Goal: Task Accomplishment & Management: Use online tool/utility

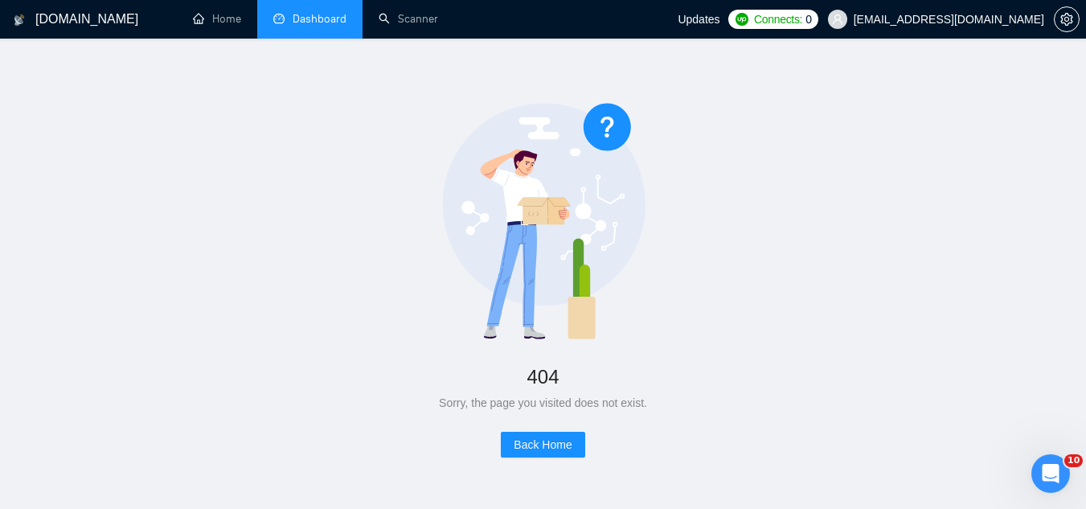
click at [321, 22] on link "Dashboard" at bounding box center [309, 19] width 73 height 14
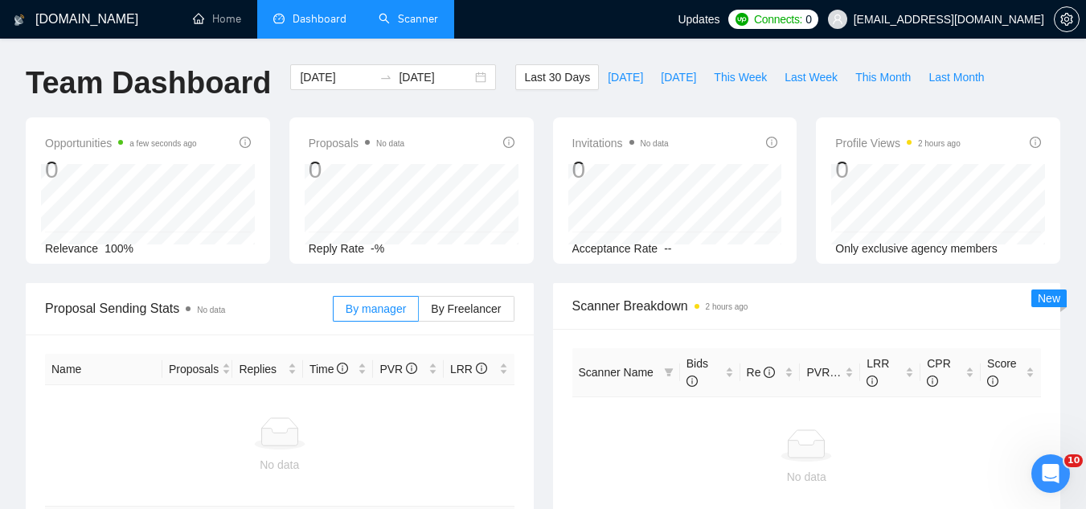
click at [426, 18] on link "Scanner" at bounding box center [407, 19] width 59 height 14
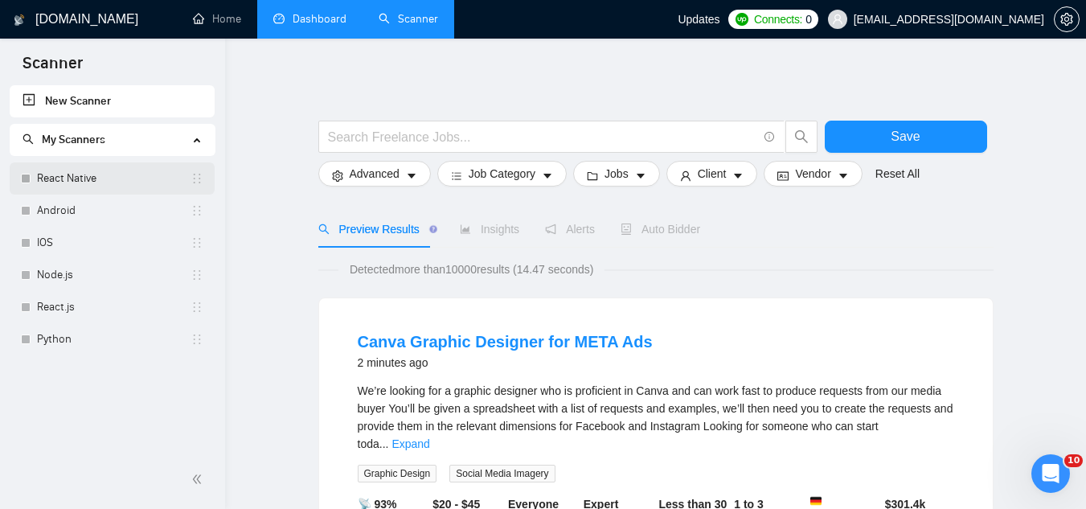
click at [136, 174] on link "React Native" at bounding box center [113, 178] width 153 height 32
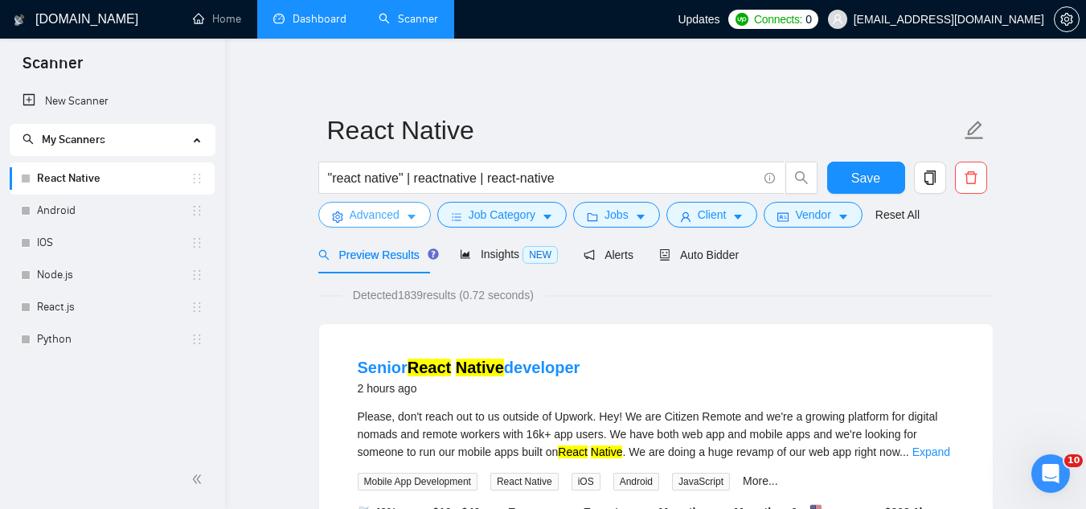
click at [375, 216] on span "Advanced" at bounding box center [375, 215] width 50 height 18
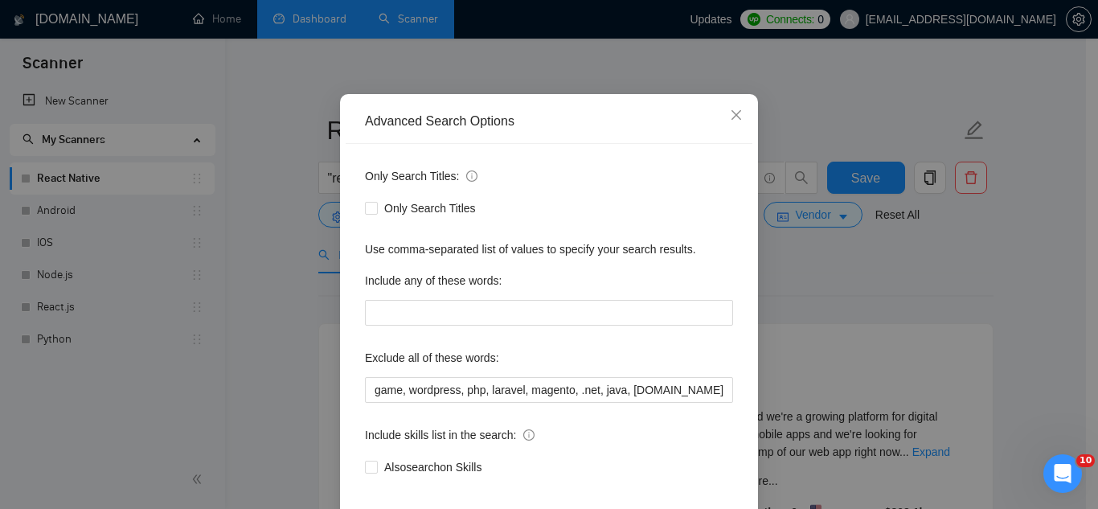
scroll to position [160, 0]
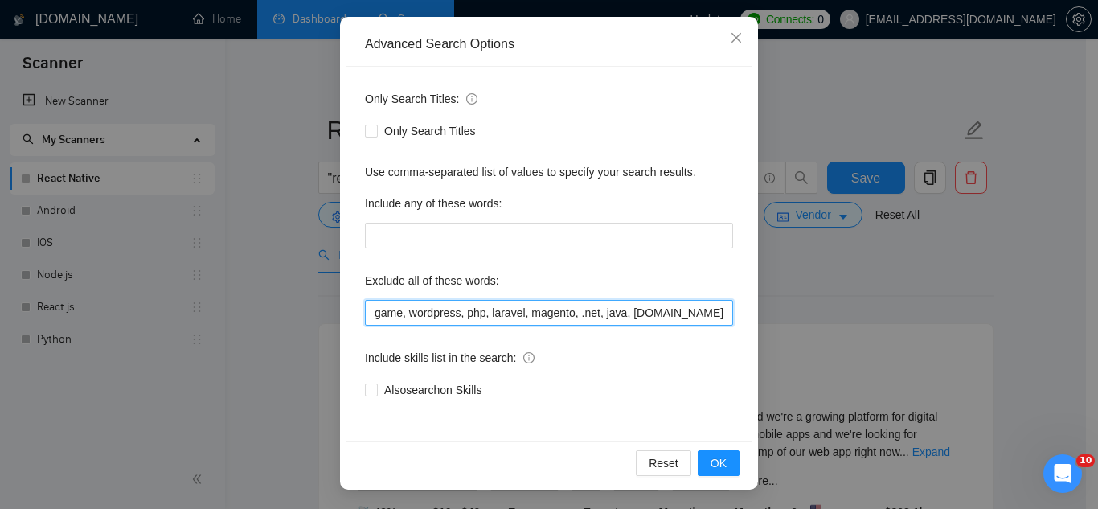
click at [367, 311] on input "game, wordpress, php, laravel, magento, .net, java, [DOMAIN_NAME], "ready made"…" at bounding box center [549, 313] width 368 height 26
paste input "[DOMAIN_NAME], Expo, SDK, TikTok"
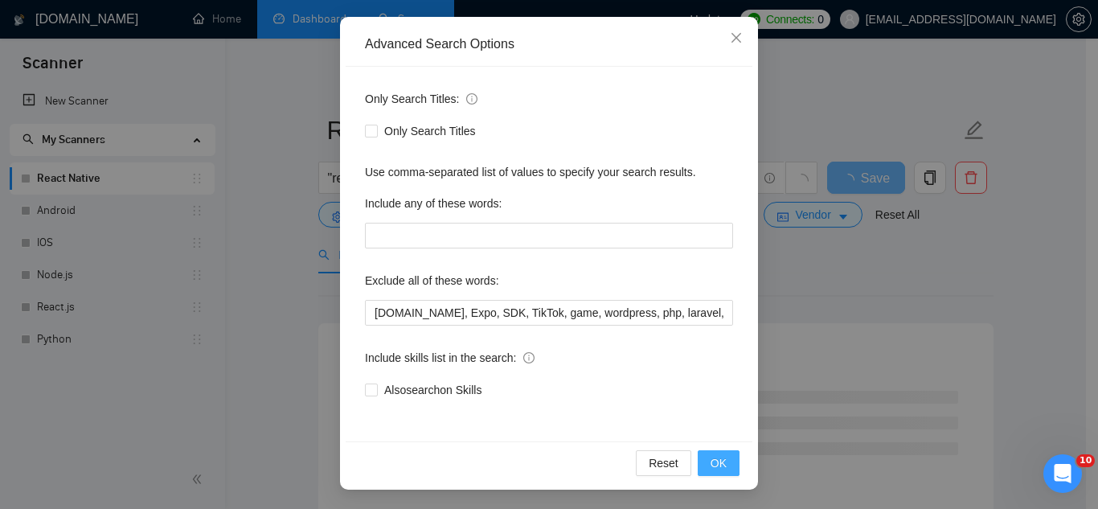
click at [716, 461] on span "OK" at bounding box center [718, 463] width 16 height 18
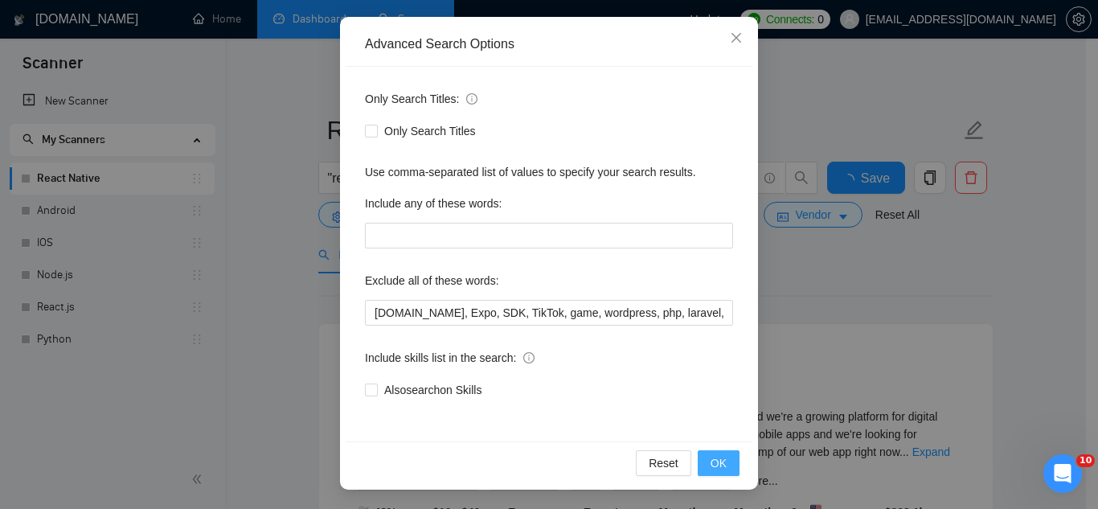
scroll to position [80, 0]
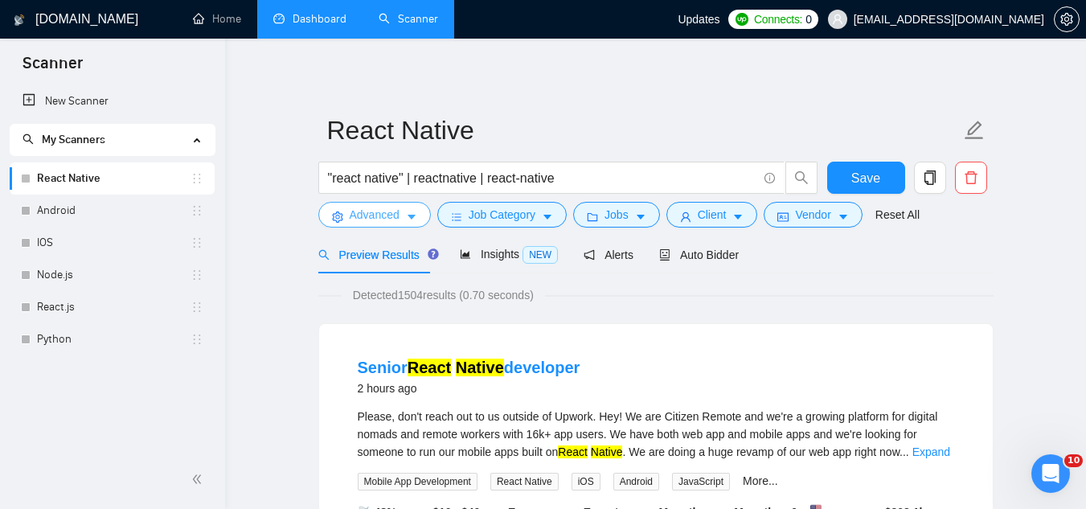
click at [370, 221] on span "Advanced" at bounding box center [375, 215] width 50 height 18
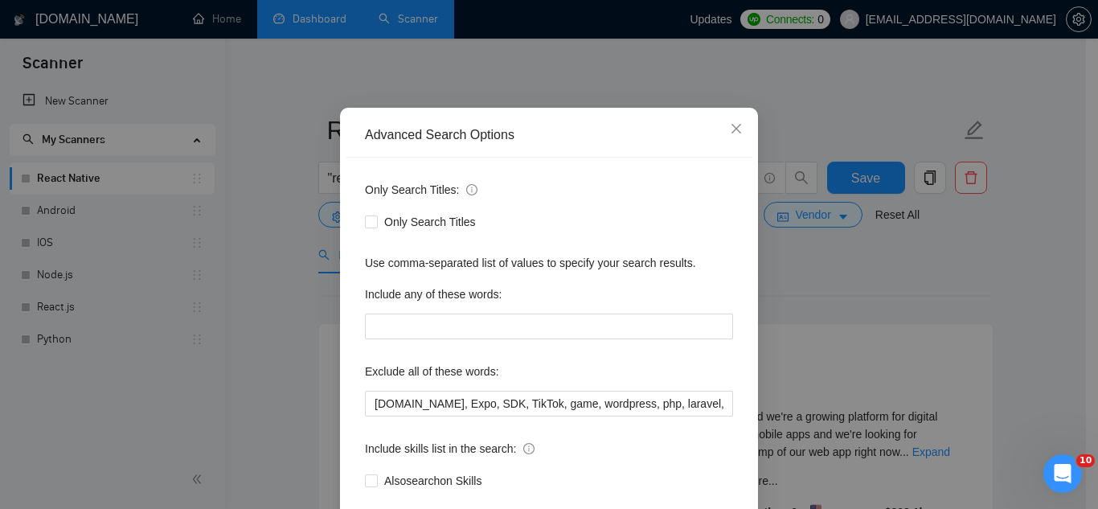
scroll to position [160, 0]
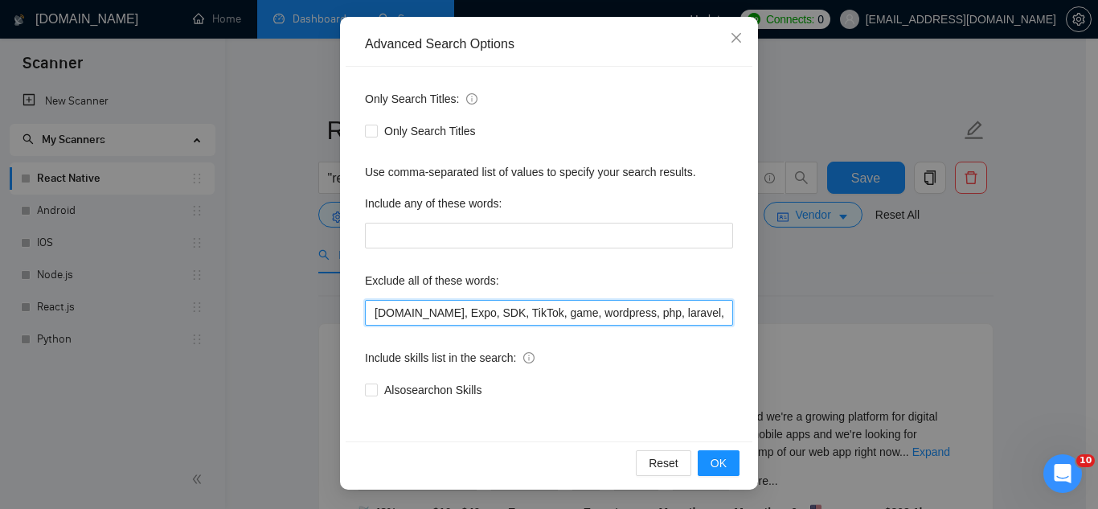
click at [370, 314] on input "[DOMAIN_NAME], Expo, SDK, TikTok, game, wordpress, php, laravel, magento, .net,…" at bounding box center [549, 313] width 368 height 26
paste input "Crypto, Flutterflow, Angular, Java"
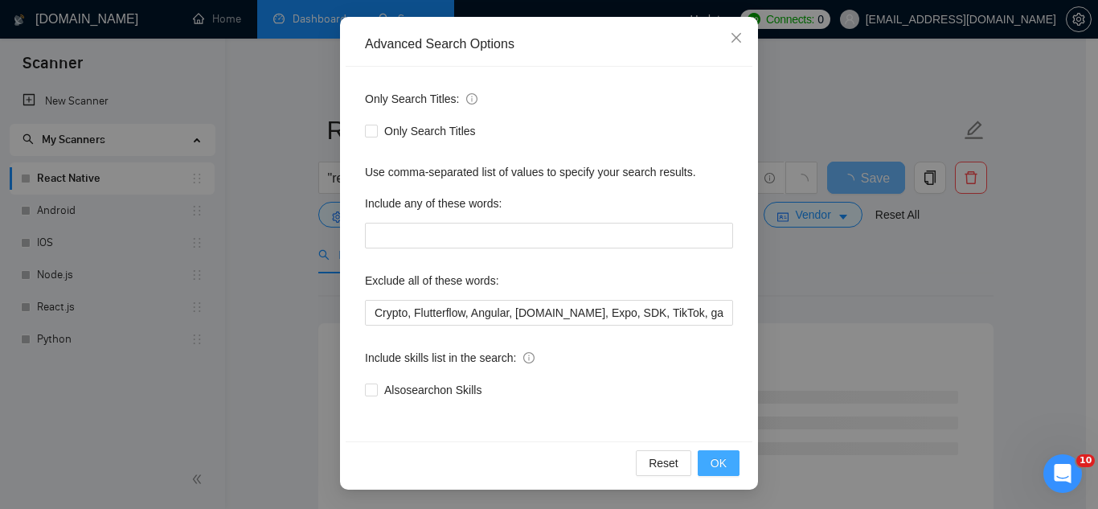
click at [702, 460] on button "OK" at bounding box center [718, 463] width 42 height 26
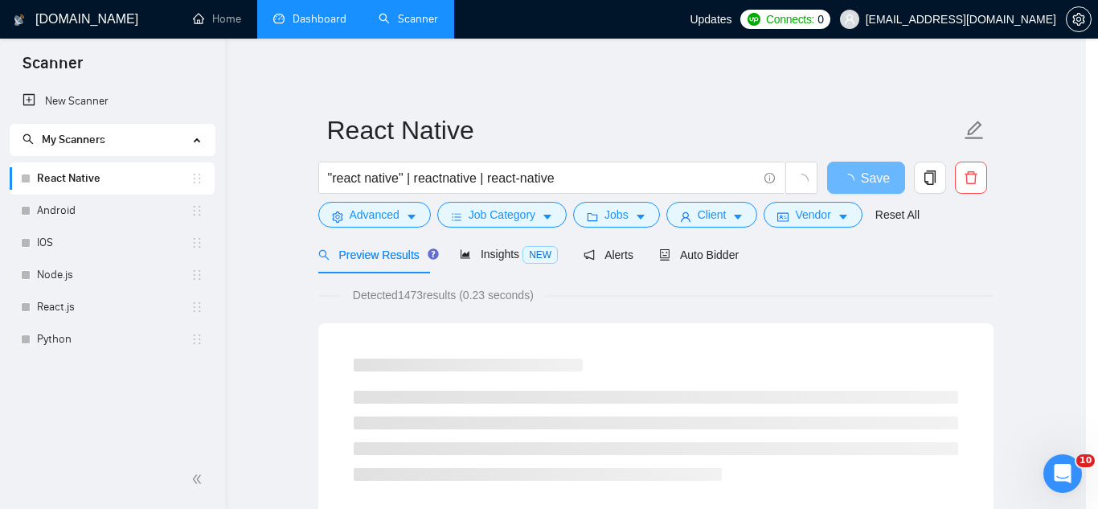
scroll to position [80, 0]
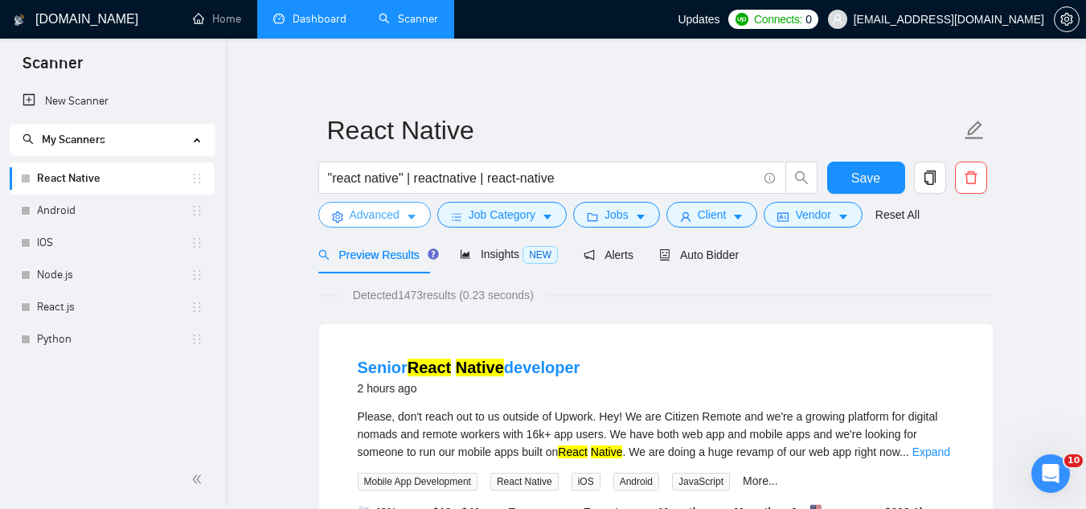
click at [358, 217] on span "Advanced" at bounding box center [375, 215] width 50 height 18
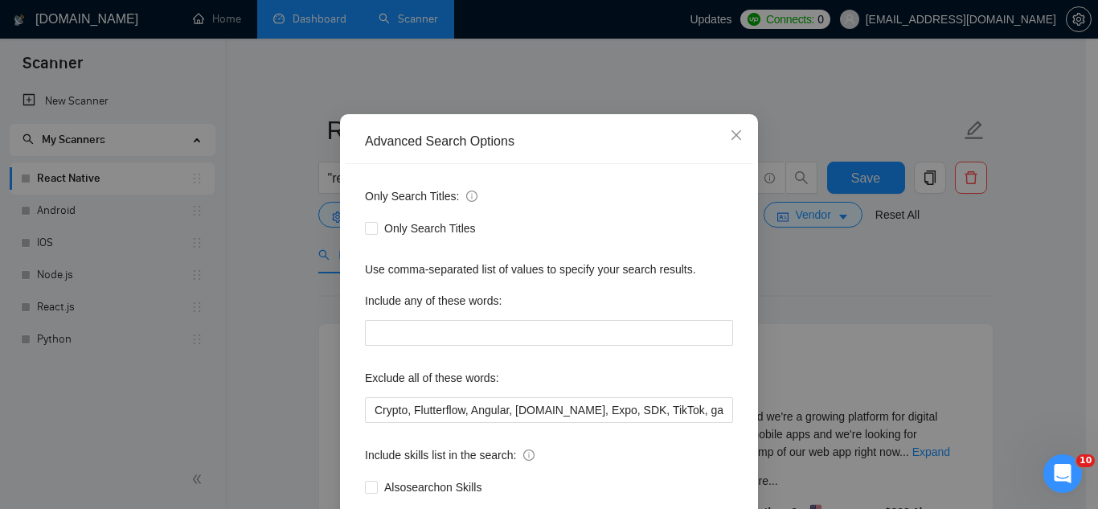
scroll to position [160, 0]
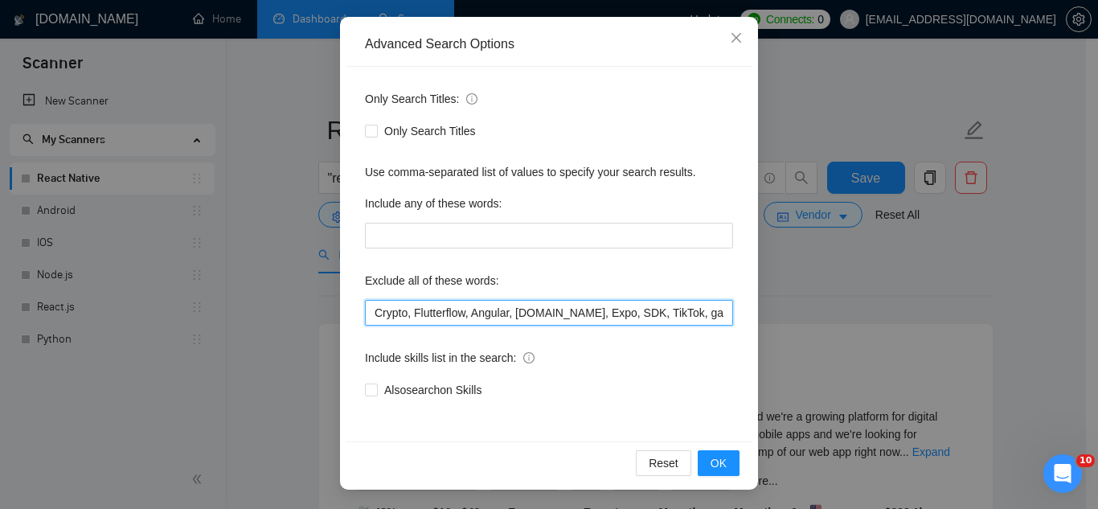
drag, startPoint x: 369, startPoint y: 313, endPoint x: 389, endPoint y: 261, distance: 56.0
click at [370, 313] on input "Crypto, Flutterflow, Angular, [DOMAIN_NAME], Expo, SDK, TikTok, game, wordpress…" at bounding box center [549, 313] width 368 height 26
paste input "Replit"
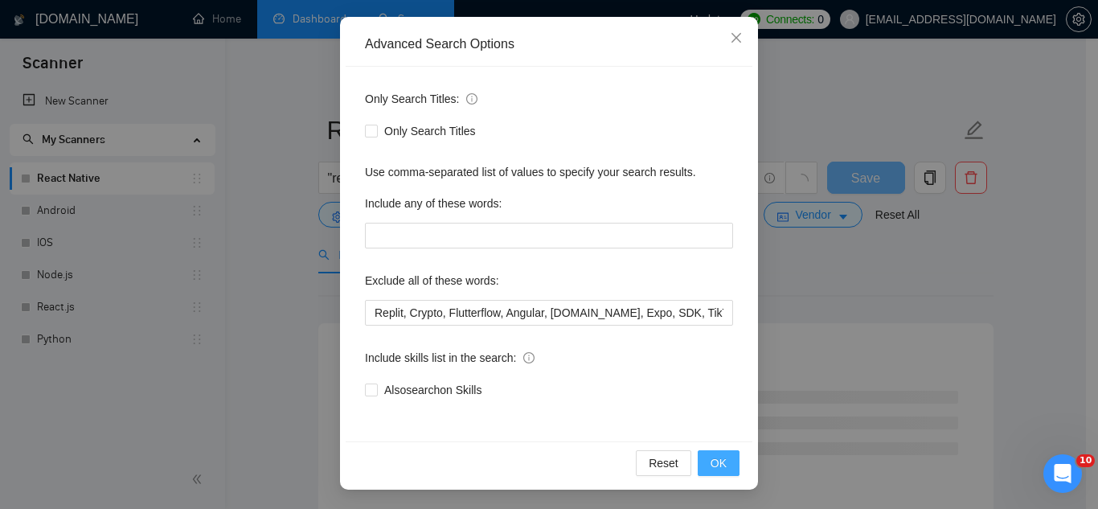
click at [703, 465] on button "OK" at bounding box center [718, 463] width 42 height 26
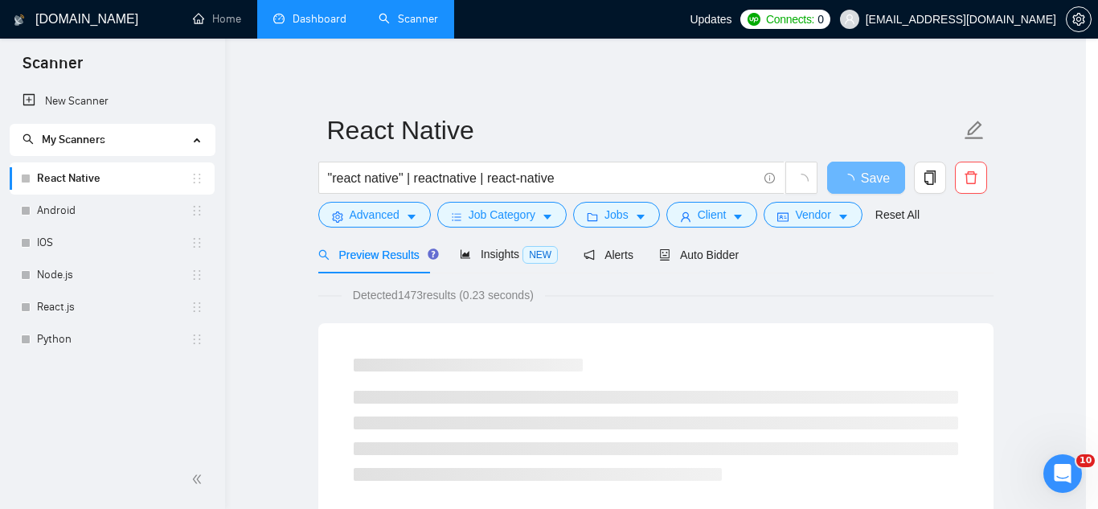
scroll to position [80, 0]
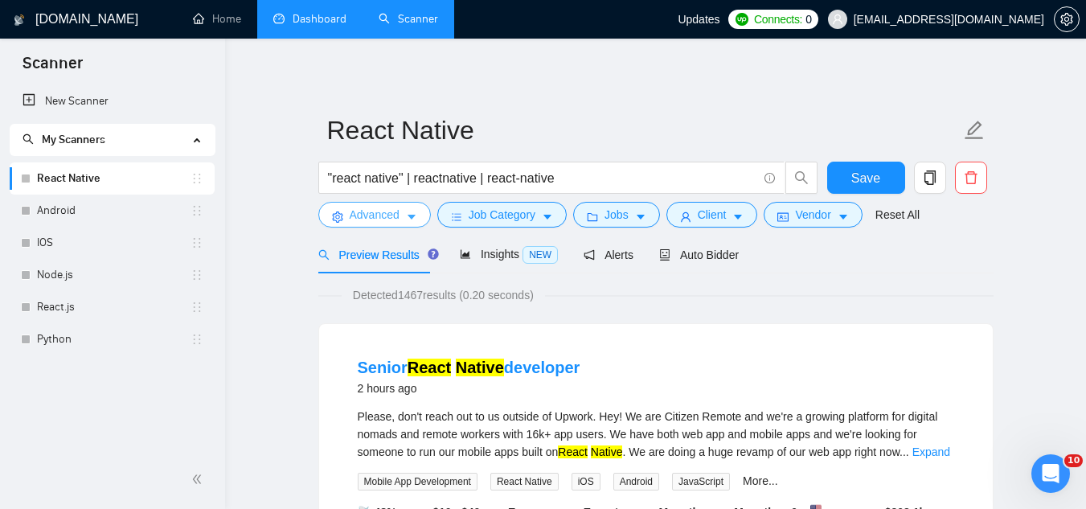
click at [370, 216] on span "Advanced" at bounding box center [375, 215] width 50 height 18
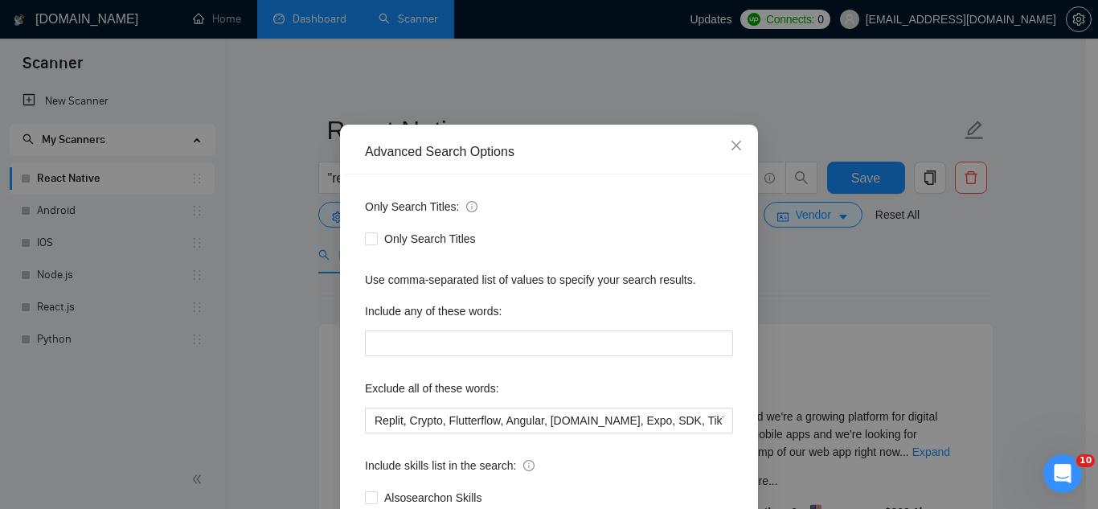
scroll to position [80, 0]
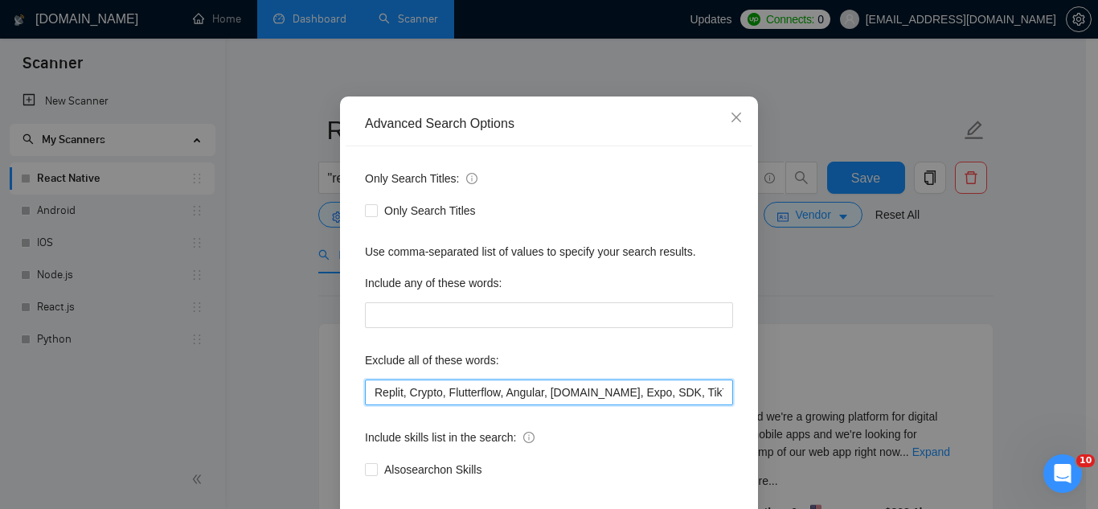
click at [370, 391] on input "Replit, Crypto, Flutterflow, Angular, [DOMAIN_NAME], Expo, SDK, TikTok, game, w…" at bounding box center [549, 392] width 368 height 26
paste input "Azure, Dart, Electron, Selenium"
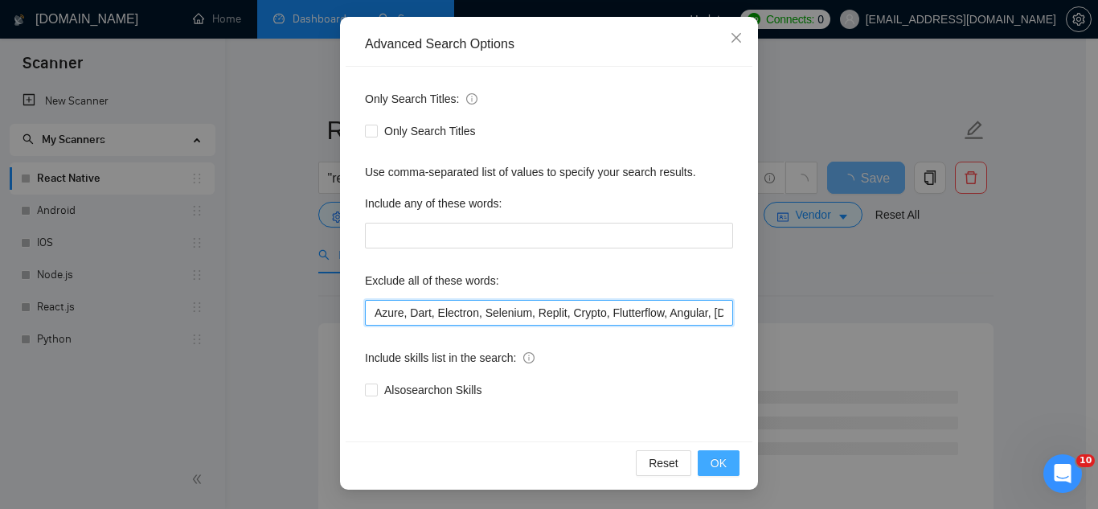
type input "Azure, Dart, Electron, Selenium, Replit, Crypto, Flutterflow, Angular, [DOMAIN_…"
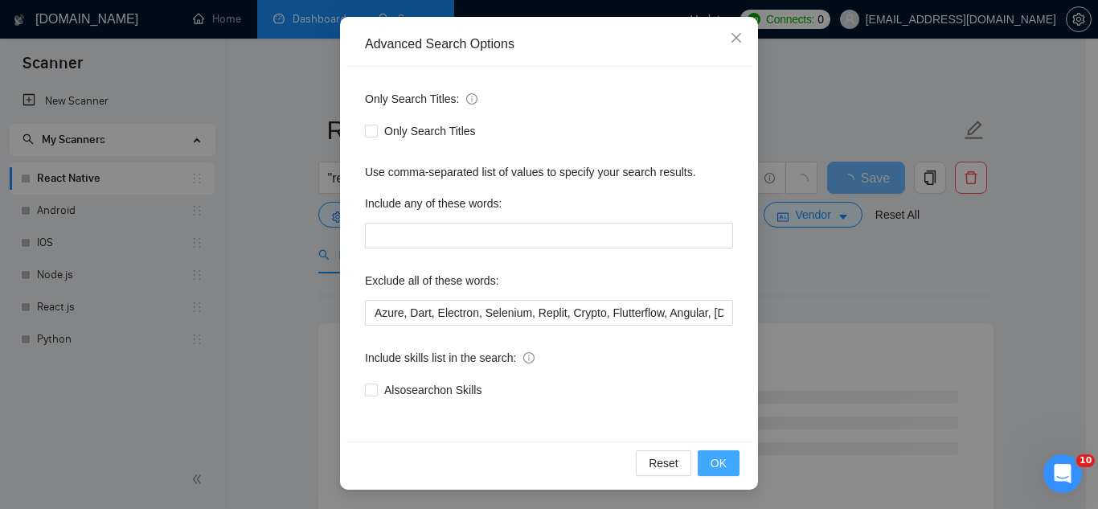
click at [710, 465] on span "OK" at bounding box center [718, 463] width 16 height 18
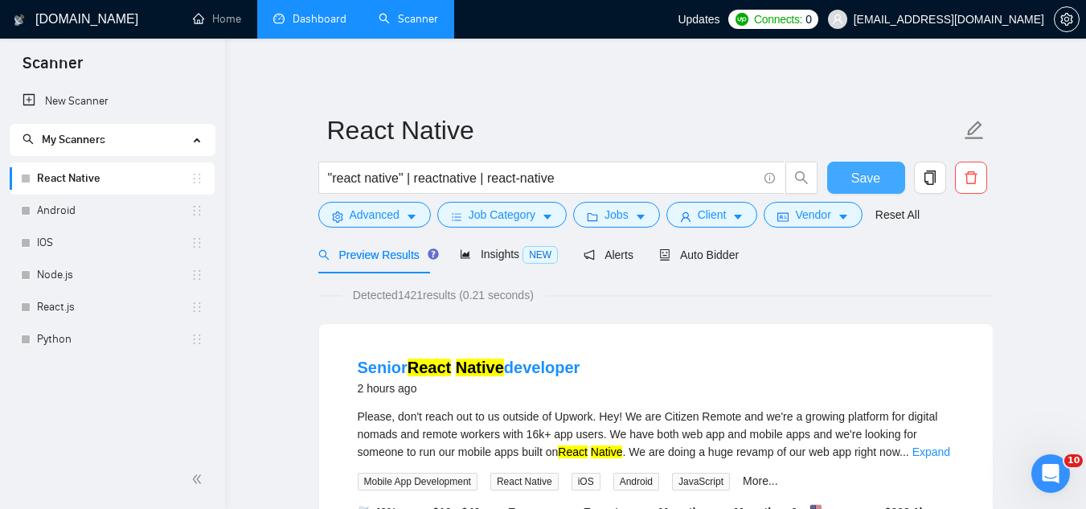
click at [843, 180] on button "Save" at bounding box center [866, 178] width 78 height 32
click at [372, 216] on span "Advanced" at bounding box center [375, 215] width 50 height 18
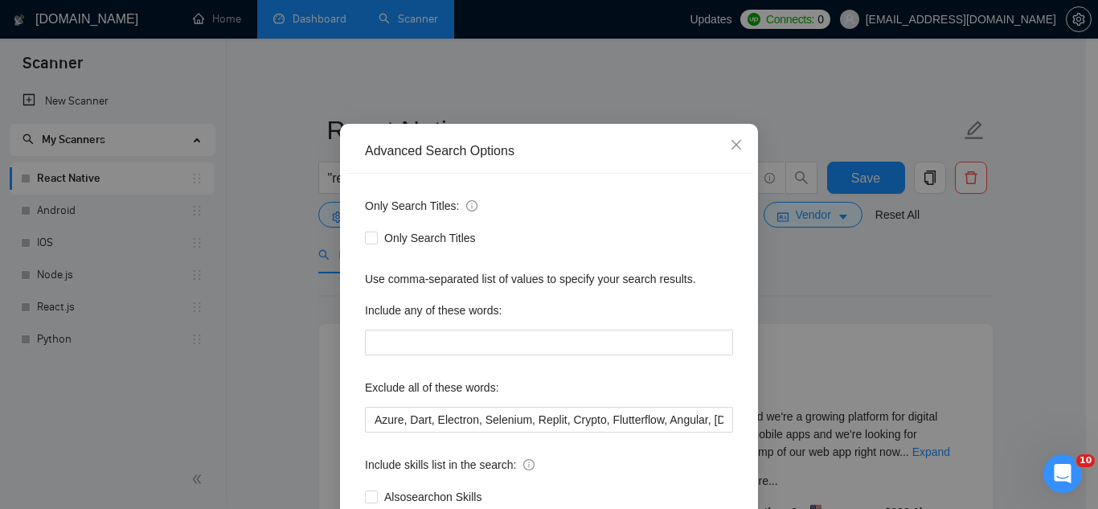
scroll to position [80, 0]
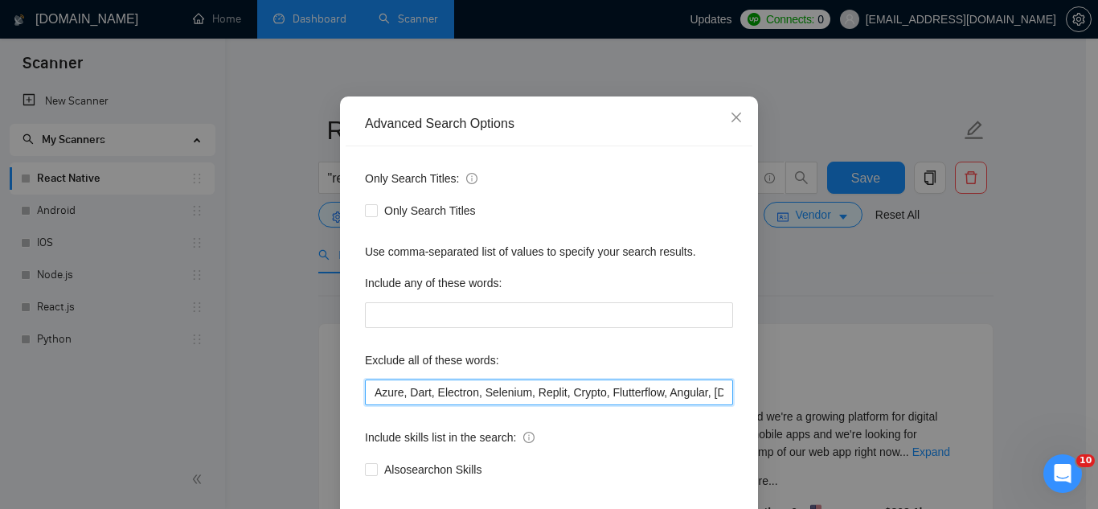
click at [371, 393] on input "Azure, Dart, Electron, Selenium, Replit, Crypto, Flutterflow, Angular, [DOMAIN_…" at bounding box center [549, 392] width 368 height 26
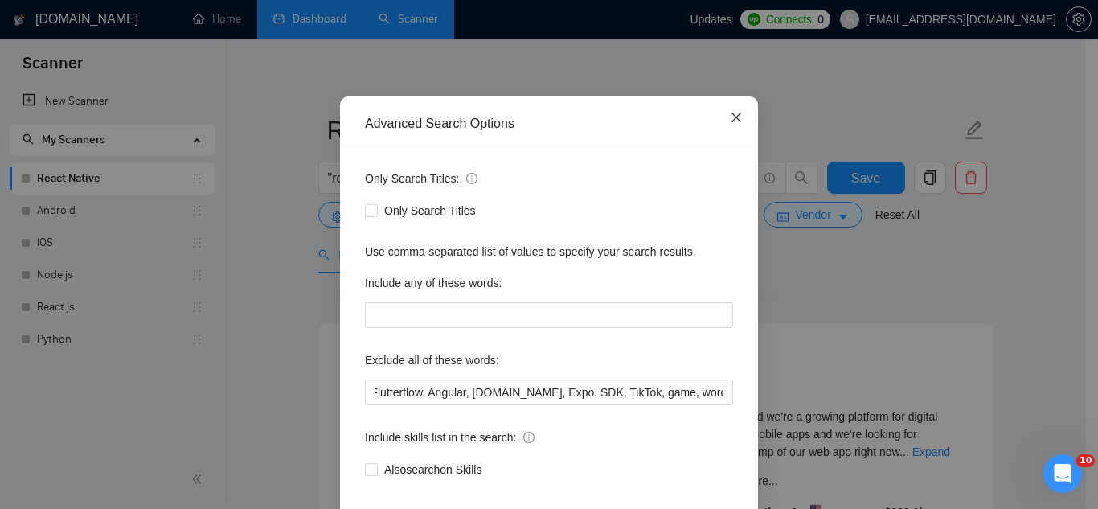
click at [734, 118] on icon "close" at bounding box center [736, 117] width 13 height 13
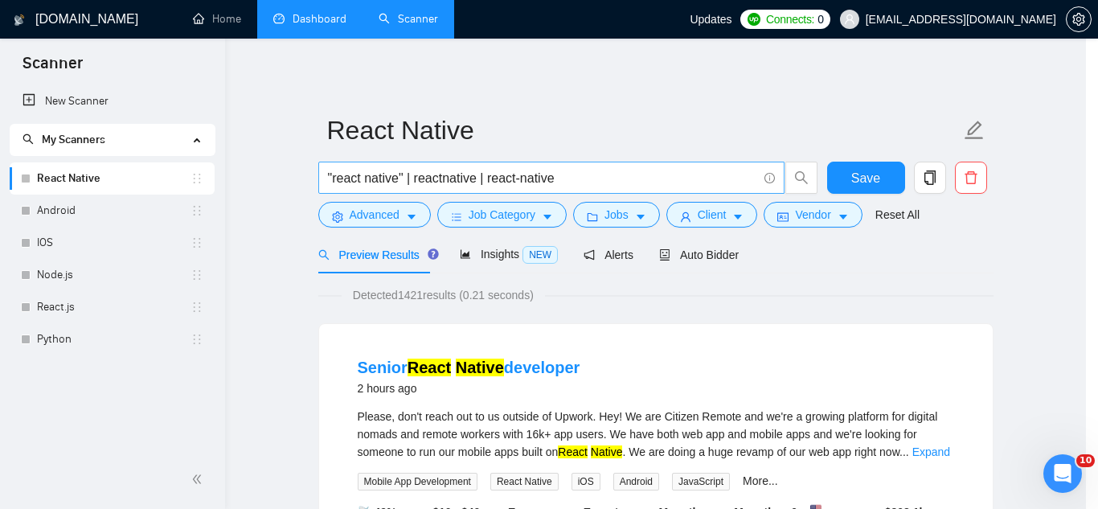
scroll to position [80, 0]
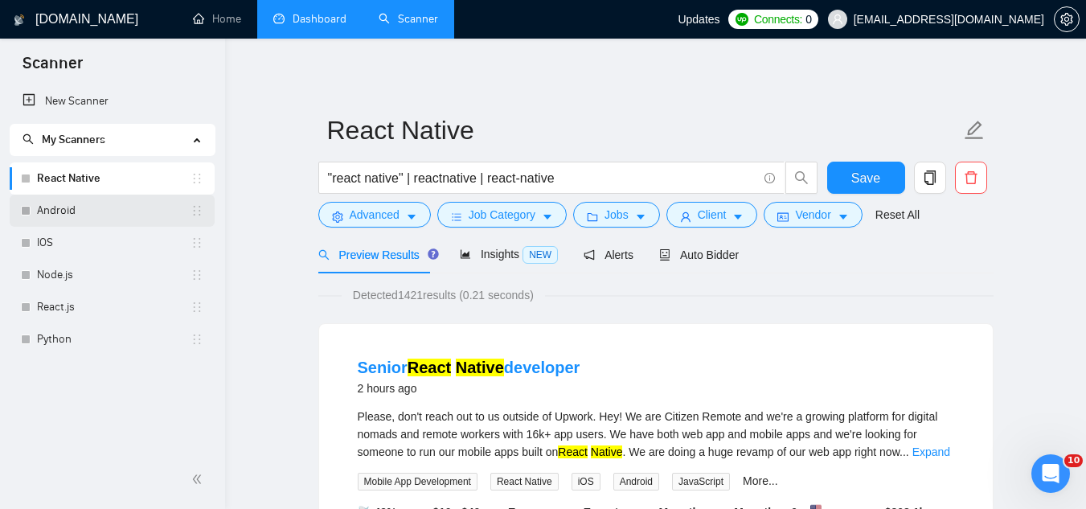
click at [80, 214] on link "Android" at bounding box center [113, 210] width 153 height 32
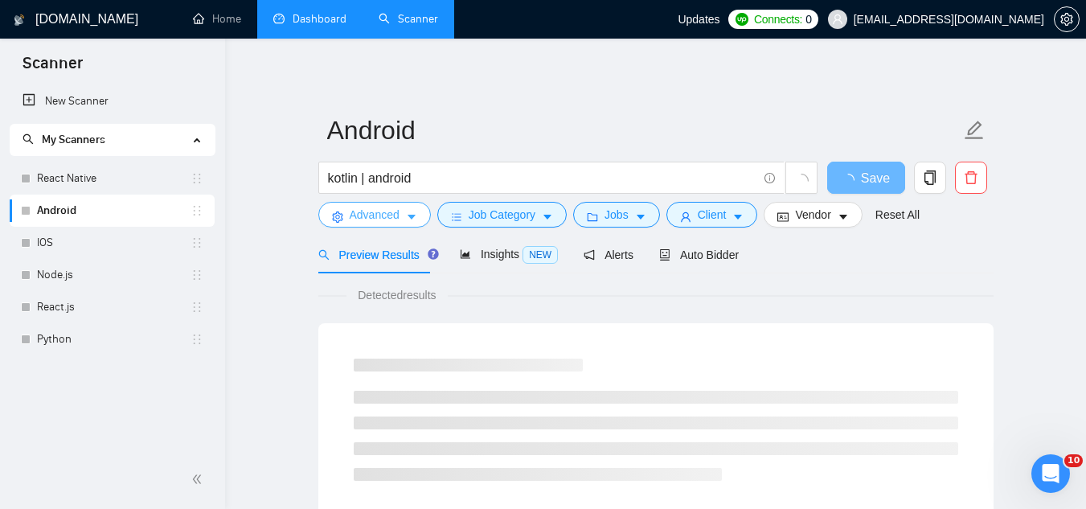
click at [358, 227] on button "Advanced" at bounding box center [374, 215] width 112 height 26
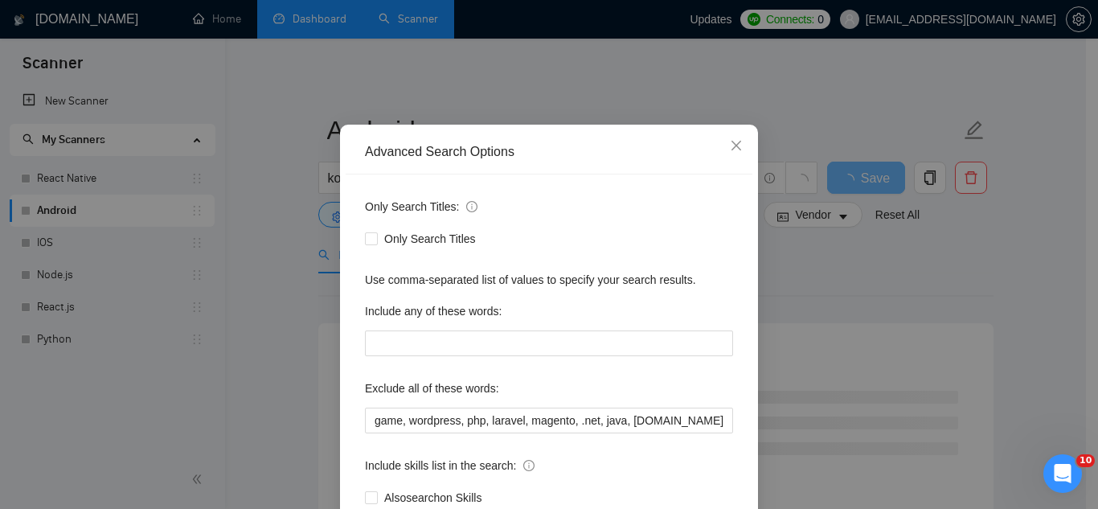
scroll to position [80, 0]
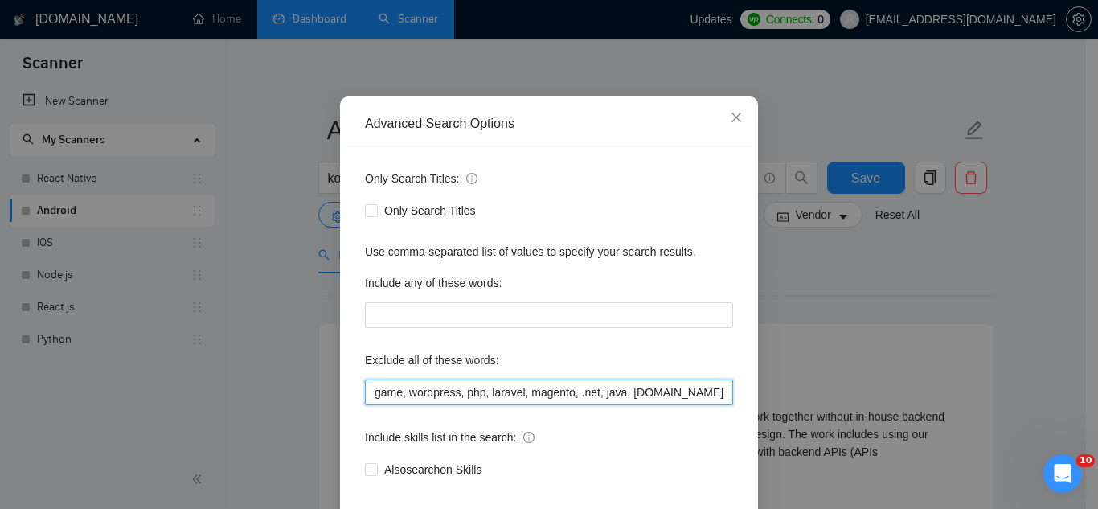
click at [371, 395] on input "game, wordpress, php, laravel, magento, .net, java, [DOMAIN_NAME], "ready made"…" at bounding box center [549, 392] width 368 height 26
paste input "Azure, Dart, Electron, Selenium, Replit, Crypto, Flutterflow, Angular, [DOMAIN_…"
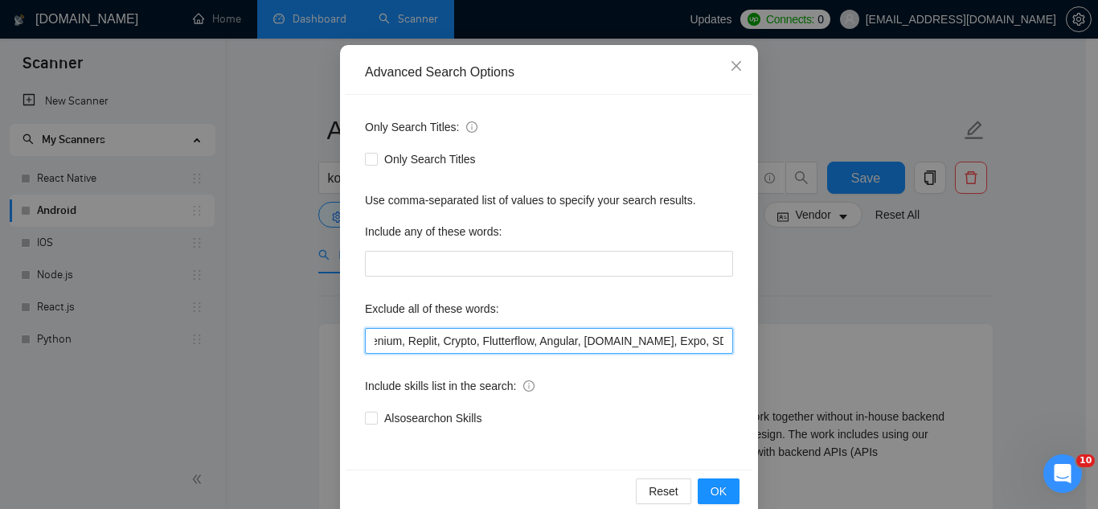
scroll to position [160, 0]
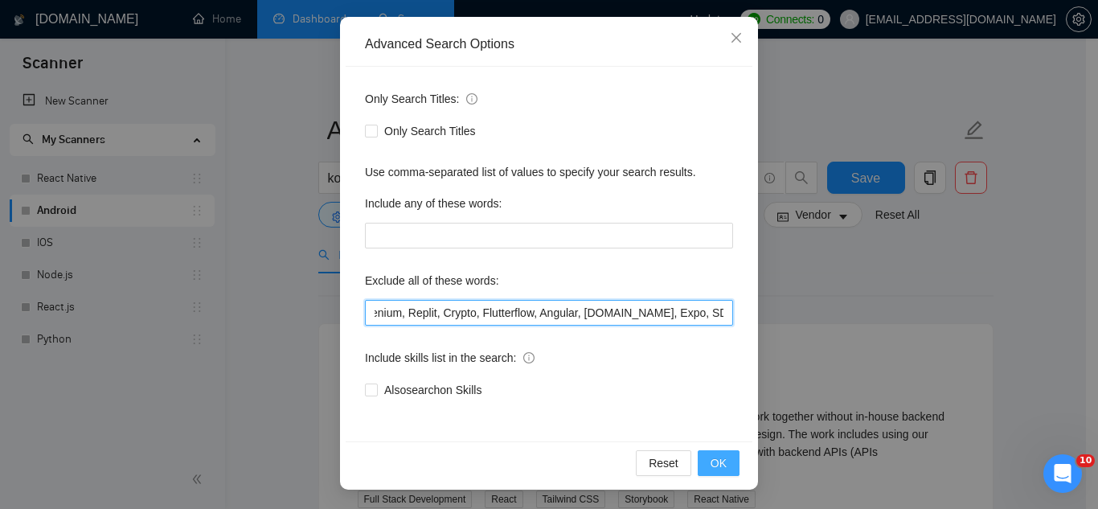
type input "Azure, Dart, Electron, Selenium, Replit, Crypto, Flutterflow, Angular, [DOMAIN_…"
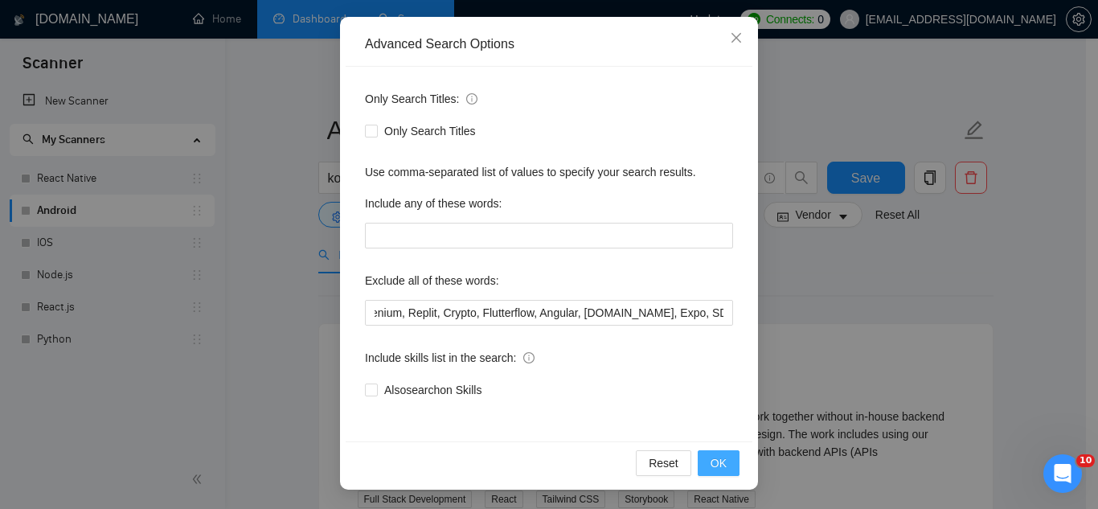
click at [710, 466] on span "OK" at bounding box center [718, 463] width 16 height 18
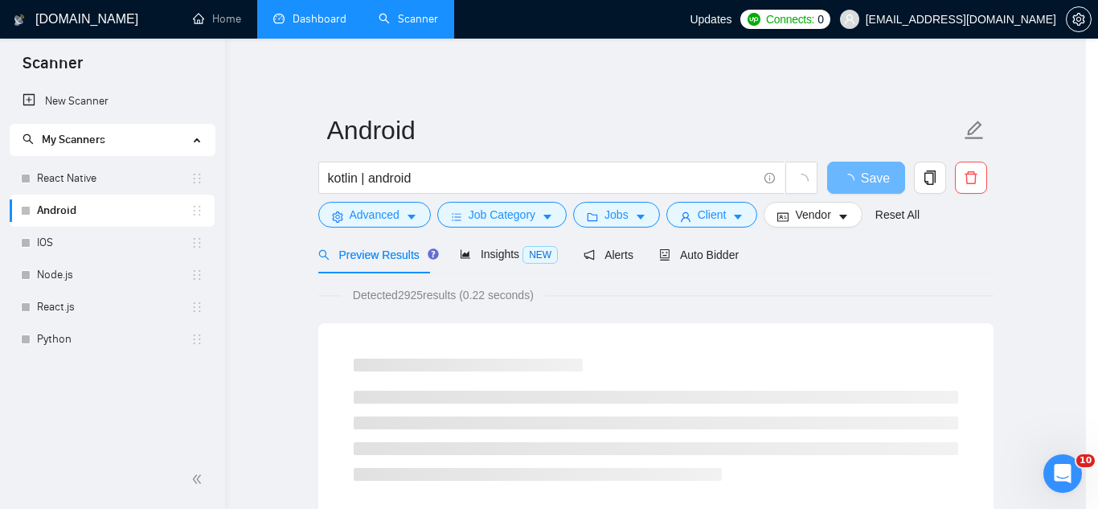
scroll to position [80, 0]
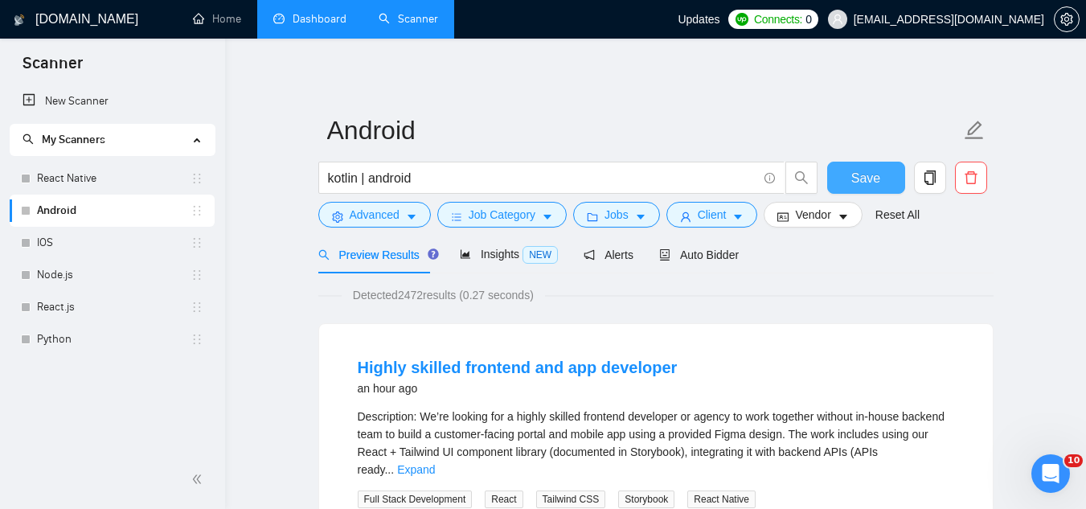
click at [865, 178] on span "Save" at bounding box center [865, 178] width 29 height 20
click at [96, 250] on link "IOS" at bounding box center [113, 243] width 153 height 32
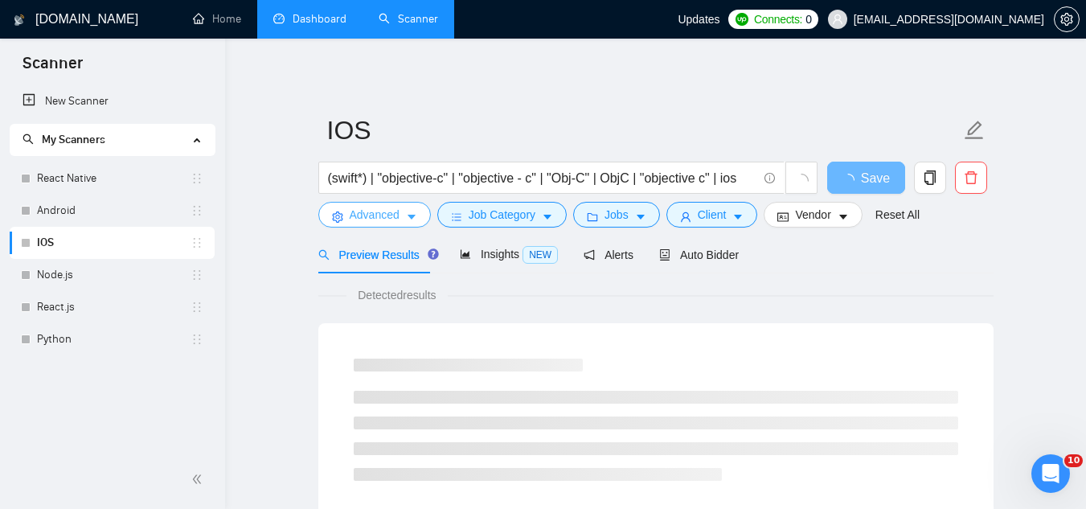
click at [343, 215] on button "Advanced" at bounding box center [374, 215] width 112 height 26
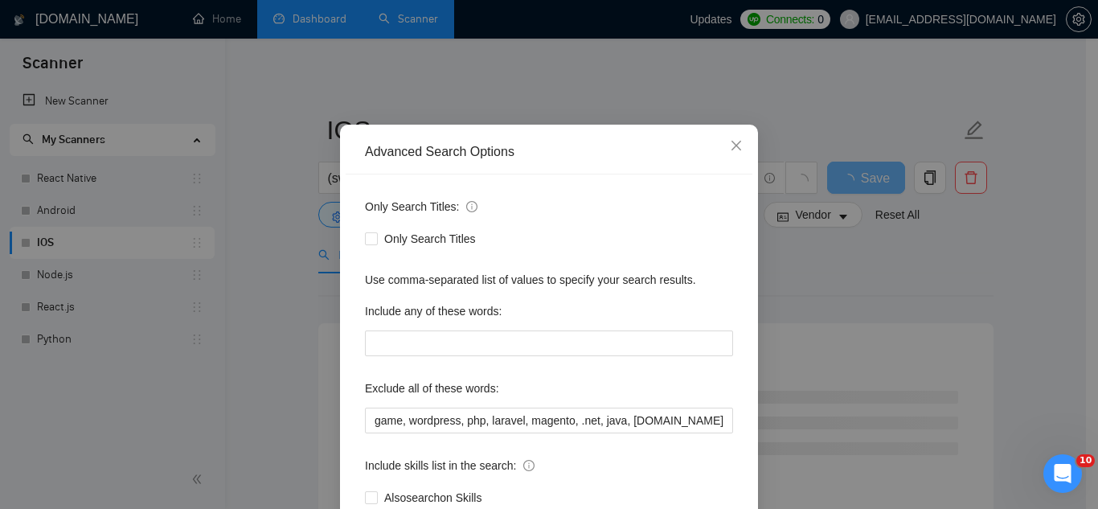
scroll to position [80, 0]
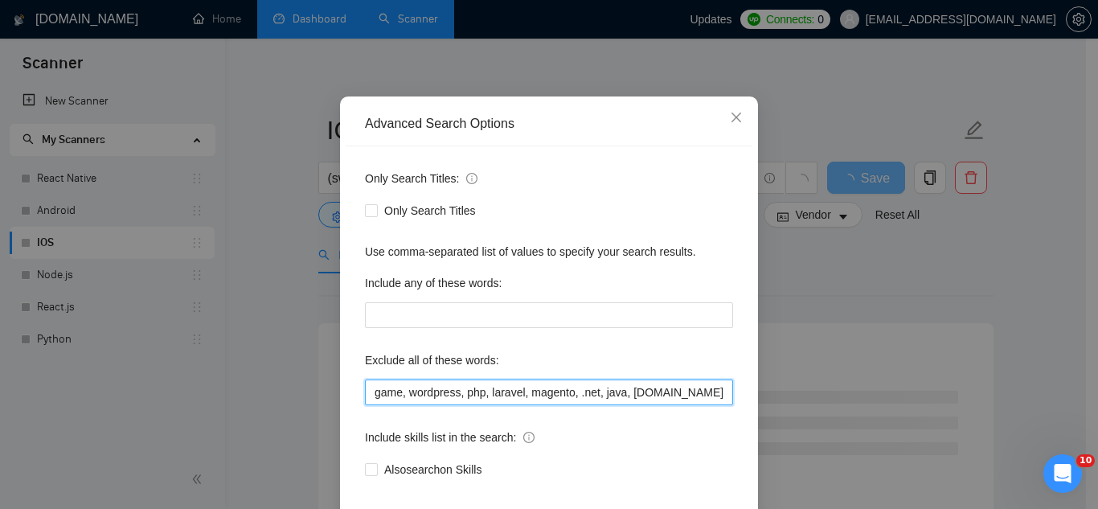
drag, startPoint x: 371, startPoint y: 391, endPoint x: 395, endPoint y: 311, distance: 83.9
click at [371, 391] on input "game, wordpress, php, laravel, magento, .net, java, [DOMAIN_NAME], "ready made"…" at bounding box center [549, 392] width 368 height 26
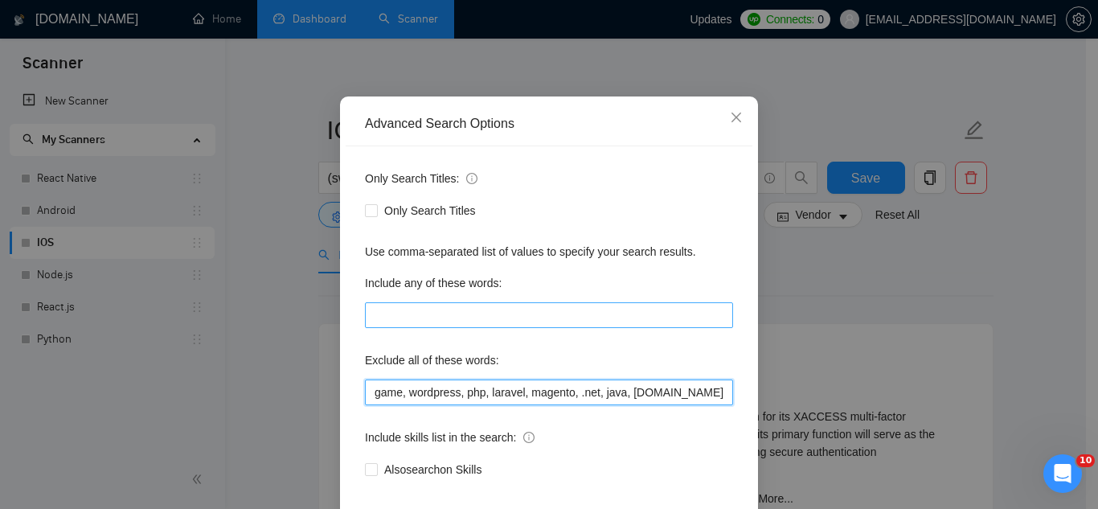
paste input "Azure, Dart, Electron, Selenium, Replit, Crypto, Flutterflow, Angular, [DOMAIN_…"
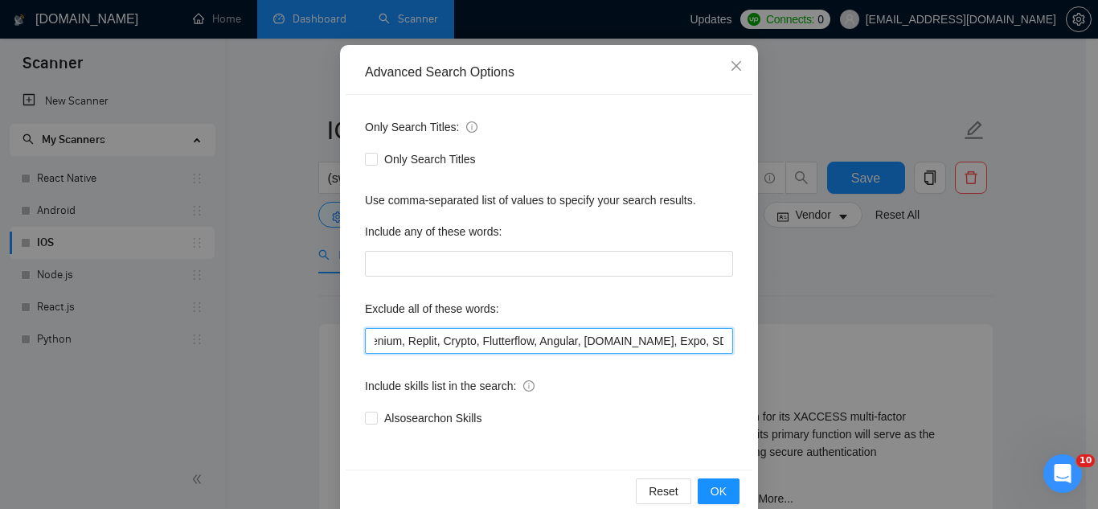
scroll to position [160, 0]
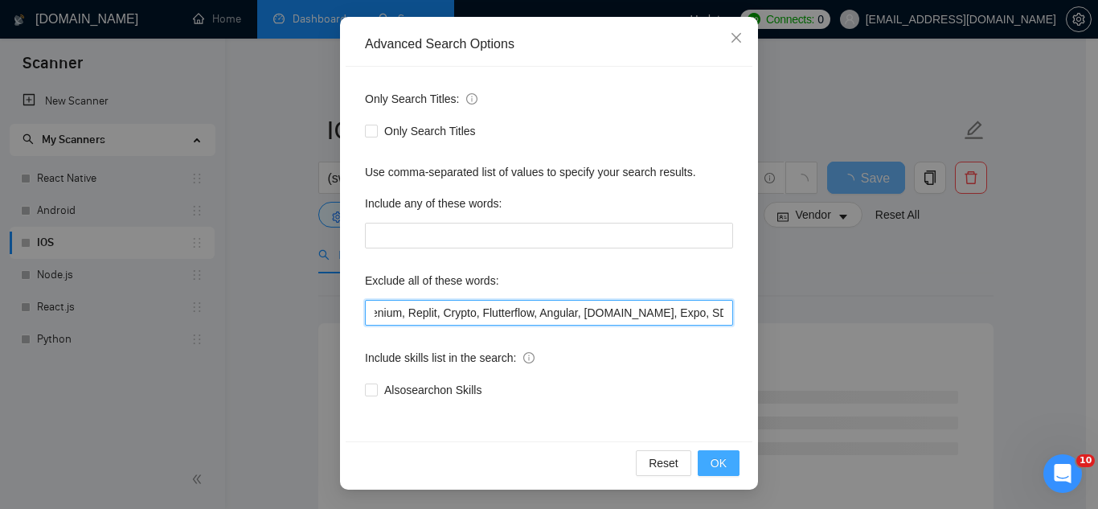
type input "Azure, Dart, Electron, Selenium, Replit, Crypto, Flutterflow, Angular, [DOMAIN_…"
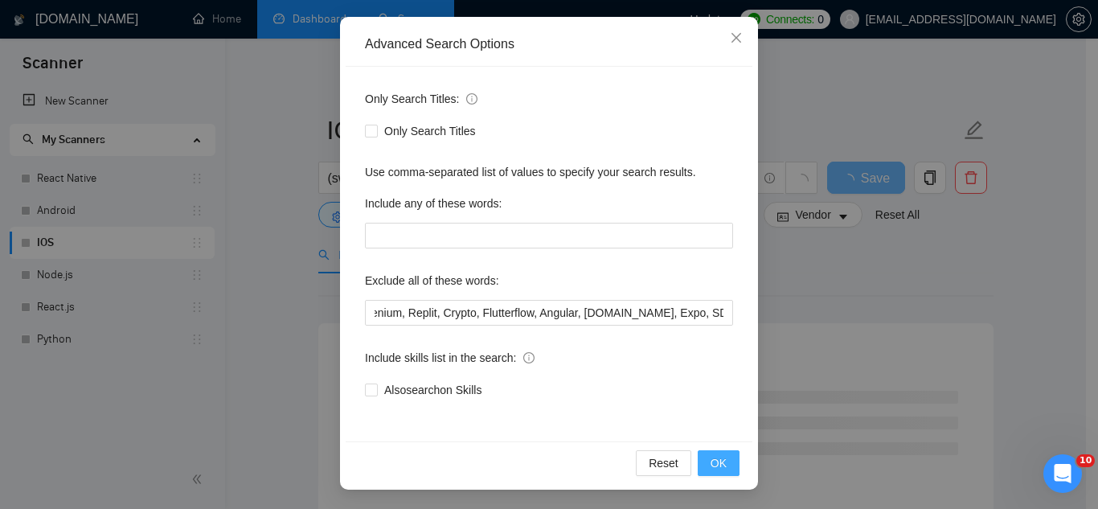
click at [718, 469] on span "OK" at bounding box center [718, 463] width 16 height 18
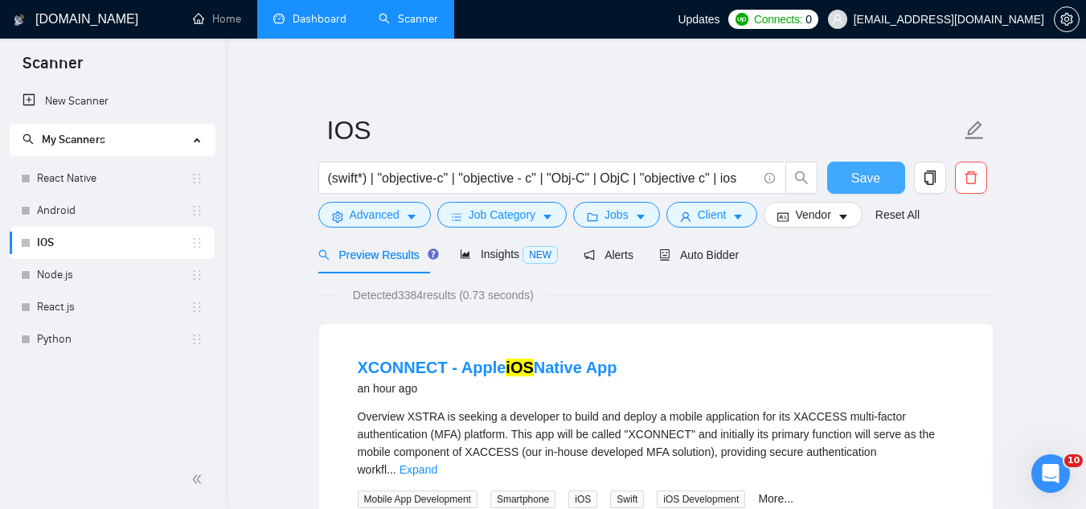
click at [860, 172] on span "Save" at bounding box center [865, 178] width 29 height 20
click at [79, 273] on link "Node.js" at bounding box center [113, 275] width 153 height 32
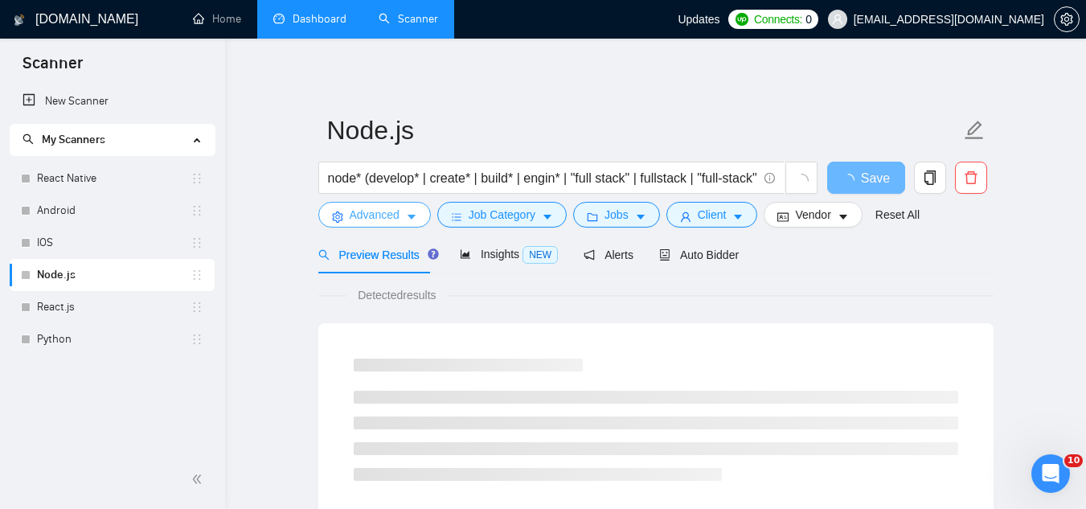
click at [370, 214] on span "Advanced" at bounding box center [375, 215] width 50 height 18
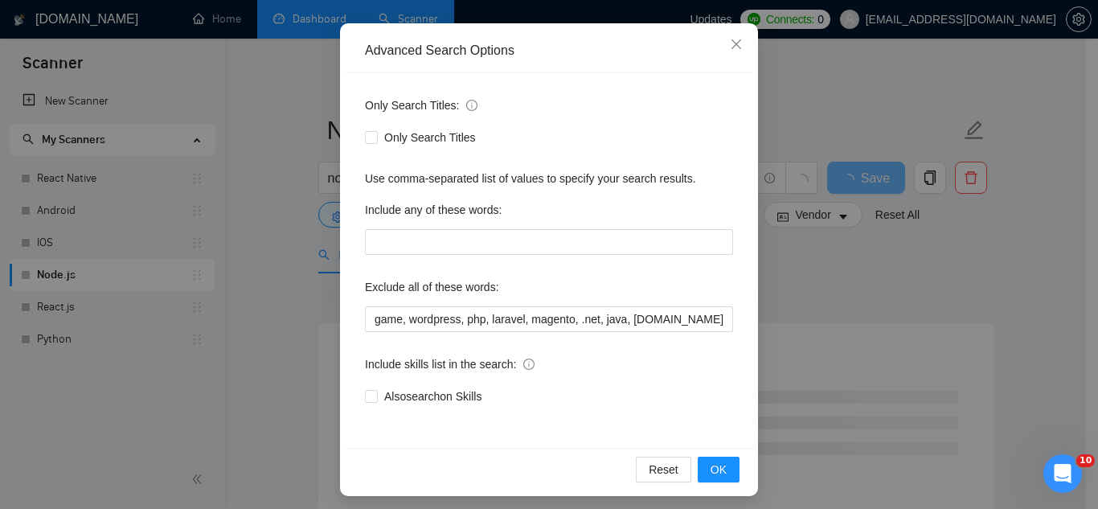
scroll to position [160, 0]
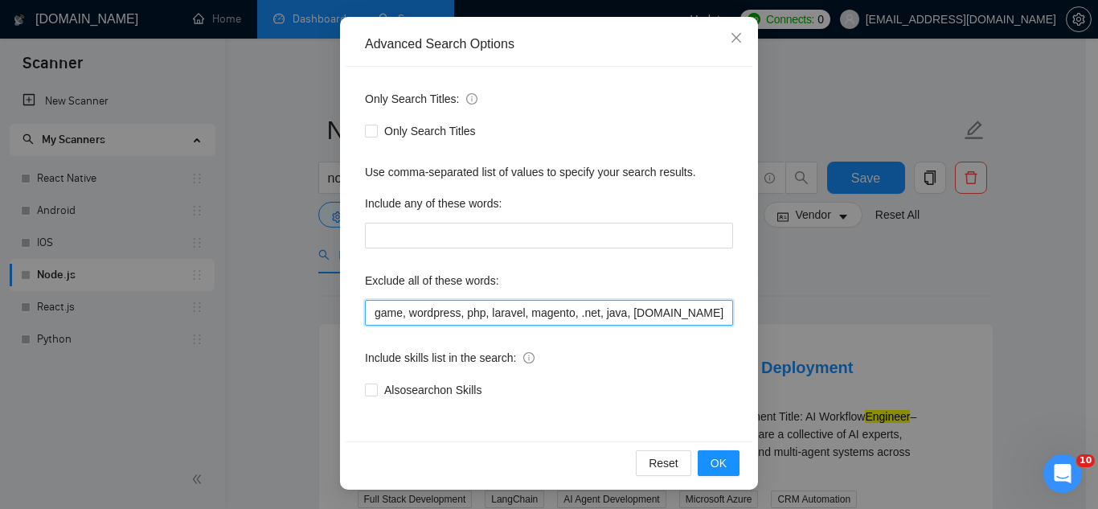
click at [366, 314] on input "game, wordpress, php, laravel, magento, .net, java, [DOMAIN_NAME], "ready made"…" at bounding box center [549, 313] width 368 height 26
paste input "Azure, Dart, Electron, Selenium, Replit, Crypto, Flutterflow, Angular, [DOMAIN_…"
type input "Azure, Dart, Electron, Selenium, Replit, Crypto, Flutterflow, Angular, [DOMAIN_…"
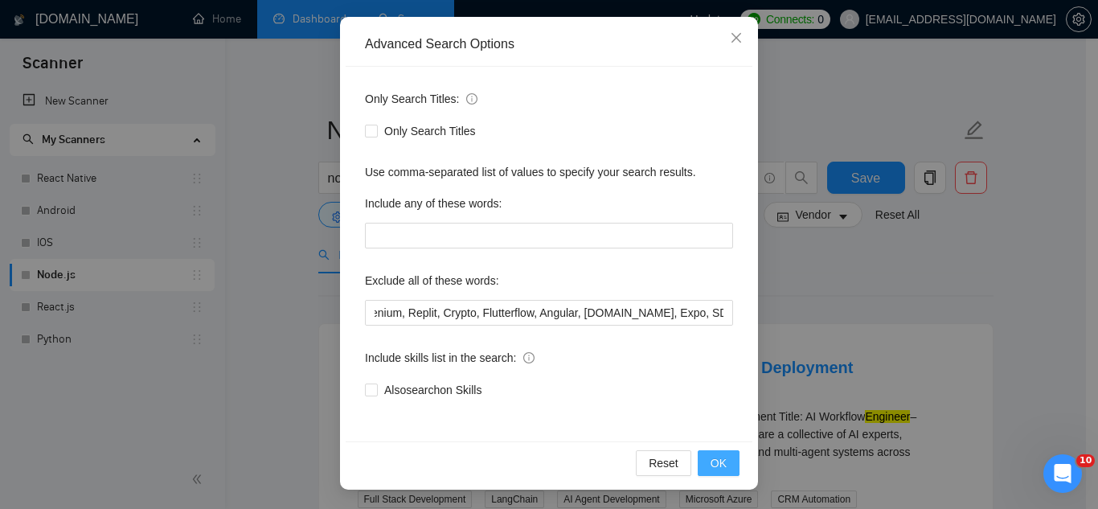
scroll to position [0, 0]
click at [716, 464] on span "OK" at bounding box center [718, 463] width 16 height 18
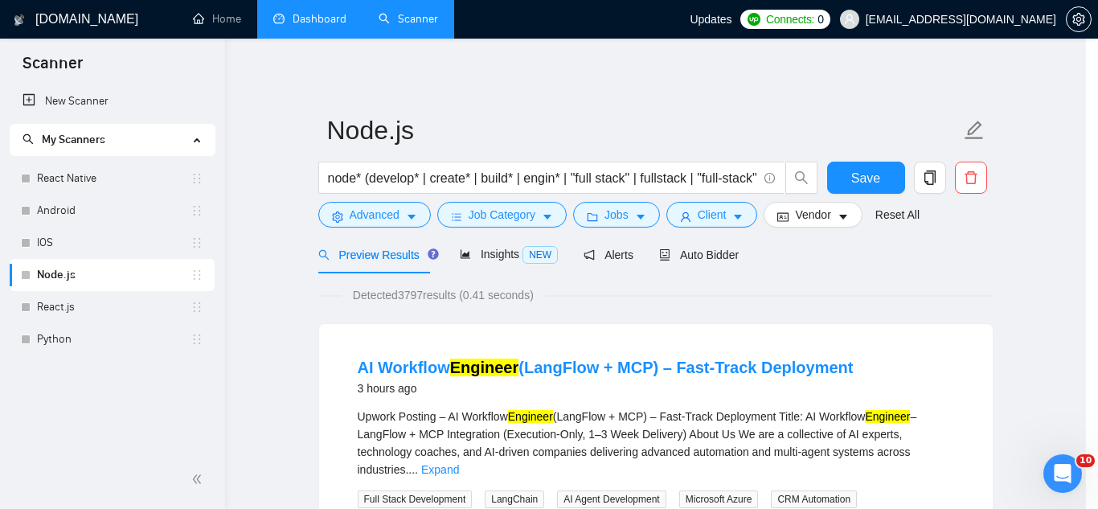
scroll to position [80, 0]
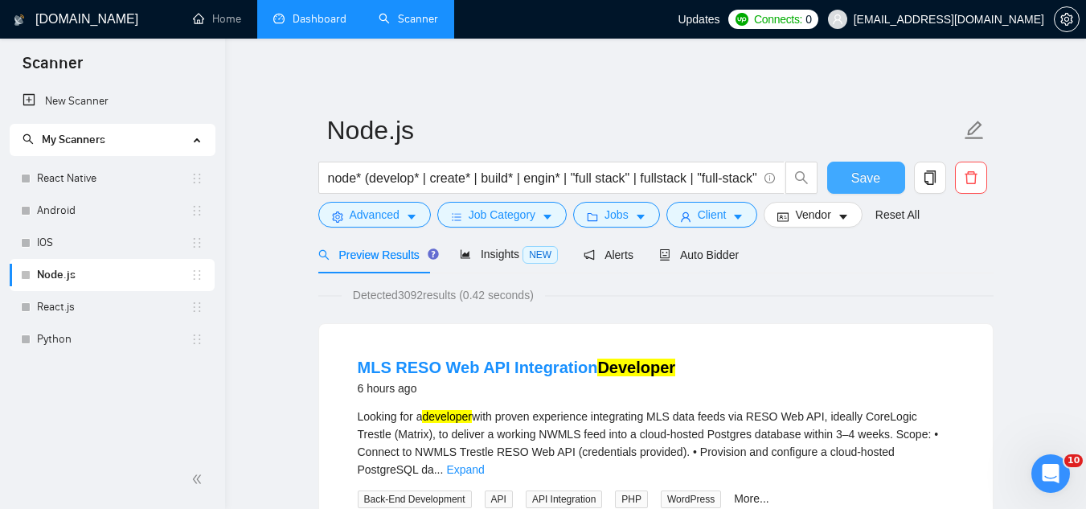
click at [850, 184] on button "Save" at bounding box center [866, 178] width 78 height 32
click at [49, 309] on link "React.js" at bounding box center [113, 307] width 153 height 32
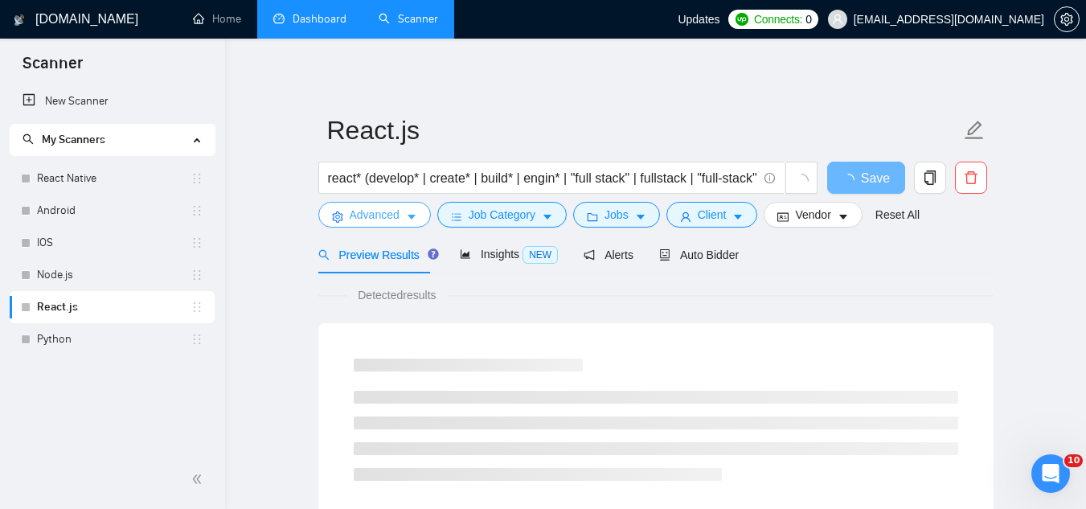
click at [363, 213] on span "Advanced" at bounding box center [375, 215] width 50 height 18
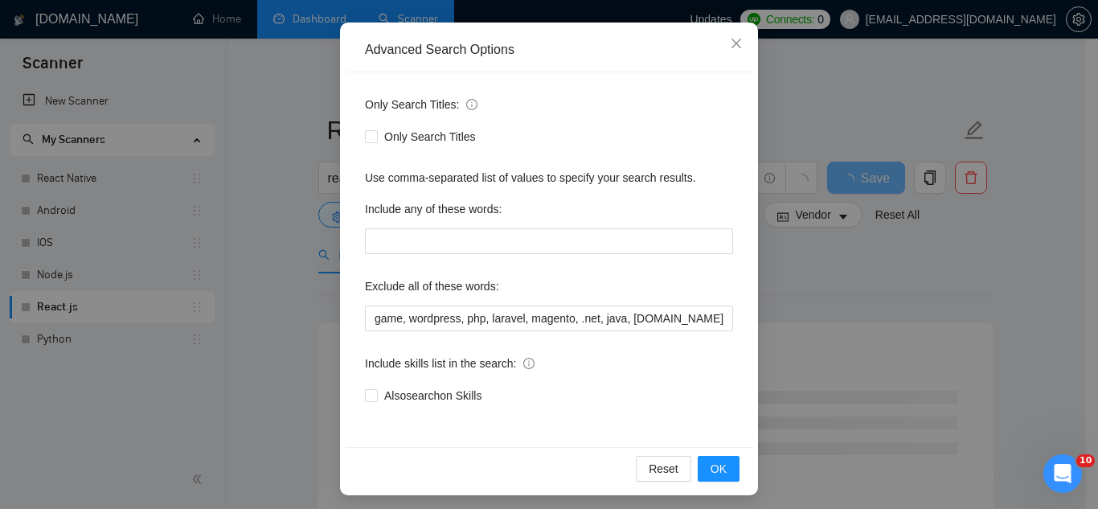
scroll to position [160, 0]
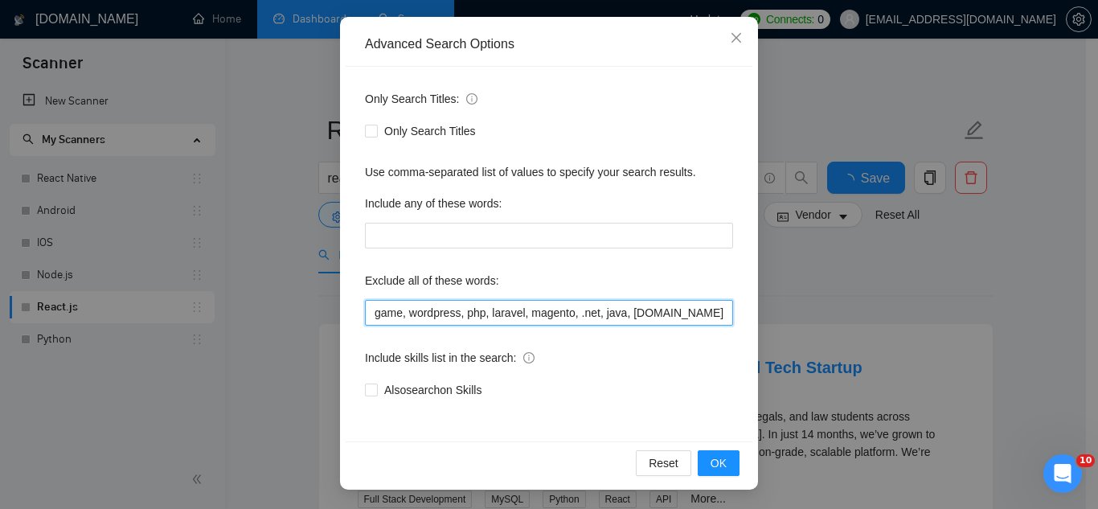
click at [368, 313] on input "game, wordpress, php, laravel, magento, .net, java, [DOMAIN_NAME], "ready made"…" at bounding box center [549, 313] width 368 height 26
paste input "Azure, Dart, Electron, Selenium, Replit, Crypto, Flutterflow, Angular, [DOMAIN_…"
type input "Azure, Dart, Electron, Selenium, Replit, Crypto, Flutterflow, Angular, [DOMAIN_…"
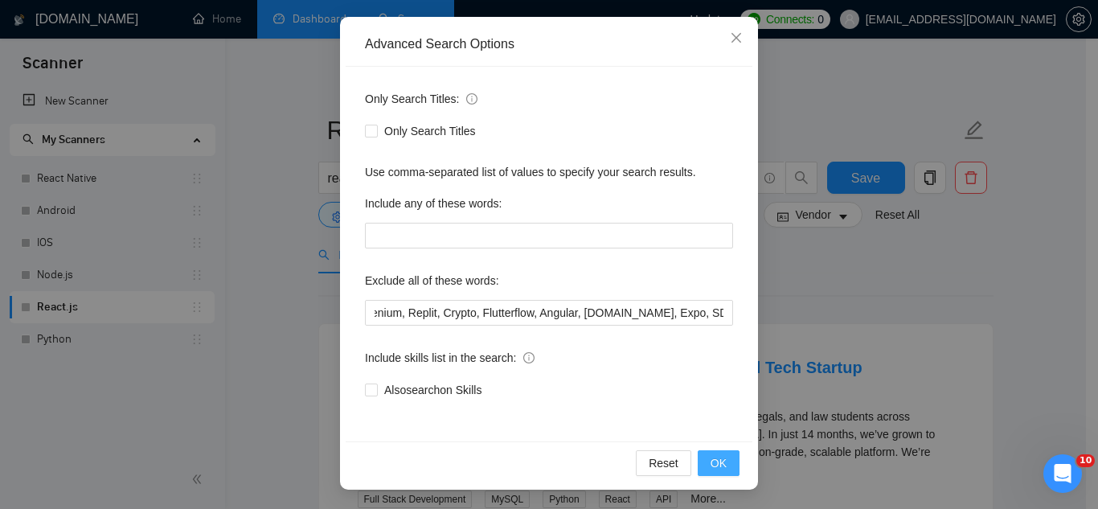
click at [710, 465] on span "OK" at bounding box center [718, 463] width 16 height 18
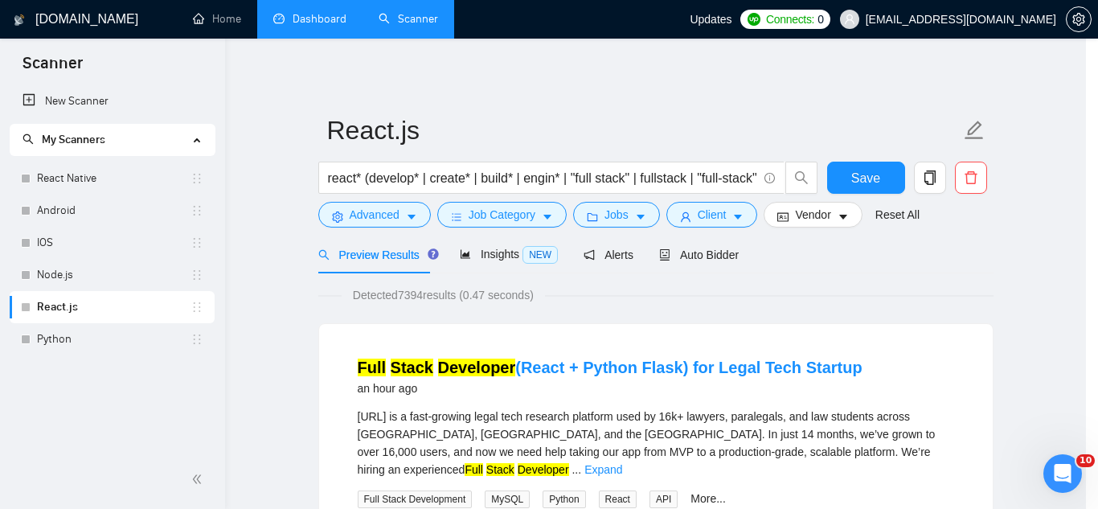
scroll to position [80, 0]
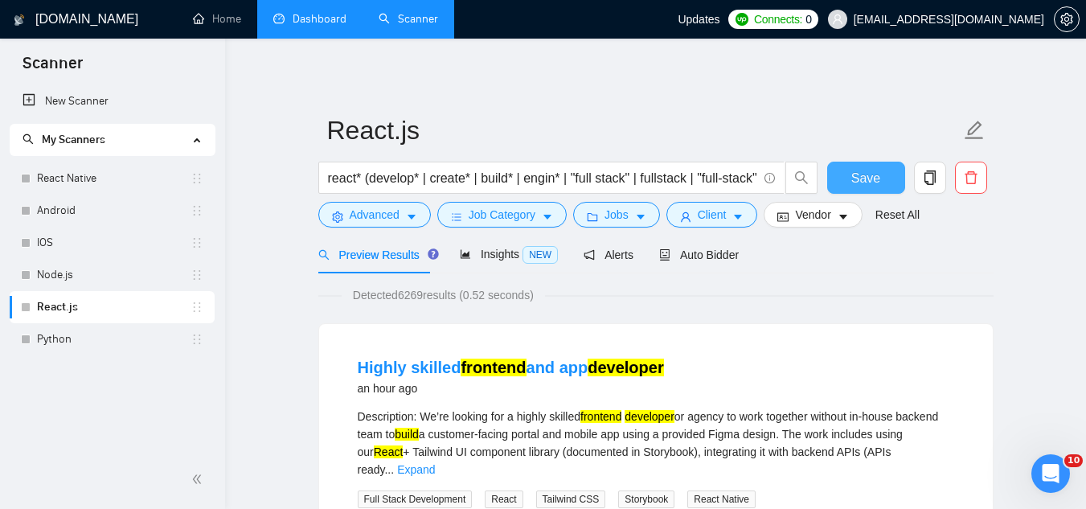
click at [865, 174] on span "Save" at bounding box center [865, 178] width 29 height 20
click at [80, 339] on link "Python" at bounding box center [113, 339] width 153 height 32
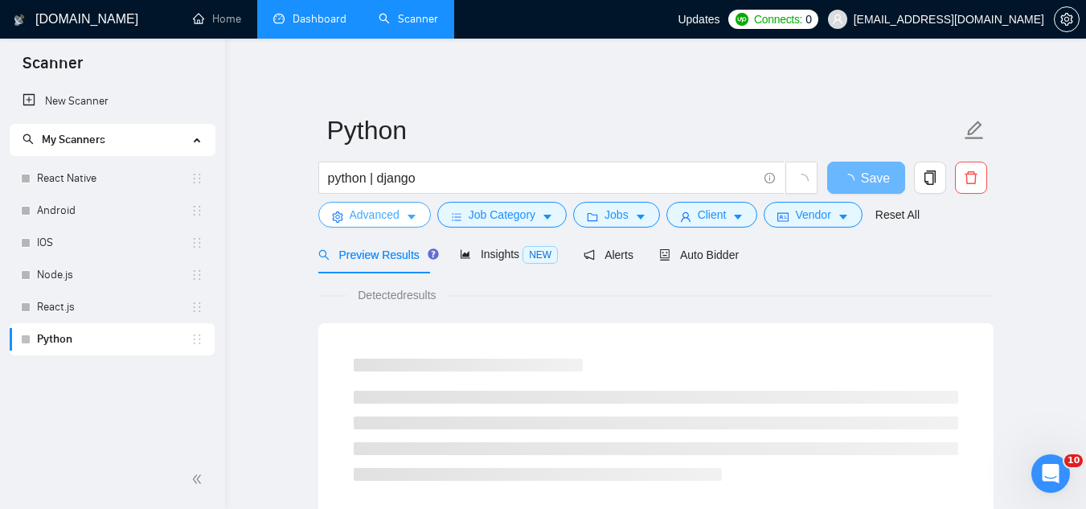
click at [369, 212] on span "Advanced" at bounding box center [375, 215] width 50 height 18
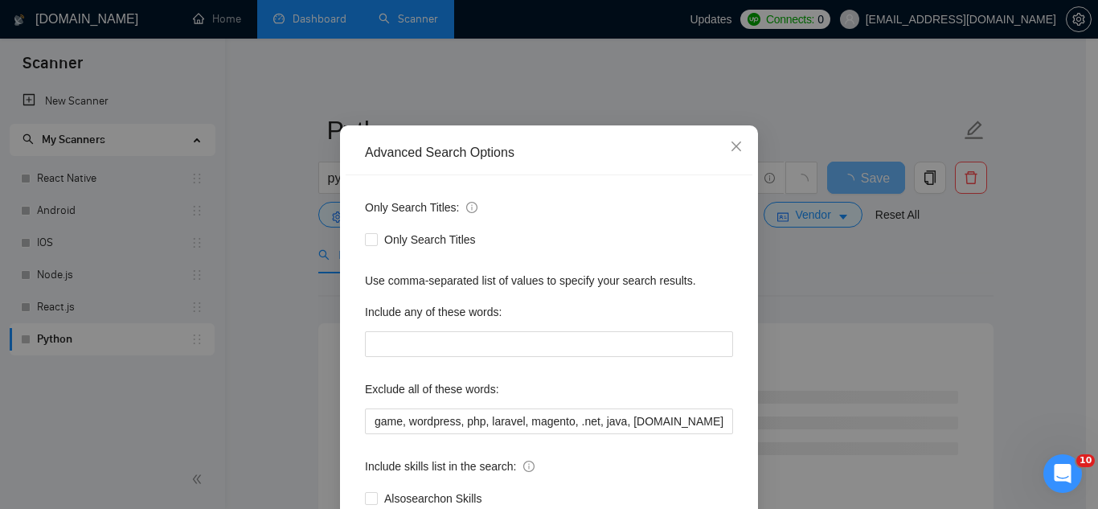
scroll to position [80, 0]
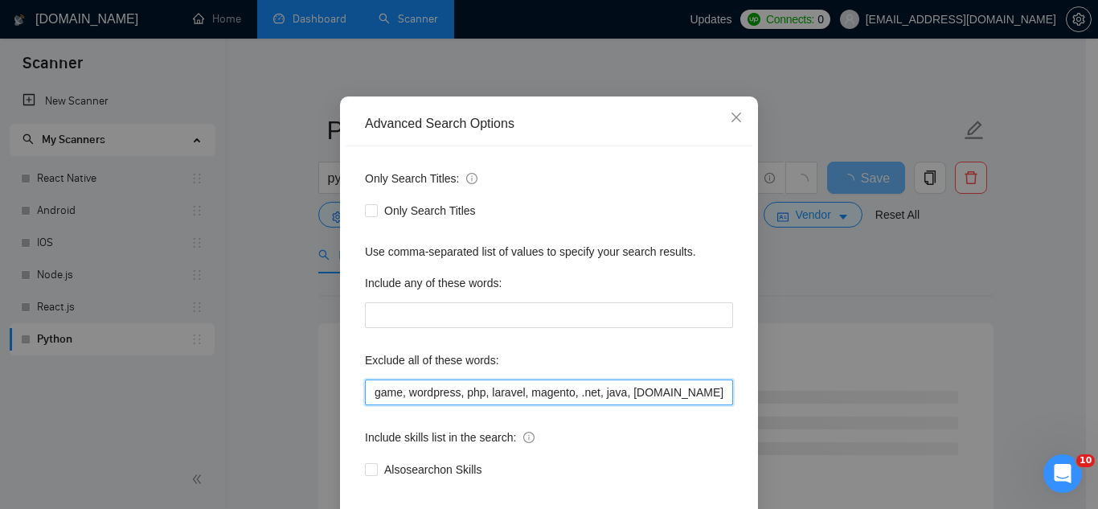
click at [366, 392] on input "game, wordpress, php, laravel, magento, .net, java, [DOMAIN_NAME], "ready made"…" at bounding box center [549, 392] width 368 height 26
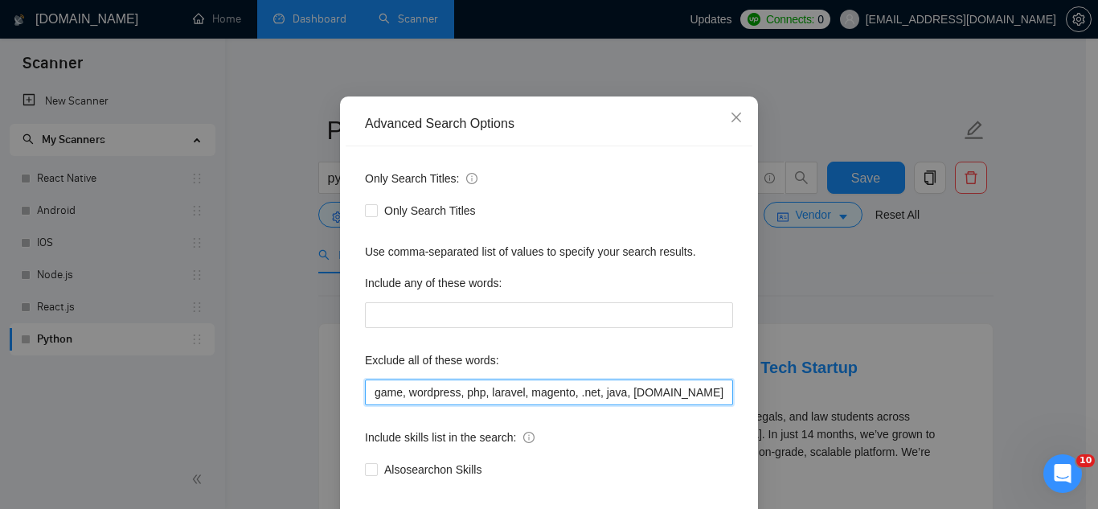
paste input "Azure, Dart, Electron, Selenium, Replit, Crypto, Flutterflow, Angular, [DOMAIN_…"
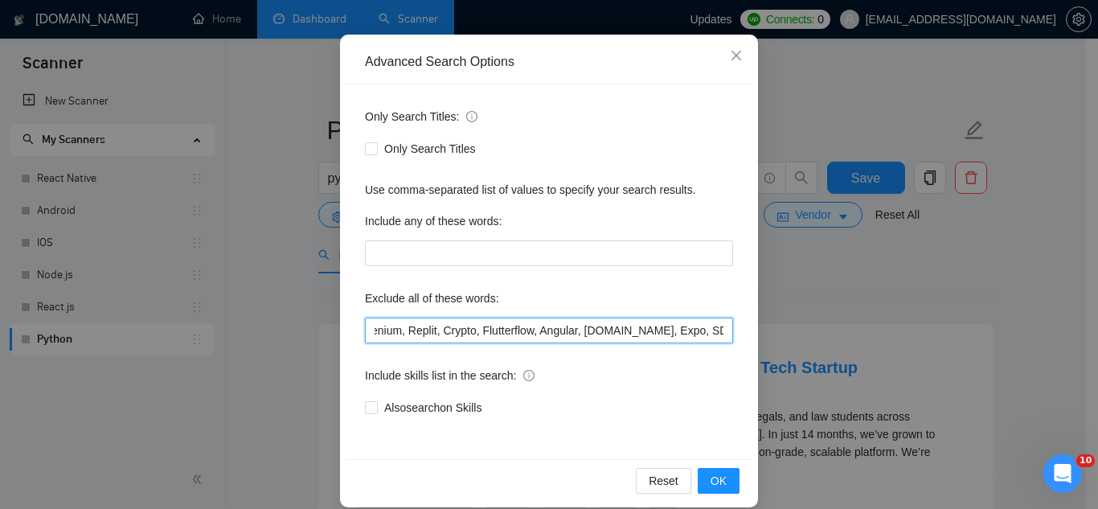
scroll to position [160, 0]
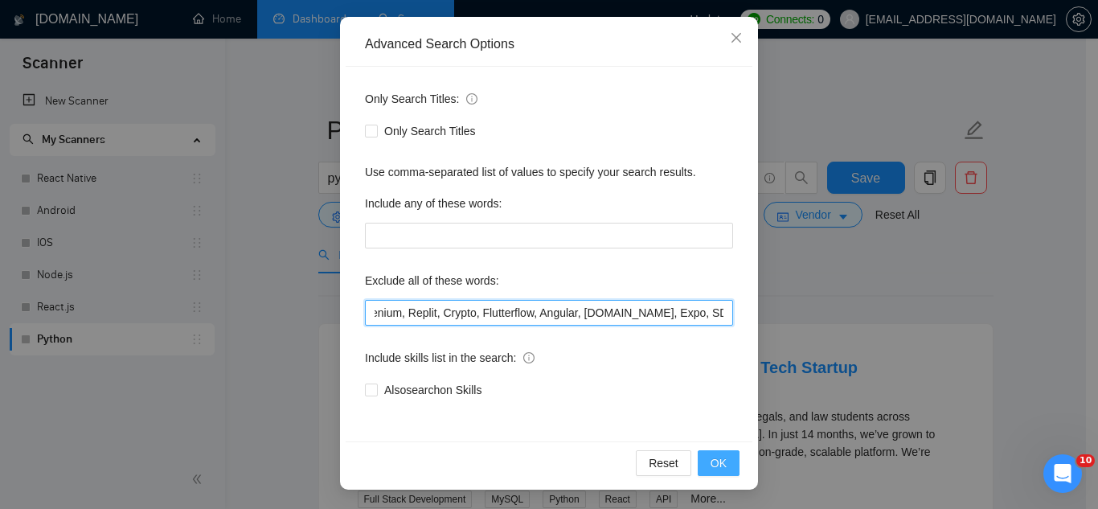
type input "Azure, Dart, Electron, Selenium, Replit, Crypto, Flutterflow, Angular, [DOMAIN_…"
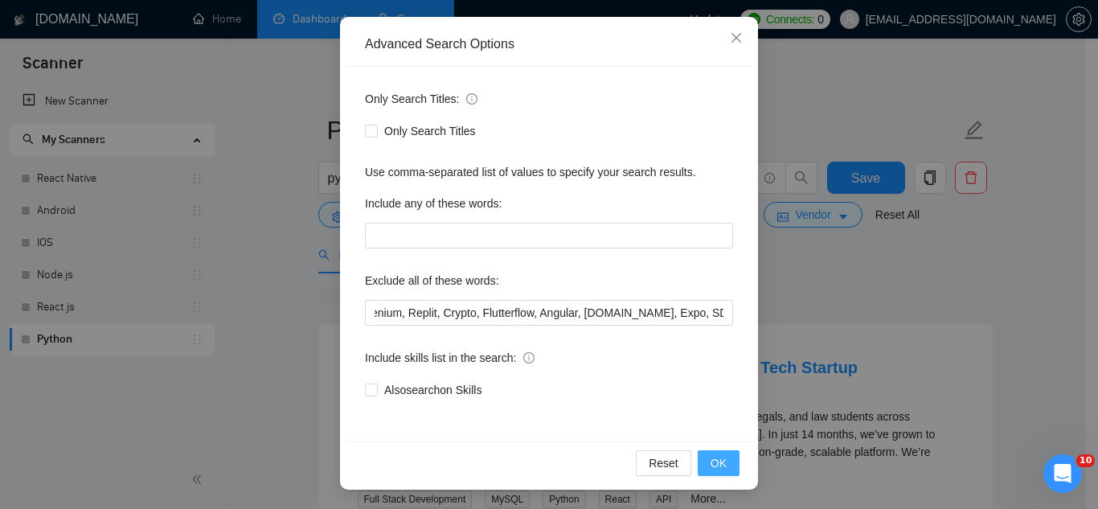
click at [717, 467] on span "OK" at bounding box center [718, 463] width 16 height 18
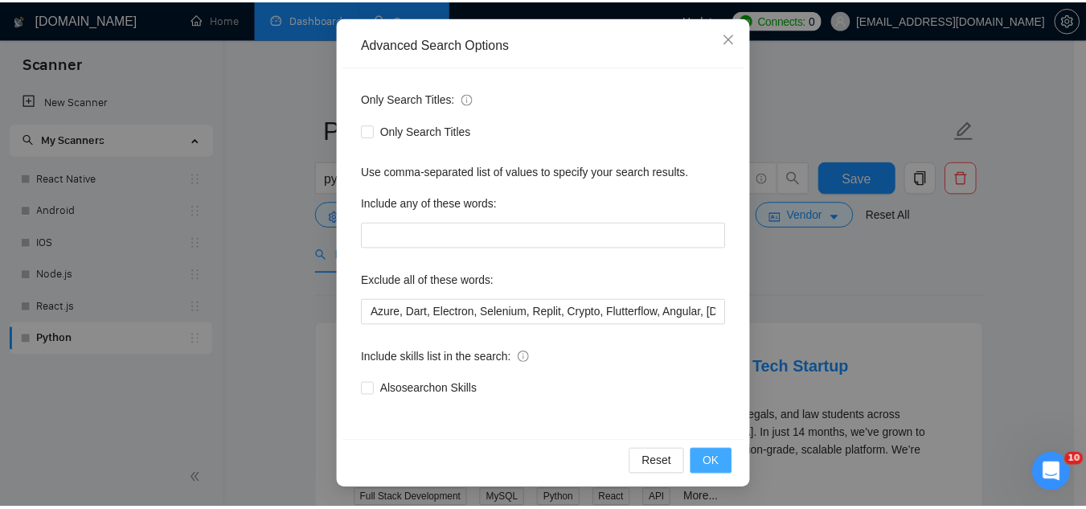
scroll to position [80, 0]
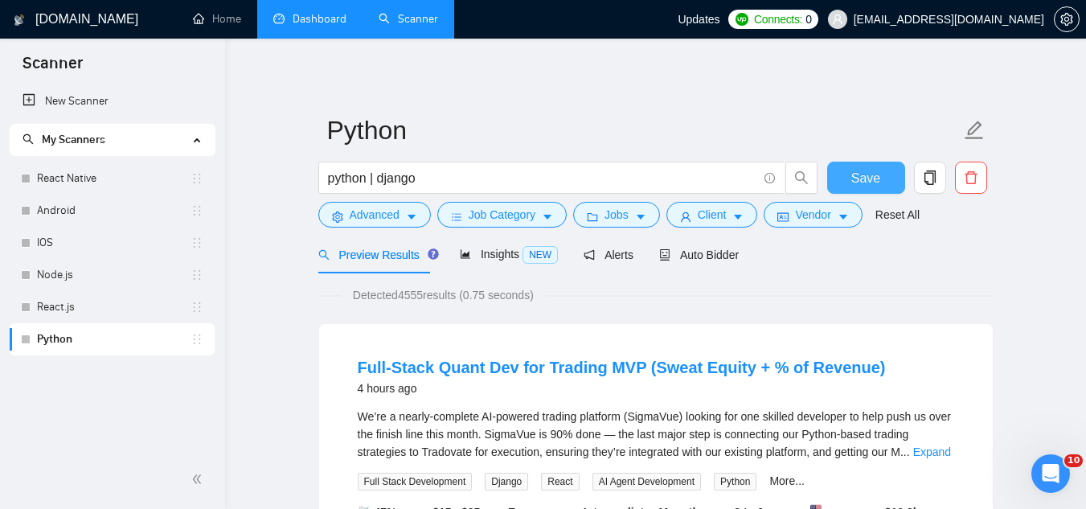
click at [862, 179] on span "Save" at bounding box center [865, 178] width 29 height 20
click at [81, 178] on link "React Native" at bounding box center [113, 178] width 153 height 32
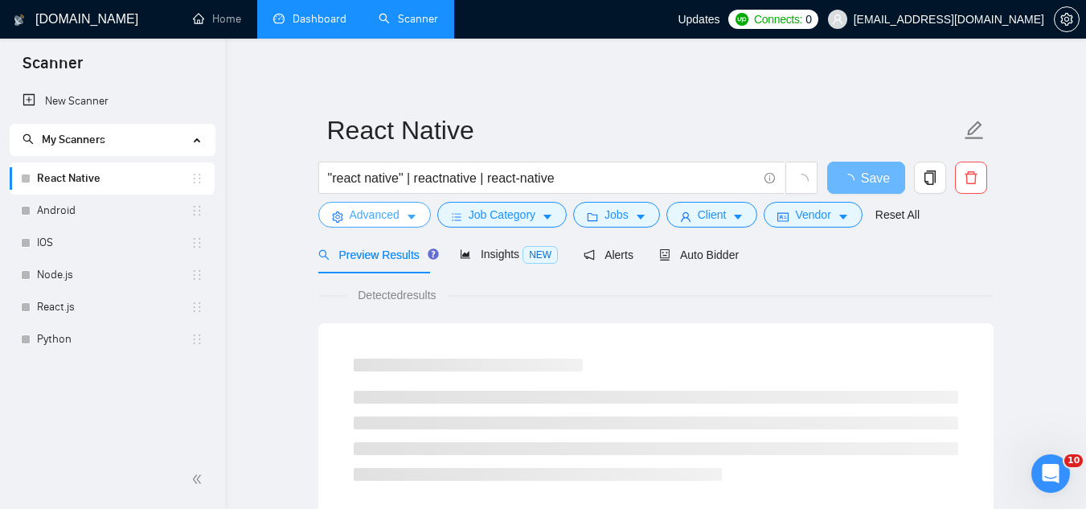
click at [362, 219] on span "Advanced" at bounding box center [375, 215] width 50 height 18
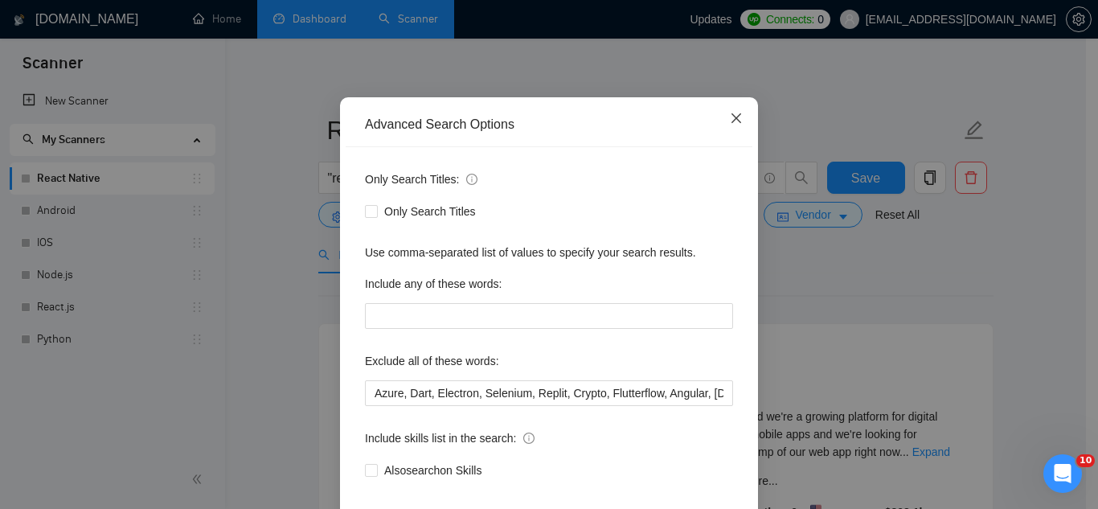
click at [730, 125] on icon "close" at bounding box center [736, 118] width 13 height 13
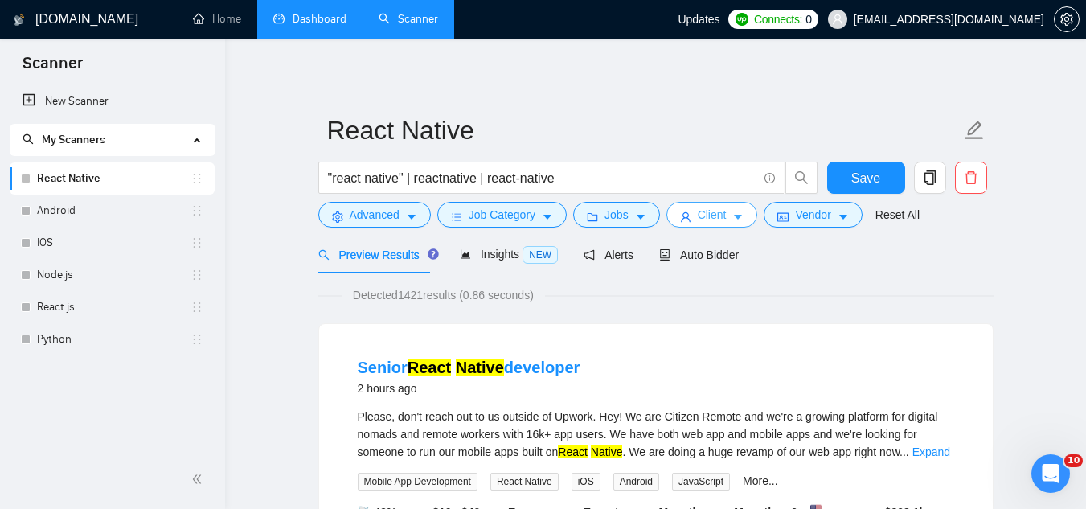
click at [700, 214] on span "Client" at bounding box center [711, 215] width 29 height 18
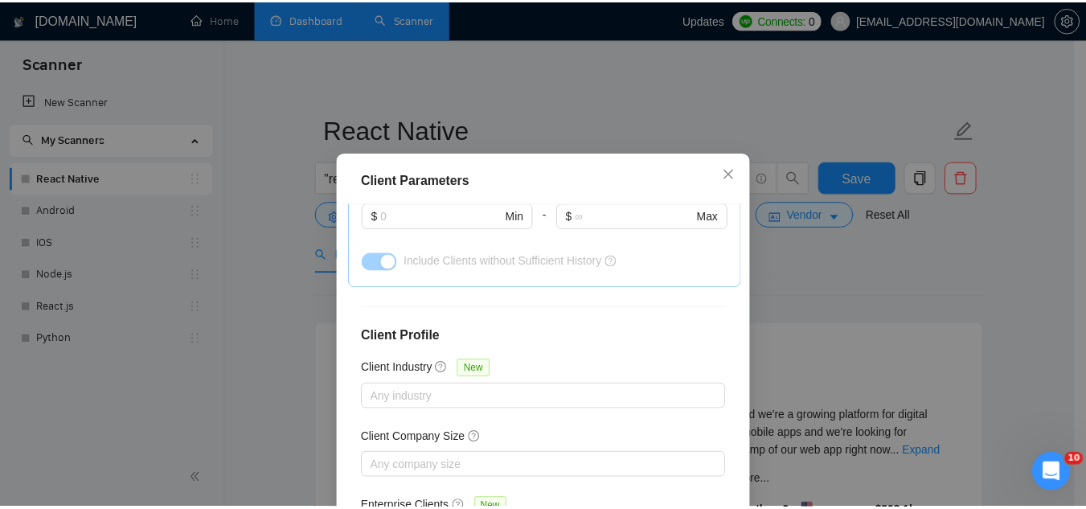
scroll to position [644, 0]
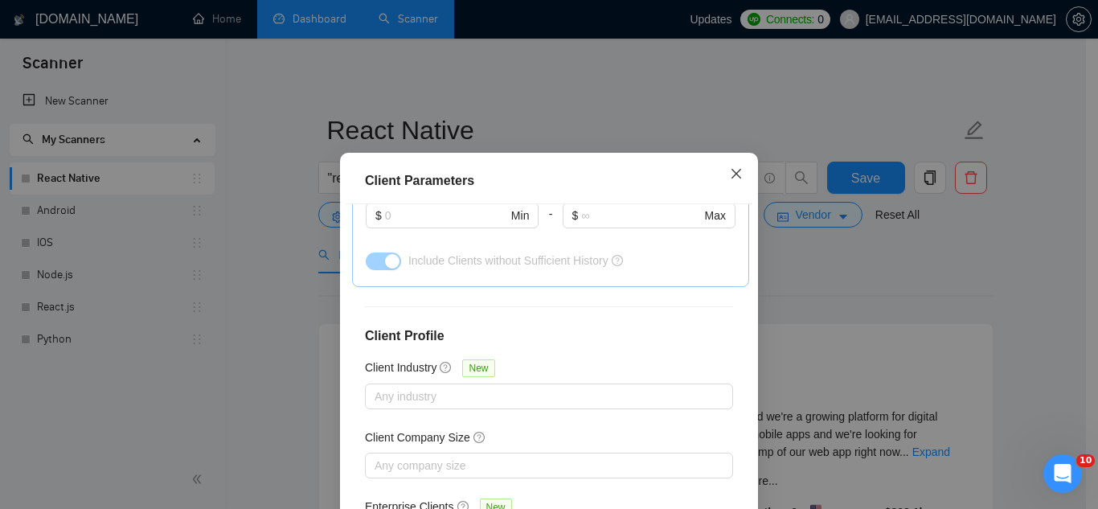
click at [730, 172] on icon "close" at bounding box center [736, 173] width 13 height 13
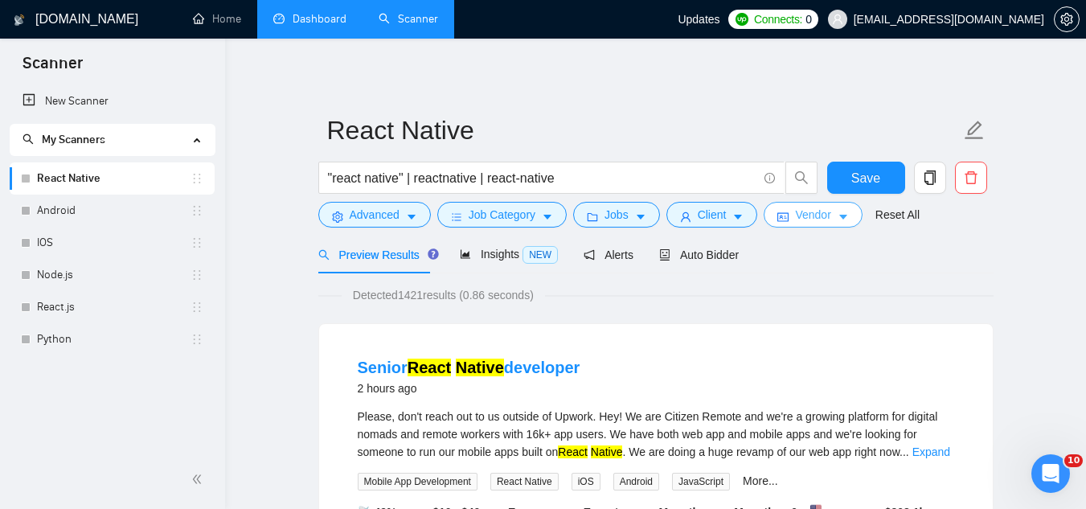
click at [796, 221] on span "Vendor" at bounding box center [812, 215] width 35 height 18
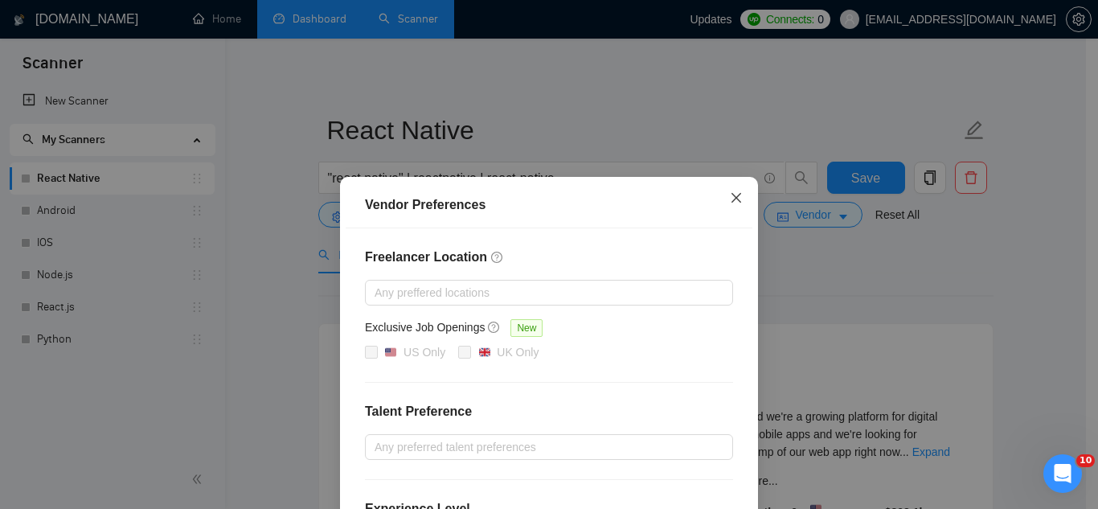
click at [730, 196] on icon "close" at bounding box center [736, 197] width 13 height 13
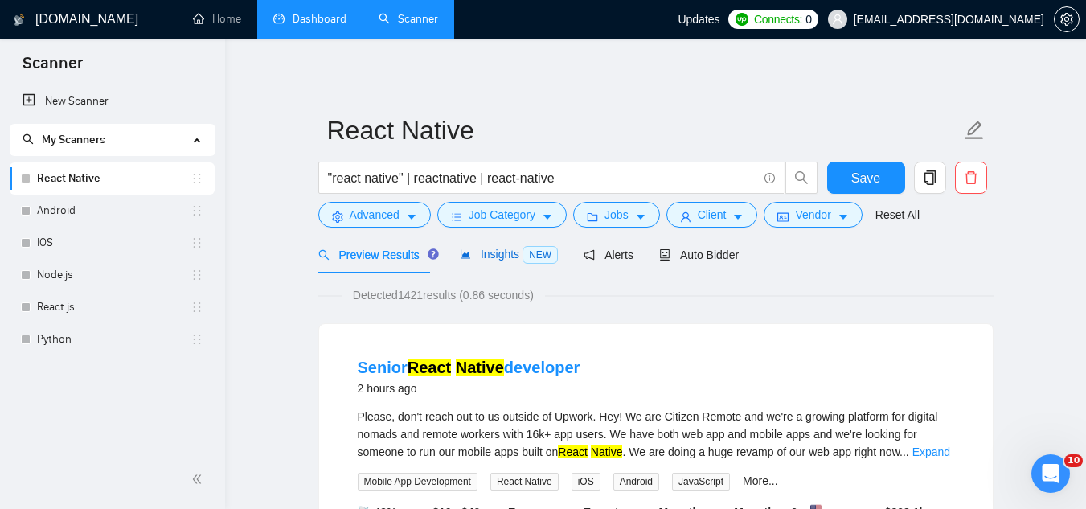
click at [476, 256] on span "Insights NEW" at bounding box center [509, 253] width 98 height 13
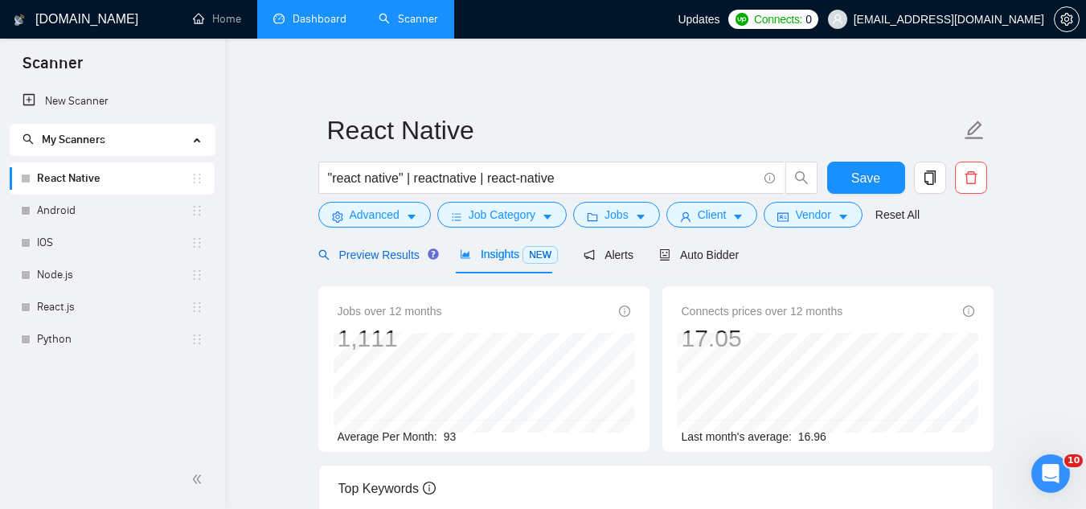
click at [370, 252] on span "Preview Results" at bounding box center [376, 254] width 116 height 13
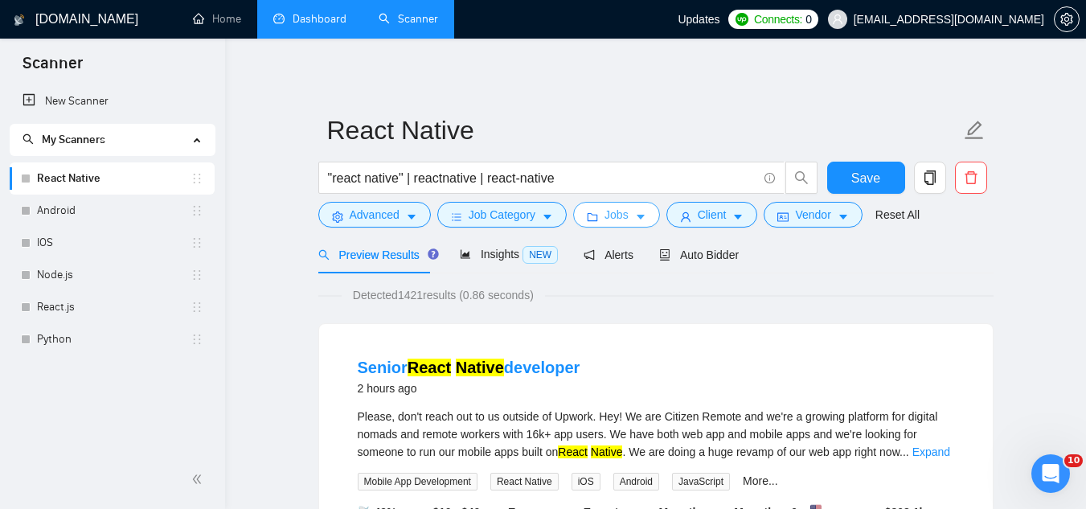
click at [620, 219] on span "Jobs" at bounding box center [616, 215] width 24 height 18
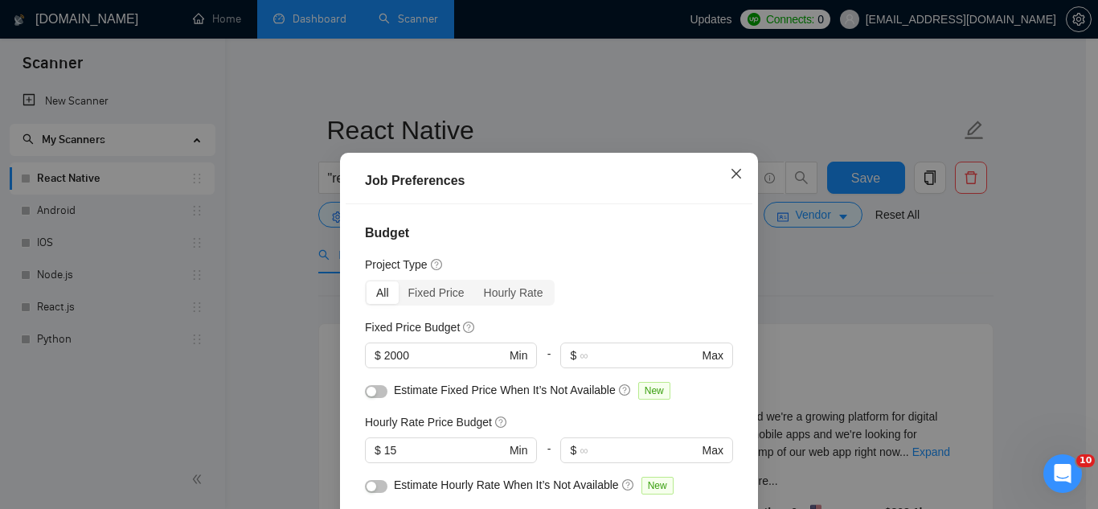
click at [738, 175] on span "Close" at bounding box center [735, 174] width 43 height 43
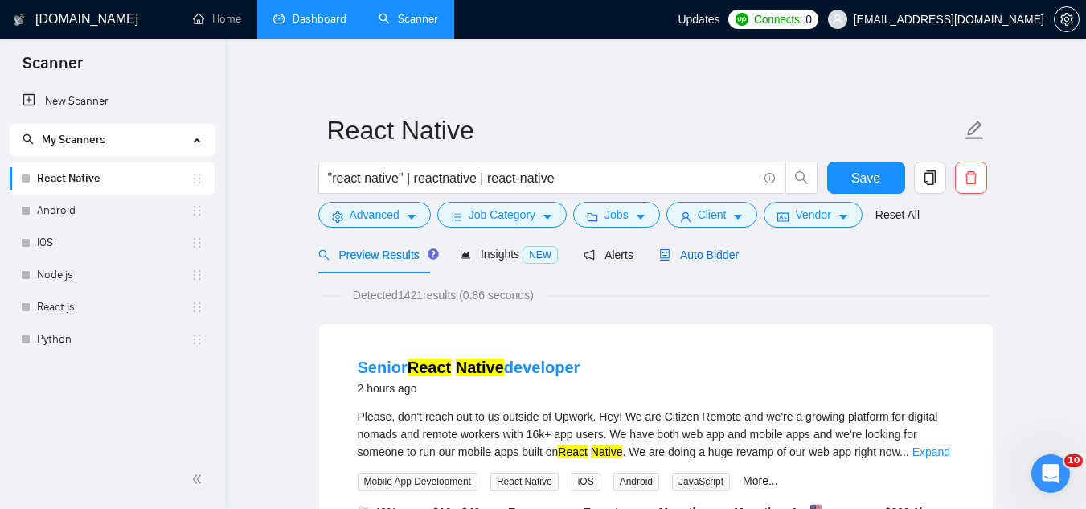
click at [693, 255] on span "Auto Bidder" at bounding box center [699, 254] width 80 height 13
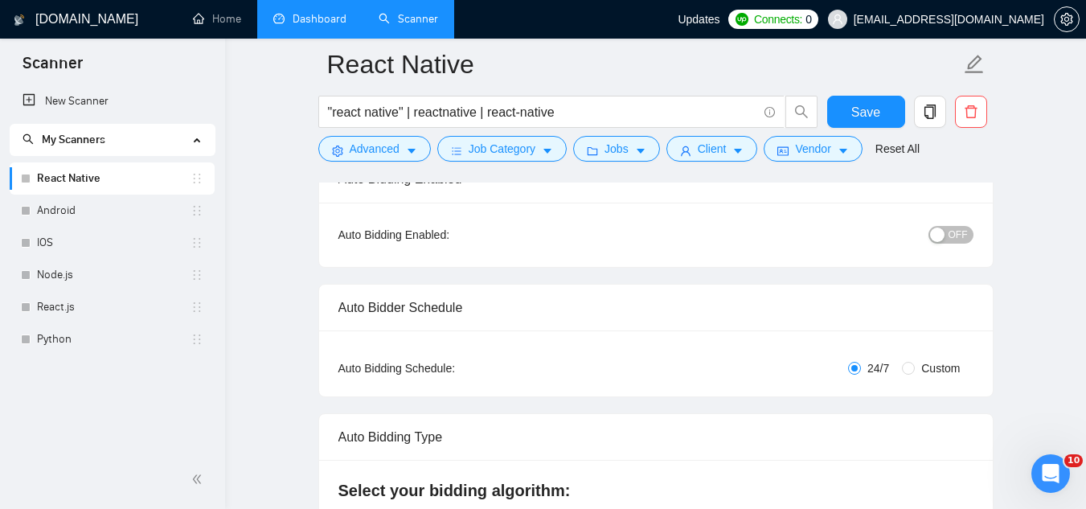
scroll to position [241, 0]
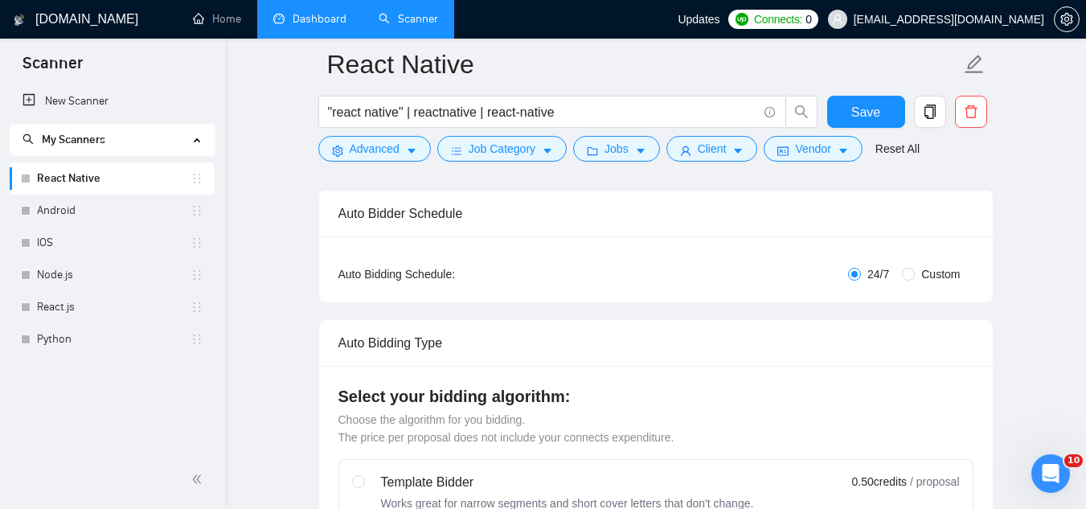
click at [915, 270] on span "Custom" at bounding box center [939, 274] width 51 height 18
click at [914, 270] on input "Custom" at bounding box center [908, 274] width 13 height 13
radio input "true"
radio input "false"
checkbox input "true"
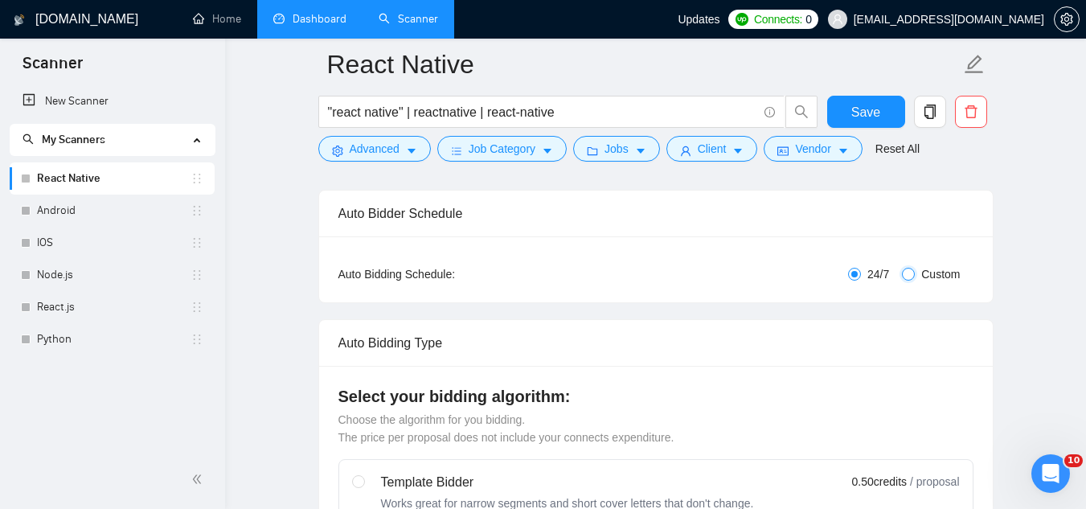
checkbox input "true"
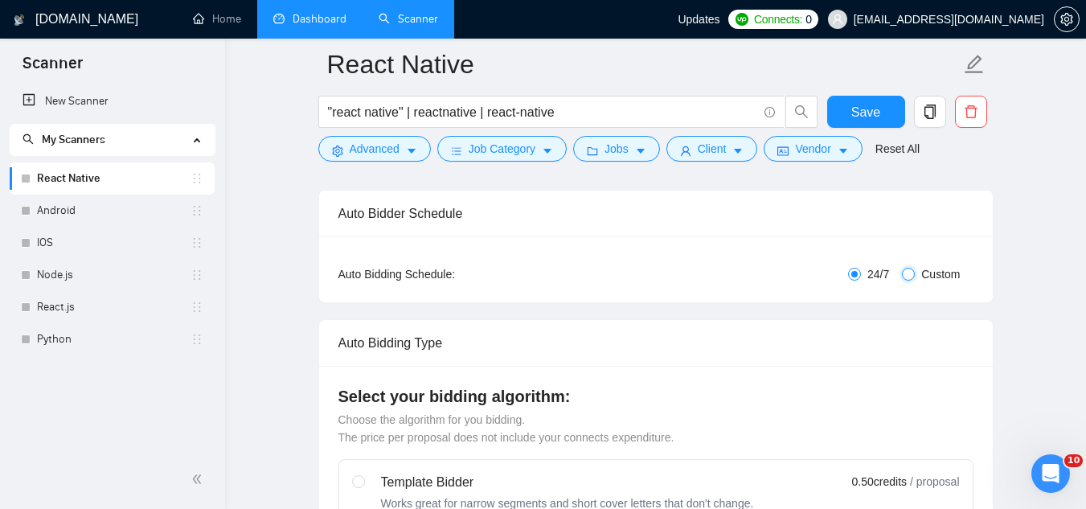
checkbox input "true"
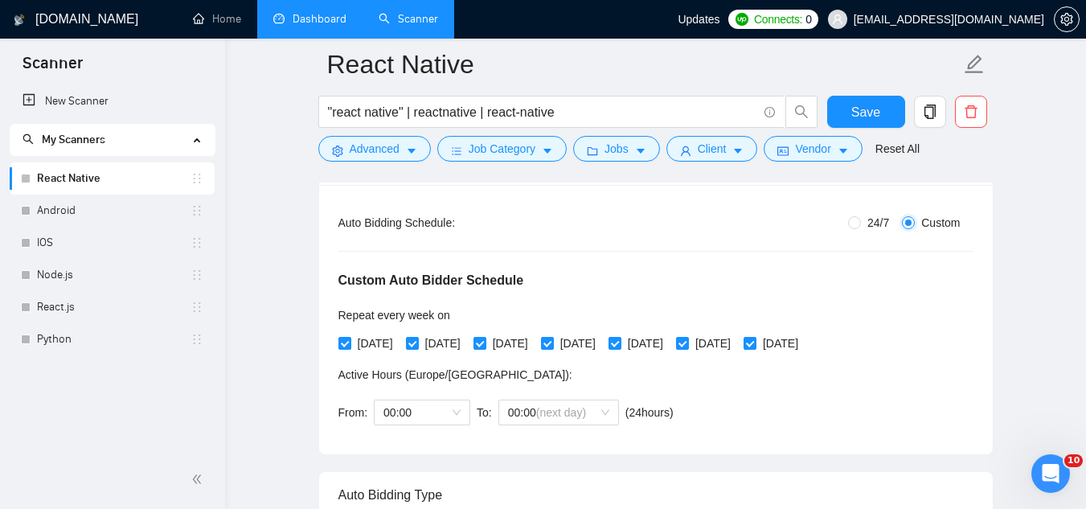
scroll to position [321, 0]
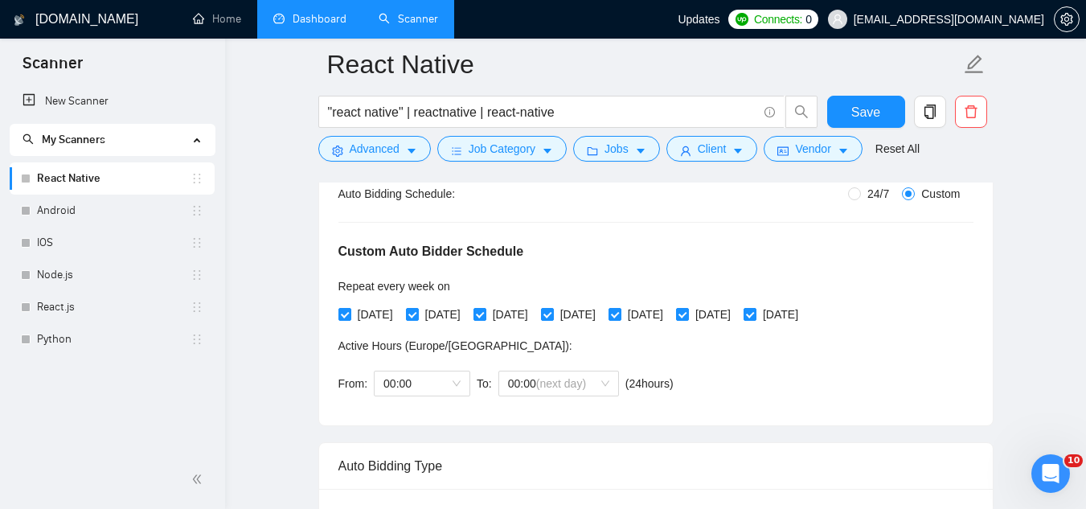
click at [475, 345] on span "Active Hours ( [GEOGRAPHIC_DATA]/[GEOGRAPHIC_DATA] ):" at bounding box center [455, 345] width 234 height 13
click at [553, 347] on div "Active Hours ( [GEOGRAPHIC_DATA]/[GEOGRAPHIC_DATA] ):" at bounding box center [509, 346] width 342 height 18
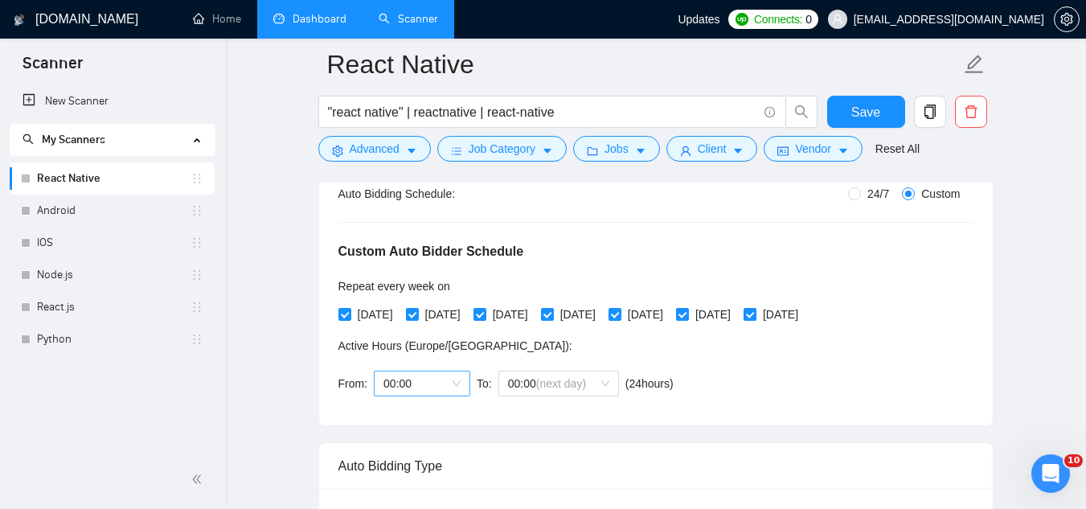
click at [416, 377] on span "00:00" at bounding box center [421, 383] width 77 height 24
click at [417, 377] on span "00:00" at bounding box center [421, 383] width 77 height 24
click at [415, 382] on span "00:00" at bounding box center [421, 383] width 77 height 24
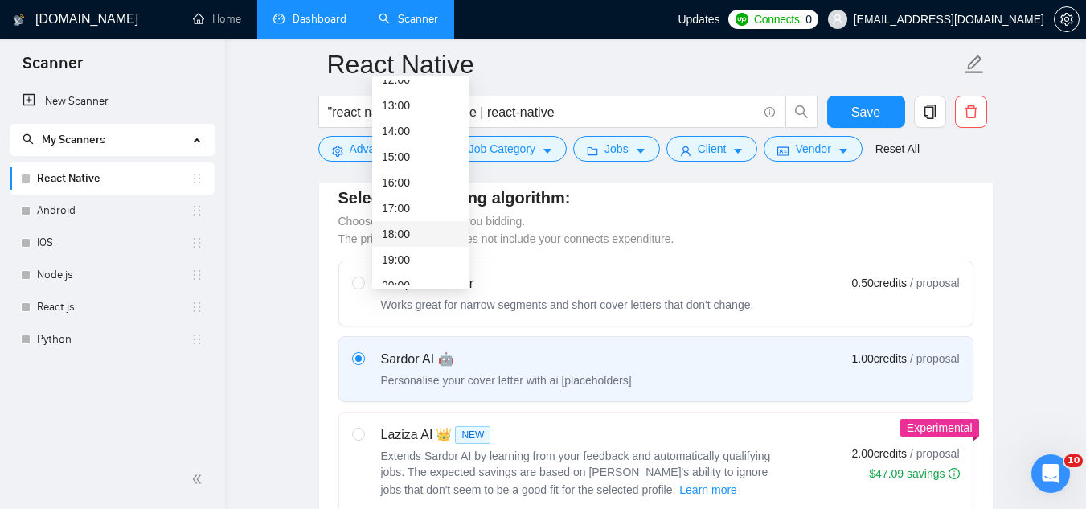
click at [418, 234] on div "18:00" at bounding box center [420, 234] width 77 height 18
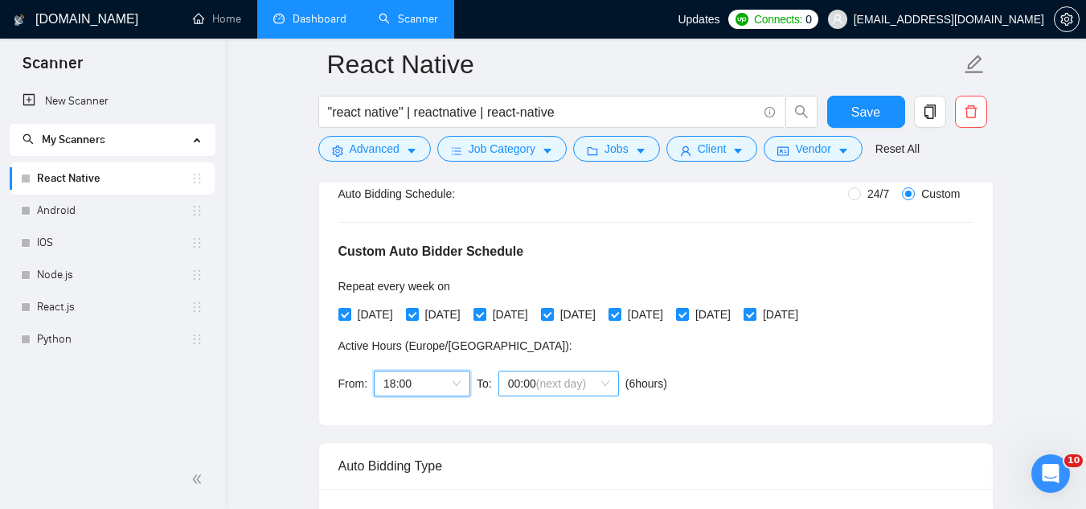
click at [557, 384] on span "(next day)" at bounding box center [561, 383] width 50 height 13
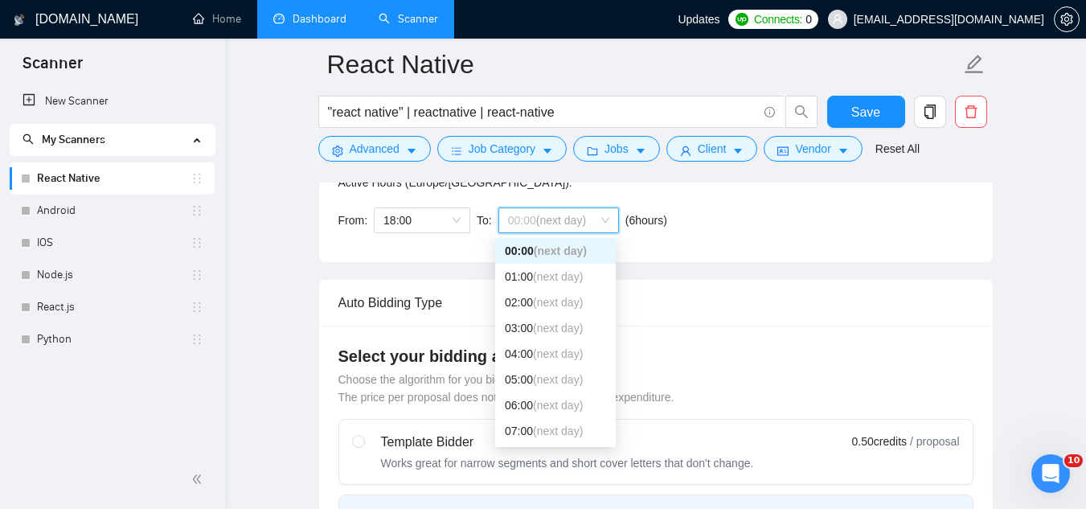
scroll to position [562, 0]
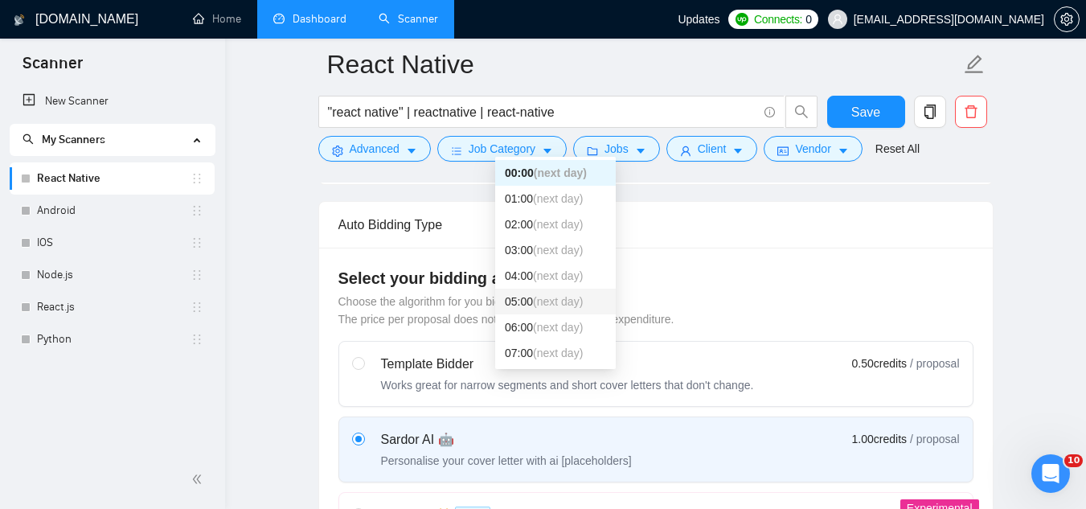
click at [545, 307] on span "(next day)" at bounding box center [558, 301] width 50 height 13
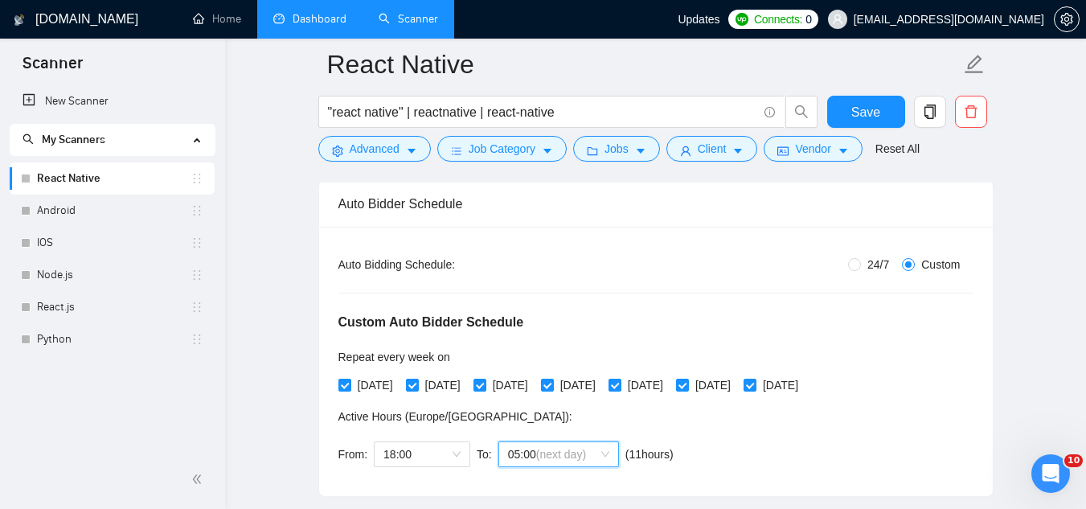
scroll to position [241, 0]
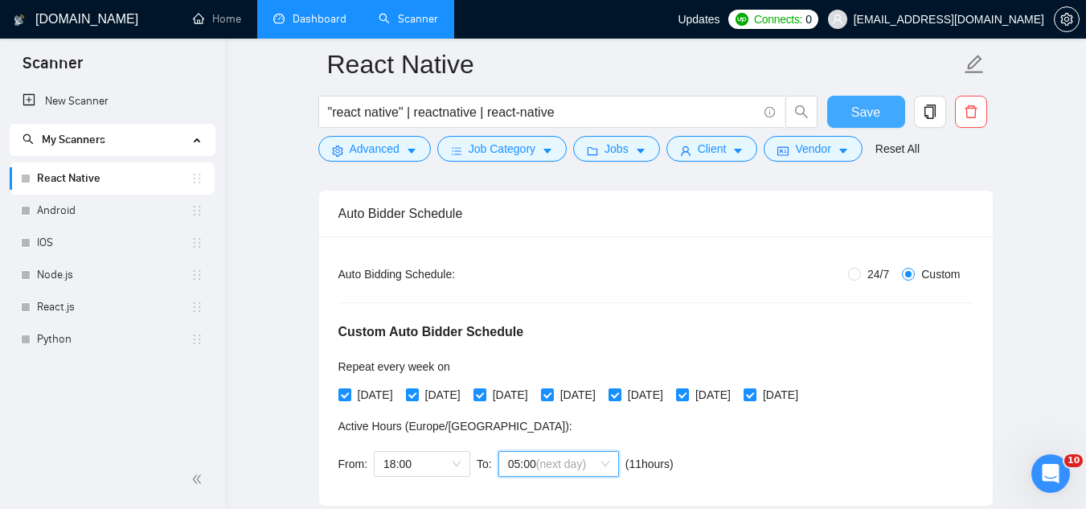
click at [853, 111] on span "Save" at bounding box center [865, 112] width 29 height 20
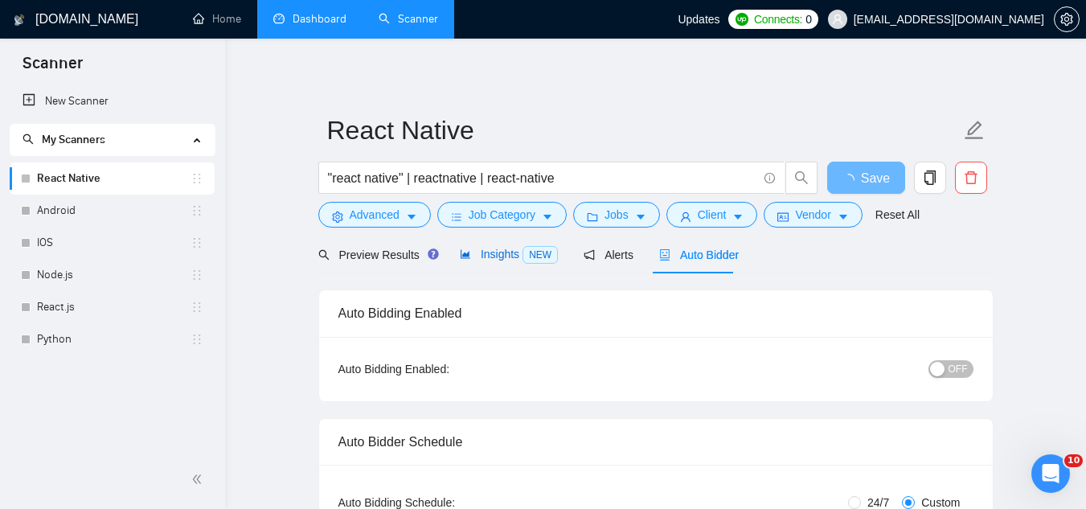
click at [474, 258] on span "Insights NEW" at bounding box center [509, 253] width 98 height 13
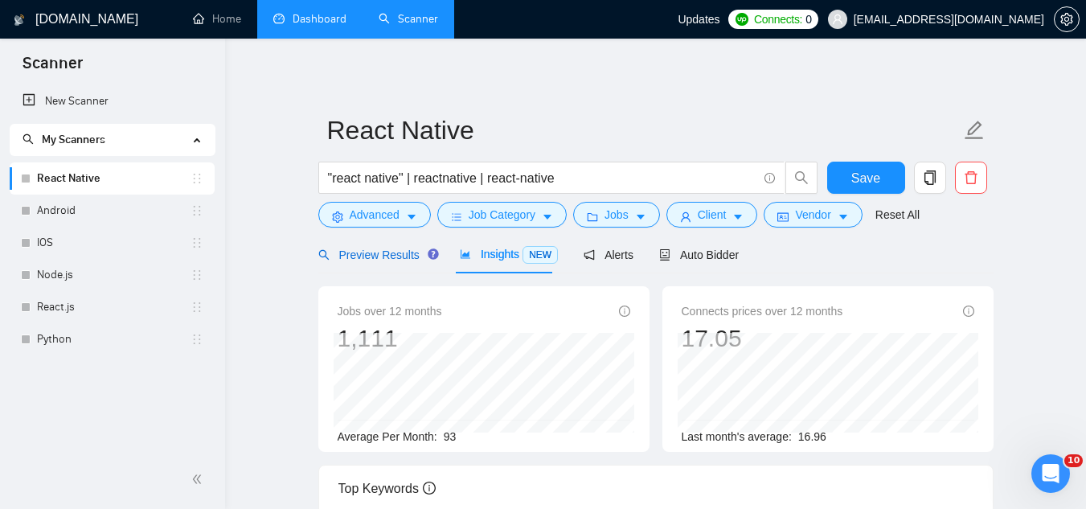
click at [382, 258] on span "Preview Results" at bounding box center [376, 254] width 116 height 13
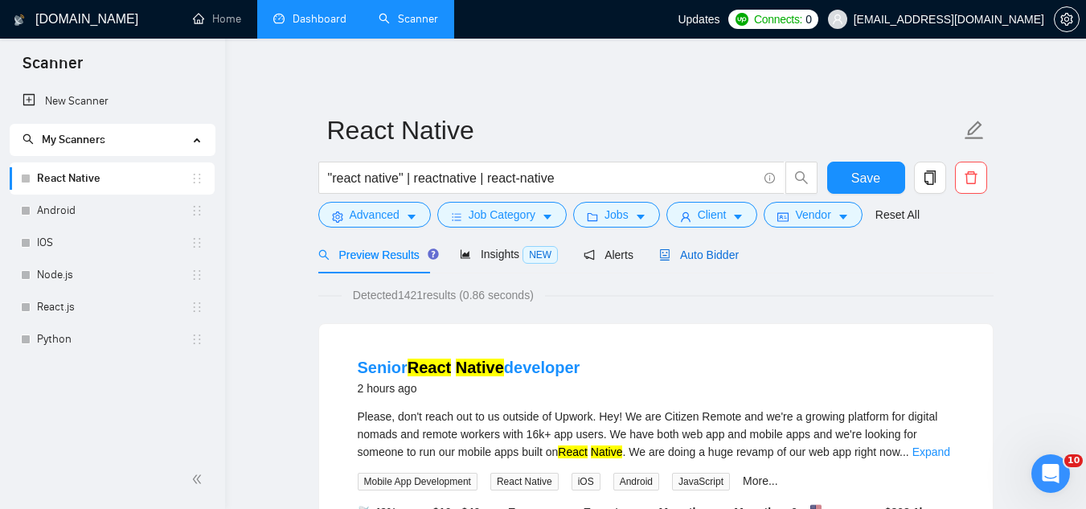
click at [693, 249] on span "Auto Bidder" at bounding box center [699, 254] width 80 height 13
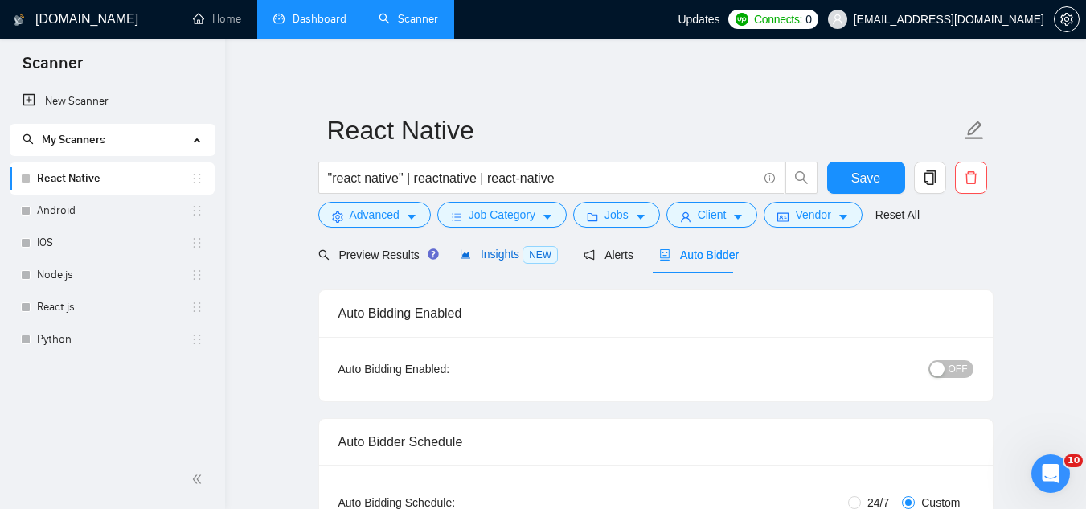
click at [480, 260] on span "Insights NEW" at bounding box center [509, 253] width 98 height 13
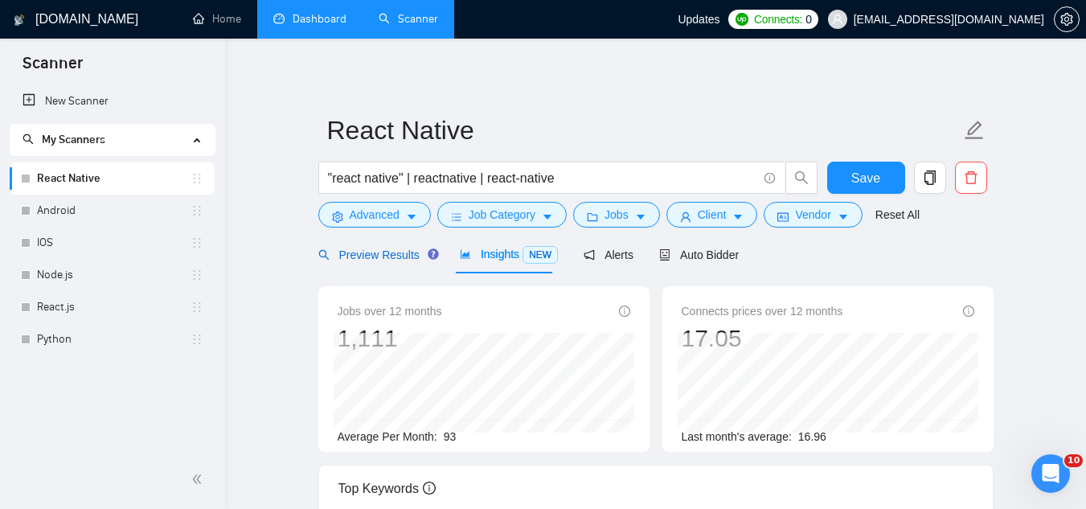
click at [383, 260] on span "Preview Results" at bounding box center [376, 254] width 116 height 13
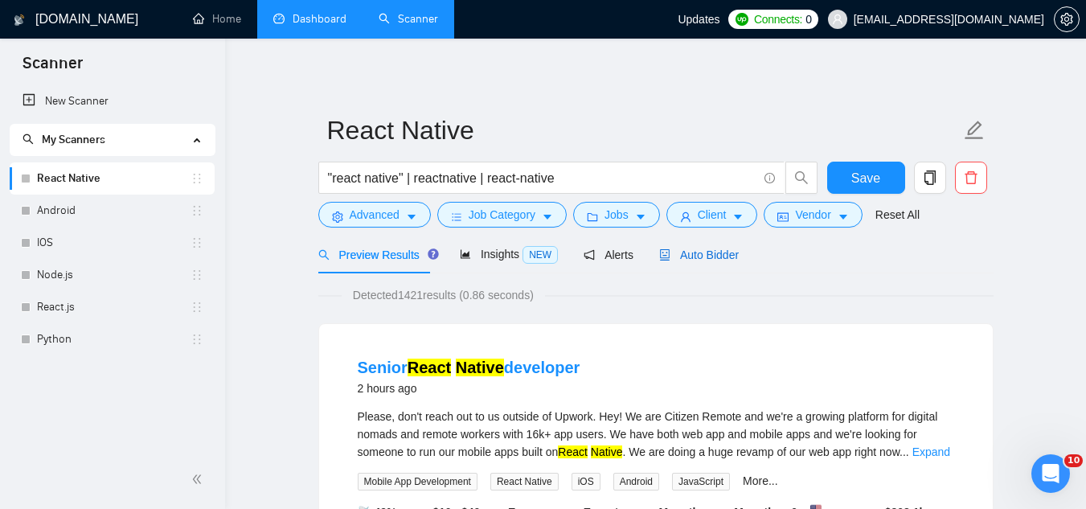
click at [694, 254] on span "Auto Bidder" at bounding box center [699, 254] width 80 height 13
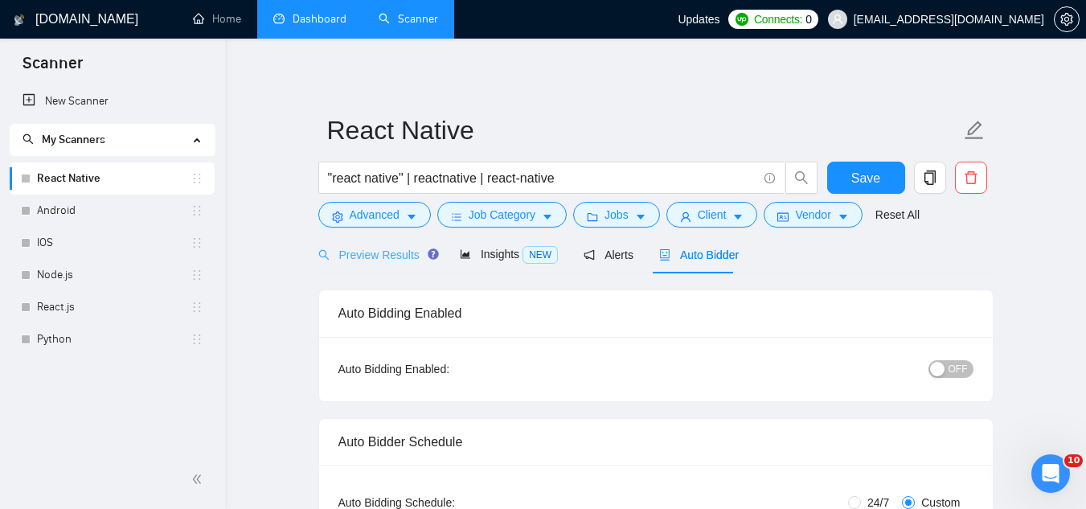
click at [365, 241] on div "Preview Results" at bounding box center [376, 254] width 116 height 38
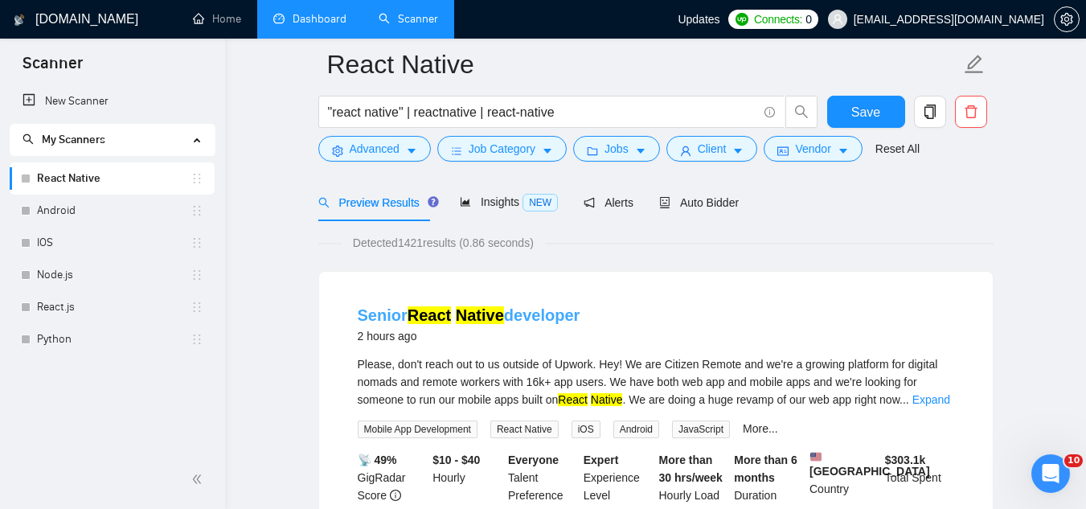
scroll to position [80, 0]
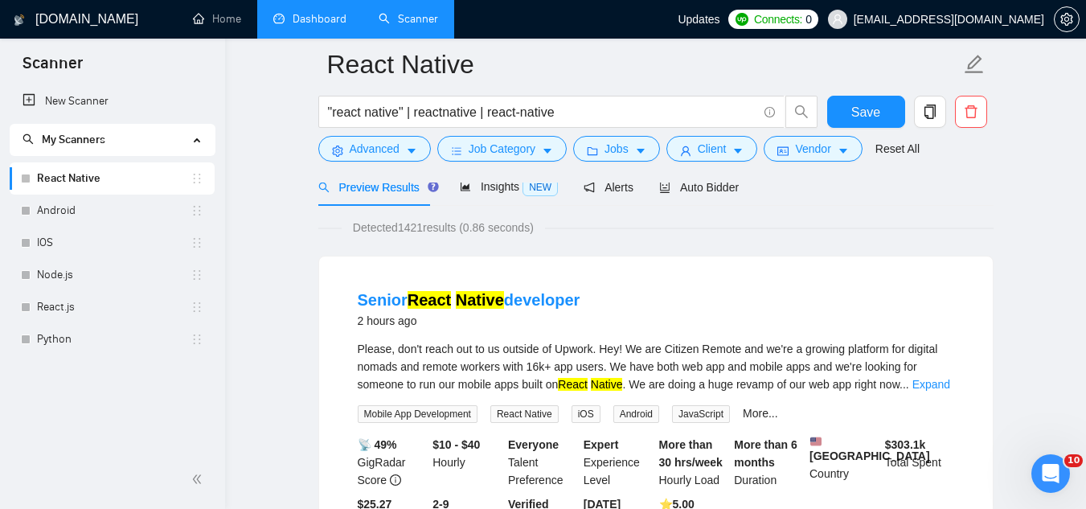
click at [615, 300] on div "Senior React Native developer 2 hours ago" at bounding box center [656, 309] width 596 height 42
click at [614, 302] on div "Senior React Native developer 2 hours ago" at bounding box center [656, 309] width 596 height 42
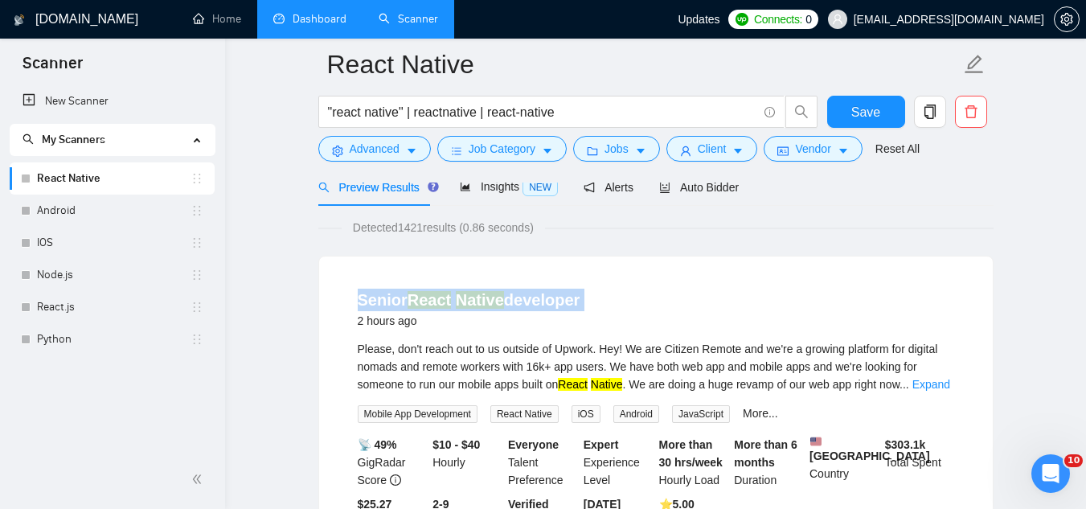
click at [614, 302] on div "Senior React Native developer 2 hours ago" at bounding box center [656, 309] width 596 height 42
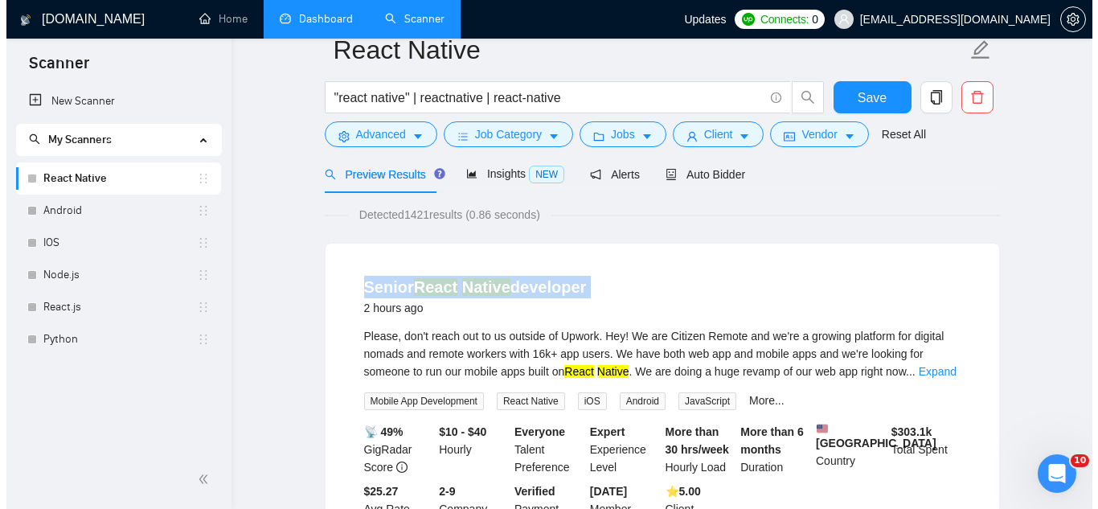
scroll to position [0, 0]
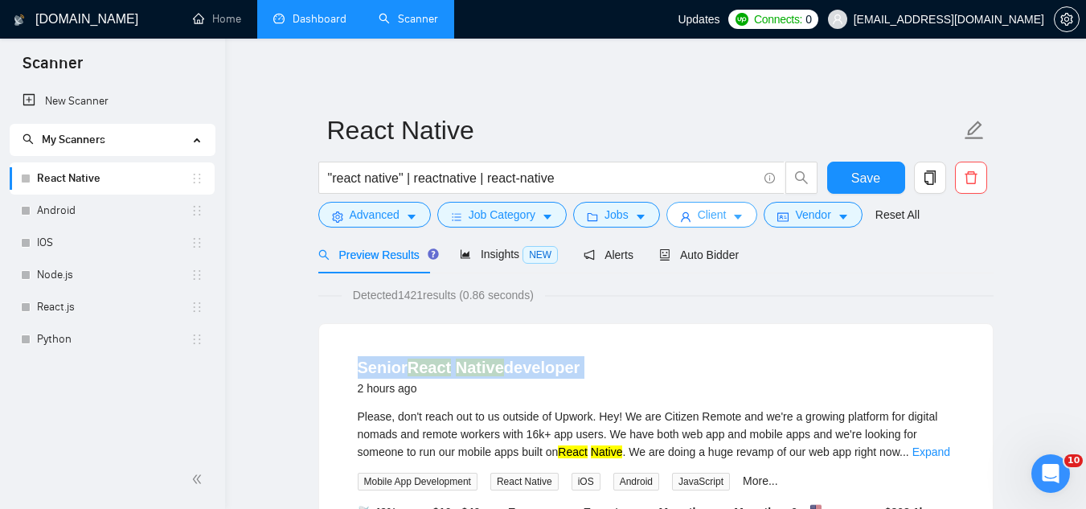
click at [705, 219] on span "Client" at bounding box center [711, 215] width 29 height 18
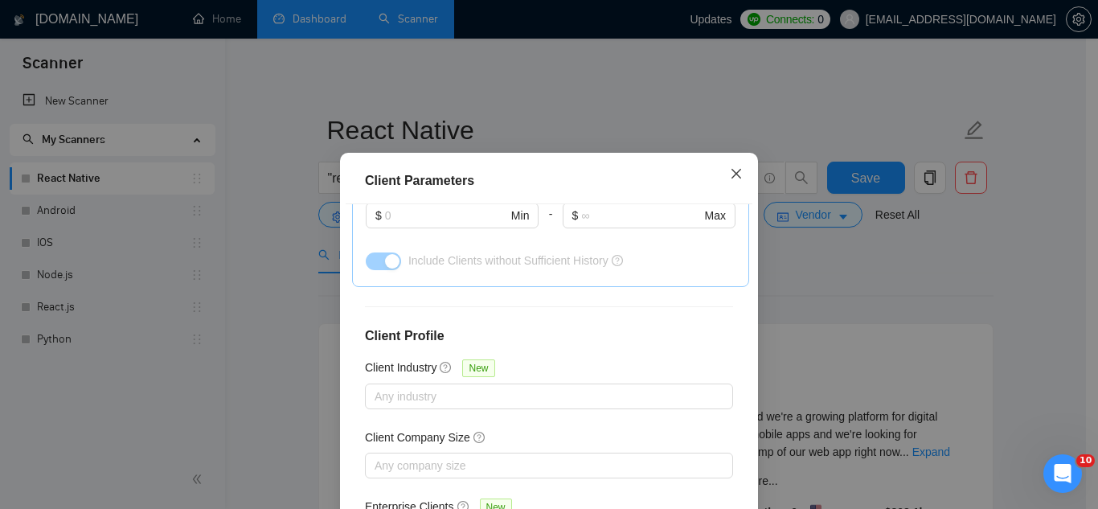
click at [740, 169] on span "Close" at bounding box center [735, 174] width 43 height 43
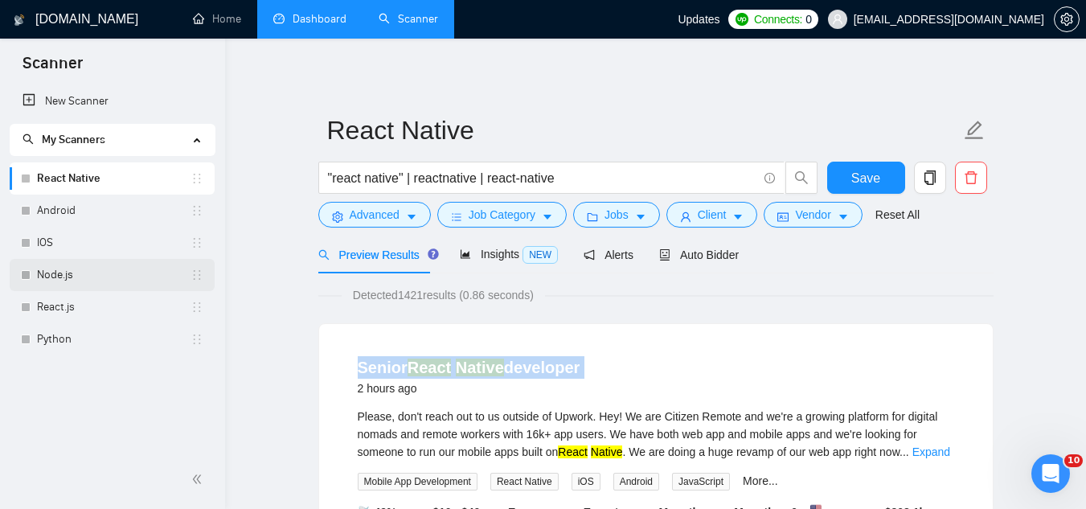
click at [37, 284] on link "Node.js" at bounding box center [113, 275] width 153 height 32
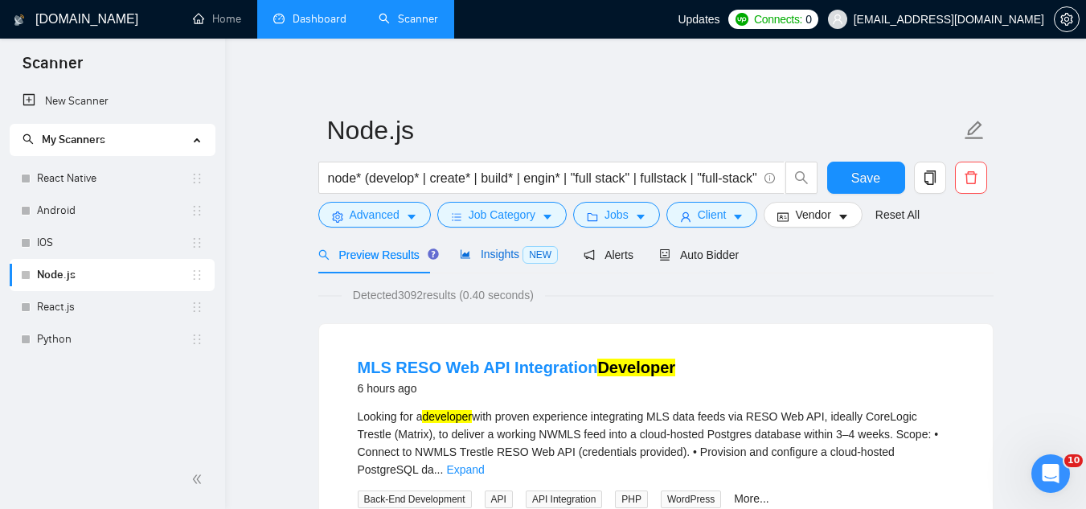
click at [477, 260] on span "Insights NEW" at bounding box center [509, 253] width 98 height 13
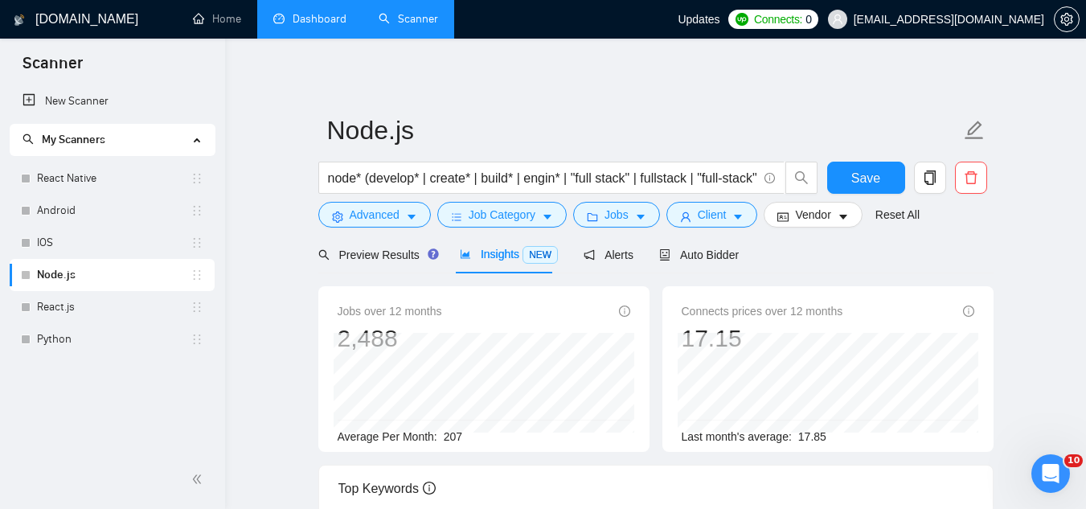
click at [452, 436] on span "207" at bounding box center [453, 436] width 18 height 13
click at [123, 180] on link "React Native" at bounding box center [113, 178] width 153 height 32
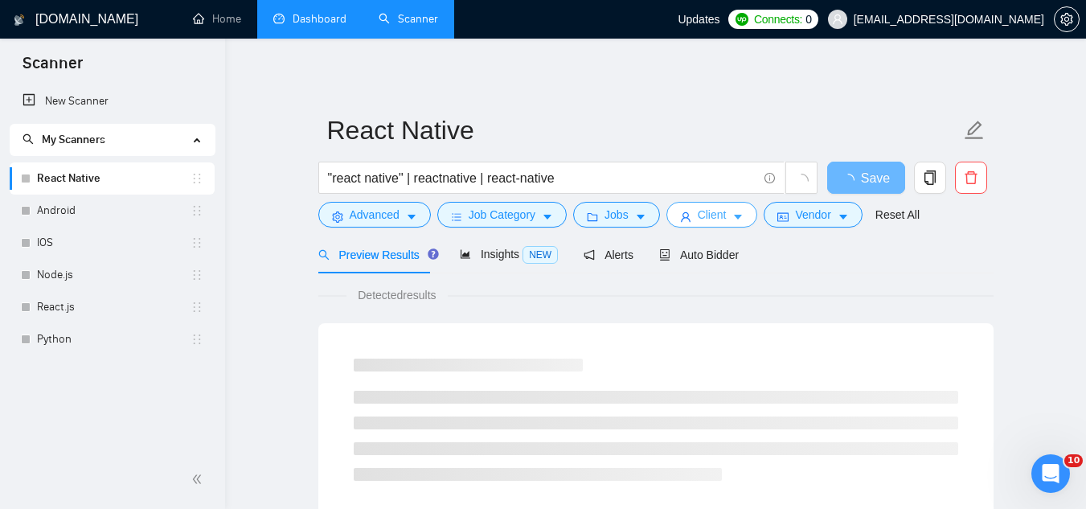
click at [705, 210] on span "Client" at bounding box center [711, 215] width 29 height 18
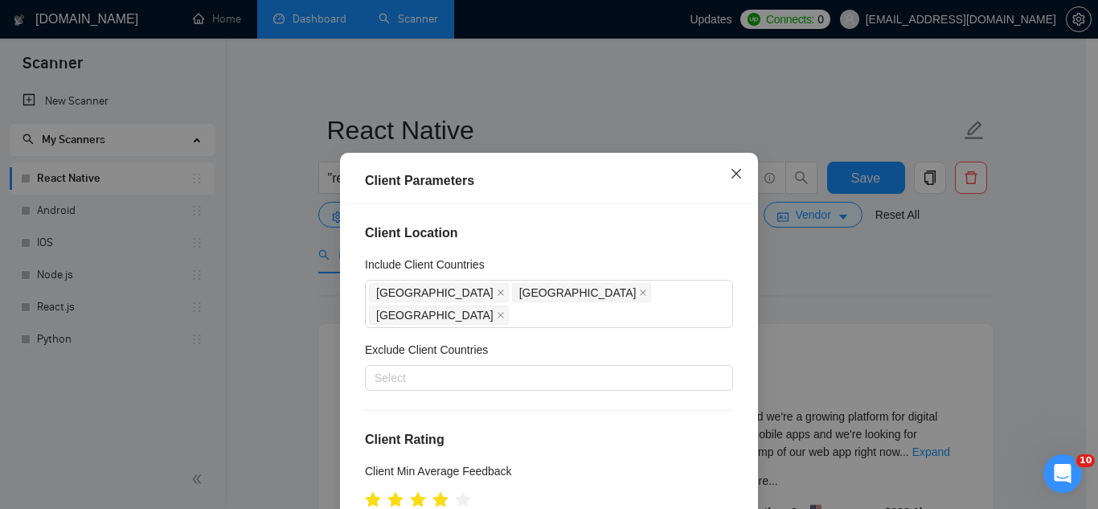
click at [731, 174] on icon "close" at bounding box center [736, 174] width 10 height 10
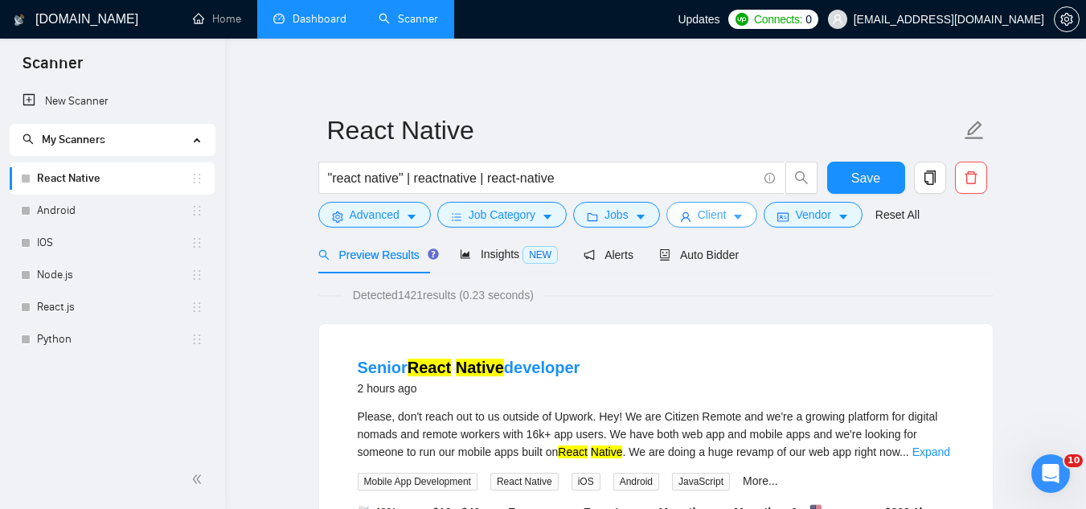
click at [698, 220] on span "Client" at bounding box center [711, 215] width 29 height 18
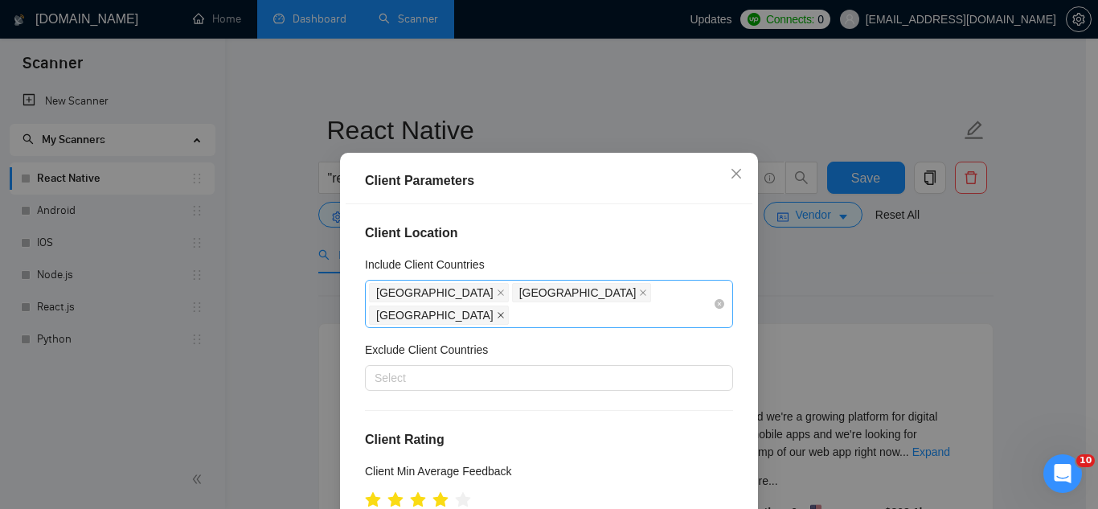
click at [505, 311] on icon "close" at bounding box center [501, 315] width 8 height 8
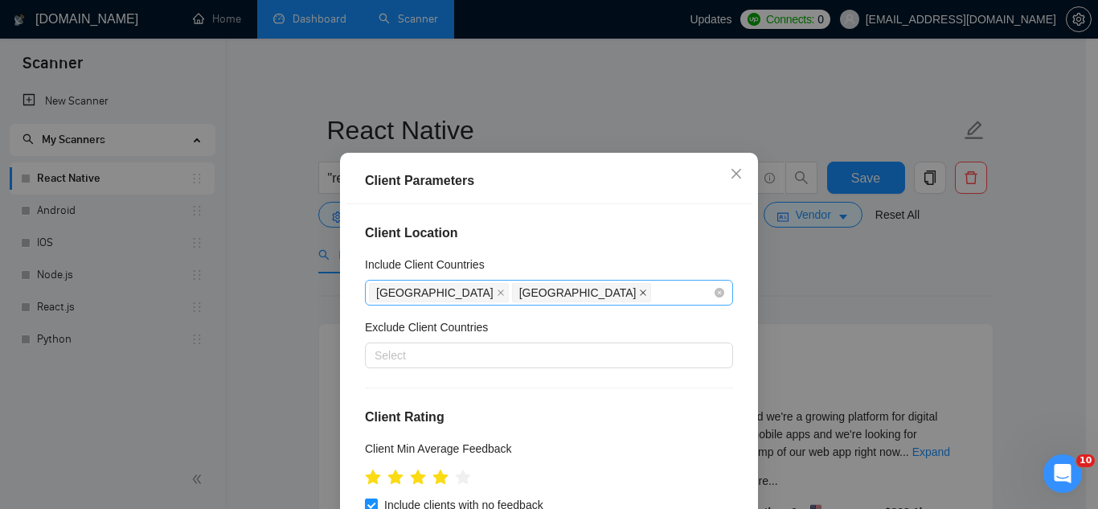
click at [639, 297] on icon "close" at bounding box center [643, 292] width 8 height 8
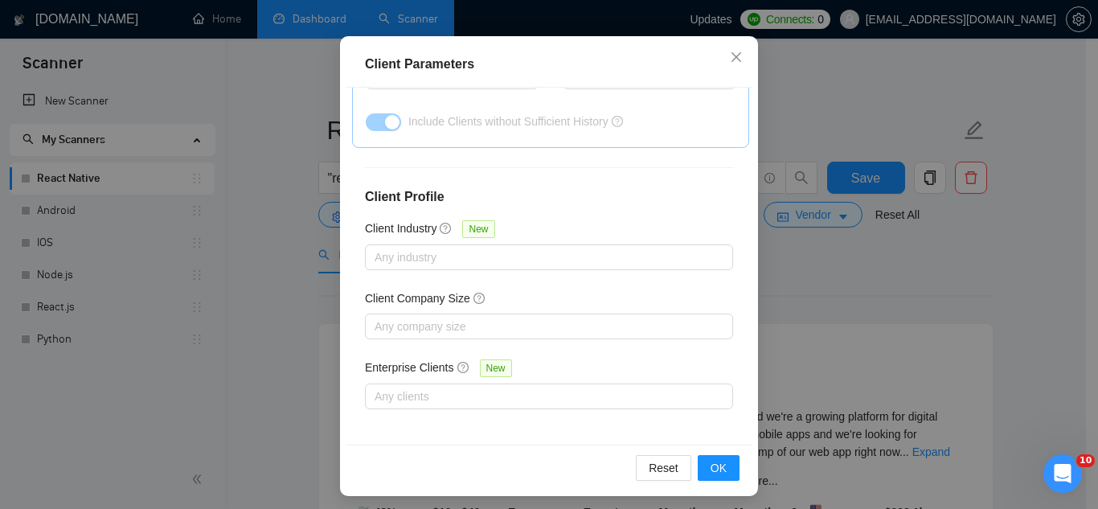
scroll to position [123, 0]
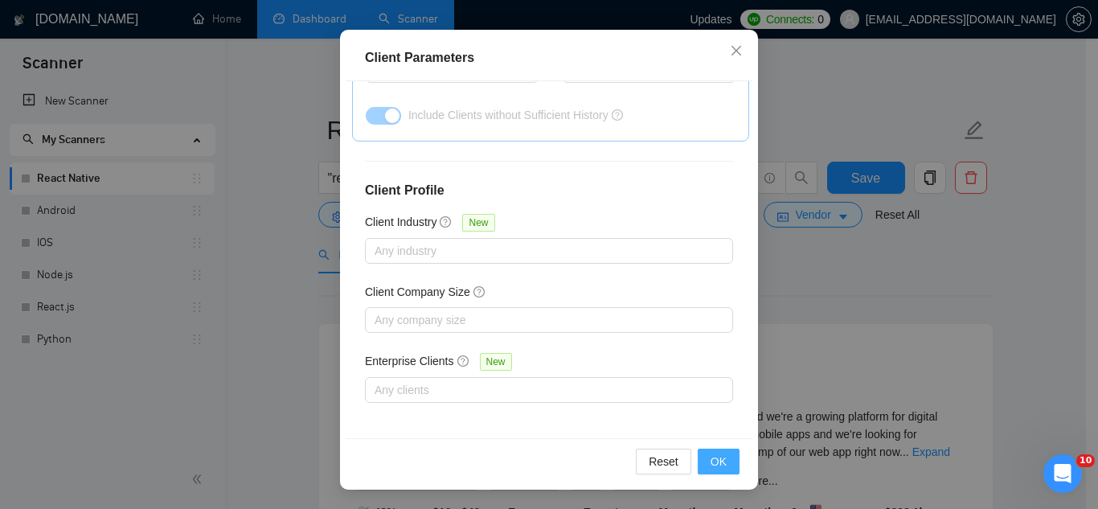
click at [714, 462] on span "OK" at bounding box center [718, 461] width 16 height 18
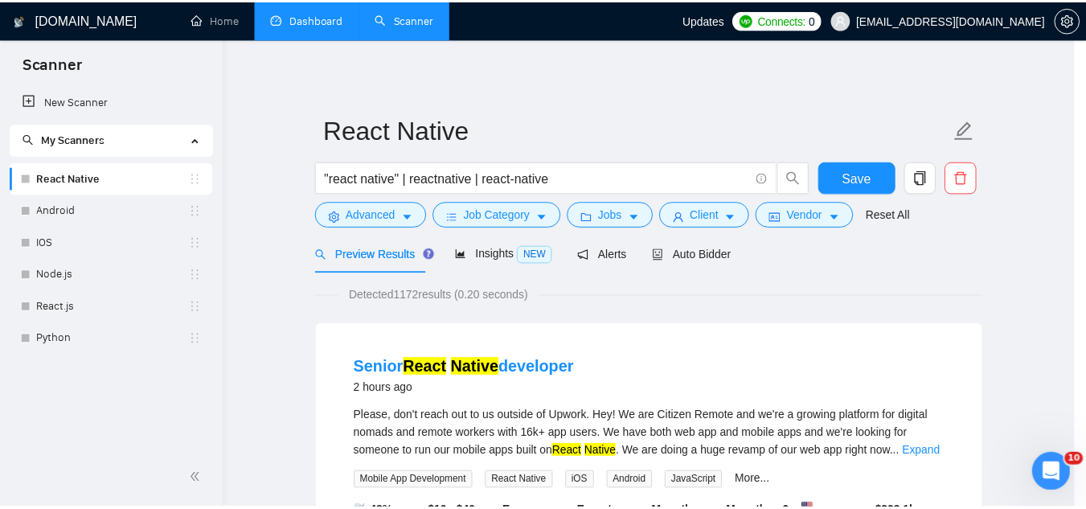
scroll to position [66, 0]
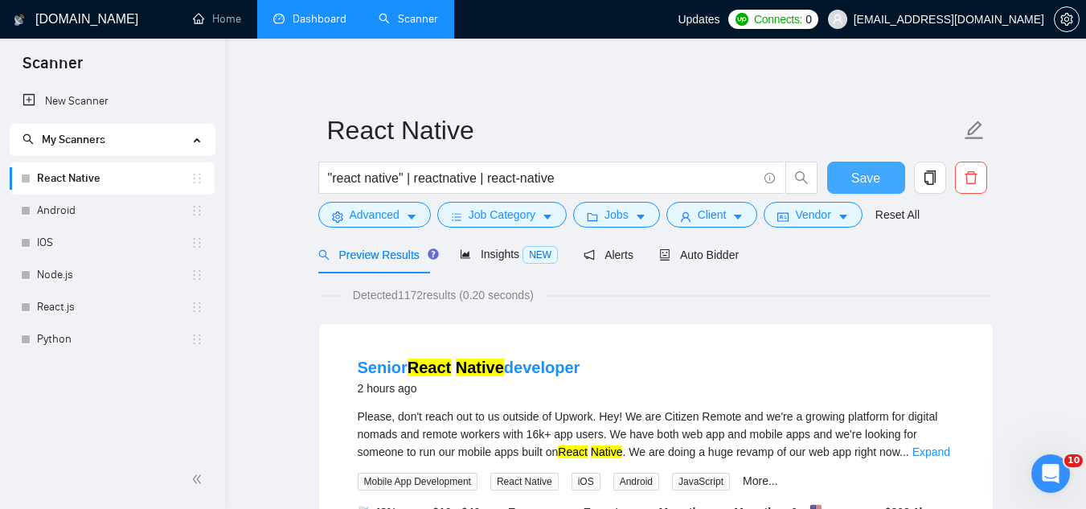
click at [849, 177] on button "Save" at bounding box center [866, 178] width 78 height 32
drag, startPoint x: 701, startPoint y: 247, endPoint x: 735, endPoint y: 272, distance: 42.1
click at [701, 249] on span "Auto Bidder" at bounding box center [699, 254] width 80 height 13
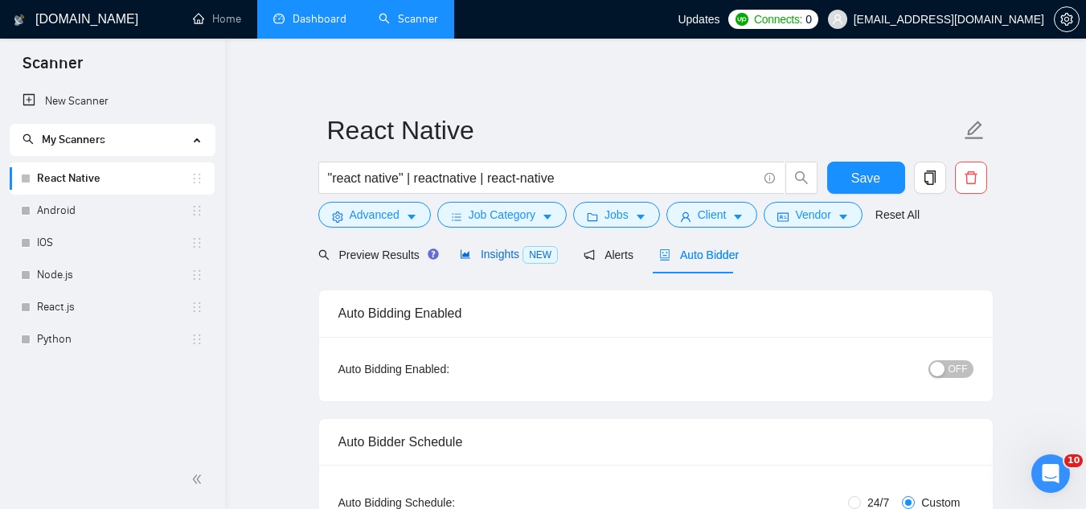
click at [484, 254] on span "Insights NEW" at bounding box center [509, 253] width 98 height 13
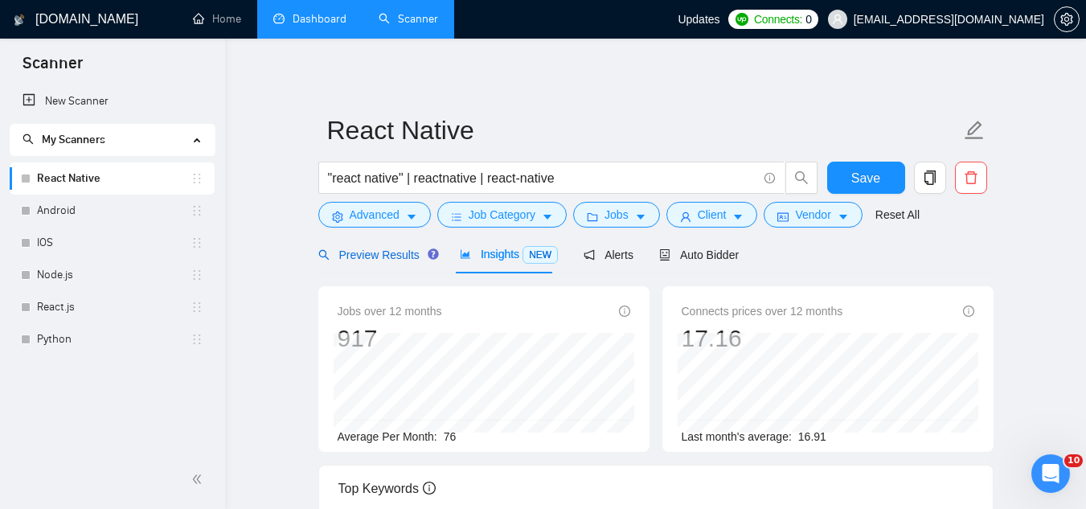
click at [370, 249] on span "Preview Results" at bounding box center [376, 254] width 116 height 13
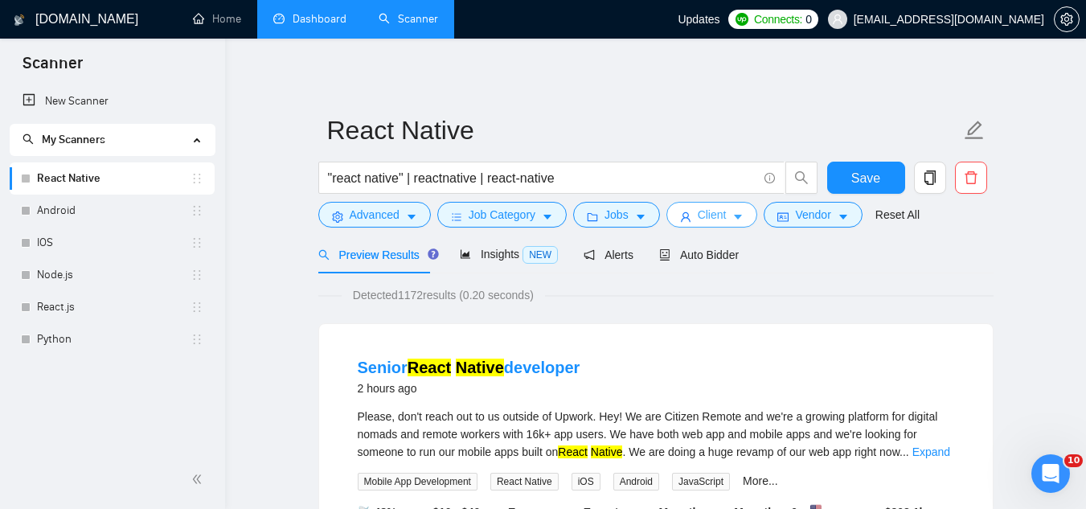
click at [702, 221] on span "Client" at bounding box center [711, 215] width 29 height 18
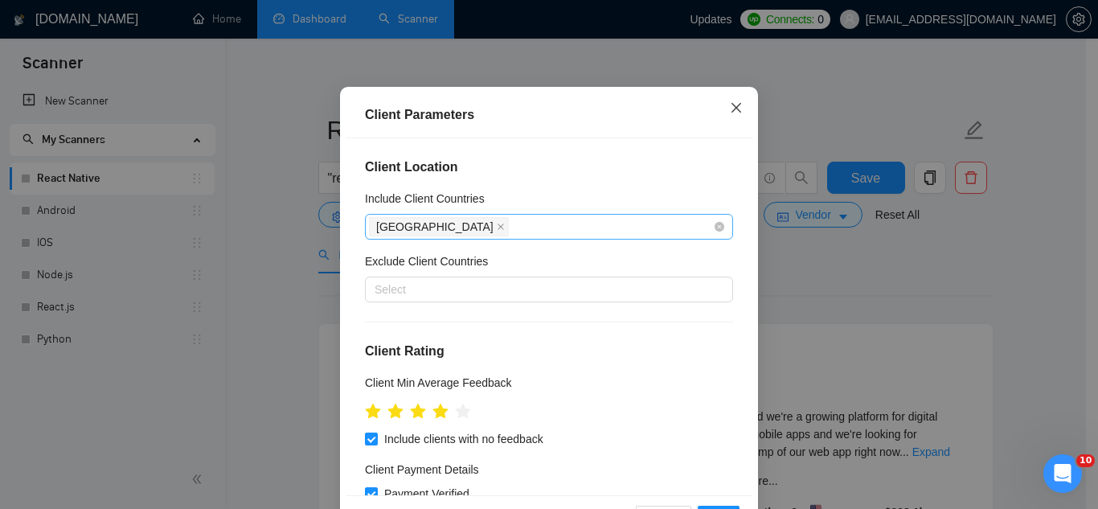
click at [730, 114] on icon "close" at bounding box center [736, 107] width 13 height 13
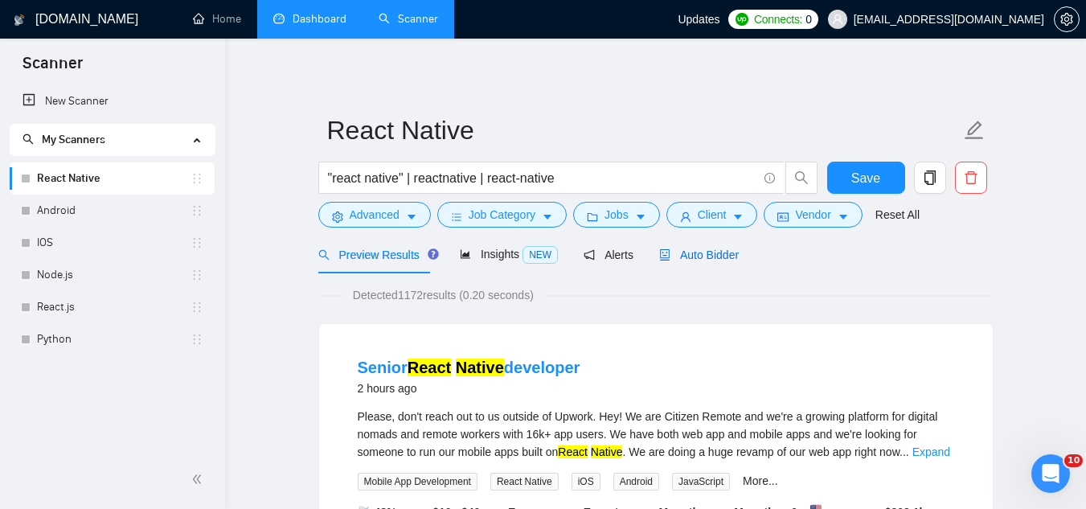
click at [689, 253] on span "Auto Bidder" at bounding box center [699, 254] width 80 height 13
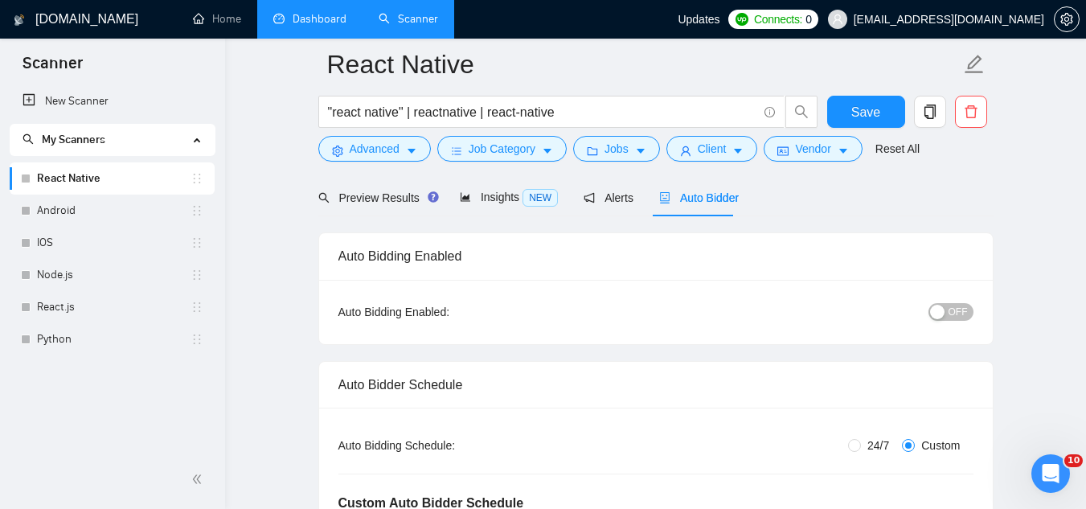
scroll to position [241, 0]
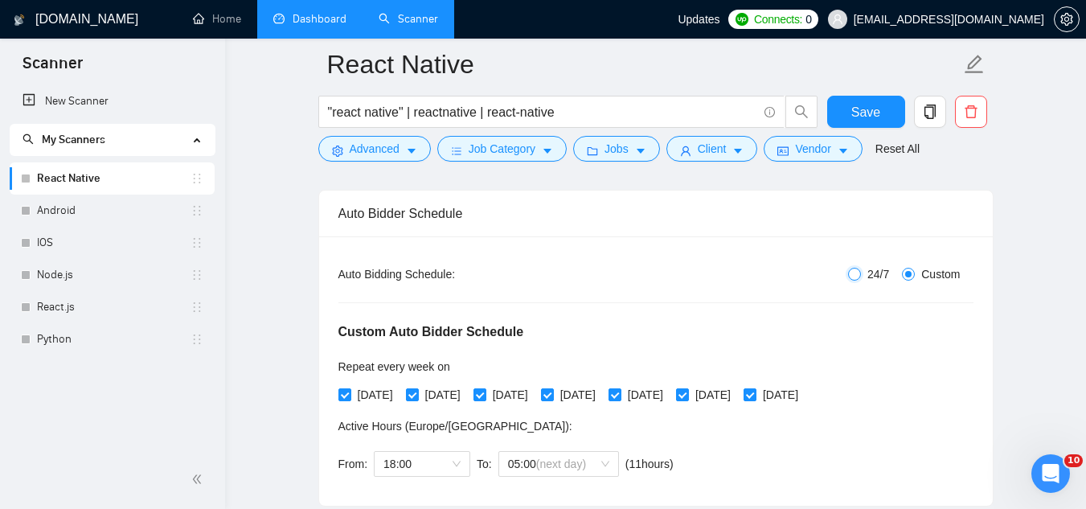
click at [860, 271] on input "24/7" at bounding box center [854, 274] width 13 height 13
radio input "true"
radio input "false"
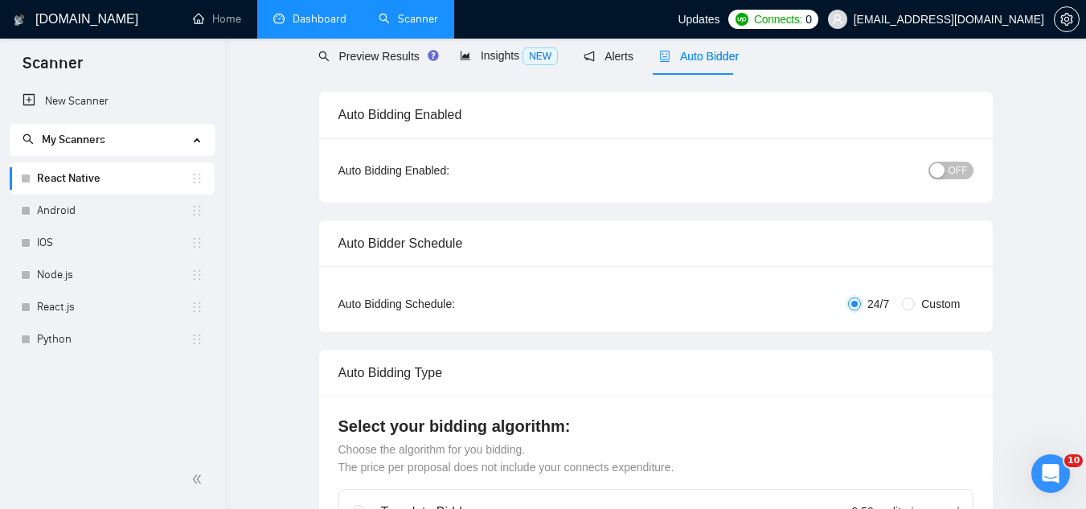
scroll to position [0, 0]
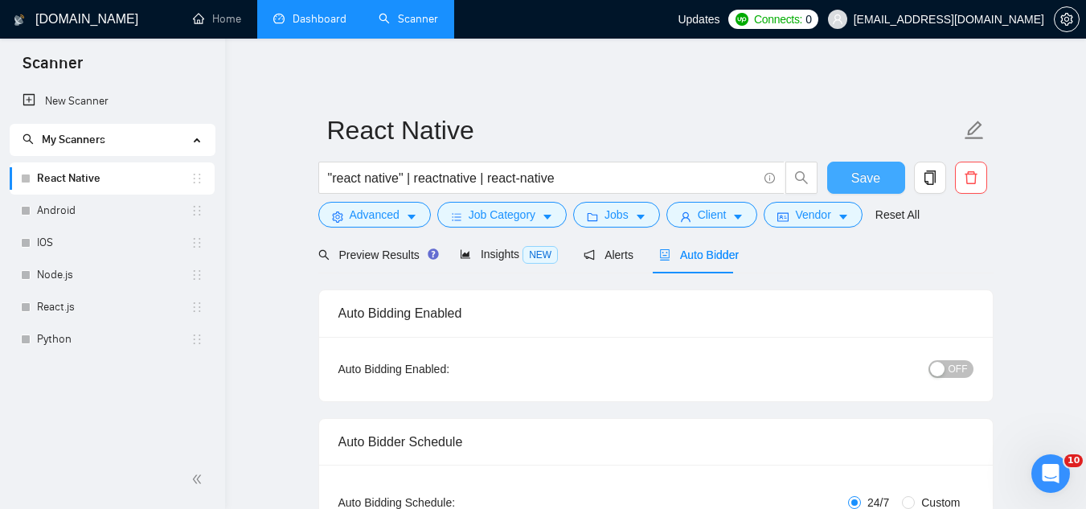
click at [844, 185] on button "Save" at bounding box center [866, 178] width 78 height 32
click at [485, 260] on span "Insights NEW" at bounding box center [509, 253] width 98 height 13
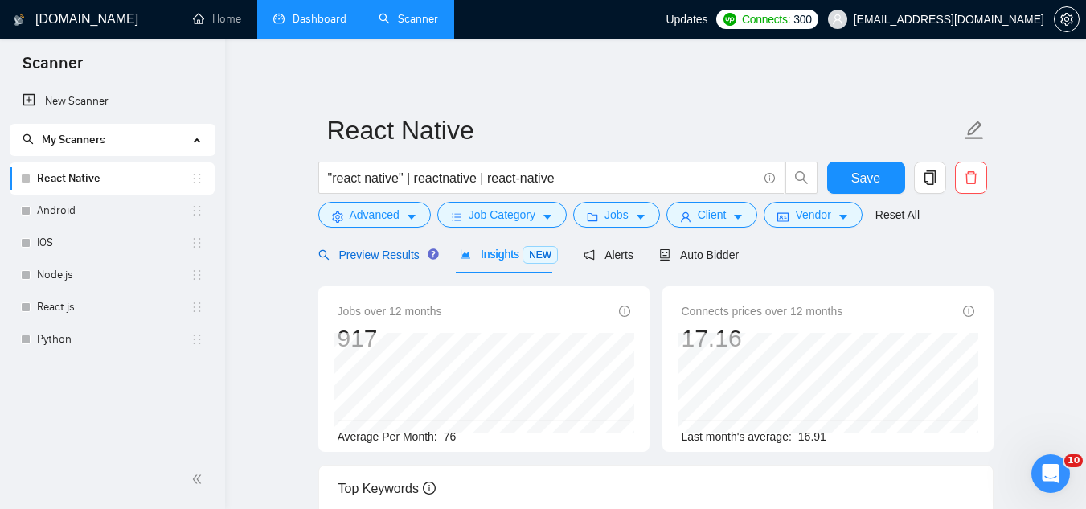
click at [368, 260] on span "Preview Results" at bounding box center [376, 254] width 116 height 13
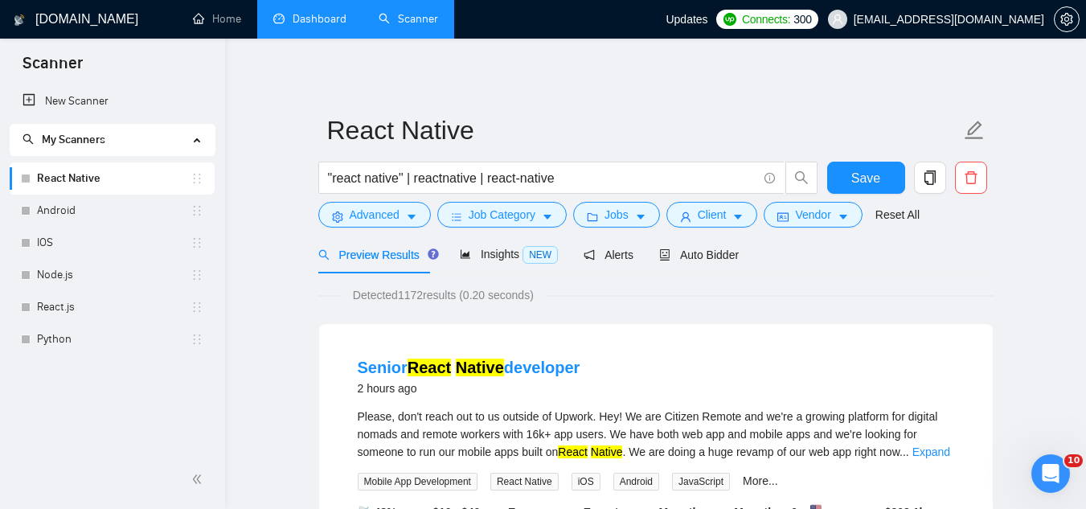
click at [331, 26] on link "Dashboard" at bounding box center [309, 19] width 73 height 14
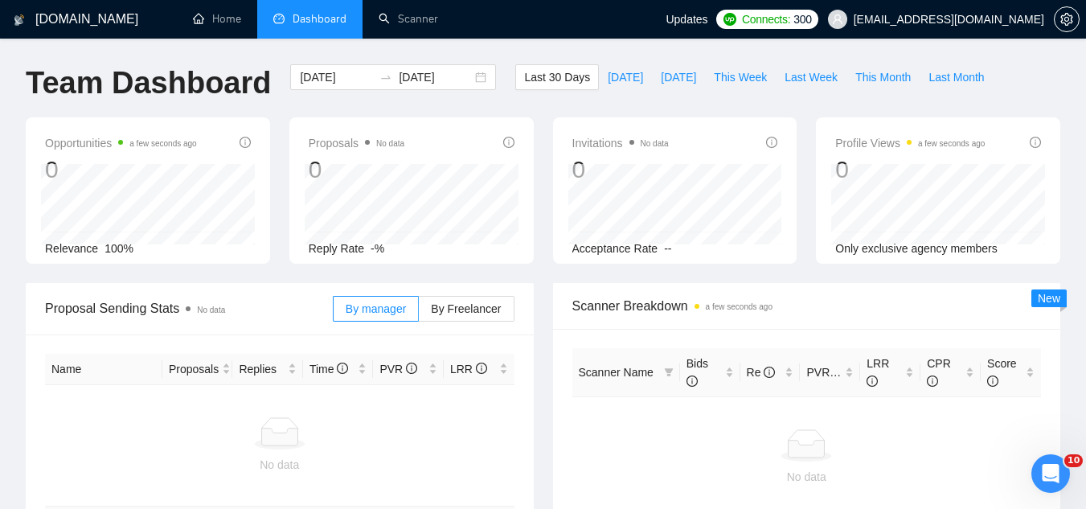
scroll to position [80, 0]
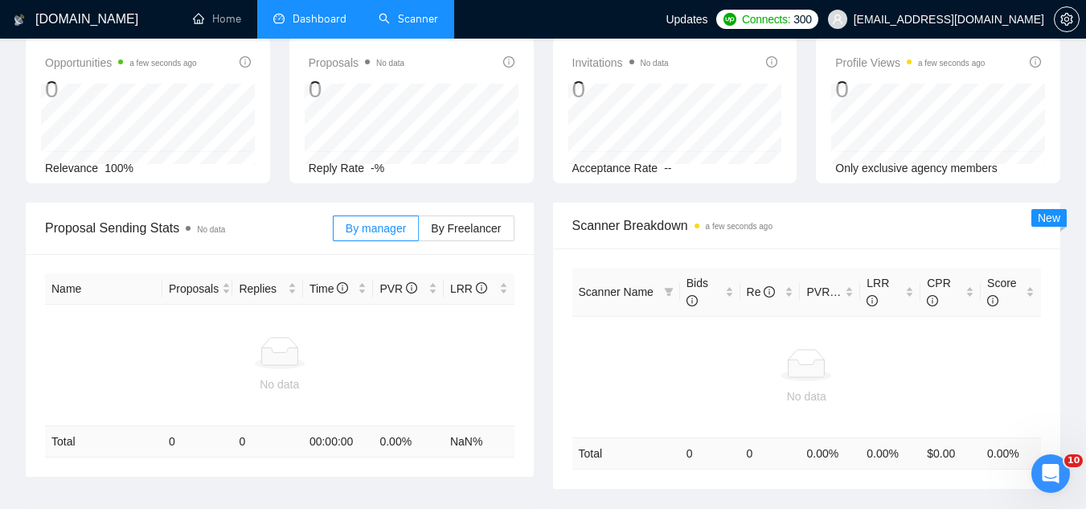
click at [411, 26] on link "Scanner" at bounding box center [407, 19] width 59 height 14
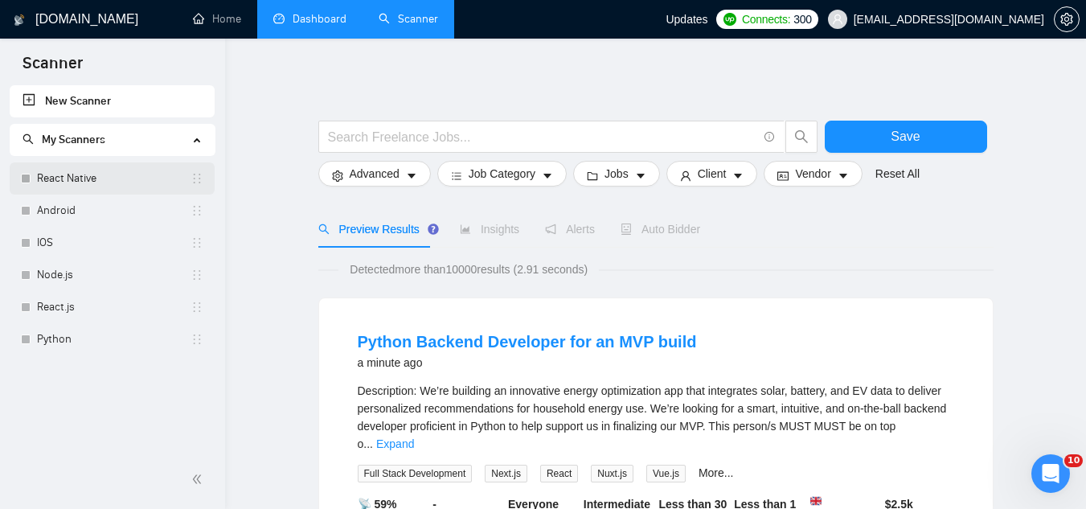
click at [123, 184] on link "React Native" at bounding box center [113, 178] width 153 height 32
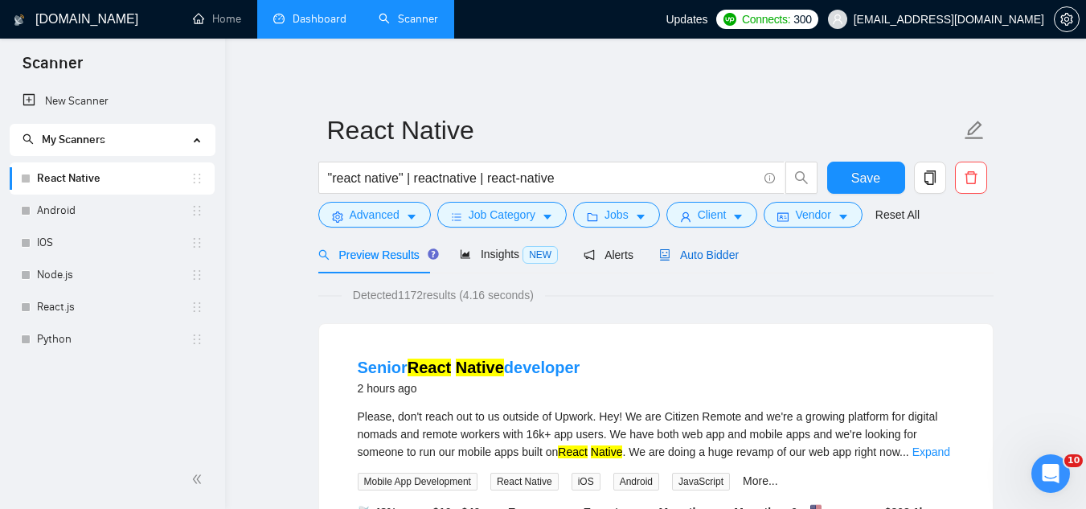
click at [684, 260] on span "Auto Bidder" at bounding box center [699, 254] width 80 height 13
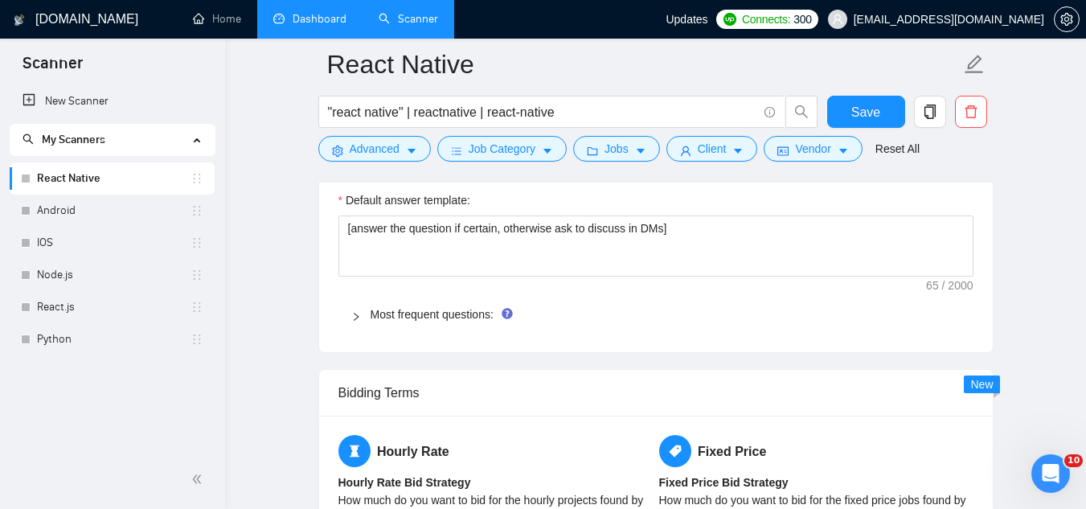
scroll to position [2330, 0]
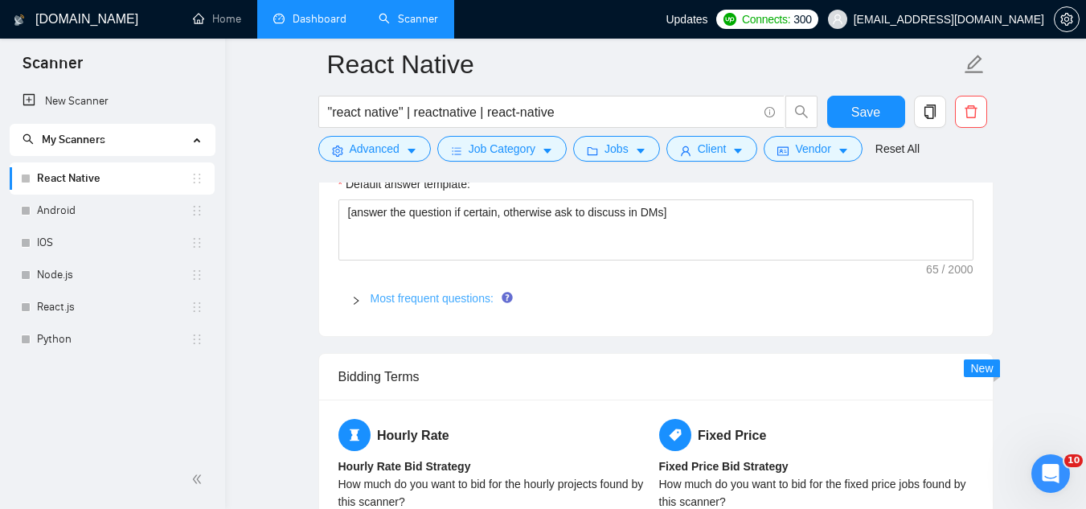
click at [425, 292] on link "Most frequent questions:" at bounding box center [431, 298] width 123 height 13
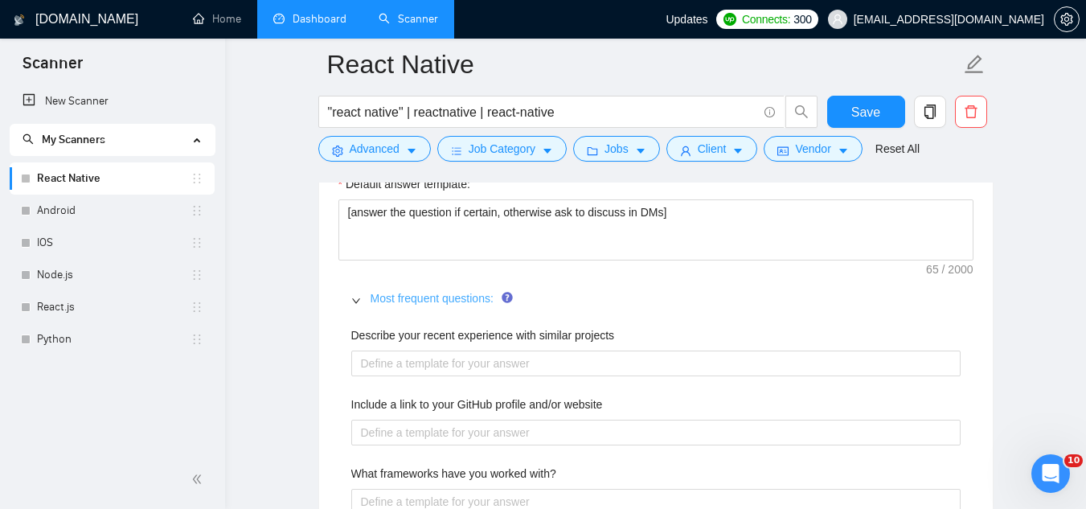
scroll to position [2411, 0]
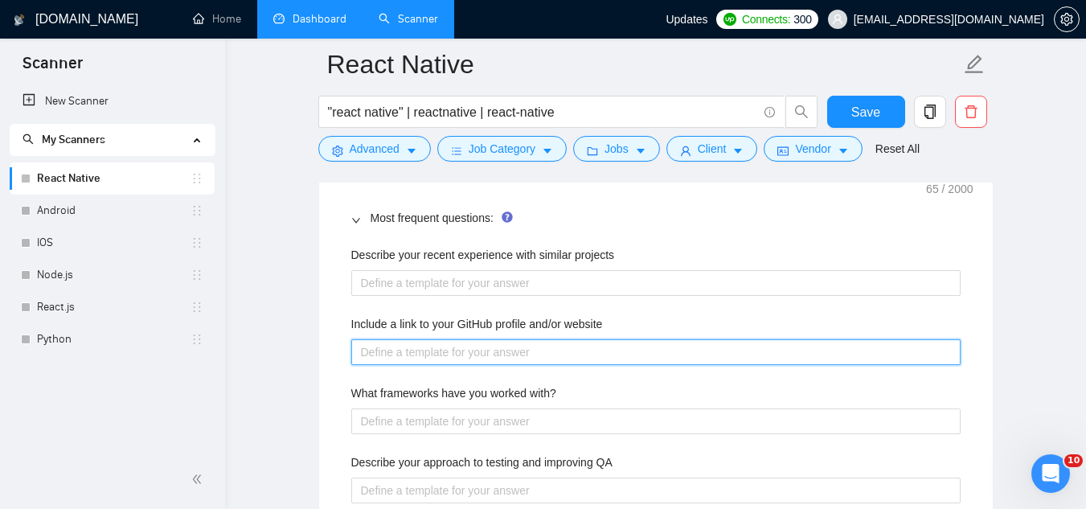
click at [442, 339] on website "Include a link to your GitHub profile and/or website" at bounding box center [655, 352] width 609 height 26
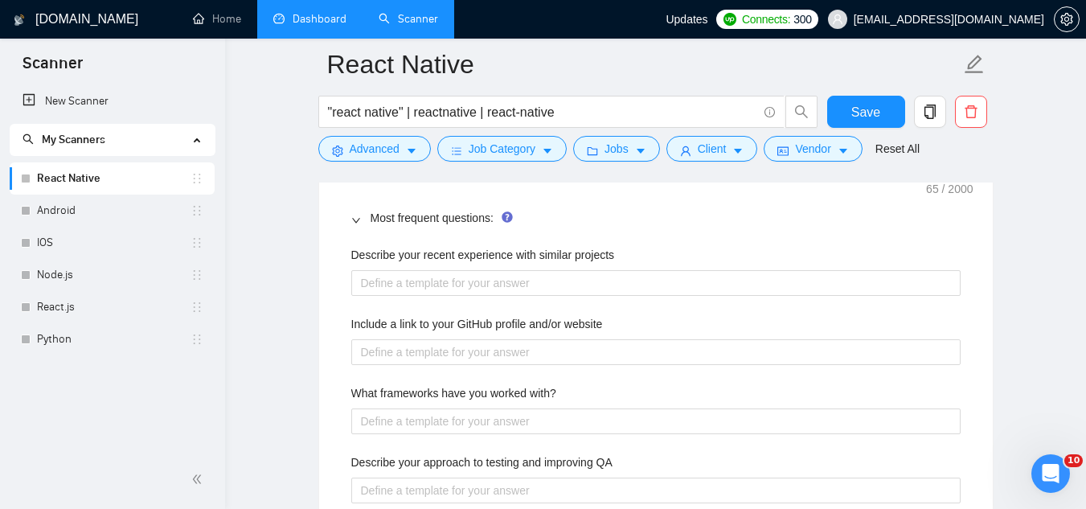
click at [443, 315] on label "Include a link to your GitHub profile and/or website" at bounding box center [477, 324] width 252 height 18
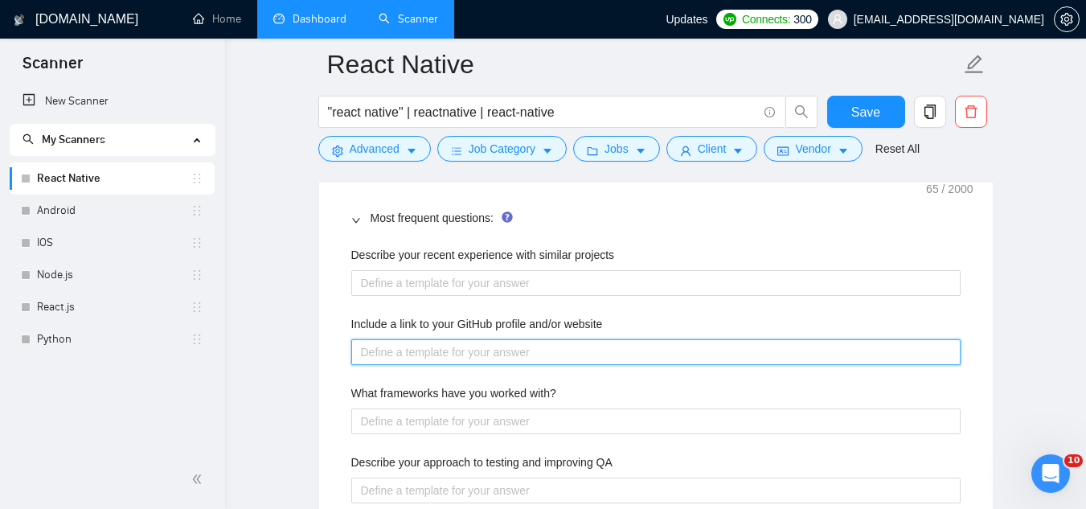
click at [443, 339] on website "Include a link to your GitHub profile and/or website" at bounding box center [655, 352] width 609 height 26
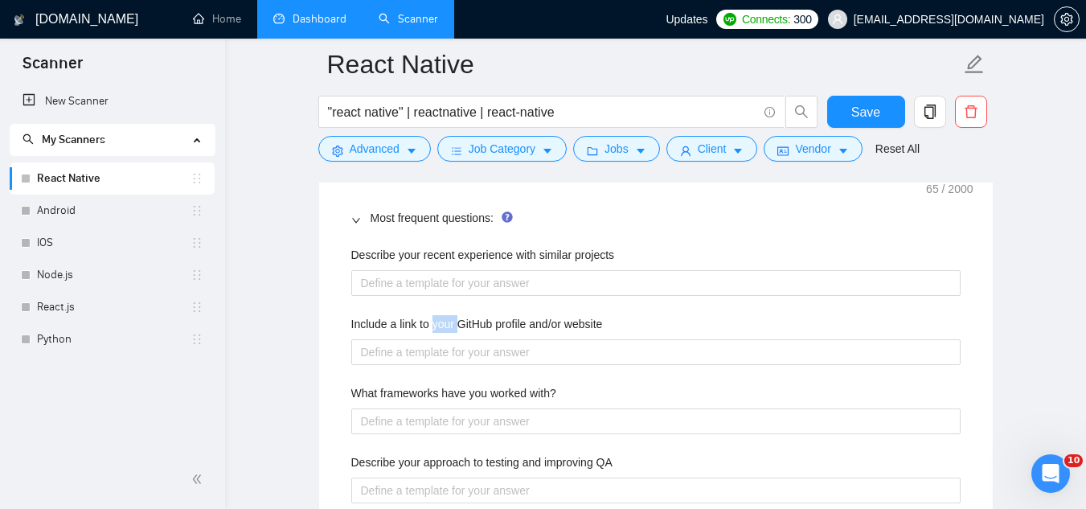
click at [443, 315] on label "Include a link to your GitHub profile and/or website" at bounding box center [477, 324] width 252 height 18
click at [443, 339] on website "Include a link to your GitHub profile and/or website" at bounding box center [655, 352] width 609 height 26
click at [443, 315] on label "Include a link to your GitHub profile and/or website" at bounding box center [477, 324] width 252 height 18
click at [443, 339] on website "Include a link to your GitHub profile and/or website" at bounding box center [655, 352] width 609 height 26
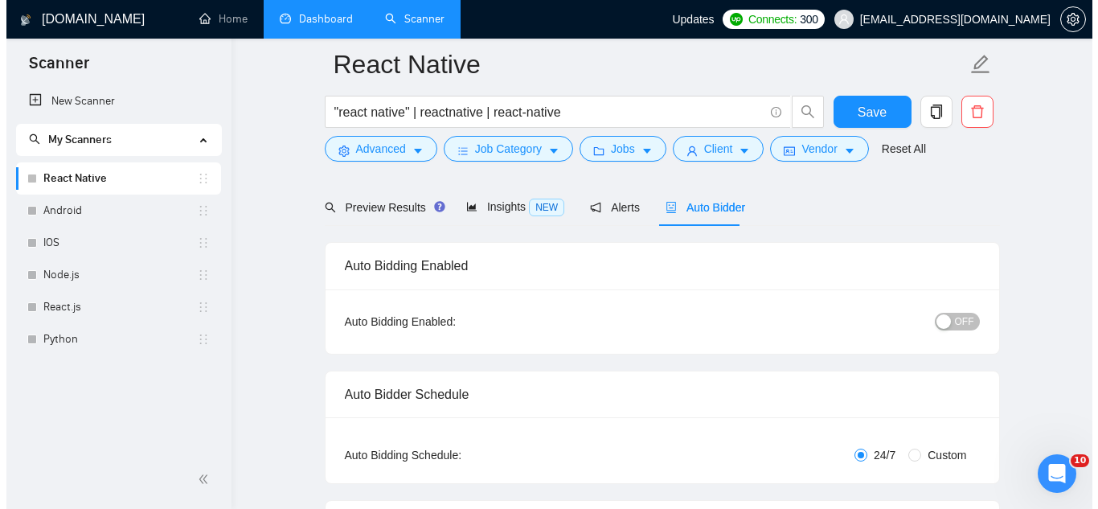
scroll to position [0, 0]
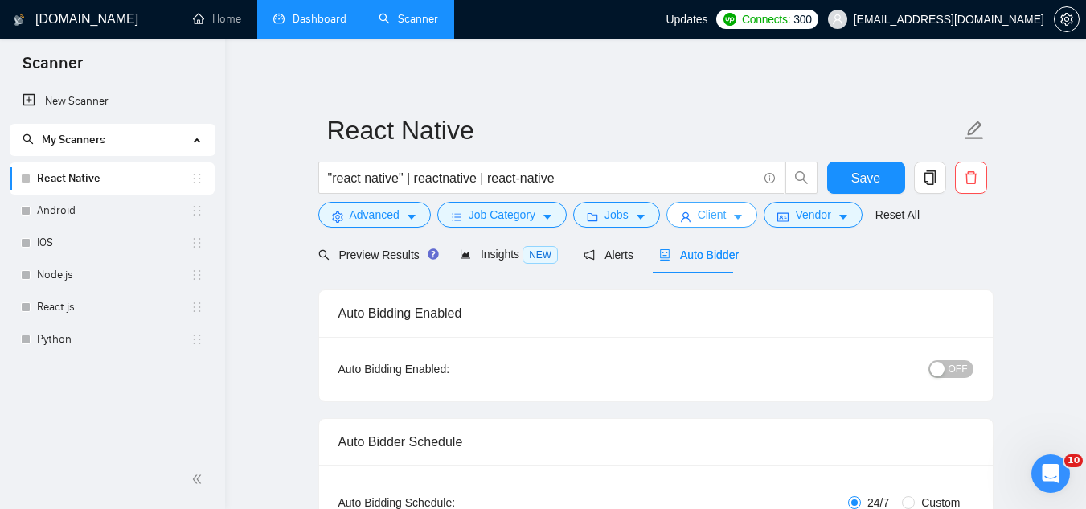
click at [697, 219] on span "Client" at bounding box center [711, 215] width 29 height 18
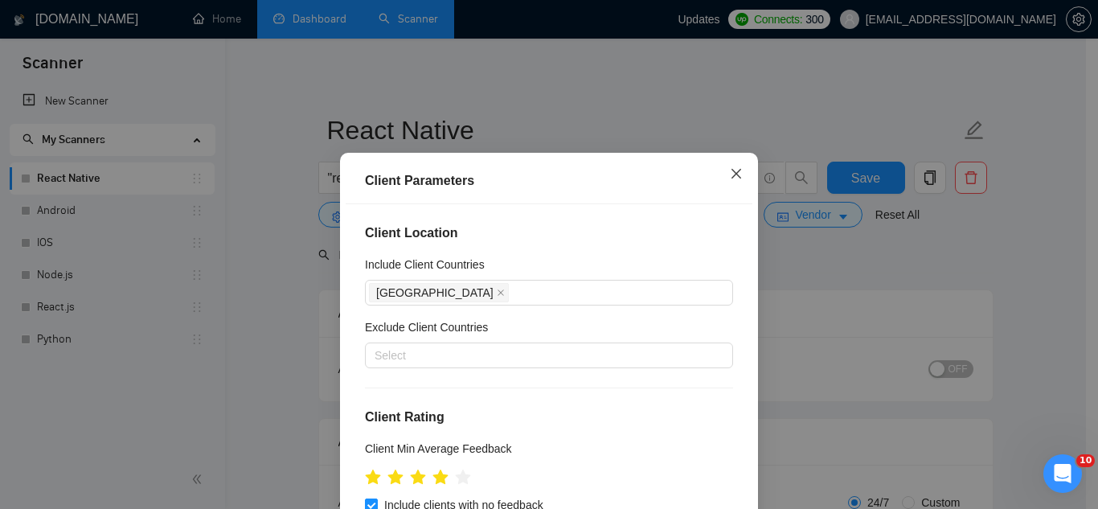
click at [731, 177] on icon "close" at bounding box center [736, 174] width 10 height 10
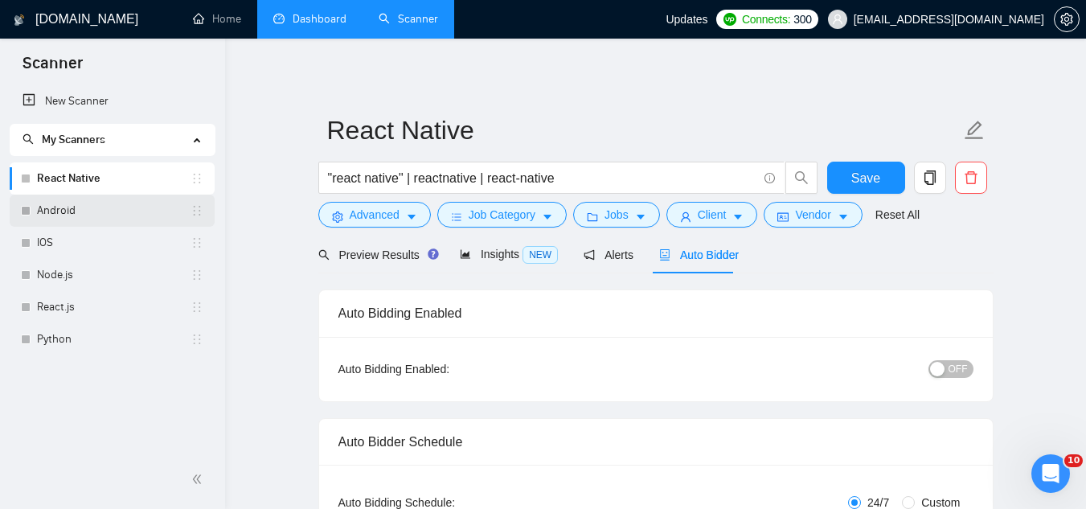
click at [59, 213] on link "Android" at bounding box center [113, 210] width 153 height 32
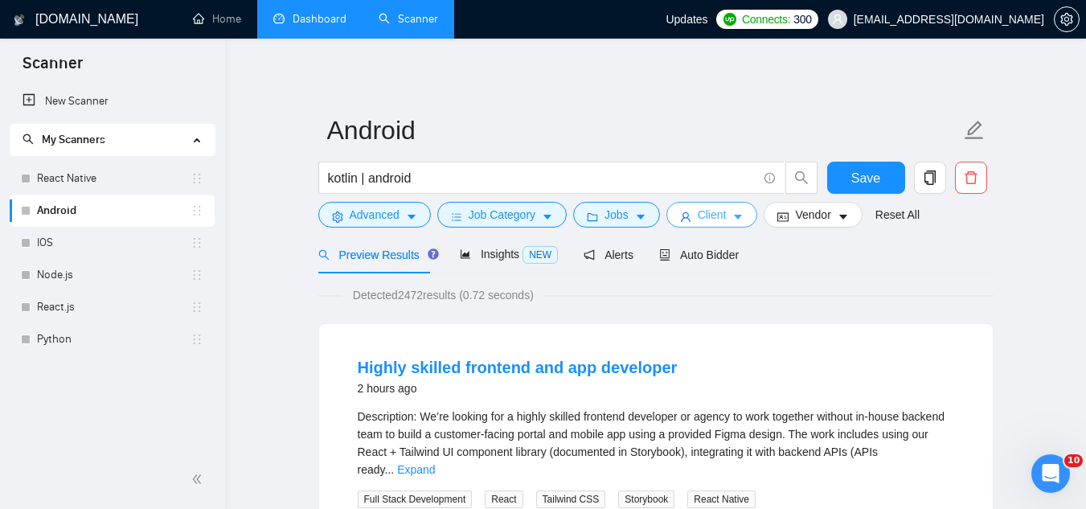
click at [697, 220] on span "Client" at bounding box center [711, 215] width 29 height 18
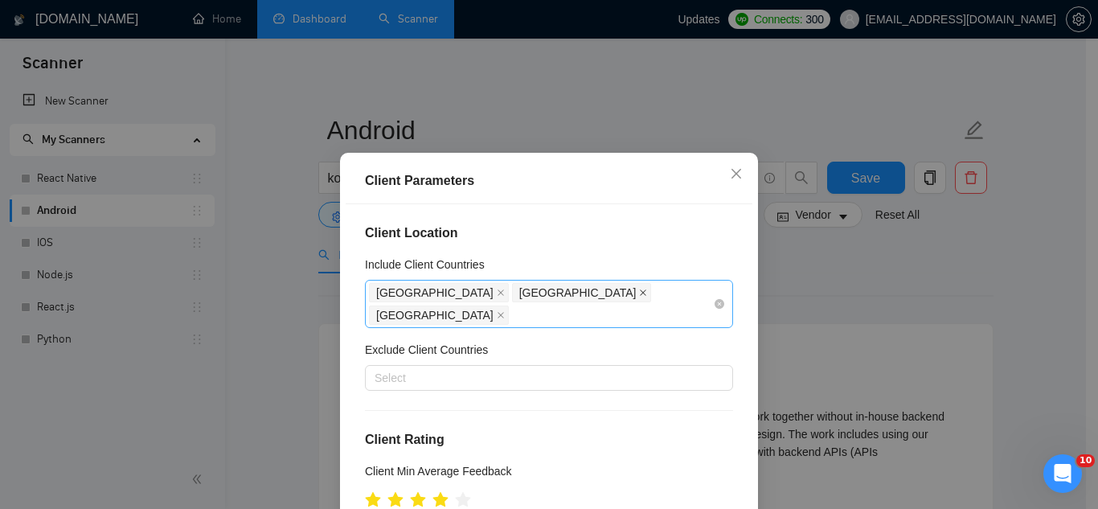
click at [639, 289] on icon "close" at bounding box center [643, 292] width 8 height 8
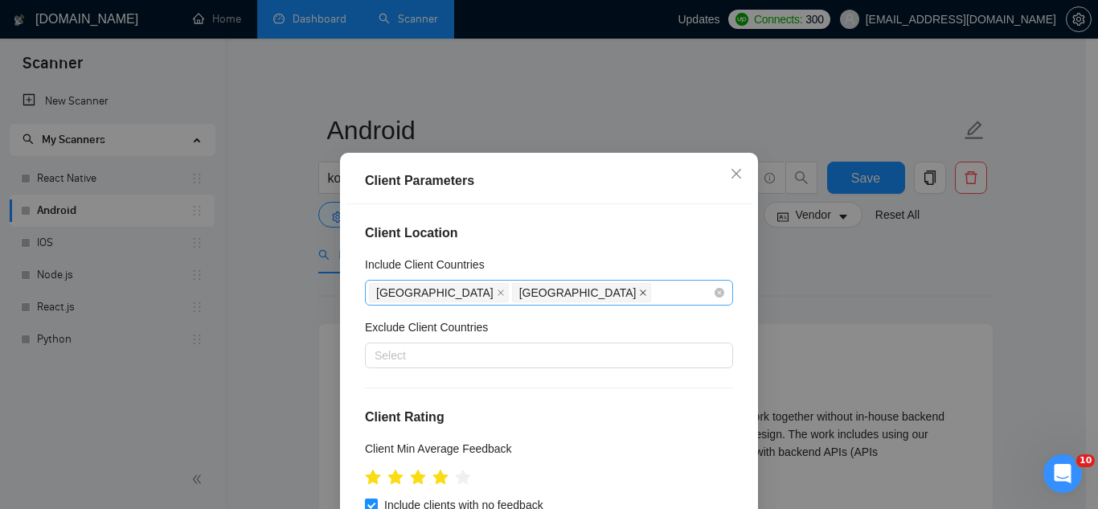
click at [640, 293] on icon "close" at bounding box center [643, 293] width 6 height 6
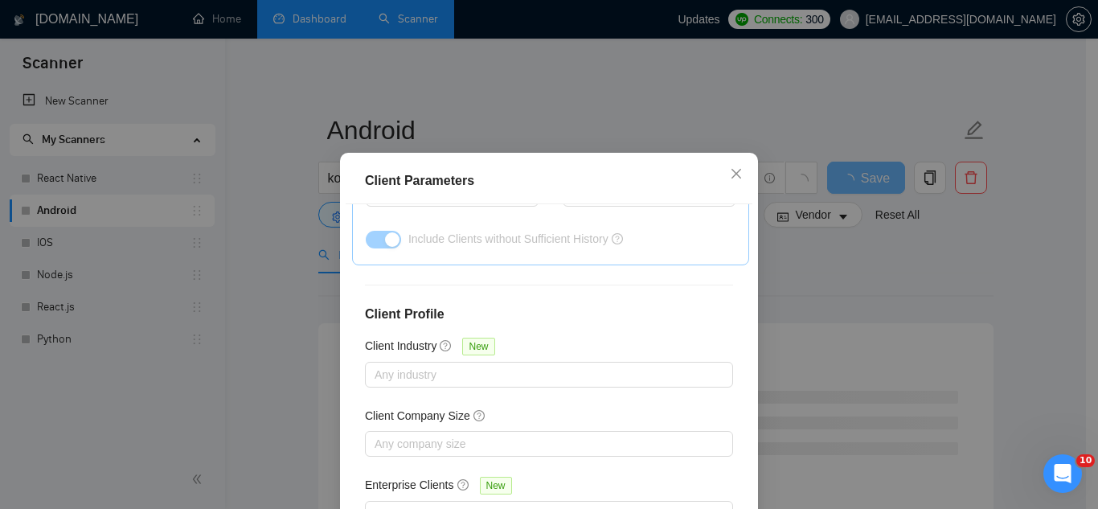
scroll to position [644, 0]
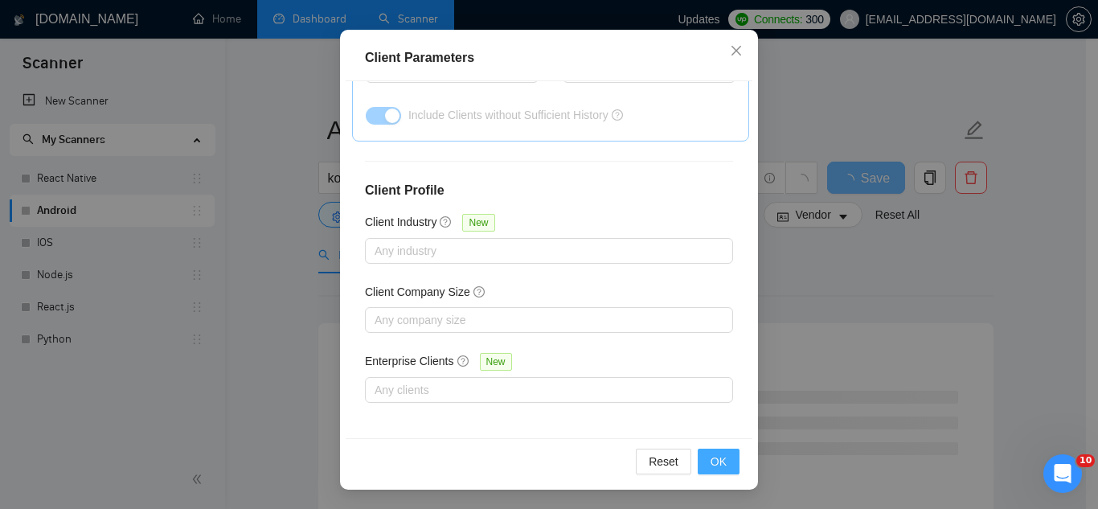
click at [713, 458] on span "OK" at bounding box center [718, 461] width 16 height 18
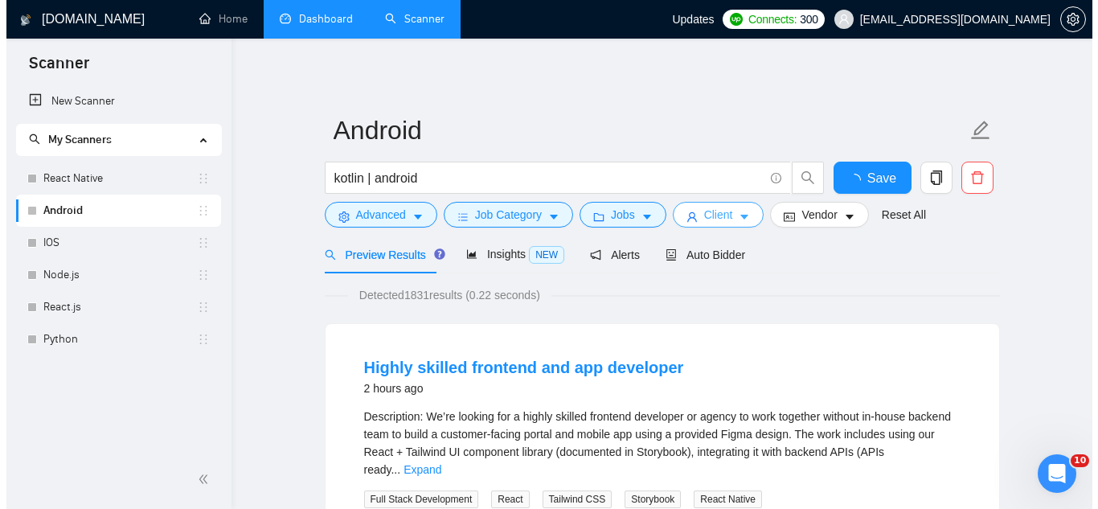
scroll to position [0, 0]
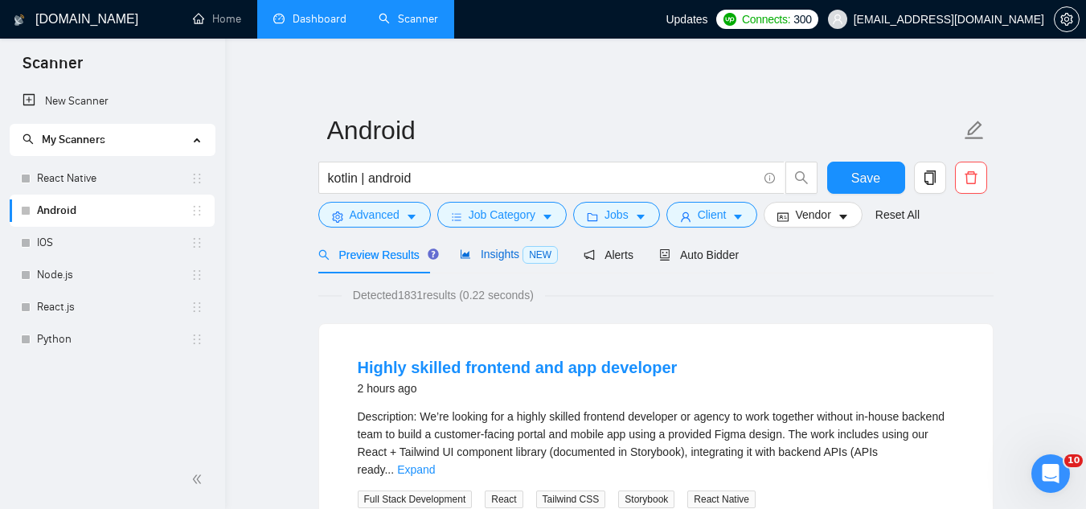
click at [509, 255] on span "Insights NEW" at bounding box center [509, 253] width 98 height 13
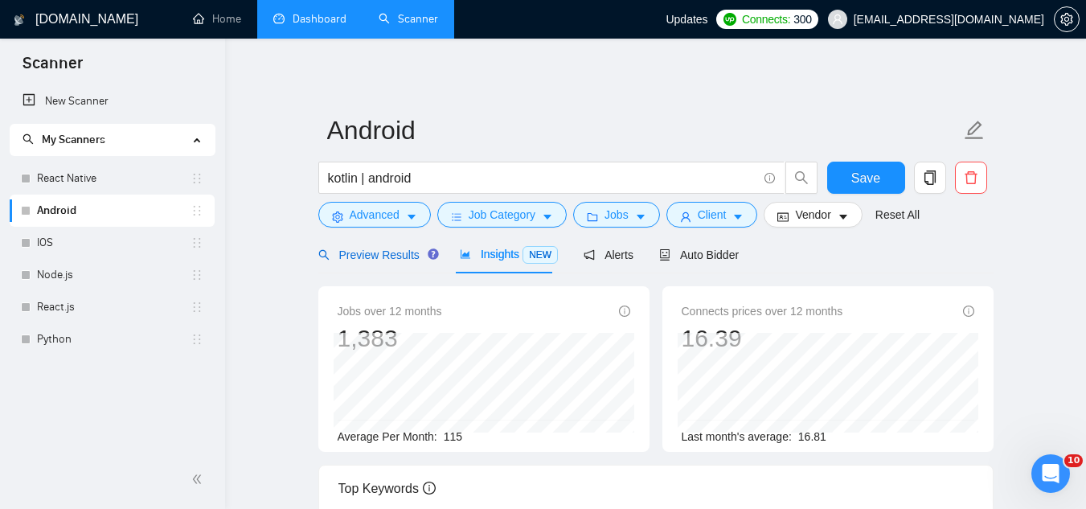
click at [383, 253] on span "Preview Results" at bounding box center [376, 254] width 116 height 13
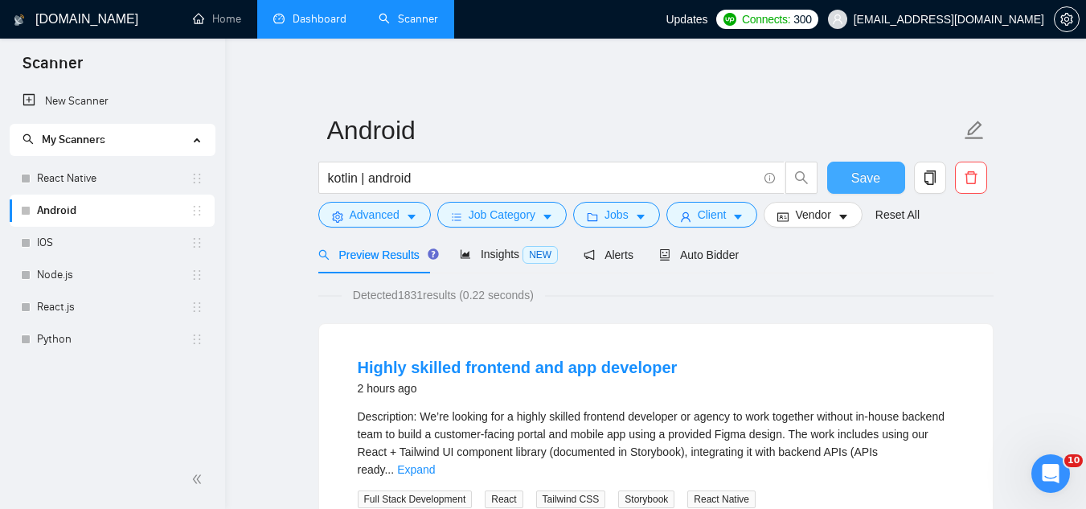
click at [869, 183] on span "Save" at bounding box center [865, 178] width 29 height 20
click at [114, 249] on link "IOS" at bounding box center [113, 243] width 153 height 32
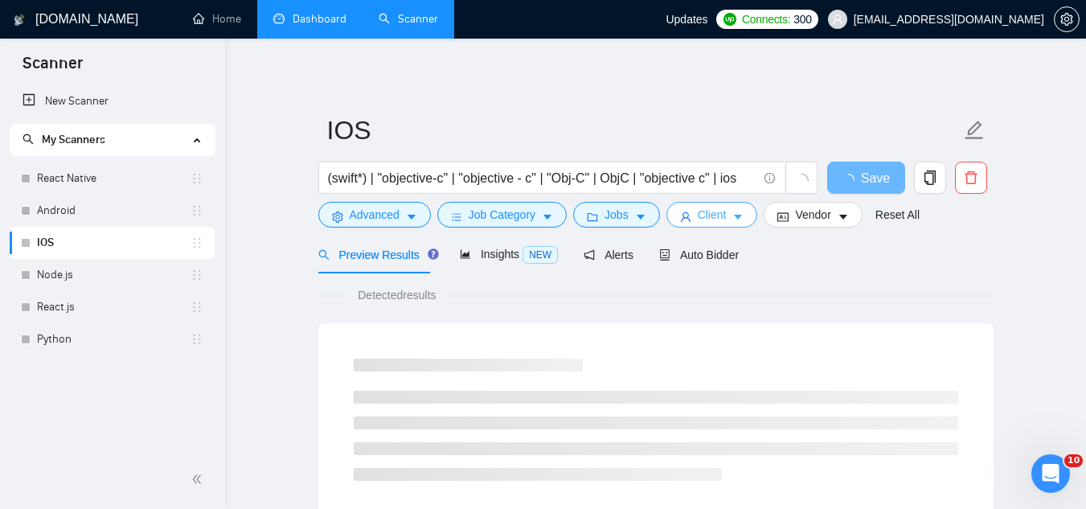
click at [683, 215] on icon "user" at bounding box center [686, 217] width 10 height 10
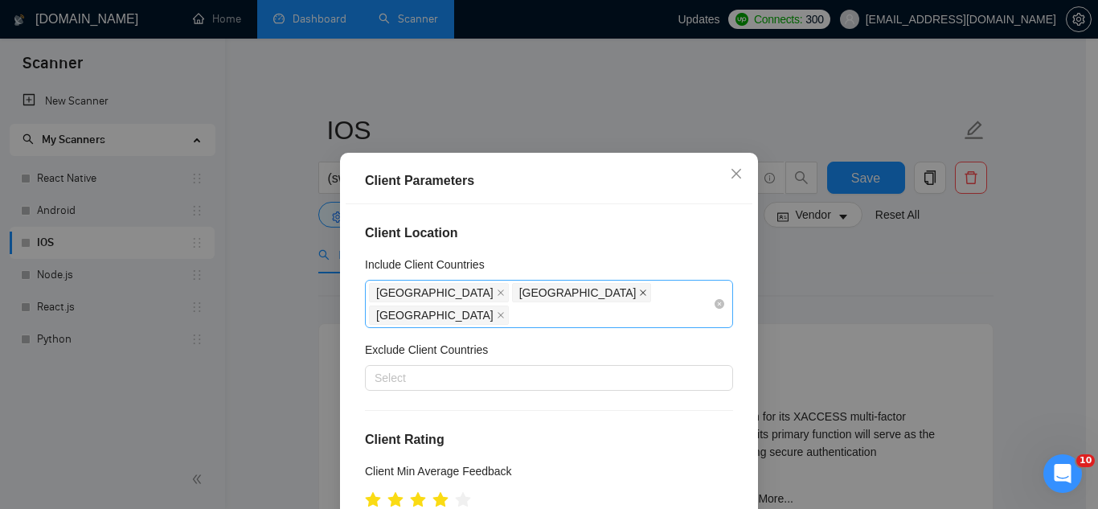
click at [639, 292] on icon "close" at bounding box center [643, 292] width 8 height 8
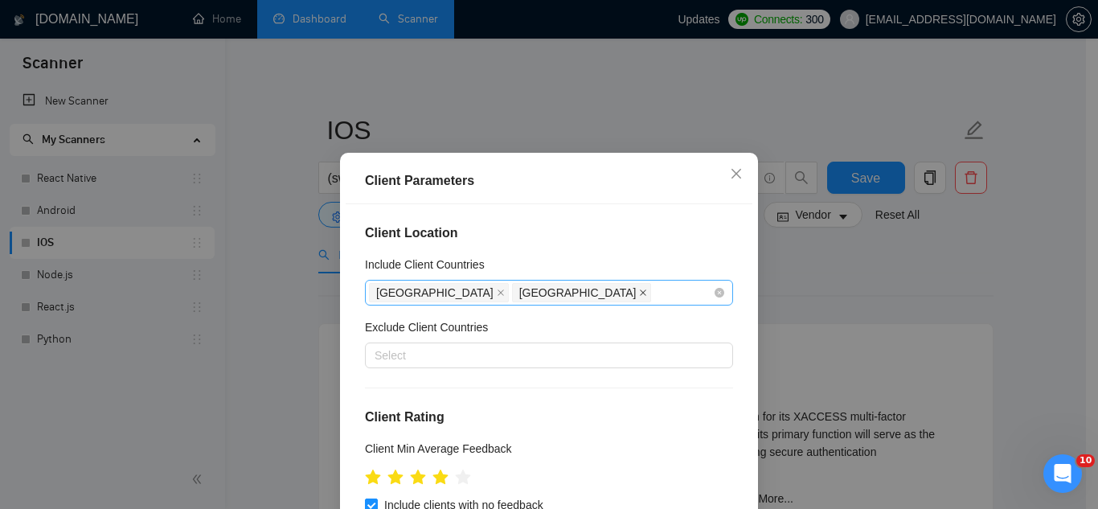
click at [639, 292] on icon "close" at bounding box center [643, 292] width 8 height 8
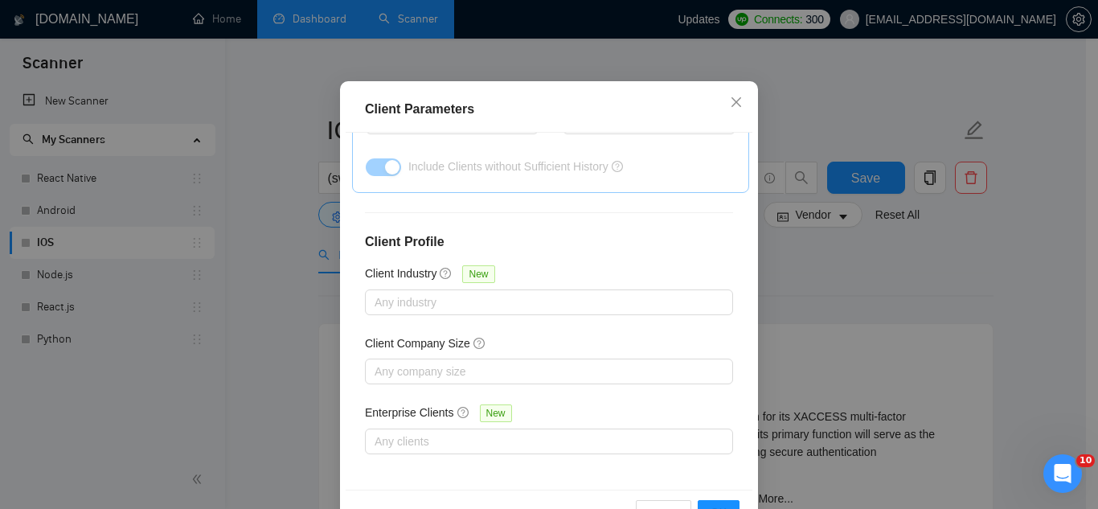
scroll to position [123, 0]
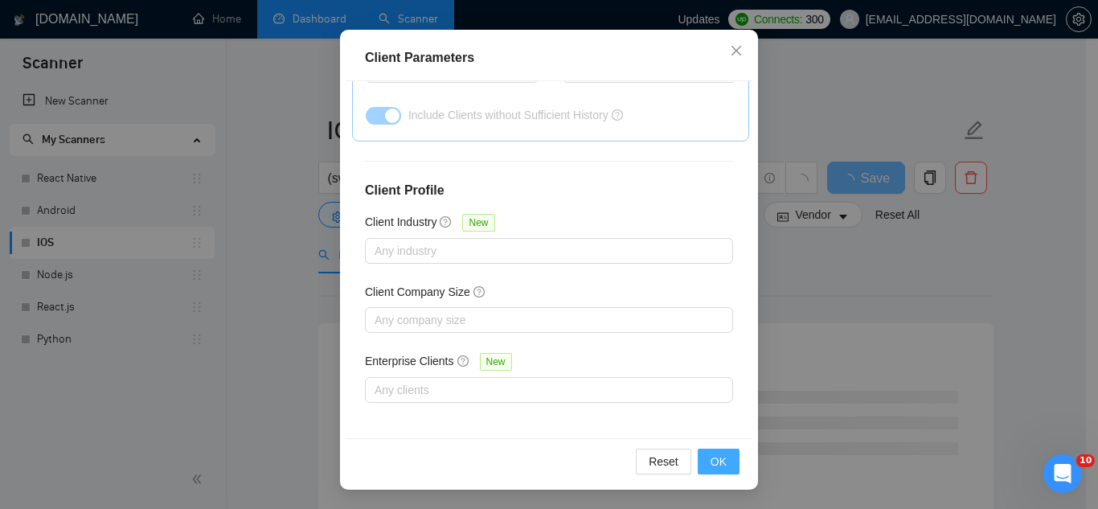
click at [719, 462] on span "OK" at bounding box center [718, 461] width 16 height 18
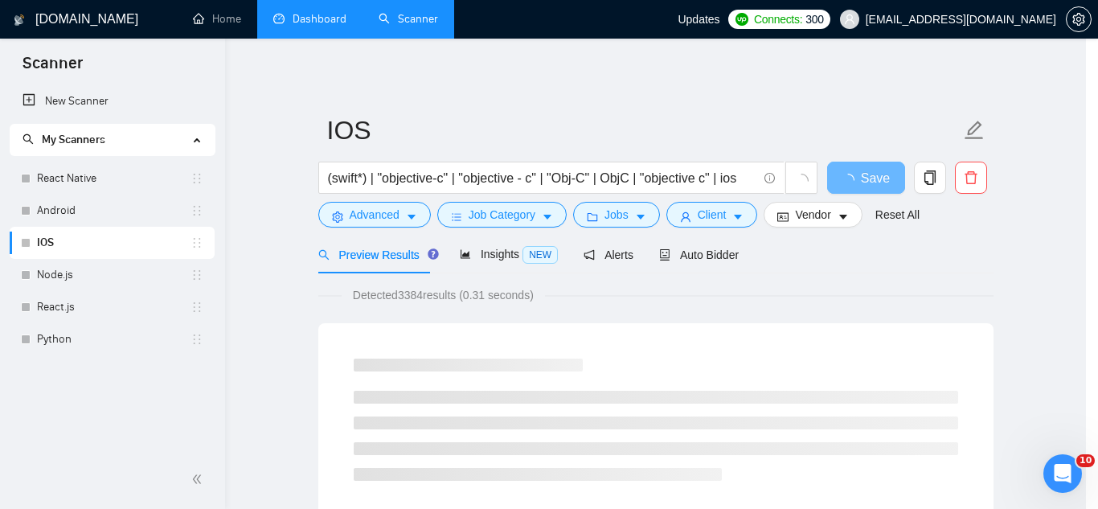
scroll to position [66, 0]
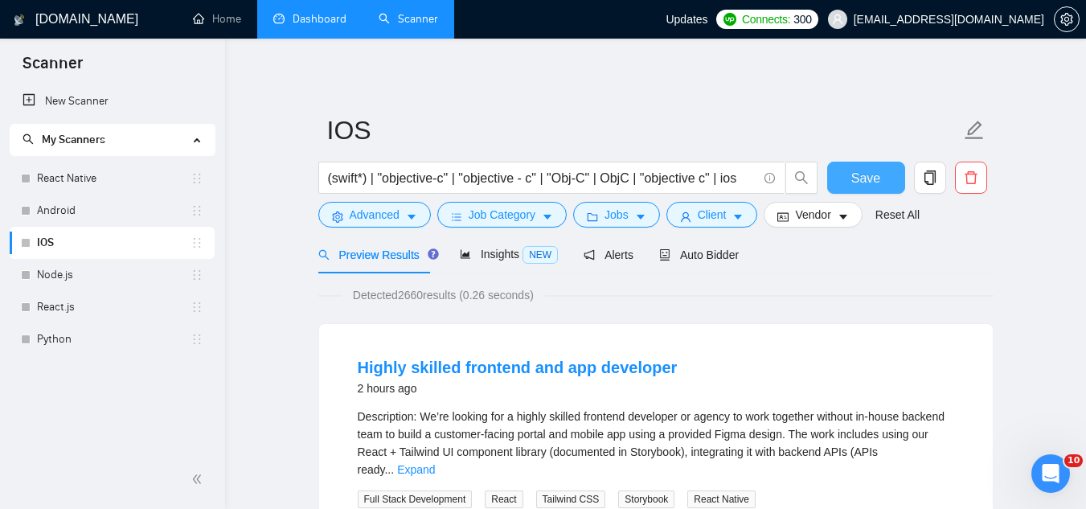
click at [863, 177] on span "Save" at bounding box center [865, 178] width 29 height 20
click at [87, 274] on link "Node.js" at bounding box center [113, 275] width 153 height 32
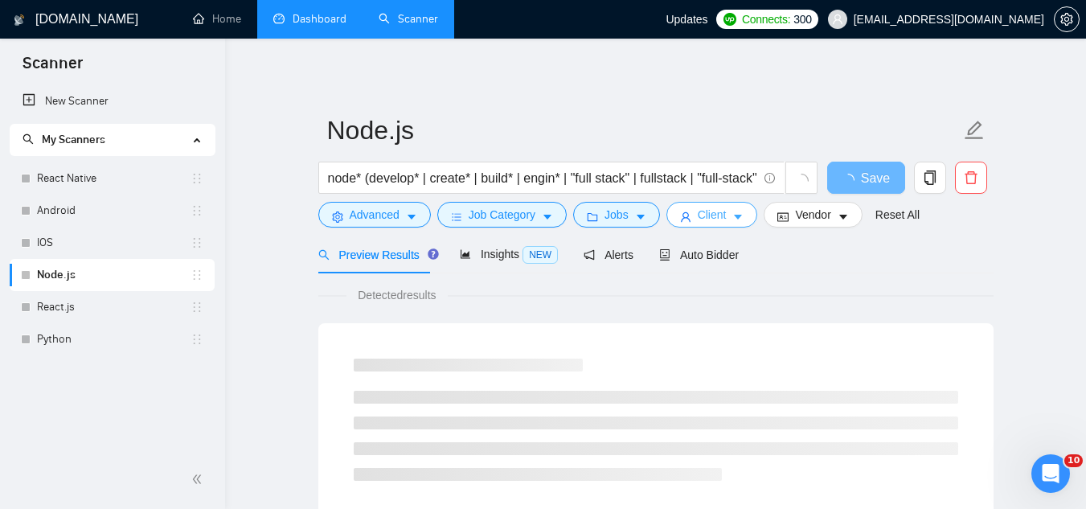
click at [700, 221] on span "Client" at bounding box center [711, 215] width 29 height 18
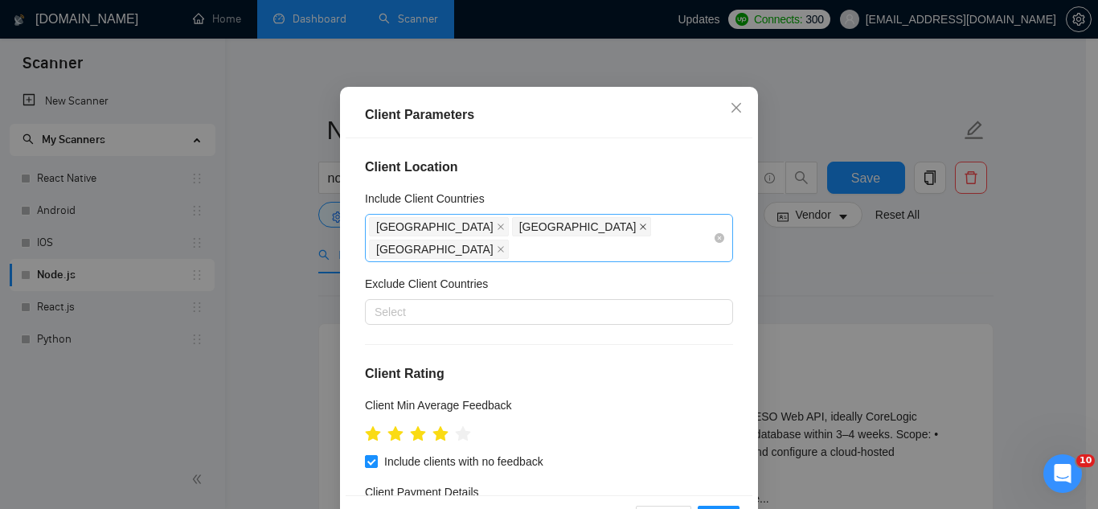
click at [639, 231] on icon "close" at bounding box center [643, 227] width 8 height 8
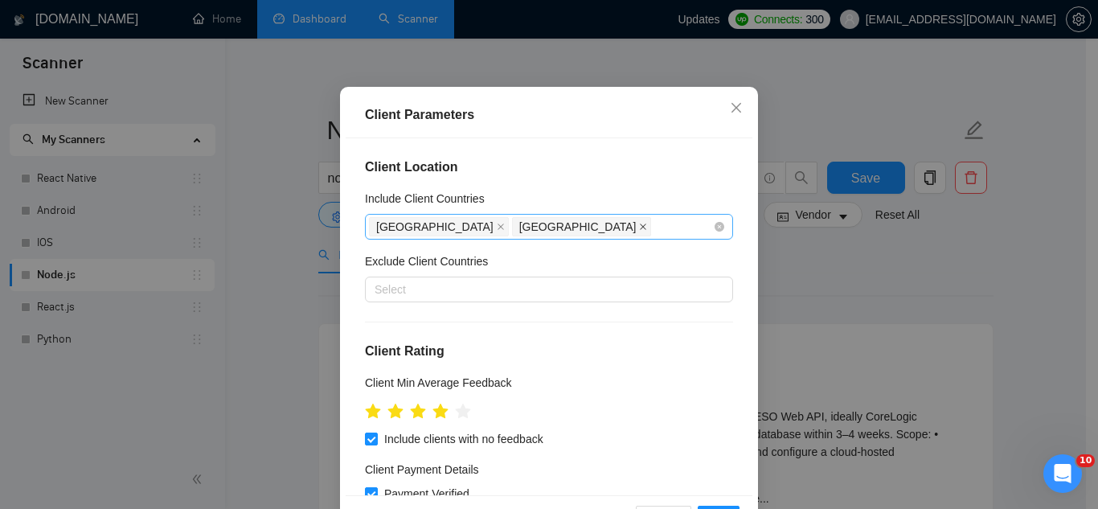
click at [640, 231] on icon "close" at bounding box center [643, 227] width 6 height 6
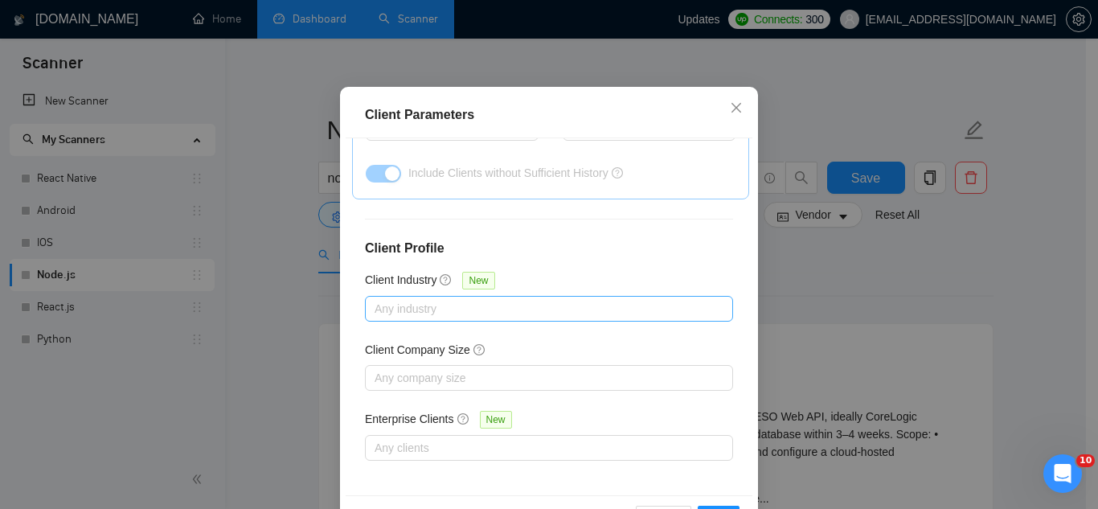
scroll to position [644, 0]
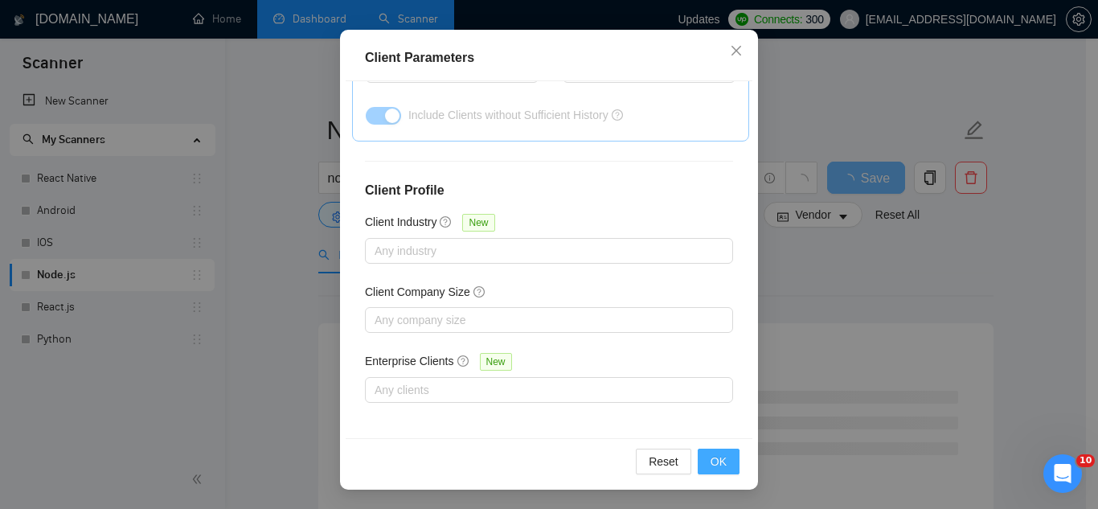
click at [718, 455] on span "OK" at bounding box center [718, 461] width 16 height 18
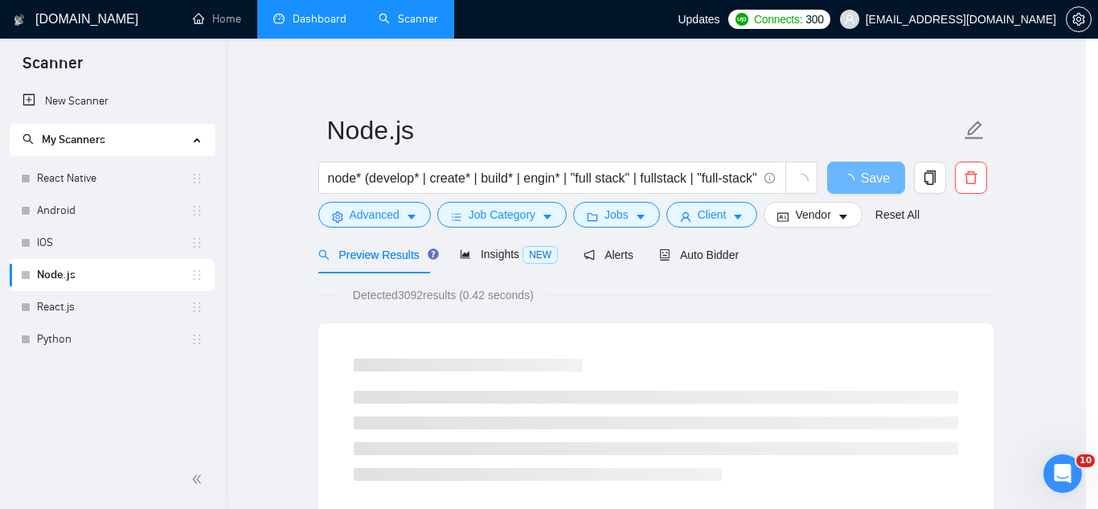
scroll to position [66, 0]
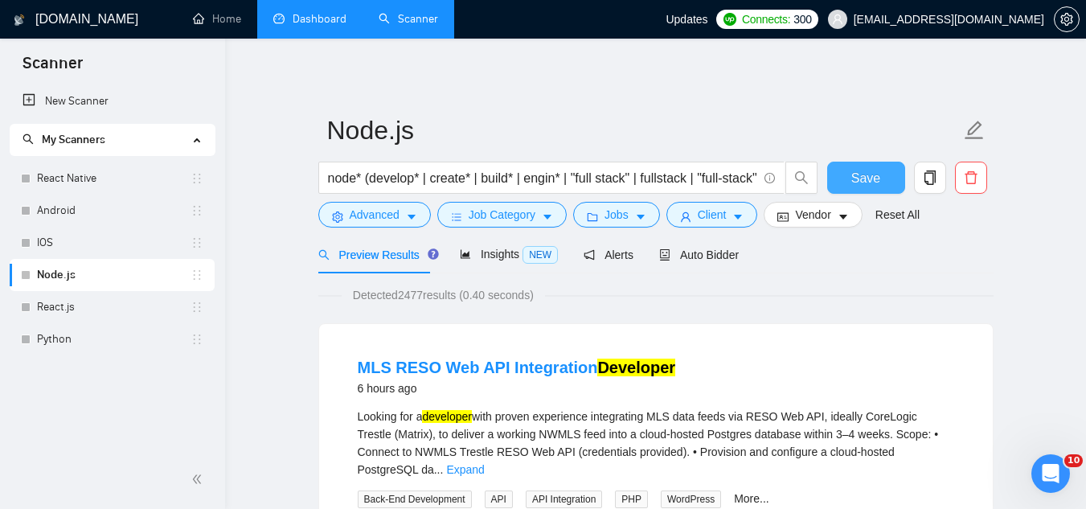
click at [868, 188] on button "Save" at bounding box center [866, 178] width 78 height 32
click at [111, 310] on link "React.js" at bounding box center [113, 307] width 153 height 32
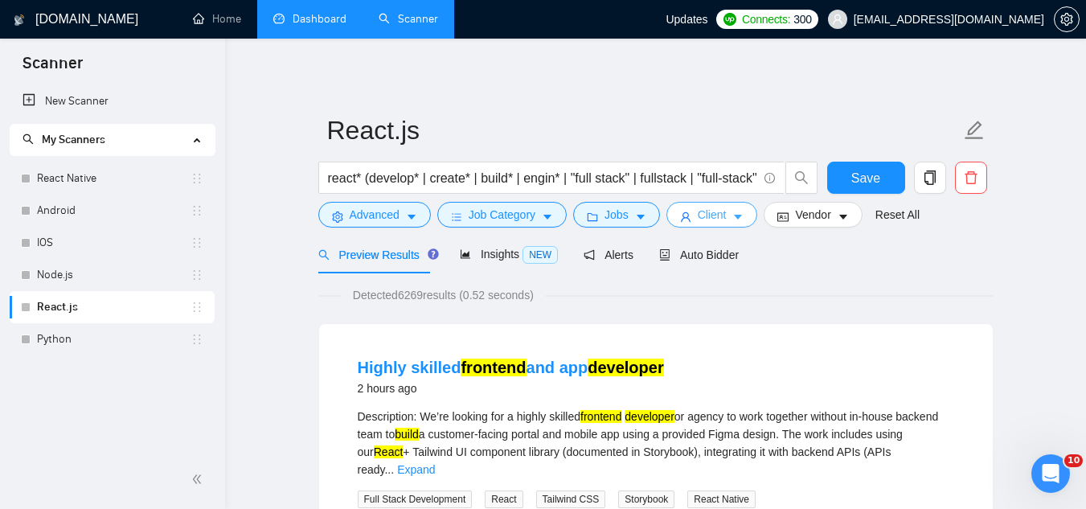
click at [706, 217] on span "Client" at bounding box center [711, 215] width 29 height 18
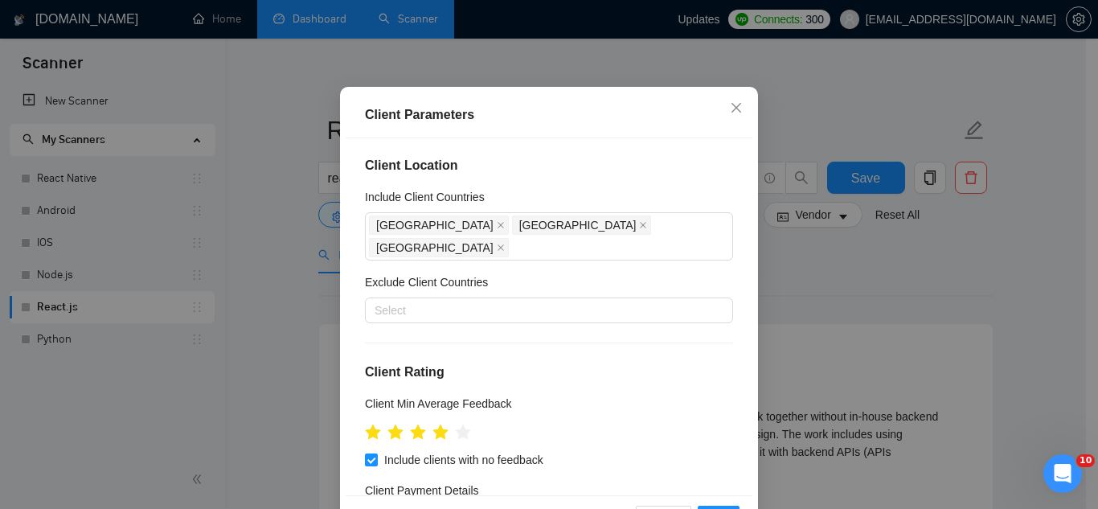
scroll to position [1, 0]
click at [639, 230] on icon "close" at bounding box center [643, 226] width 8 height 8
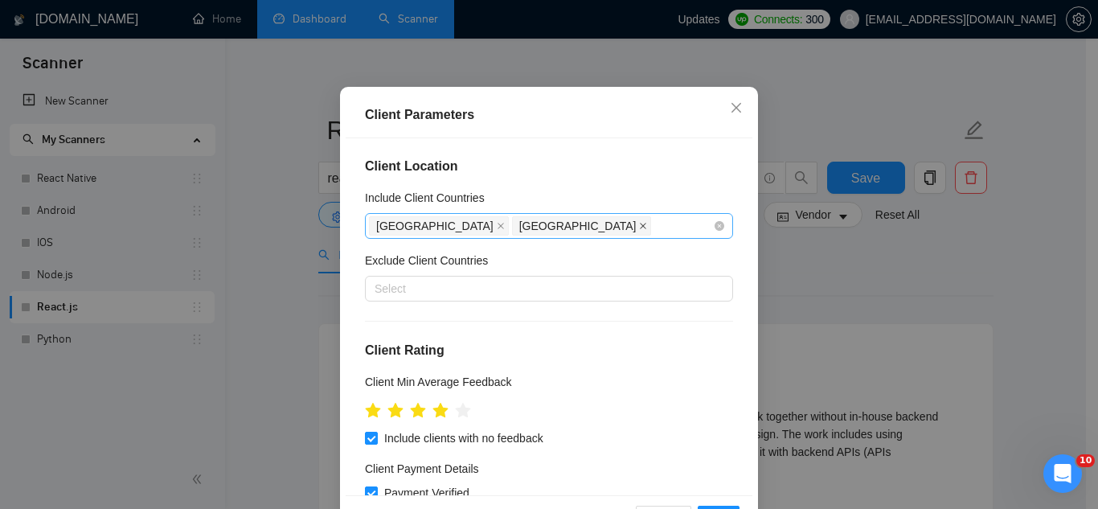
click at [639, 230] on icon "close" at bounding box center [643, 226] width 8 height 8
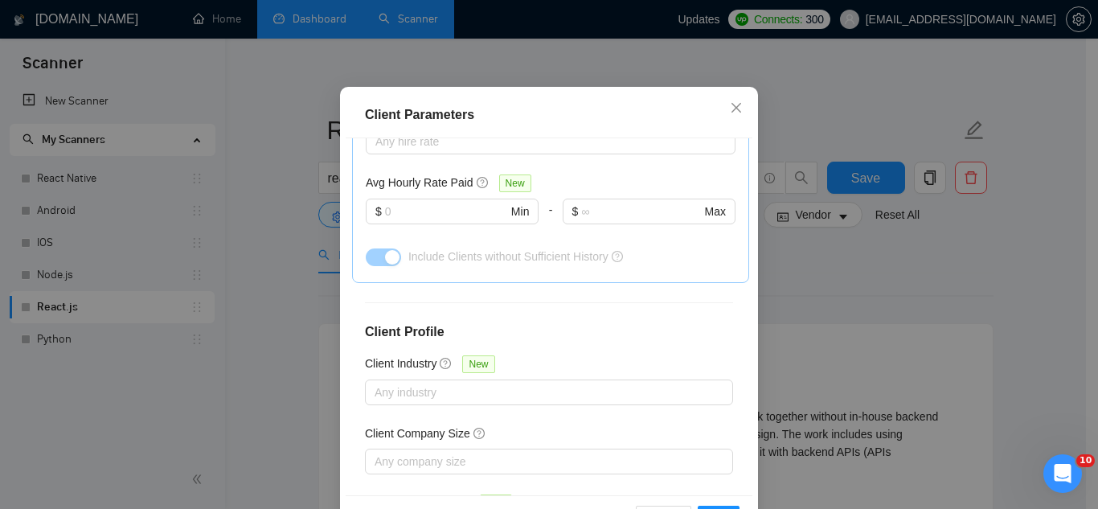
scroll to position [644, 0]
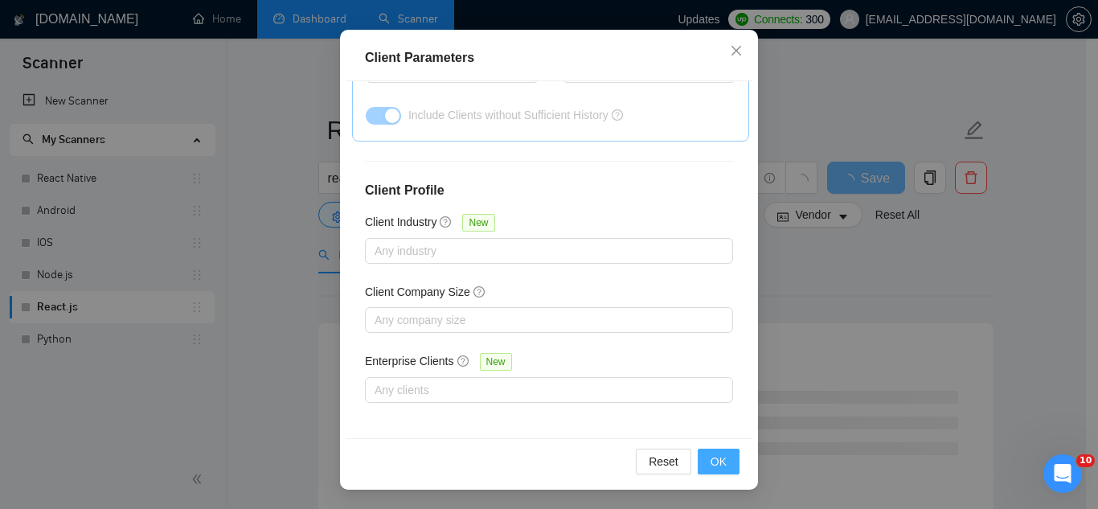
click at [701, 458] on button "OK" at bounding box center [718, 461] width 42 height 26
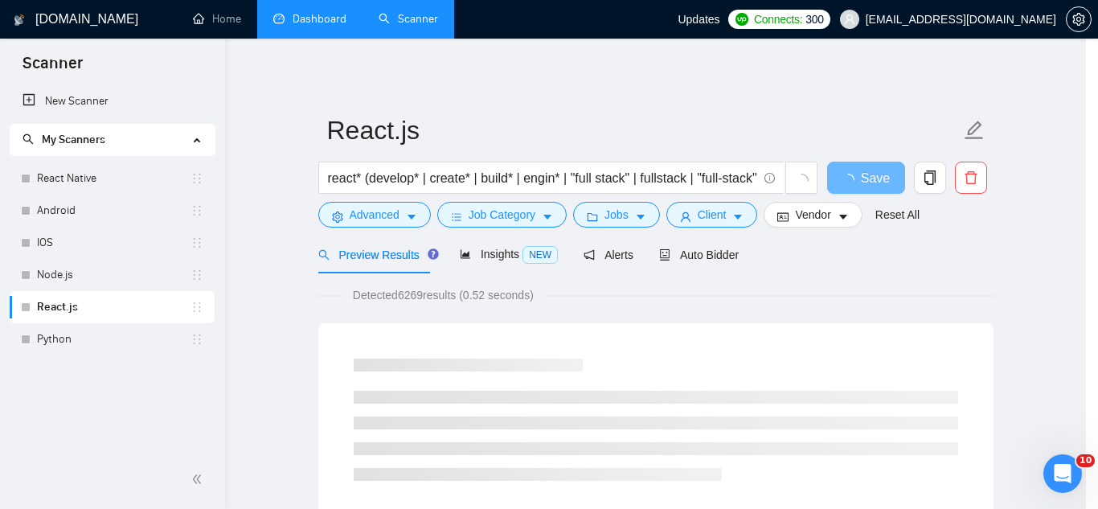
scroll to position [66, 0]
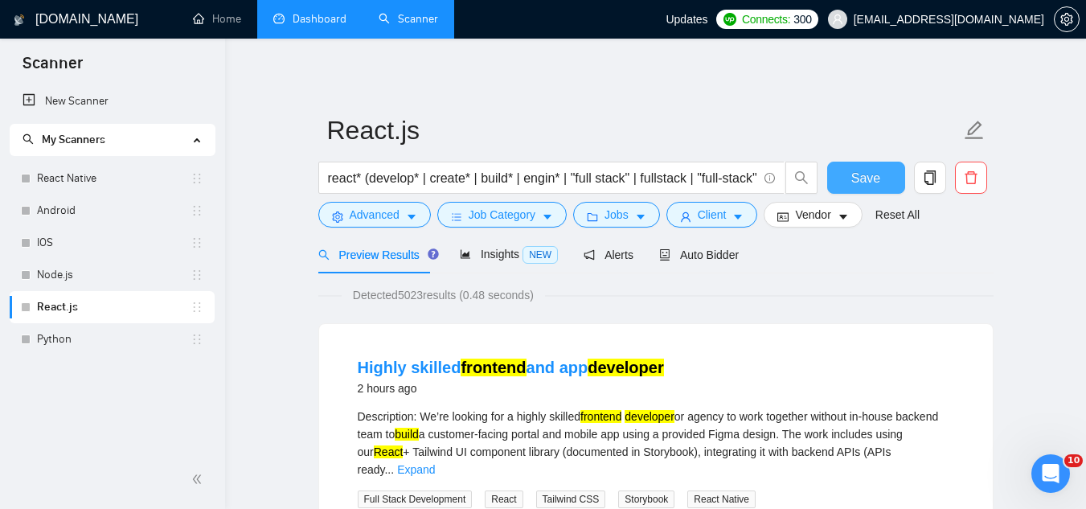
click at [853, 179] on span "Save" at bounding box center [865, 178] width 29 height 20
click at [64, 337] on link "Python" at bounding box center [113, 339] width 153 height 32
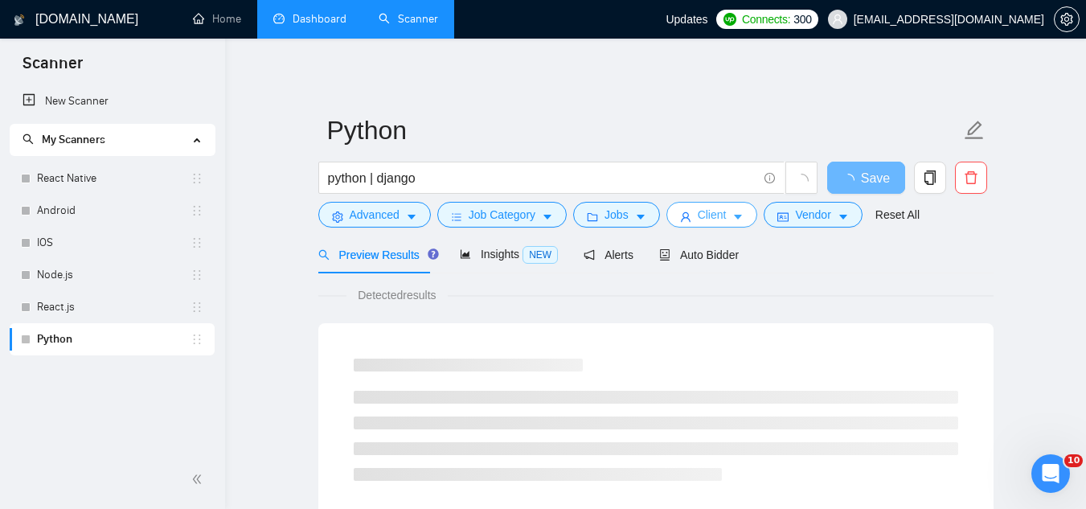
click at [705, 215] on span "Client" at bounding box center [711, 215] width 29 height 18
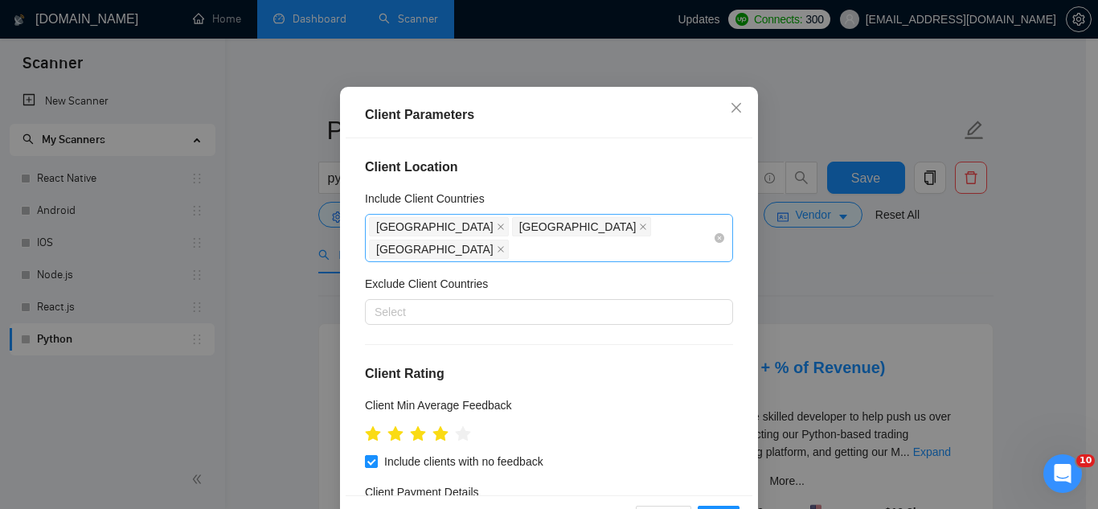
click at [639, 231] on icon "close" at bounding box center [643, 227] width 8 height 8
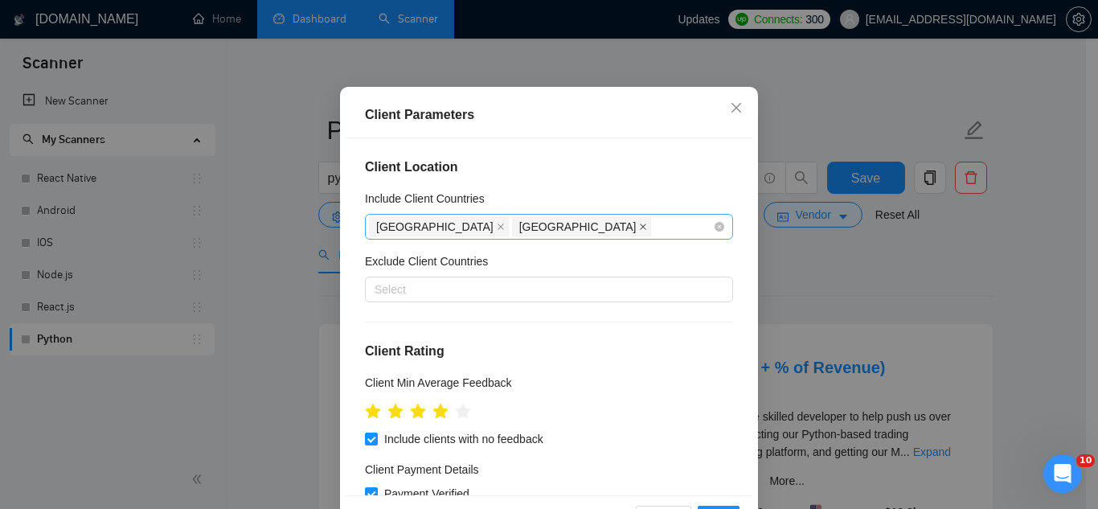
click at [640, 231] on icon "close" at bounding box center [643, 227] width 6 height 6
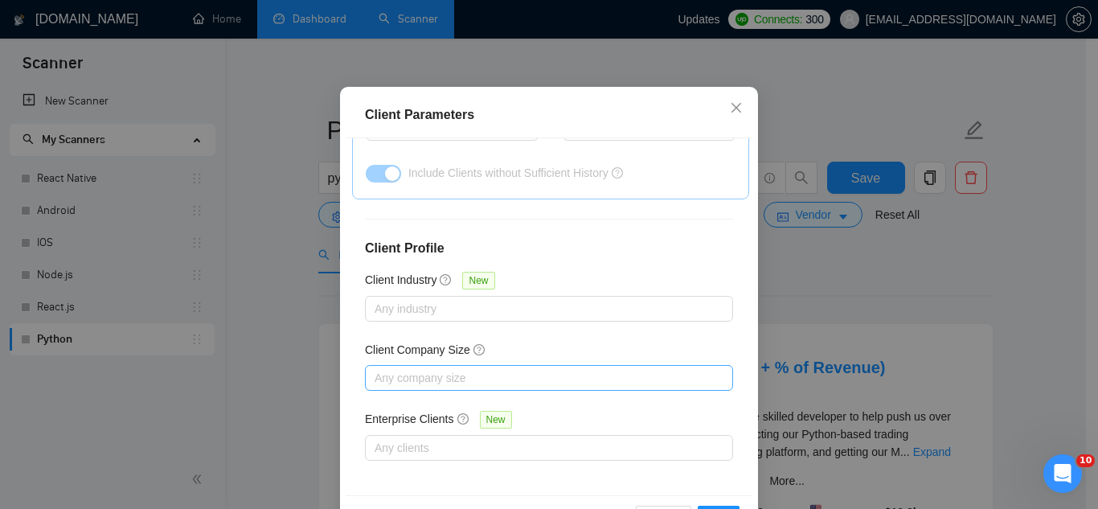
scroll to position [644, 0]
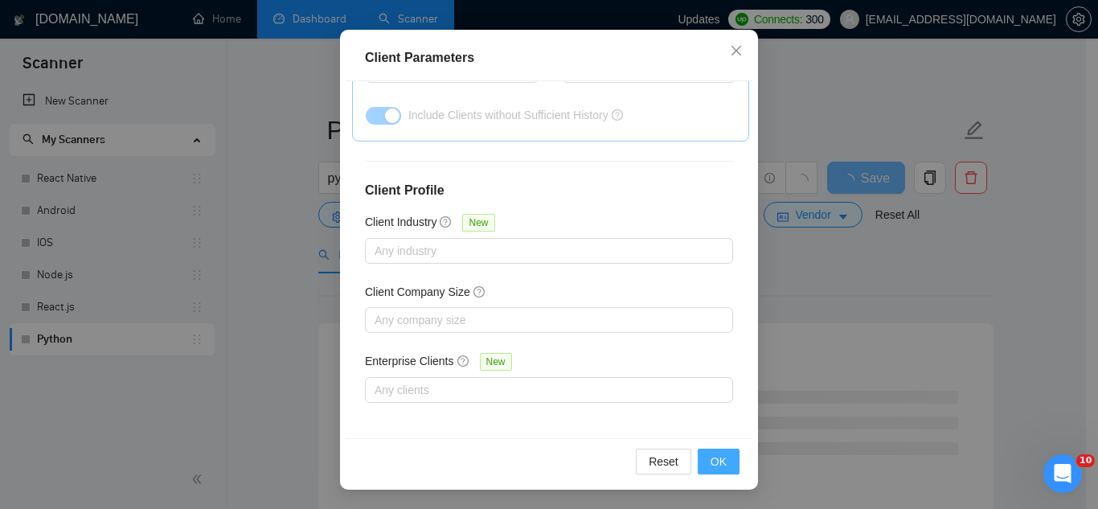
click at [710, 455] on span "OK" at bounding box center [718, 461] width 16 height 18
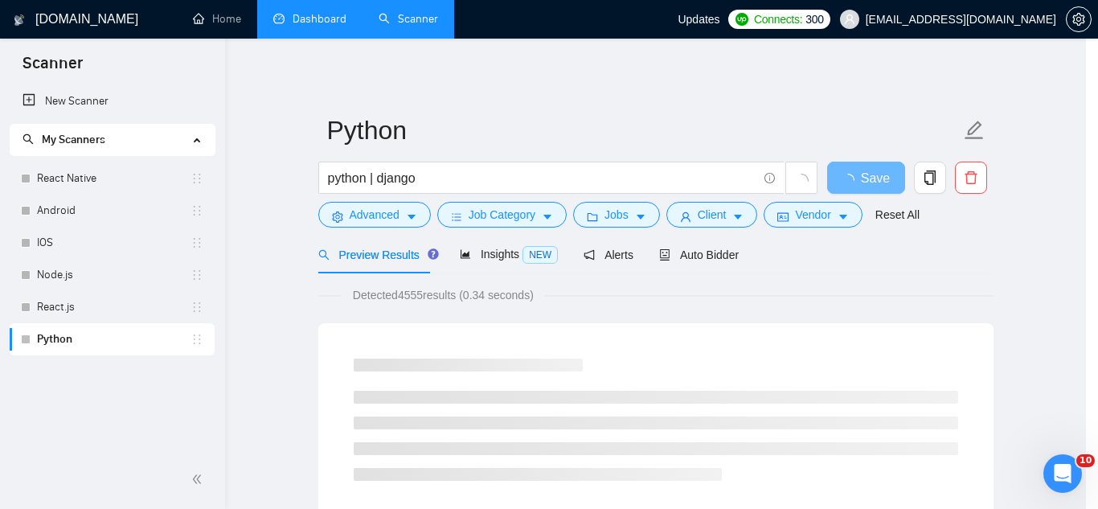
scroll to position [66, 0]
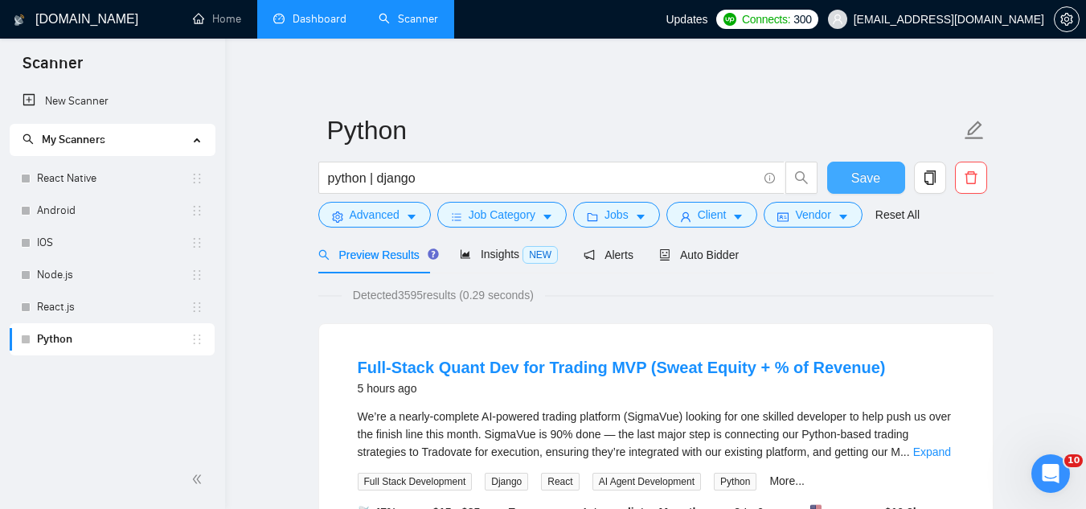
click at [854, 185] on span "Save" at bounding box center [865, 178] width 29 height 20
click at [345, 215] on button "Advanced" at bounding box center [374, 215] width 112 height 26
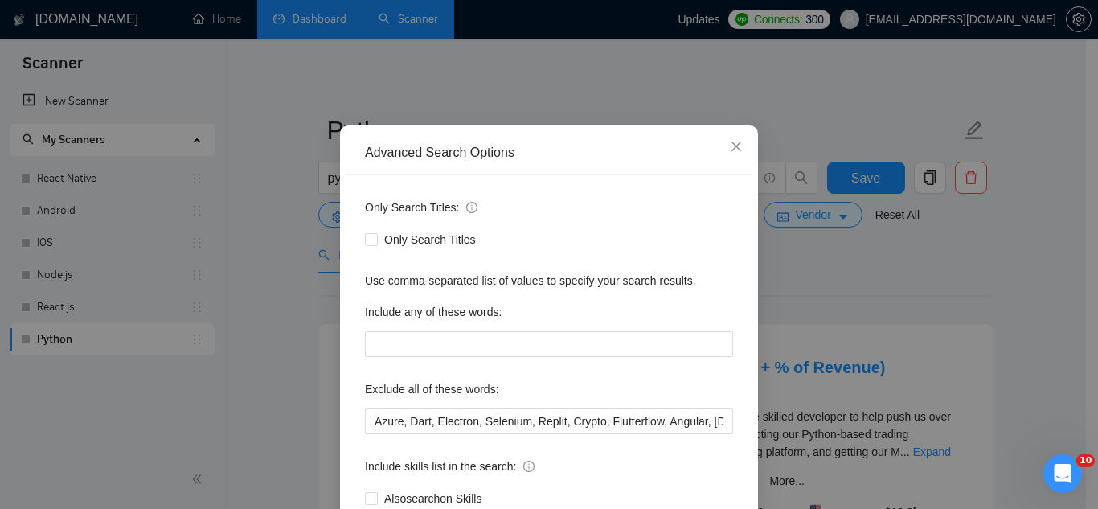
scroll to position [80, 0]
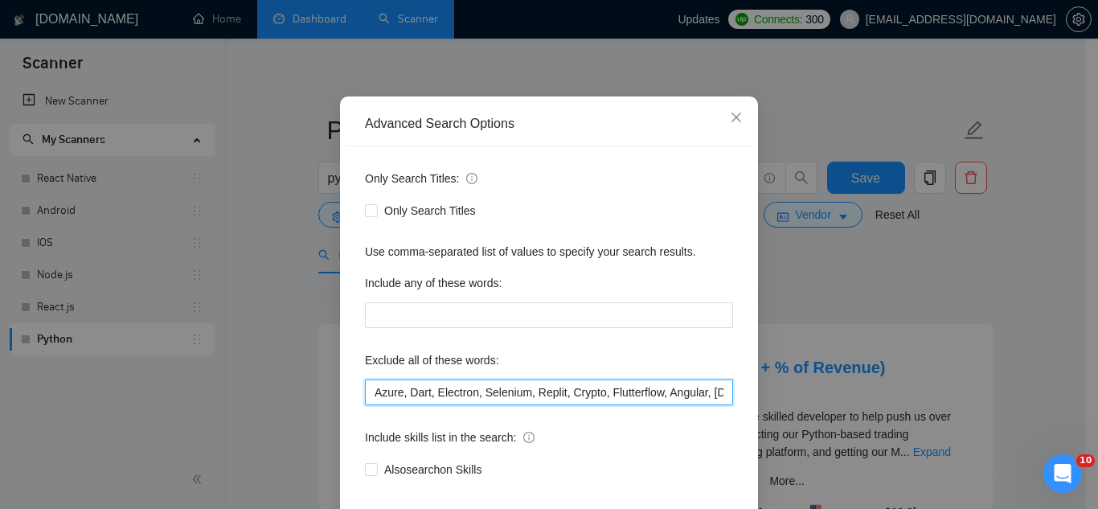
click at [571, 387] on input "Azure, Dart, Electron, Selenium, Replit, Crypto, Flutterflow, Angular, [DOMAIN_…" at bounding box center [549, 392] width 368 height 26
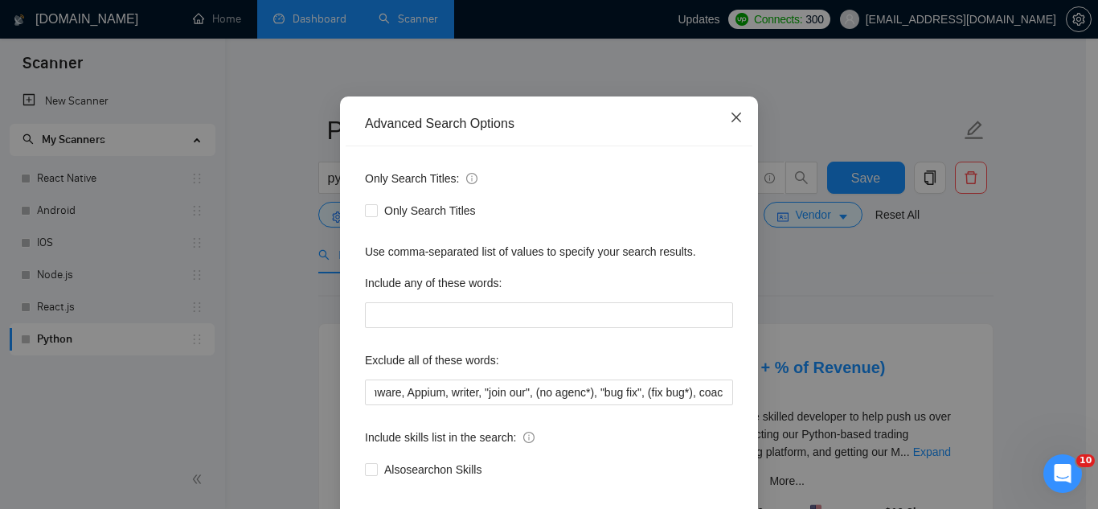
scroll to position [0, 0]
click at [733, 120] on icon "close" at bounding box center [736, 117] width 13 height 13
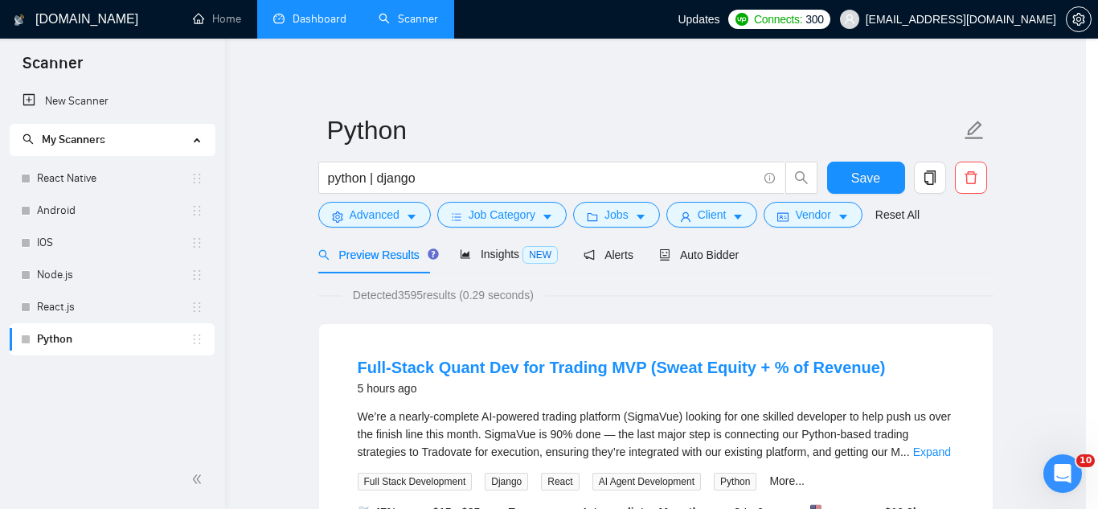
scroll to position [80, 0]
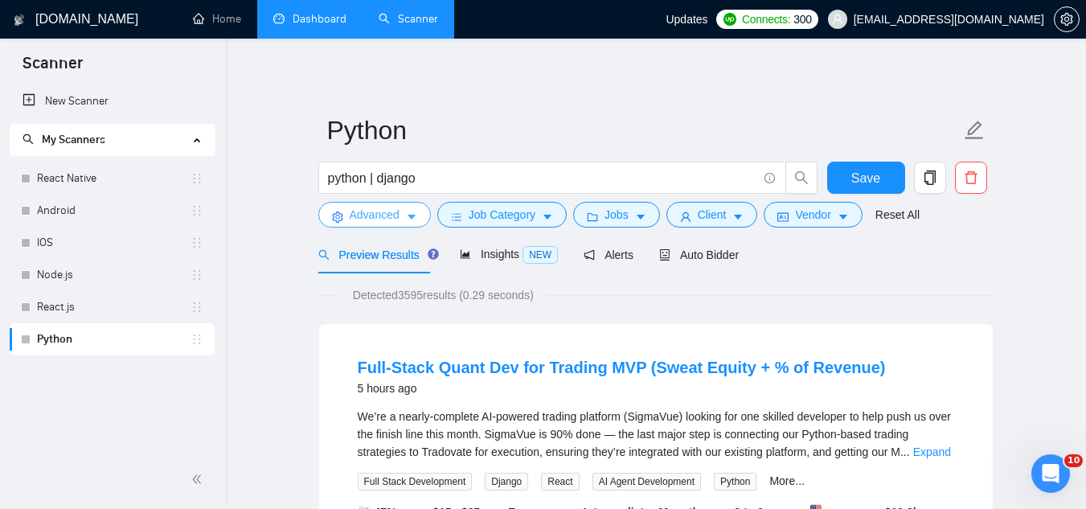
click at [352, 215] on span "Advanced" at bounding box center [375, 215] width 50 height 18
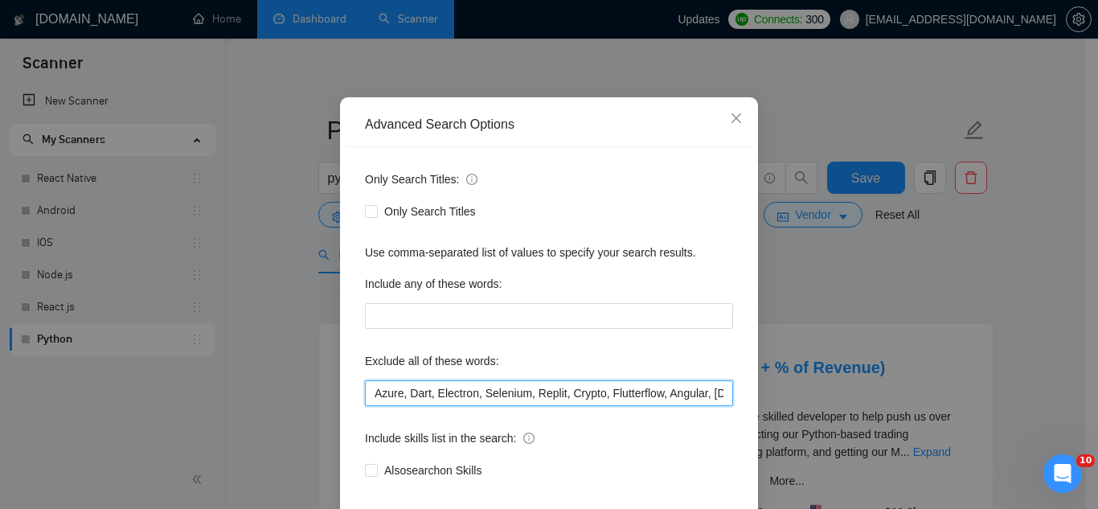
click at [367, 406] on input "Azure, Dart, Electron, Selenium, Replit, Crypto, Flutterflow, Angular, [DOMAIN_…" at bounding box center [549, 393] width 368 height 26
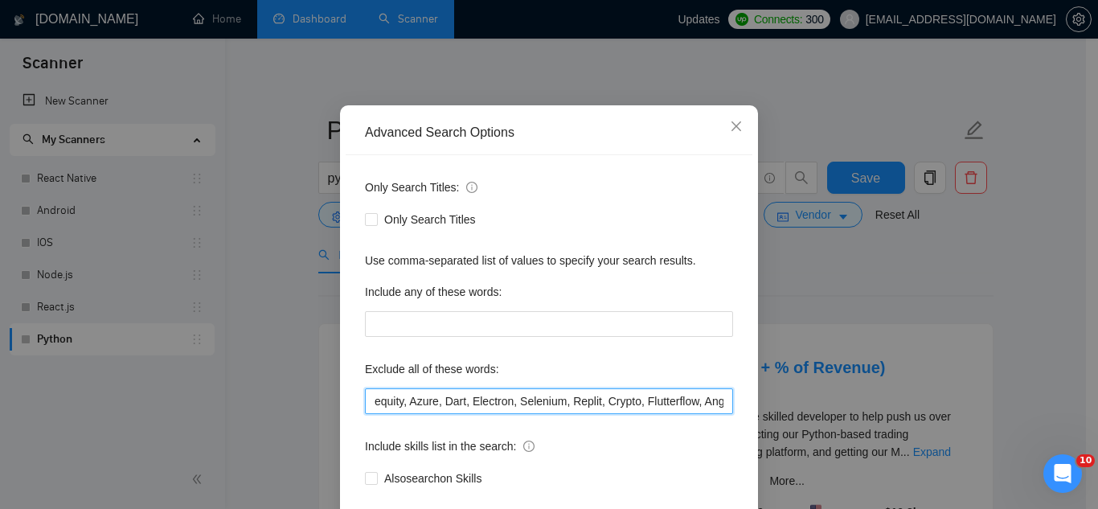
scroll to position [160, 0]
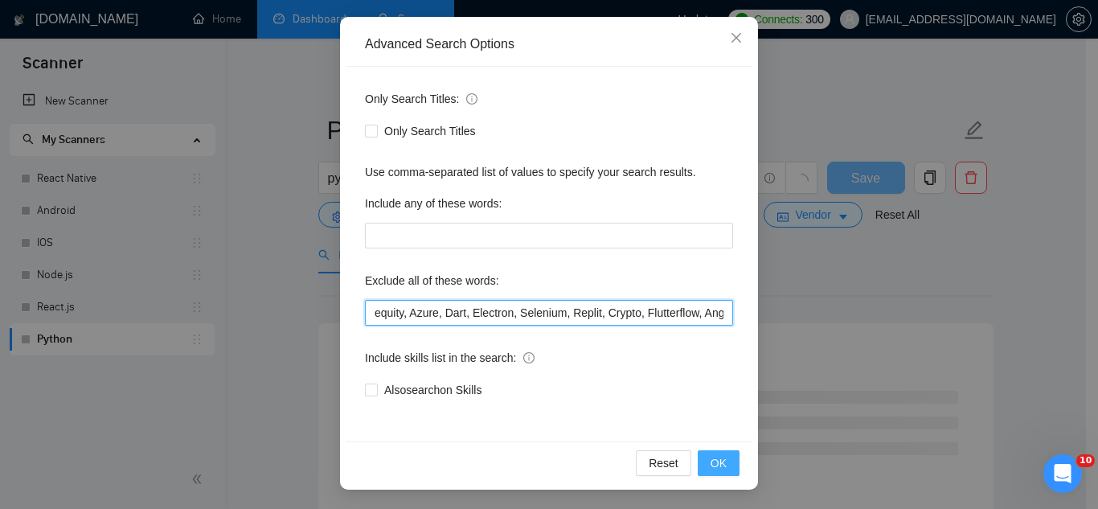
type input "equity, Azure, Dart, Electron, Selenium, Replit, Crypto, Flutterflow, Angular, …"
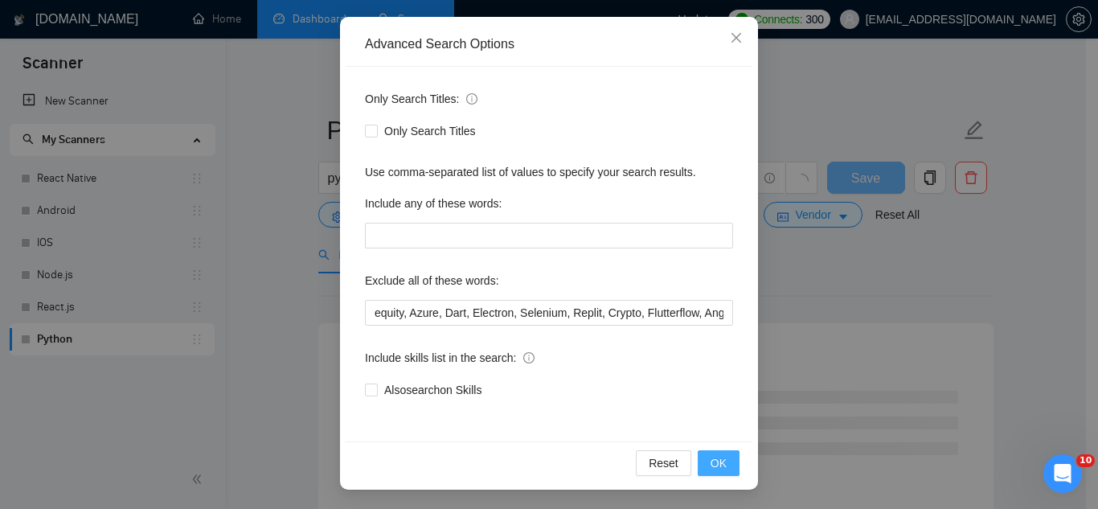
click at [713, 468] on span "OK" at bounding box center [718, 463] width 16 height 18
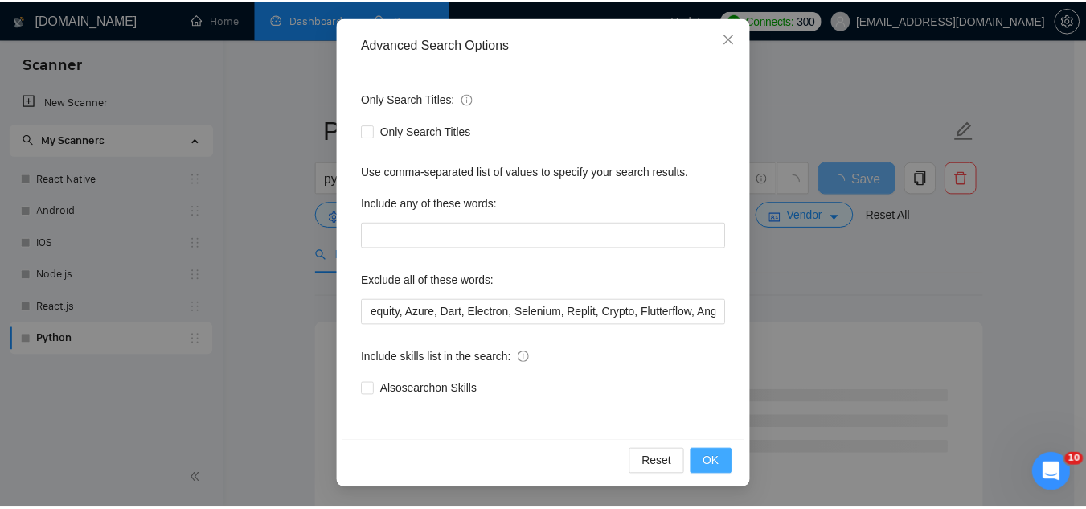
scroll to position [80, 0]
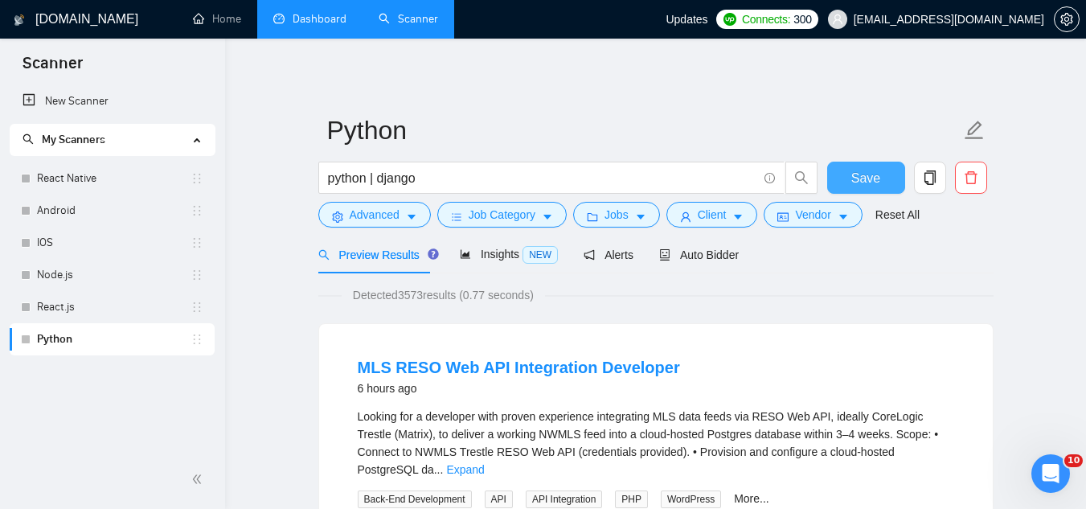
click at [861, 175] on span "Save" at bounding box center [865, 178] width 29 height 20
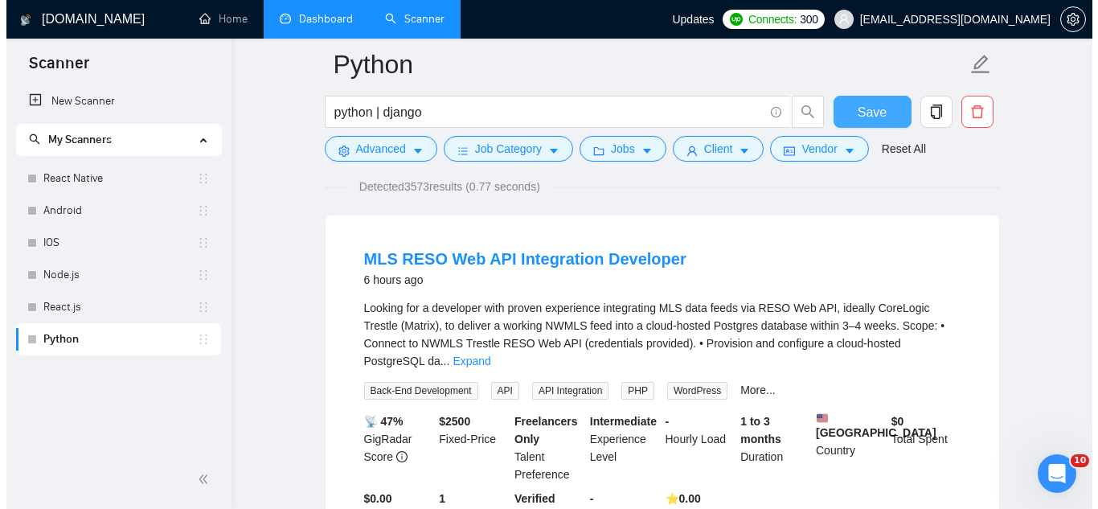
scroll to position [0, 0]
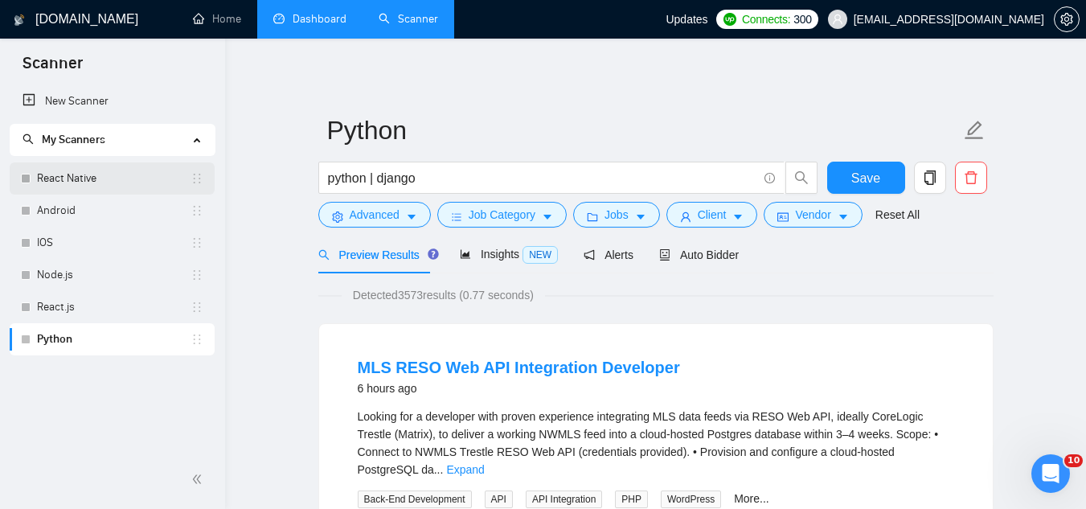
click at [123, 186] on link "React Native" at bounding box center [113, 178] width 153 height 32
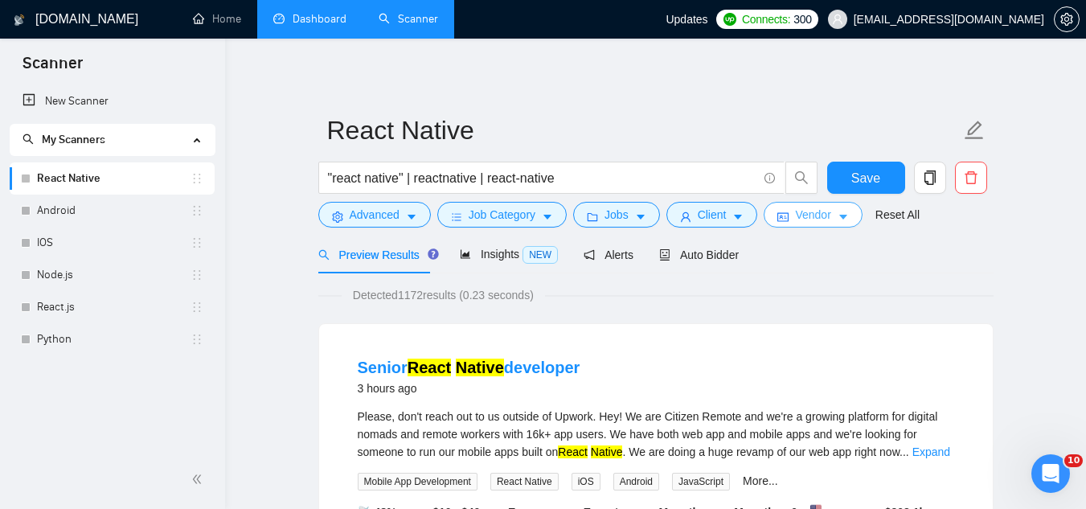
click at [802, 222] on span "Vendor" at bounding box center [812, 215] width 35 height 18
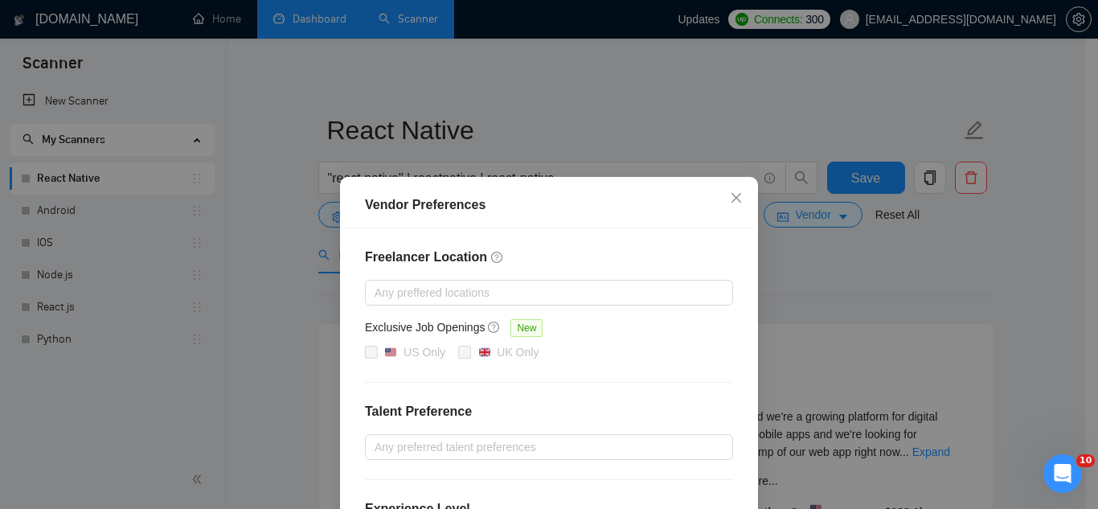
scroll to position [80, 0]
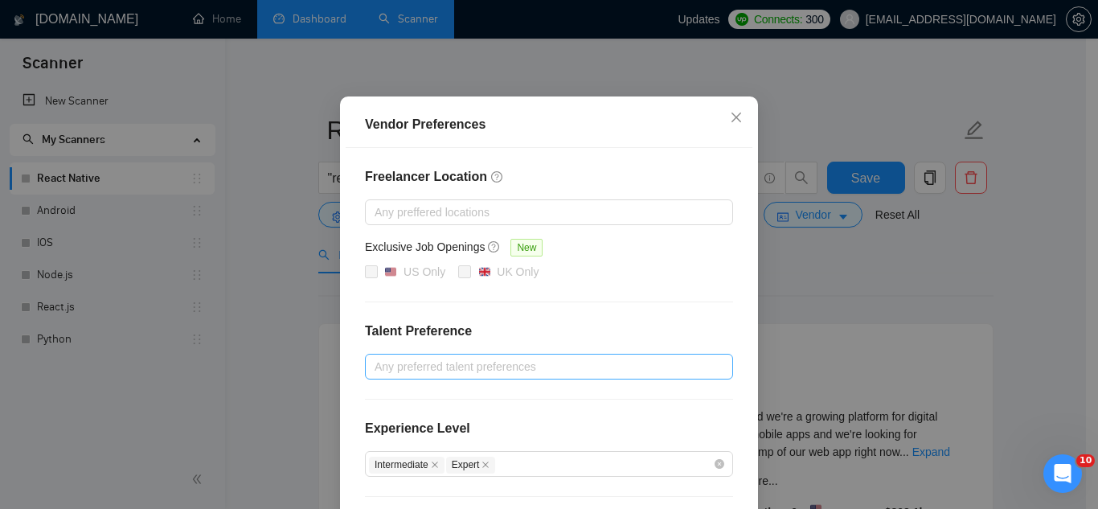
click at [558, 364] on div at bounding box center [541, 366] width 344 height 19
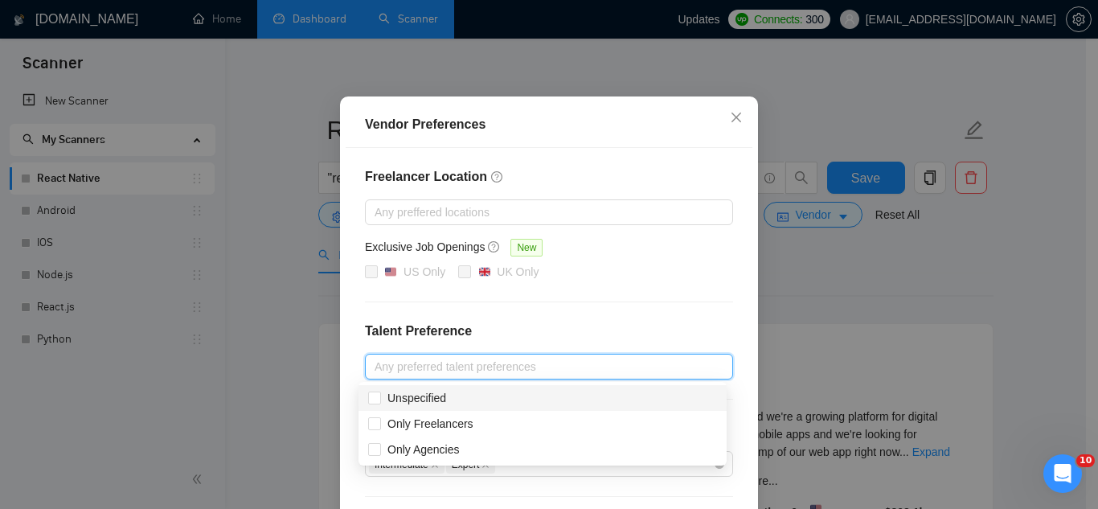
click at [472, 397] on div "Unspecified" at bounding box center [542, 398] width 349 height 18
checkbox input "true"
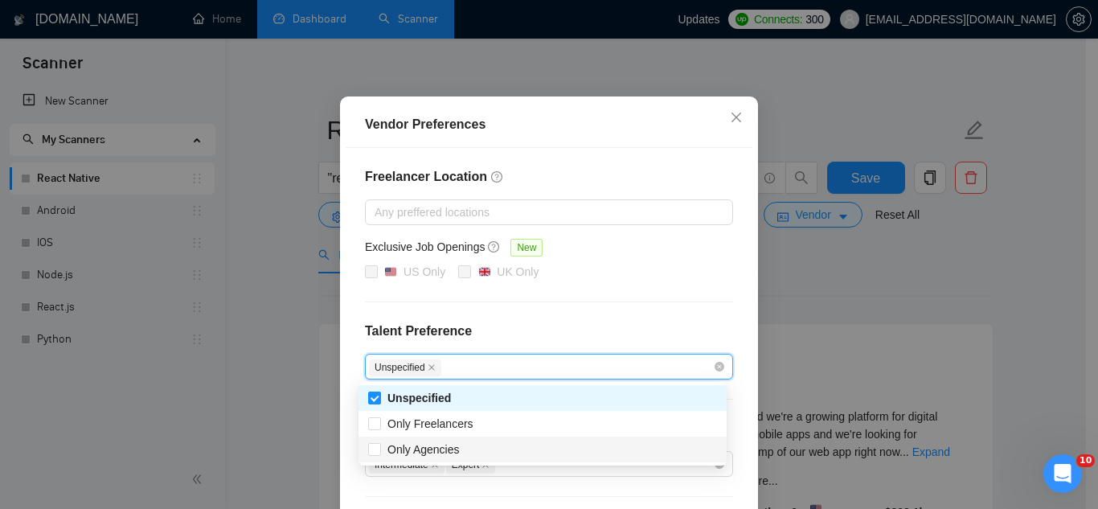
click at [474, 449] on div "Only Agencies" at bounding box center [542, 449] width 349 height 18
checkbox input "true"
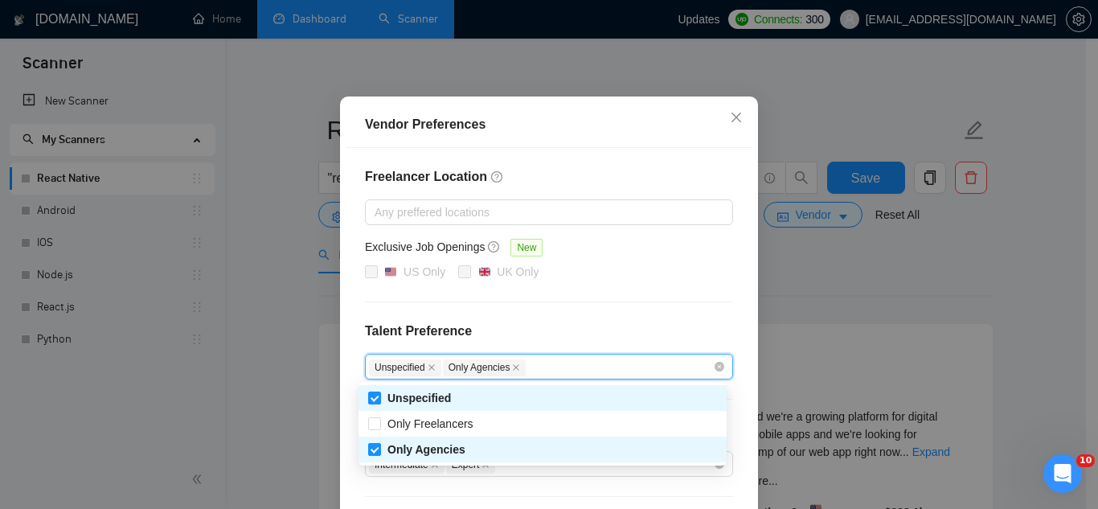
click at [590, 304] on div "Freelancer Location Any preffered locations Exclusive Job Openings New US Only …" at bounding box center [549, 370] width 407 height 445
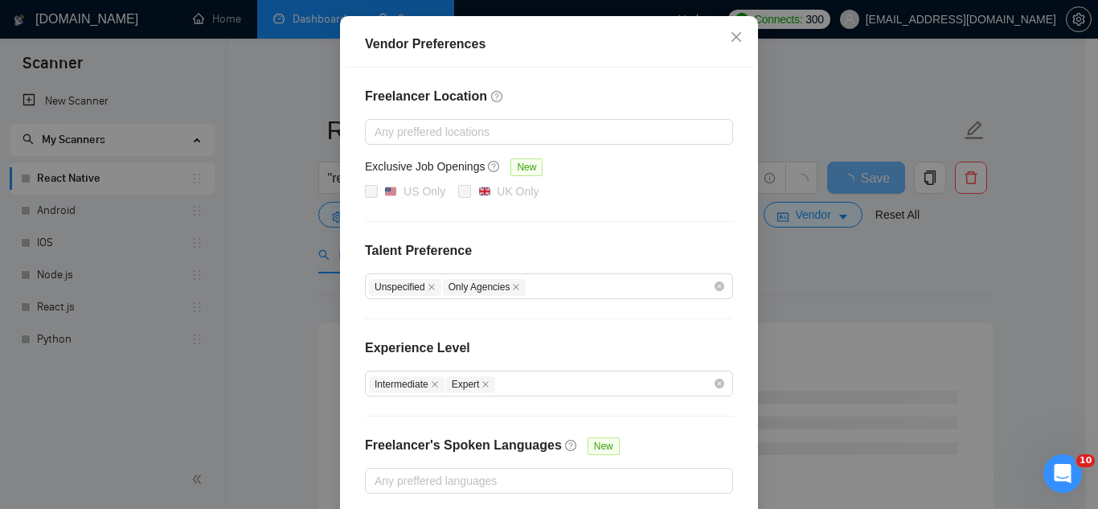
scroll to position [235, 0]
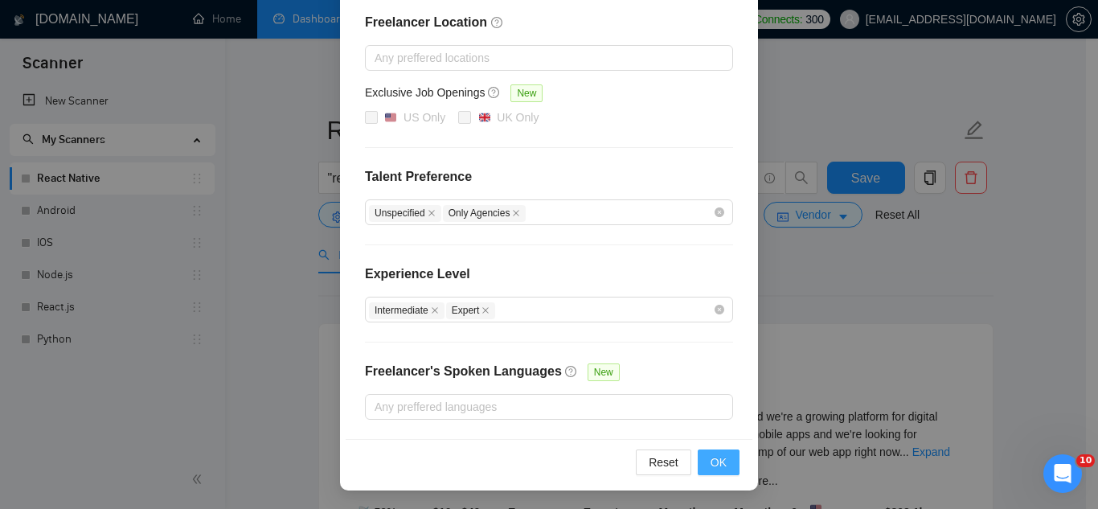
click at [710, 469] on span "OK" at bounding box center [718, 462] width 16 height 18
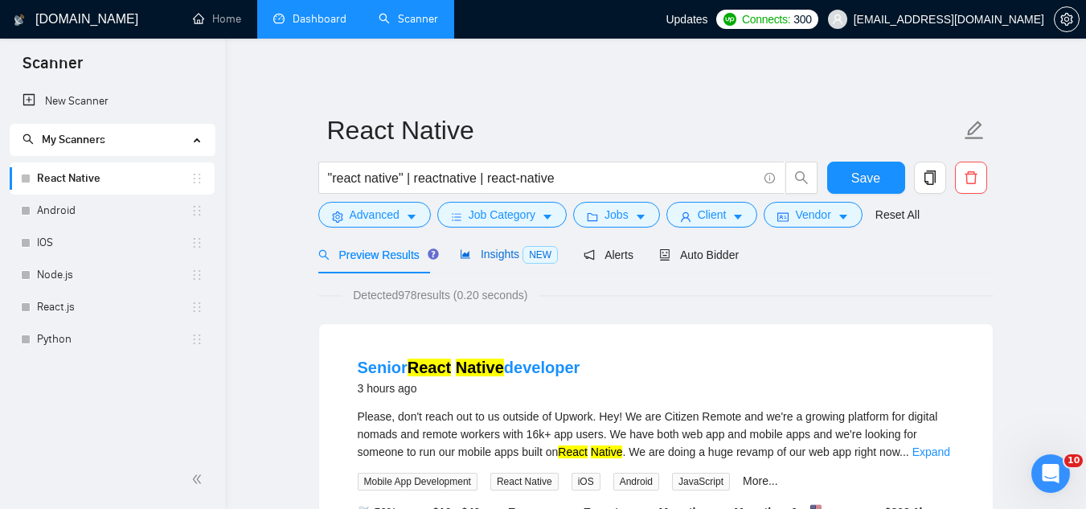
click at [482, 260] on span "Insights NEW" at bounding box center [509, 253] width 98 height 13
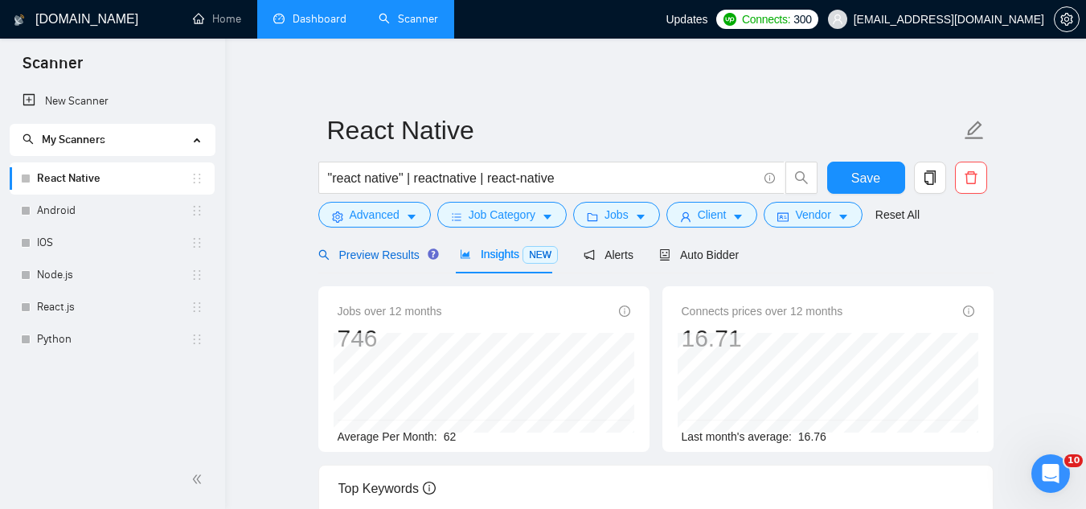
click at [392, 246] on div "Preview Results" at bounding box center [376, 255] width 116 height 18
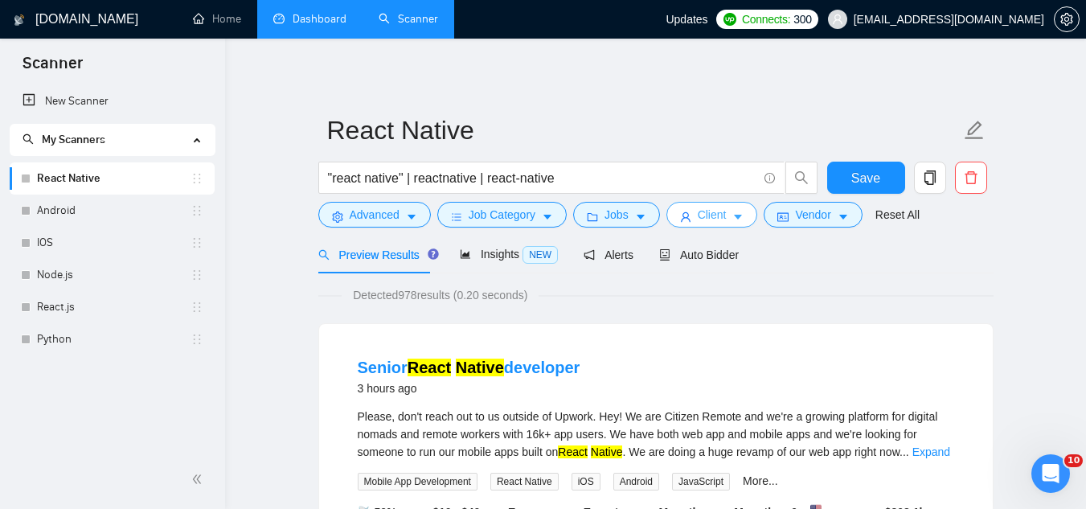
click at [685, 219] on icon "user" at bounding box center [685, 216] width 11 height 11
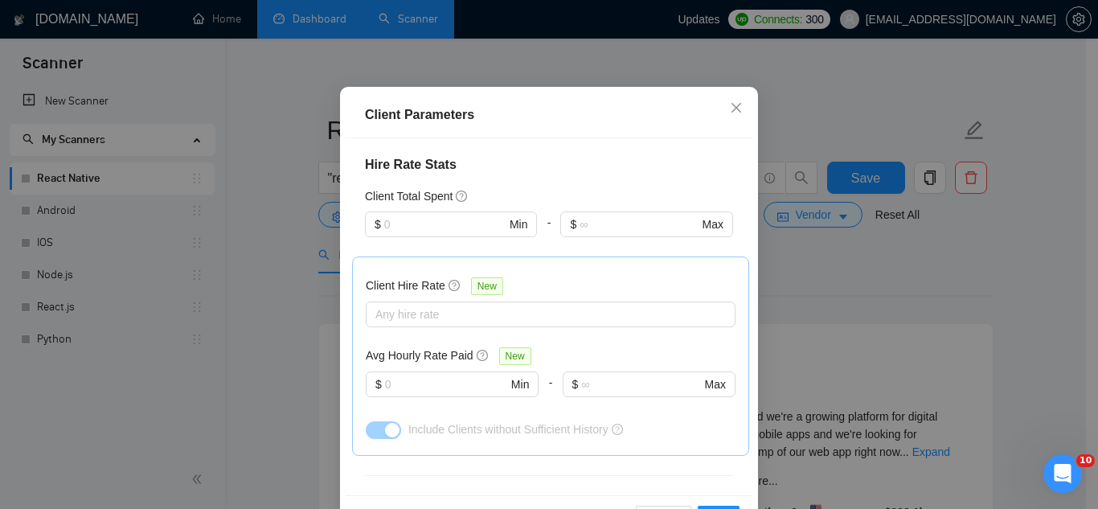
scroll to position [482, 0]
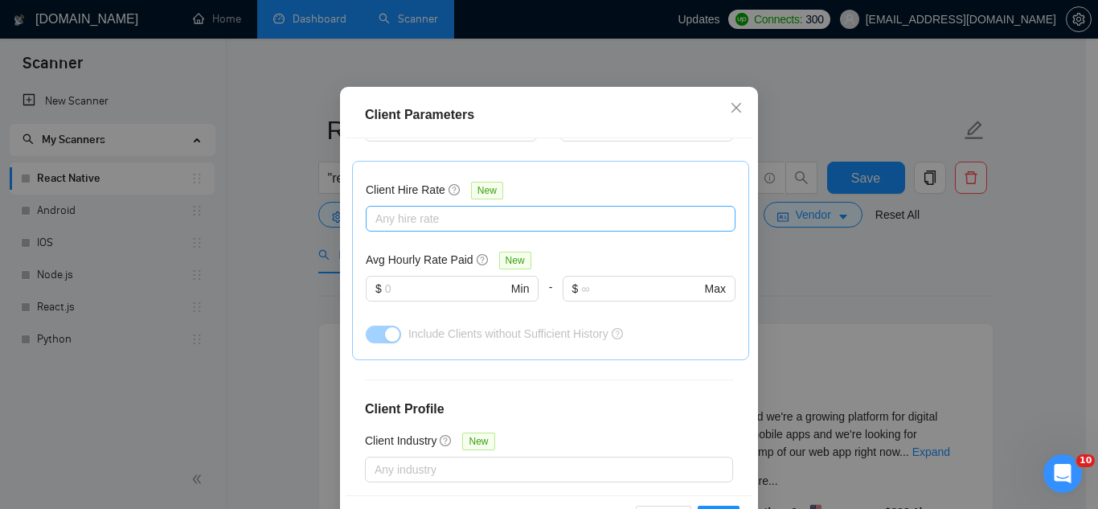
click at [512, 228] on div at bounding box center [543, 218] width 346 height 19
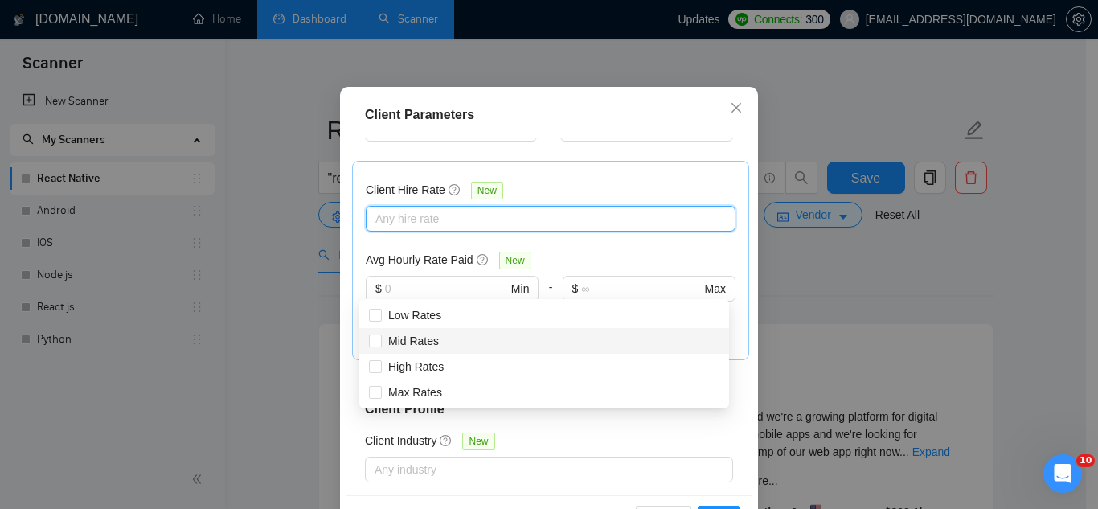
click at [483, 340] on div "Mid Rates" at bounding box center [544, 341] width 350 height 18
checkbox input "true"
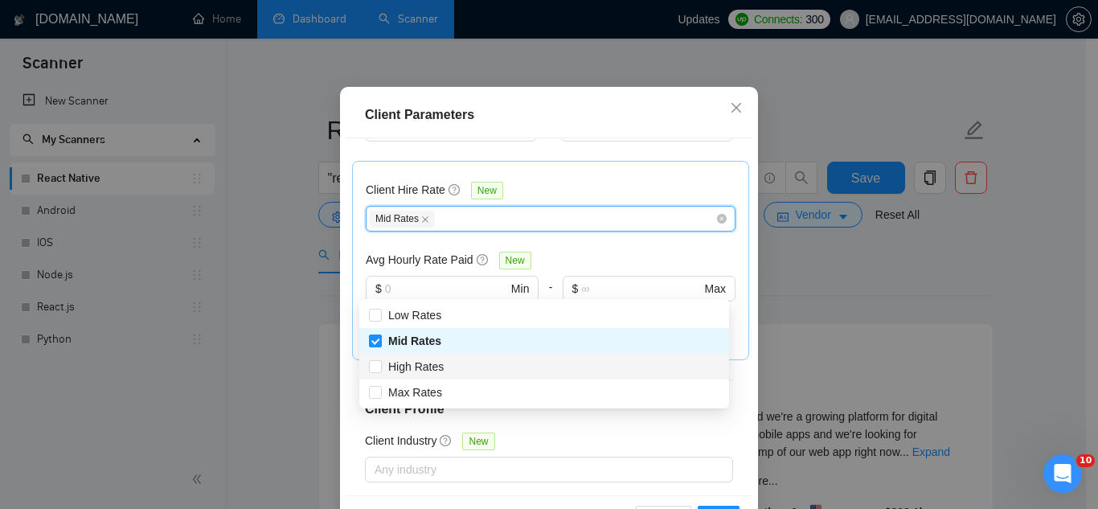
click at [490, 370] on div "High Rates" at bounding box center [544, 367] width 350 height 18
checkbox input "true"
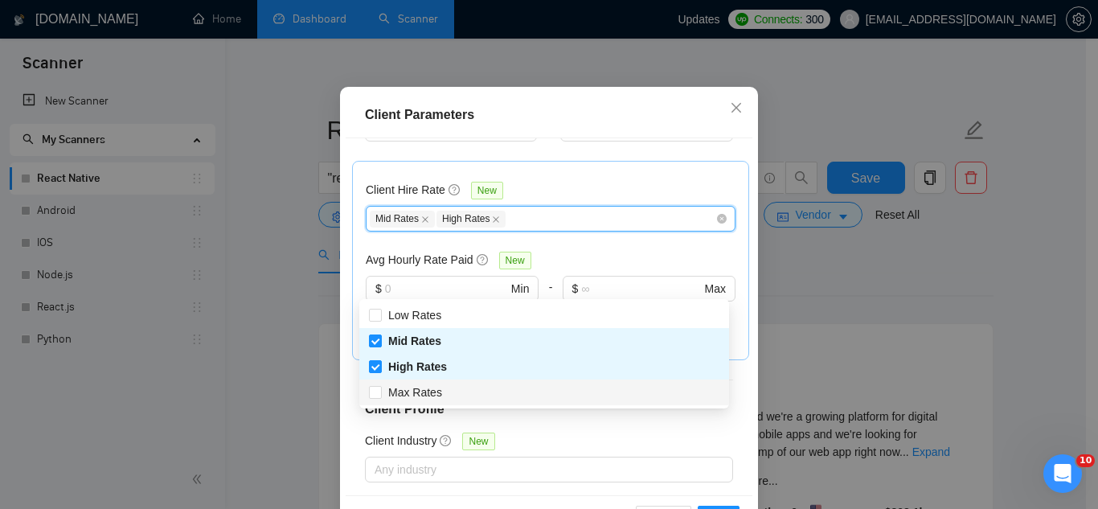
click at [489, 394] on div "Max Rates" at bounding box center [544, 392] width 350 height 18
checkbox input "true"
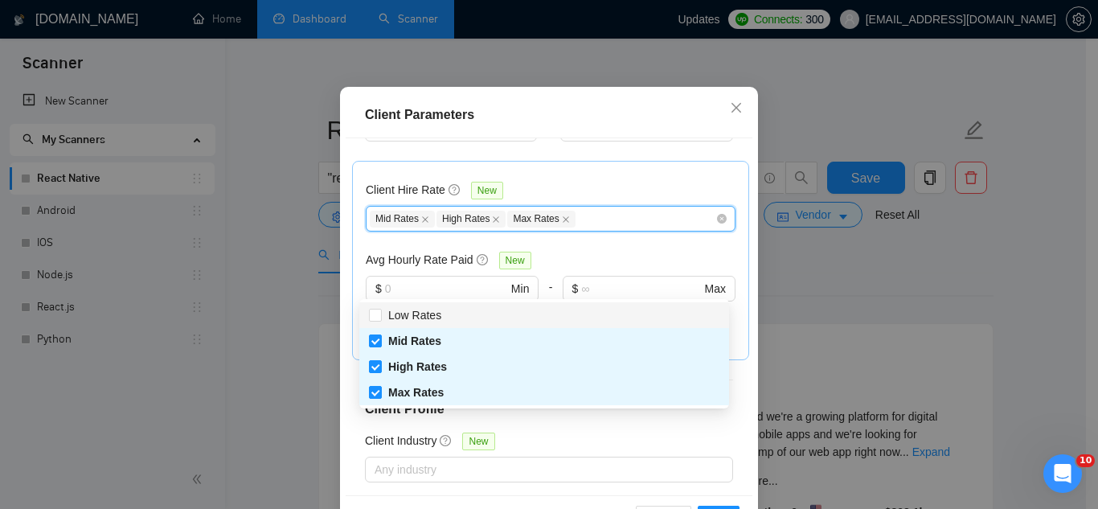
click at [589, 243] on div "Client Hire Rate New 1, 2, 3 Mid Rates High Rates Max Rates Avg Hourly Rate Pai…" at bounding box center [551, 260] width 370 height 172
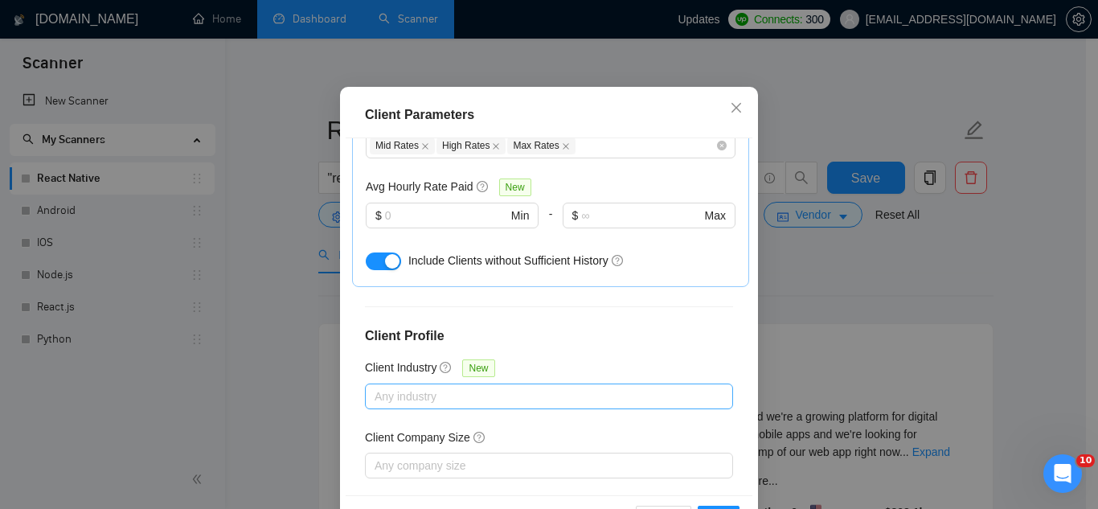
scroll to position [644, 0]
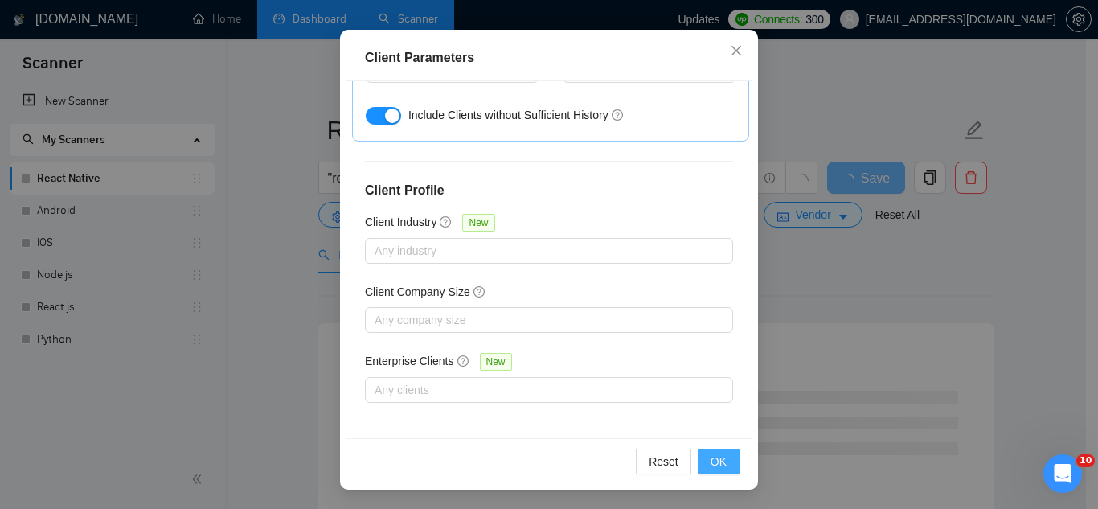
click at [718, 460] on span "OK" at bounding box center [718, 461] width 16 height 18
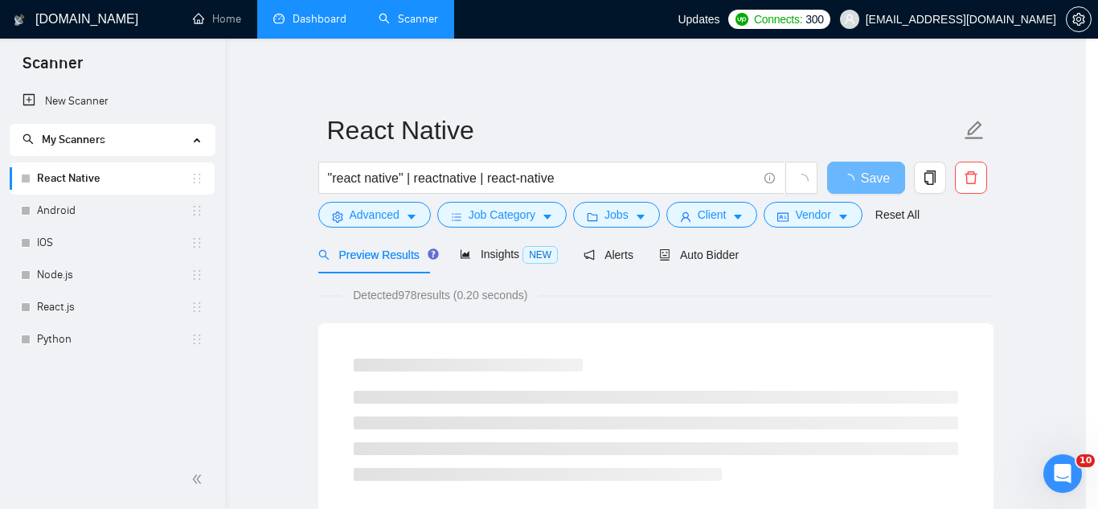
scroll to position [66, 0]
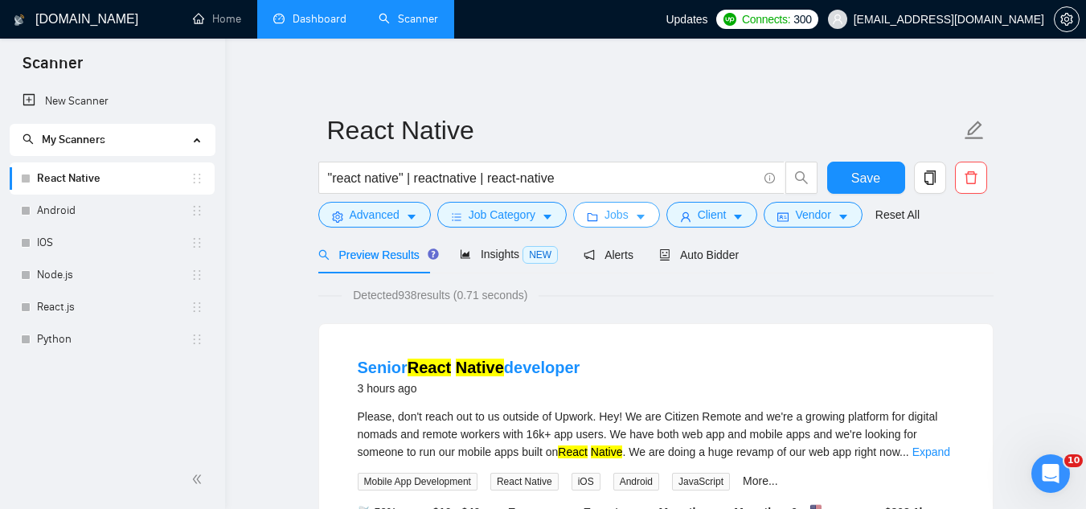
click at [604, 219] on span "Jobs" at bounding box center [616, 215] width 24 height 18
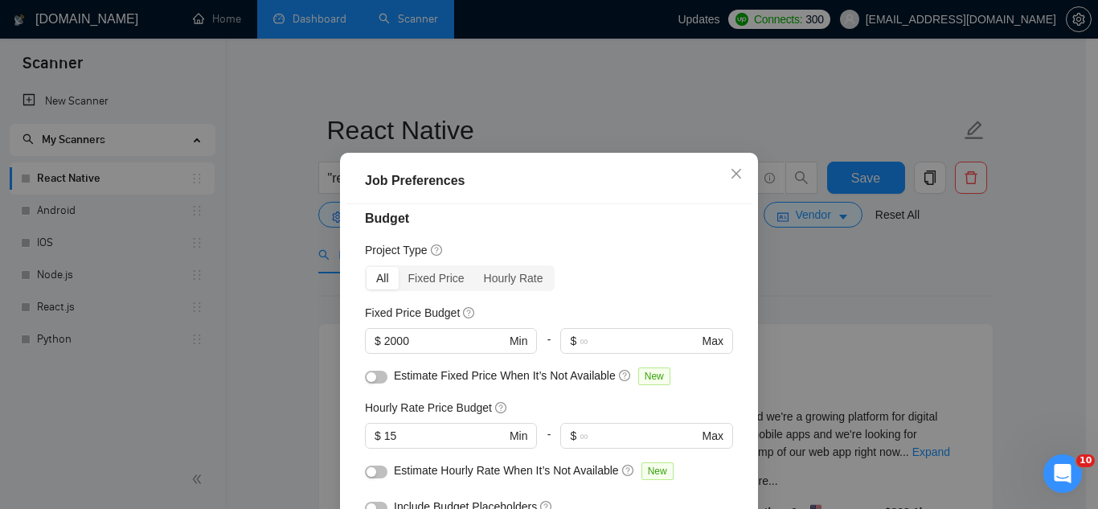
scroll to position [0, 0]
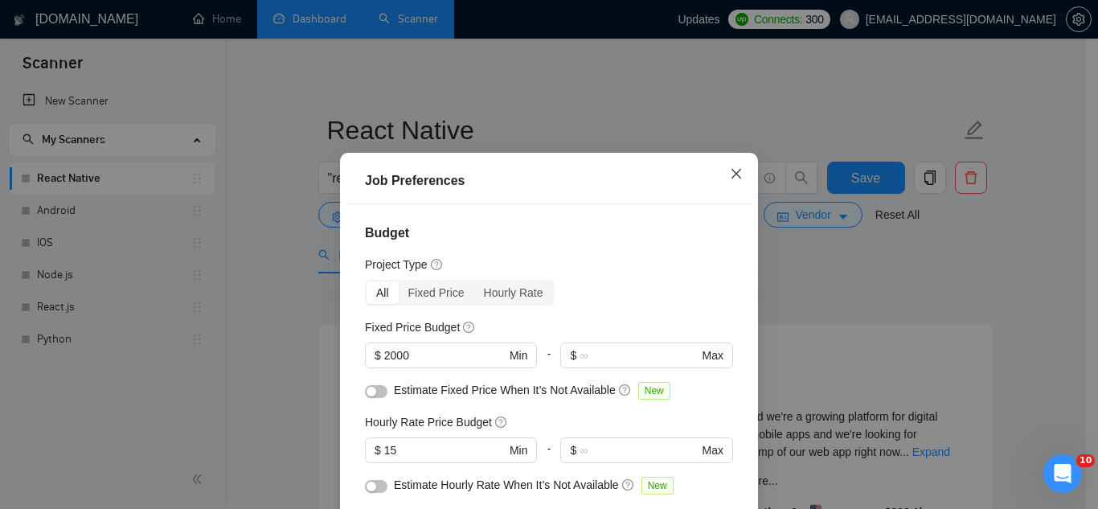
click at [731, 175] on icon "close" at bounding box center [736, 174] width 10 height 10
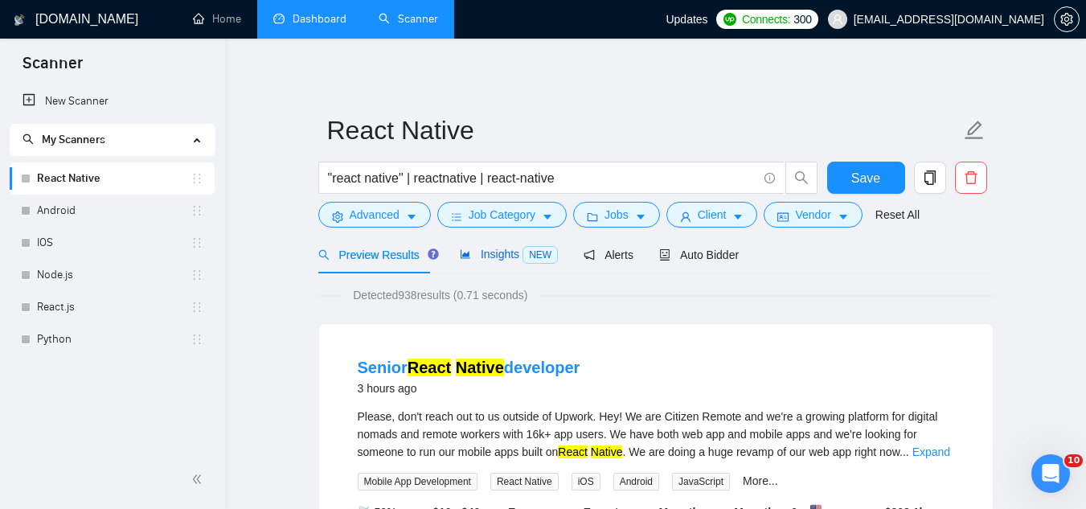
click at [497, 263] on div "Insights NEW" at bounding box center [509, 254] width 98 height 18
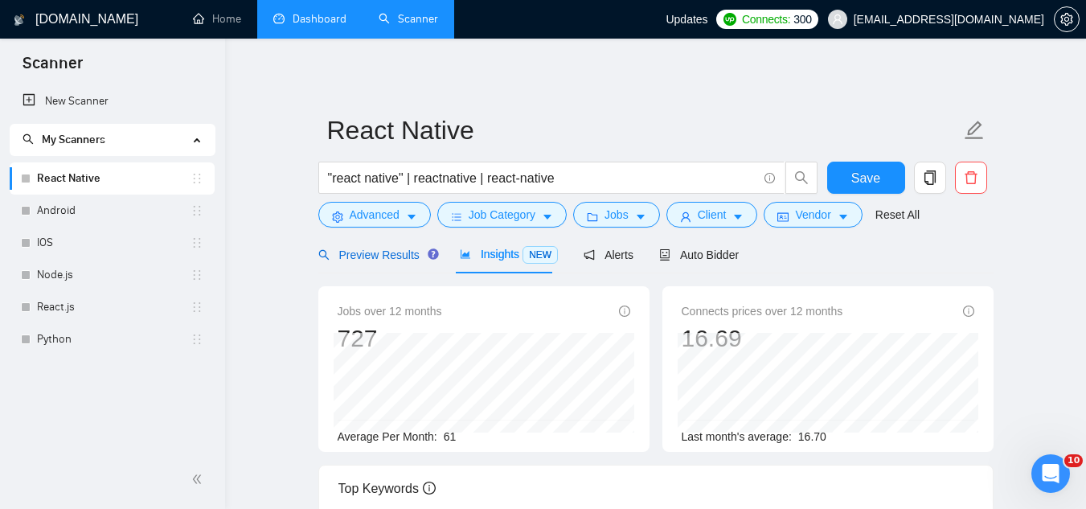
click at [366, 252] on span "Preview Results" at bounding box center [376, 254] width 116 height 13
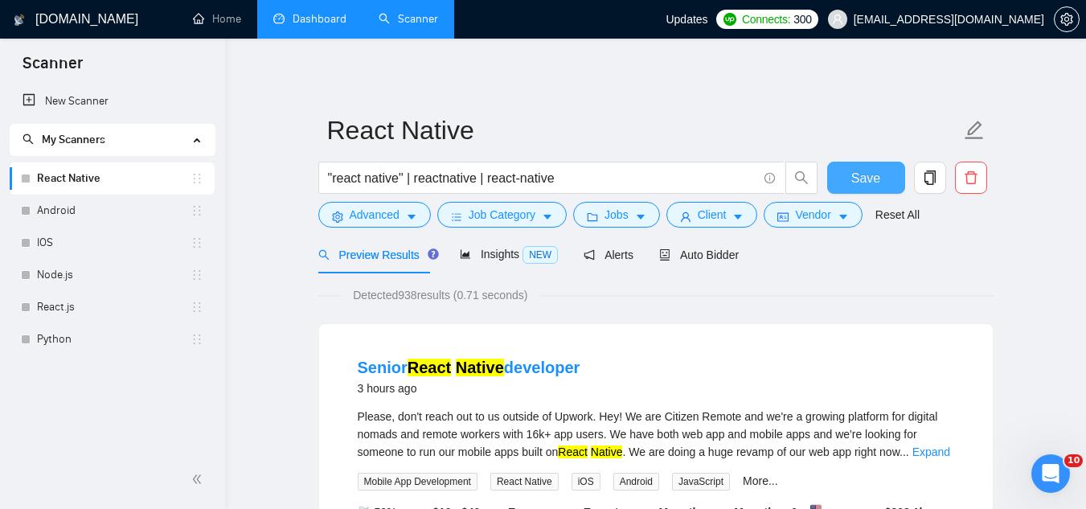
click at [865, 182] on span "Save" at bounding box center [865, 178] width 29 height 20
click at [104, 212] on link "Android" at bounding box center [113, 210] width 153 height 32
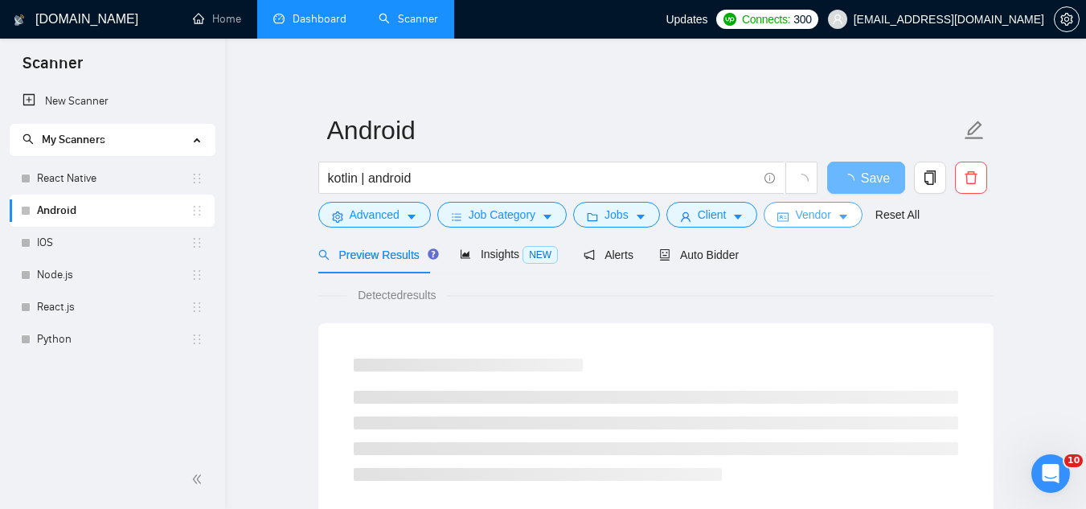
click at [802, 212] on span "Vendor" at bounding box center [812, 215] width 35 height 18
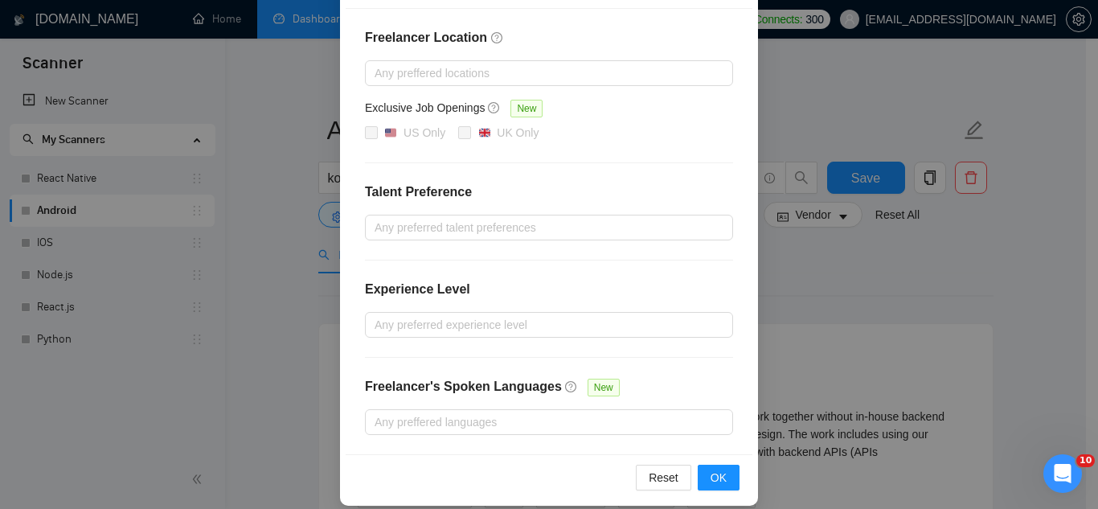
scroll to position [235, 0]
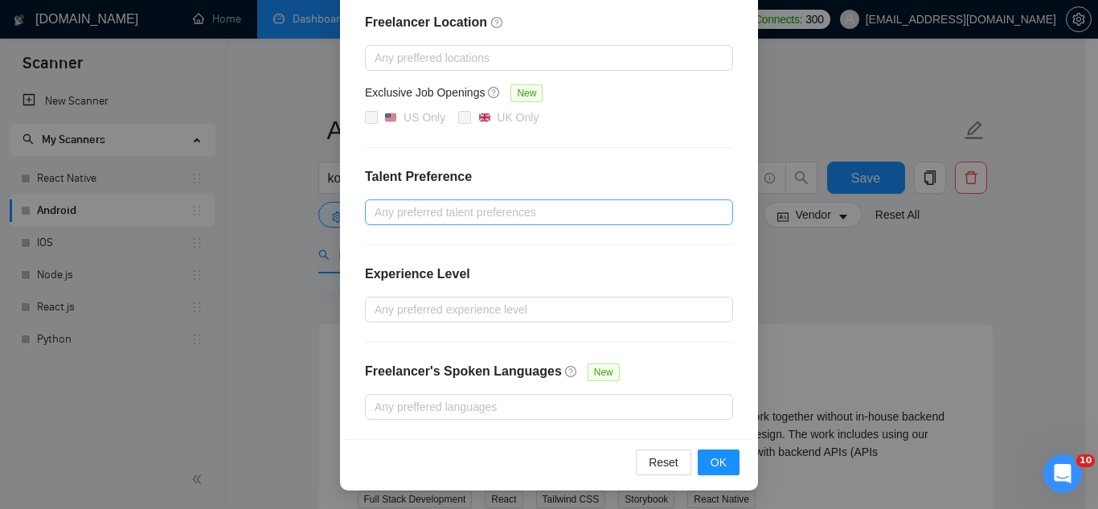
click at [446, 210] on div at bounding box center [541, 211] width 344 height 19
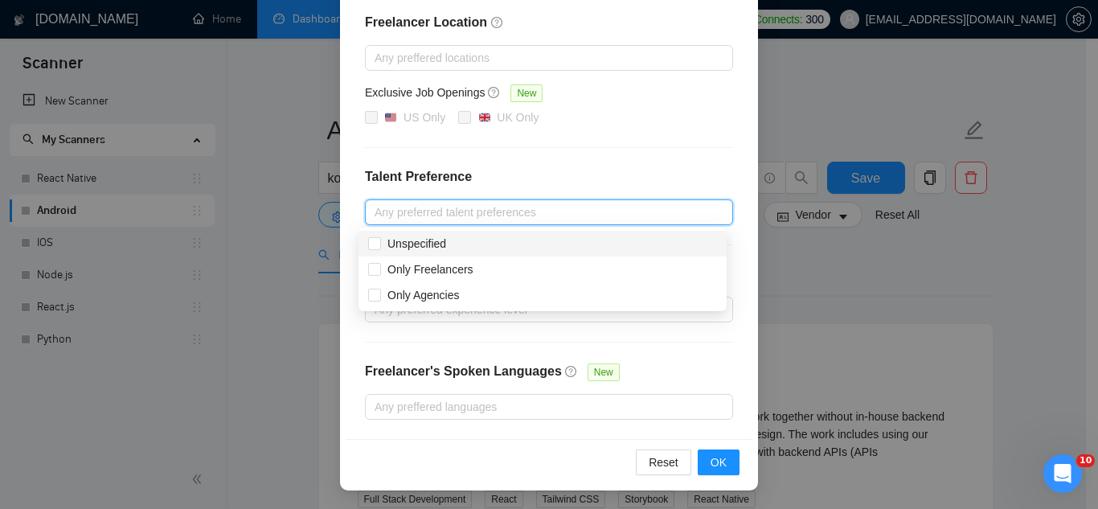
click at [461, 244] on div "Unspecified" at bounding box center [542, 244] width 349 height 18
checkbox input "true"
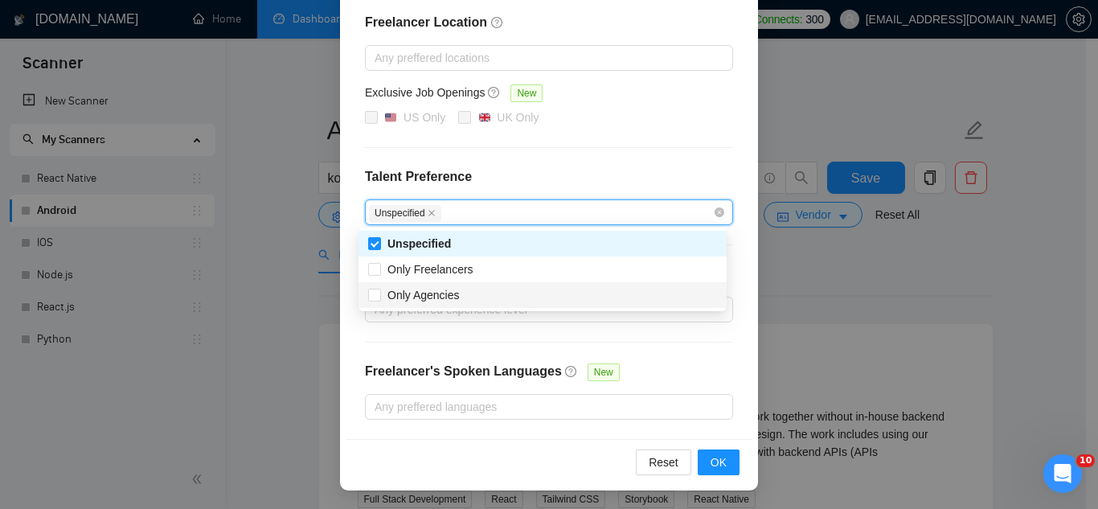
click at [466, 296] on div "Only Agencies" at bounding box center [542, 295] width 349 height 18
checkbox input "true"
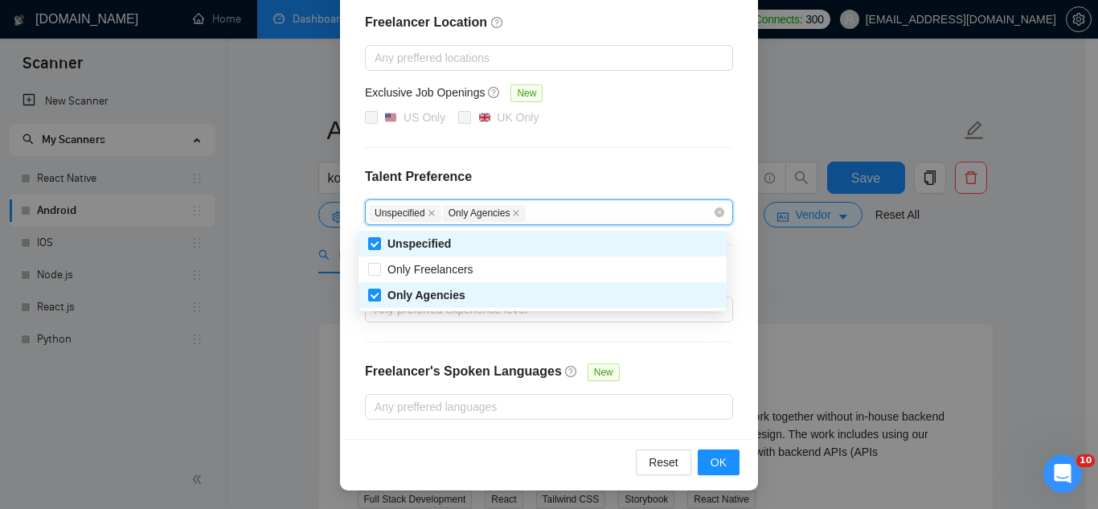
click at [611, 173] on h4 "Talent Preference" at bounding box center [549, 176] width 368 height 19
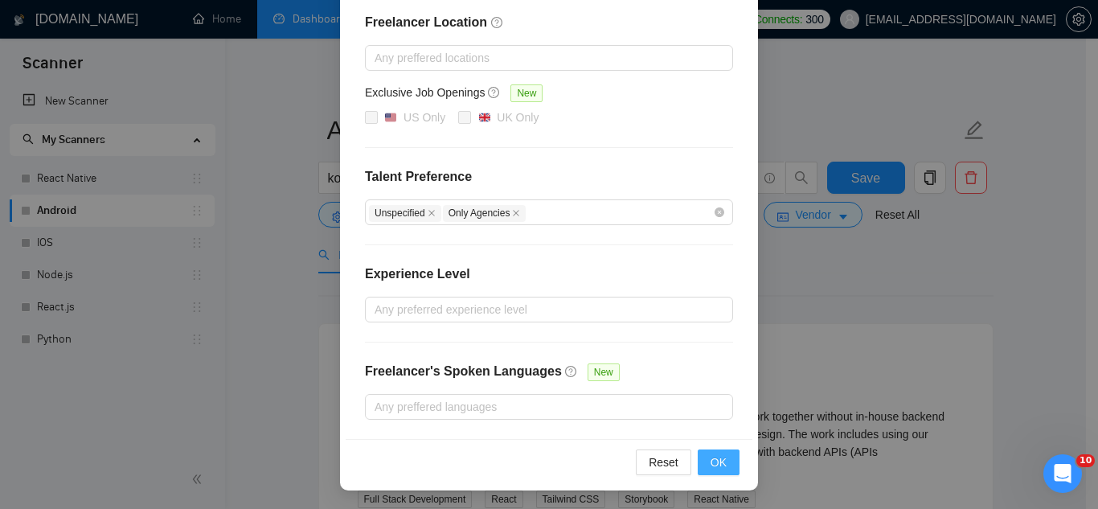
click at [710, 469] on span "OK" at bounding box center [718, 462] width 16 height 18
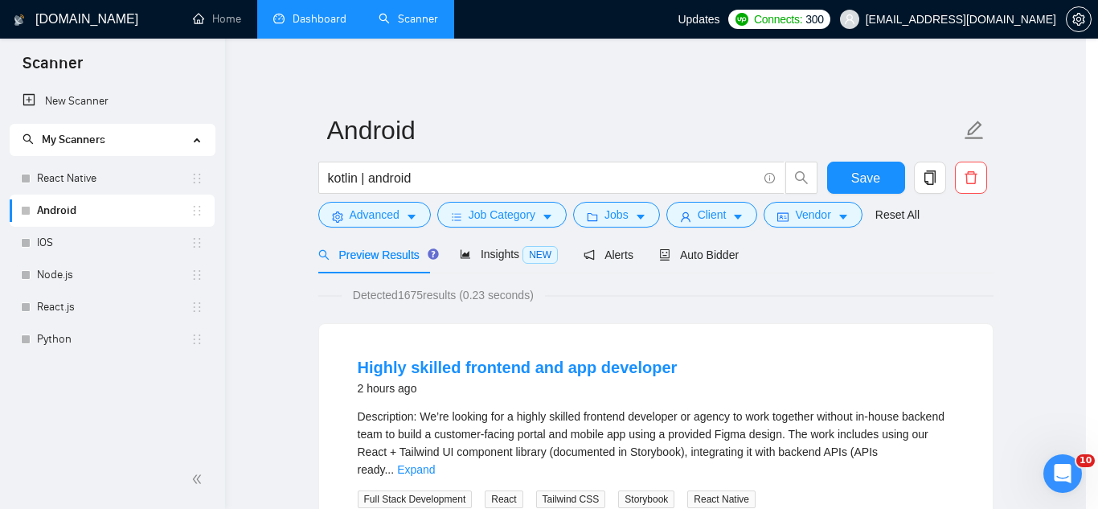
scroll to position [154, 0]
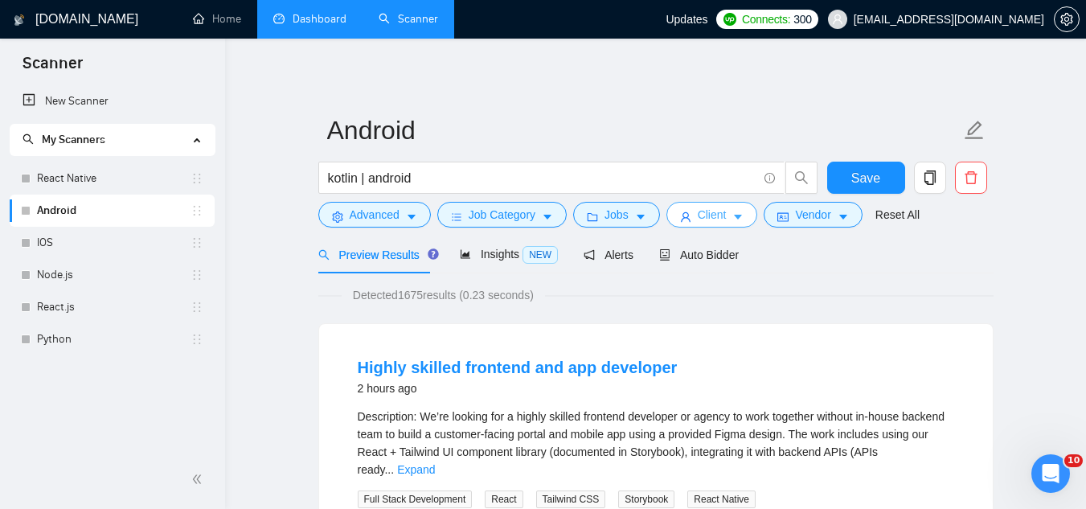
click at [697, 215] on span "Client" at bounding box center [711, 215] width 29 height 18
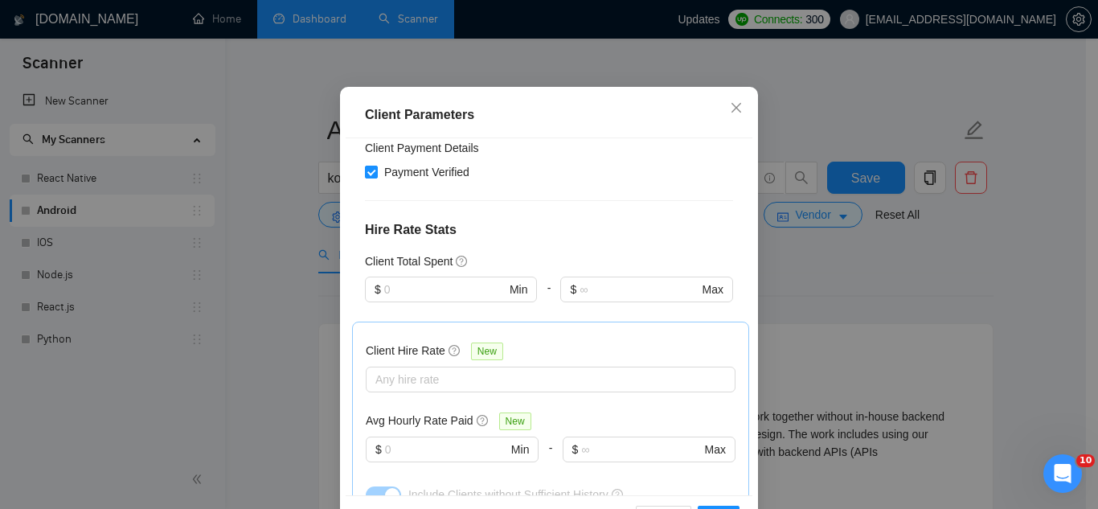
scroll to position [402, 0]
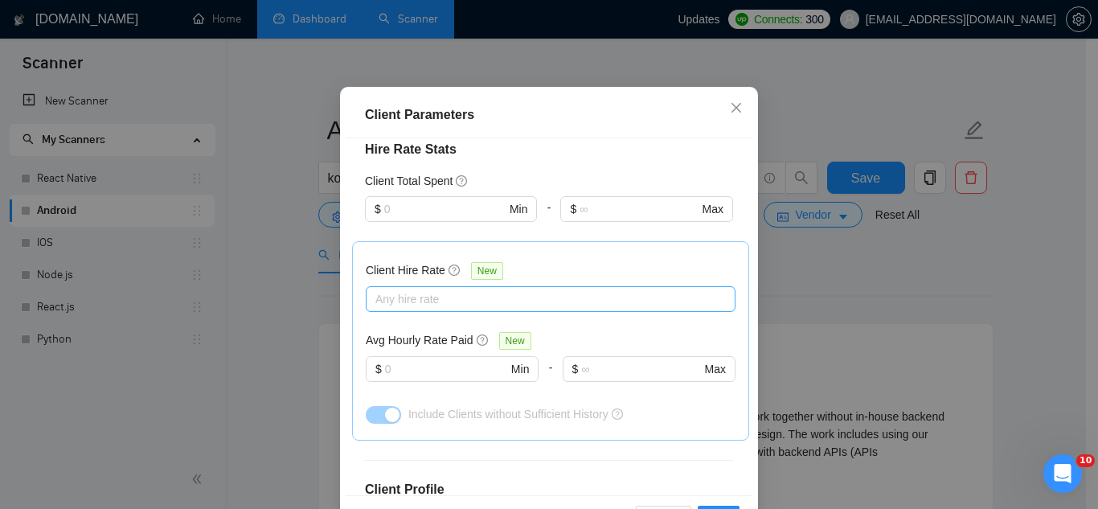
click at [463, 309] on div at bounding box center [543, 298] width 346 height 19
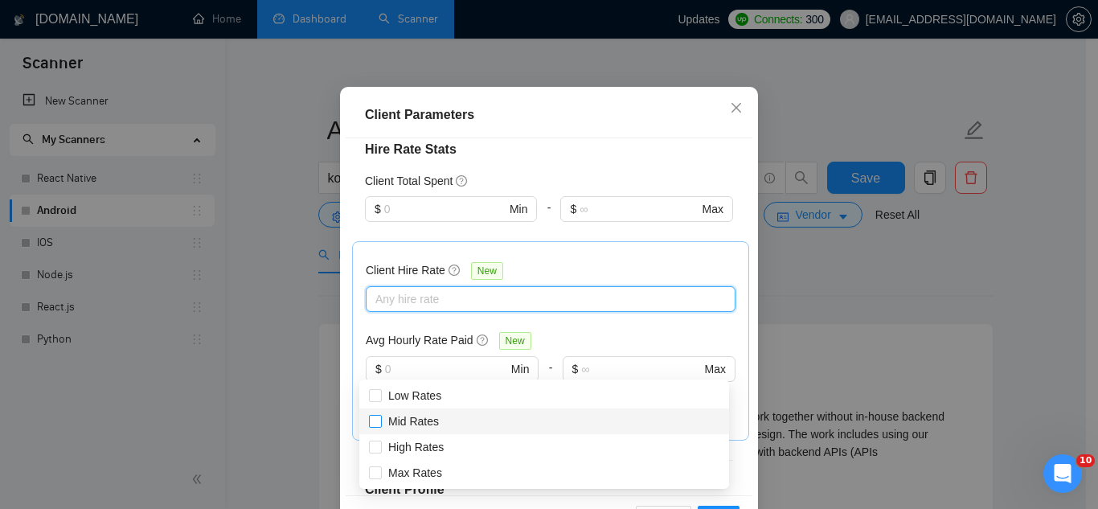
click at [434, 420] on span "Mid Rates" at bounding box center [413, 421] width 51 height 13
click at [380, 420] on input "Mid Rates" at bounding box center [374, 420] width 11 height 11
checkbox input "true"
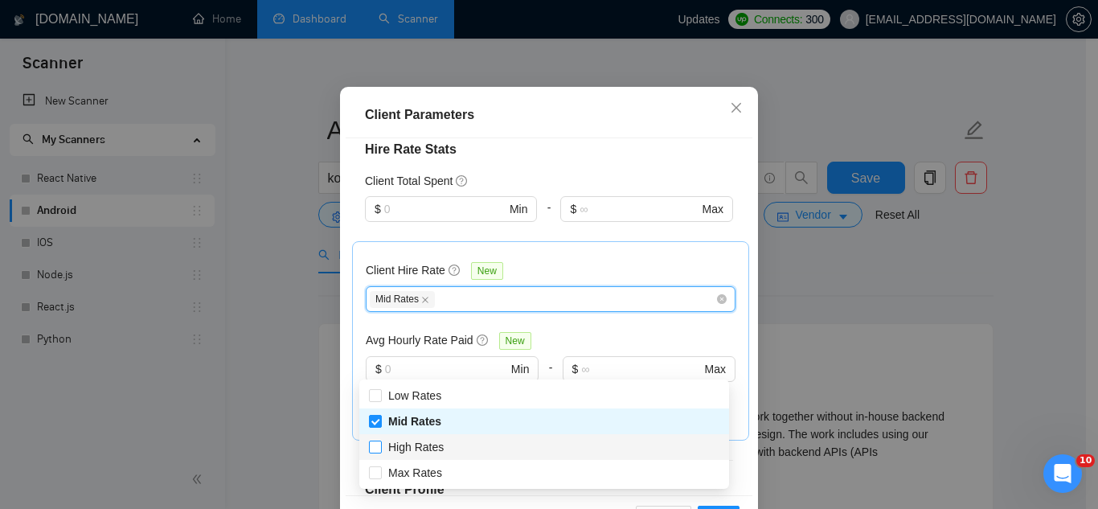
click at [448, 448] on span "High Rates" at bounding box center [416, 447] width 68 height 18
click at [380, 448] on input "High Rates" at bounding box center [374, 445] width 11 height 11
click at [438, 449] on span "High Rates" at bounding box center [415, 446] width 55 height 13
click at [380, 449] on input "High Rates" at bounding box center [374, 445] width 11 height 11
checkbox input "true"
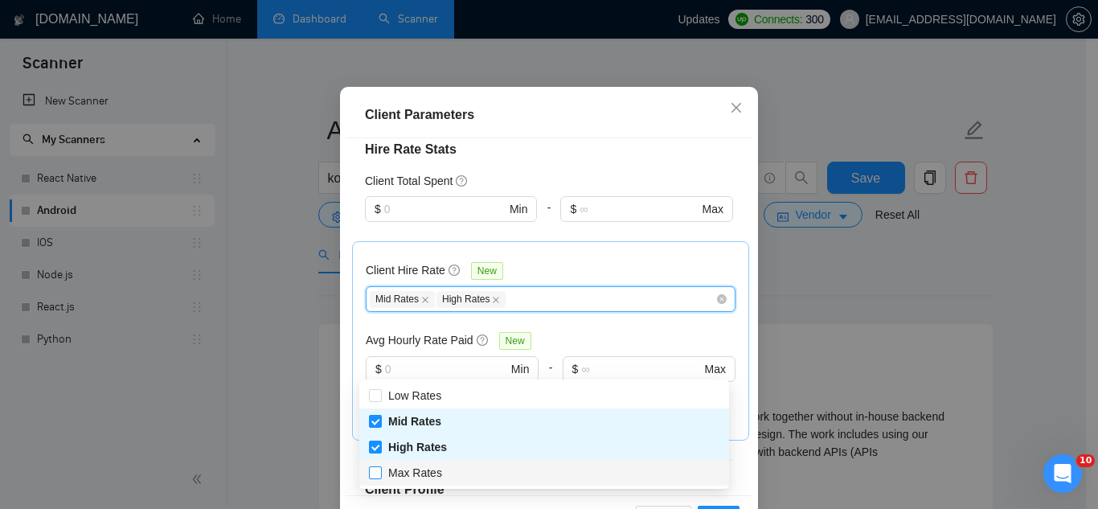
click at [438, 473] on span "Max Rates" at bounding box center [415, 472] width 54 height 13
click at [380, 473] on input "Max Rates" at bounding box center [374, 471] width 11 height 11
checkbox input "true"
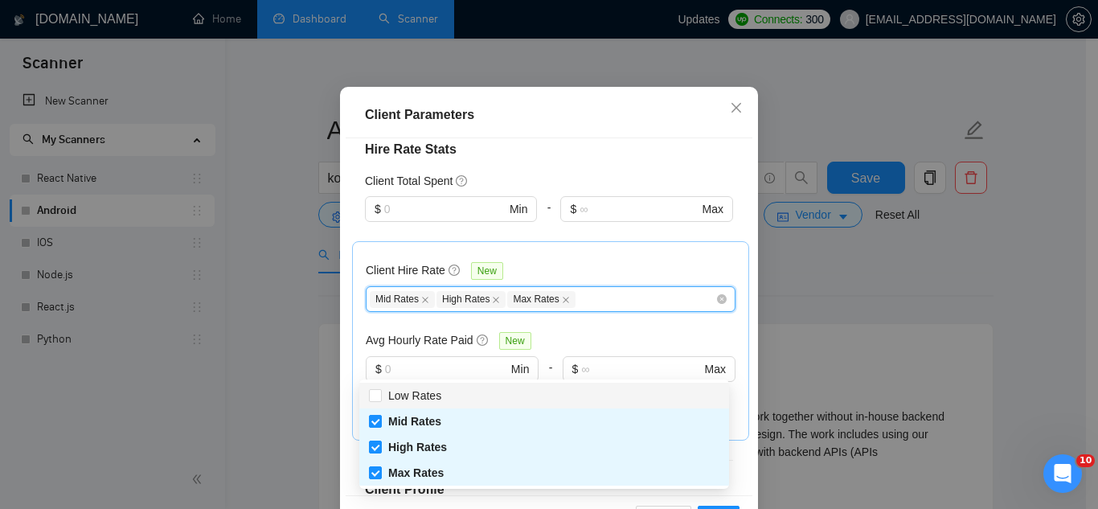
click at [604, 226] on div "Client Location Include Client Countries [GEOGRAPHIC_DATA] Exclude Client Count…" at bounding box center [549, 316] width 407 height 356
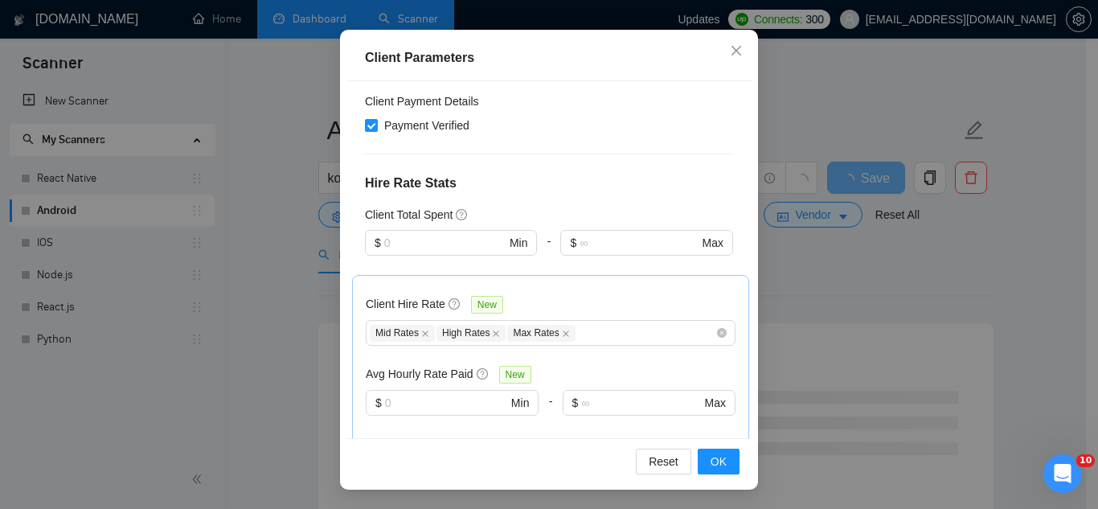
scroll to position [403, 0]
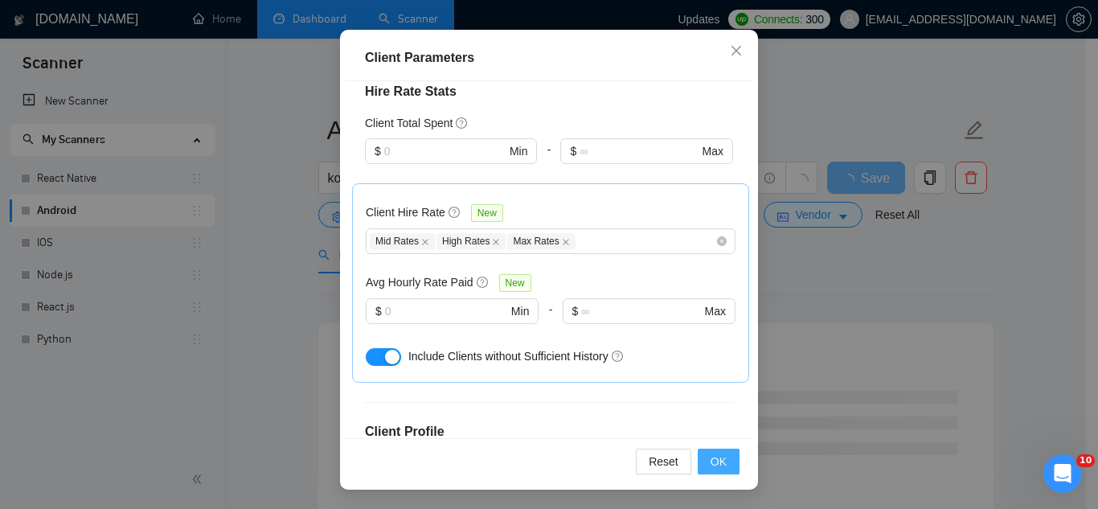
click at [710, 459] on span "OK" at bounding box center [718, 461] width 16 height 18
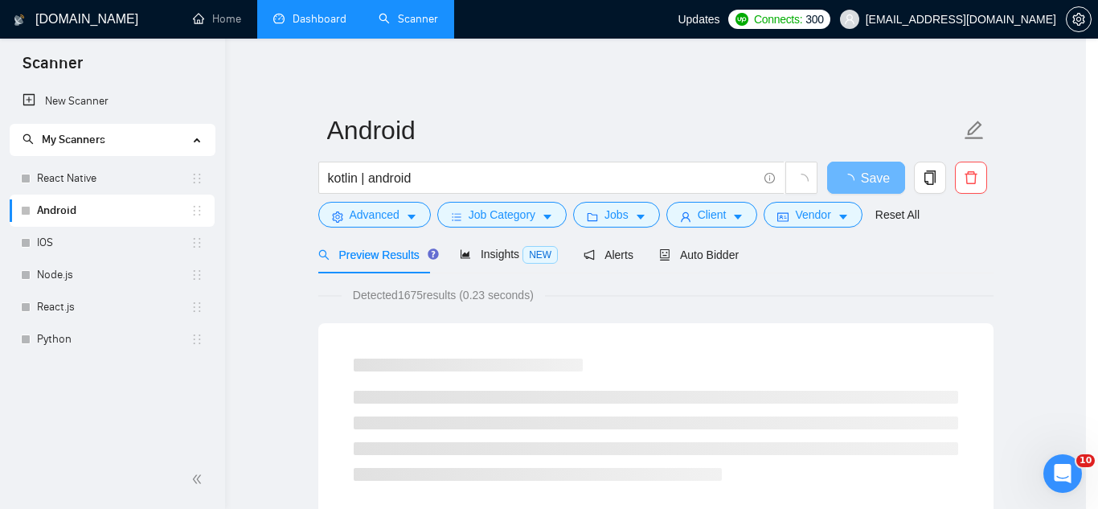
scroll to position [66, 0]
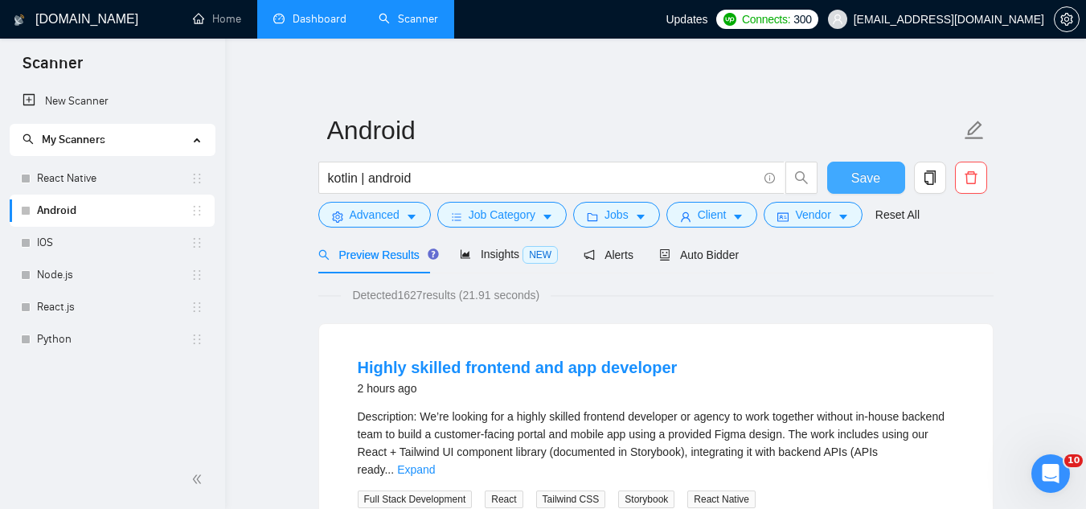
click at [848, 174] on button "Save" at bounding box center [866, 178] width 78 height 32
click at [495, 251] on span "Insights NEW" at bounding box center [509, 253] width 98 height 13
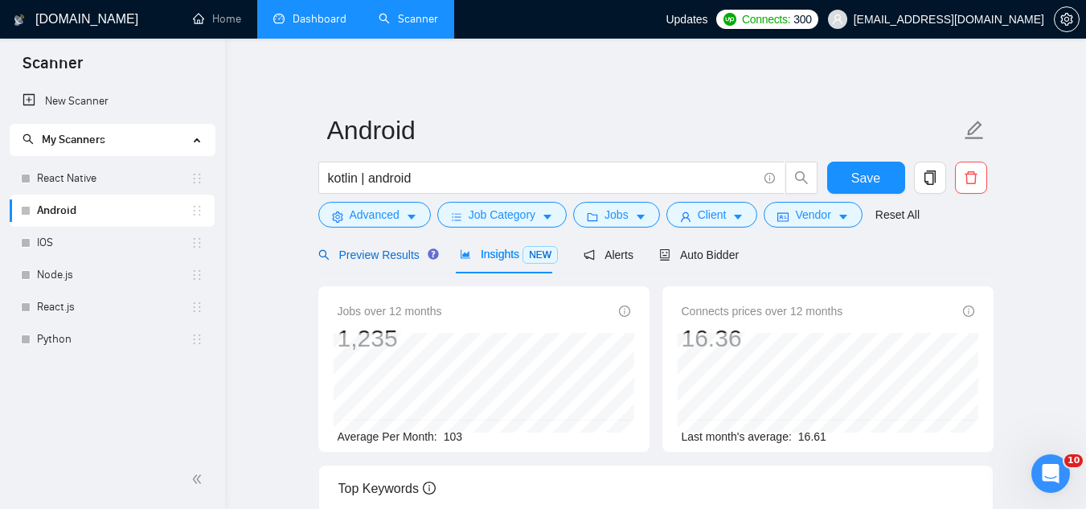
click at [373, 256] on span "Preview Results" at bounding box center [376, 254] width 116 height 13
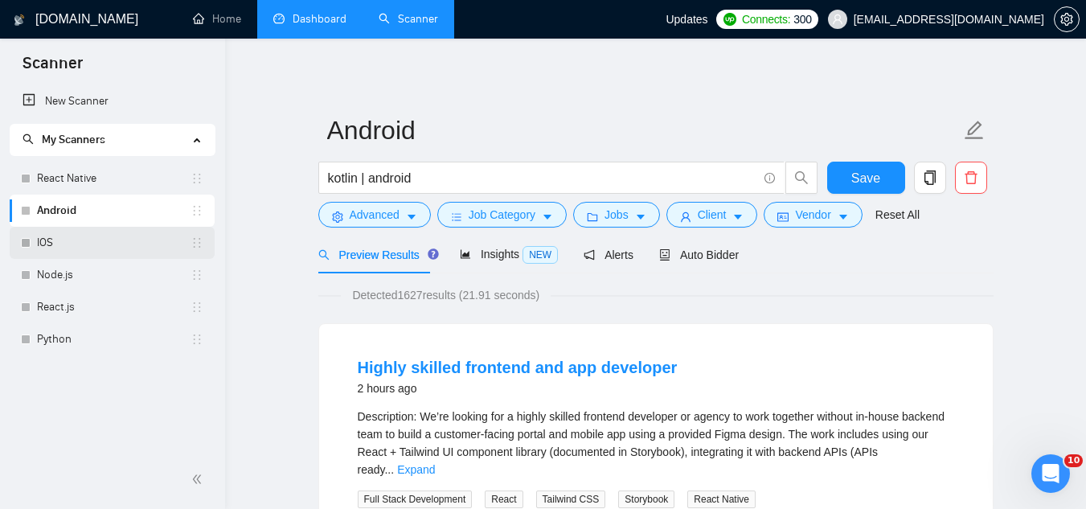
click at [80, 243] on link "IOS" at bounding box center [113, 243] width 153 height 32
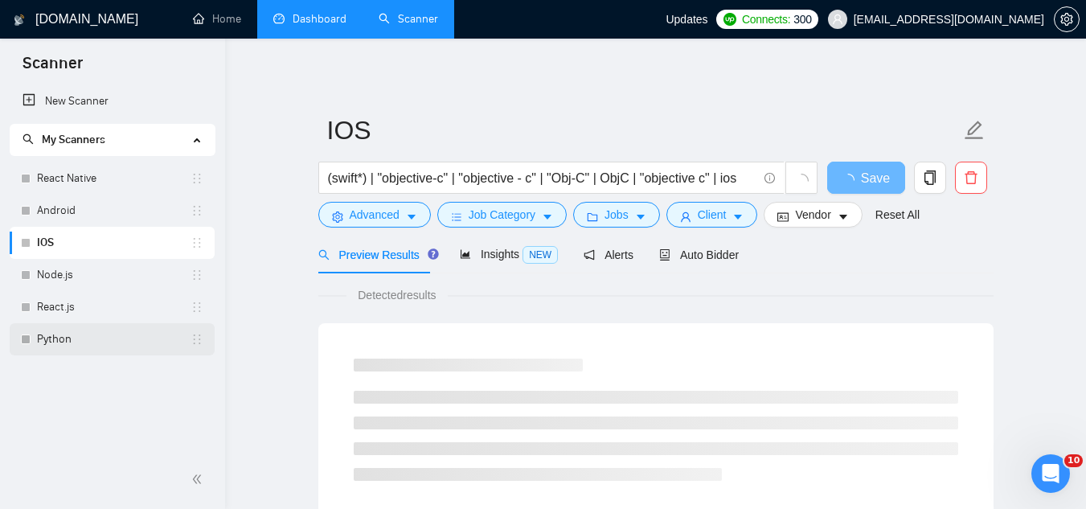
click at [80, 343] on link "Python" at bounding box center [113, 339] width 153 height 32
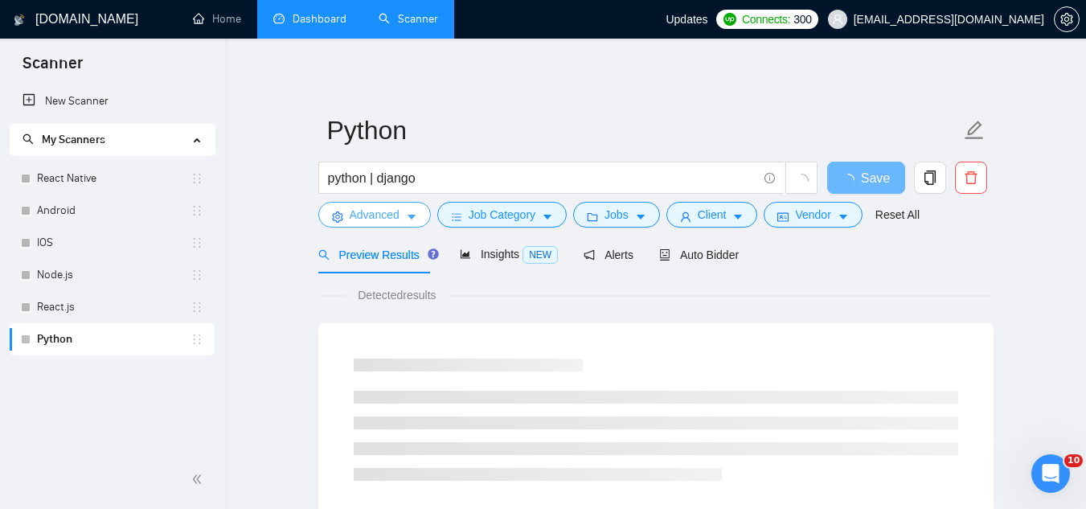
click at [362, 217] on span "Advanced" at bounding box center [375, 215] width 50 height 18
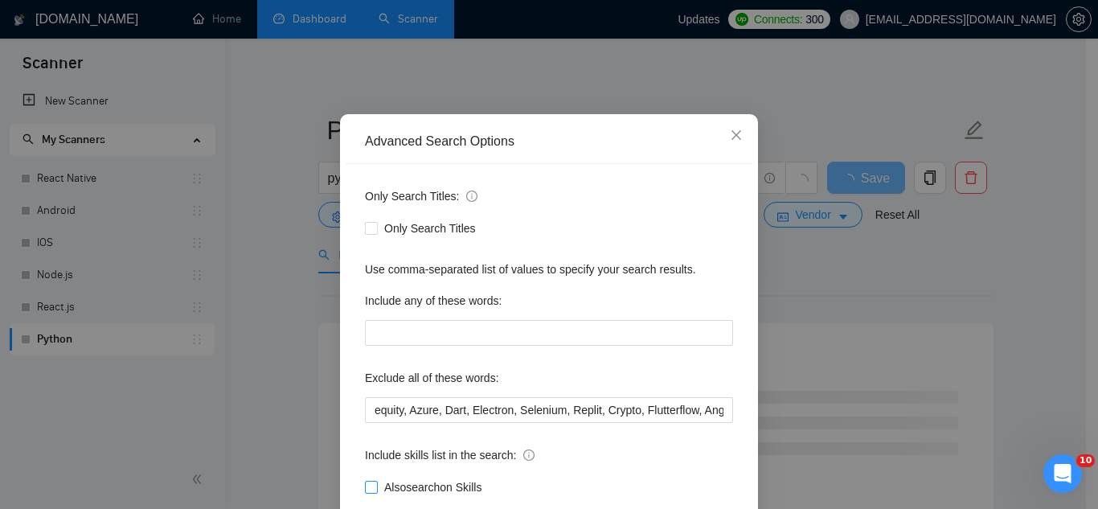
scroll to position [160, 0]
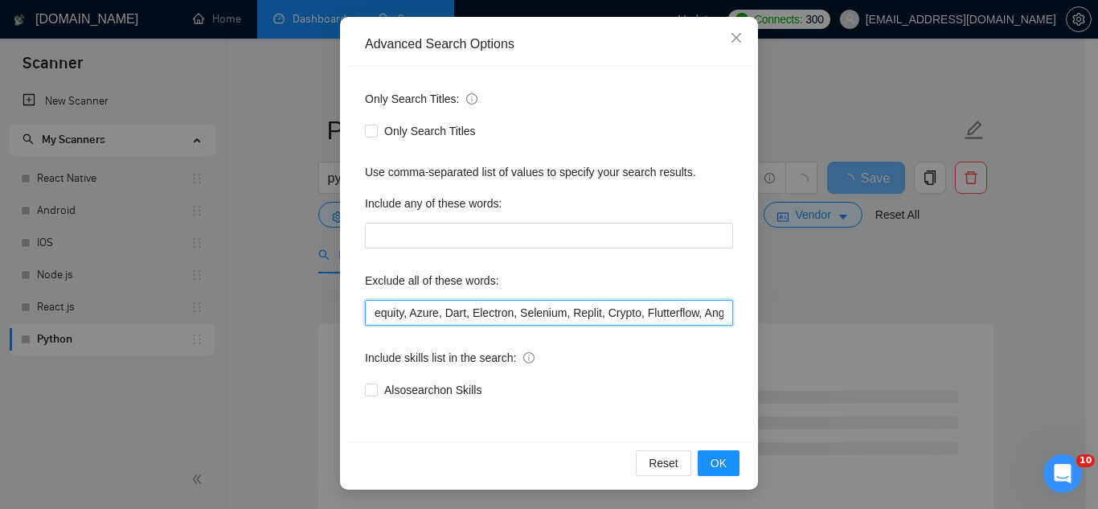
click at [366, 313] on input "equity, Azure, Dart, Electron, Selenium, Replit, Crypto, Flutterflow, Angular, …" at bounding box center [549, 313] width 368 height 26
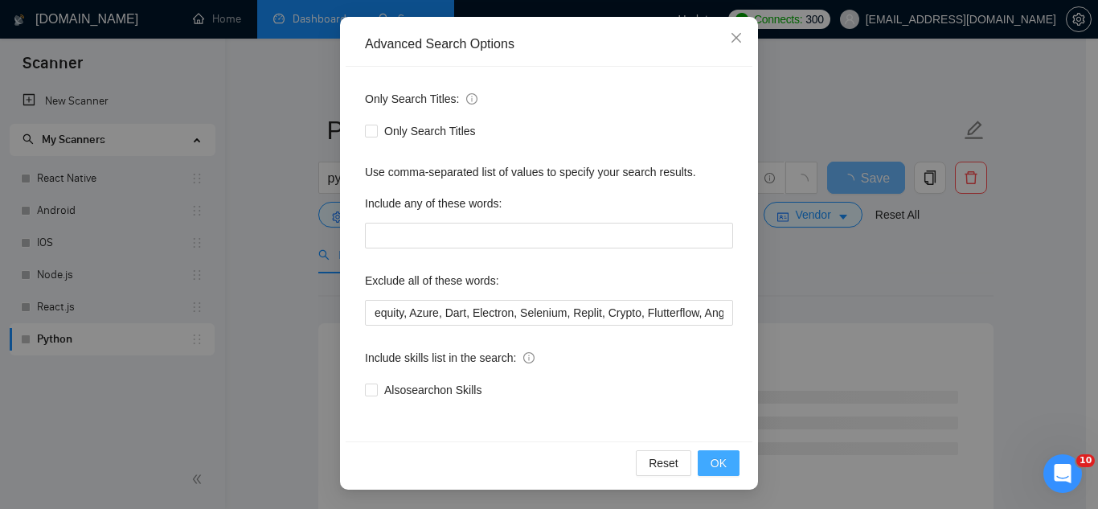
click at [718, 460] on span "OK" at bounding box center [718, 463] width 16 height 18
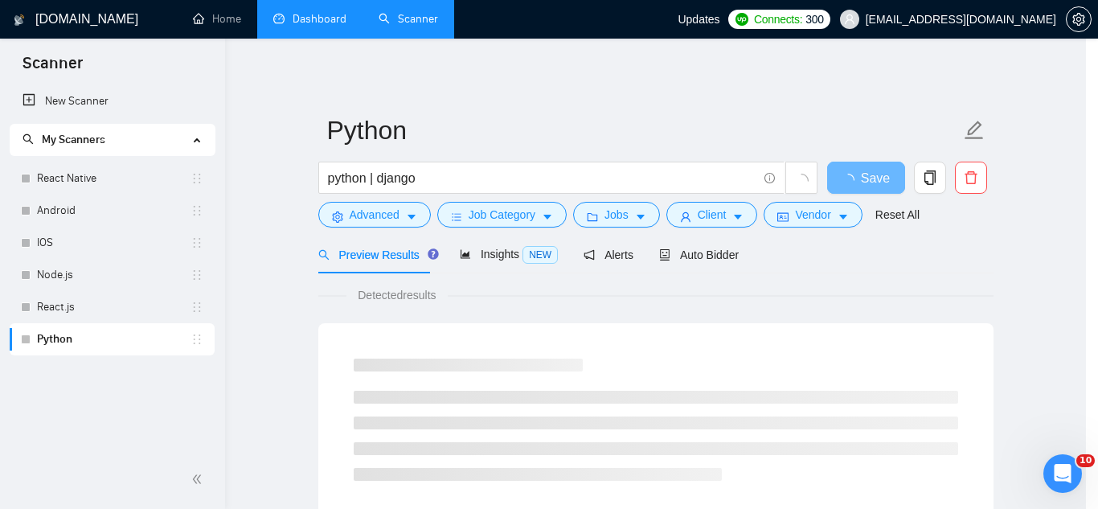
scroll to position [80, 0]
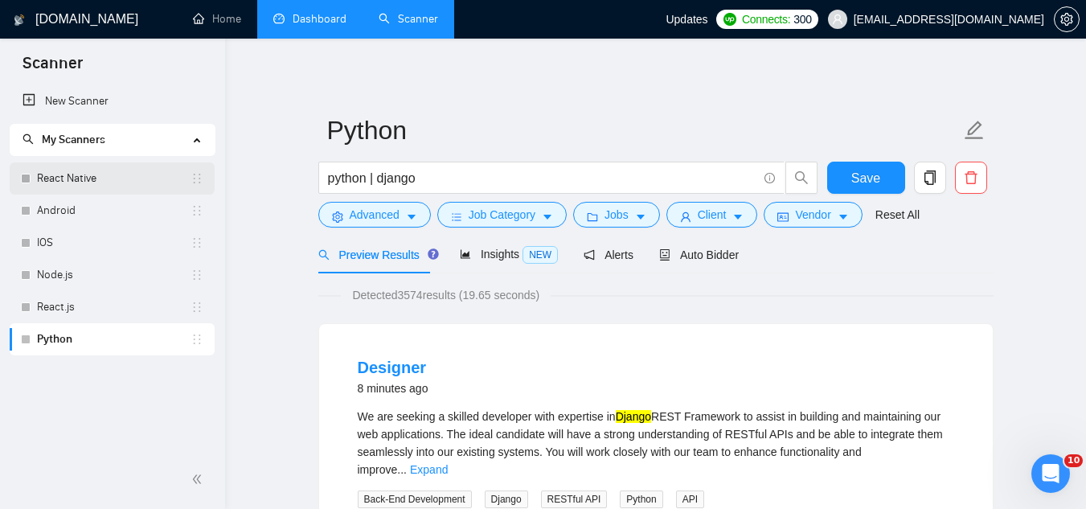
click at [111, 179] on link "React Native" at bounding box center [113, 178] width 153 height 32
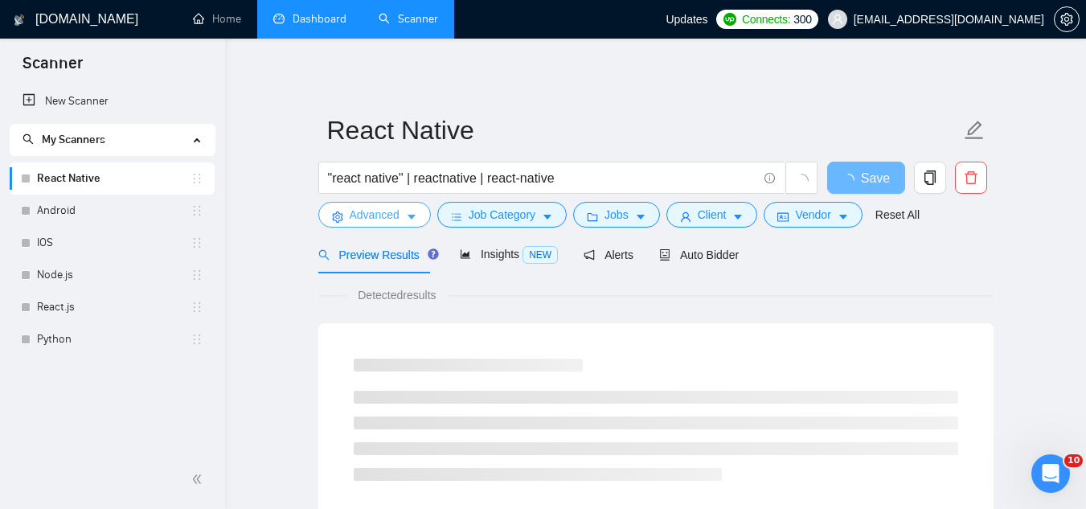
click at [362, 217] on span "Advanced" at bounding box center [375, 215] width 50 height 18
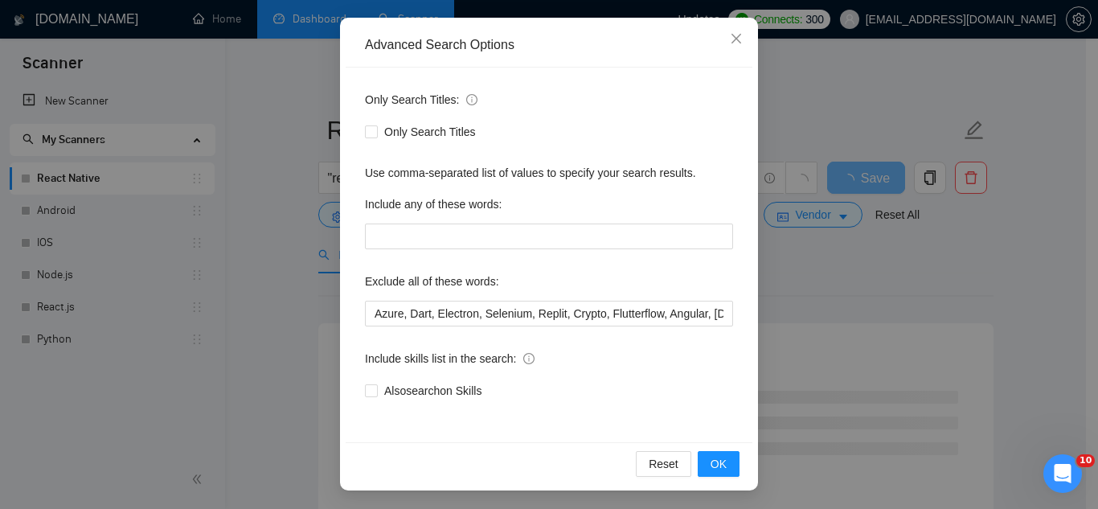
scroll to position [160, 0]
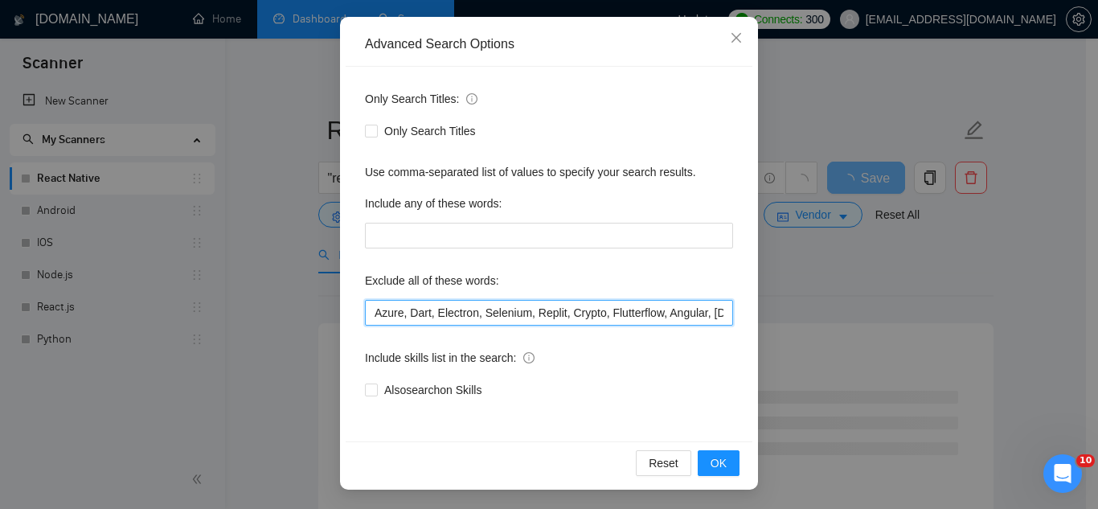
click at [367, 321] on input "Azure, Dart, Electron, Selenium, Replit, Crypto, Flutterflow, Angular, [DOMAIN_…" at bounding box center [549, 313] width 368 height 26
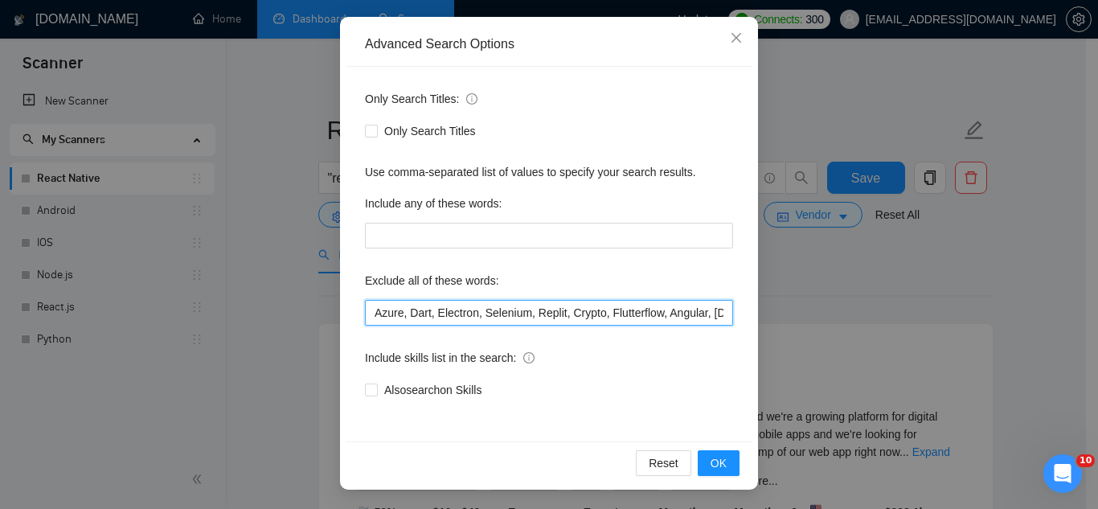
paste input "equity,"
type input "equity, Azure, Dart, Electron, Selenium, Replit, Crypto, Flutterflow, Angular, …"
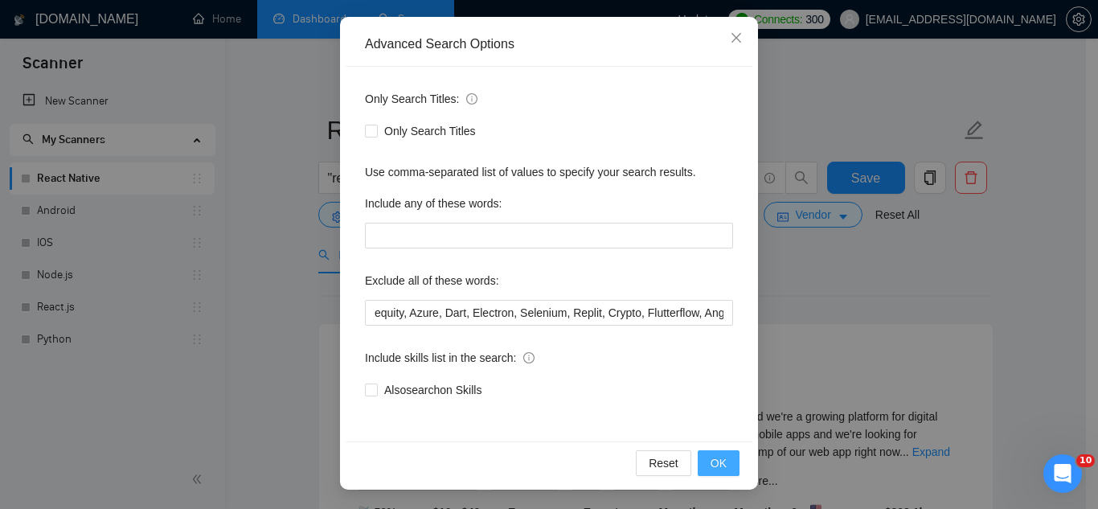
click at [710, 464] on span "OK" at bounding box center [718, 463] width 16 height 18
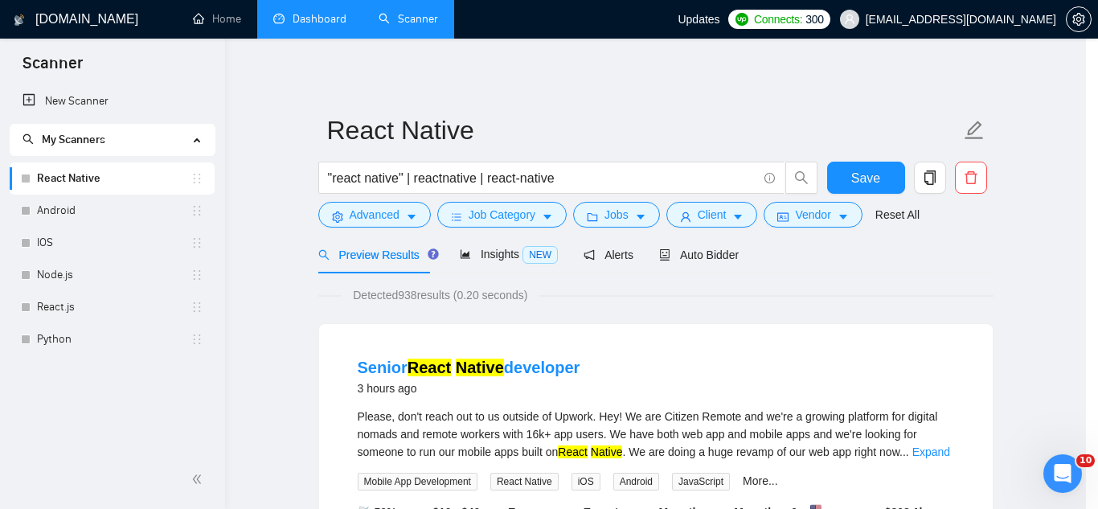
scroll to position [80, 0]
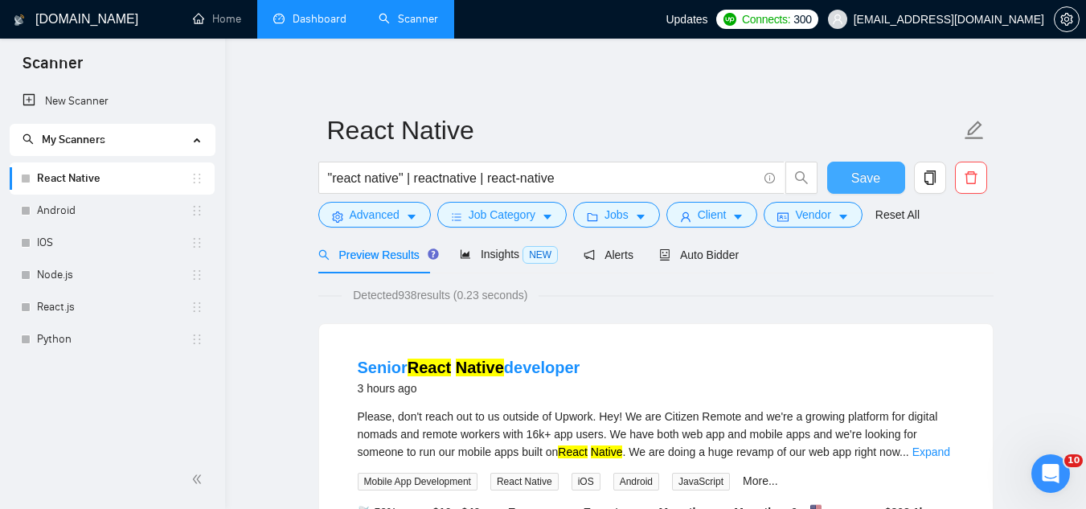
click at [861, 182] on span "Save" at bounding box center [865, 178] width 29 height 20
click at [155, 209] on link "Android" at bounding box center [113, 210] width 153 height 32
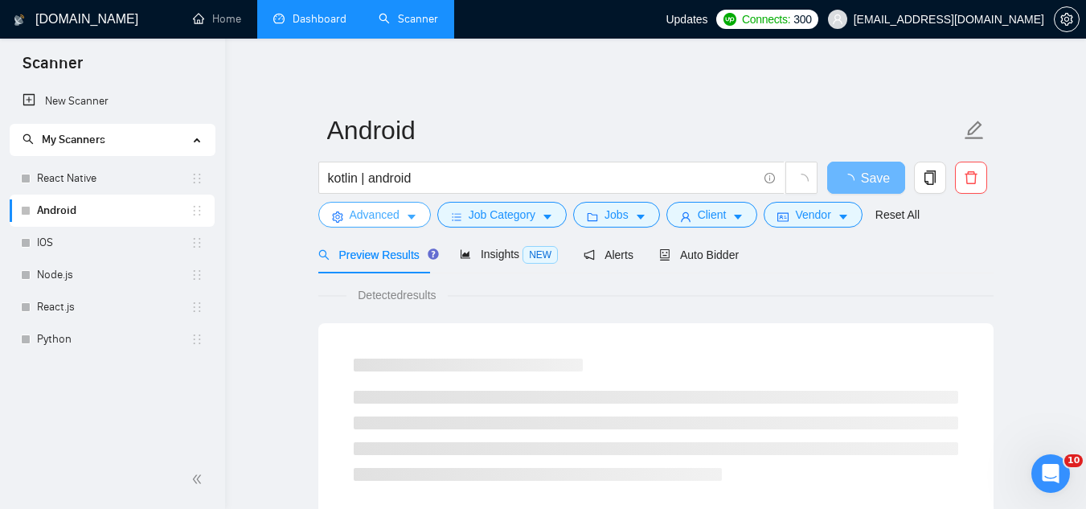
click at [357, 222] on span "Advanced" at bounding box center [375, 215] width 50 height 18
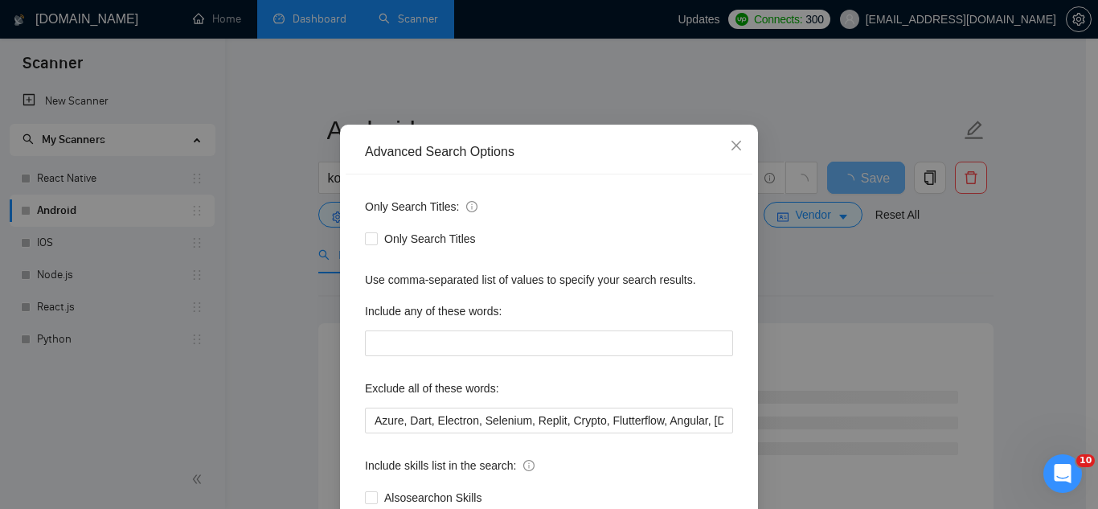
scroll to position [80, 0]
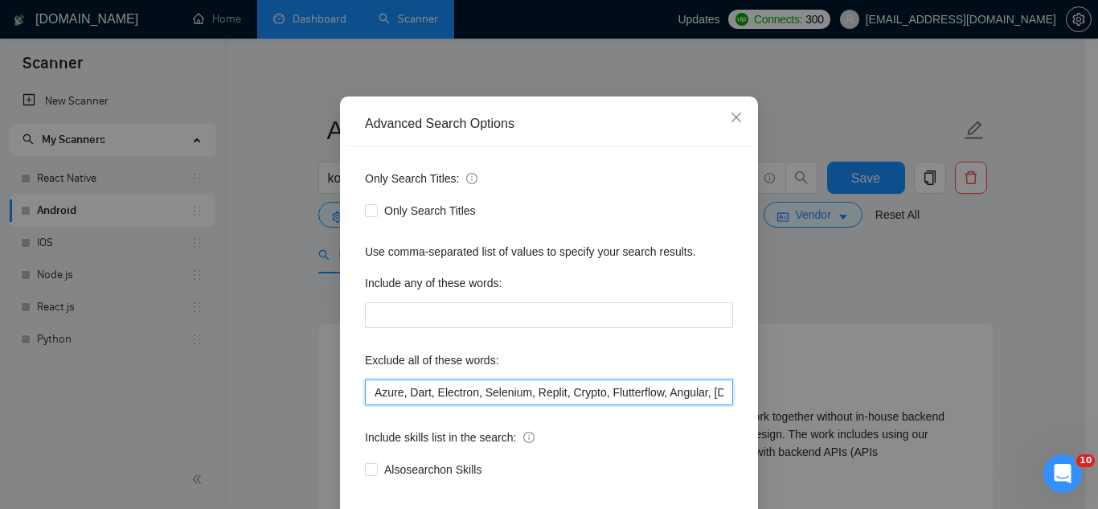
click at [369, 391] on input "Azure, Dart, Electron, Selenium, Replit, Crypto, Flutterflow, Angular, [DOMAIN_…" at bounding box center [549, 392] width 368 height 26
paste input "equity,"
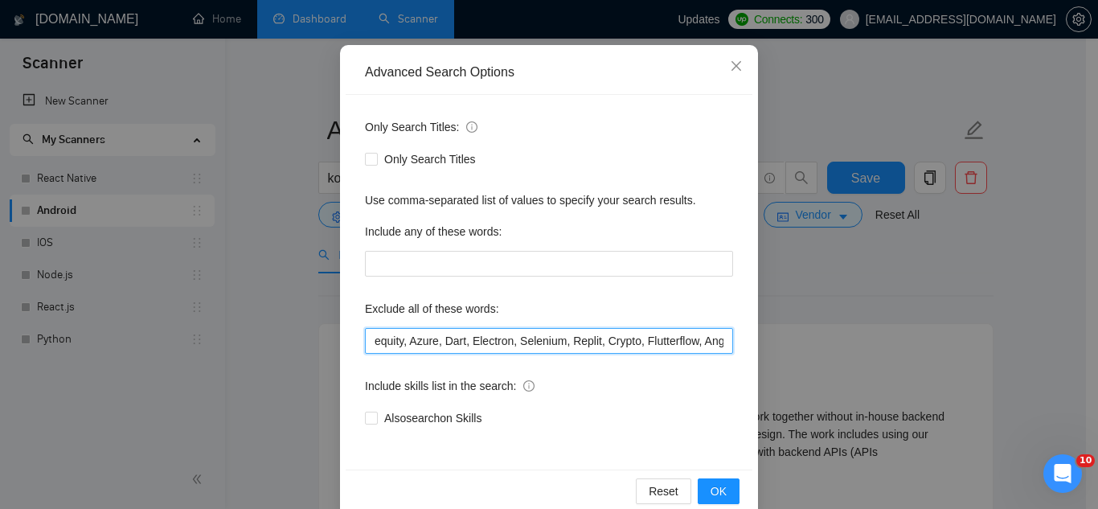
scroll to position [160, 0]
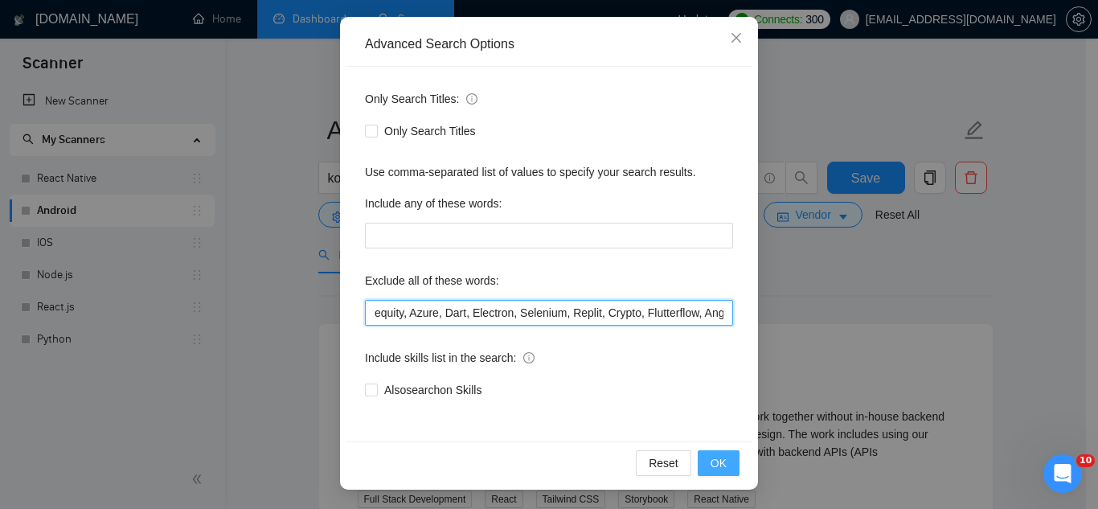
type input "equity, Azure, Dart, Electron, Selenium, Replit, Crypto, Flutterflow, Angular, …"
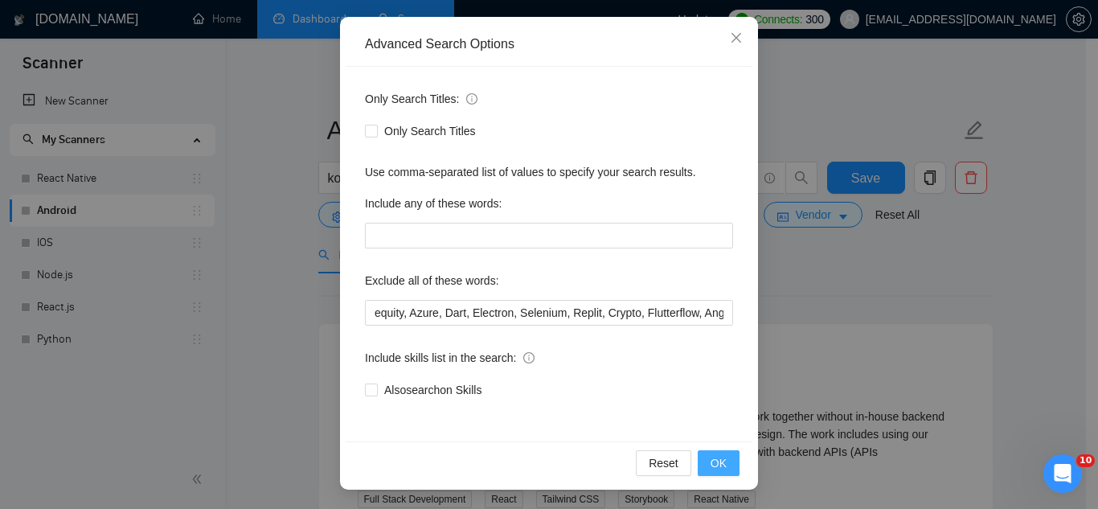
click at [722, 470] on button "OK" at bounding box center [718, 463] width 42 height 26
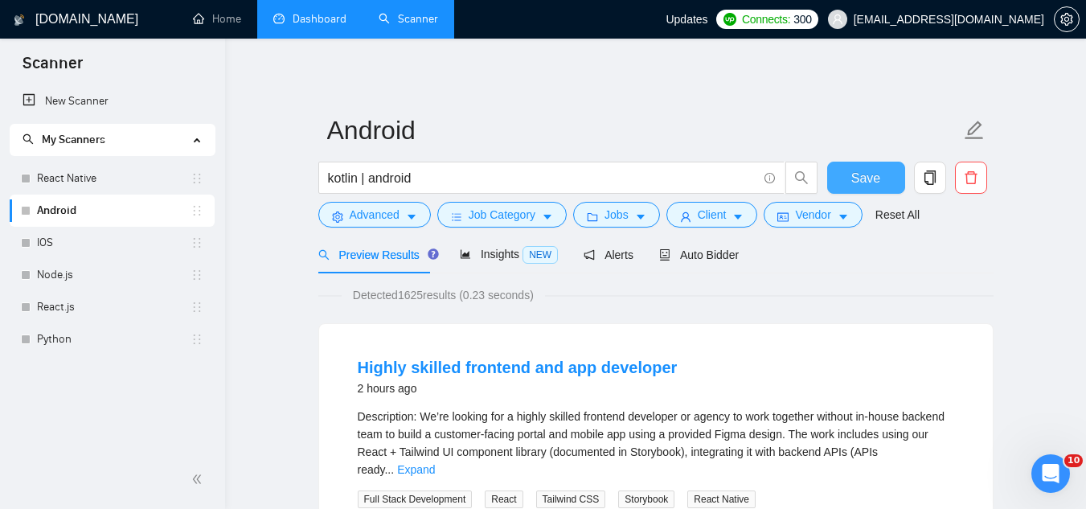
click at [864, 182] on span "Save" at bounding box center [865, 178] width 29 height 20
click at [63, 247] on link "IOS" at bounding box center [113, 243] width 153 height 32
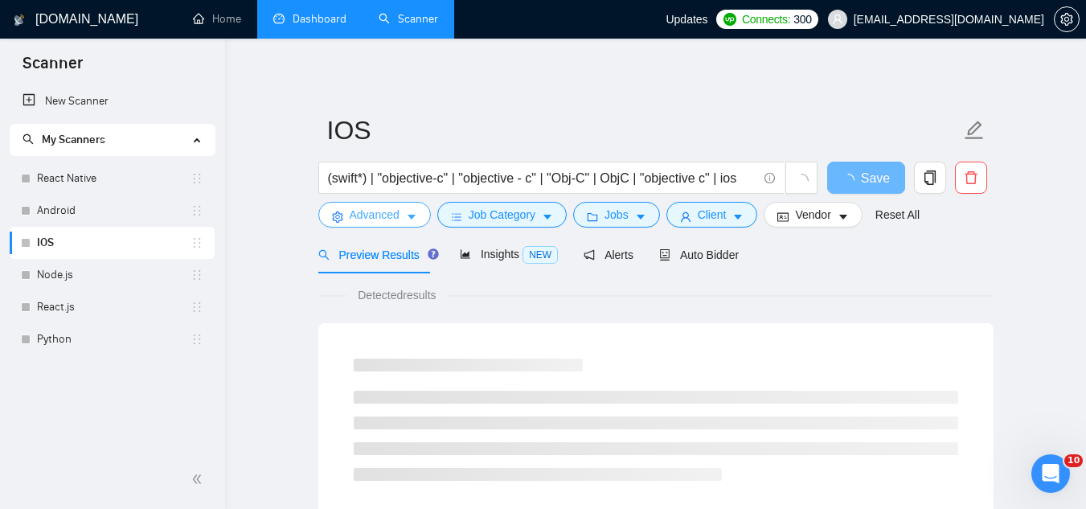
click at [369, 217] on span "Advanced" at bounding box center [375, 215] width 50 height 18
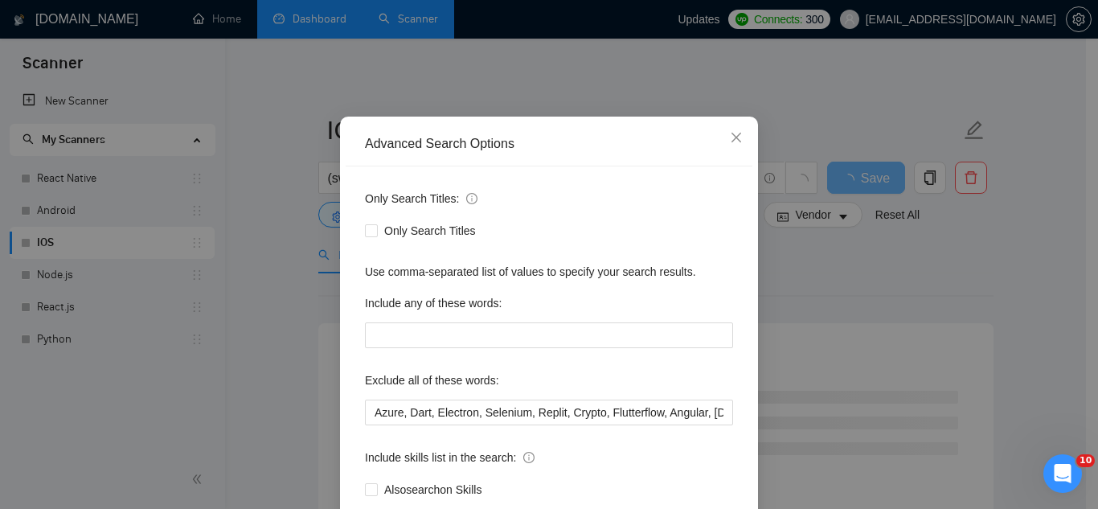
scroll to position [160, 0]
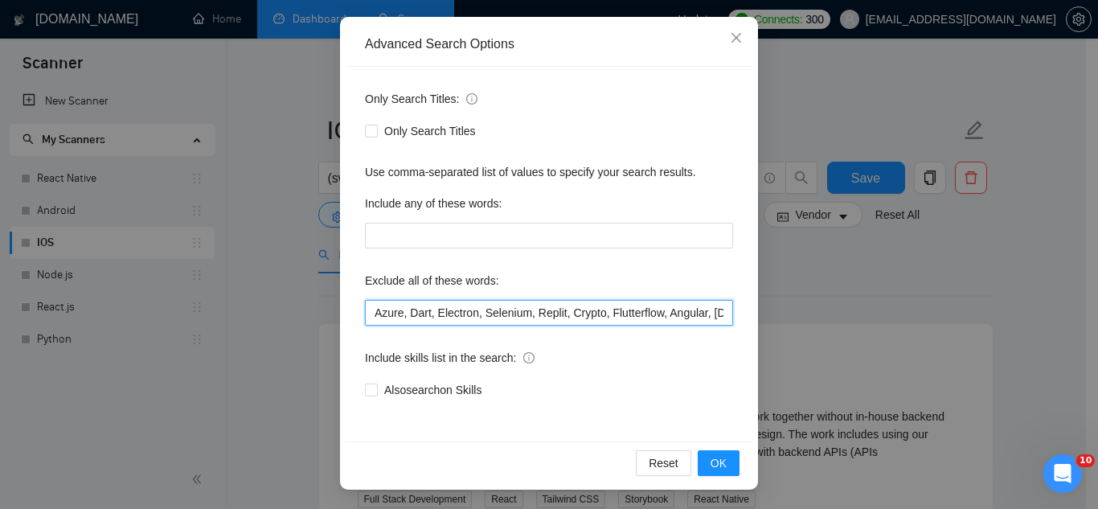
click at [366, 317] on input "Azure, Dart, Electron, Selenium, Replit, Crypto, Flutterflow, Angular, [DOMAIN_…" at bounding box center [549, 313] width 368 height 26
paste input "equity,"
type input "equity, Azure, Dart, Electron, Selenium, Replit, Crypto, Flutterflow, Angular, …"
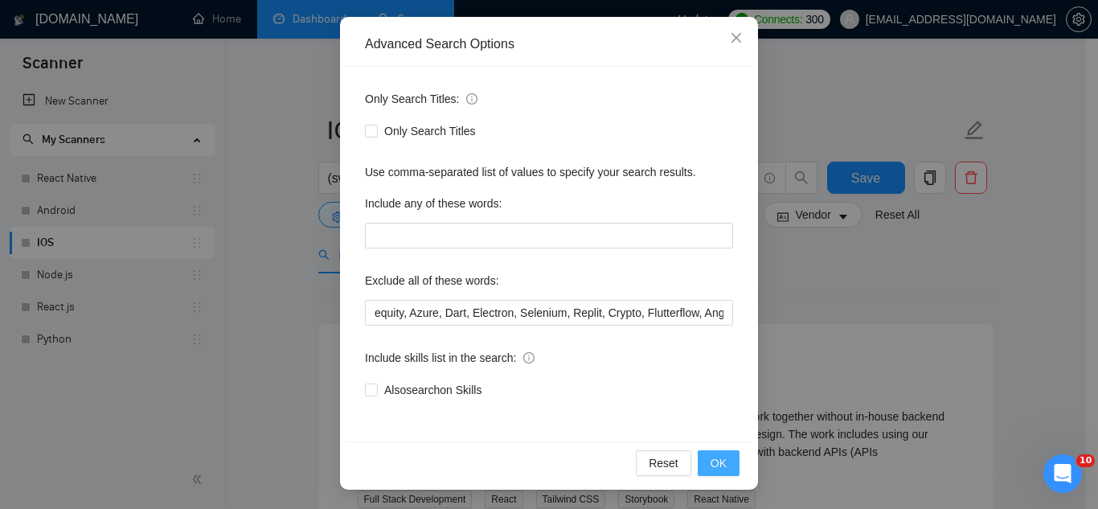
click at [722, 463] on button "OK" at bounding box center [718, 463] width 42 height 26
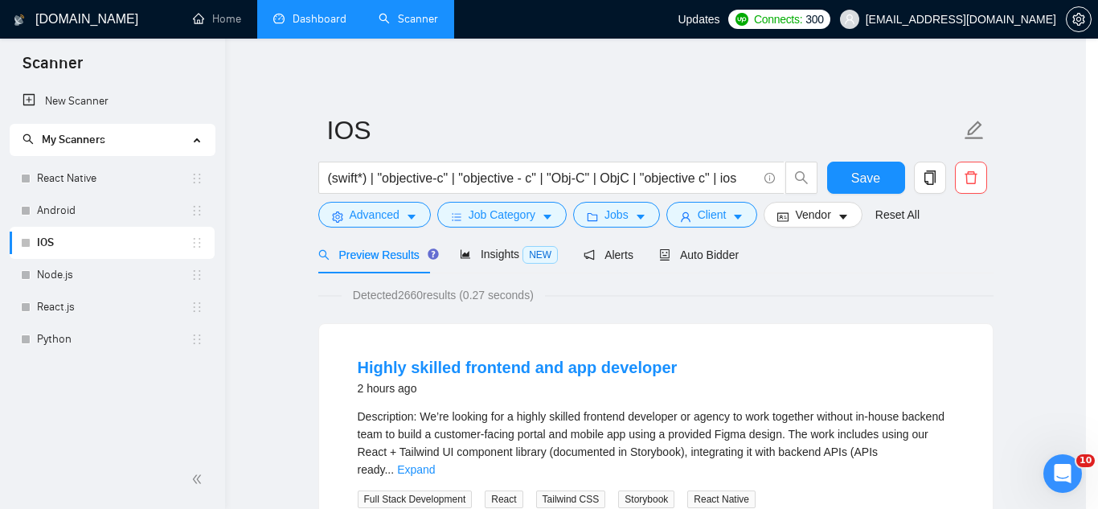
scroll to position [80, 0]
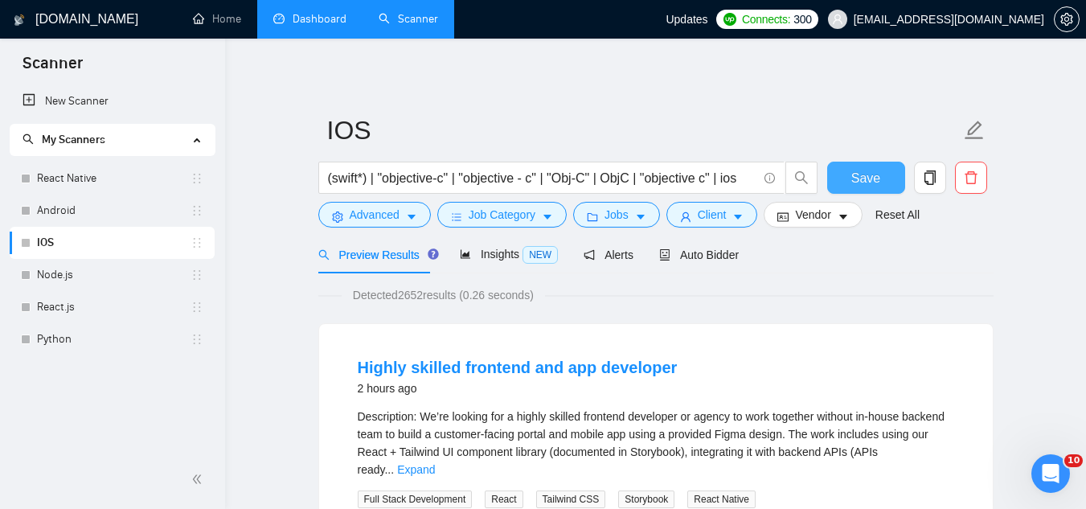
click at [843, 188] on button "Save" at bounding box center [866, 178] width 78 height 32
click at [81, 280] on link "Node.js" at bounding box center [113, 275] width 153 height 32
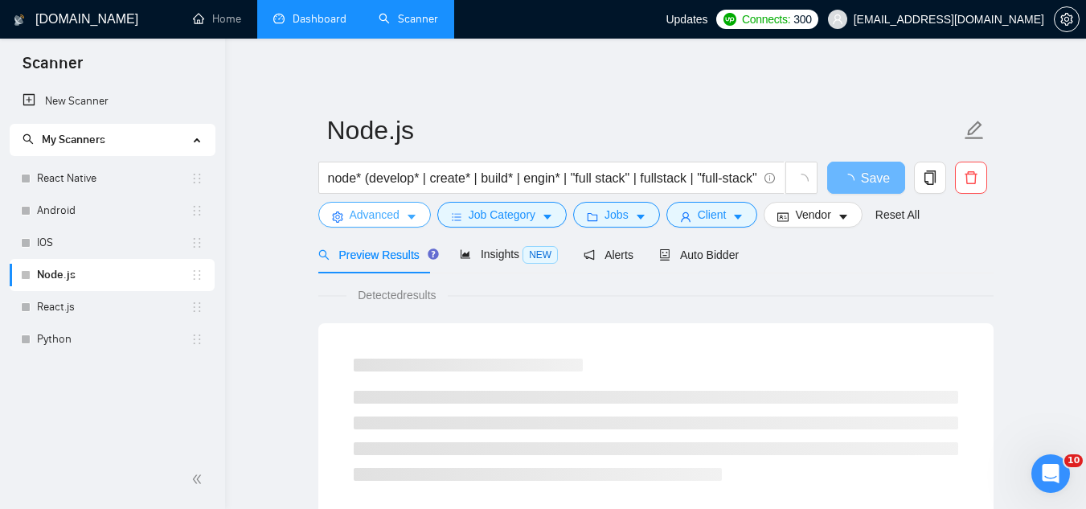
click at [369, 215] on span "Advanced" at bounding box center [375, 215] width 50 height 18
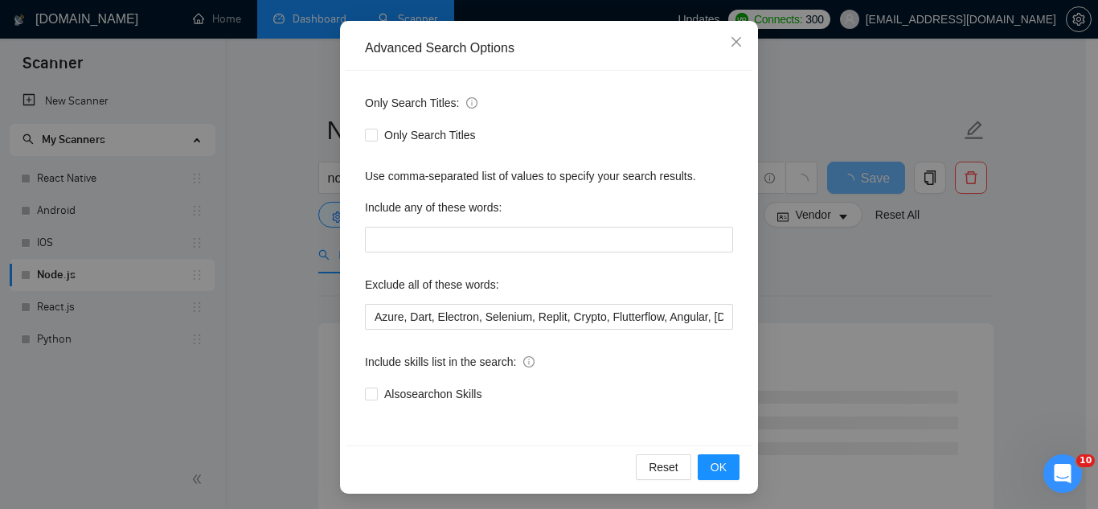
scroll to position [160, 0]
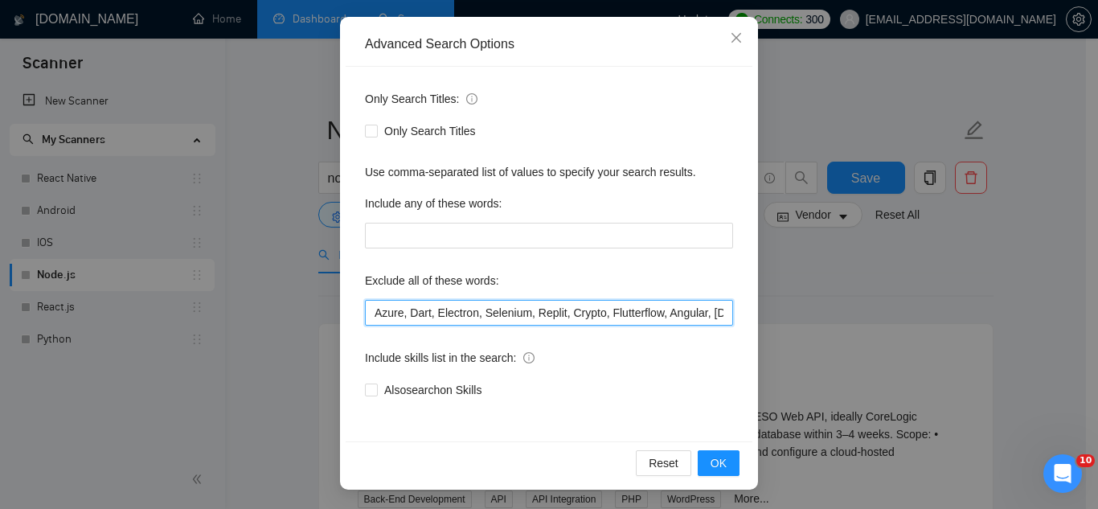
click at [367, 313] on input "Azure, Dart, Electron, Selenium, Replit, Crypto, Flutterflow, Angular, [DOMAIN_…" at bounding box center [549, 313] width 368 height 26
paste input "equity,"
type input "equity, Azure, Dart, Electron, Selenium, Replit, Crypto, Flutterflow, Angular, …"
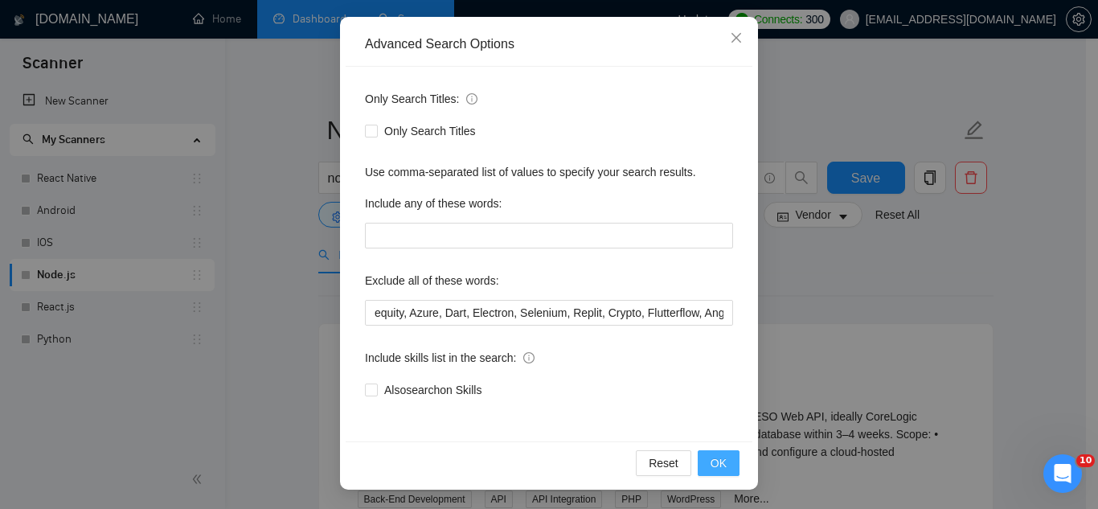
click at [710, 460] on span "OK" at bounding box center [718, 463] width 16 height 18
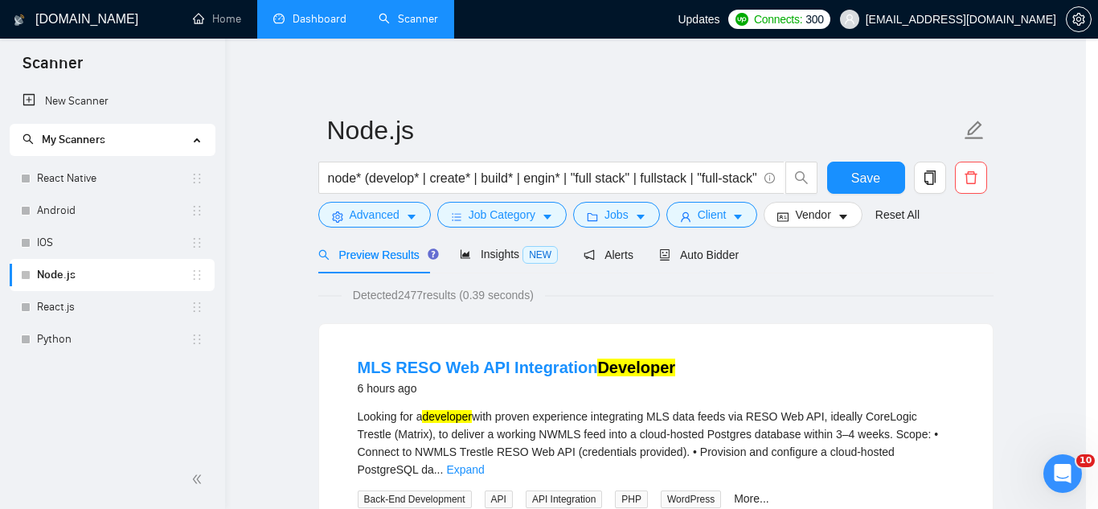
scroll to position [80, 0]
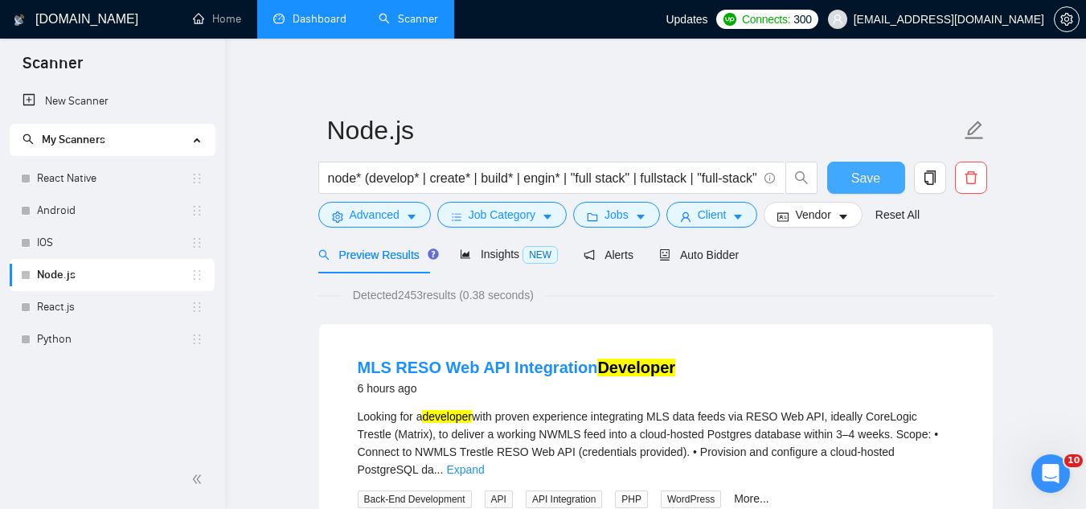
click at [847, 183] on button "Save" at bounding box center [866, 178] width 78 height 32
click at [104, 303] on link "React.js" at bounding box center [113, 307] width 153 height 32
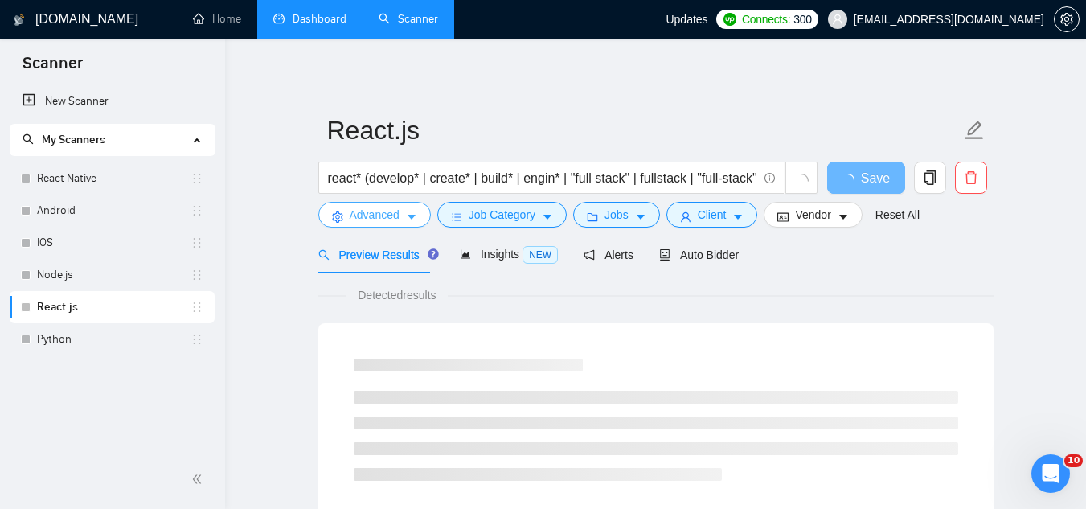
click at [361, 213] on span "Advanced" at bounding box center [375, 215] width 50 height 18
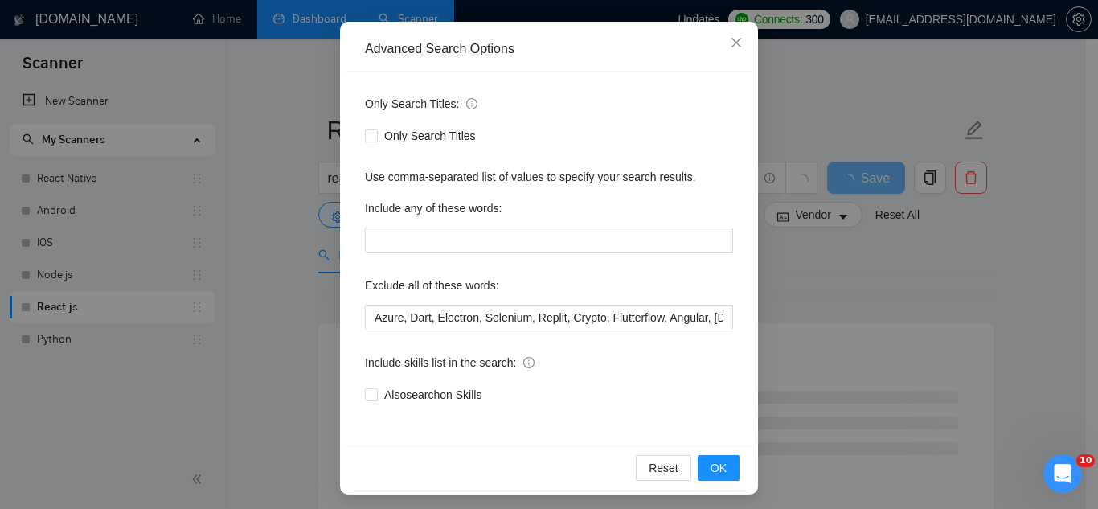
scroll to position [160, 0]
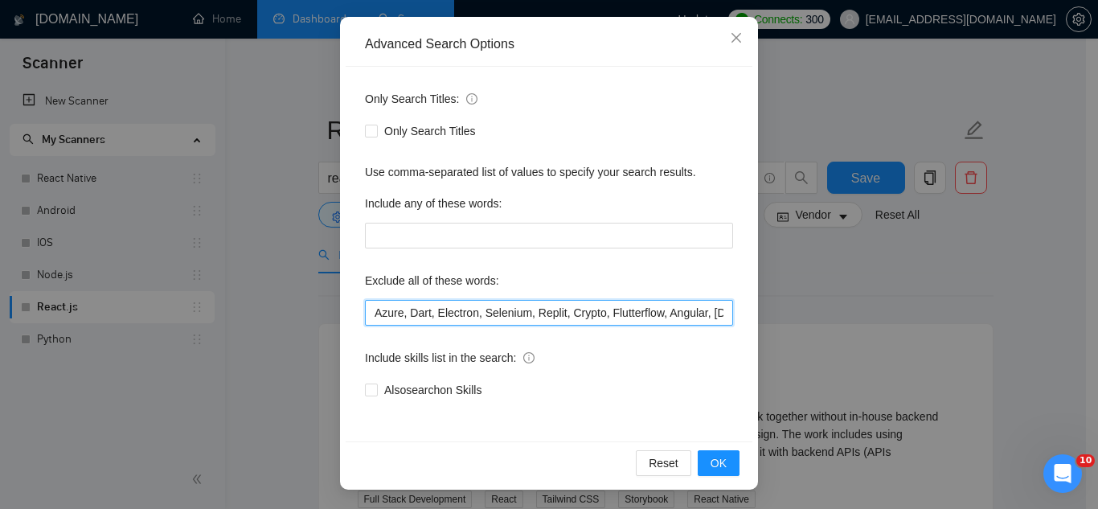
click at [365, 317] on input "Azure, Dart, Electron, Selenium, Replit, Crypto, Flutterflow, Angular, [DOMAIN_…" at bounding box center [549, 313] width 368 height 26
paste input "equity,"
type input "equity, Azure, Dart, Electron, Selenium, Replit, Crypto, Flutterflow, Angular, …"
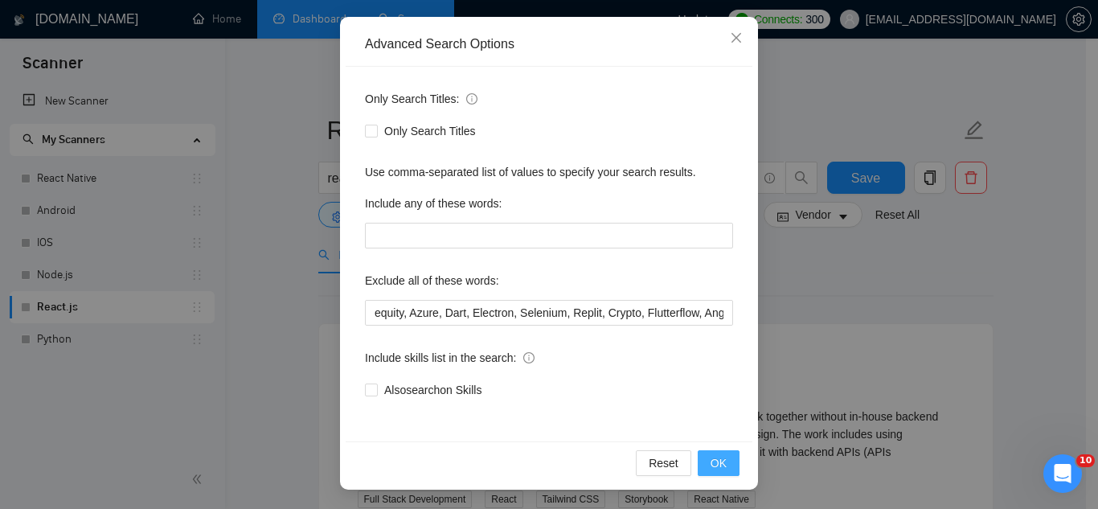
click at [710, 466] on span "OK" at bounding box center [718, 463] width 16 height 18
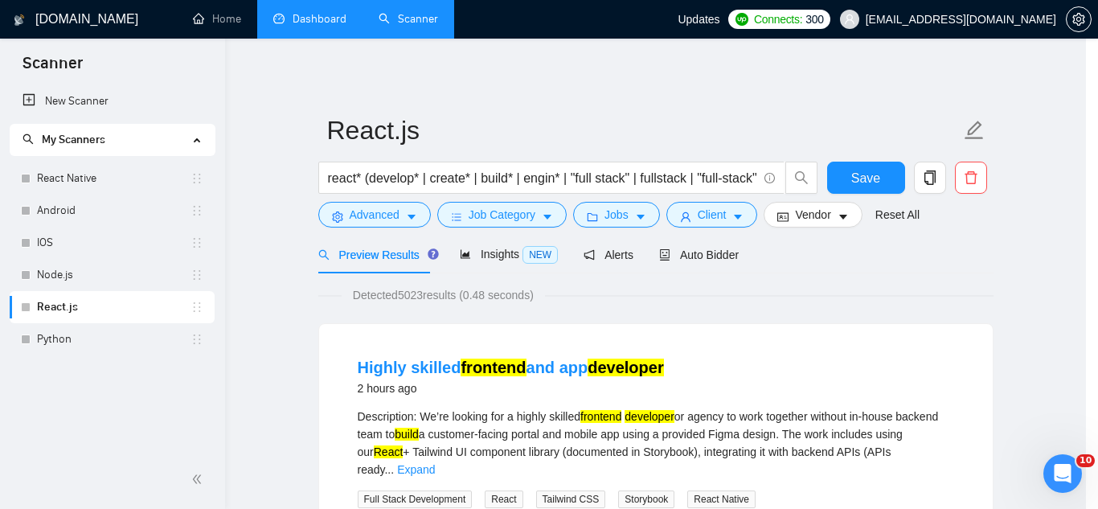
scroll to position [80, 0]
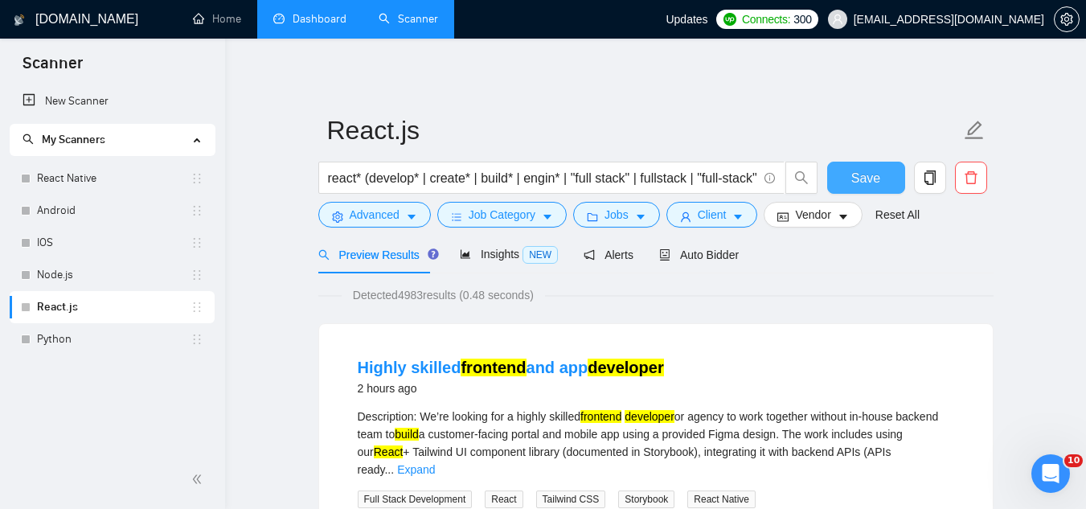
click at [874, 178] on span "Save" at bounding box center [865, 178] width 29 height 20
click at [91, 338] on link "Python" at bounding box center [113, 339] width 153 height 32
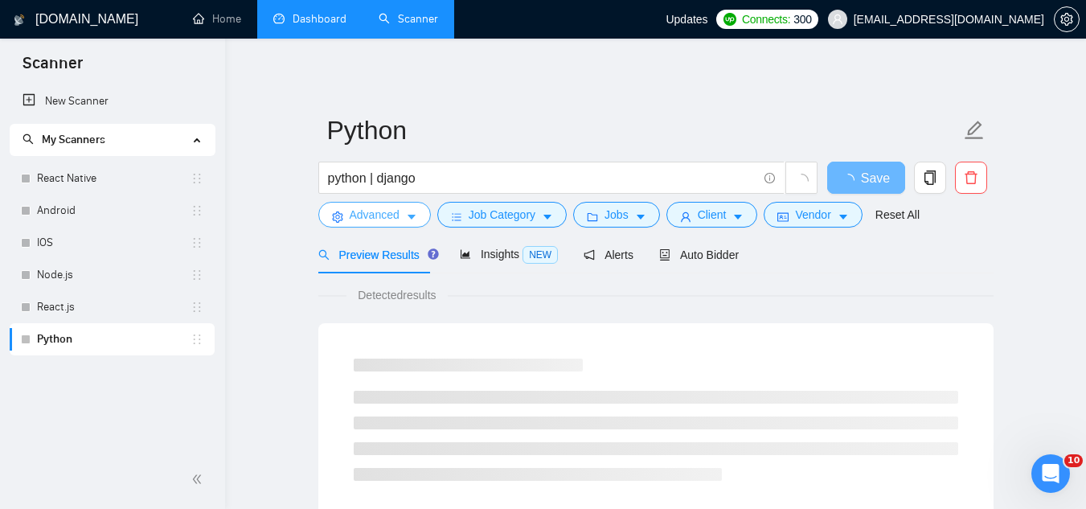
click at [356, 209] on span "Advanced" at bounding box center [375, 215] width 50 height 18
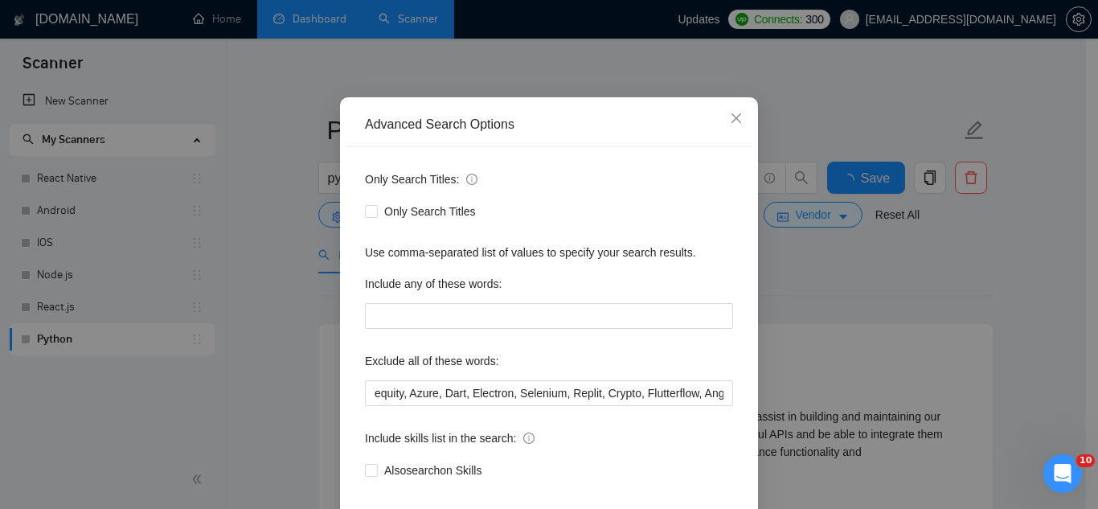
scroll to position [80, 0]
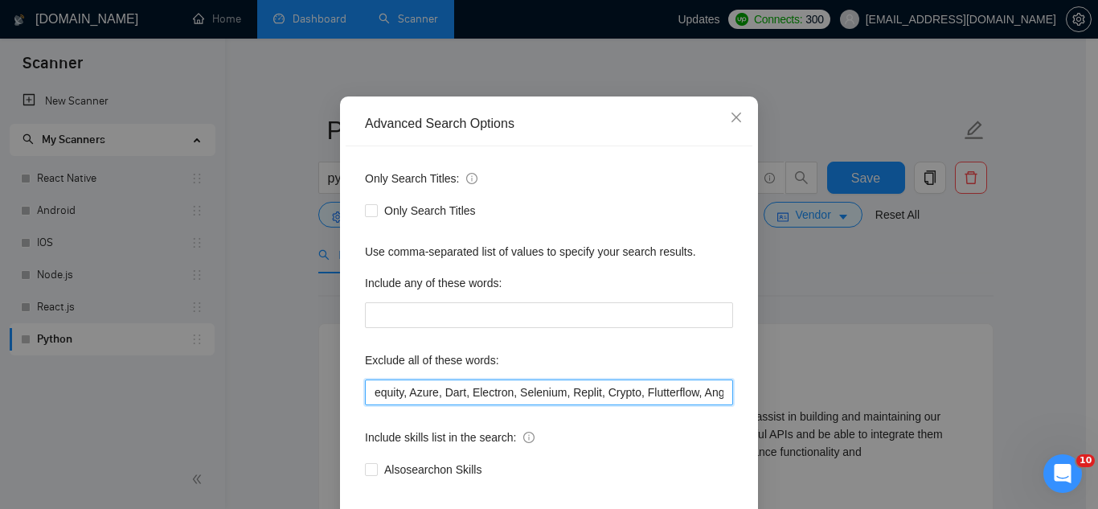
click at [366, 397] on input "equity, Azure, Dart, Electron, Selenium, Replit, Crypto, Flutterflow, Angular, …" at bounding box center [549, 392] width 368 height 26
paste input "equity,"
type input "equity, Azure, Dart, Electron, Selenium, Replit, Crypto, Flutterflow, Angular, …"
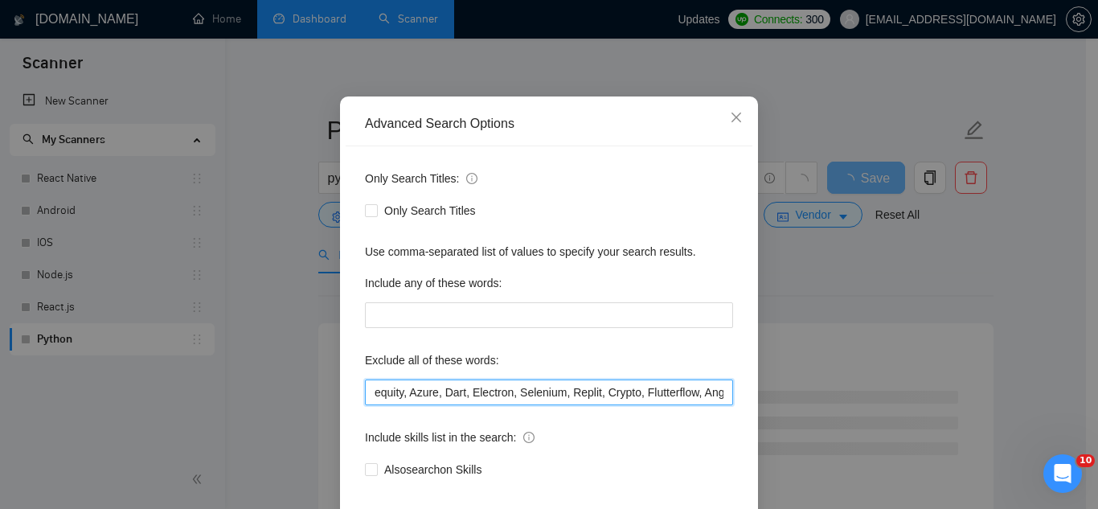
scroll to position [160, 0]
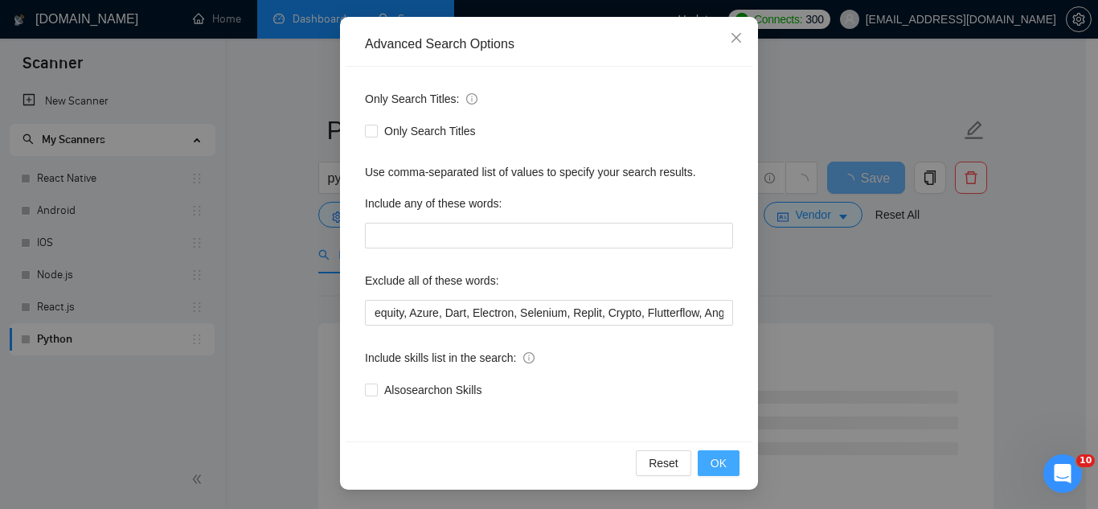
click at [722, 468] on button "OK" at bounding box center [718, 463] width 42 height 26
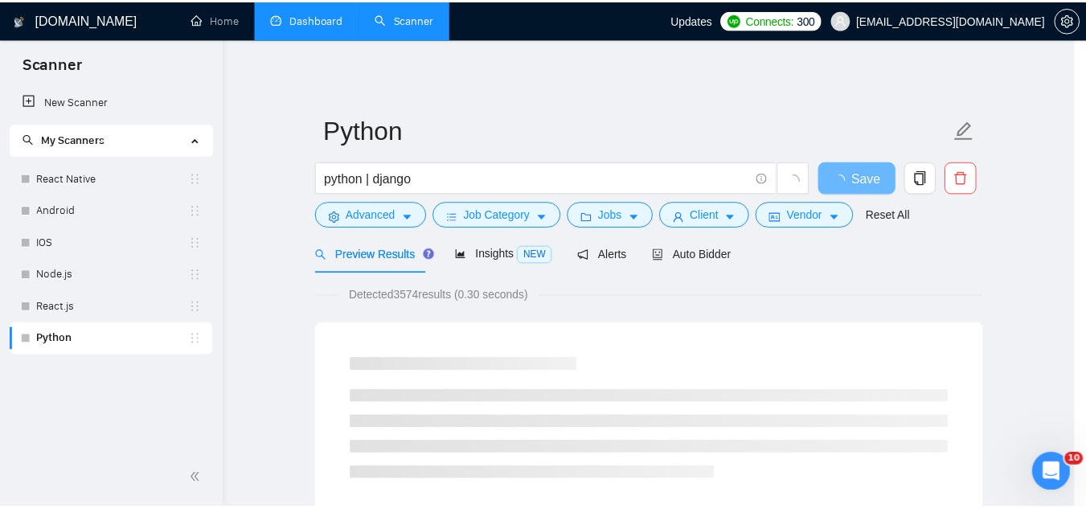
scroll to position [80, 0]
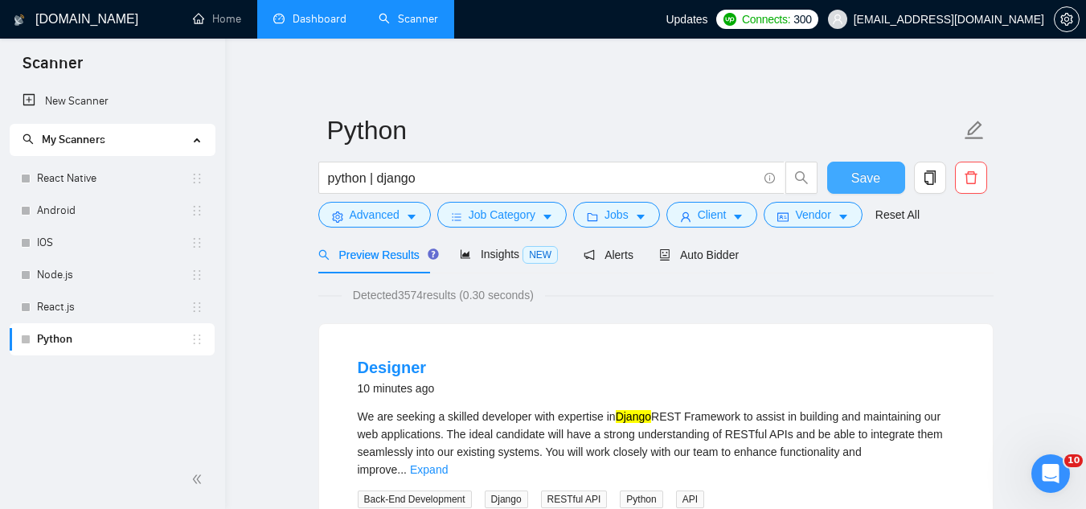
click at [853, 185] on span "Save" at bounding box center [865, 178] width 29 height 20
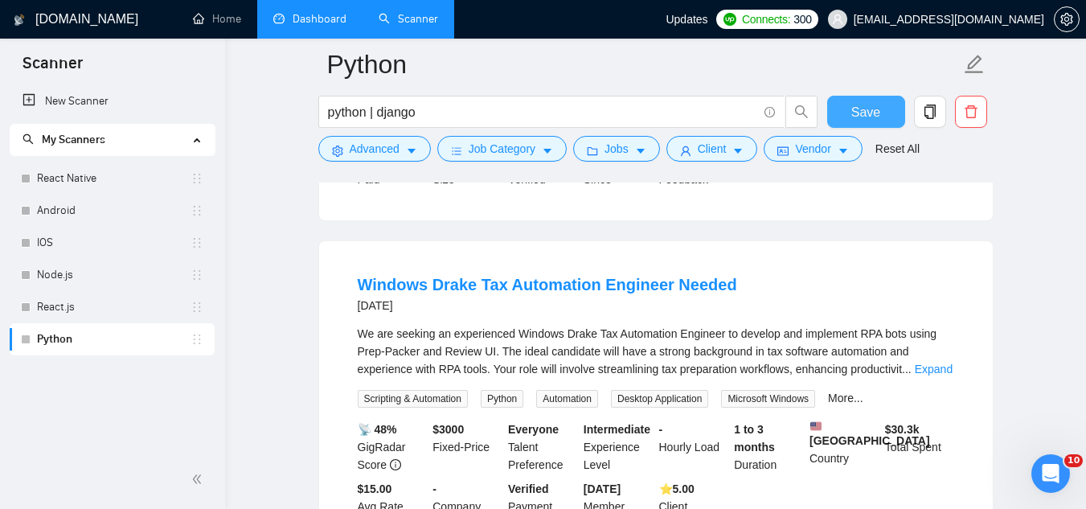
scroll to position [2330, 0]
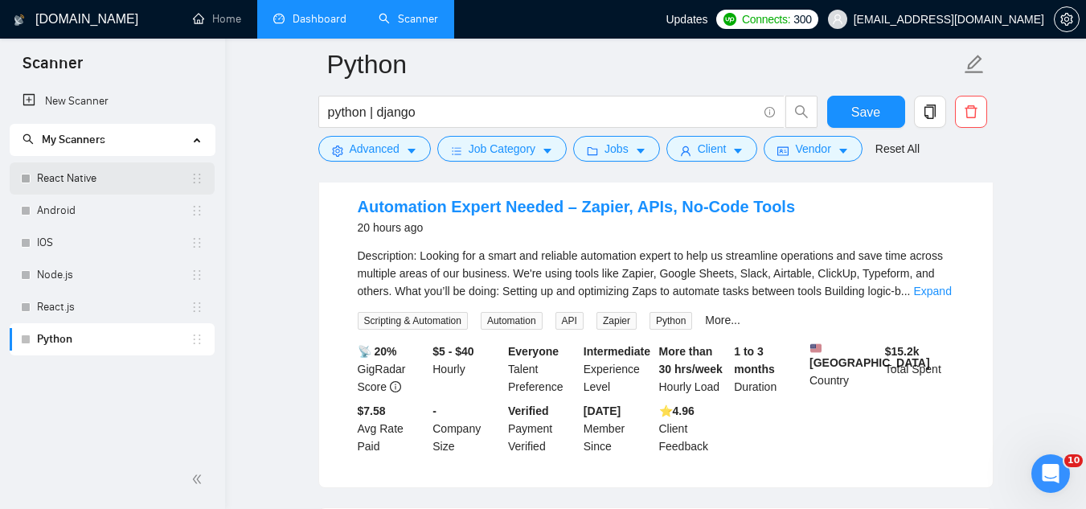
click at [61, 178] on link "React Native" at bounding box center [113, 178] width 153 height 32
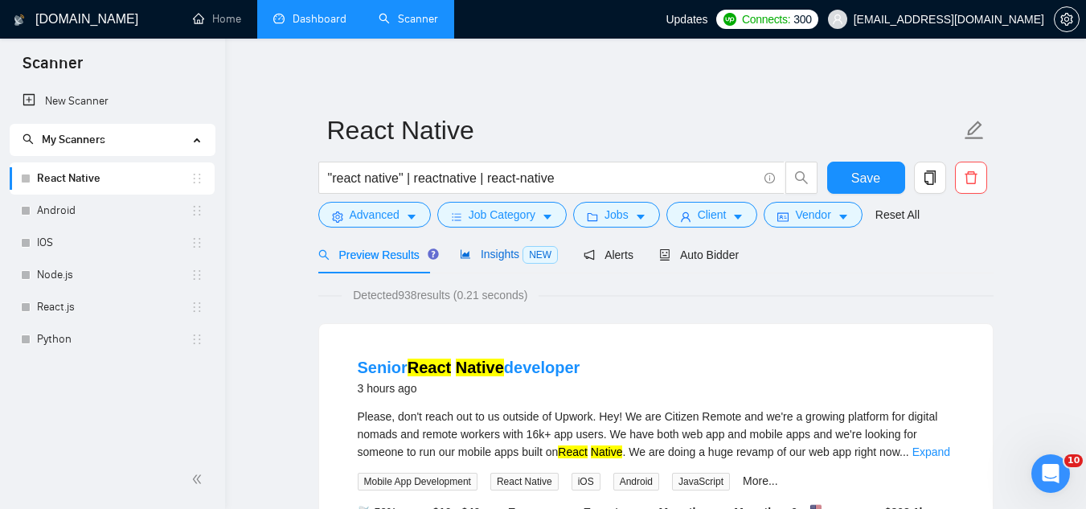
click at [501, 257] on span "Insights NEW" at bounding box center [509, 253] width 98 height 13
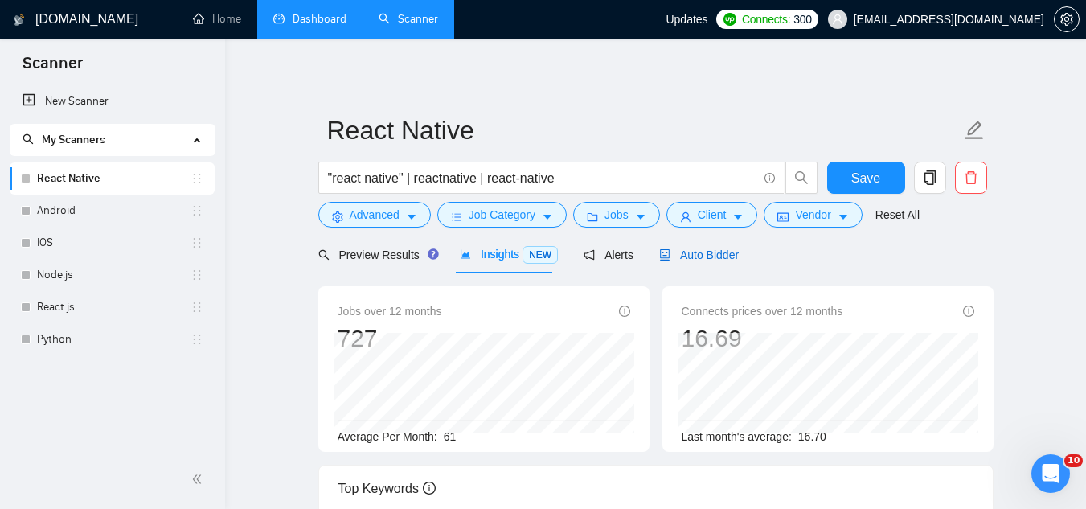
click at [687, 256] on span "Auto Bidder" at bounding box center [699, 254] width 80 height 13
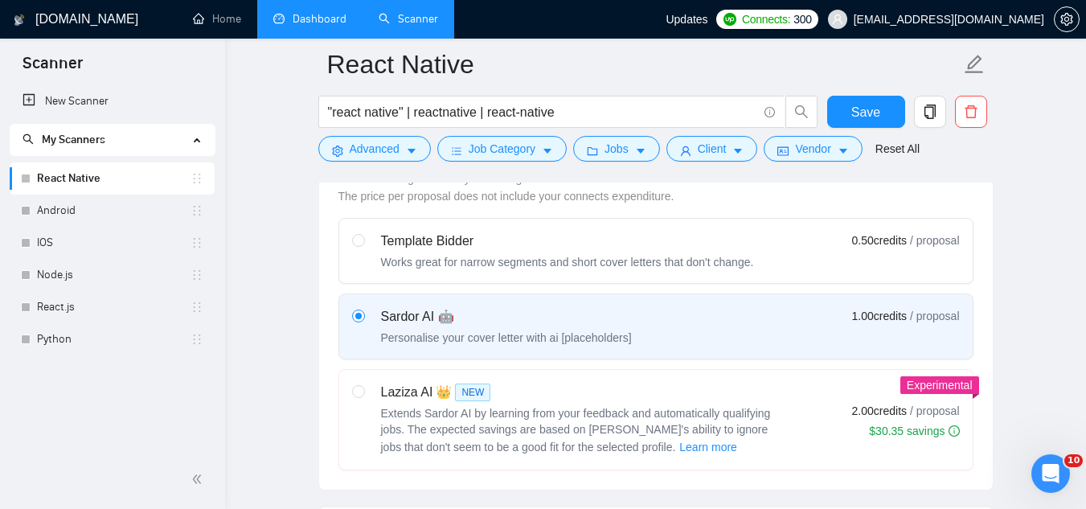
scroll to position [161, 0]
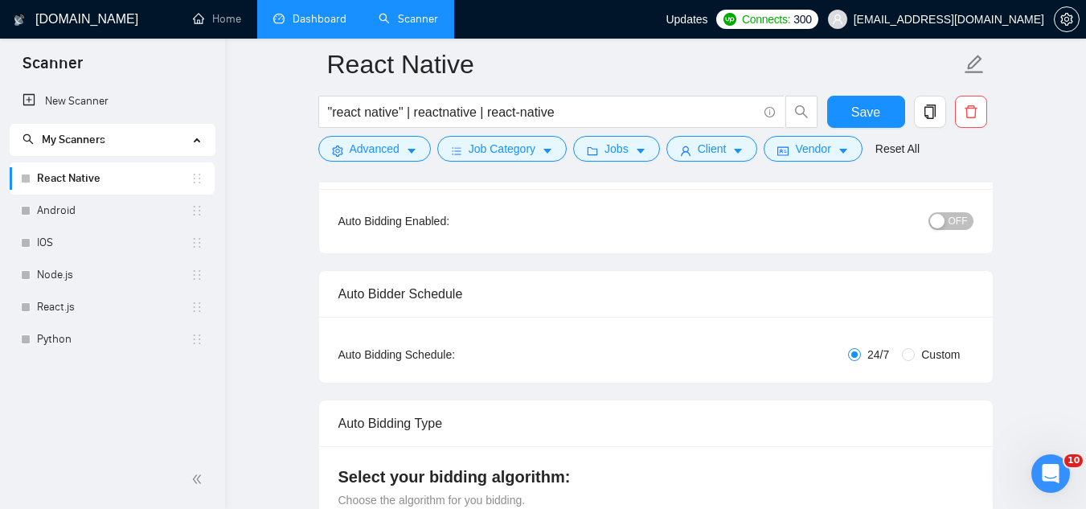
drag, startPoint x: 121, startPoint y: 274, endPoint x: 259, endPoint y: 300, distance: 140.6
click at [121, 274] on link "Node.js" at bounding box center [113, 275] width 153 height 32
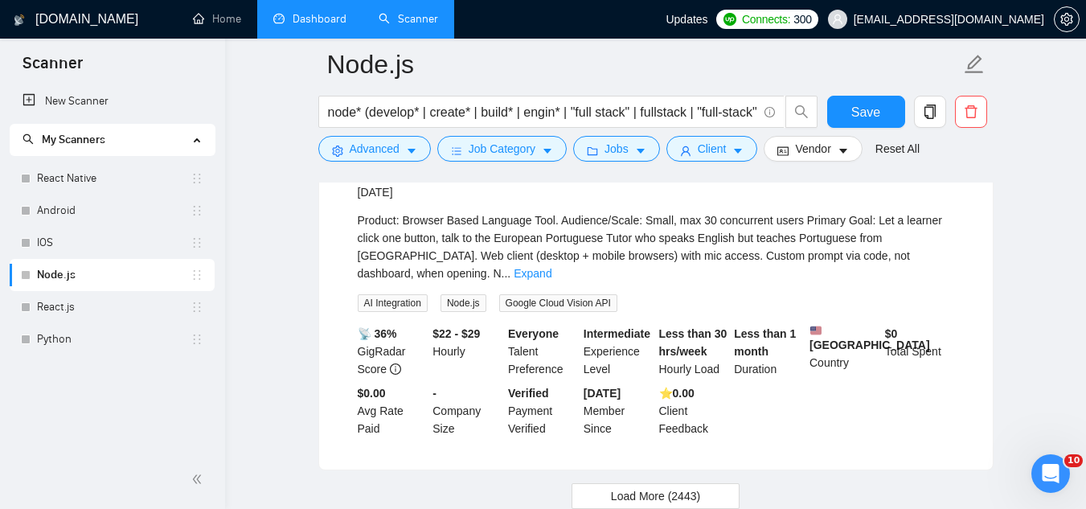
scroll to position [3516, 0]
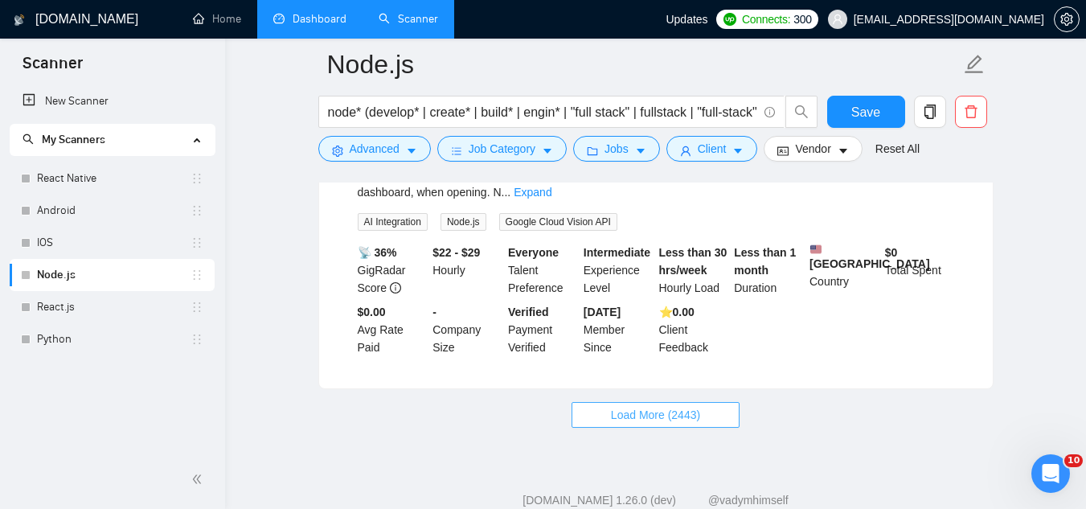
click at [685, 406] on span "Load More (2443)" at bounding box center [655, 415] width 89 height 18
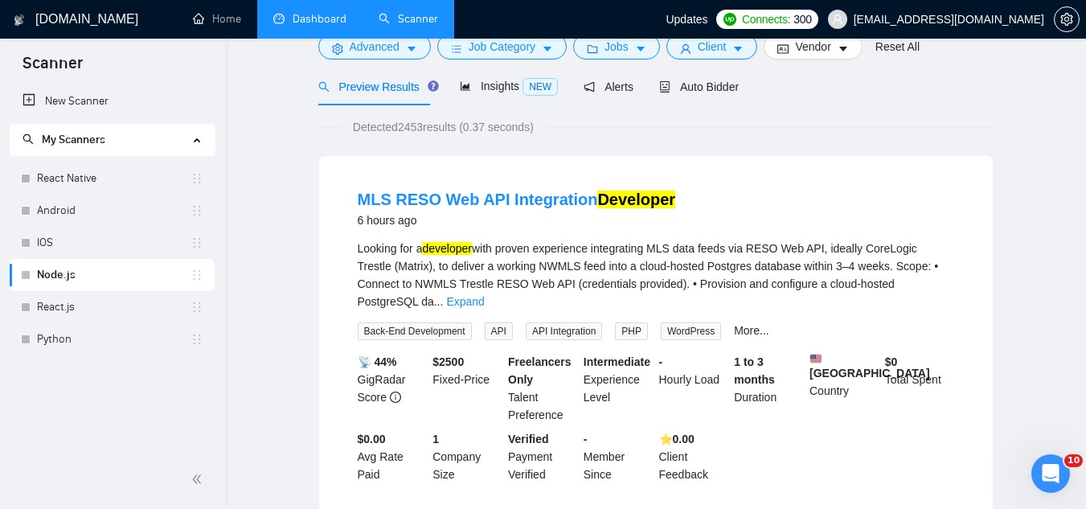
scroll to position [0, 0]
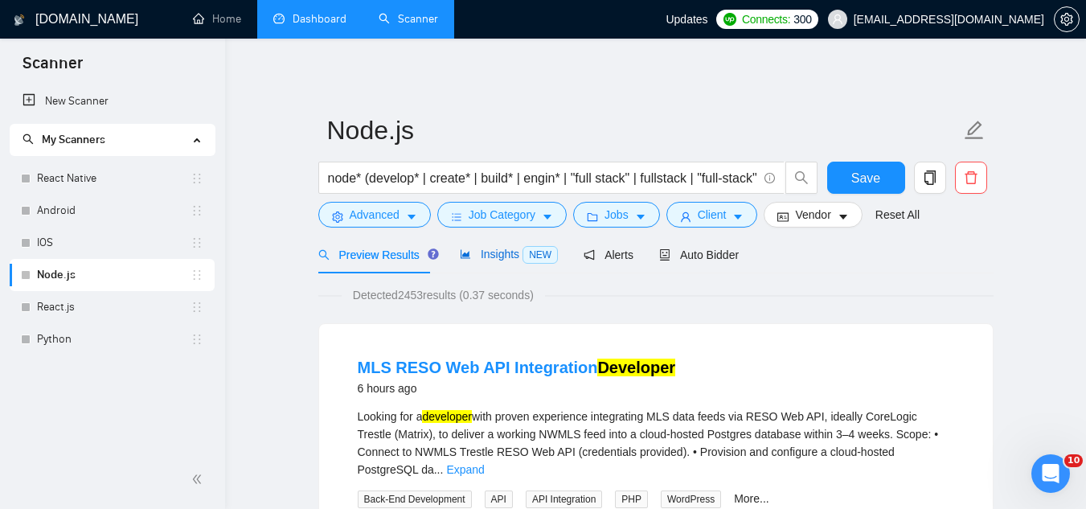
click at [494, 253] on span "Insights NEW" at bounding box center [509, 253] width 98 height 13
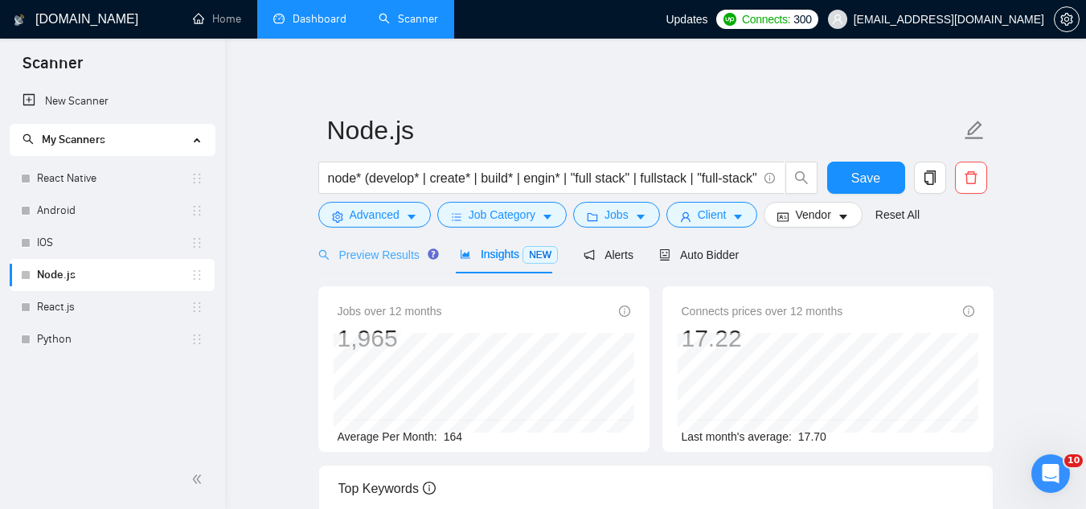
click at [363, 244] on div "Preview Results" at bounding box center [376, 254] width 116 height 38
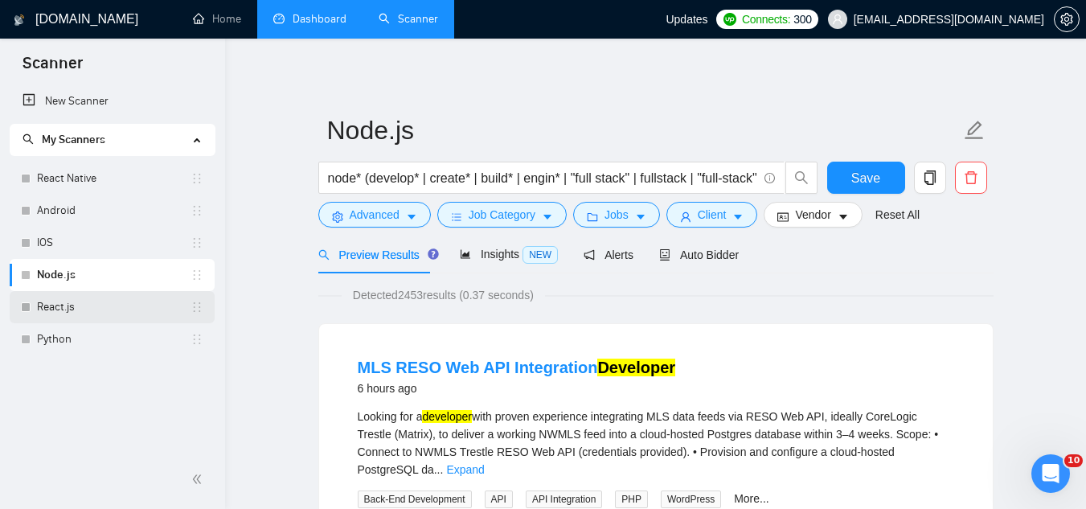
click at [111, 307] on link "React.js" at bounding box center [113, 307] width 153 height 32
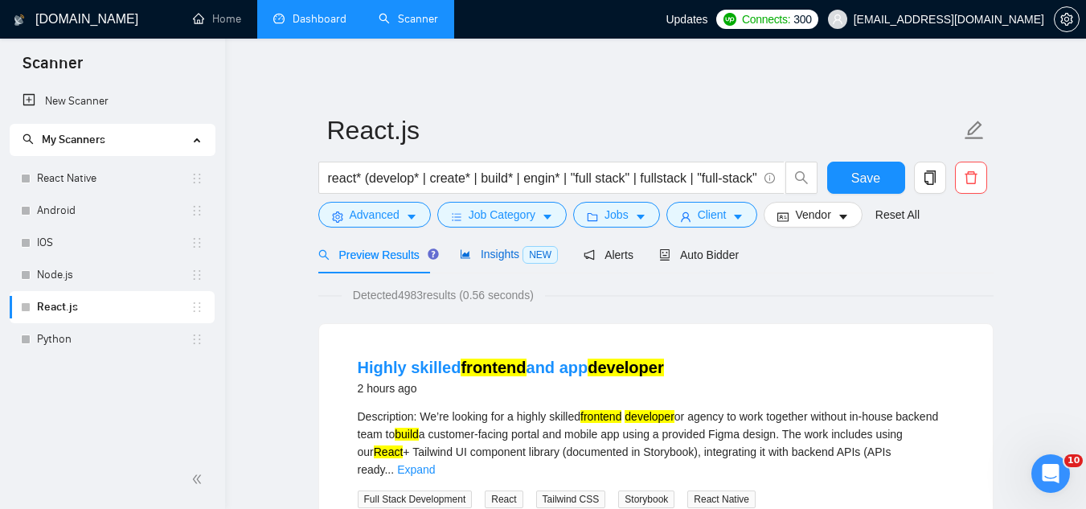
click at [489, 253] on span "Insights NEW" at bounding box center [509, 253] width 98 height 13
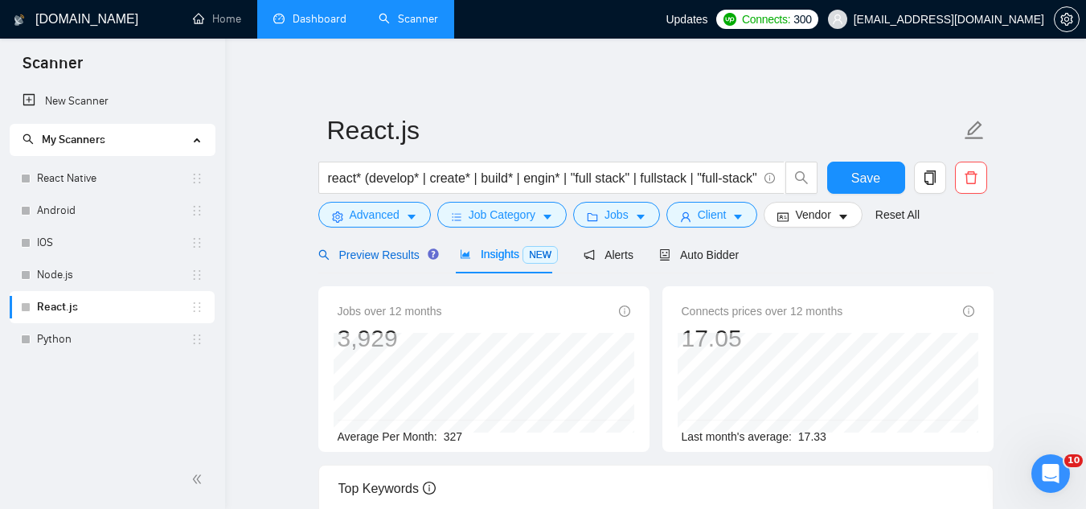
click at [367, 255] on span "Preview Results" at bounding box center [376, 254] width 116 height 13
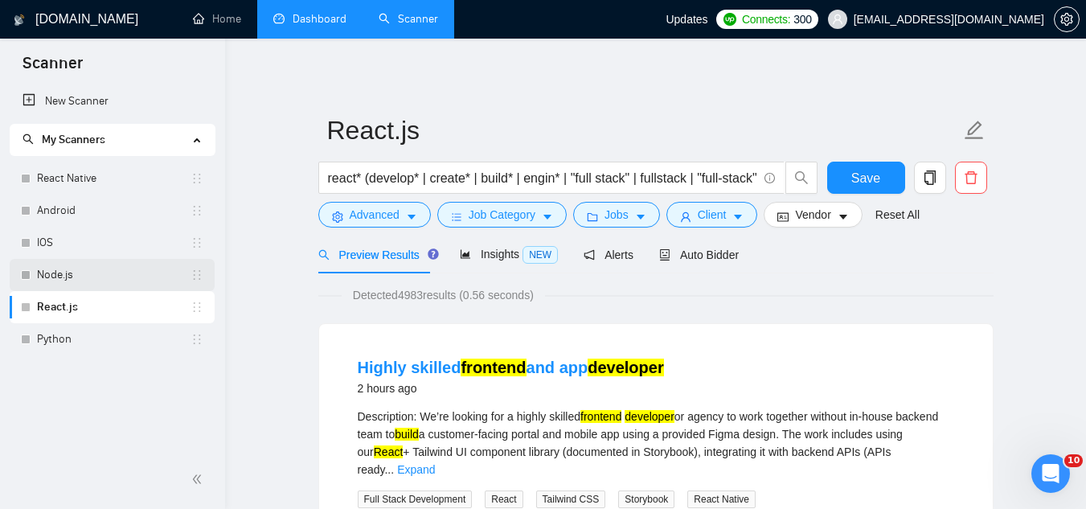
click at [89, 271] on link "Node.js" at bounding box center [113, 275] width 153 height 32
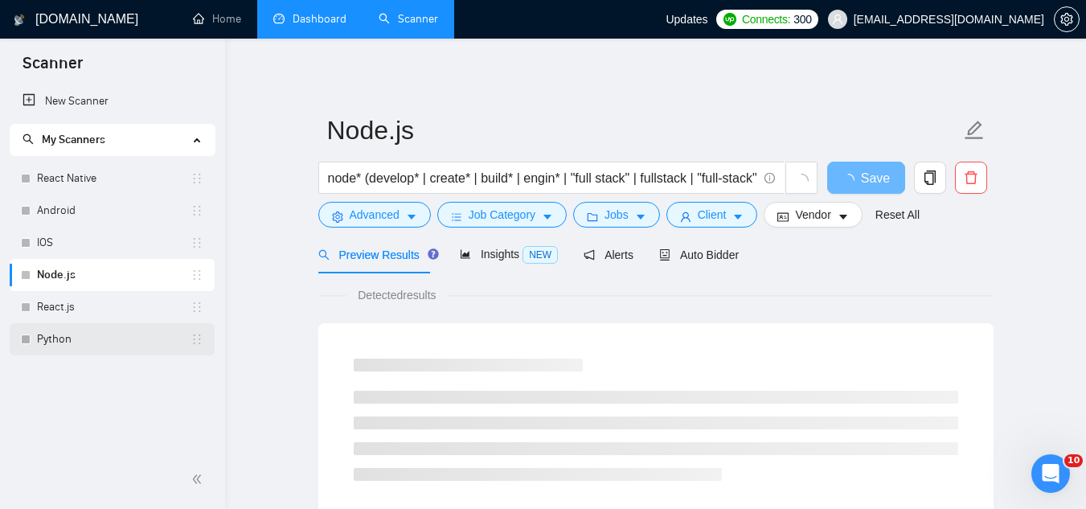
click at [89, 337] on link "Python" at bounding box center [113, 339] width 153 height 32
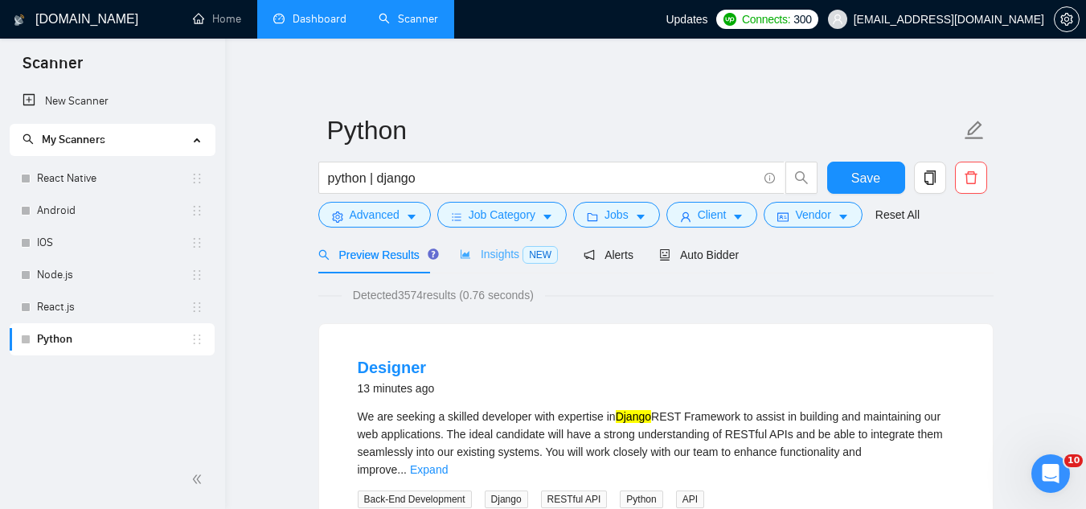
click at [490, 243] on div "Insights NEW" at bounding box center [509, 254] width 98 height 38
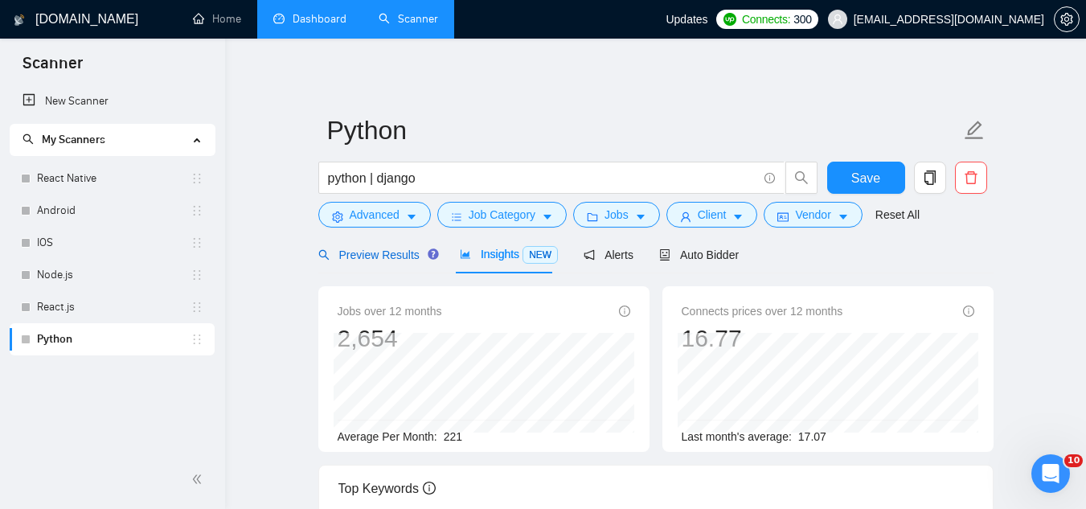
click at [382, 251] on span "Preview Results" at bounding box center [376, 254] width 116 height 13
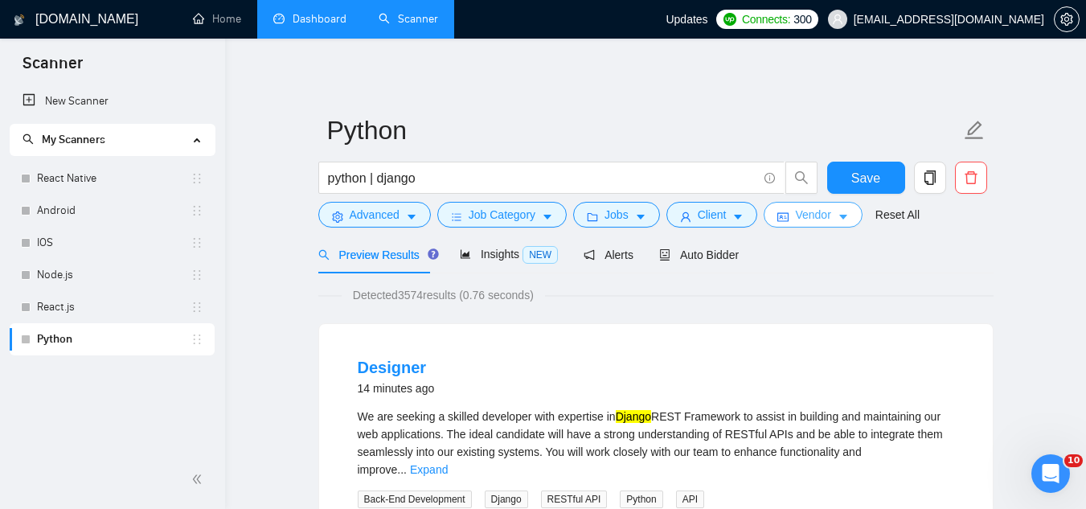
click at [800, 218] on span "Vendor" at bounding box center [812, 215] width 35 height 18
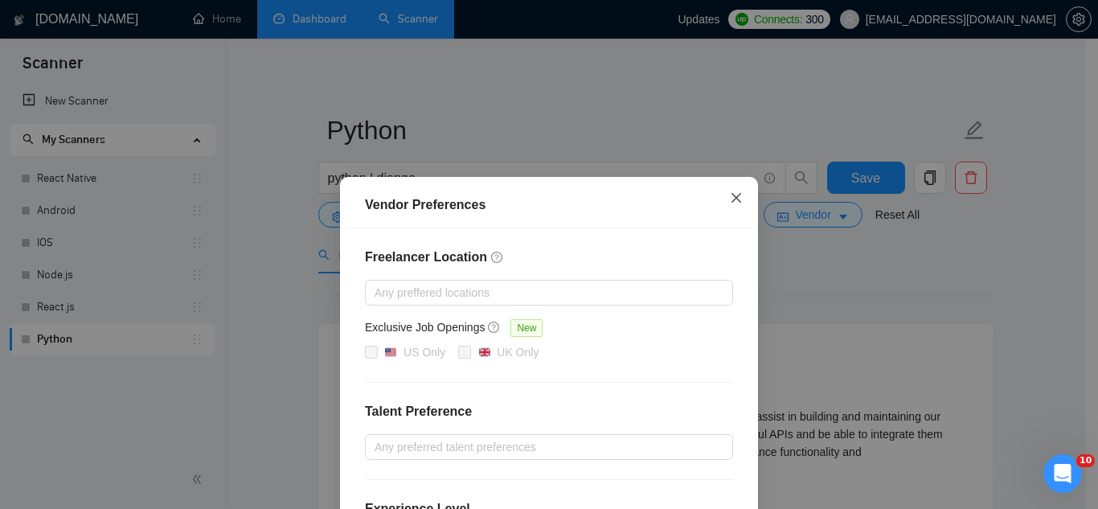
click at [730, 197] on icon "close" at bounding box center [736, 197] width 13 height 13
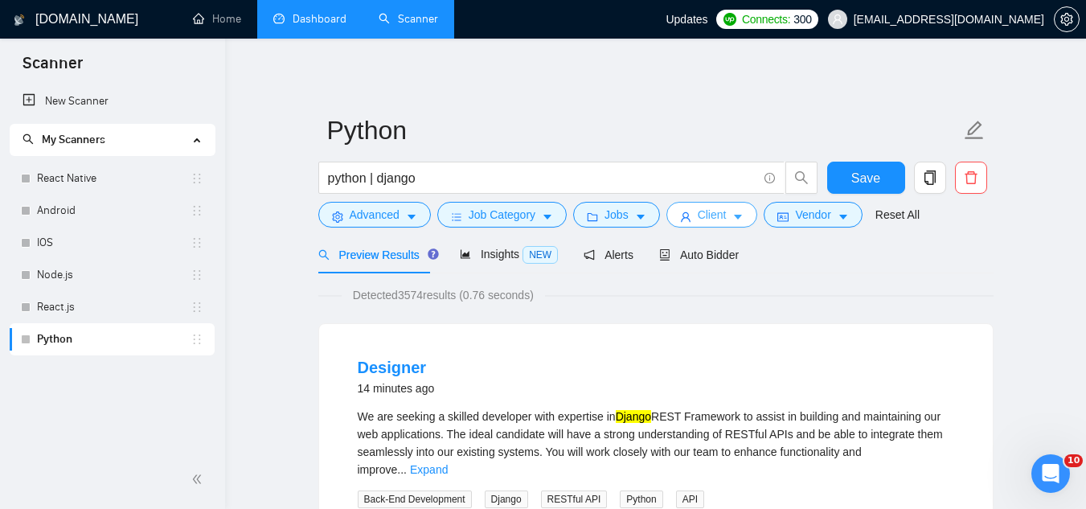
click at [704, 216] on span "Client" at bounding box center [711, 215] width 29 height 18
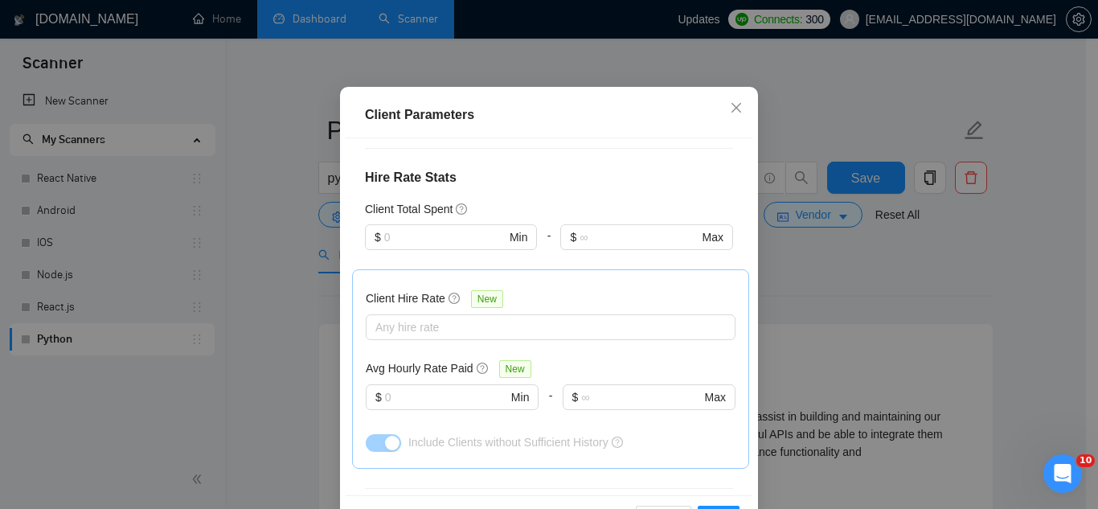
scroll to position [402, 0]
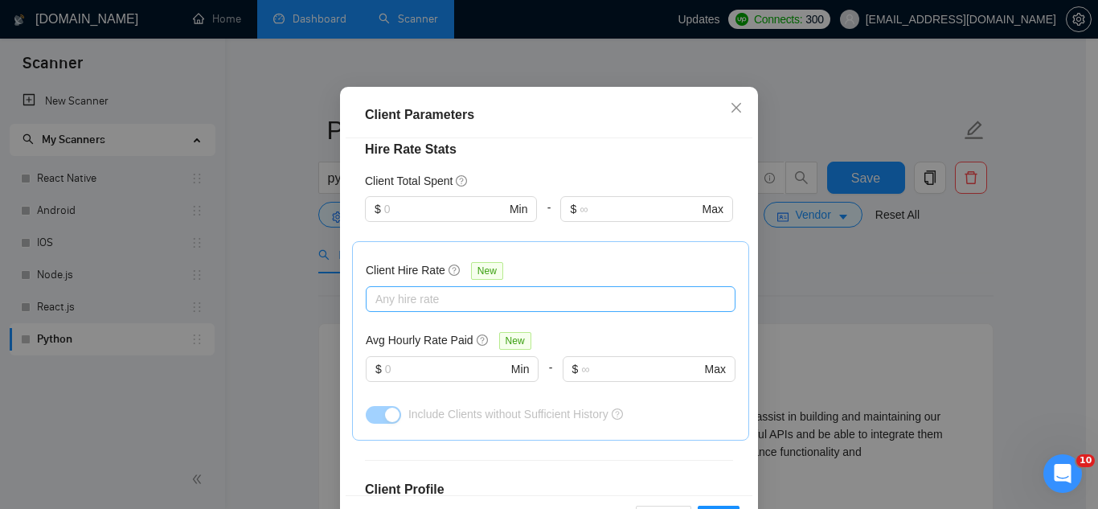
click at [506, 312] on div "Any hire rate" at bounding box center [551, 299] width 370 height 26
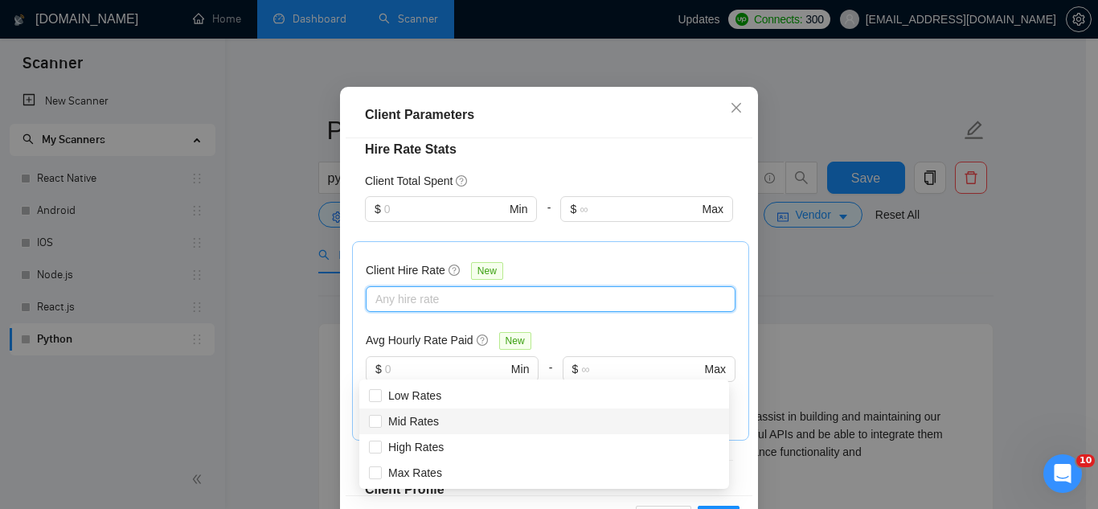
click at [458, 417] on div "Mid Rates" at bounding box center [544, 421] width 350 height 18
checkbox input "true"
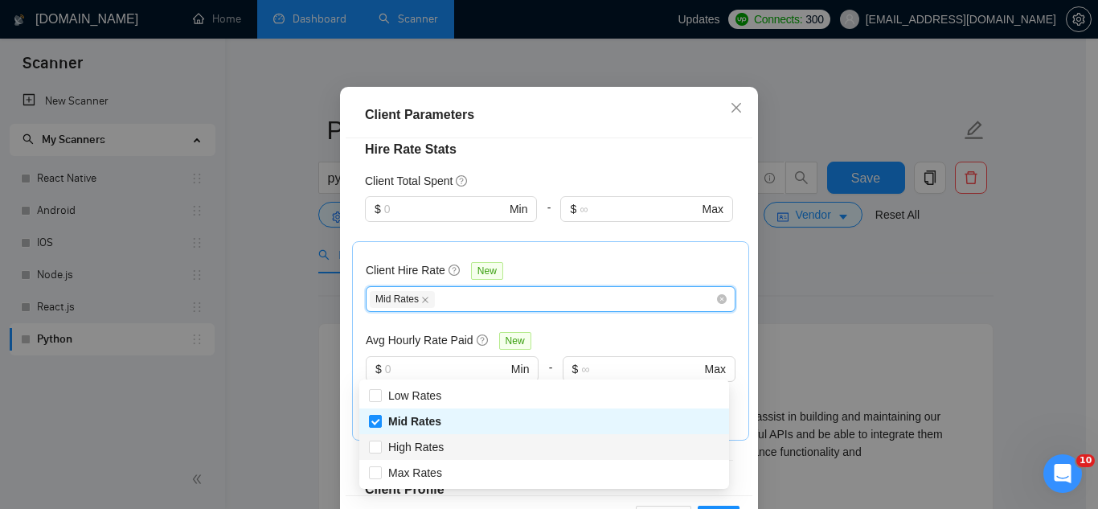
click at [457, 444] on div "High Rates" at bounding box center [544, 447] width 350 height 18
checkbox input "true"
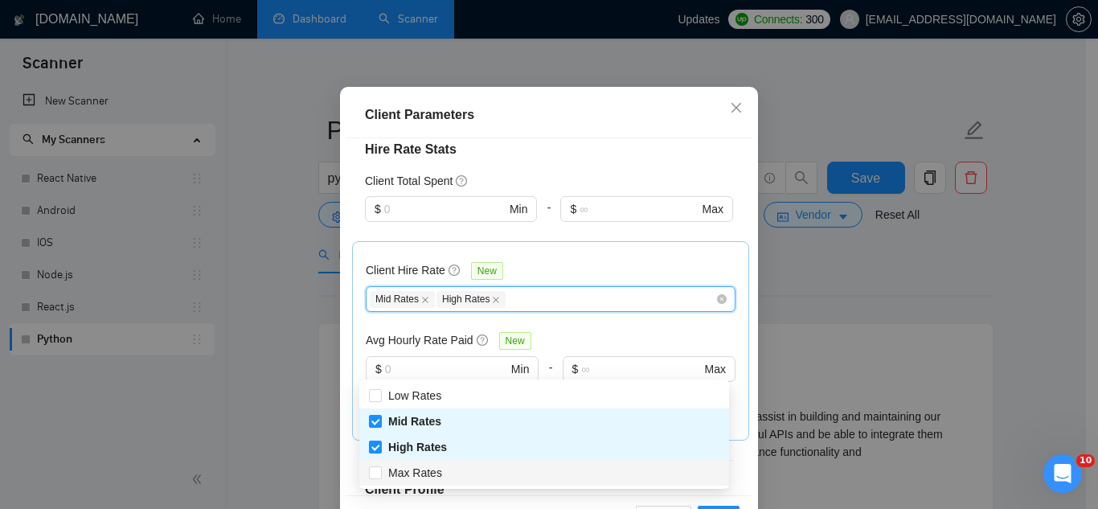
click at [453, 469] on div "Max Rates" at bounding box center [544, 473] width 350 height 18
checkbox input "true"
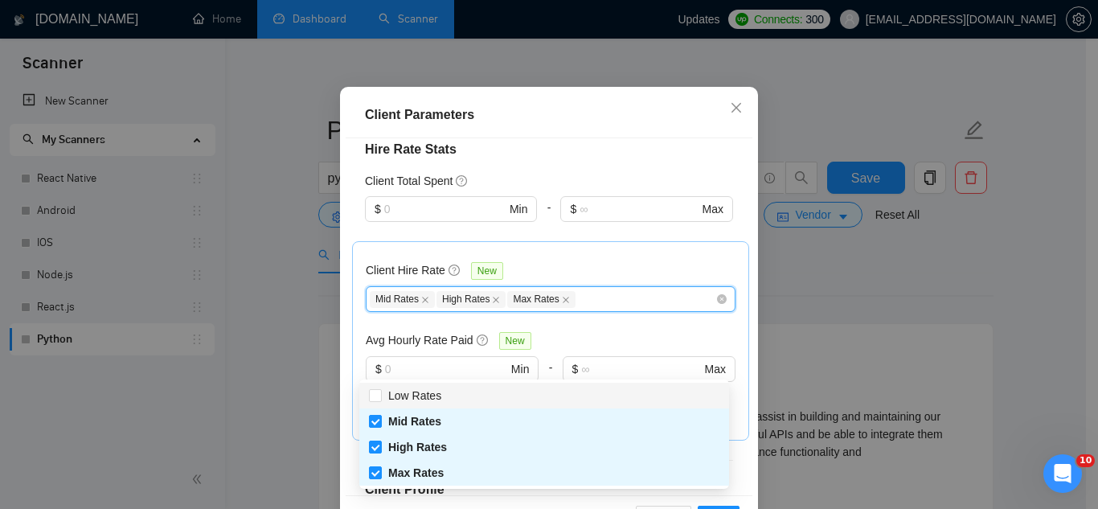
click at [546, 159] on h4 "Hire Rate Stats" at bounding box center [549, 149] width 368 height 19
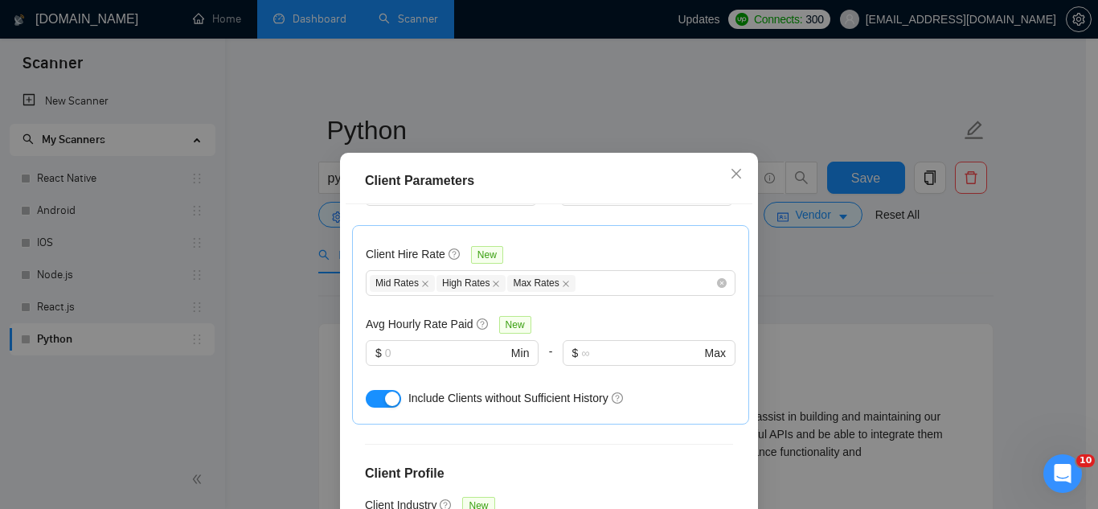
scroll to position [483, 0]
click at [562, 285] on icon "close" at bounding box center [565, 284] width 6 height 6
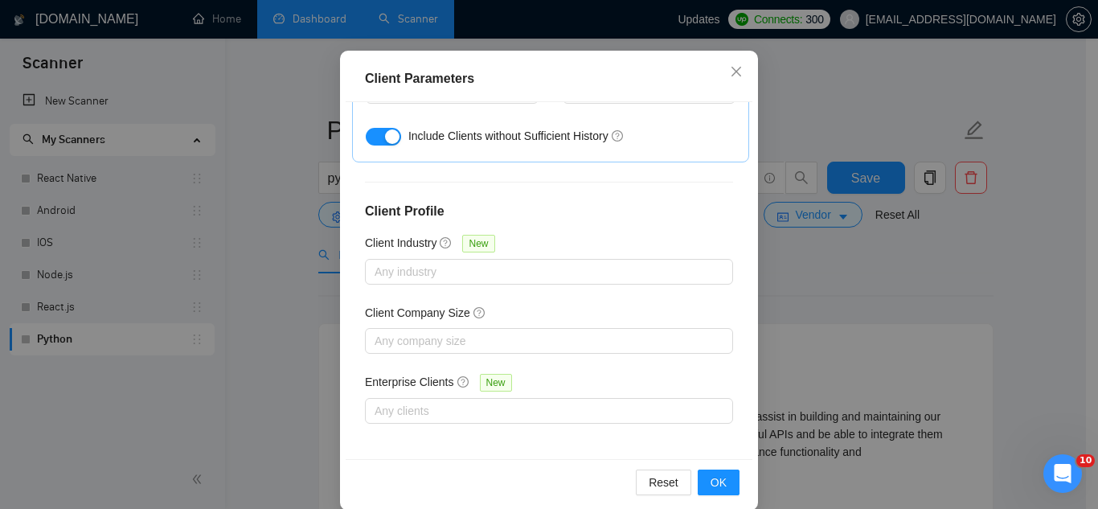
scroll to position [123, 0]
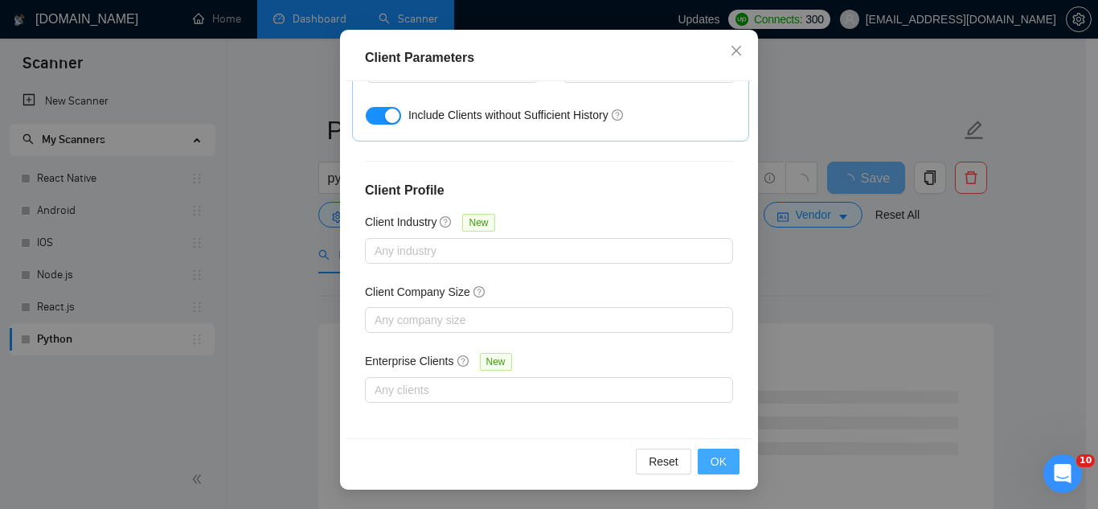
click at [713, 462] on span "OK" at bounding box center [718, 461] width 16 height 18
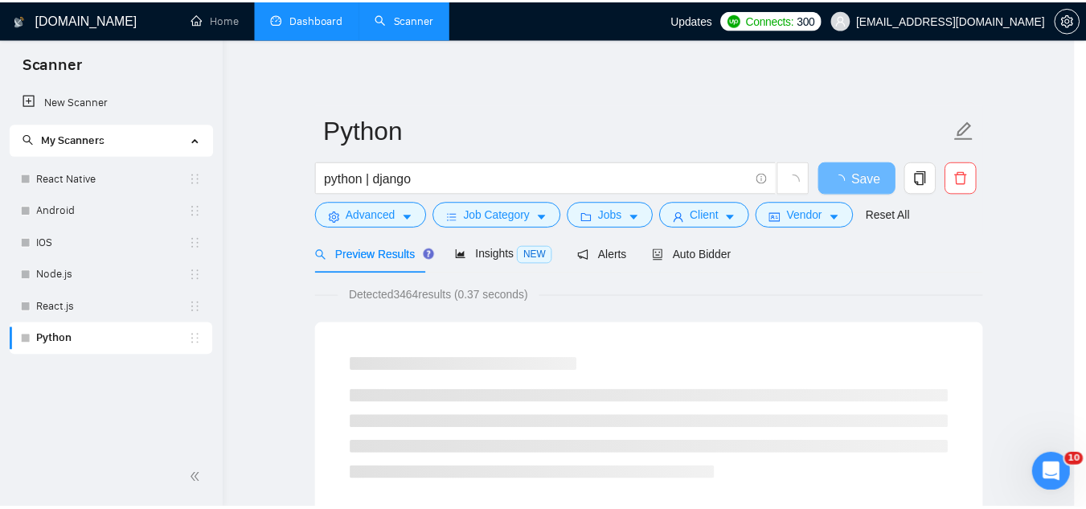
scroll to position [66, 0]
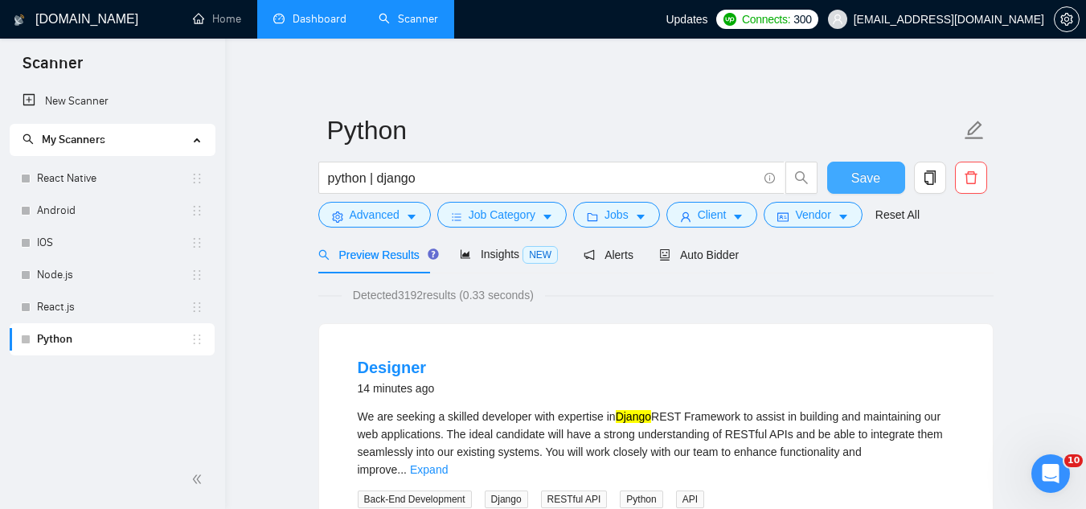
click at [846, 178] on button "Save" at bounding box center [866, 178] width 78 height 32
click at [90, 297] on link "React.js" at bounding box center [113, 307] width 153 height 32
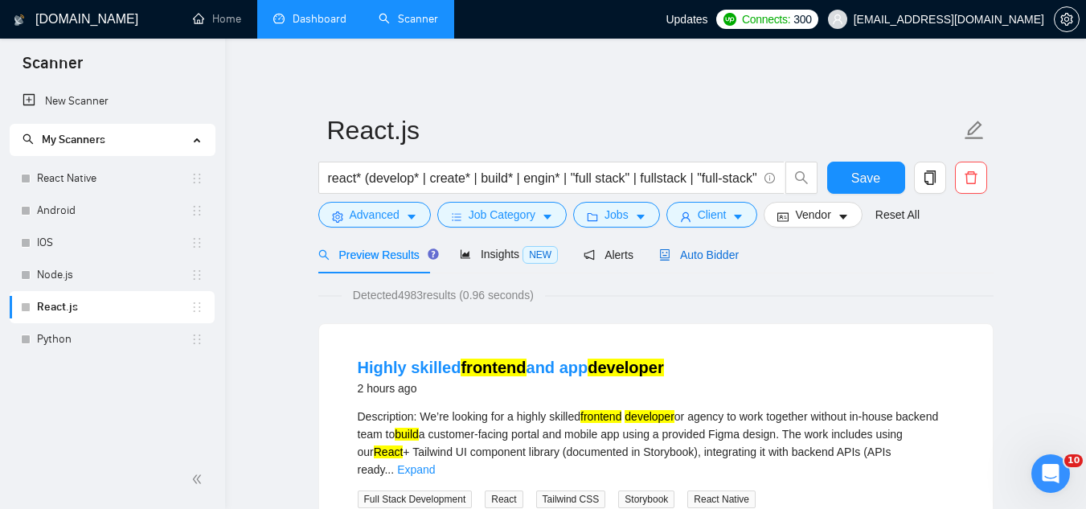
click at [673, 262] on div "Auto Bidder" at bounding box center [699, 255] width 80 height 18
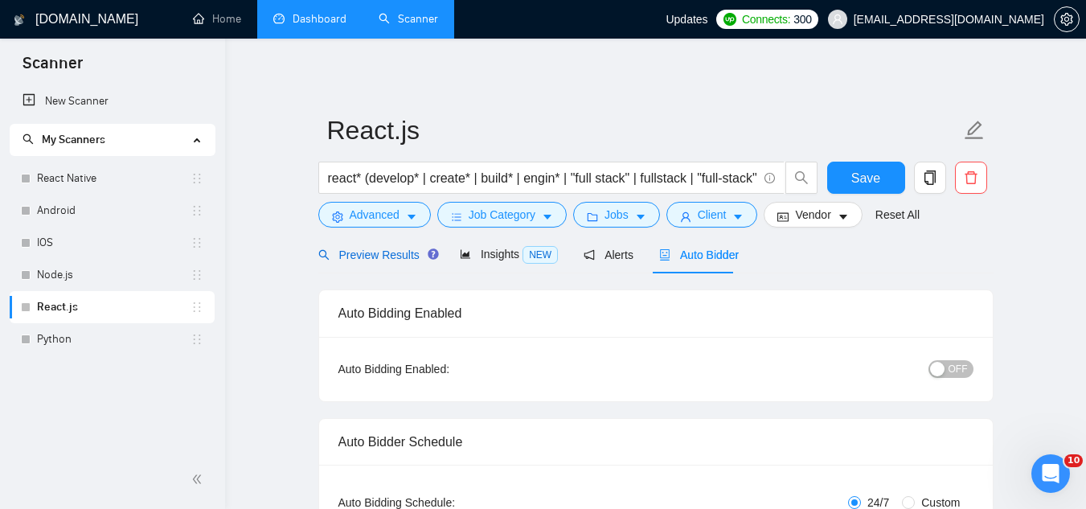
click at [356, 251] on span "Preview Results" at bounding box center [376, 254] width 116 height 13
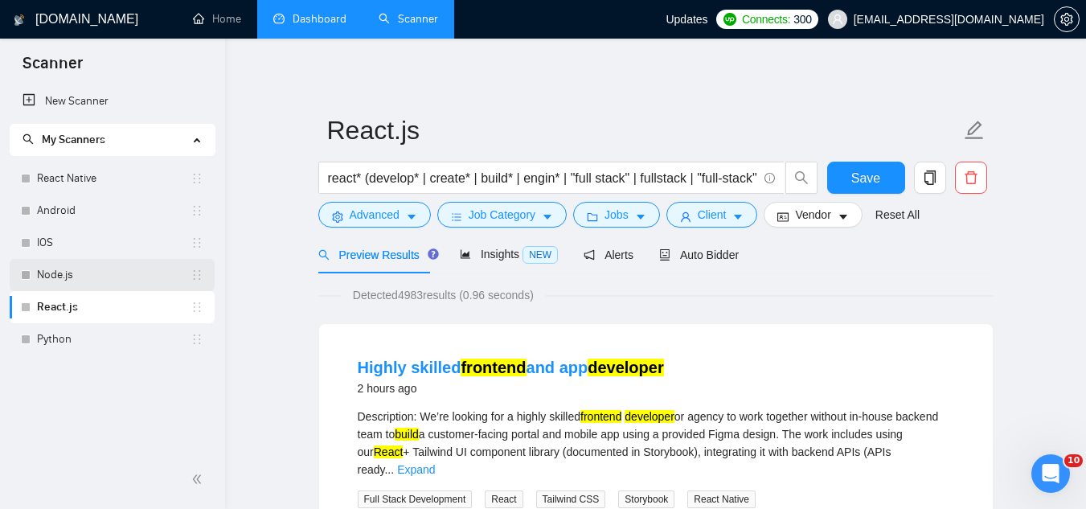
click at [146, 275] on link "Node.js" at bounding box center [113, 275] width 153 height 32
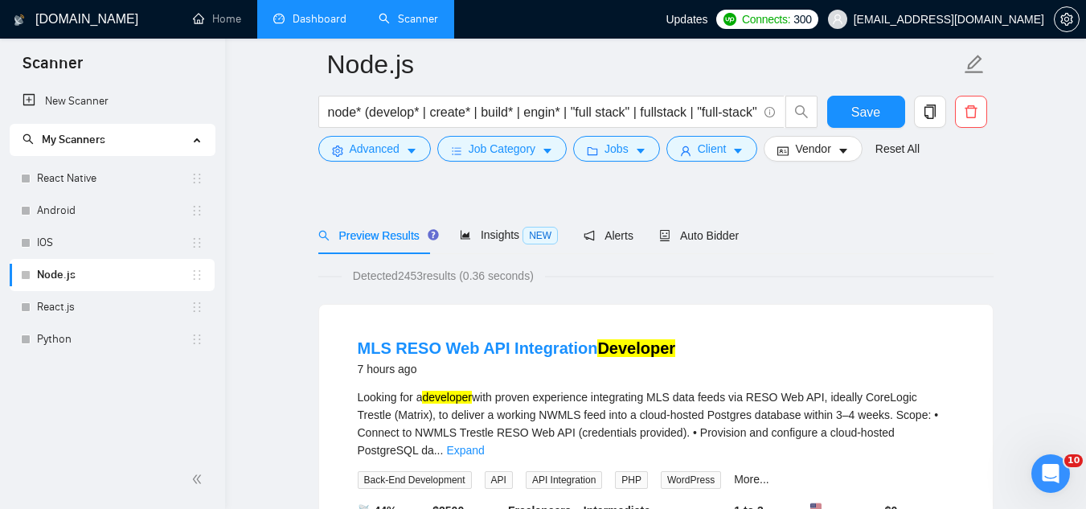
scroll to position [161, 0]
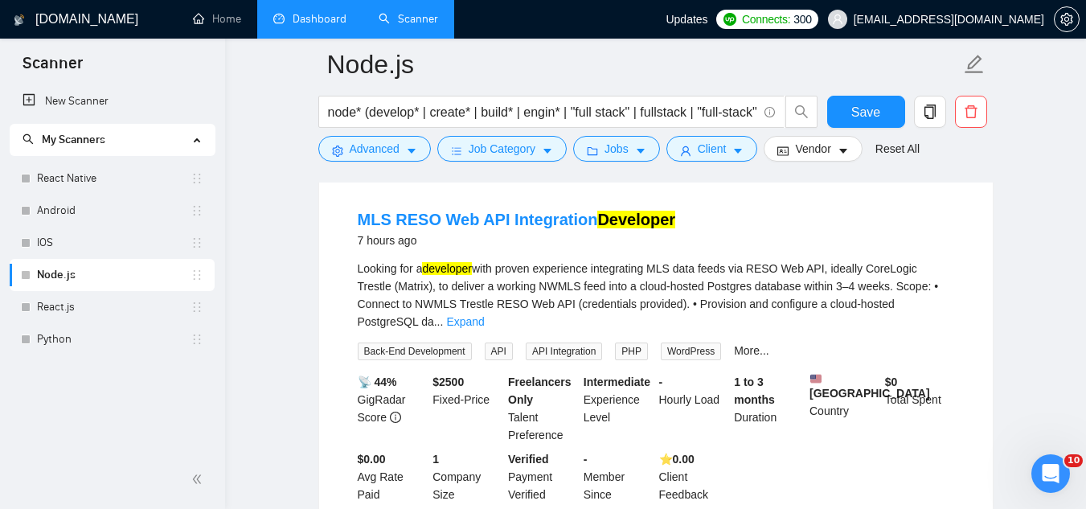
click at [484, 315] on link "Expand" at bounding box center [465, 321] width 38 height 13
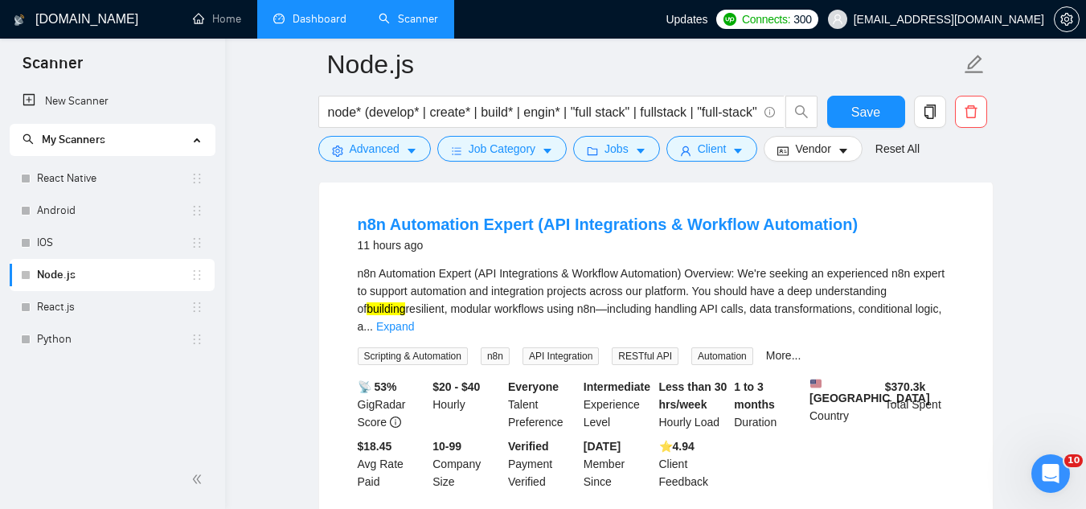
scroll to position [964, 0]
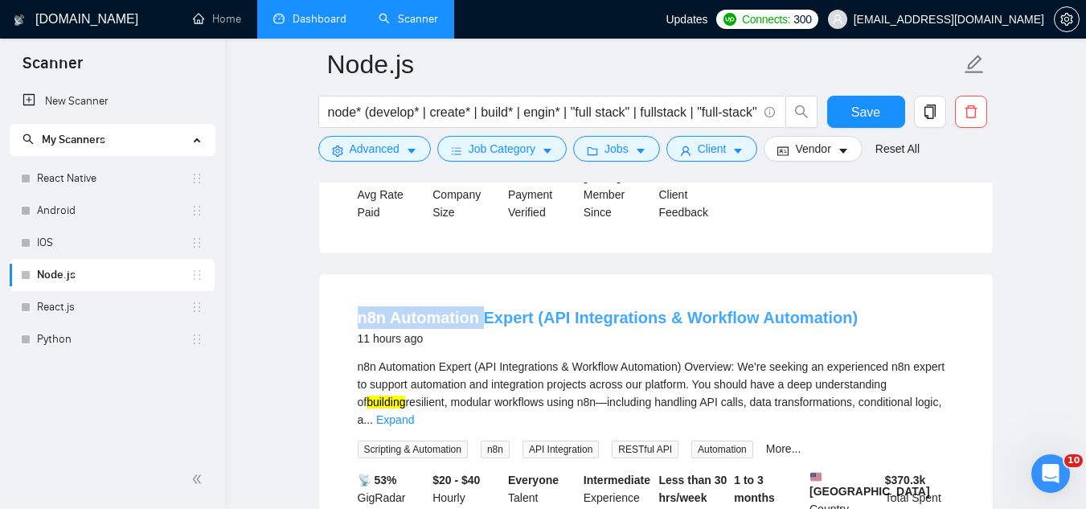
drag, startPoint x: 332, startPoint y: 291, endPoint x: 480, endPoint y: 292, distance: 147.9
click at [480, 292] on div "n8n Automation Expert (API Integrations & Workflow Automation) 11 hours ago n8n…" at bounding box center [655, 445] width 673 height 342
copy link "n8n Automation"
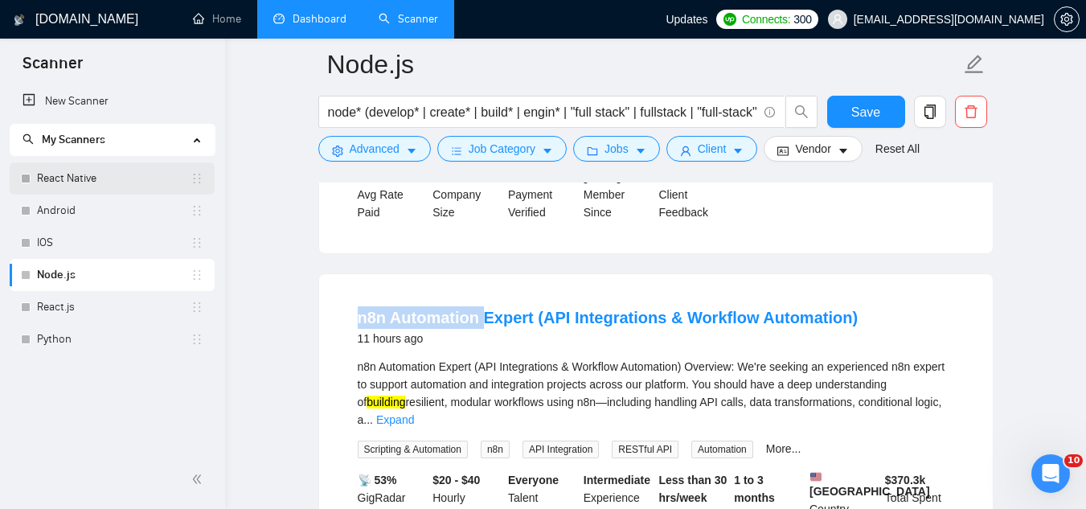
click at [100, 177] on link "React Native" at bounding box center [113, 178] width 153 height 32
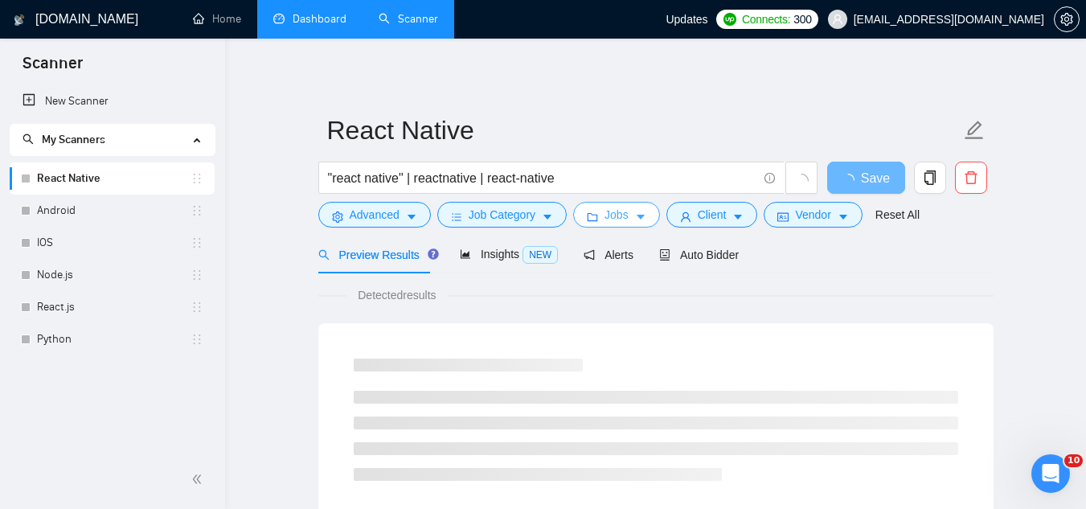
click at [614, 212] on span "Jobs" at bounding box center [616, 215] width 24 height 18
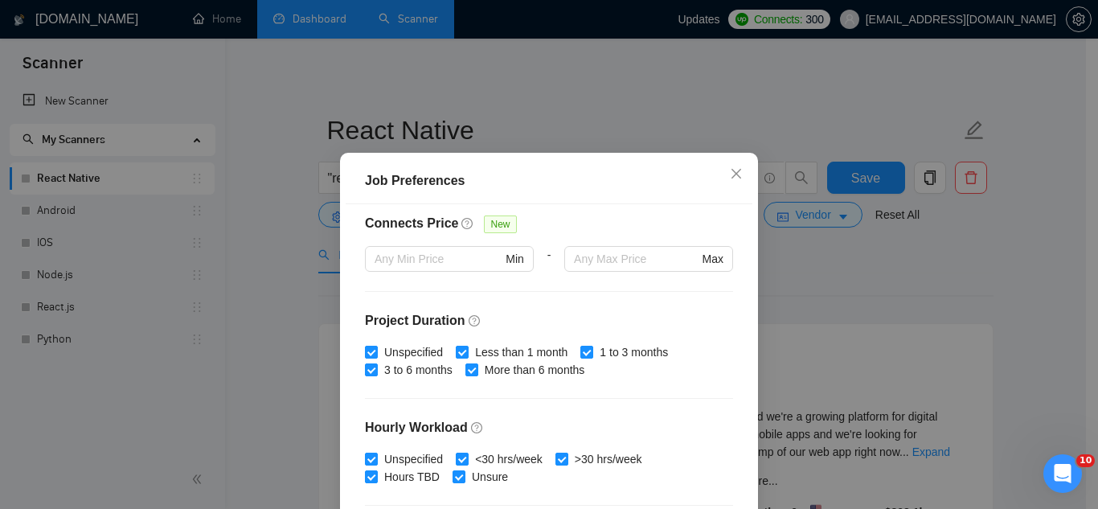
scroll to position [402, 0]
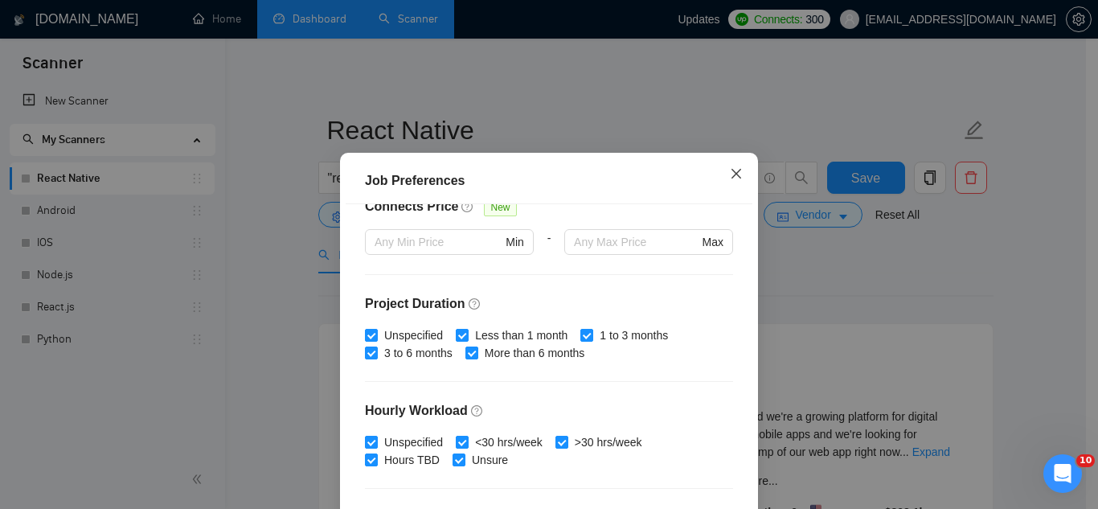
click at [729, 181] on span "Close" at bounding box center [735, 174] width 43 height 43
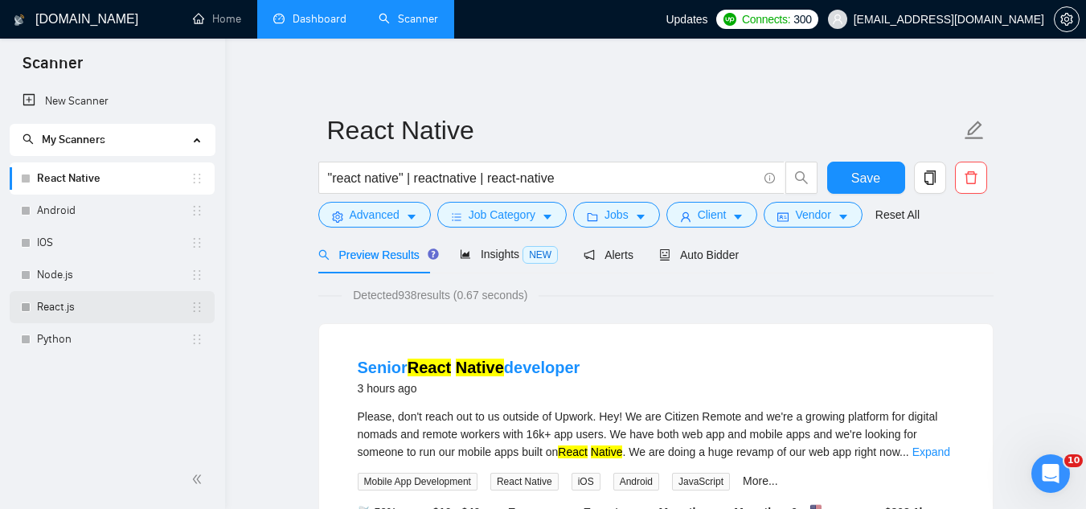
click at [86, 308] on link "React.js" at bounding box center [113, 307] width 153 height 32
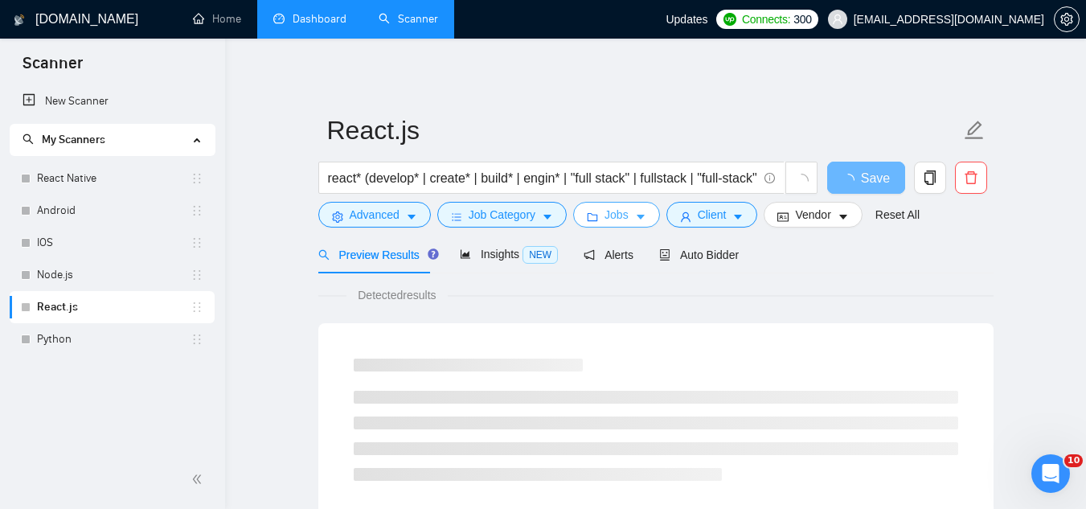
click at [615, 218] on span "Jobs" at bounding box center [616, 215] width 24 height 18
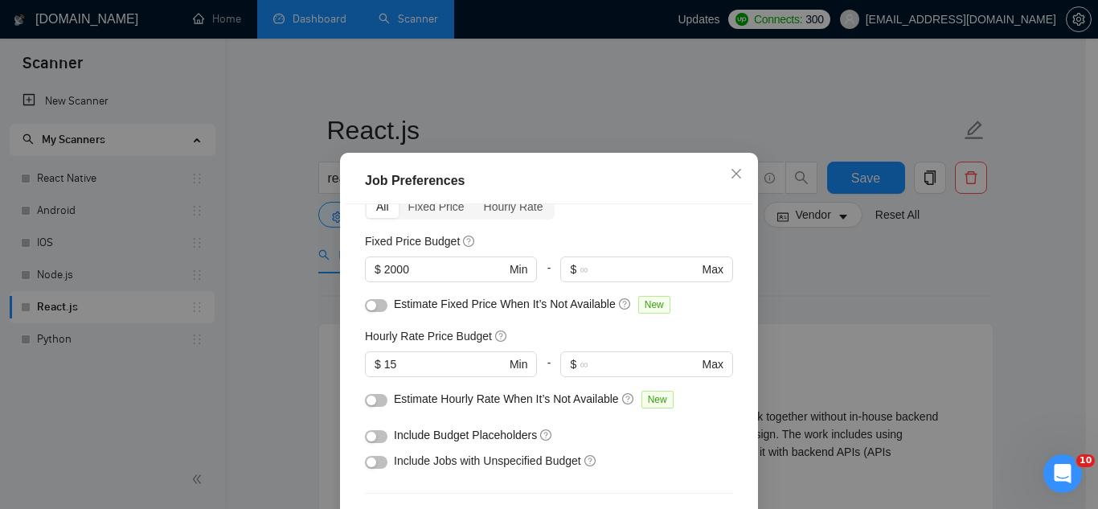
scroll to position [80, 0]
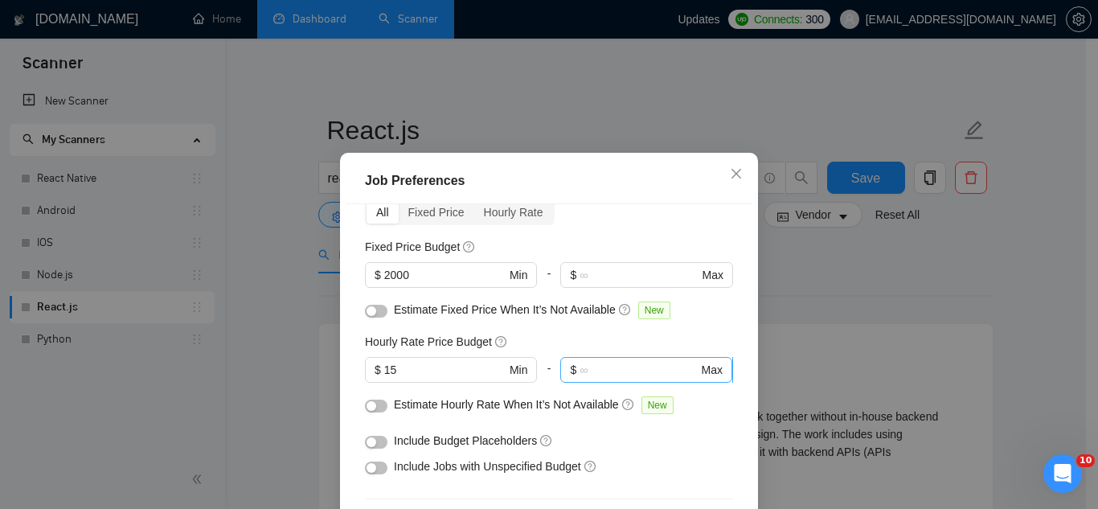
click at [593, 360] on span "$ Max" at bounding box center [645, 370] width 171 height 26
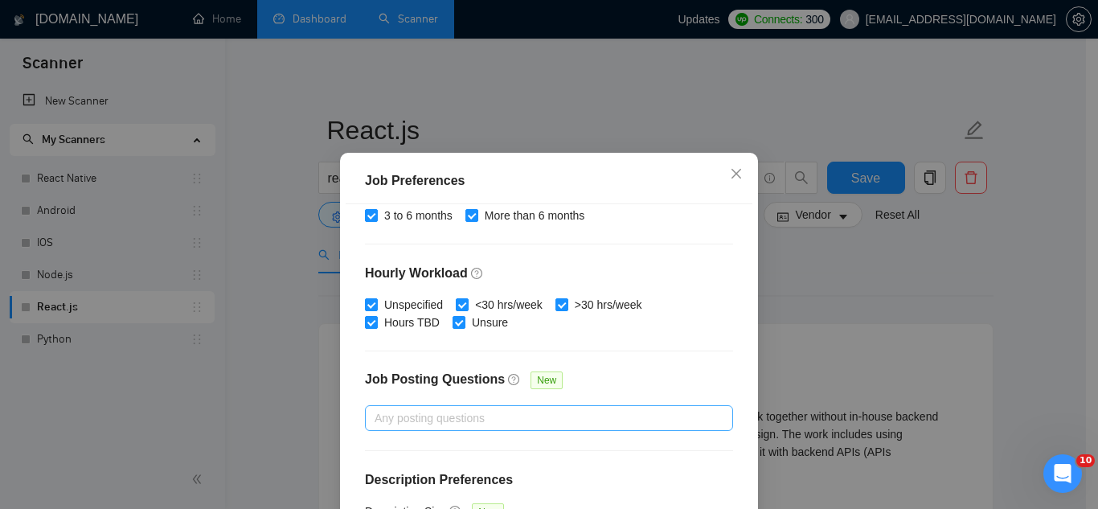
scroll to position [549, 0]
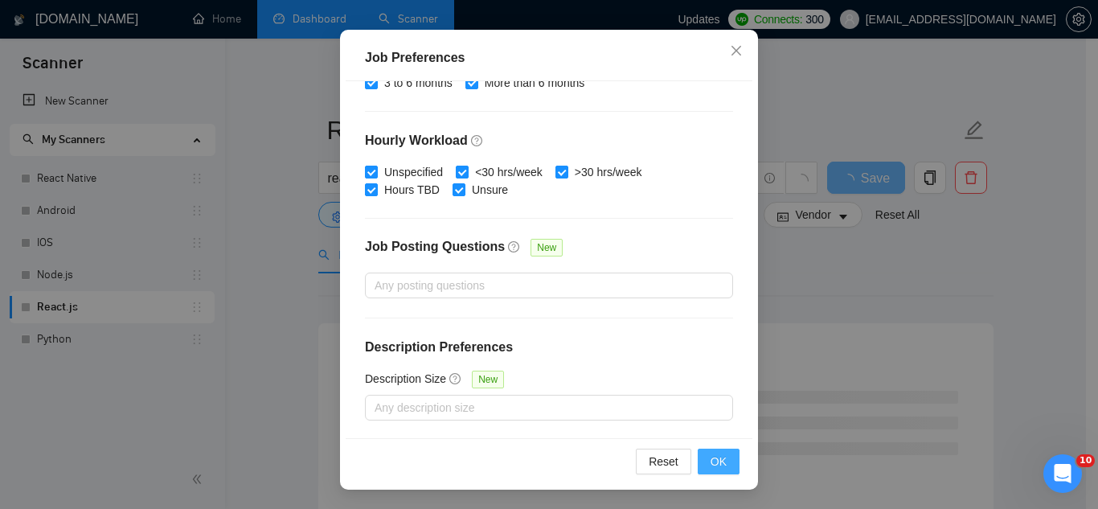
click at [710, 458] on span "OK" at bounding box center [718, 461] width 16 height 18
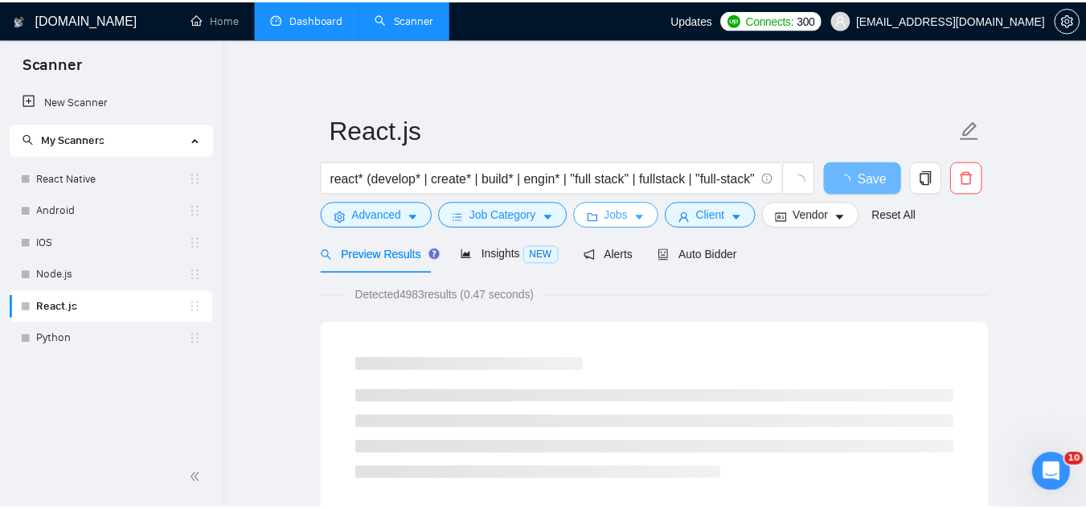
scroll to position [0, 0]
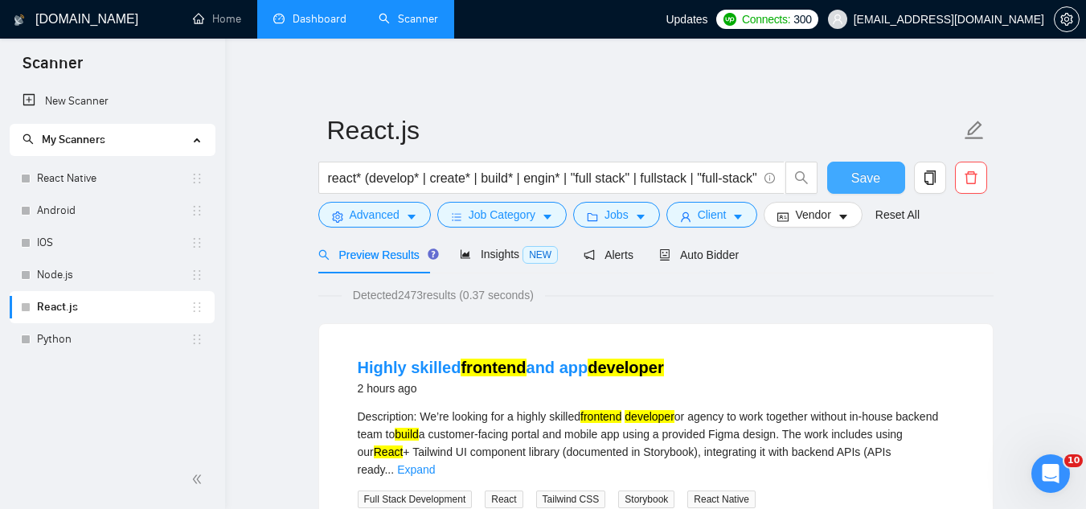
click at [850, 178] on button "Save" at bounding box center [866, 178] width 78 height 32
click at [610, 214] on span "Jobs" at bounding box center [616, 215] width 24 height 18
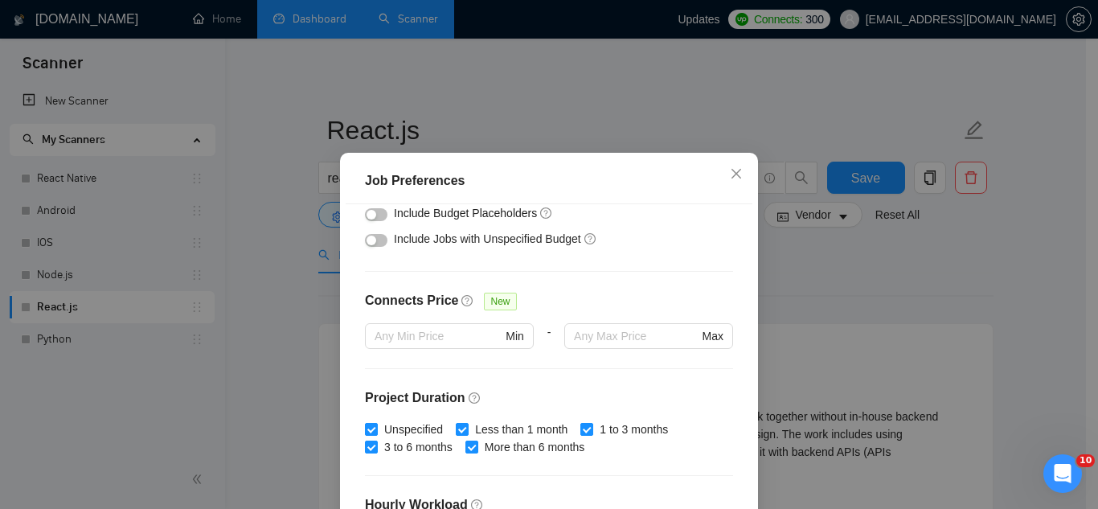
scroll to position [147, 0]
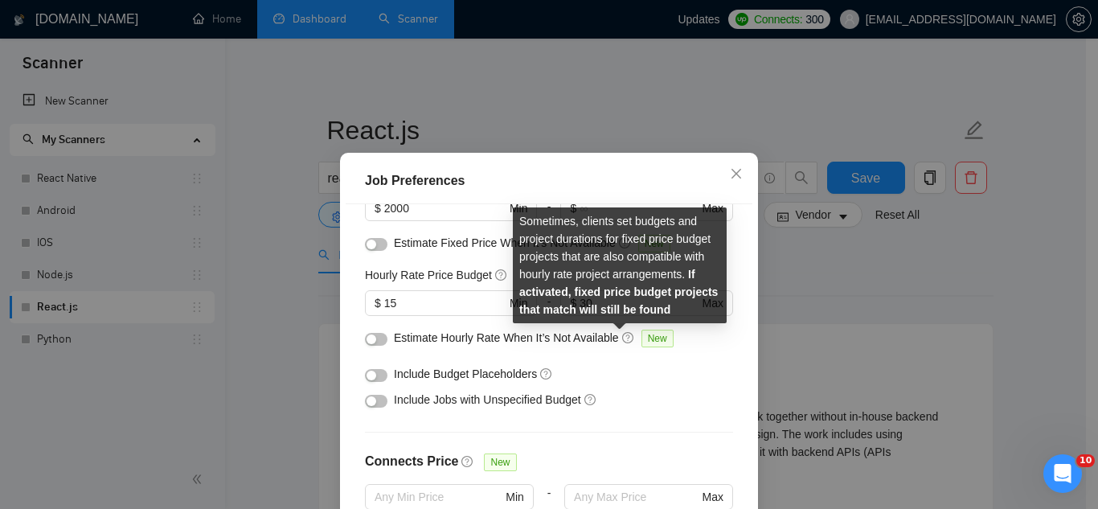
click at [601, 304] on strong "If activated, fixed price budget projects that match will still be found" at bounding box center [618, 292] width 198 height 48
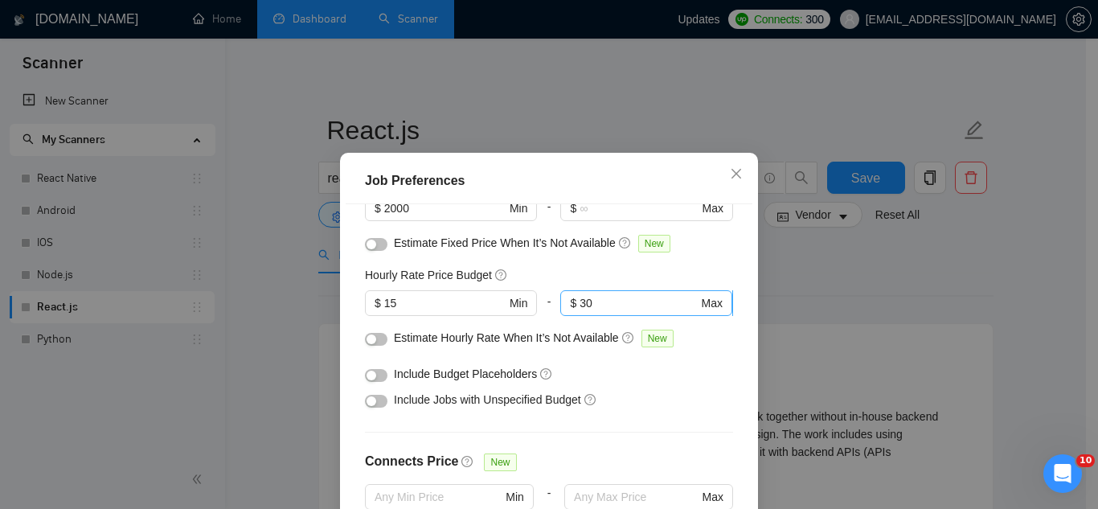
click at [595, 302] on input "30" at bounding box center [638, 303] width 118 height 18
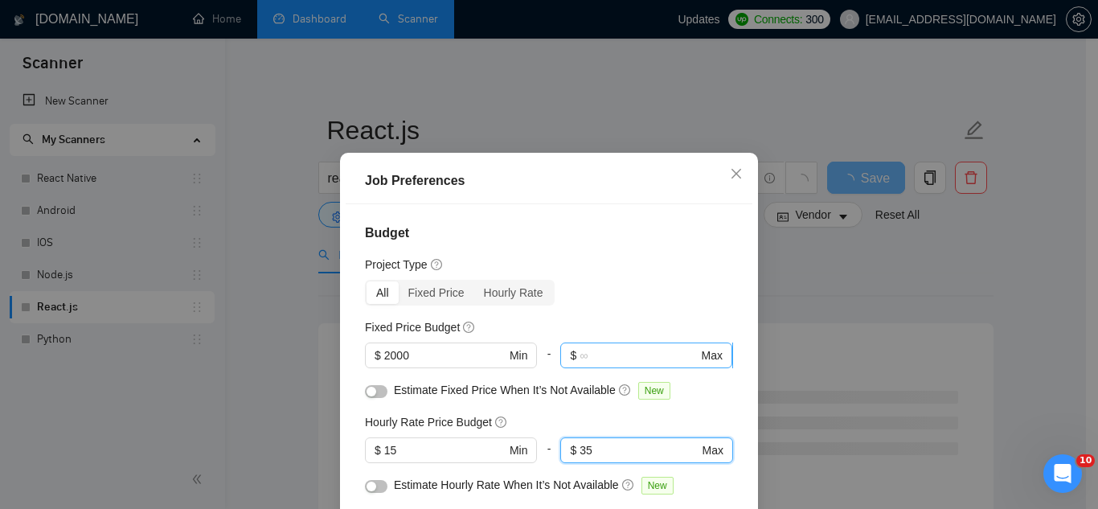
type input "35"
click at [618, 357] on input "text" at bounding box center [638, 355] width 118 height 18
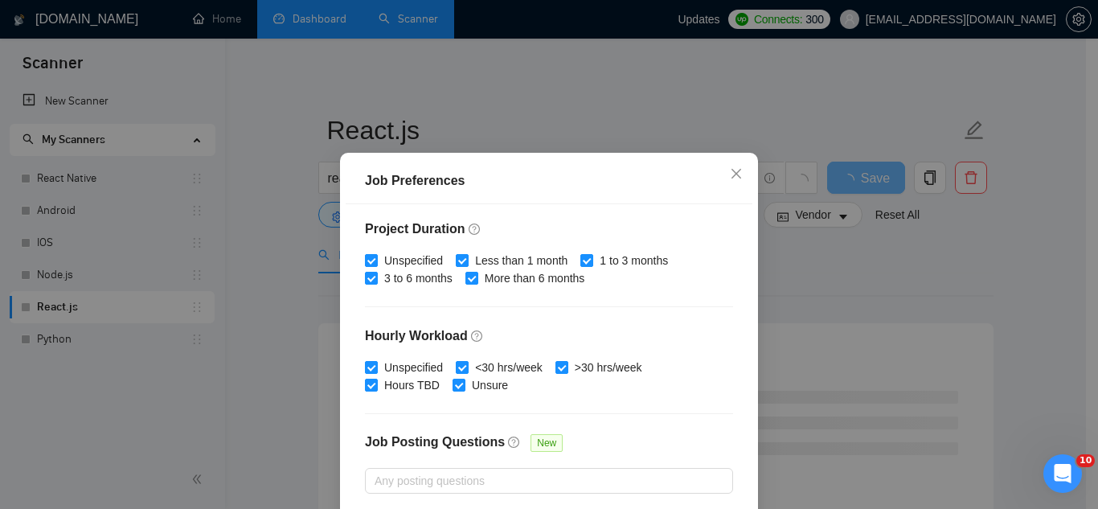
scroll to position [549, 0]
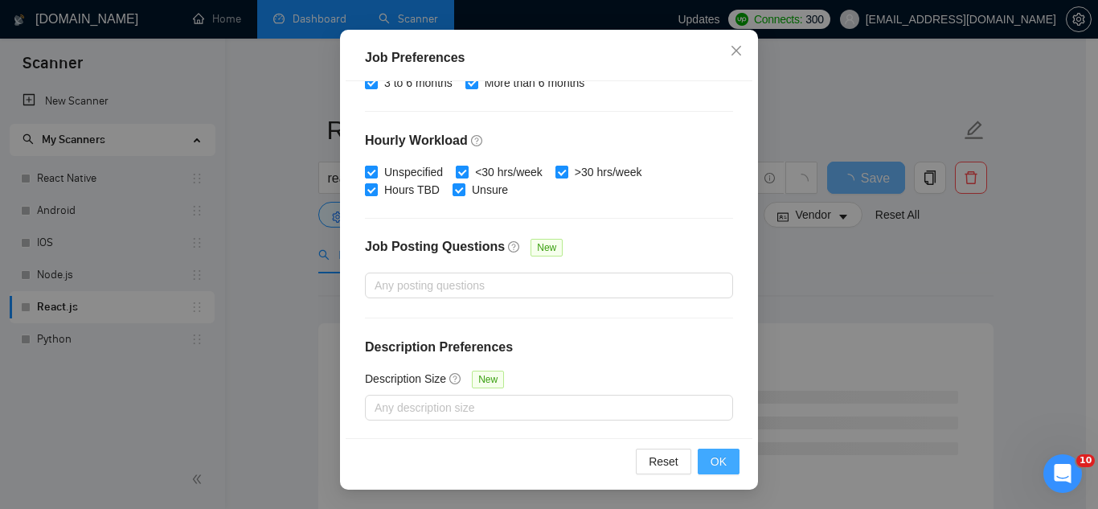
type input "5000"
click at [711, 461] on span "OK" at bounding box center [718, 461] width 16 height 18
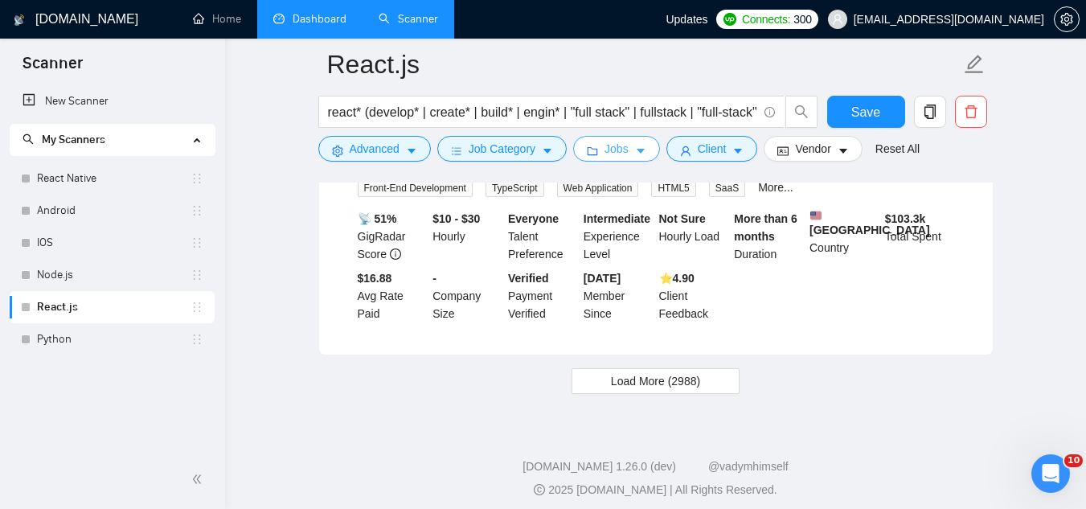
scroll to position [3528, 0]
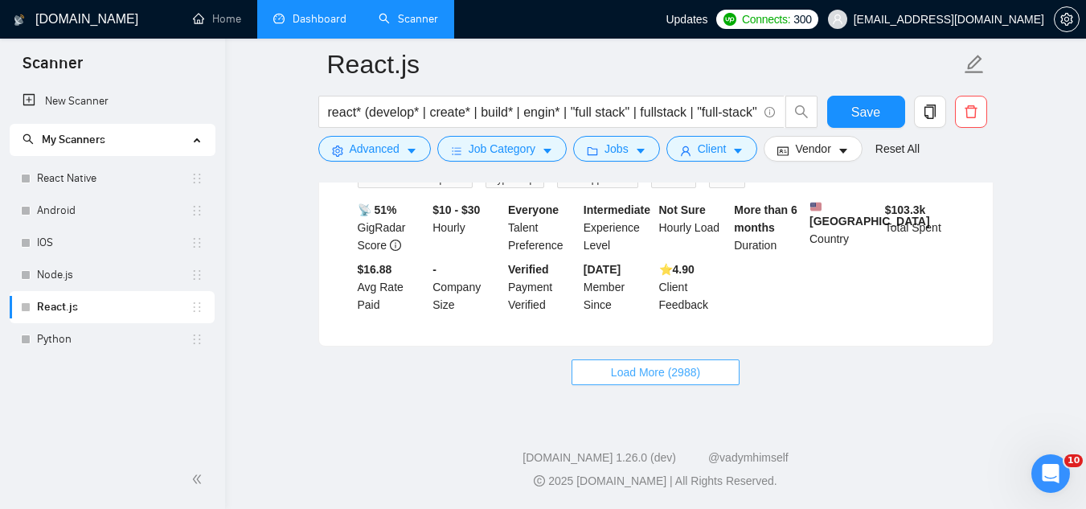
click at [624, 379] on span "Load More (2988)" at bounding box center [655, 372] width 89 height 18
click at [856, 112] on span "Save" at bounding box center [865, 112] width 29 height 20
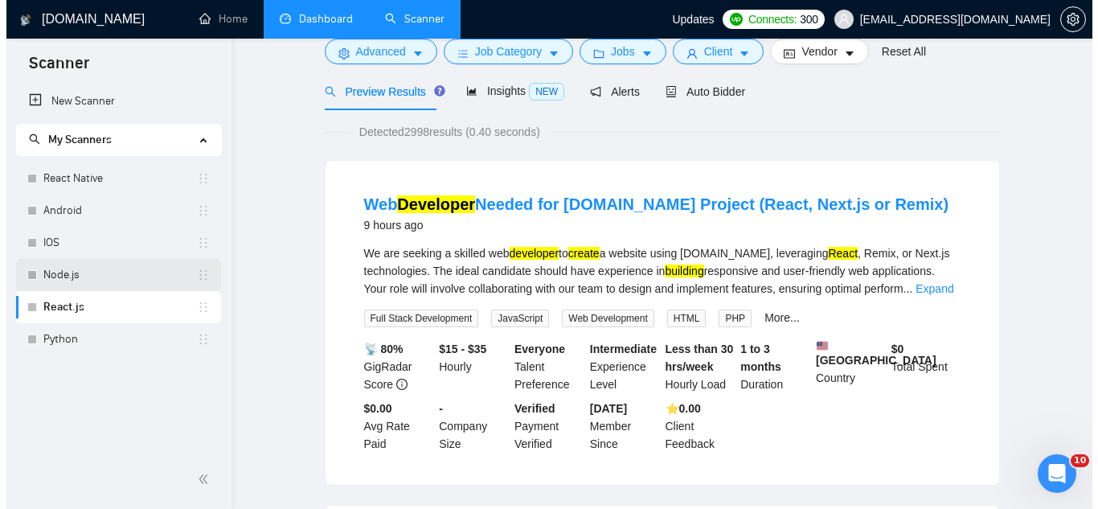
scroll to position [0, 0]
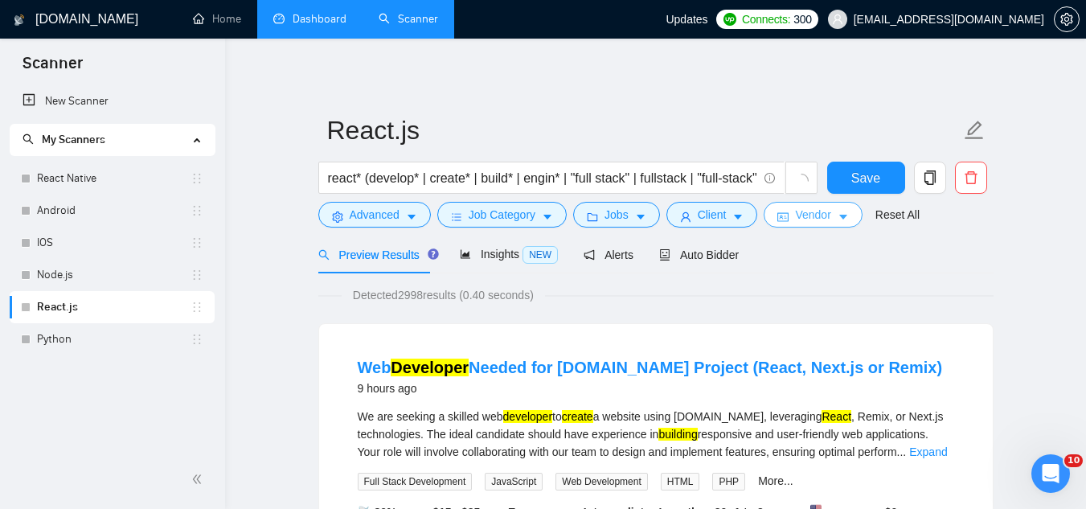
click at [806, 219] on span "Vendor" at bounding box center [812, 215] width 35 height 18
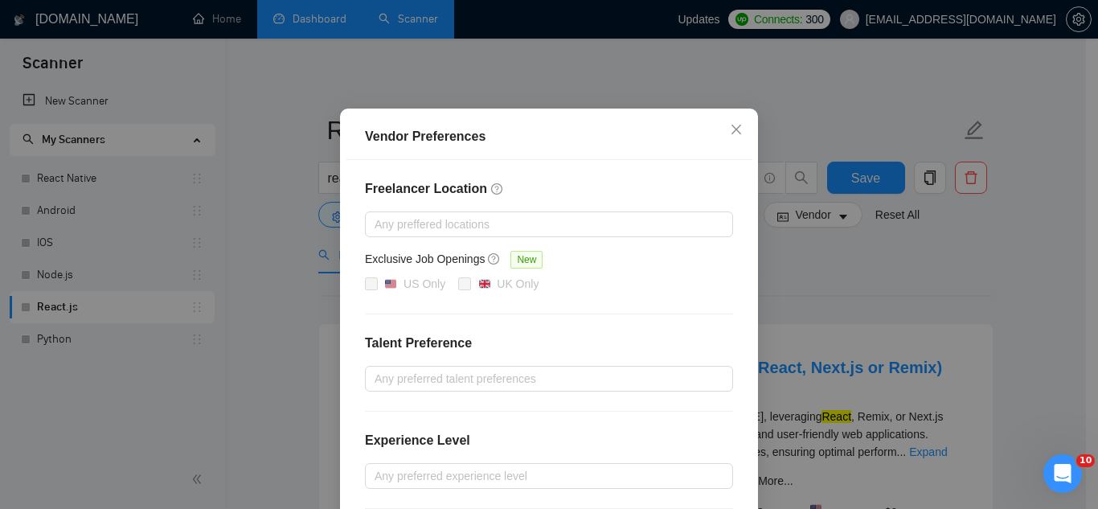
scroll to position [161, 0]
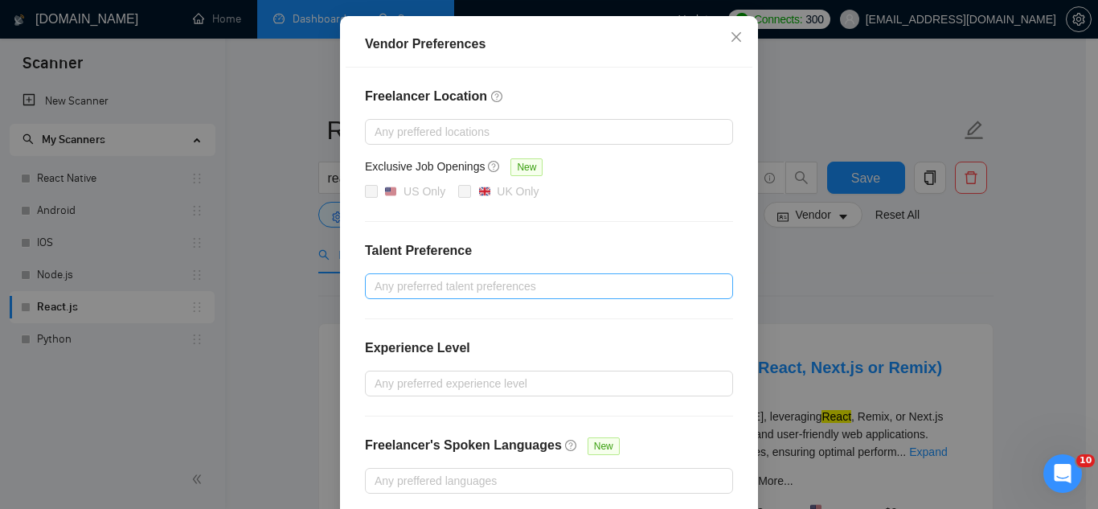
click at [443, 279] on div at bounding box center [541, 285] width 344 height 19
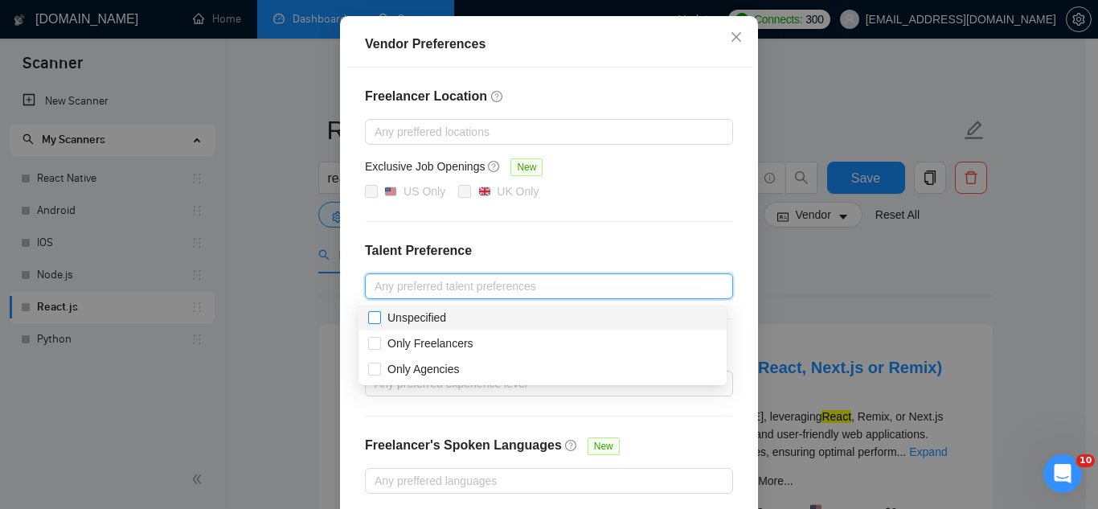
click at [440, 317] on span "Unspecified" at bounding box center [416, 317] width 59 height 13
click at [379, 317] on input "Unspecified" at bounding box center [373, 316] width 11 height 11
checkbox input "true"
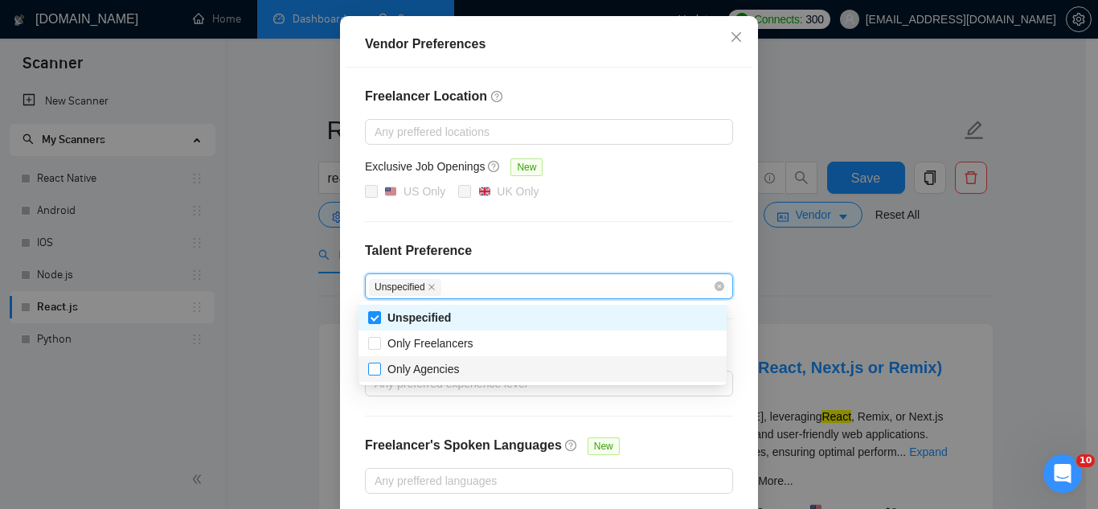
click at [444, 366] on span "Only Agencies" at bounding box center [423, 368] width 72 height 13
click at [379, 366] on input "Only Agencies" at bounding box center [373, 367] width 11 height 11
checkbox input "true"
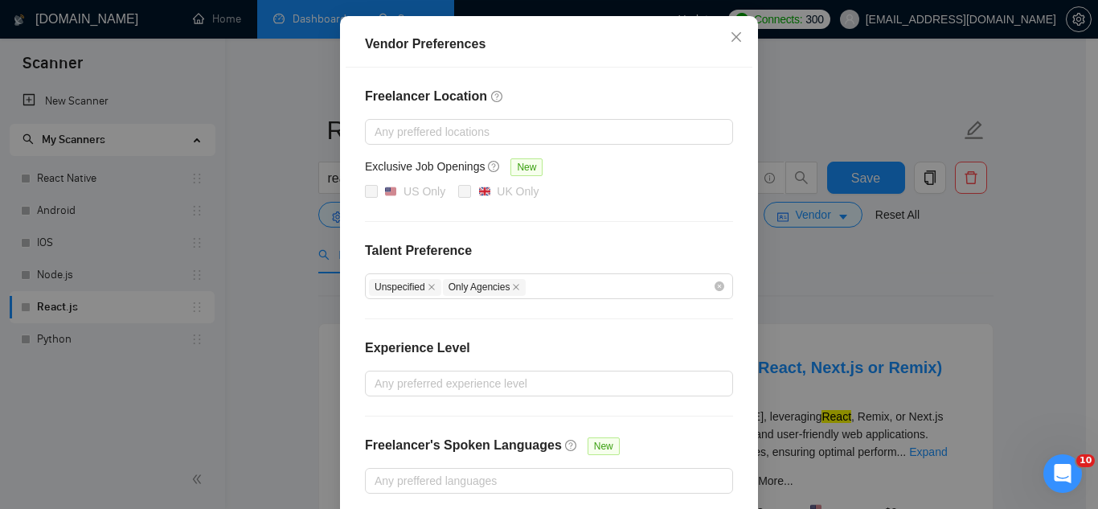
click at [607, 223] on div "Freelancer Location Any preffered locations Exclusive Job Openings New US Only …" at bounding box center [549, 289] width 407 height 445
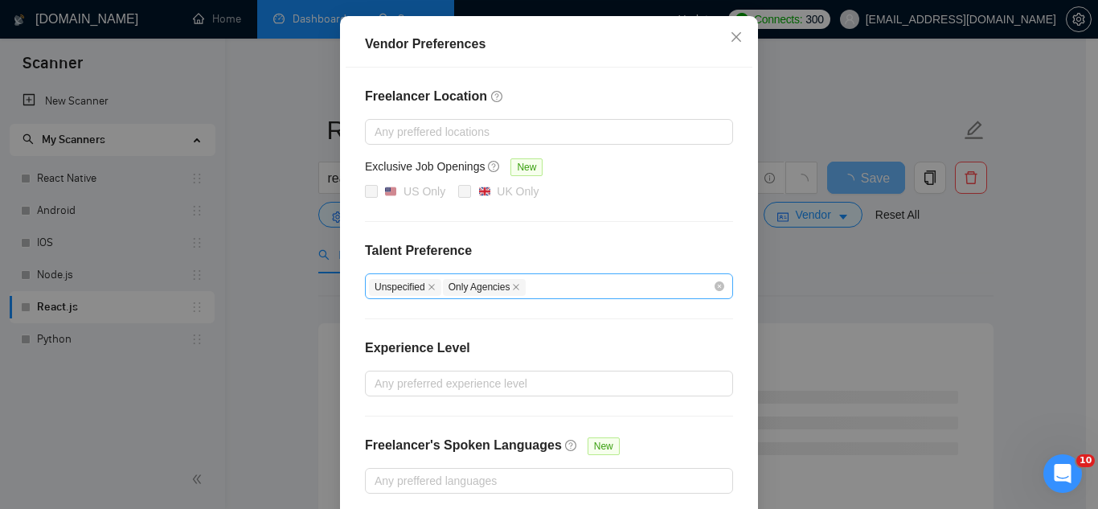
scroll to position [235, 0]
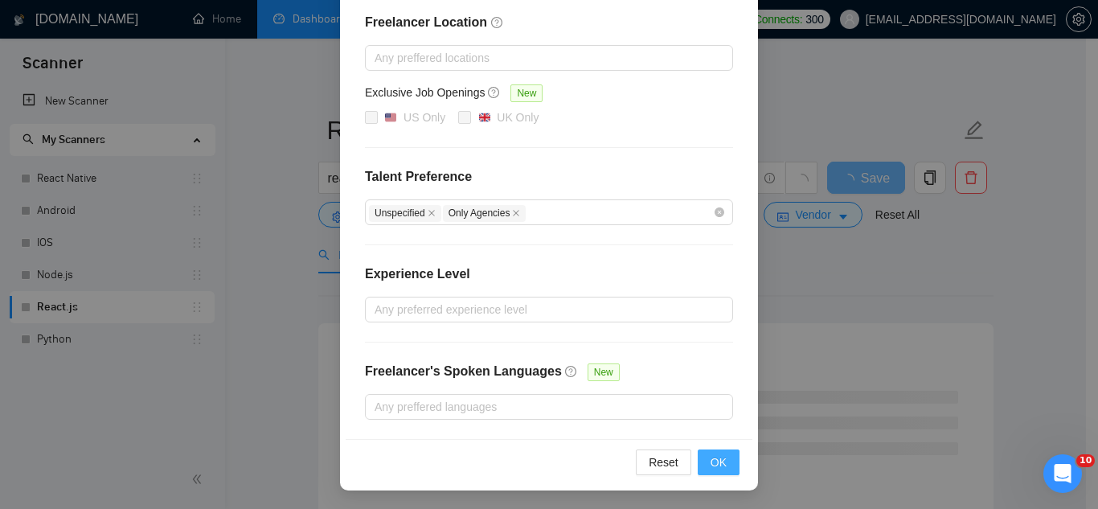
click at [720, 457] on span "OK" at bounding box center [718, 462] width 16 height 18
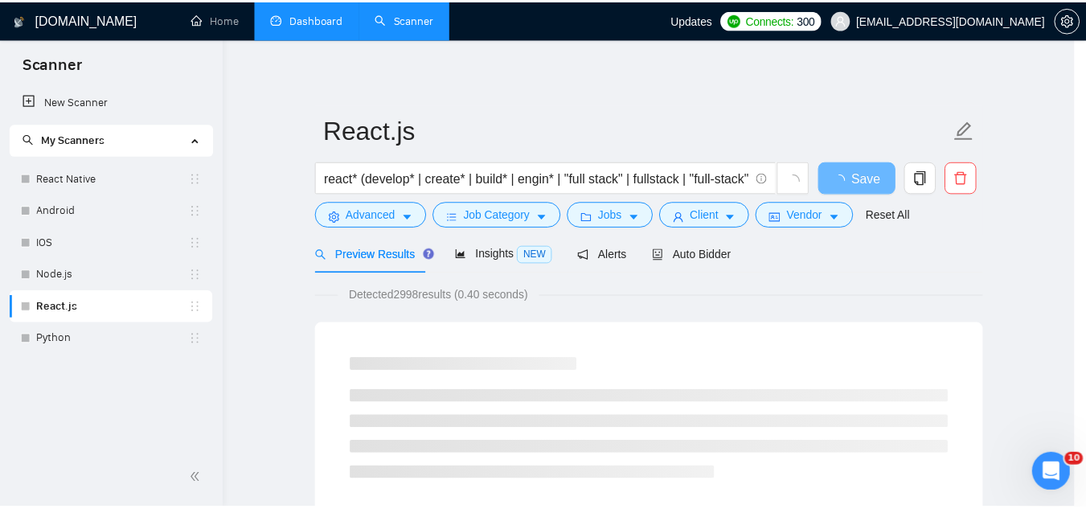
scroll to position [154, 0]
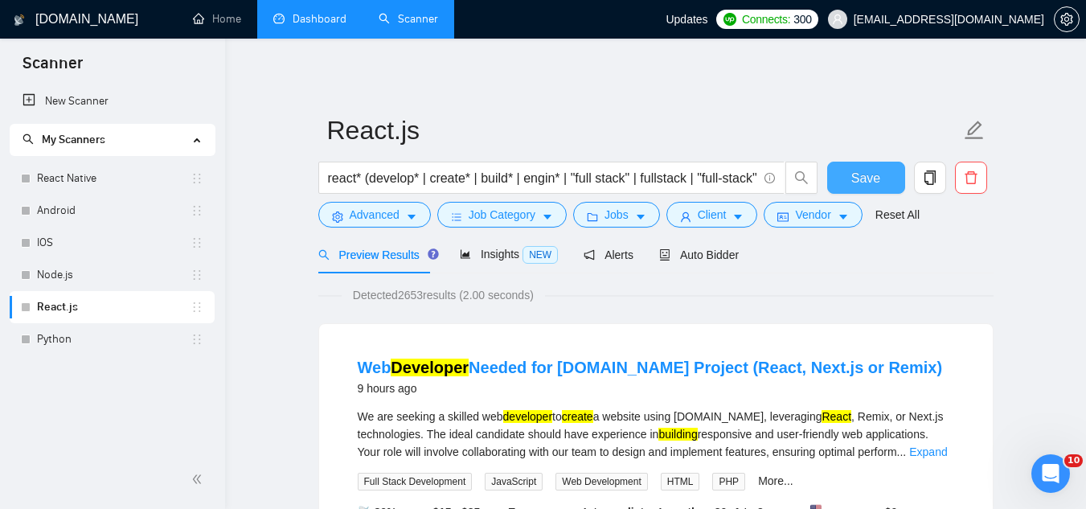
click at [872, 179] on span "Save" at bounding box center [865, 178] width 29 height 20
click at [873, 174] on span "Save" at bounding box center [865, 178] width 29 height 20
click at [121, 172] on link "React Native" at bounding box center [113, 178] width 153 height 32
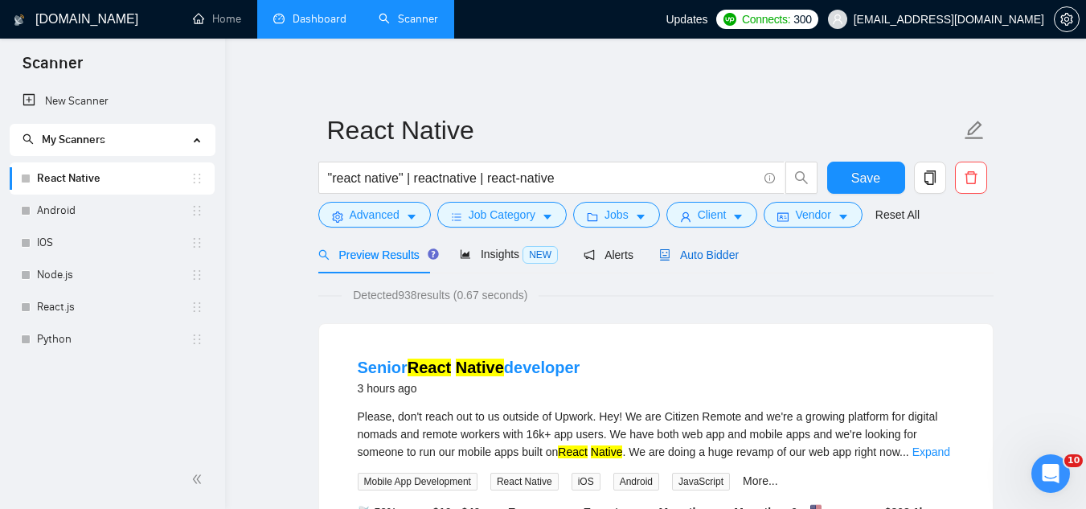
click at [714, 257] on span "Auto Bidder" at bounding box center [699, 254] width 80 height 13
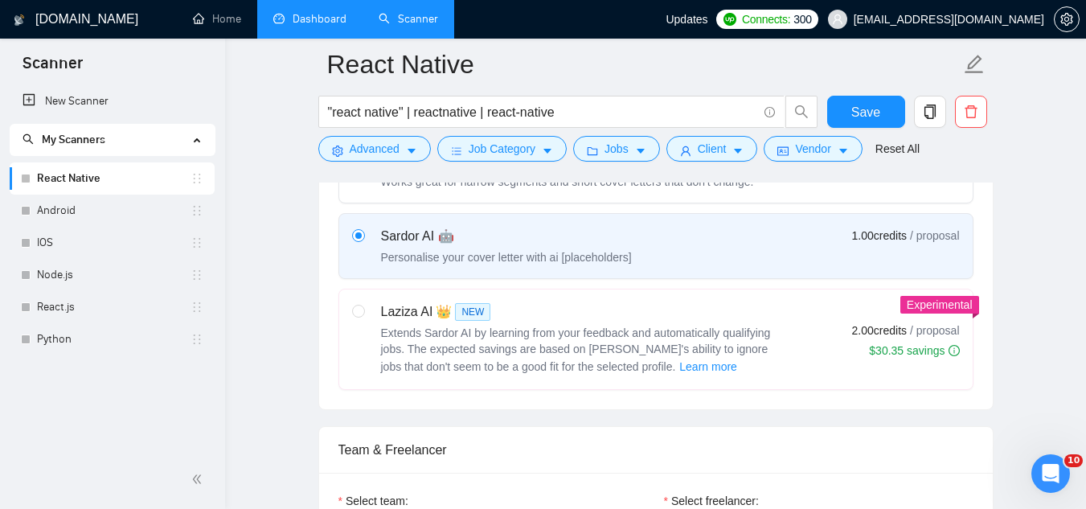
scroll to position [161, 0]
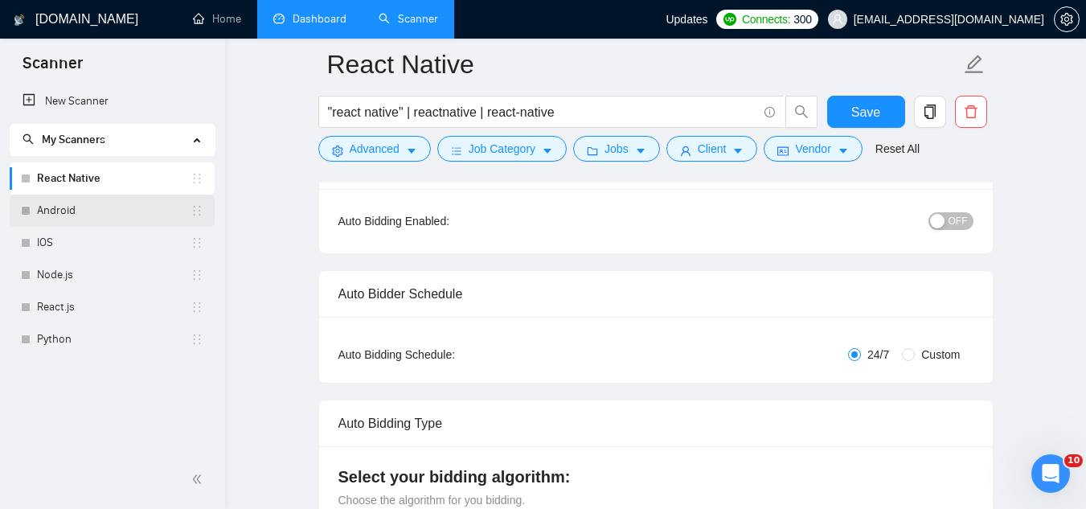
click at [88, 207] on link "Android" at bounding box center [113, 210] width 153 height 32
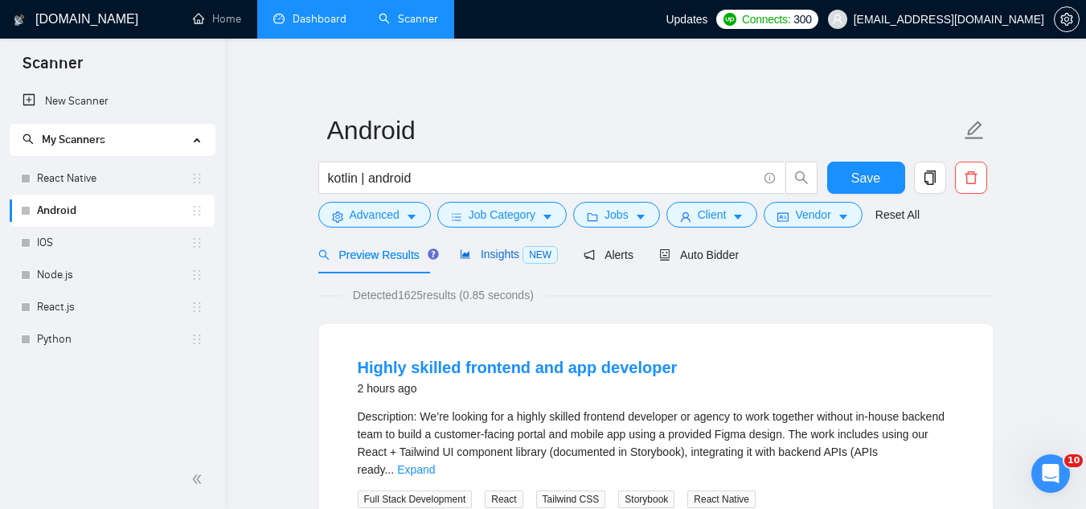
click at [497, 257] on span "Insights NEW" at bounding box center [509, 253] width 98 height 13
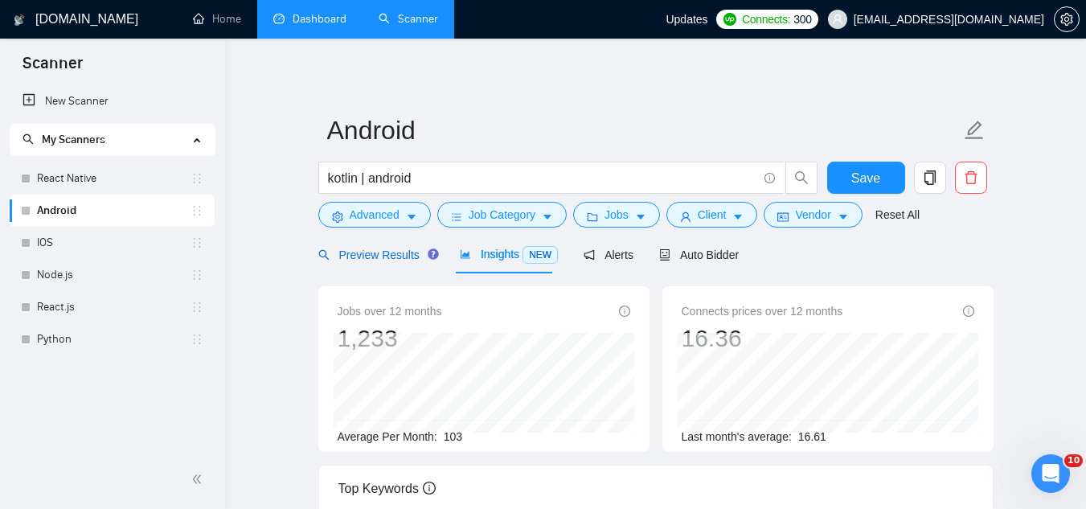
click at [391, 256] on span "Preview Results" at bounding box center [376, 254] width 116 height 13
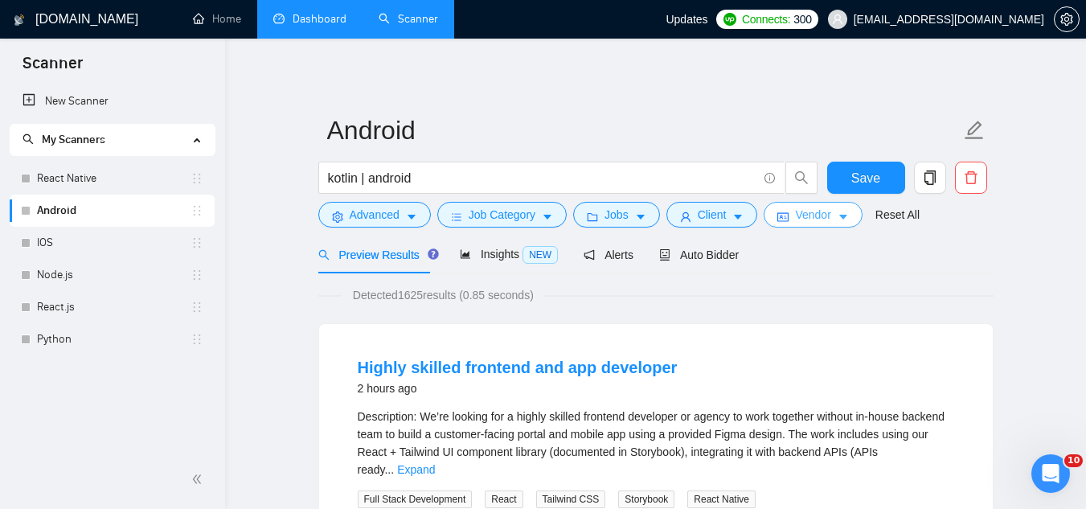
click at [795, 219] on span "Vendor" at bounding box center [812, 215] width 35 height 18
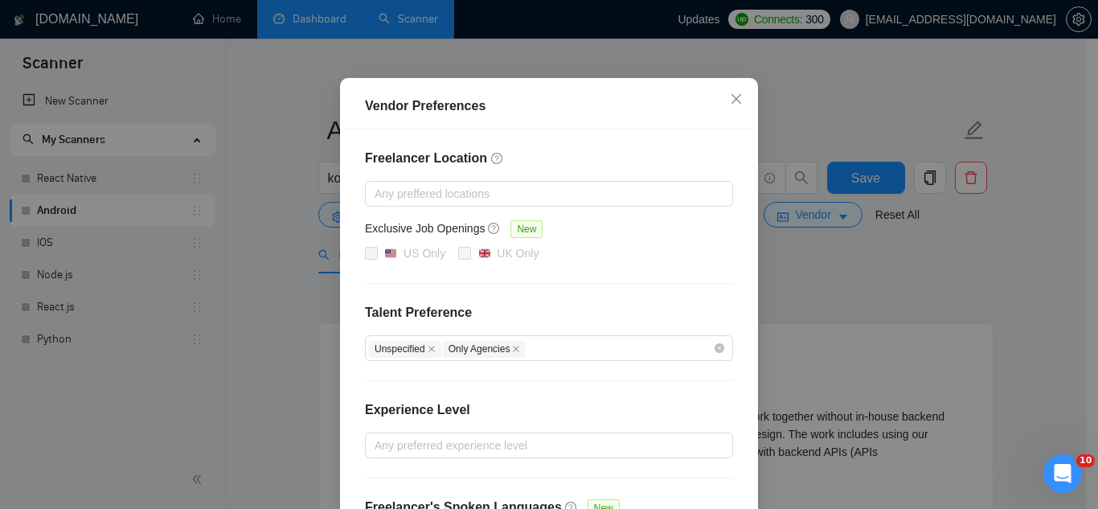
scroll to position [74, 0]
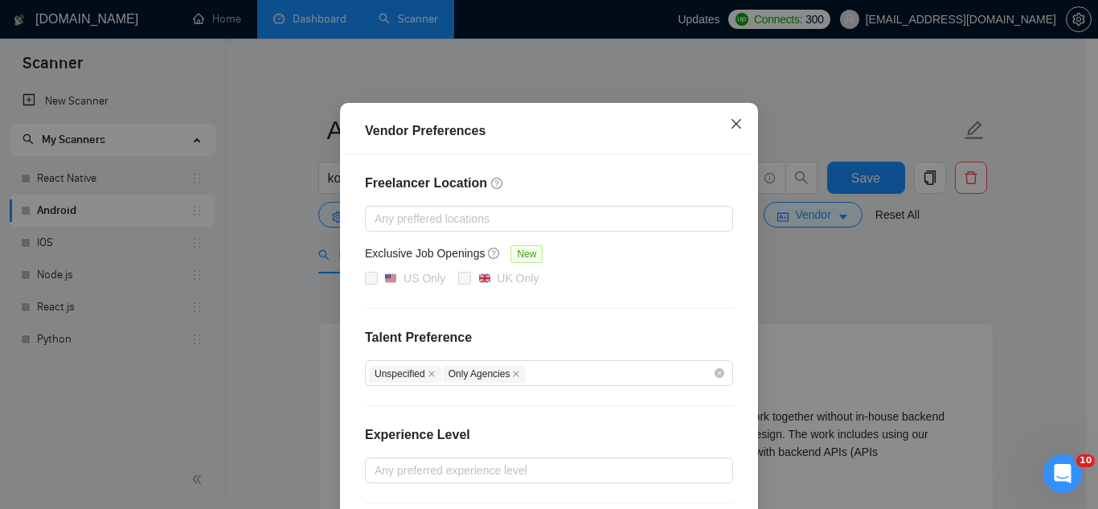
click at [730, 123] on icon "close" at bounding box center [736, 123] width 13 height 13
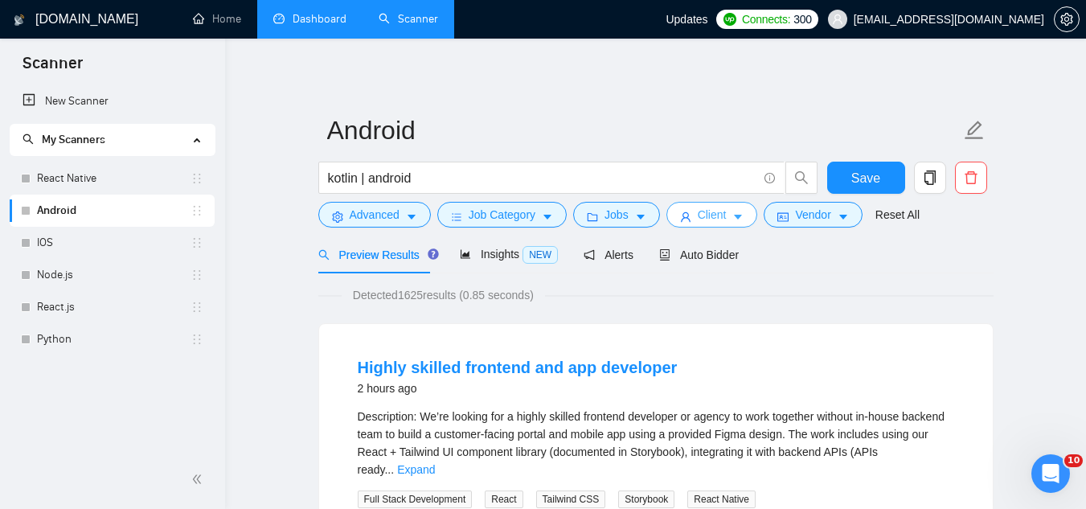
click at [682, 222] on icon "user" at bounding box center [685, 216] width 11 height 11
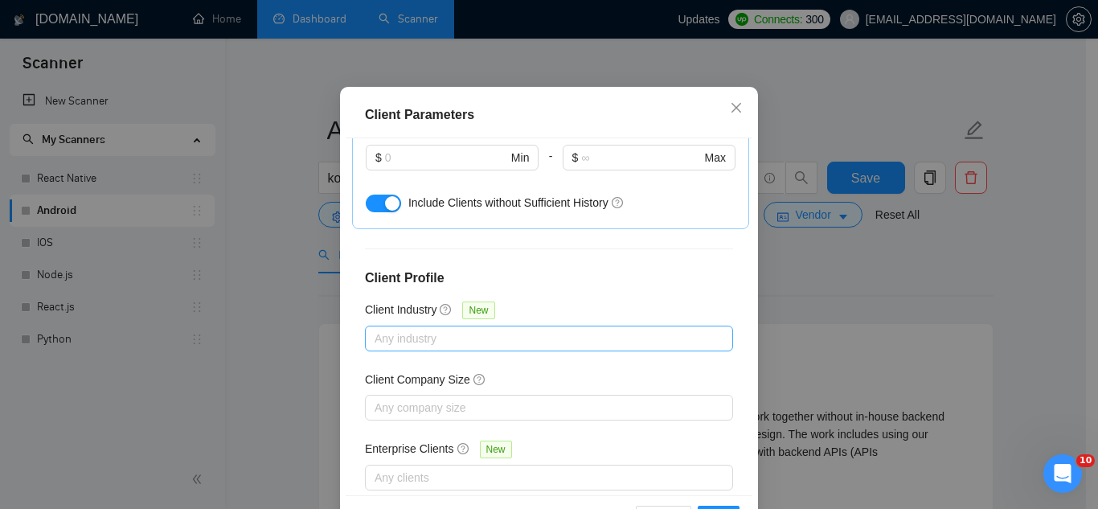
scroll to position [644, 0]
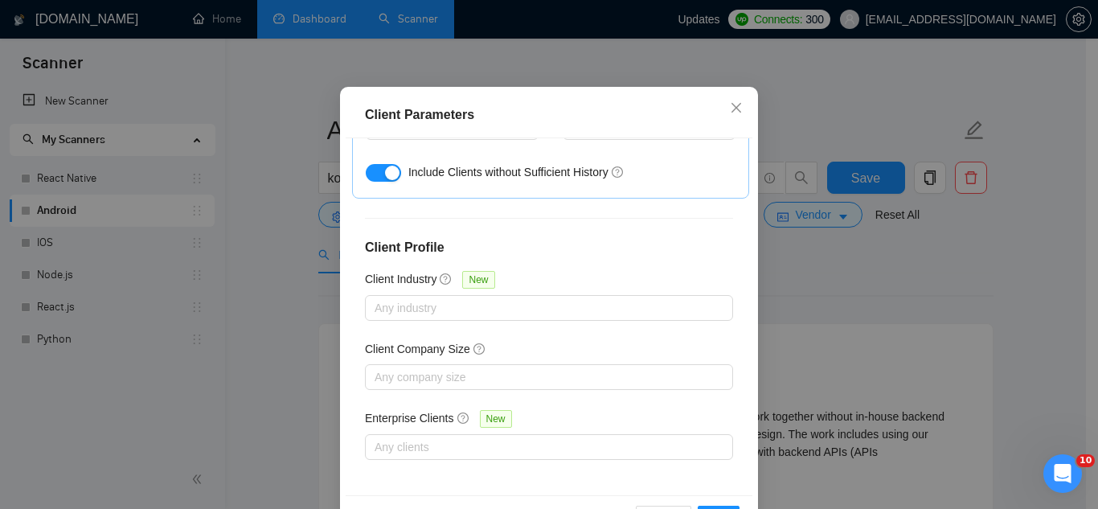
click at [813, 258] on div "Client Parameters Client Location Include Client Countries [GEOGRAPHIC_DATA] Ex…" at bounding box center [549, 254] width 1098 height 509
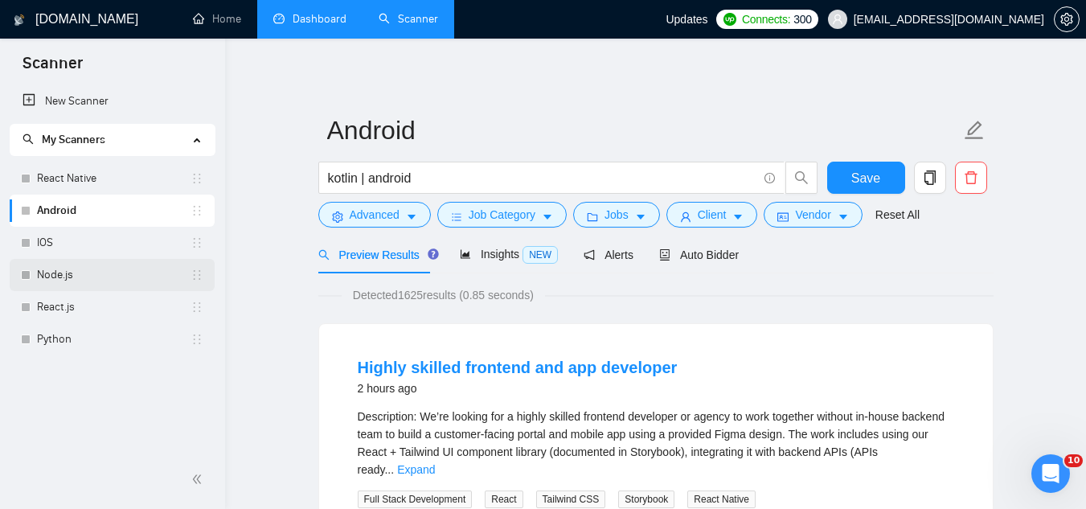
click at [77, 277] on link "Node.js" at bounding box center [113, 275] width 153 height 32
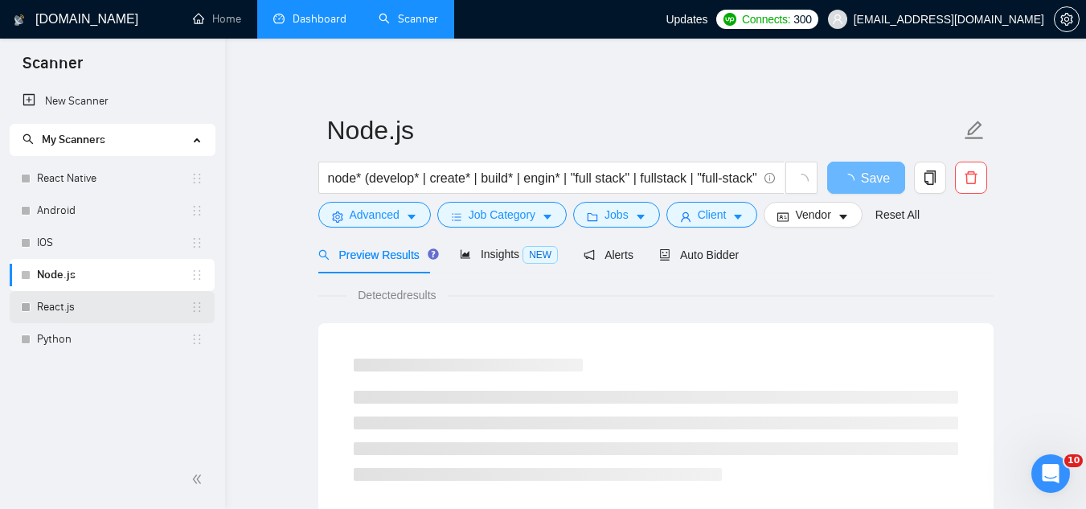
click at [102, 309] on link "React.js" at bounding box center [113, 307] width 153 height 32
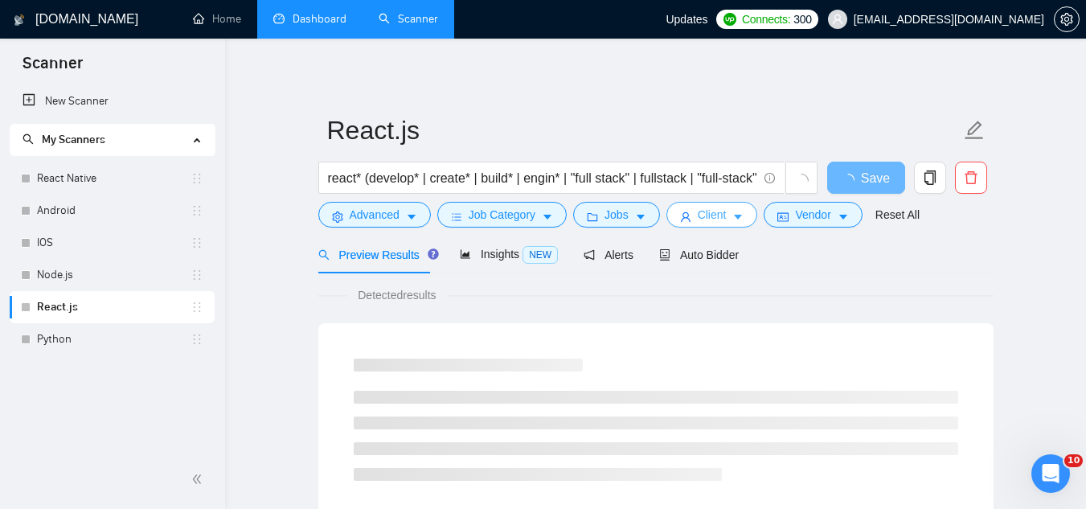
click at [698, 215] on span "Client" at bounding box center [711, 215] width 29 height 18
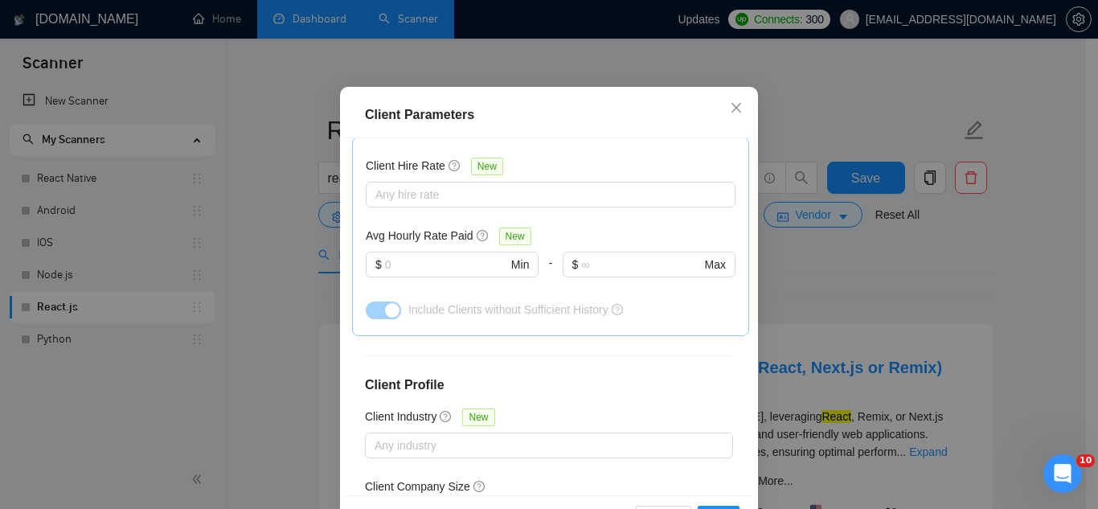
scroll to position [483, 0]
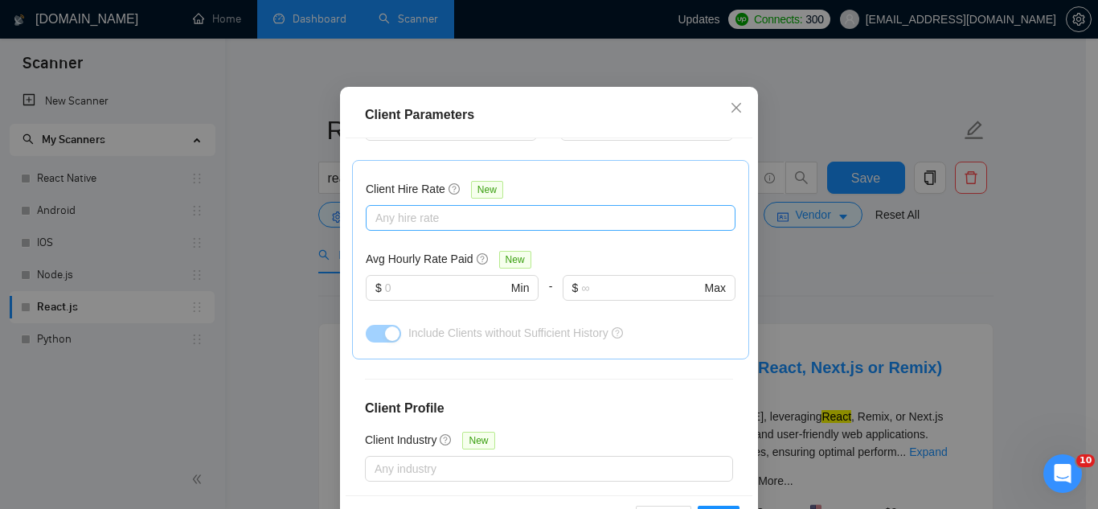
click at [453, 227] on div at bounding box center [543, 217] width 346 height 19
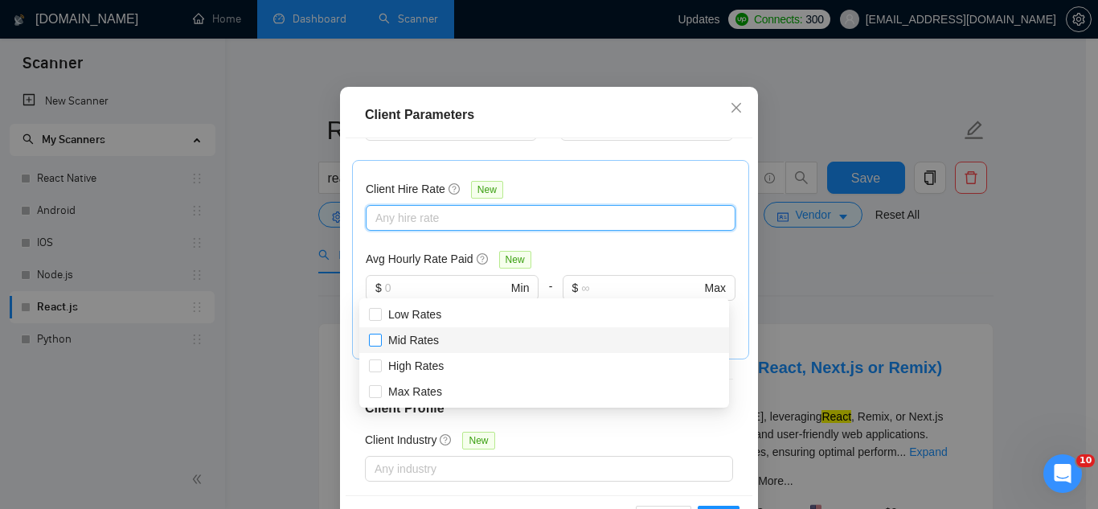
click at [440, 339] on span "Mid Rates" at bounding box center [413, 340] width 63 height 18
click at [380, 339] on input "Mid Rates" at bounding box center [374, 338] width 11 height 11
click at [434, 337] on span "Mid Rates" at bounding box center [413, 339] width 51 height 13
click at [380, 337] on input "Mid Rates" at bounding box center [374, 338] width 11 height 11
checkbox input "true"
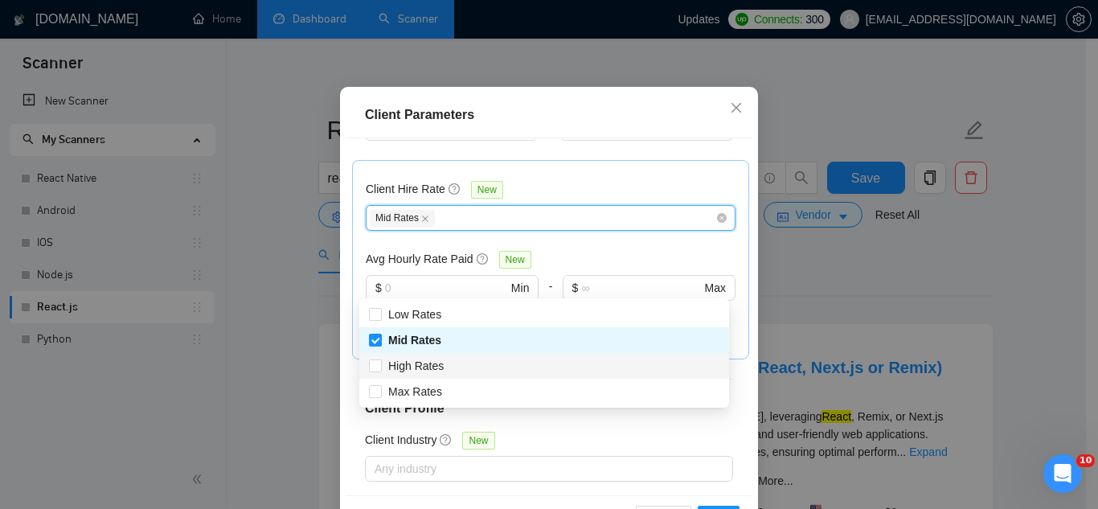
click at [448, 368] on div "High Rates" at bounding box center [544, 366] width 350 height 18
checkbox input "true"
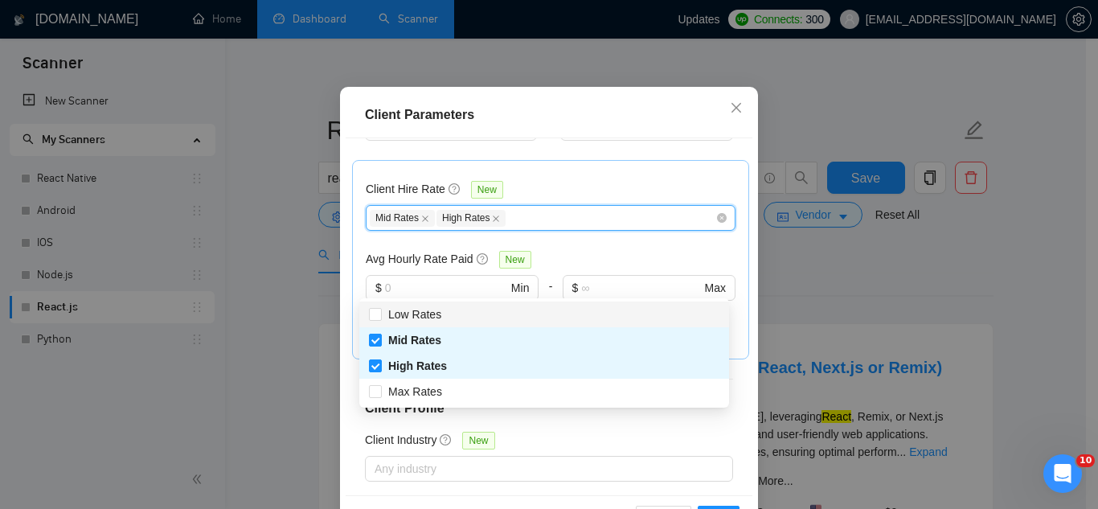
click at [552, 243] on div "Client Hire Rate New Mid Rates High Rates Avg Hourly Rate Paid New $ Min - $ Ma…" at bounding box center [551, 260] width 370 height 172
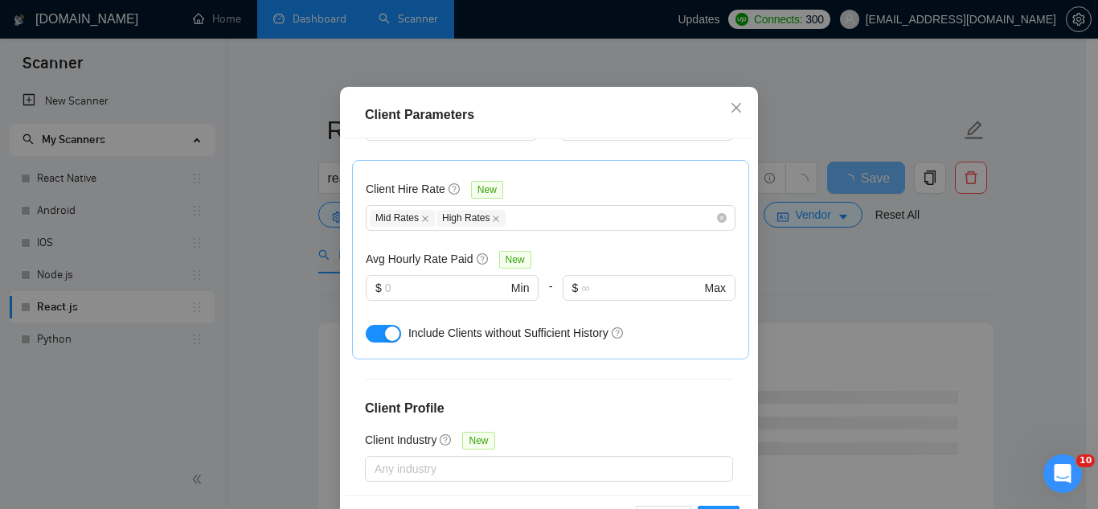
click at [374, 342] on button "button" at bounding box center [383, 334] width 35 height 18
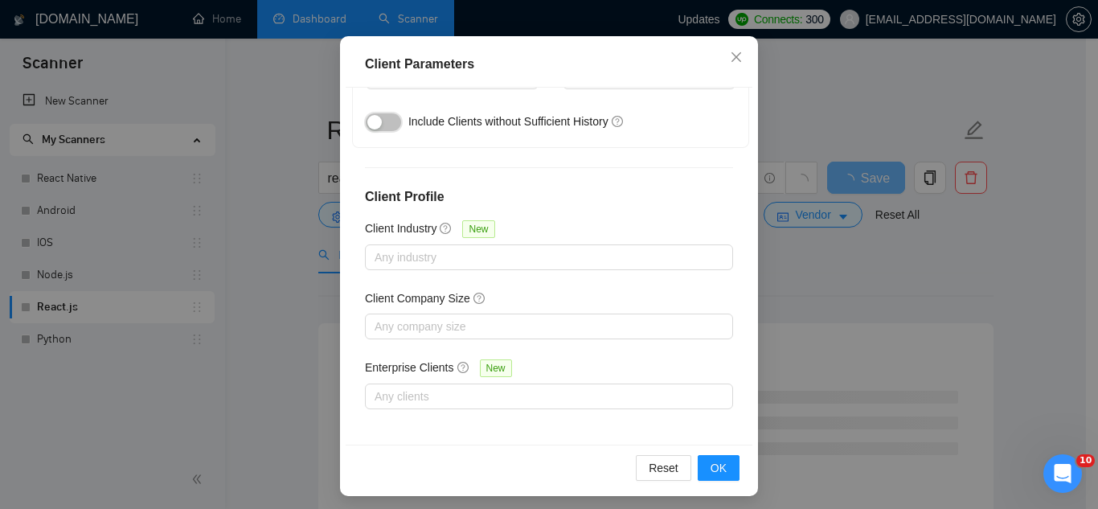
scroll to position [123, 0]
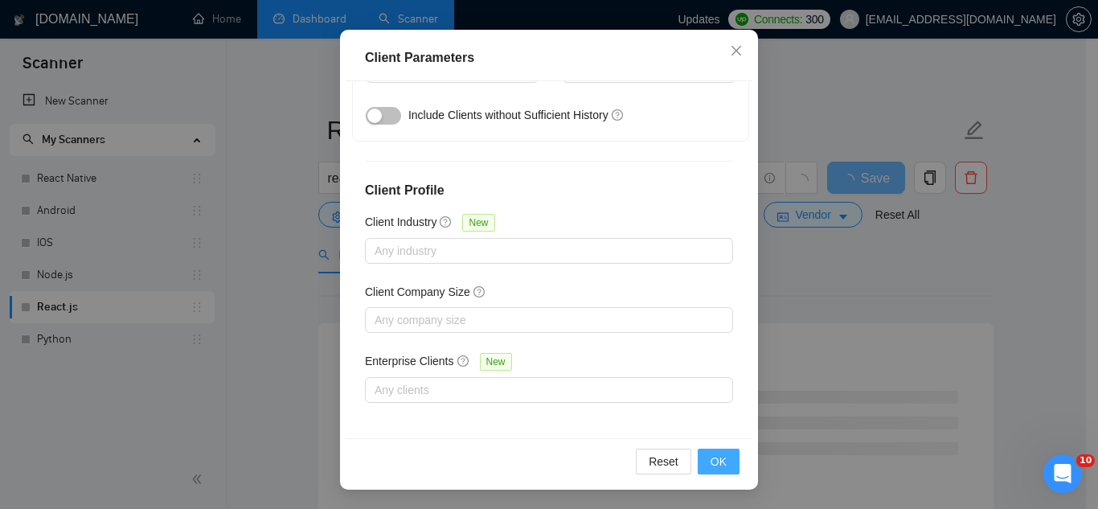
click at [717, 456] on span "OK" at bounding box center [718, 461] width 16 height 18
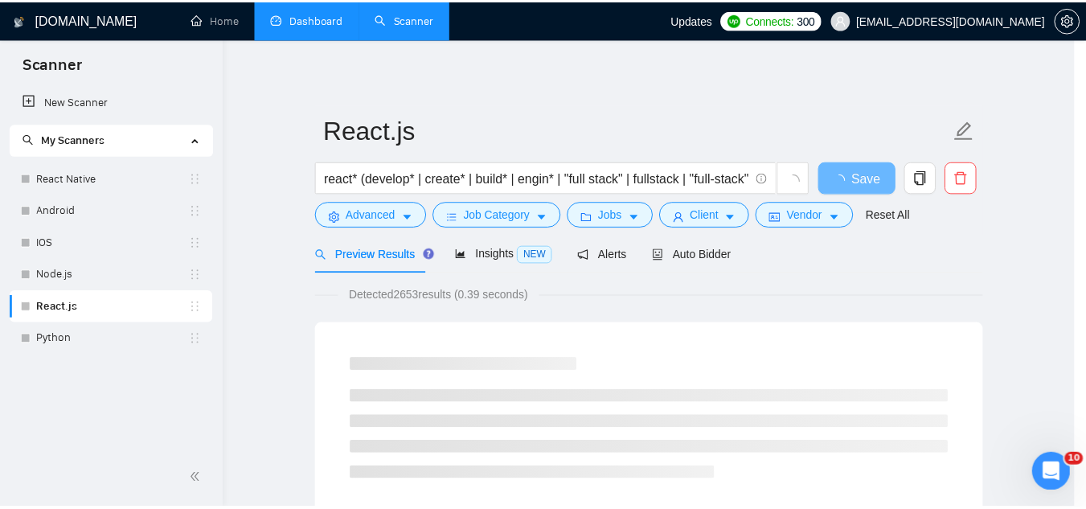
scroll to position [66, 0]
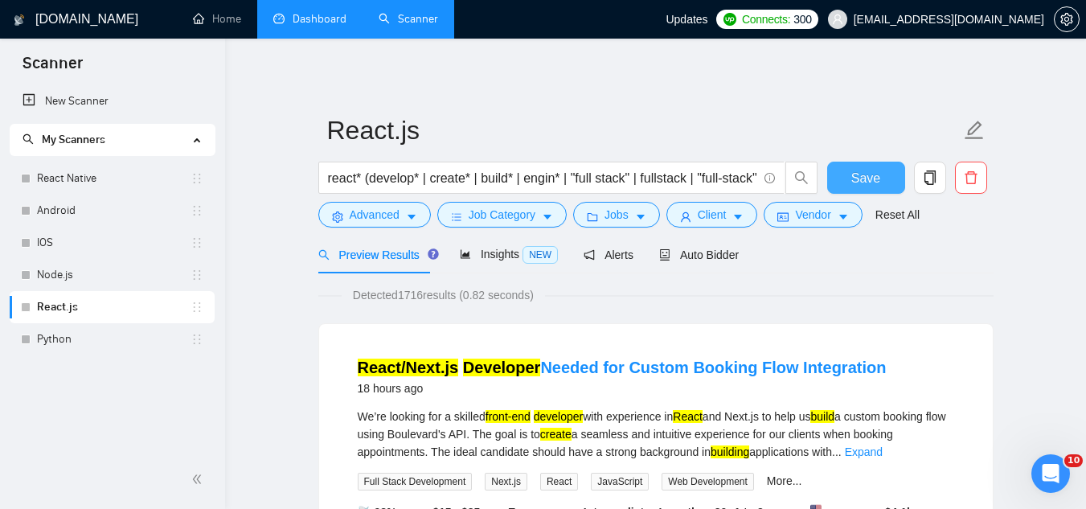
click at [873, 185] on span "Save" at bounding box center [865, 178] width 29 height 20
click at [498, 256] on span "Insights NEW" at bounding box center [509, 253] width 98 height 13
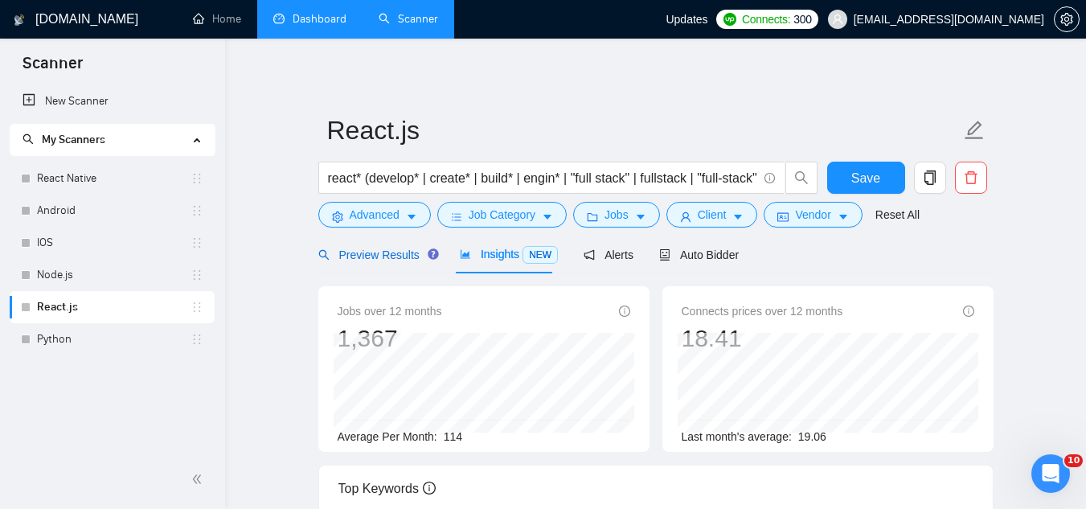
click at [369, 252] on span "Preview Results" at bounding box center [376, 254] width 116 height 13
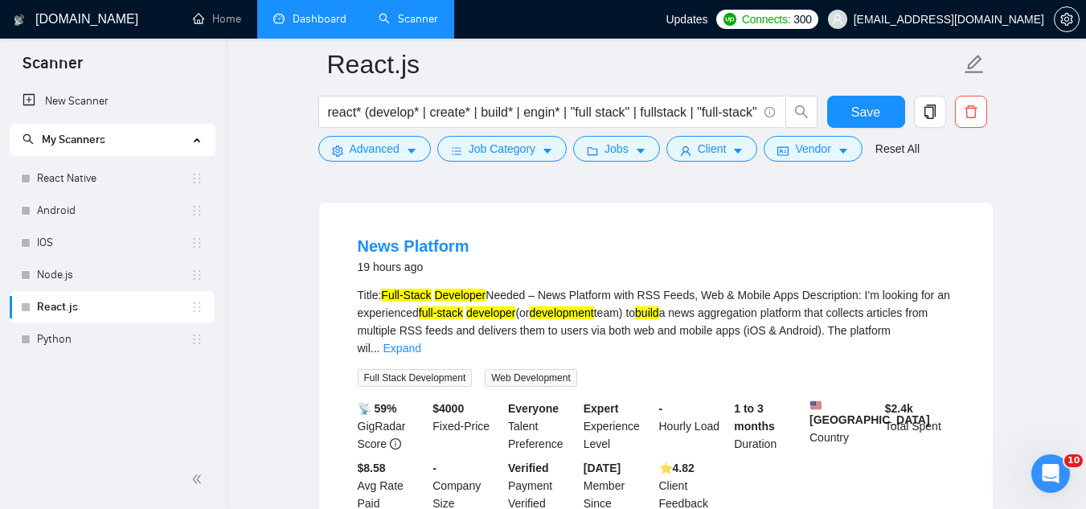
scroll to position [562, 0]
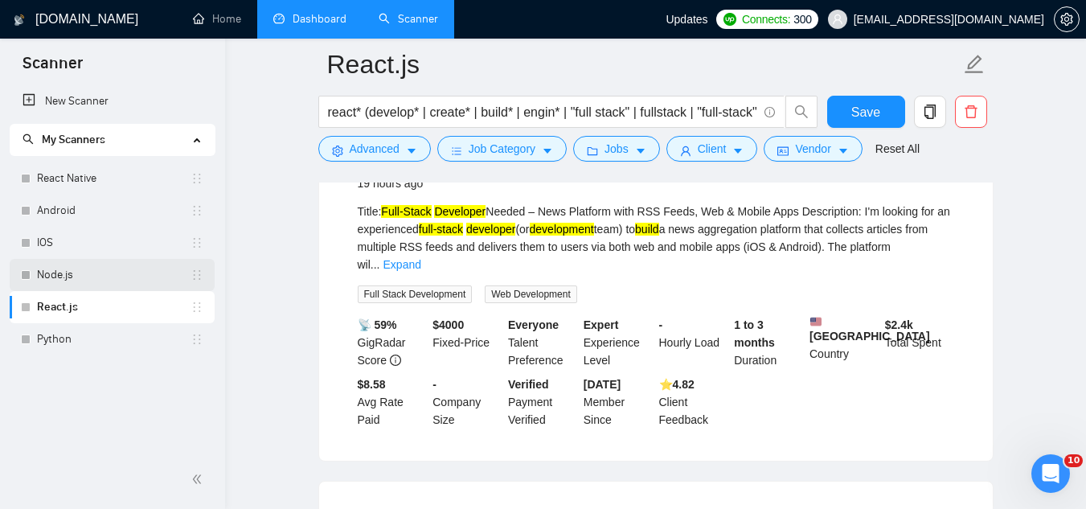
click at [81, 269] on link "Node.js" at bounding box center [113, 275] width 153 height 32
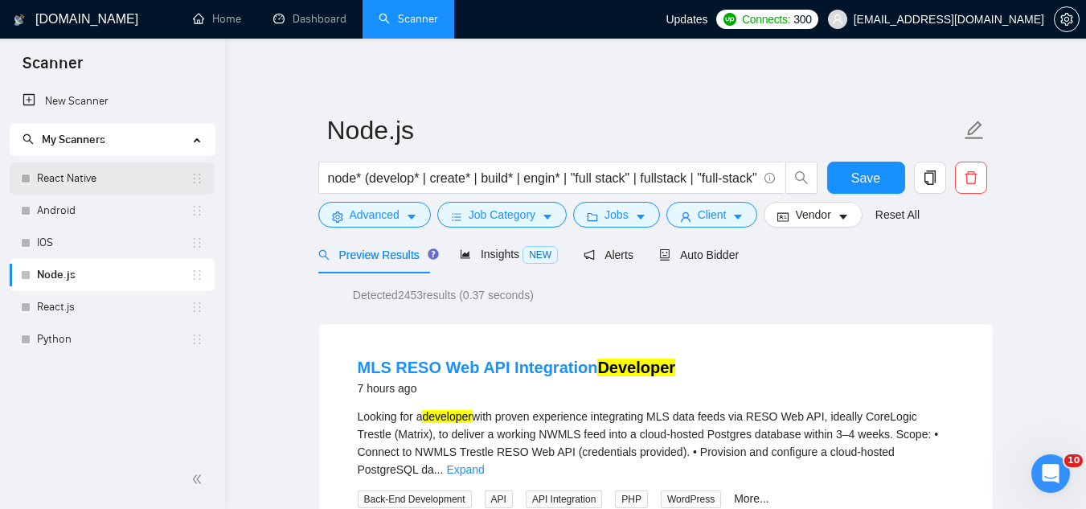
click at [148, 181] on link "React Native" at bounding box center [113, 178] width 153 height 32
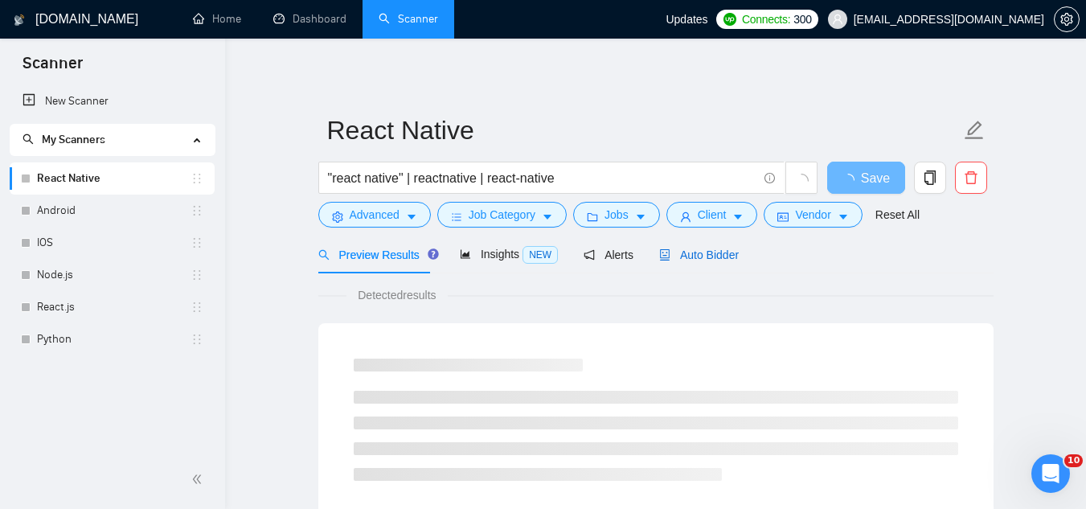
click at [697, 256] on span "Auto Bidder" at bounding box center [699, 254] width 80 height 13
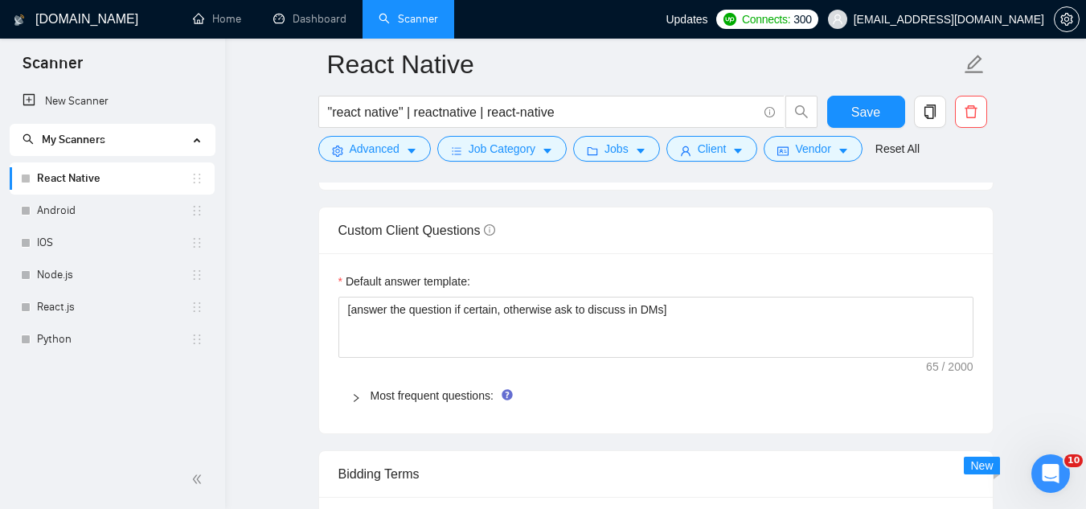
scroll to position [2330, 0]
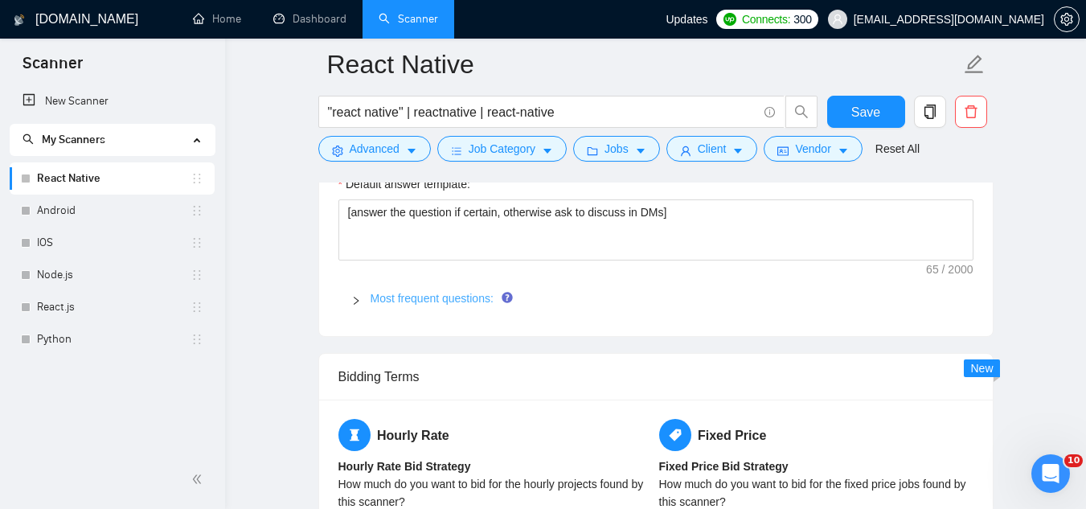
click at [461, 294] on link "Most frequent questions:" at bounding box center [431, 298] width 123 height 13
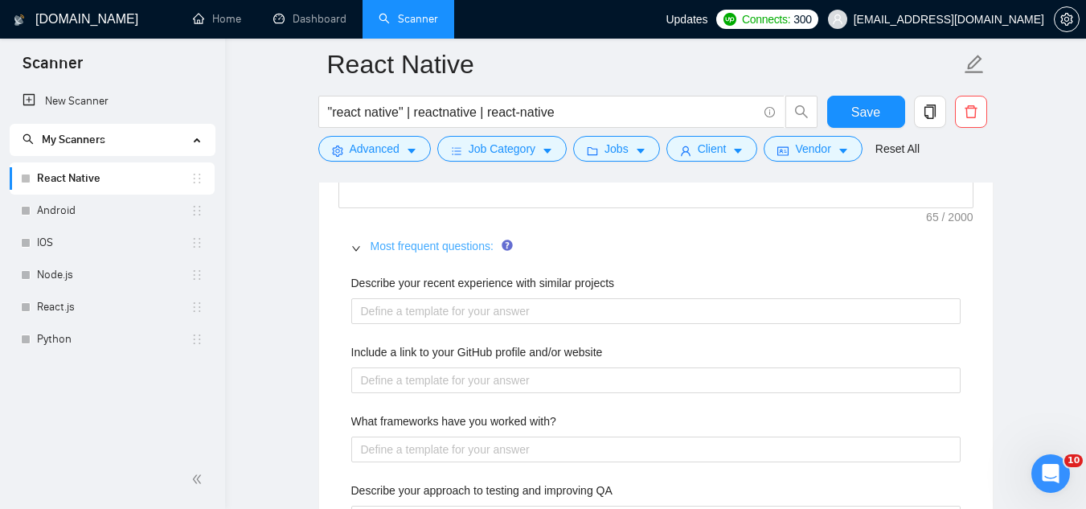
scroll to position [2411, 0]
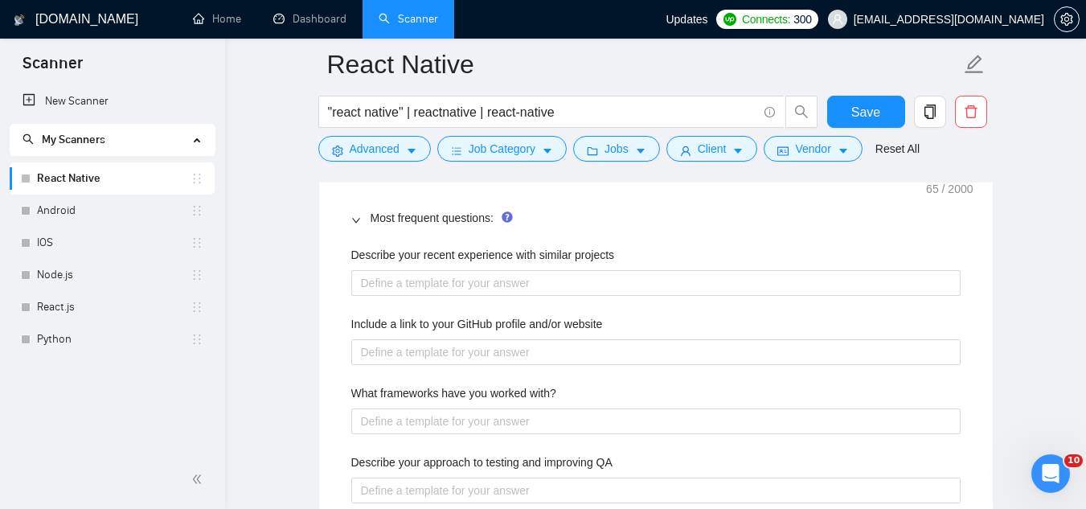
click at [456, 321] on label "Include a link to your GitHub profile and/or website" at bounding box center [477, 324] width 252 height 18
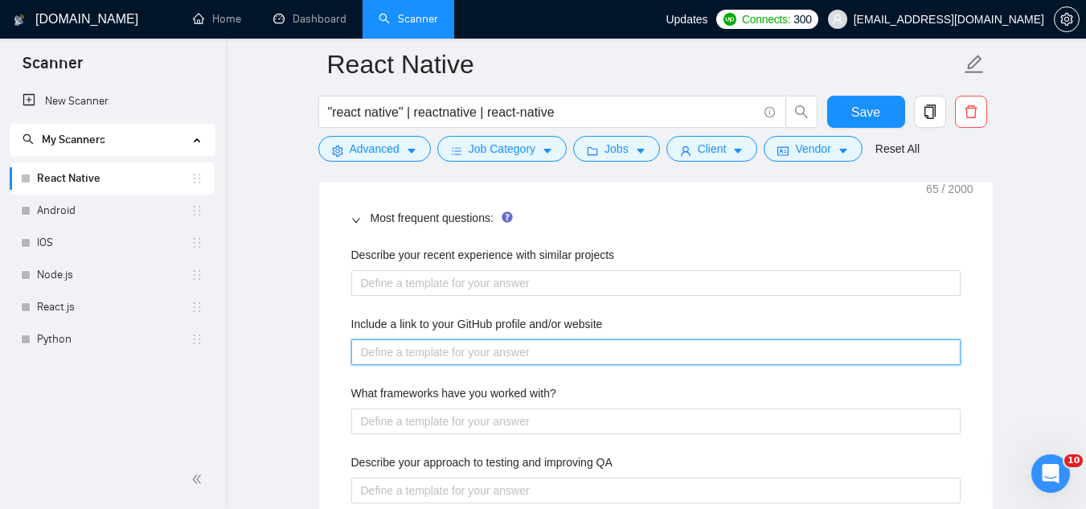
click at [456, 339] on website "Include a link to your GitHub profile and/or website" at bounding box center [655, 352] width 609 height 26
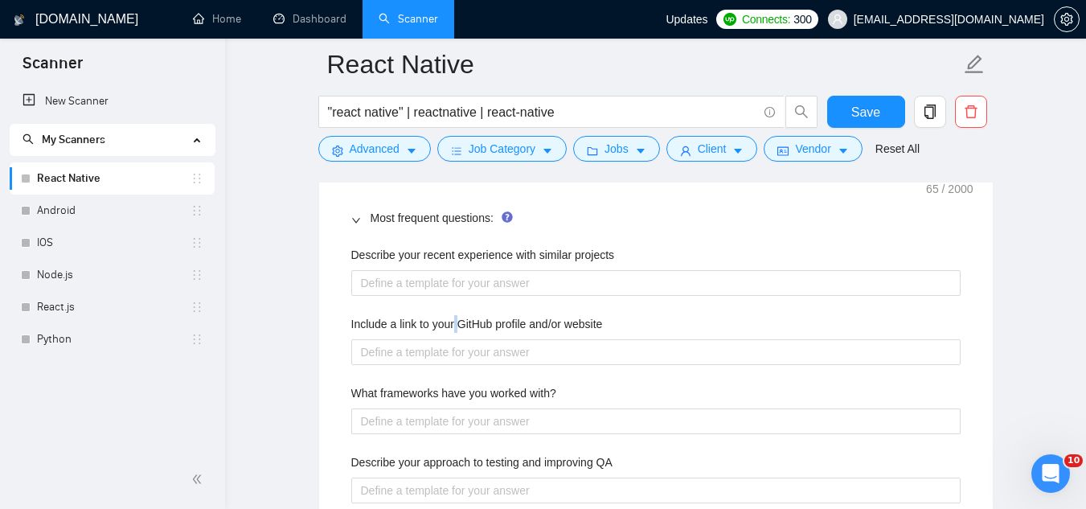
click at [456, 321] on label "Include a link to your GitHub profile and/or website" at bounding box center [477, 324] width 252 height 18
click at [456, 339] on website "Include a link to your GitHub profile and/or website" at bounding box center [655, 352] width 609 height 26
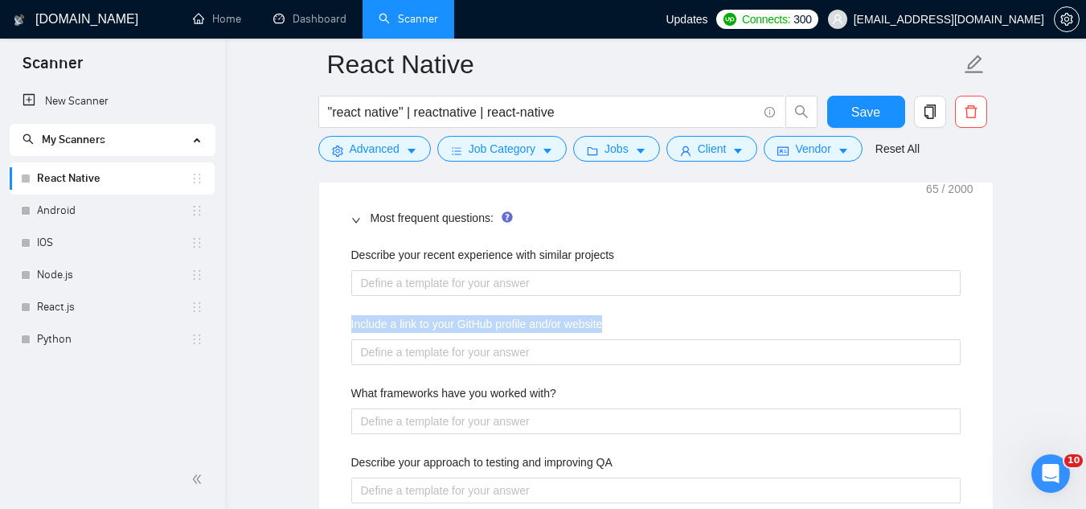
click at [456, 321] on label "Include a link to your GitHub profile and/or website" at bounding box center [477, 324] width 252 height 18
click at [456, 339] on website "Include a link to your GitHub profile and/or website" at bounding box center [655, 352] width 609 height 26
copy label "Include a link to your GitHub profile and/or website"
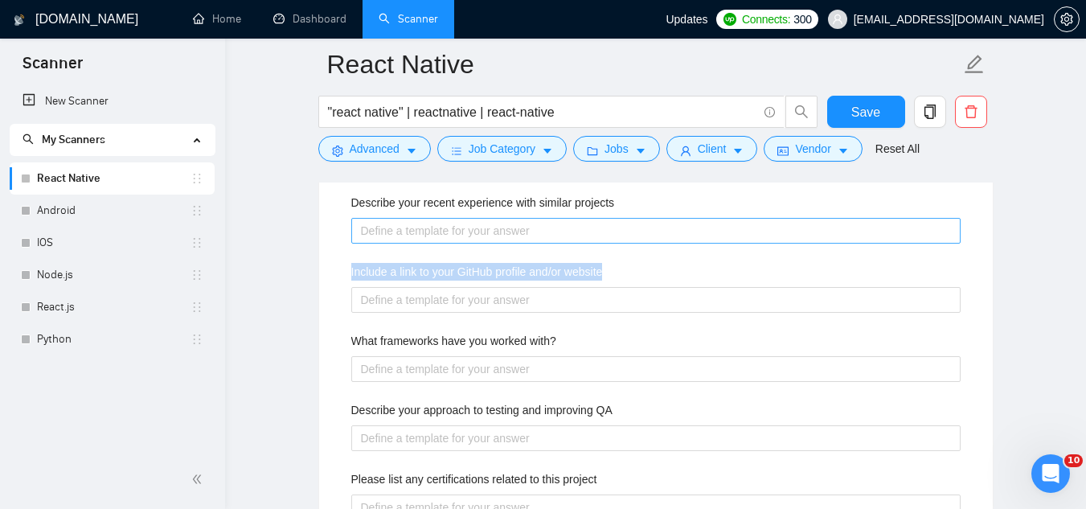
scroll to position [2491, 0]
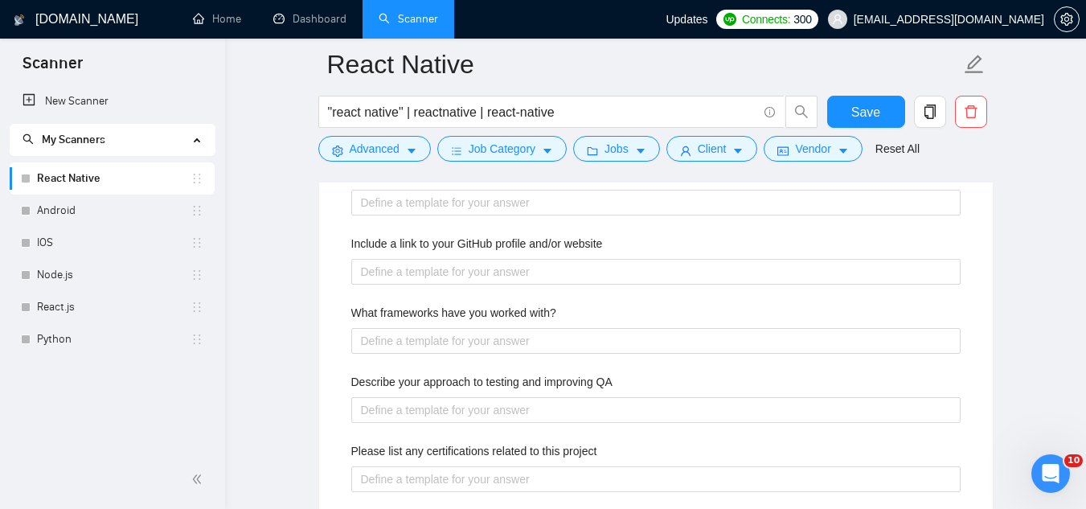
click at [449, 311] on label "What frameworks have you worked with?" at bounding box center [453, 313] width 205 height 18
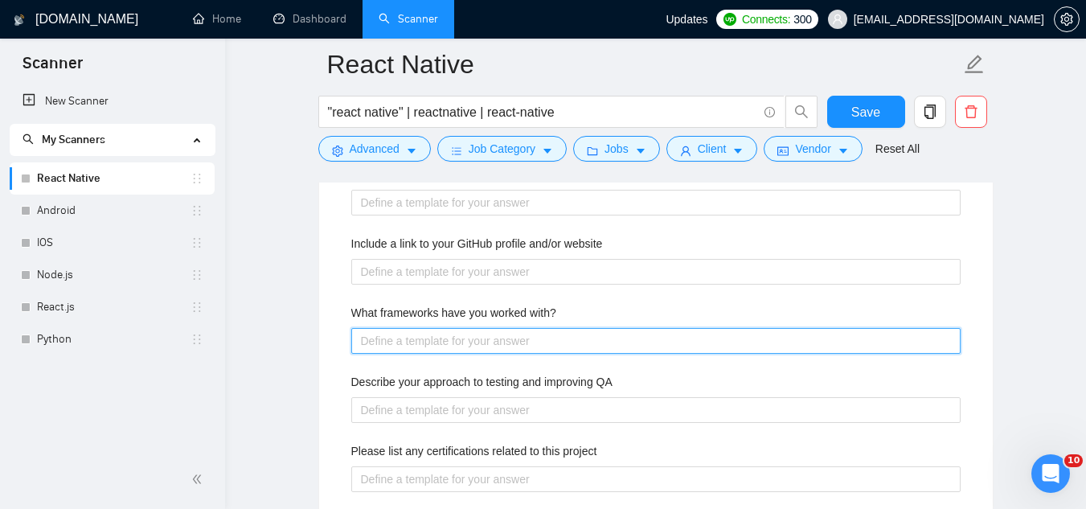
click at [449, 328] on with\? "What frameworks have you worked with?" at bounding box center [655, 341] width 609 height 26
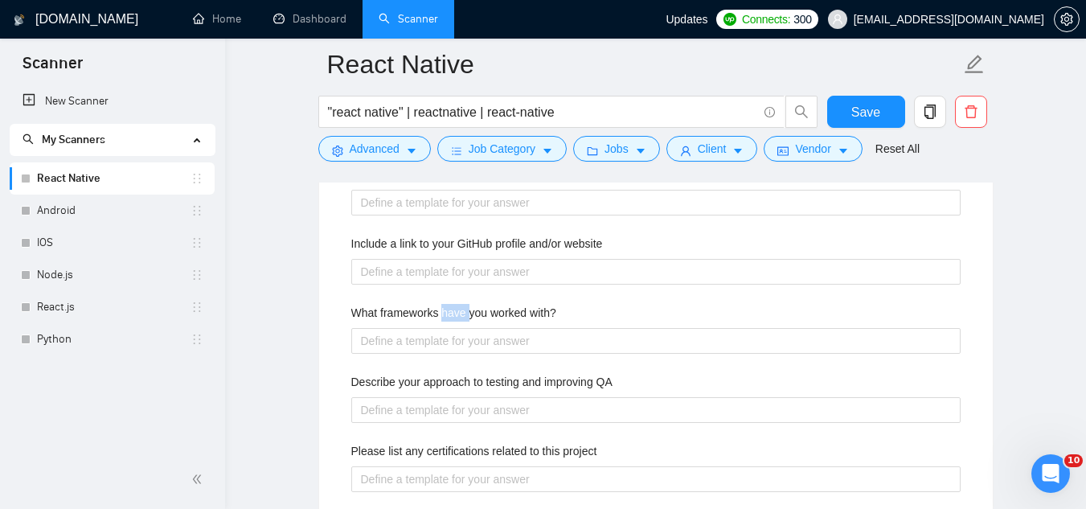
click at [449, 311] on label "What frameworks have you worked with?" at bounding box center [453, 313] width 205 height 18
click at [449, 328] on with\? "What frameworks have you worked with?" at bounding box center [655, 341] width 609 height 26
click at [449, 311] on label "What frameworks have you worked with?" at bounding box center [453, 313] width 205 height 18
click at [449, 328] on with\? "What frameworks have you worked with?" at bounding box center [655, 341] width 609 height 26
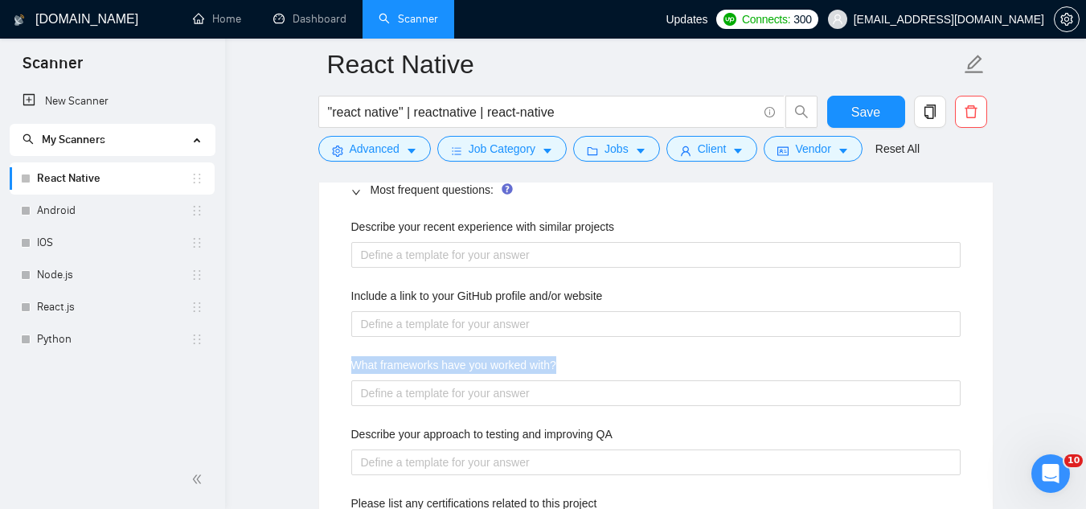
scroll to position [2411, 0]
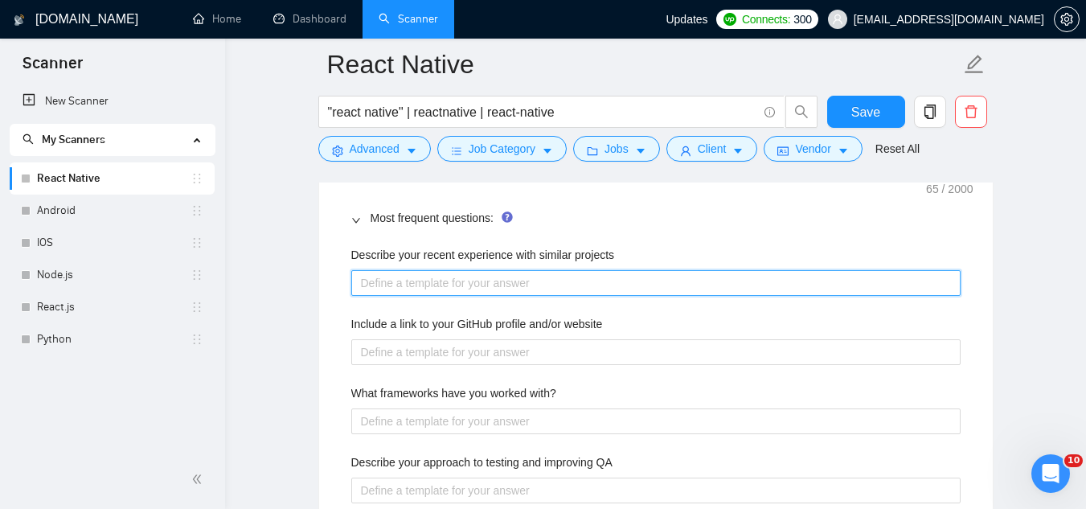
click at [435, 282] on projects "Describe your recent experience with similar projects" at bounding box center [655, 283] width 609 height 26
type projects "ta"
type projects "tak"
type projects "take"
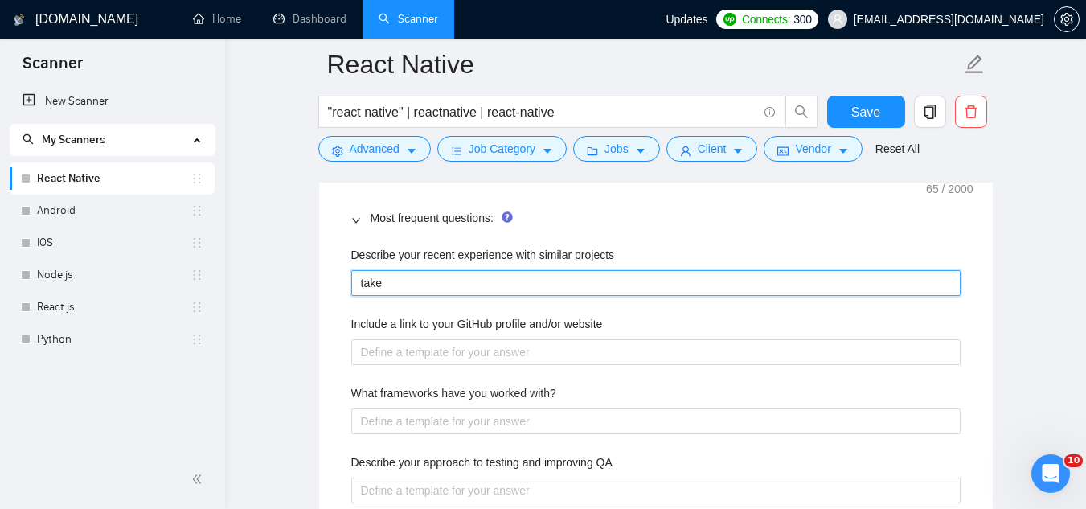
type projects "take f"
type projects "take fr"
type projects "take fro"
type projects "take from"
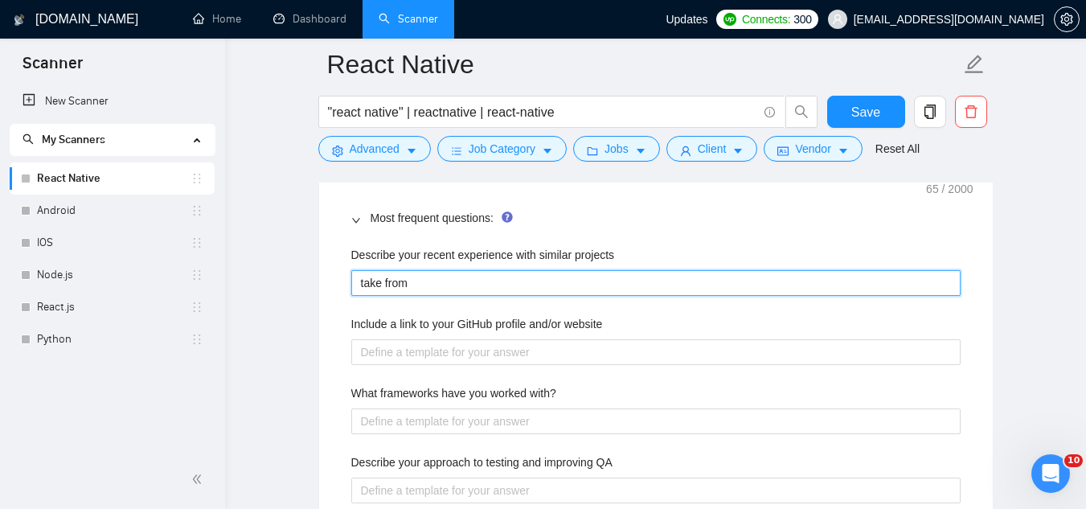
type projects "take from m"
type projects "take from my"
type projects "take from my p"
type projects "take from my pr"
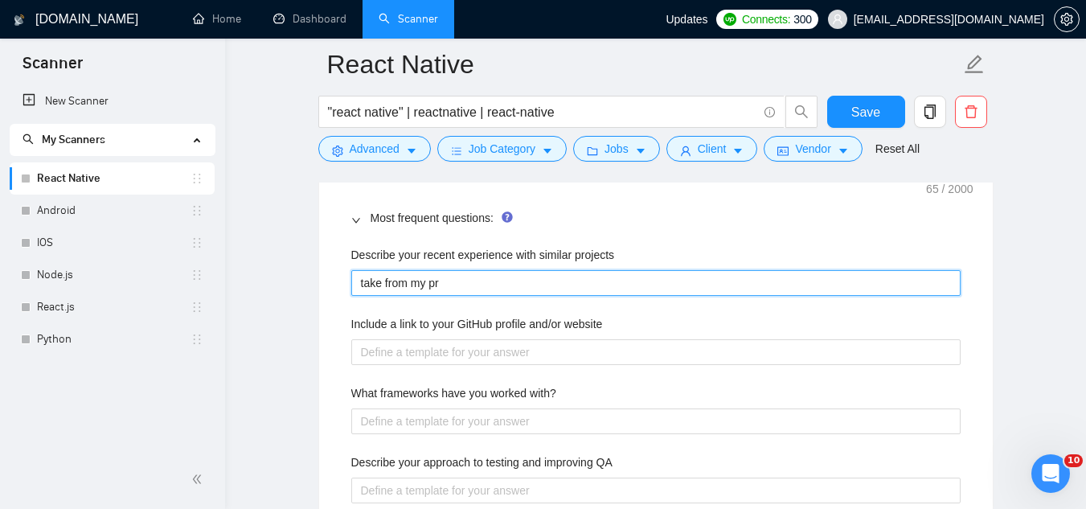
type projects "take from my pro"
type projects "take from my prof"
type projects "take from my profi"
type projects "take from my profil"
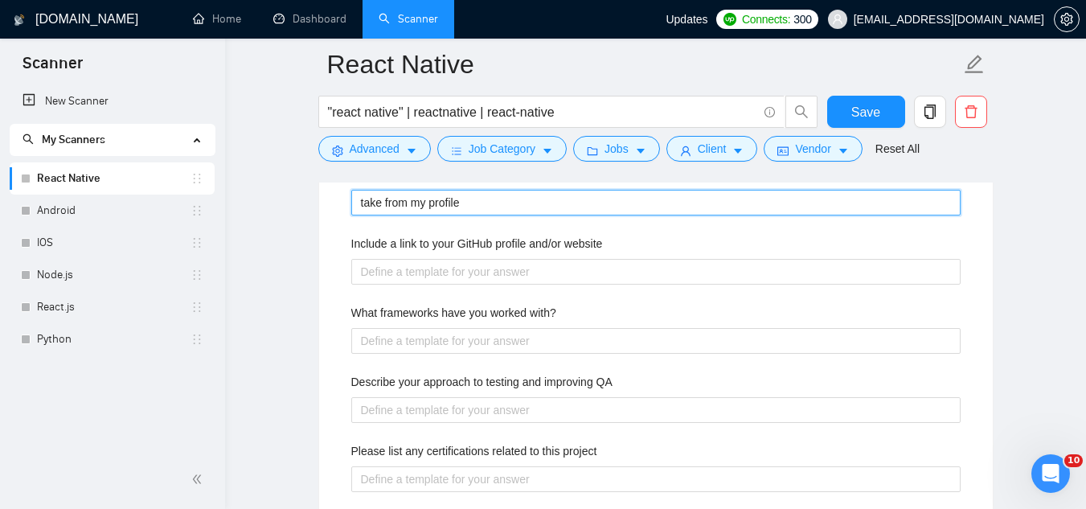
type projects "take from my profile"
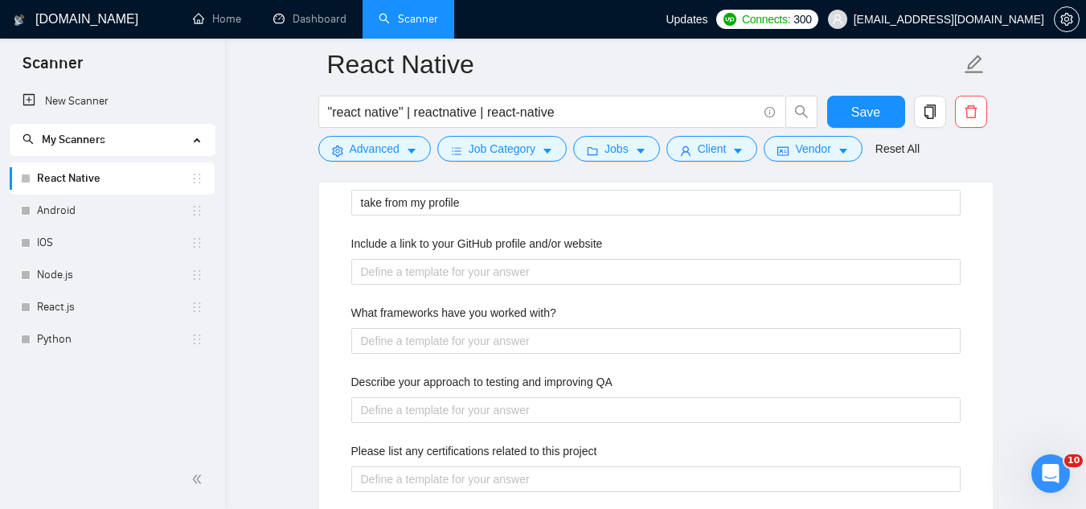
click at [452, 315] on label "What frameworks have you worked with?" at bounding box center [453, 313] width 205 height 18
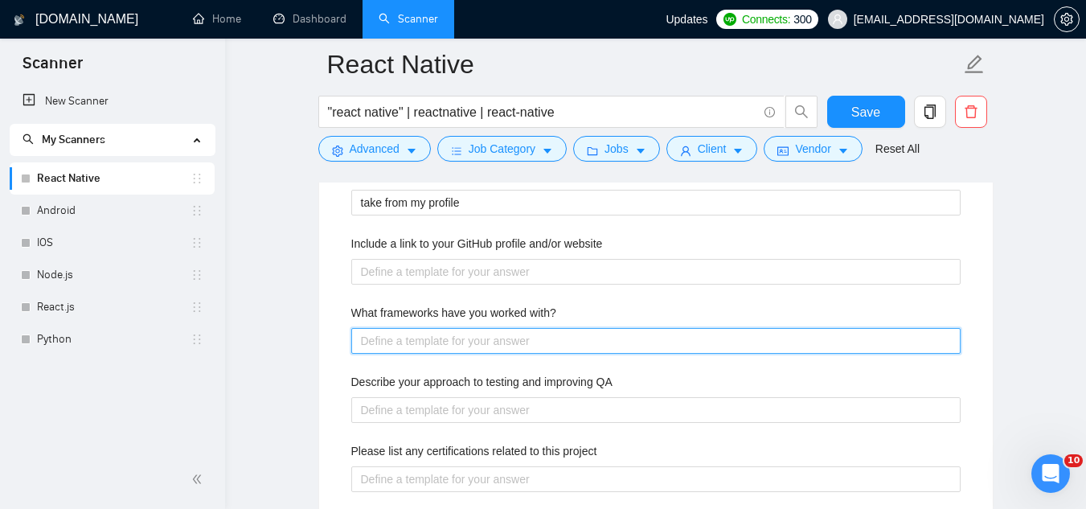
click at [452, 328] on with\? "What frameworks have you worked with?" at bounding box center [655, 341] width 609 height 26
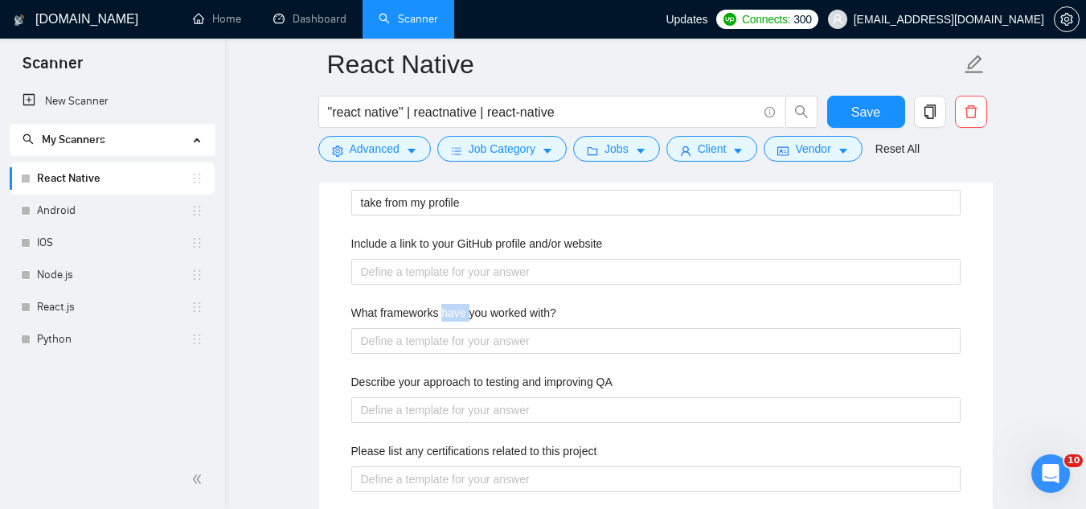
click at [452, 315] on label "What frameworks have you worked with?" at bounding box center [453, 313] width 205 height 18
click at [452, 328] on with\? "What frameworks have you worked with?" at bounding box center [655, 341] width 609 height 26
click at [452, 315] on label "What frameworks have you worked with?" at bounding box center [453, 313] width 205 height 18
click at [452, 328] on with\? "What frameworks have you worked with?" at bounding box center [655, 341] width 609 height 26
copy label "What frameworks have you worked with?"
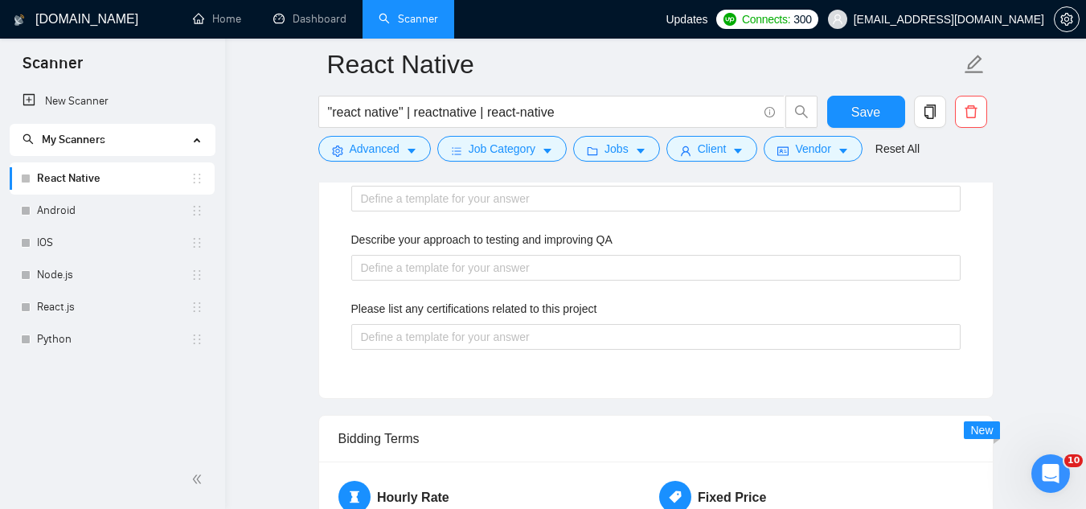
scroll to position [2652, 0]
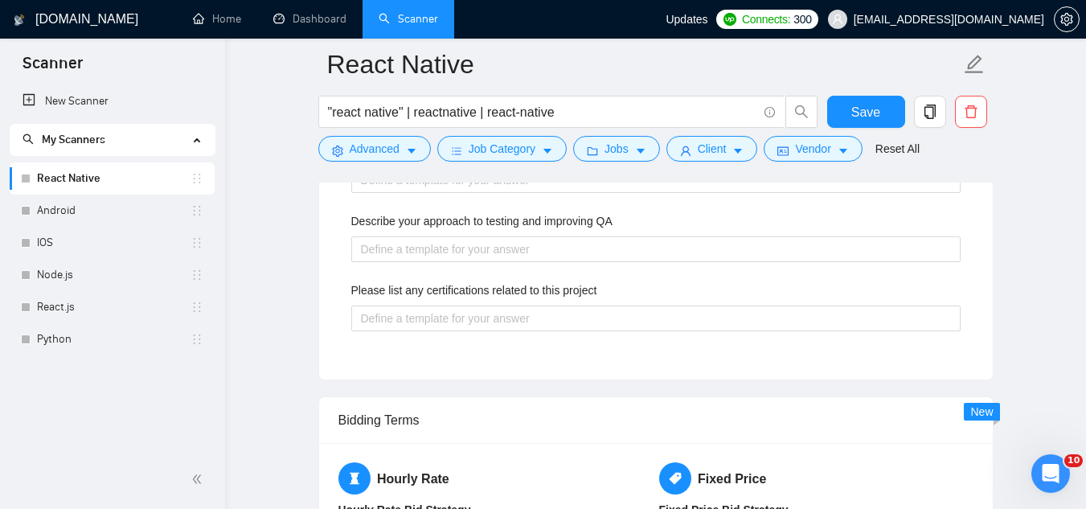
click at [474, 294] on label "Please list any certifications related to this project" at bounding box center [474, 290] width 246 height 18
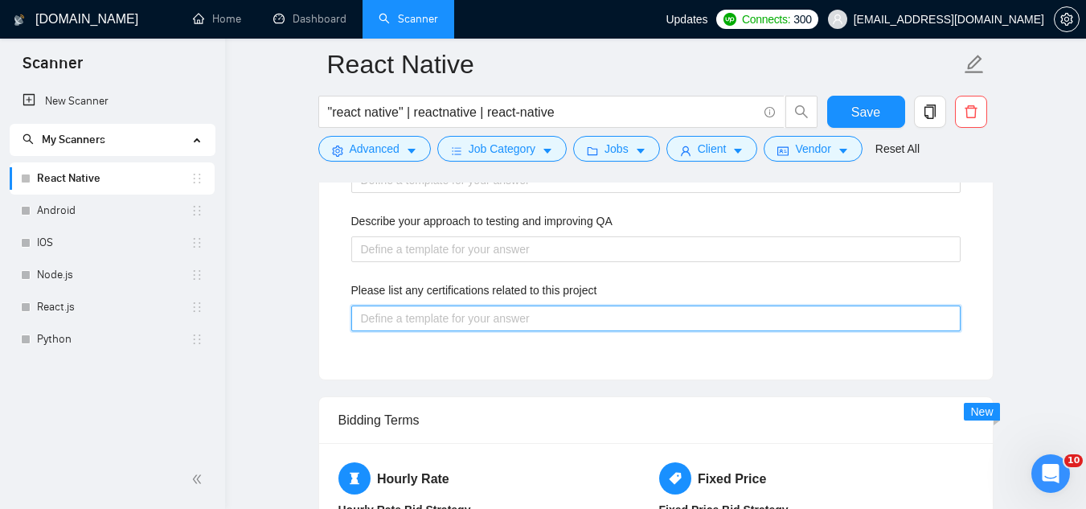
click at [474, 305] on project "Please list any certifications related to this project" at bounding box center [655, 318] width 609 height 26
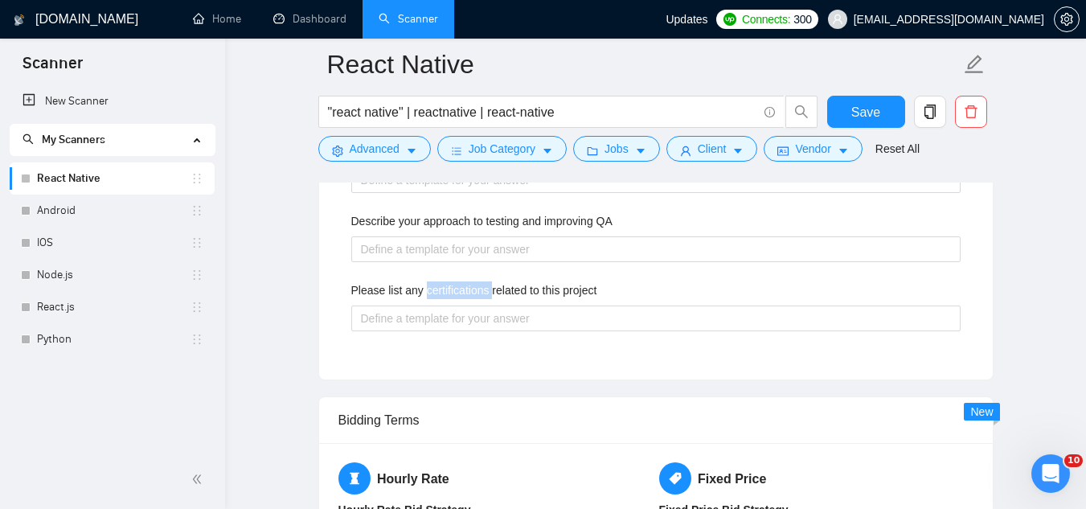
click at [474, 294] on label "Please list any certifications related to this project" at bounding box center [474, 290] width 246 height 18
click at [474, 305] on project "Please list any certifications related to this project" at bounding box center [655, 318] width 609 height 26
click at [474, 294] on label "Please list any certifications related to this project" at bounding box center [474, 290] width 246 height 18
click at [474, 305] on project "Please list any certifications related to this project" at bounding box center [655, 318] width 609 height 26
copy label "Please list any certifications related to this project"
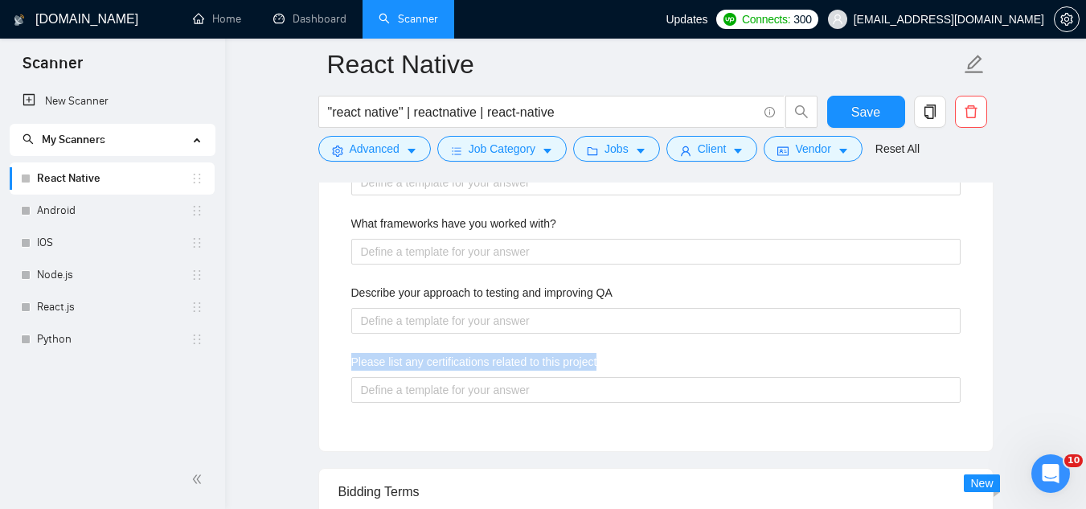
scroll to position [2571, 0]
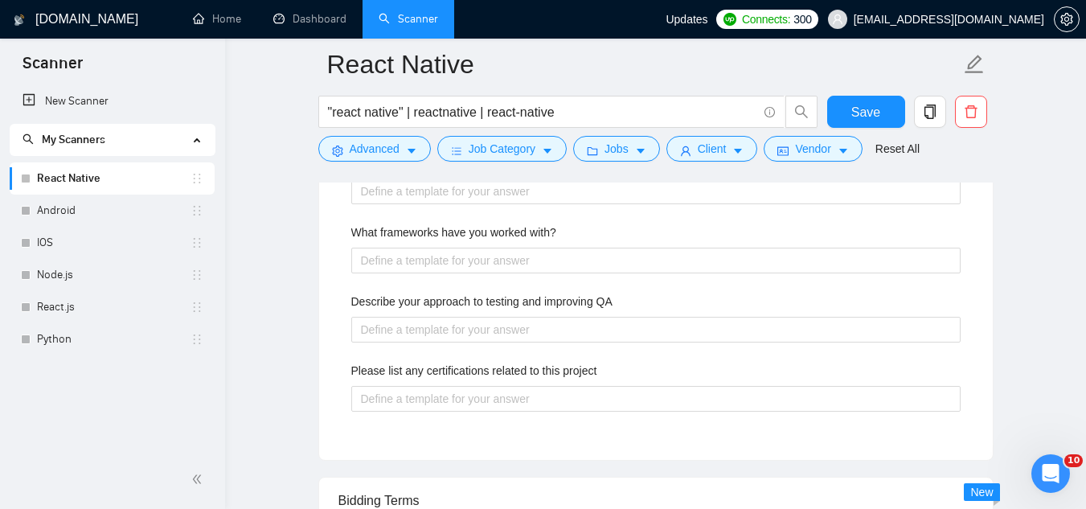
click at [547, 292] on label "Describe your approach to testing and improving QA" at bounding box center [481, 301] width 261 height 18
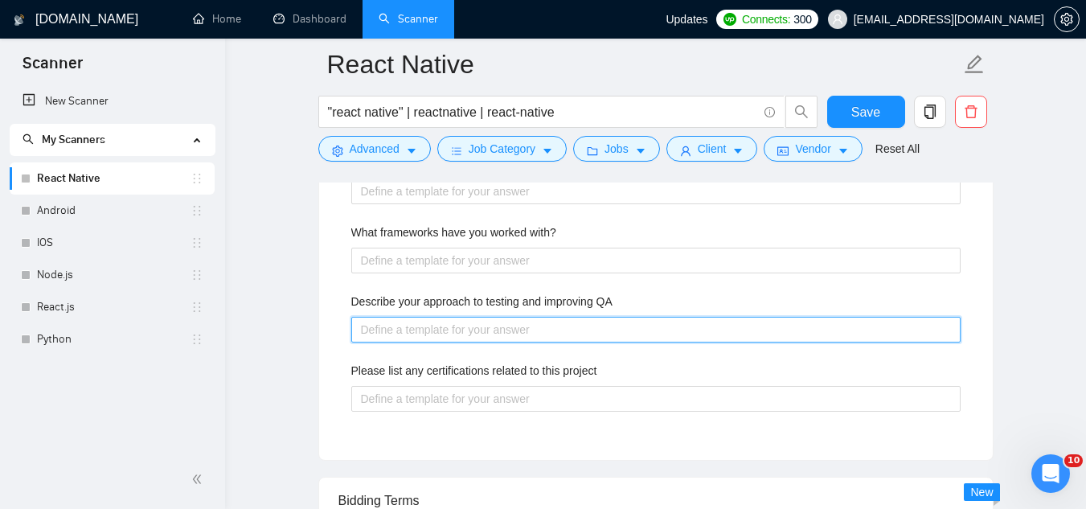
click at [547, 317] on QA "Describe your approach to testing and improving QA" at bounding box center [655, 330] width 609 height 26
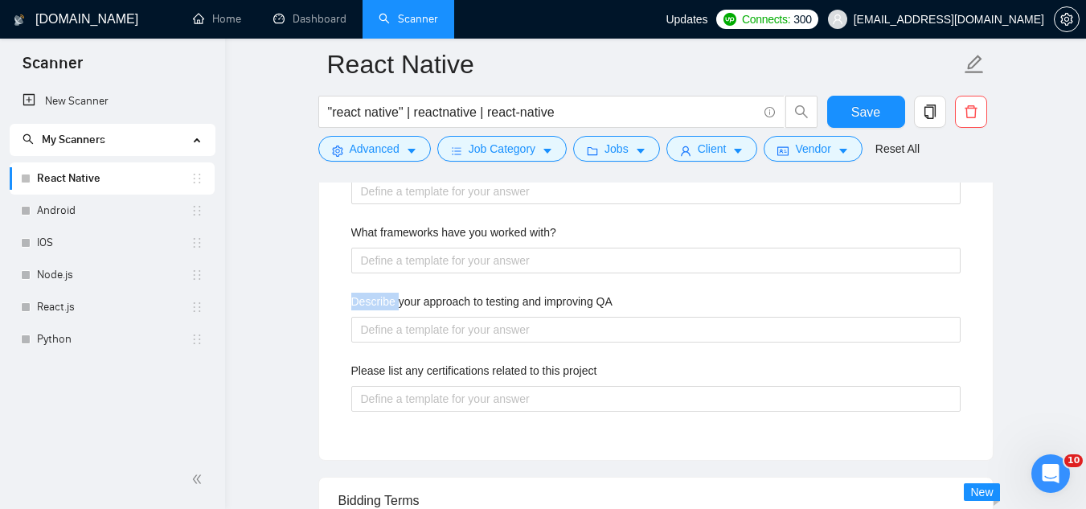
click at [547, 292] on label "Describe your approach to testing and improving QA" at bounding box center [481, 301] width 261 height 18
click at [547, 317] on QA "Describe your approach to testing and improving QA" at bounding box center [655, 330] width 609 height 26
click at [547, 292] on label "Describe your approach to testing and improving QA" at bounding box center [481, 301] width 261 height 18
click at [547, 317] on QA "Describe your approach to testing and improving QA" at bounding box center [655, 330] width 609 height 26
copy label "Describe your approach to testing and improving QA"
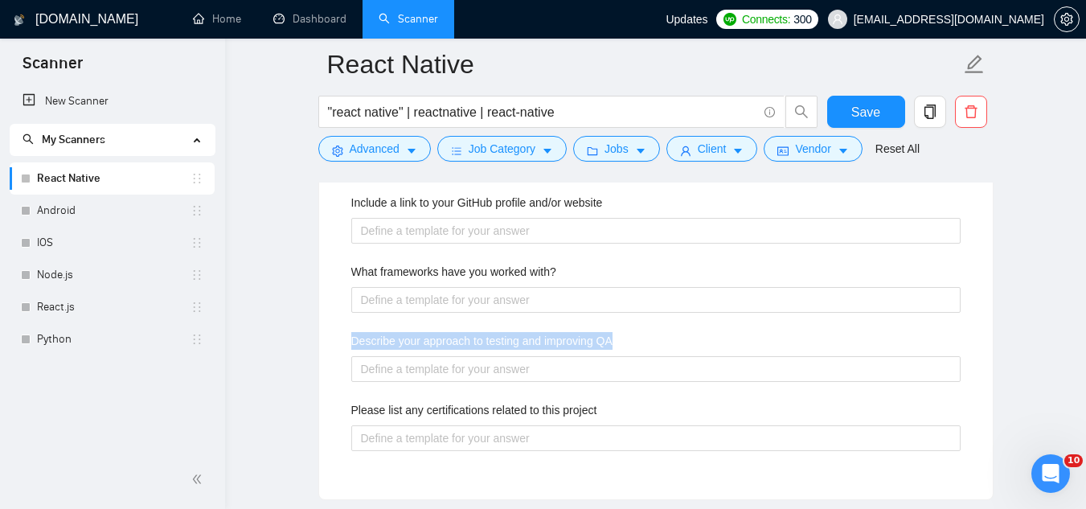
scroll to position [2732, 0]
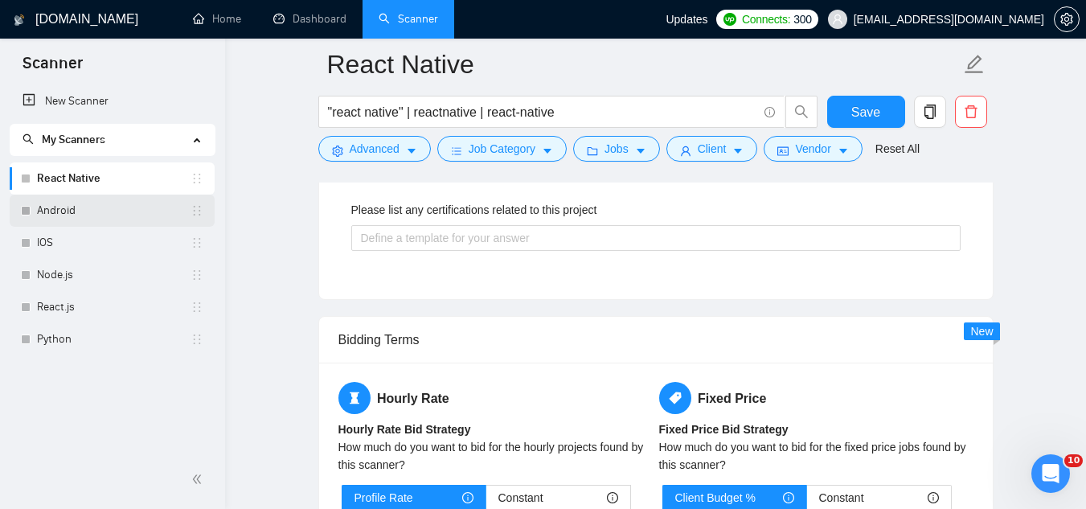
click at [109, 218] on link "Android" at bounding box center [113, 210] width 153 height 32
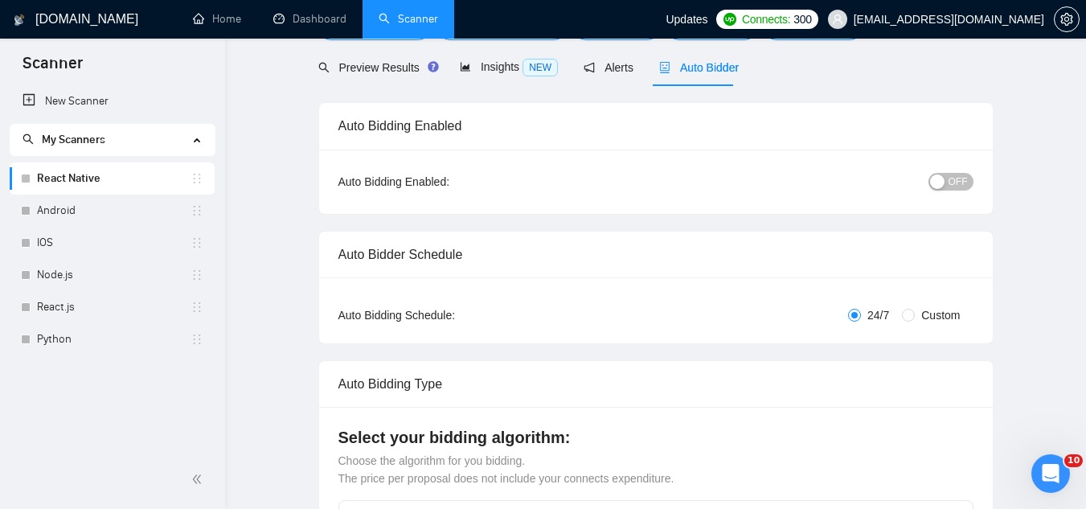
scroll to position [0, 0]
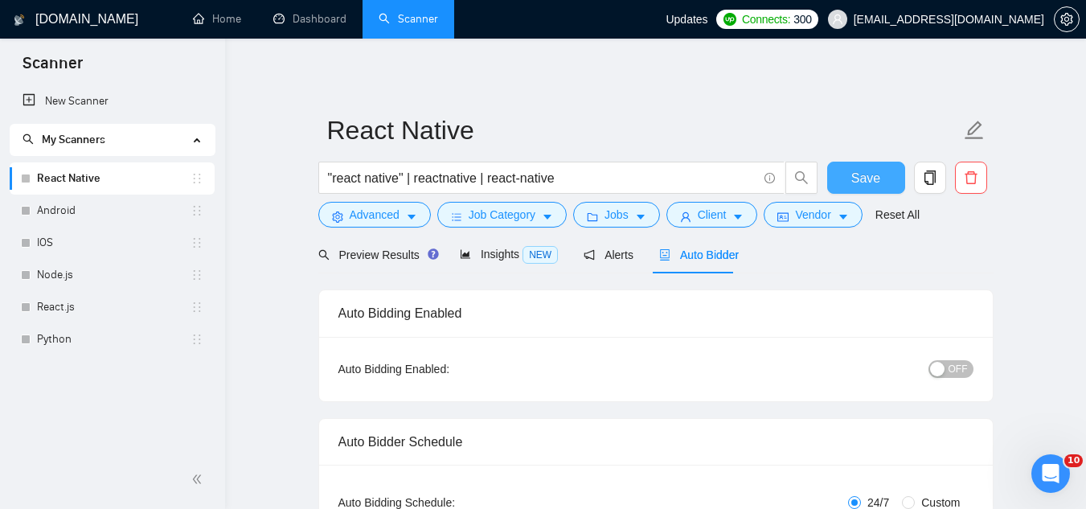
click at [860, 182] on span "Save" at bounding box center [865, 178] width 29 height 20
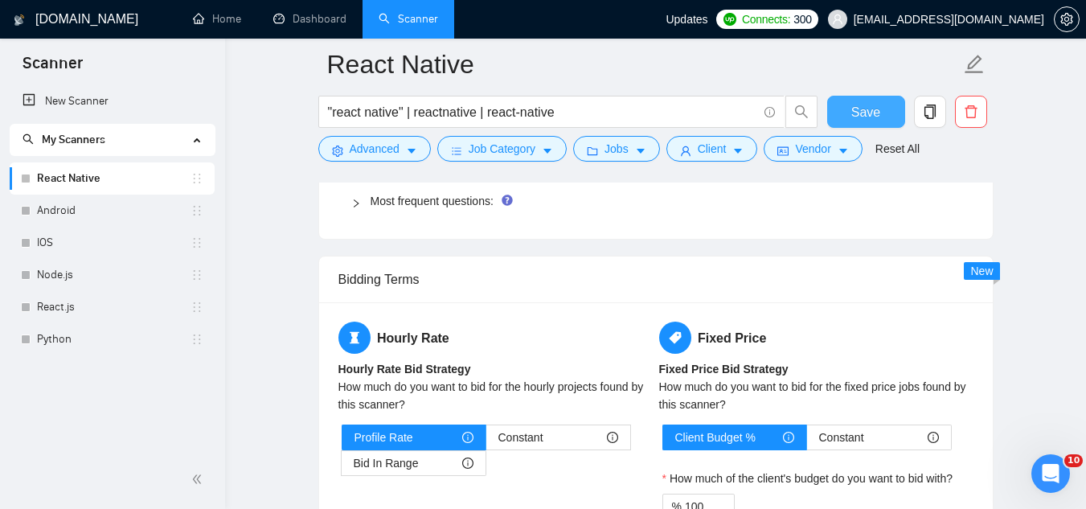
scroll to position [2330, 0]
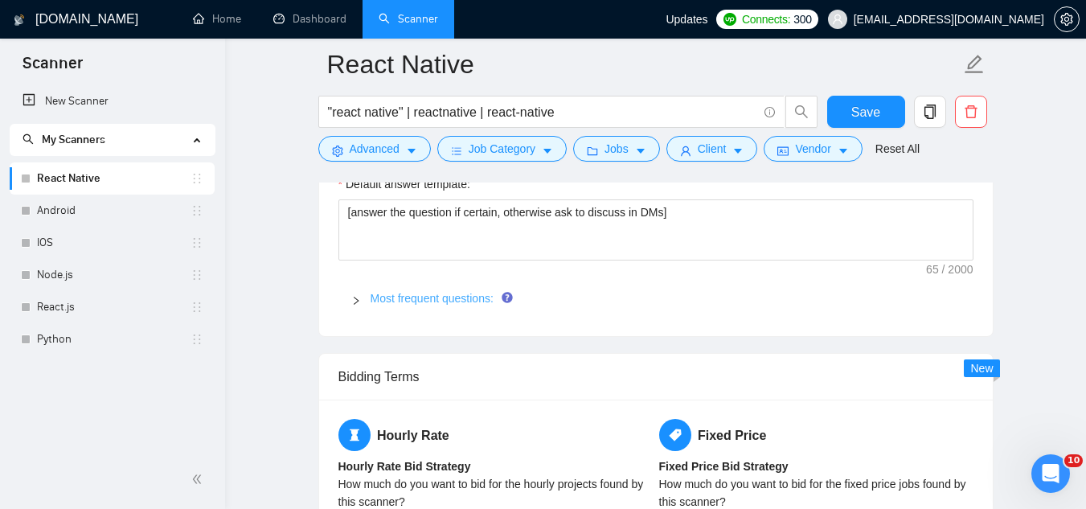
click at [441, 294] on link "Most frequent questions:" at bounding box center [431, 298] width 123 height 13
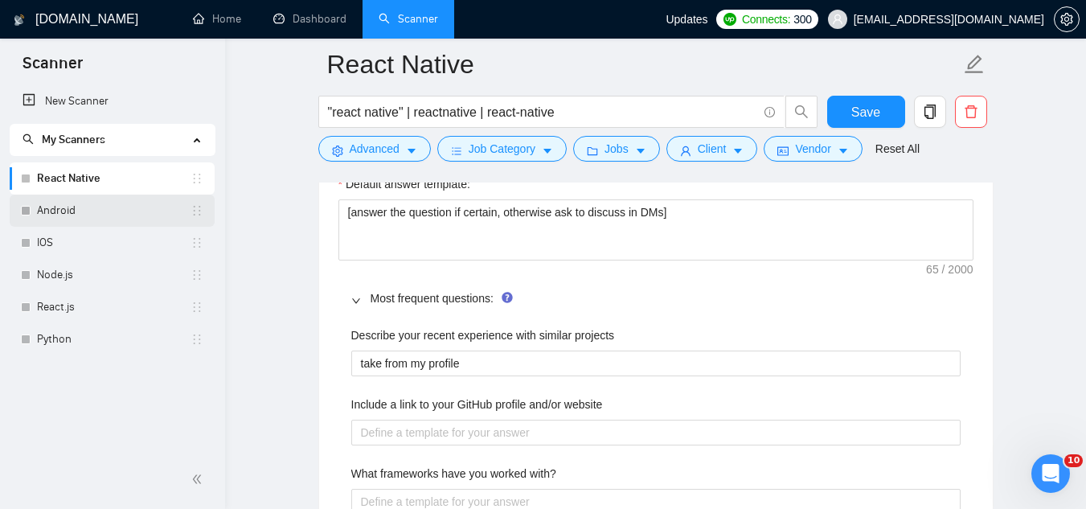
click at [103, 203] on link "Android" at bounding box center [113, 210] width 153 height 32
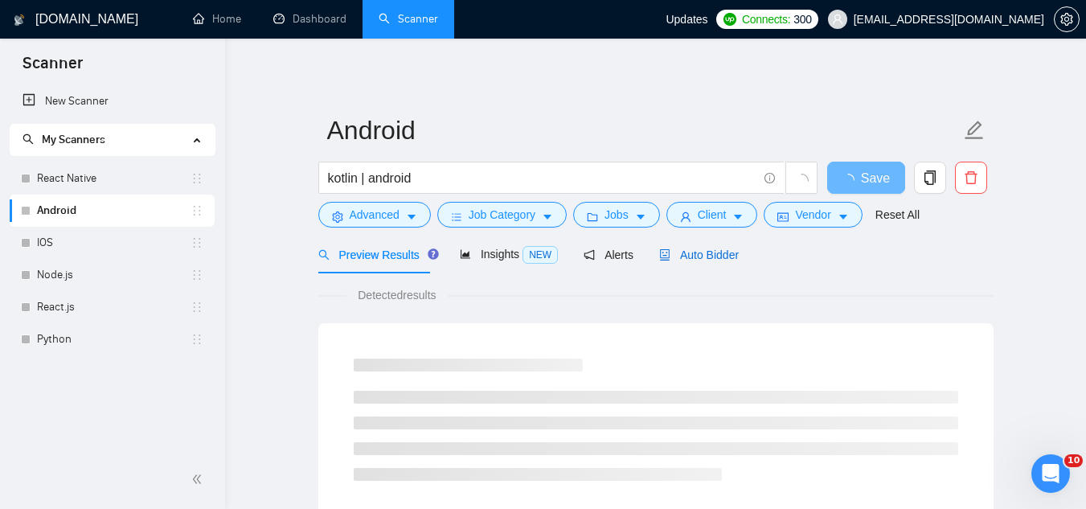
click at [682, 253] on span "Auto Bidder" at bounding box center [699, 254] width 80 height 13
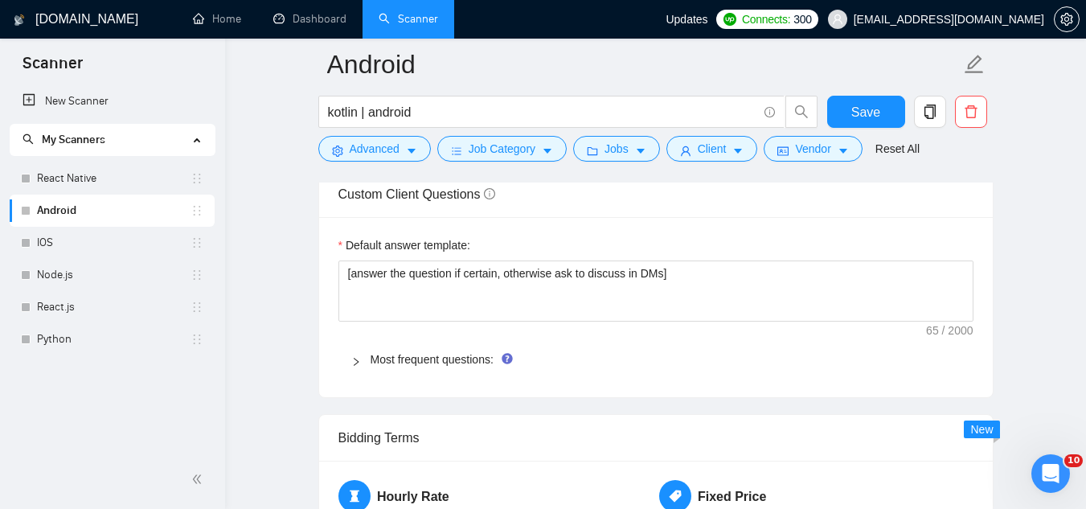
scroll to position [2250, 0]
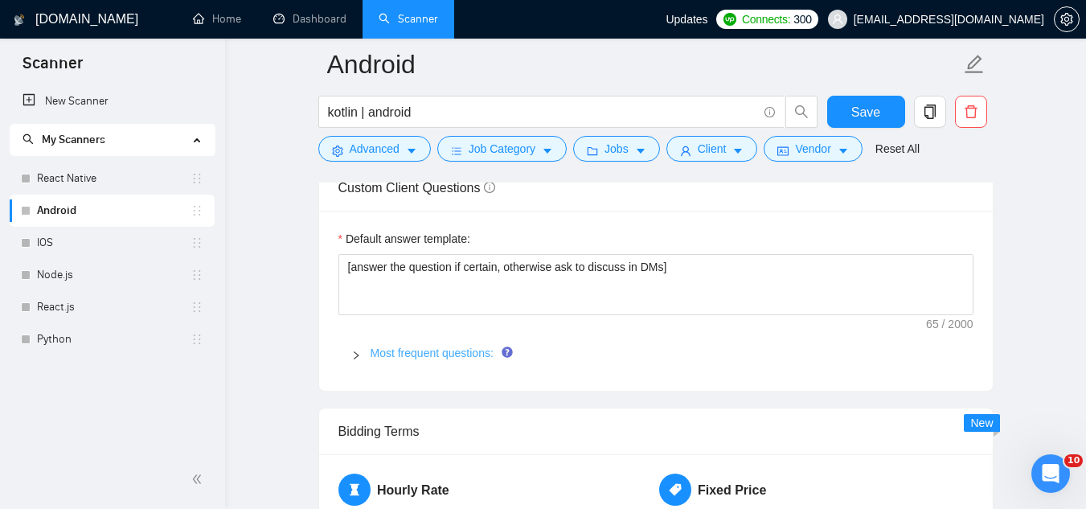
click at [447, 346] on link "Most frequent questions:" at bounding box center [431, 352] width 123 height 13
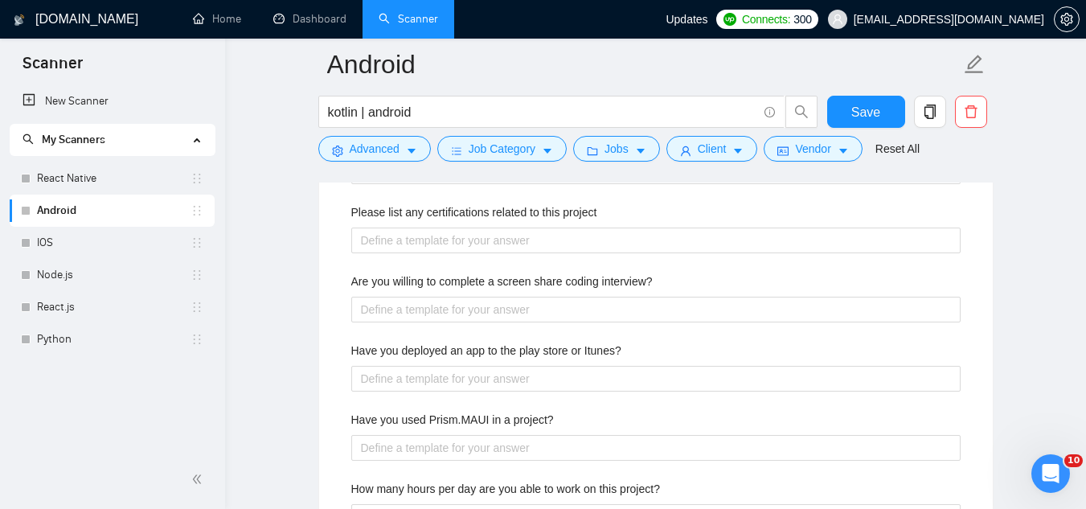
scroll to position [2732, 0]
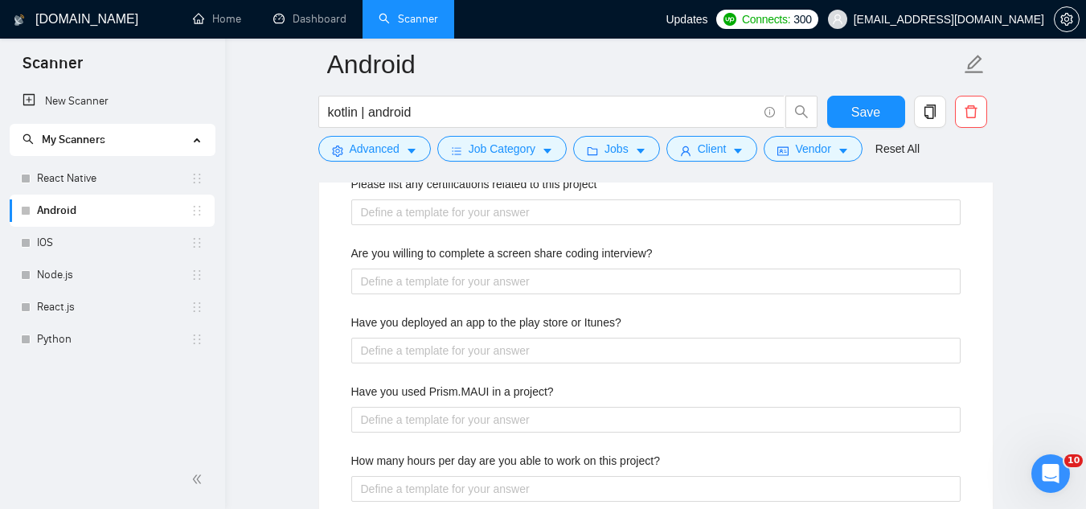
click at [394, 249] on label "Are you willing to complete a screen share coding interview?" at bounding box center [501, 253] width 301 height 18
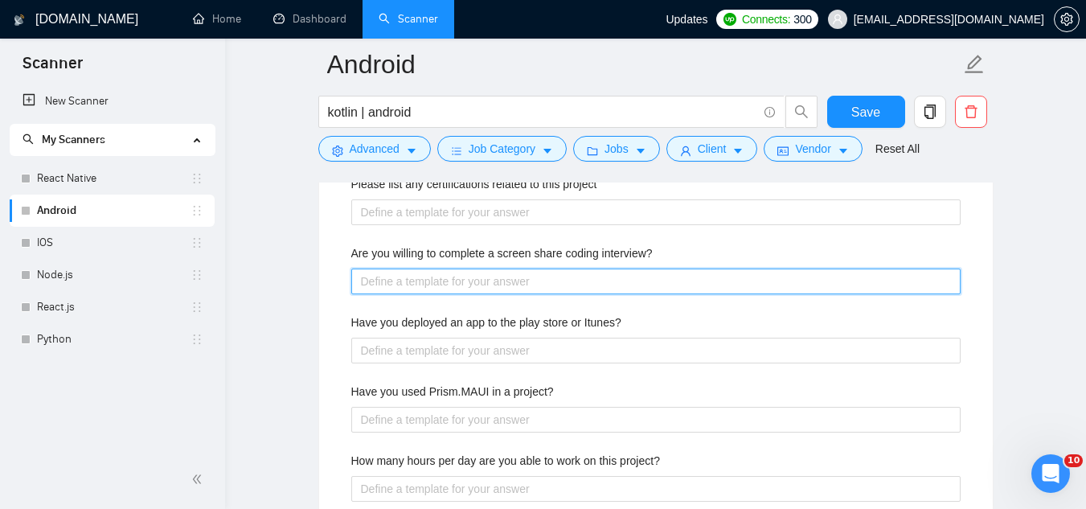
click at [394, 268] on interview\? "Are you willing to complete a screen share coding interview?" at bounding box center [655, 281] width 609 height 26
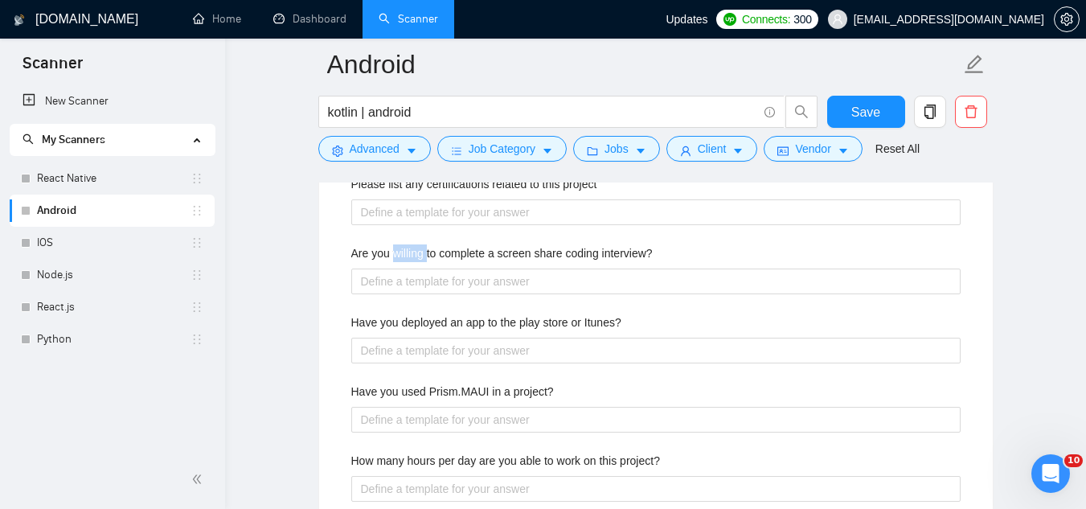
click at [394, 249] on label "Are you willing to complete a screen share coding interview?" at bounding box center [501, 253] width 301 height 18
click at [394, 268] on interview\? "Are you willing to complete a screen share coding interview?" at bounding box center [655, 281] width 609 height 26
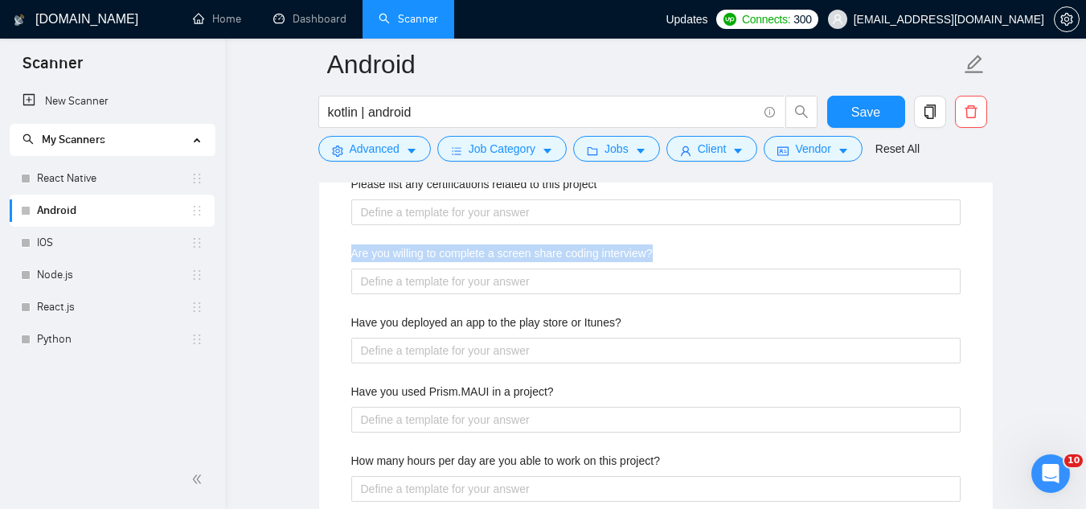
click at [394, 249] on label "Are you willing to complete a screen share coding interview?" at bounding box center [501, 253] width 301 height 18
click at [394, 268] on interview\? "Are you willing to complete a screen share coding interview?" at bounding box center [655, 281] width 609 height 26
copy label "Are you willing to complete a screen share coding interview?"
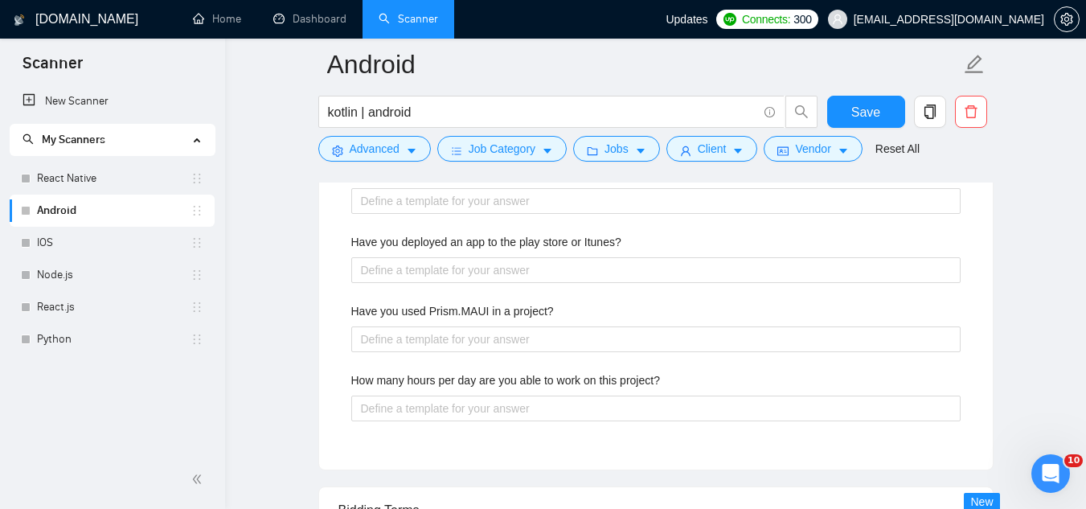
scroll to position [2652, 0]
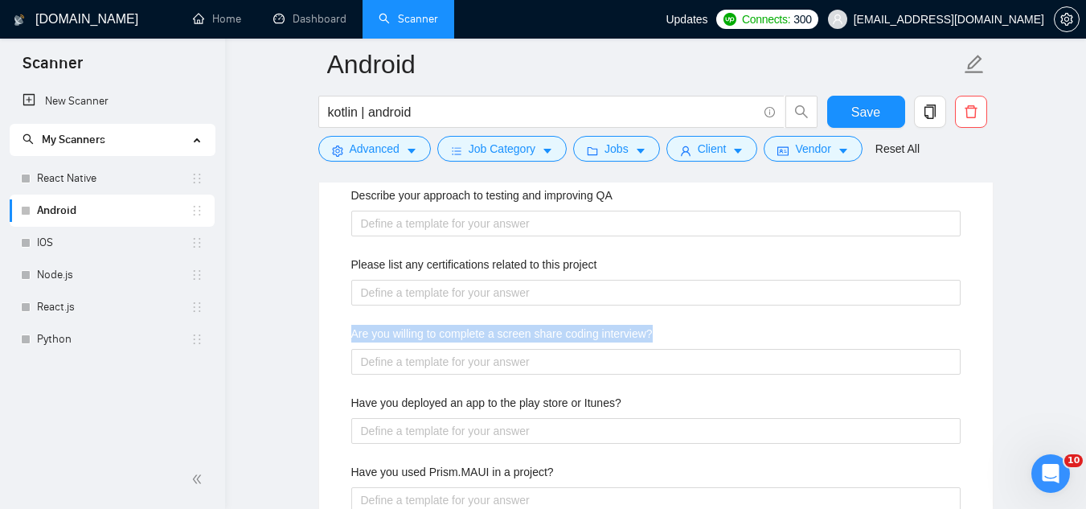
copy label "Are you willing to complete a screen share coding interview?"
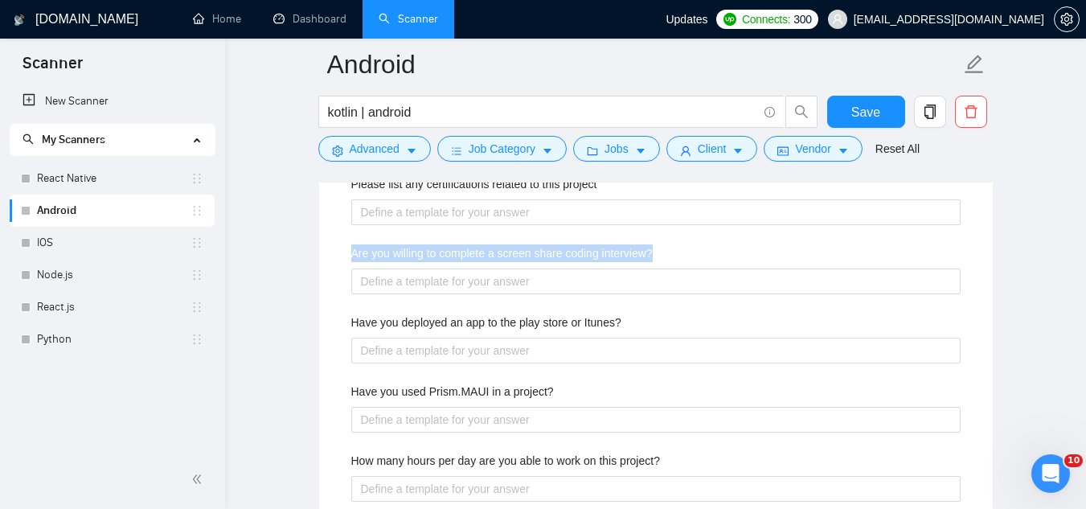
scroll to position [2812, 0]
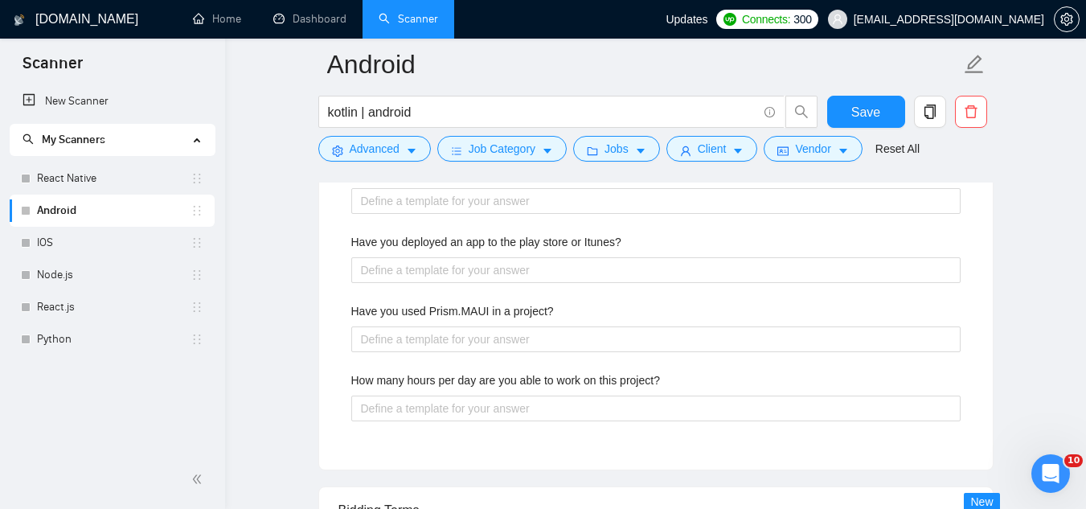
click at [579, 239] on label "Have you deployed an app to the play store or Itunes?" at bounding box center [486, 242] width 270 height 18
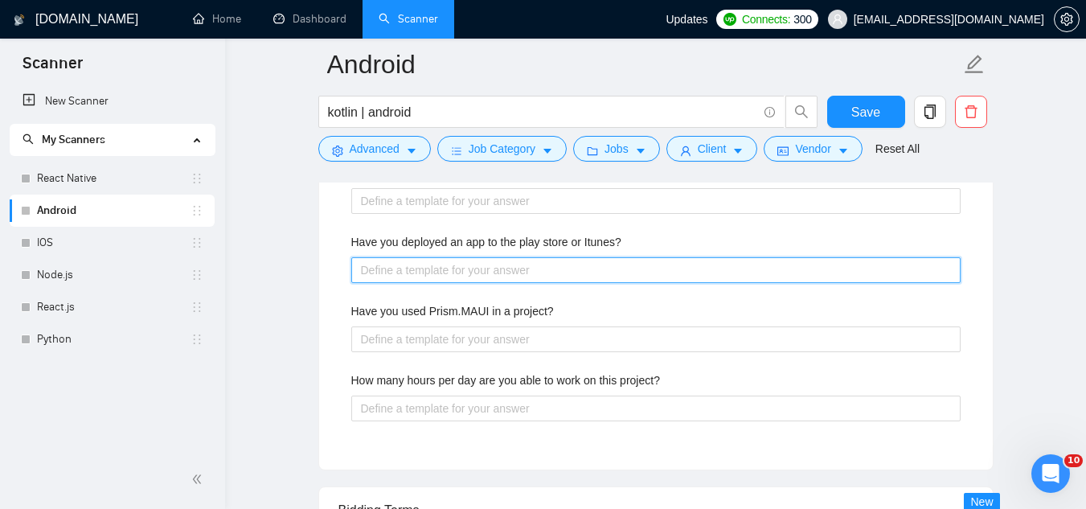
click at [579, 257] on Itunes\? "Have you deployed an app to the play store or Itunes?" at bounding box center [655, 270] width 609 height 26
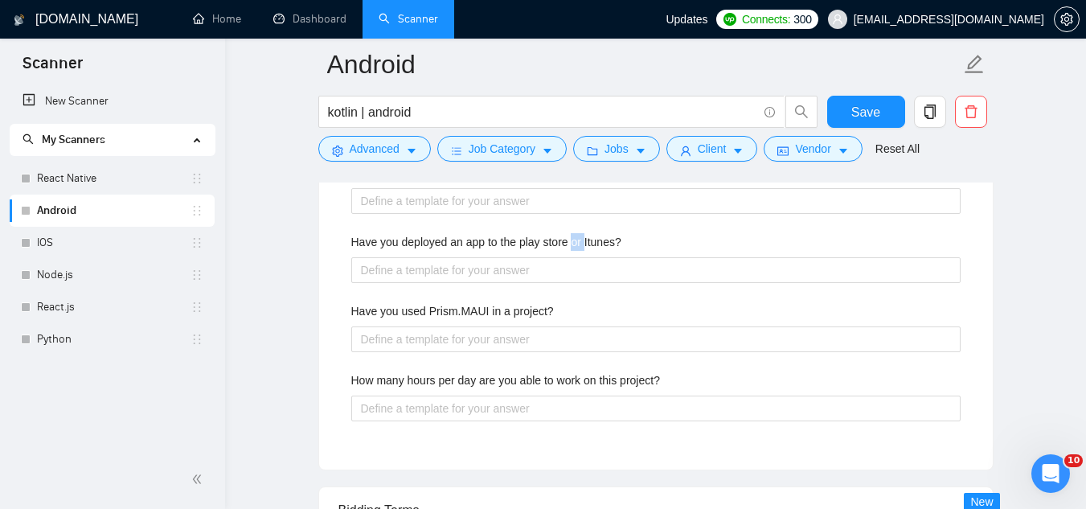
click at [579, 239] on label "Have you deployed an app to the play store or Itunes?" at bounding box center [486, 242] width 270 height 18
click at [579, 257] on Itunes\? "Have you deployed an app to the play store or Itunes?" at bounding box center [655, 270] width 609 height 26
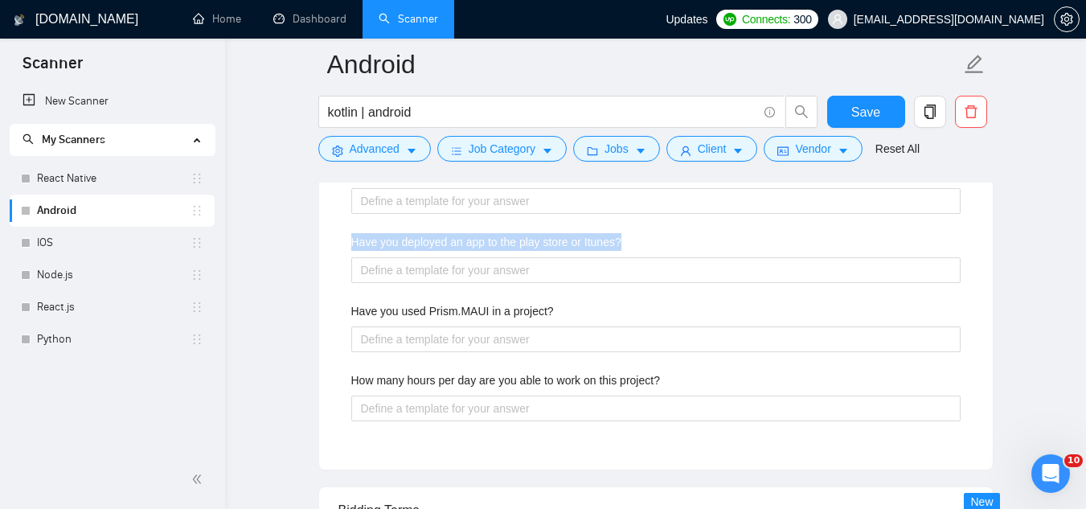
click at [579, 239] on label "Have you deployed an app to the play store or Itunes?" at bounding box center [486, 242] width 270 height 18
click at [579, 257] on Itunes\? "Have you deployed an app to the play store or Itunes?" at bounding box center [655, 270] width 609 height 26
copy label "Have you deployed an app to the play store or Itunes?"
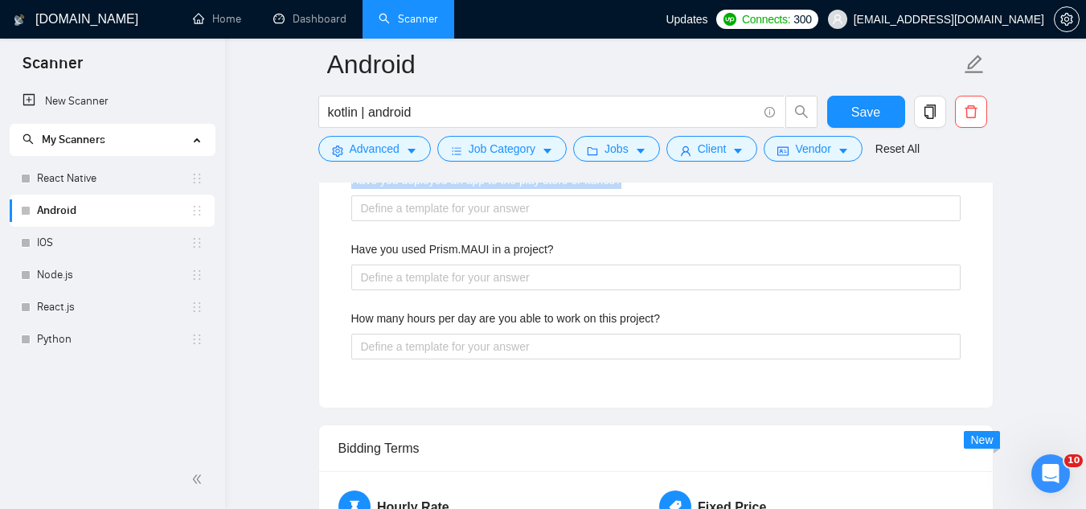
scroll to position [2893, 0]
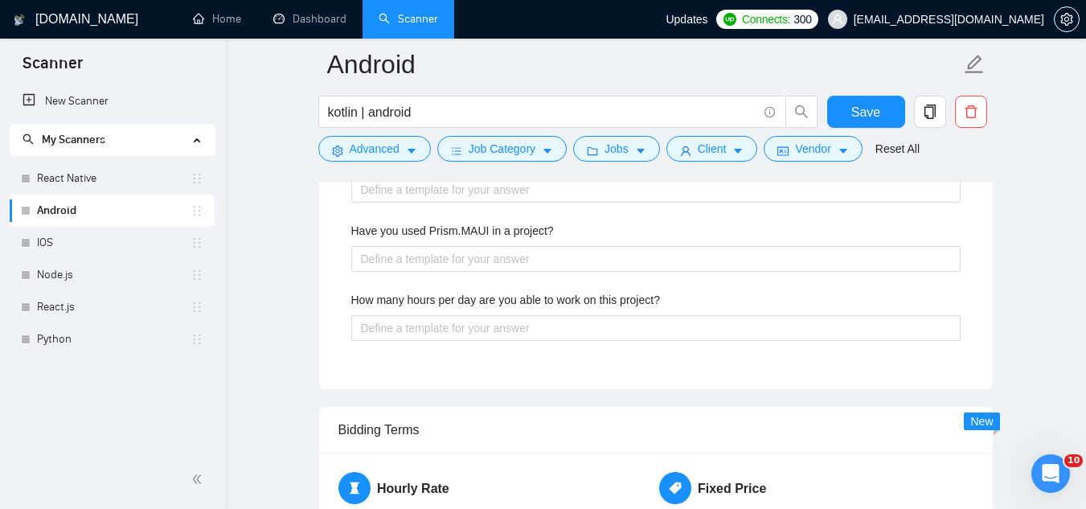
click at [474, 231] on label "Have you used Prism.MAUI in a project?" at bounding box center [452, 231] width 202 height 18
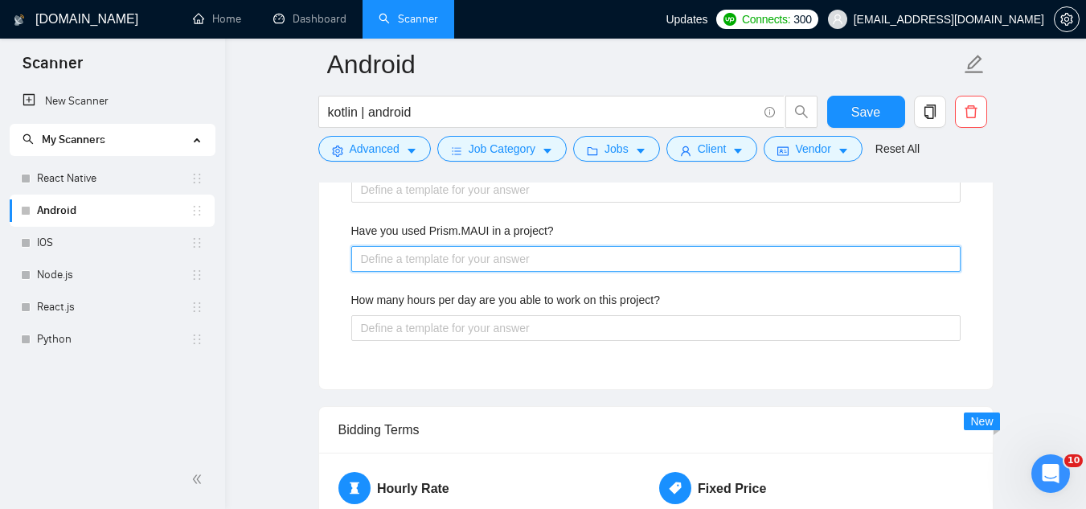
click at [474, 246] on project\? "Have you used Prism.MAUI in a project?" at bounding box center [655, 259] width 609 height 26
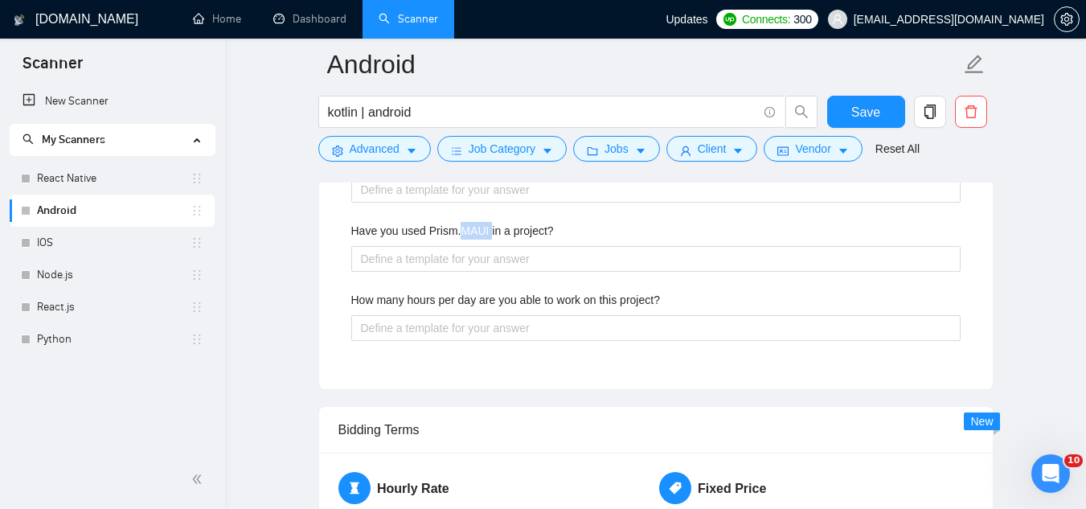
click at [474, 231] on label "Have you used Prism.MAUI in a project?" at bounding box center [452, 231] width 202 height 18
click at [474, 246] on project\? "Have you used Prism.MAUI in a project?" at bounding box center [655, 259] width 609 height 26
click at [474, 231] on label "Have you used Prism.MAUI in a project?" at bounding box center [452, 231] width 202 height 18
click at [474, 246] on project\? "Have you used Prism.MAUI in a project?" at bounding box center [655, 259] width 609 height 26
copy label "Have you used Prism.MAUI in a project?"
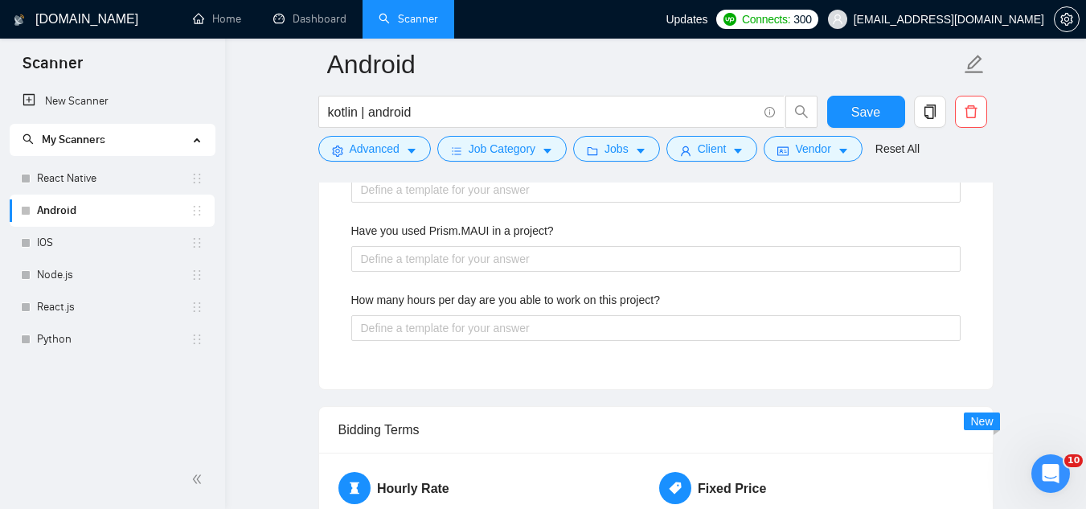
click at [407, 301] on label "How many hours per day are you able to work on this project?" at bounding box center [505, 300] width 309 height 18
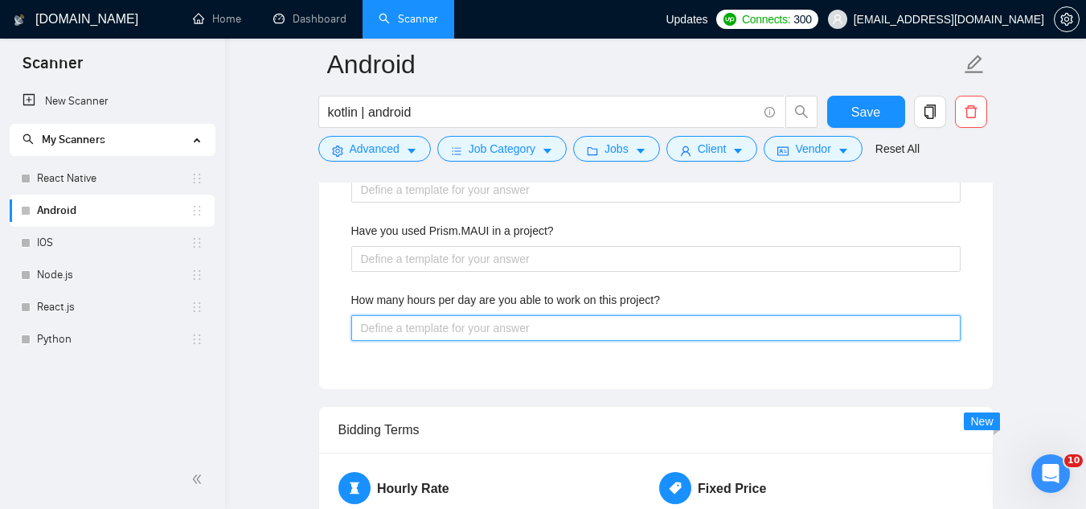
click at [407, 315] on project\? "How many hours per day are you able to work on this project?" at bounding box center [655, 328] width 609 height 26
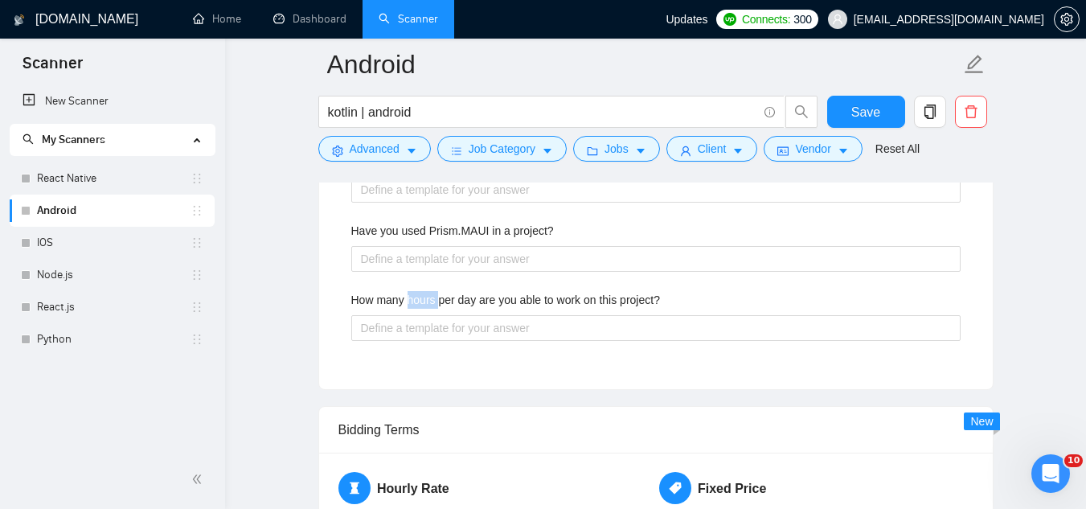
click at [407, 301] on label "How many hours per day are you able to work on this project?" at bounding box center [505, 300] width 309 height 18
click at [407, 315] on project\? "How many hours per day are you able to work on this project?" at bounding box center [655, 328] width 609 height 26
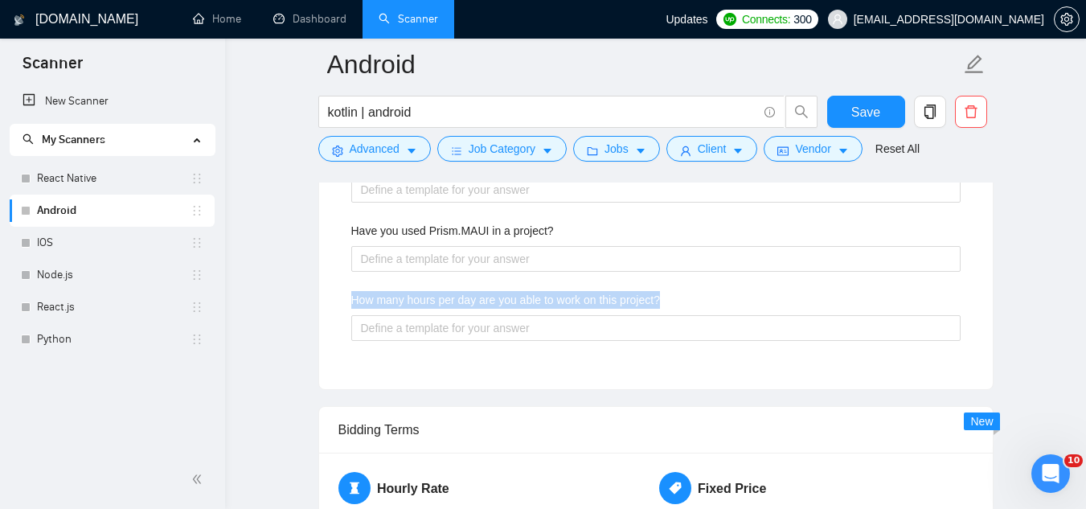
click at [407, 301] on label "How many hours per day are you able to work on this project?" at bounding box center [505, 300] width 309 height 18
click at [407, 315] on project\? "How many hours per day are you able to work on this project?" at bounding box center [655, 328] width 609 height 26
copy label "How many hours per day are you able to work on this project?"
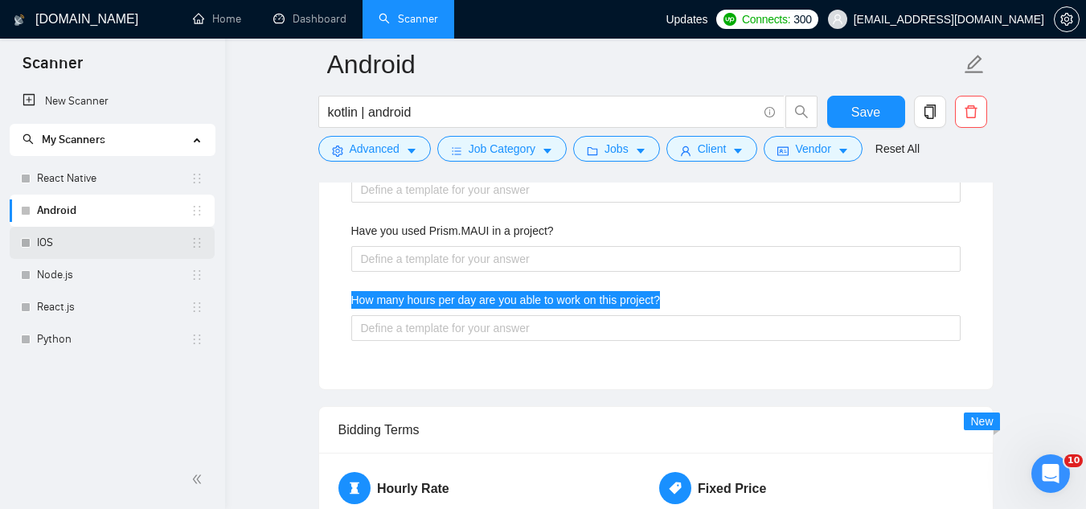
click at [116, 248] on link "IOS" at bounding box center [113, 243] width 153 height 32
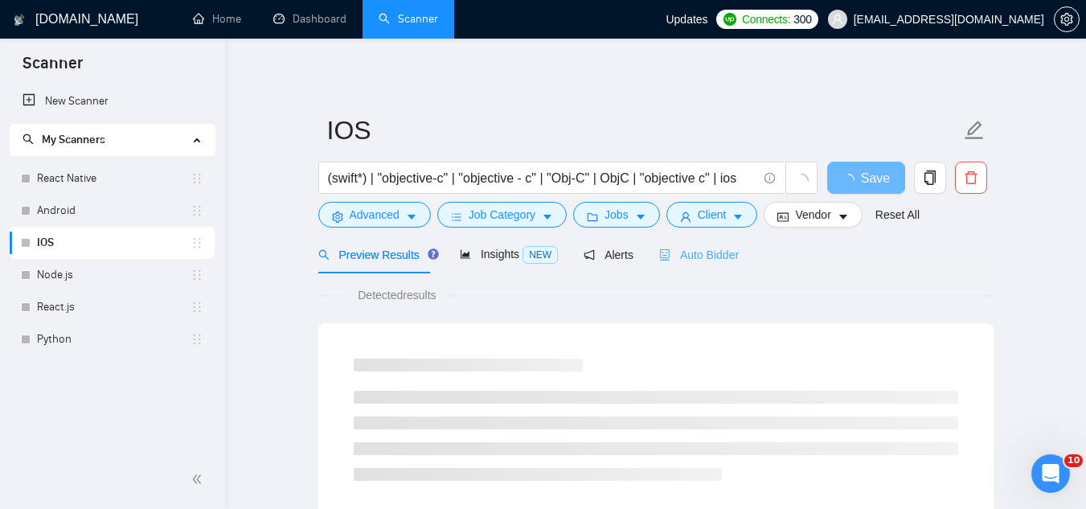
click at [721, 243] on div "Auto Bidder" at bounding box center [699, 254] width 80 height 38
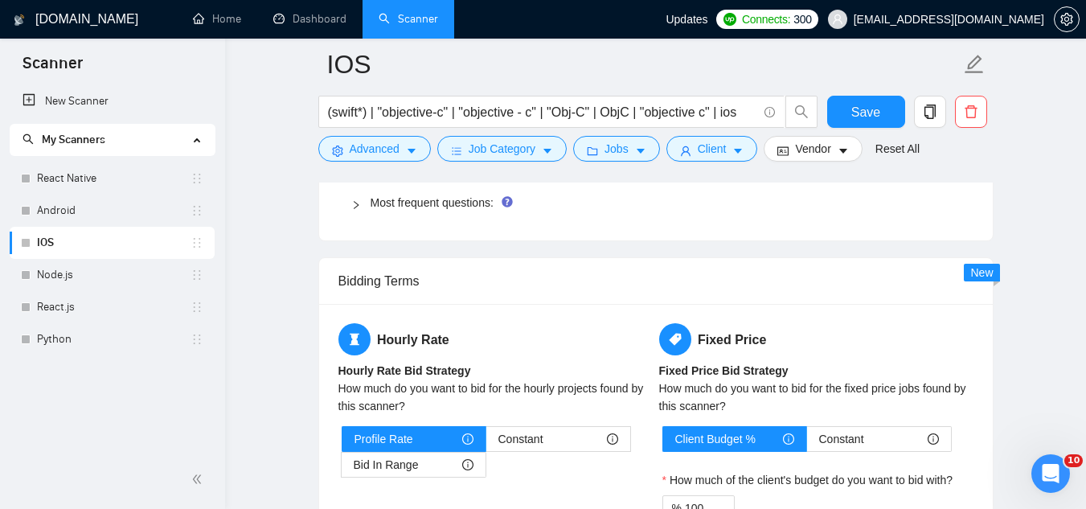
scroll to position [2330, 0]
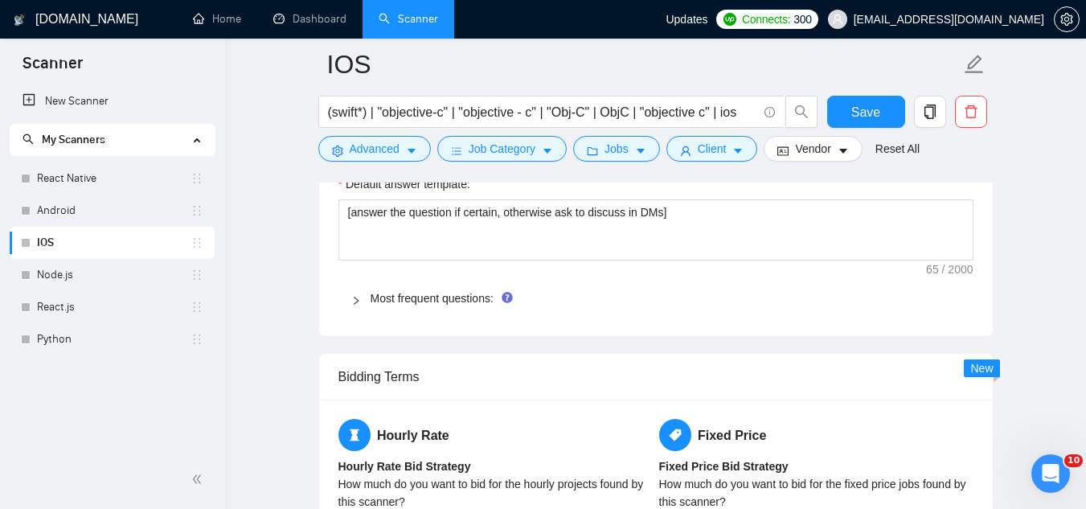
click at [458, 289] on span "Most frequent questions:" at bounding box center [665, 298] width 590 height 18
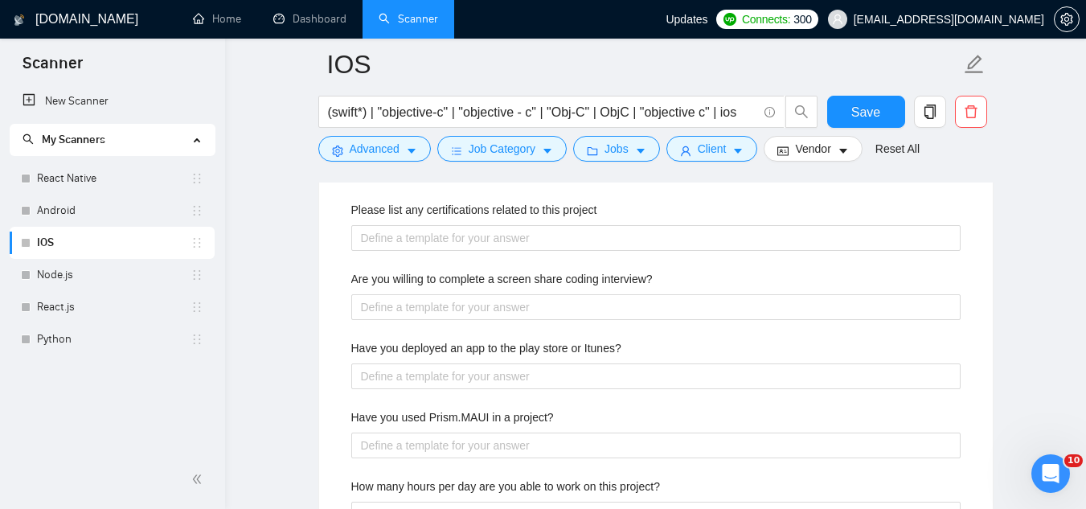
scroll to position [2812, 0]
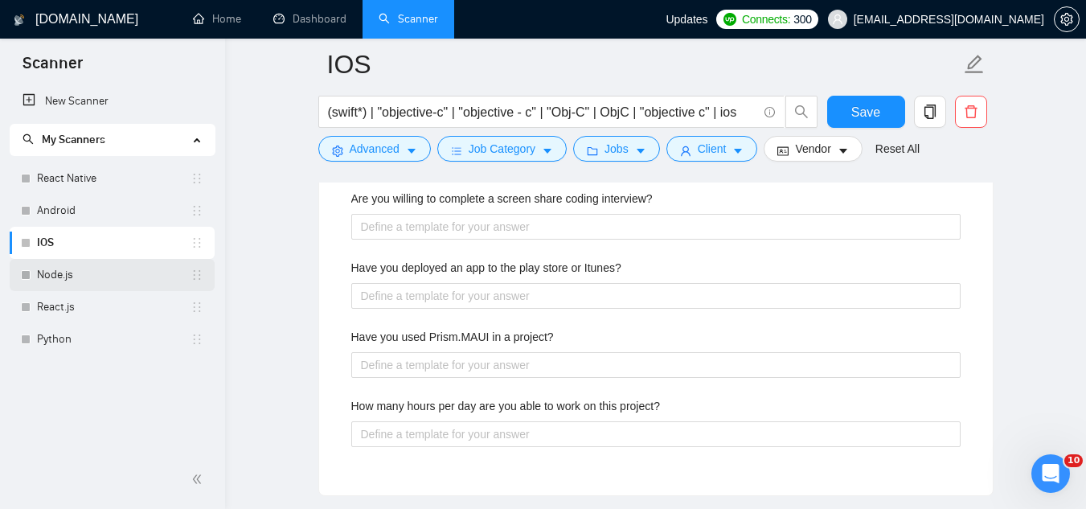
click at [104, 271] on link "Node.js" at bounding box center [113, 275] width 153 height 32
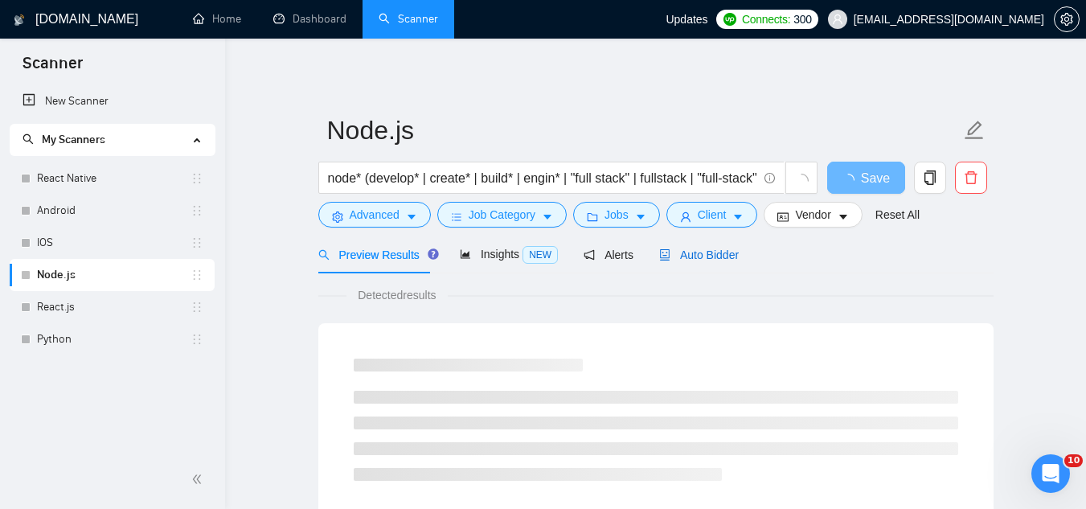
click at [677, 257] on span "Auto Bidder" at bounding box center [699, 254] width 80 height 13
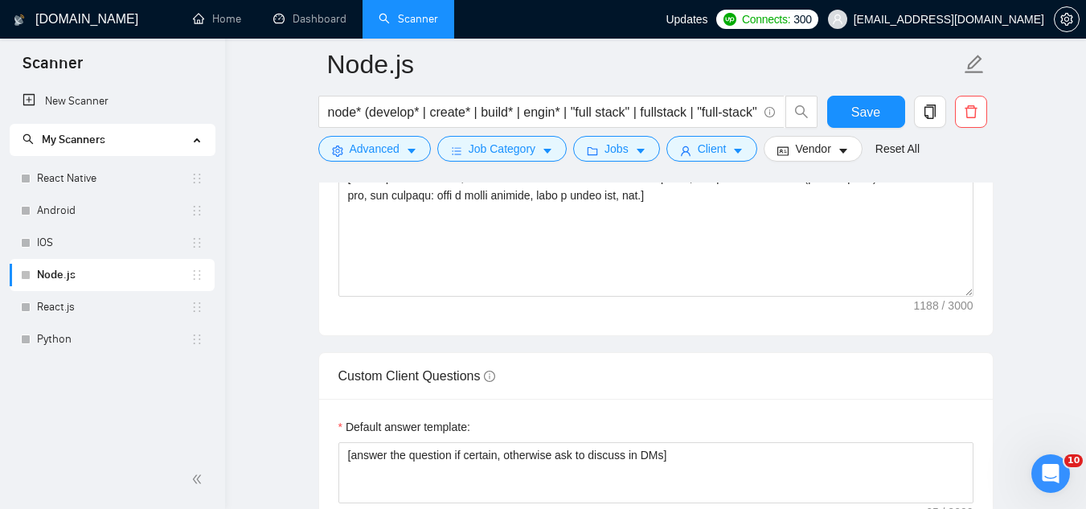
scroll to position [2330, 0]
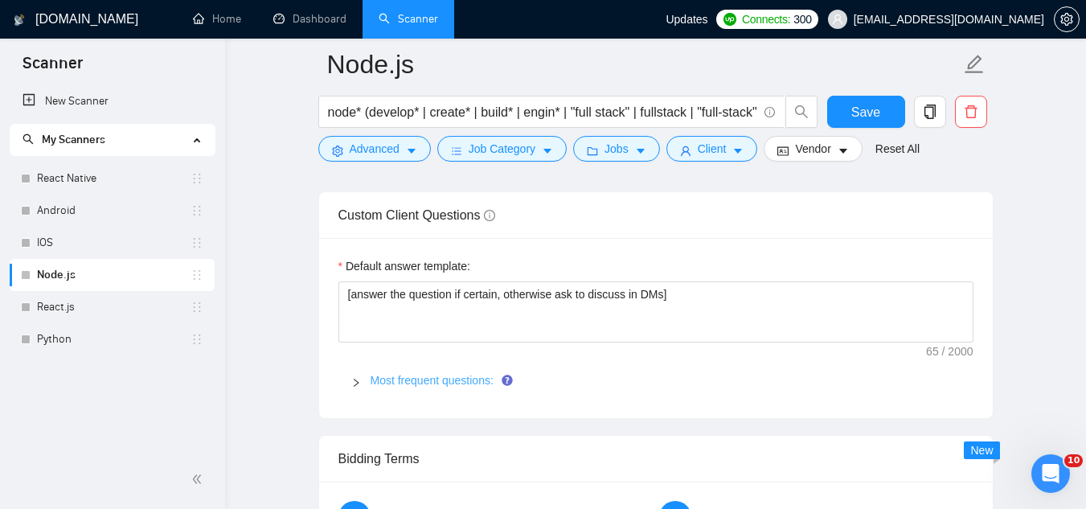
click at [454, 374] on link "Most frequent questions:" at bounding box center [431, 380] width 123 height 13
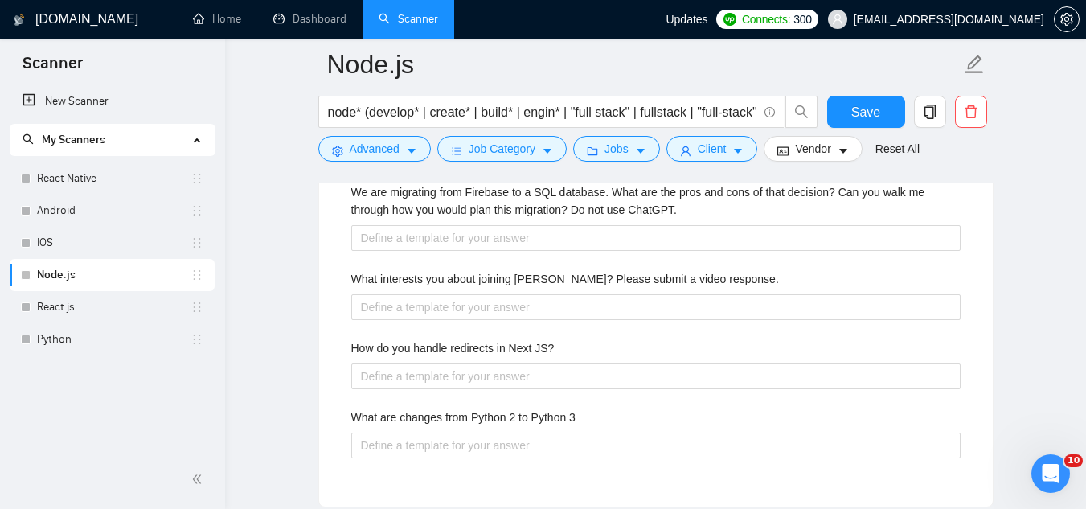
scroll to position [2973, 0]
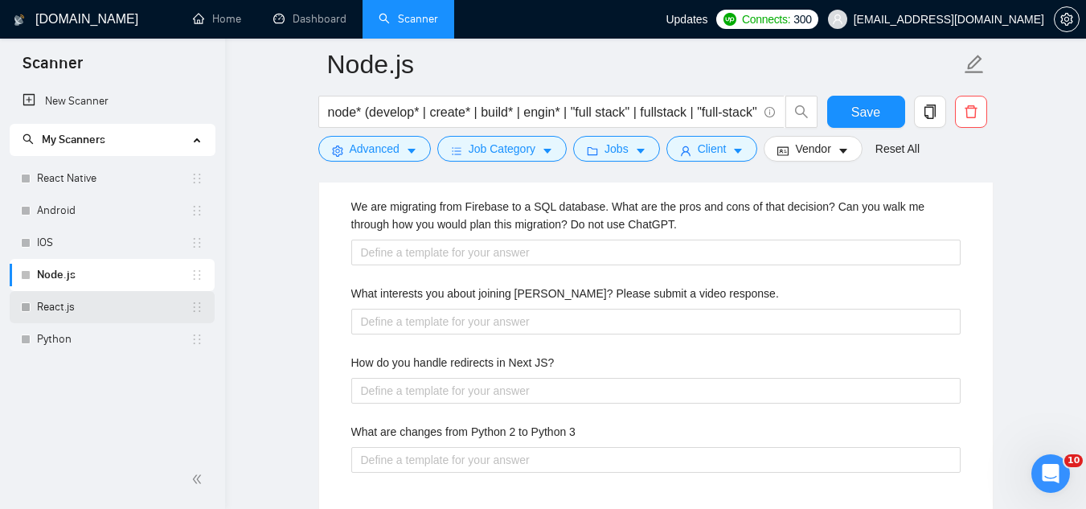
click at [115, 309] on link "React.js" at bounding box center [113, 307] width 153 height 32
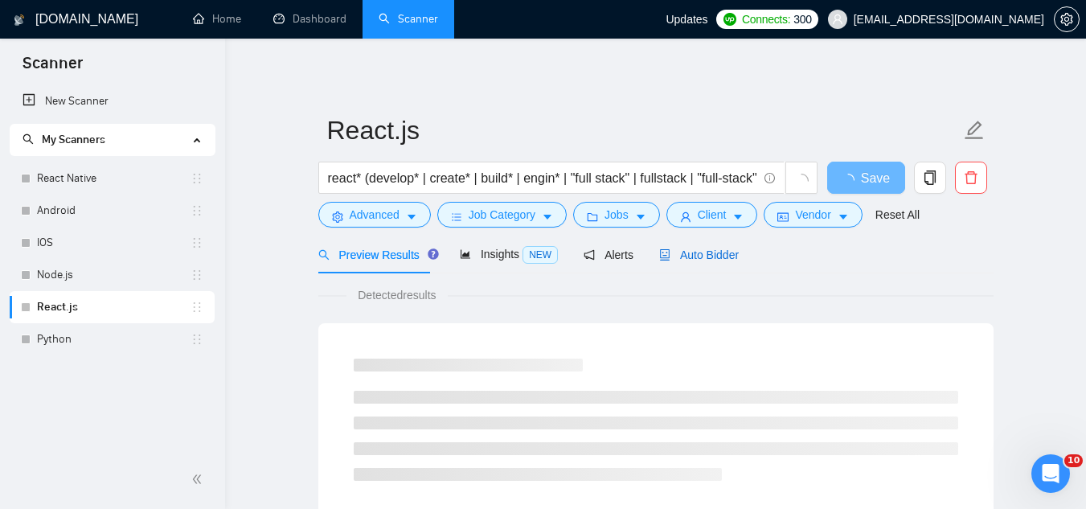
click at [710, 253] on span "Auto Bidder" at bounding box center [699, 254] width 80 height 13
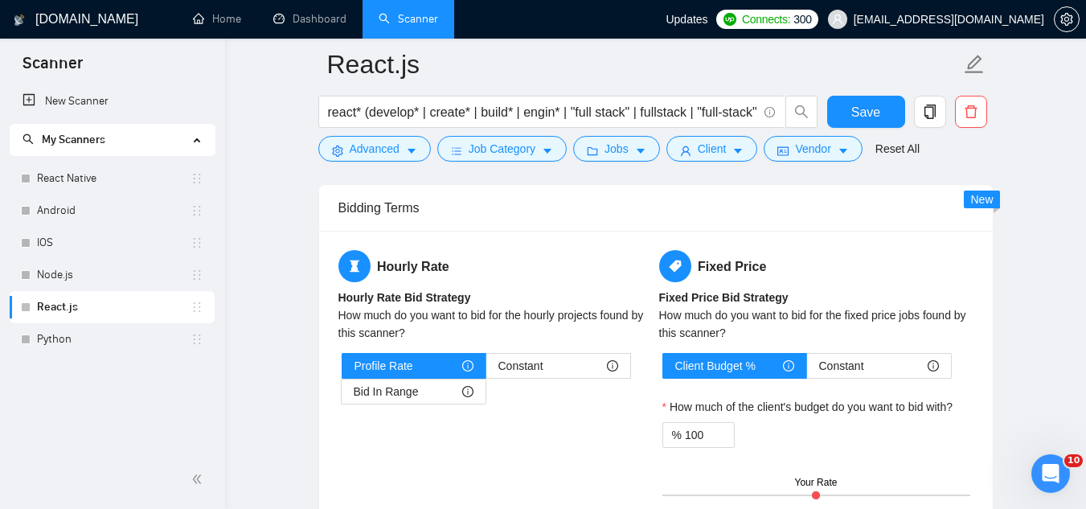
scroll to position [2491, 0]
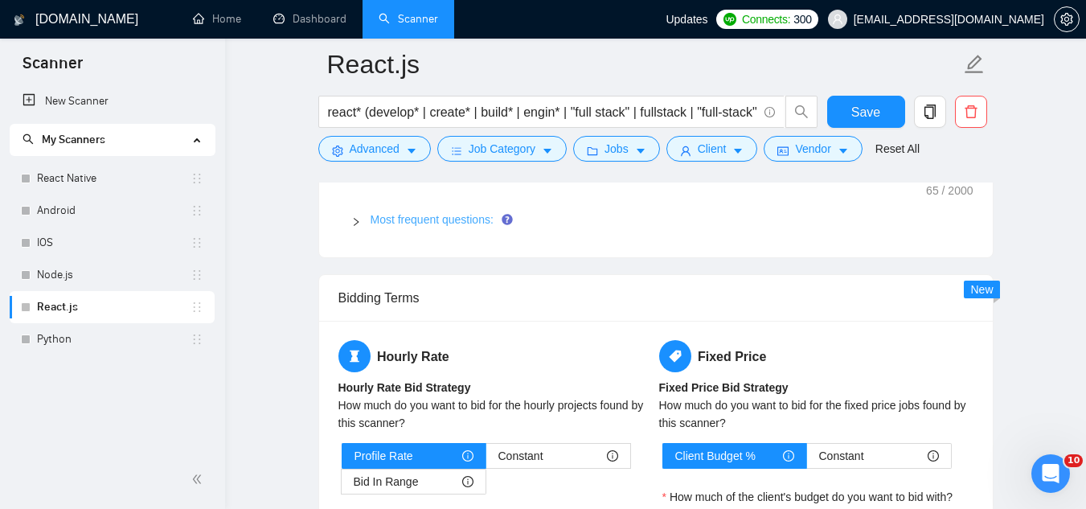
click at [447, 216] on link "Most frequent questions:" at bounding box center [431, 219] width 123 height 13
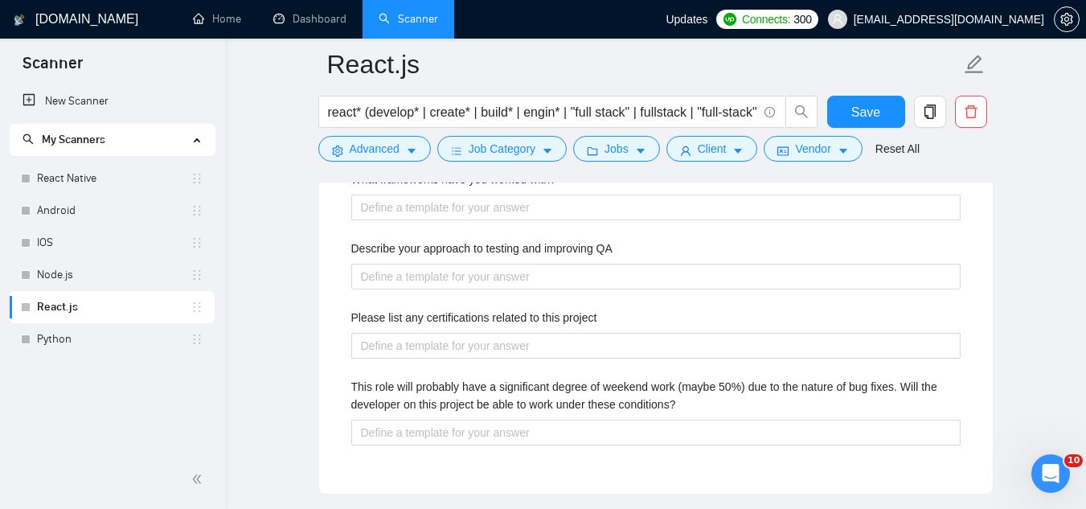
scroll to position [2732, 0]
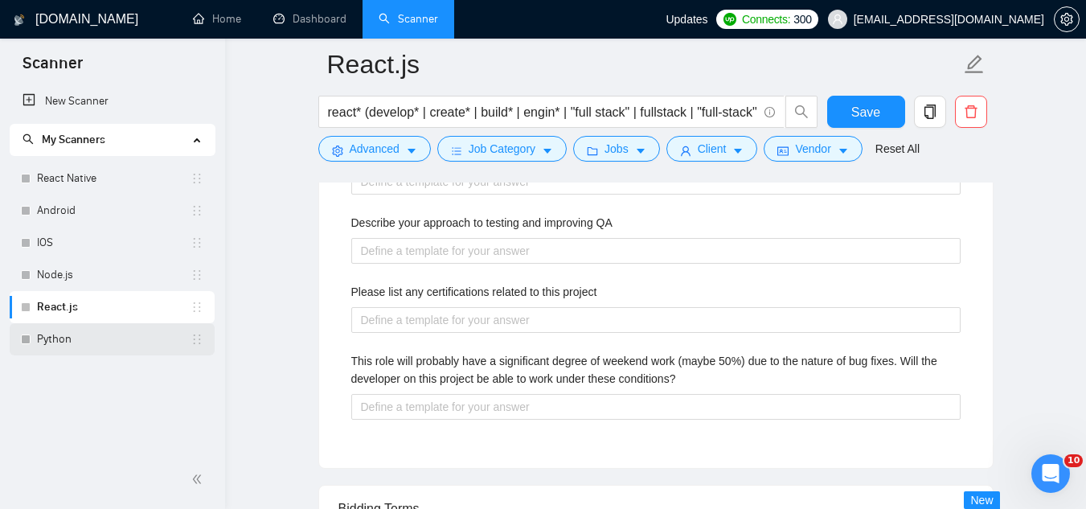
click at [144, 333] on link "Python" at bounding box center [113, 339] width 153 height 32
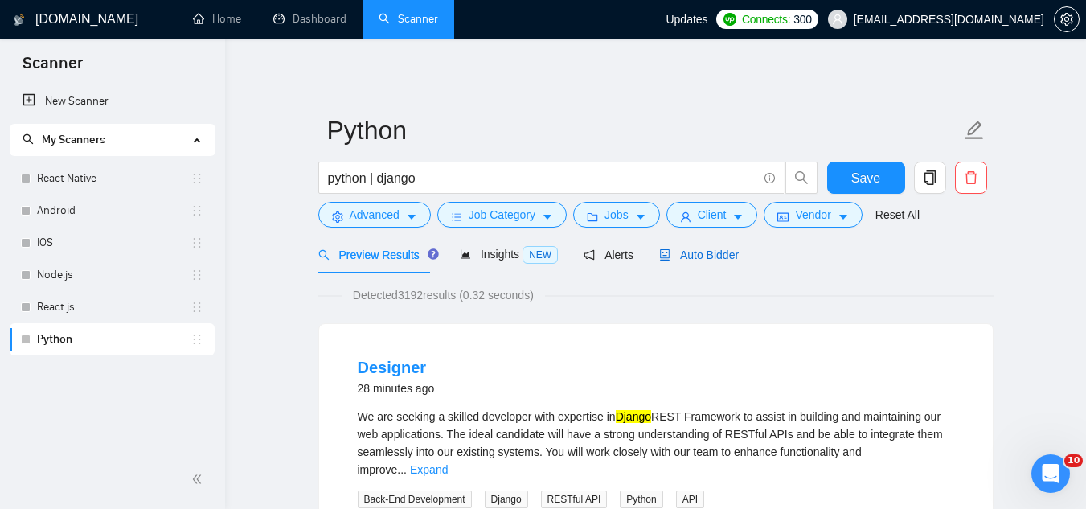
click at [685, 256] on span "Auto Bidder" at bounding box center [699, 254] width 80 height 13
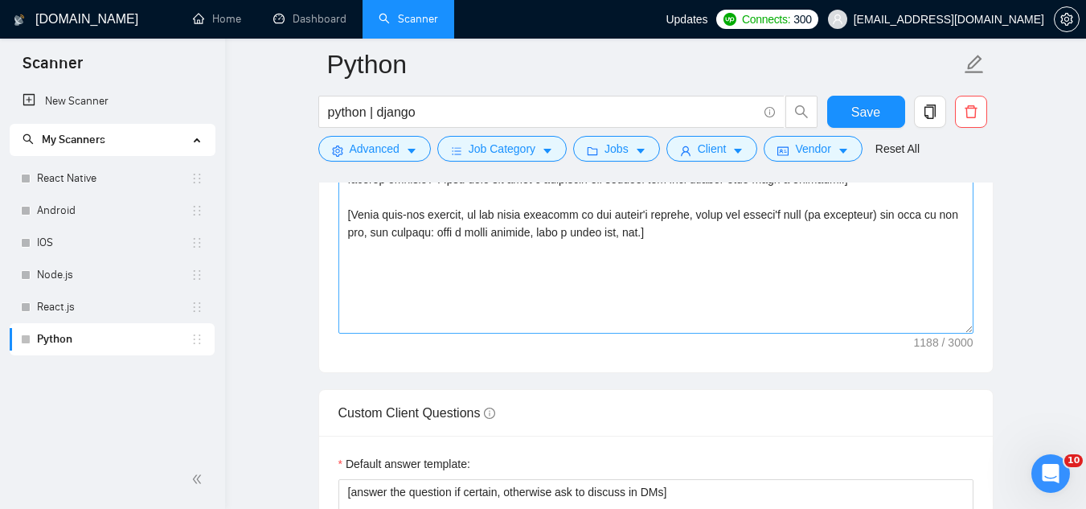
scroll to position [2330, 0]
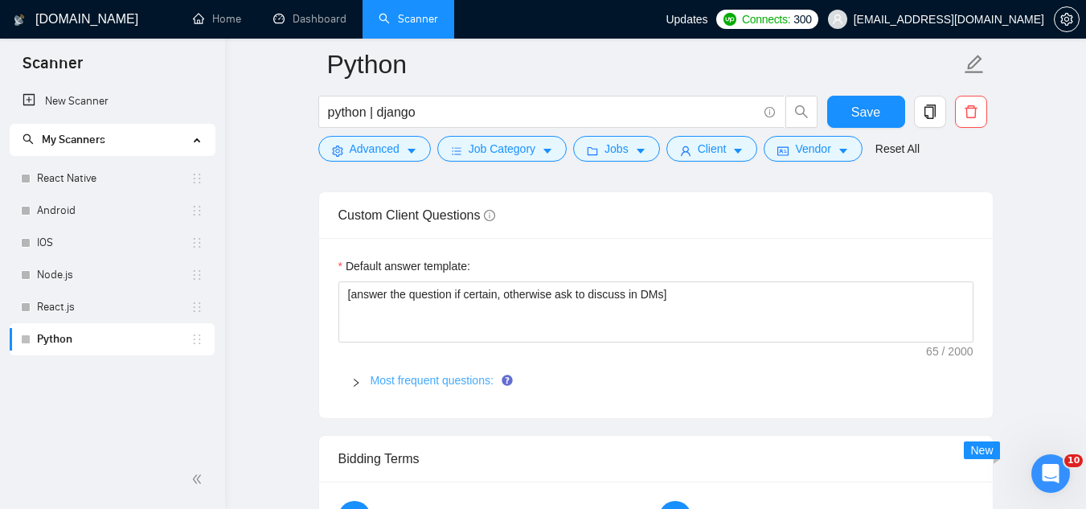
click at [460, 378] on link "Most frequent questions:" at bounding box center [431, 380] width 123 height 13
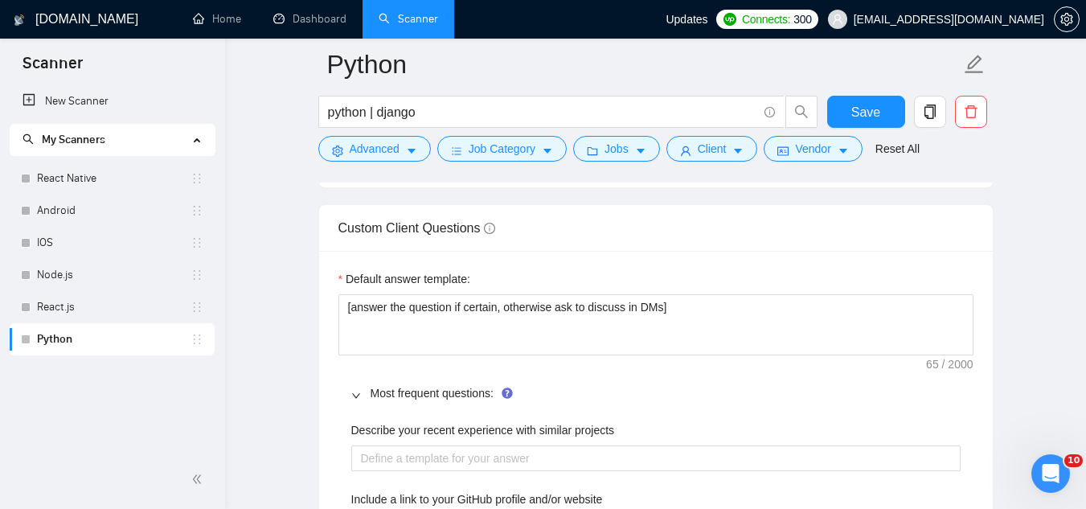
scroll to position [2089, 0]
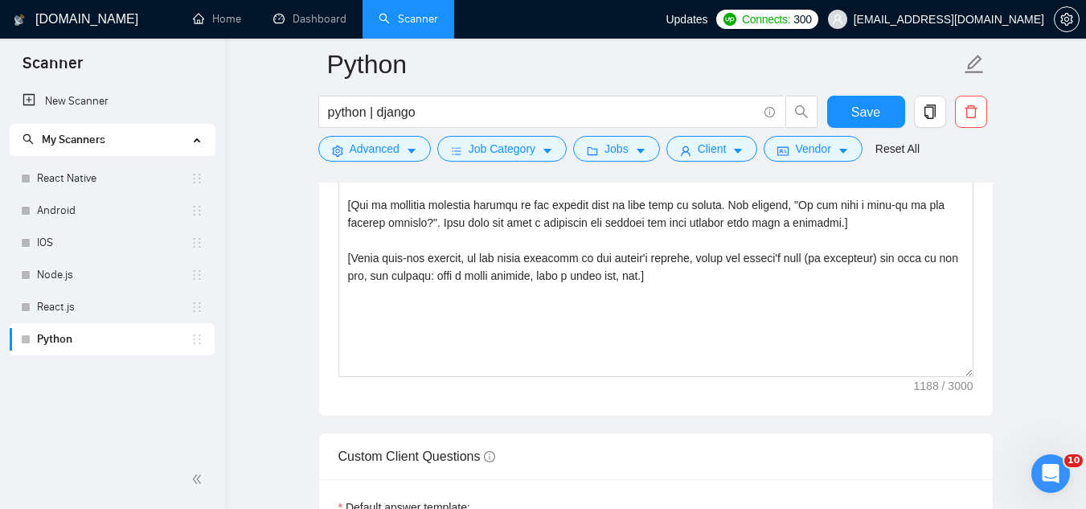
drag, startPoint x: 126, startPoint y: 204, endPoint x: 276, endPoint y: 232, distance: 152.9
click at [126, 204] on link "Android" at bounding box center [113, 210] width 153 height 32
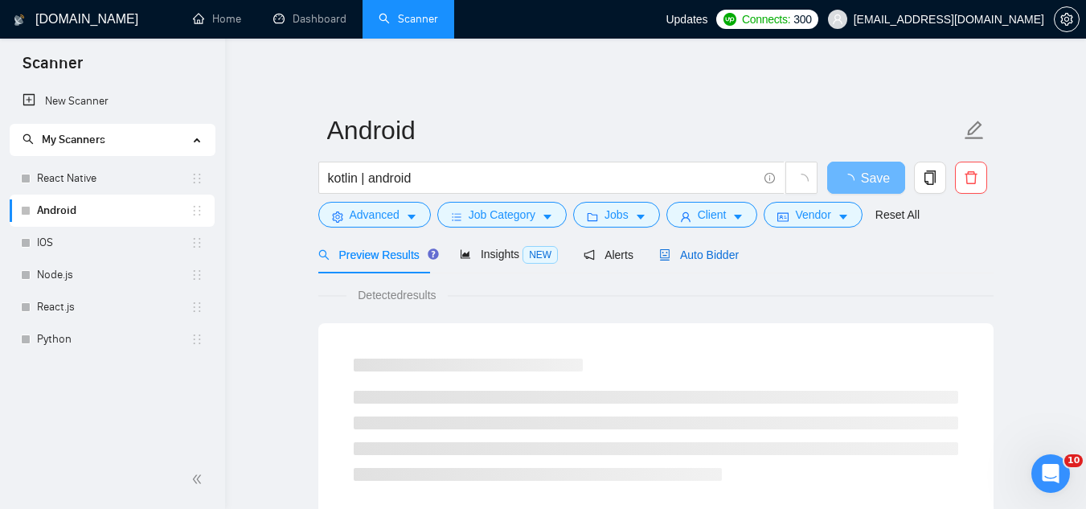
click at [718, 255] on span "Auto Bidder" at bounding box center [699, 254] width 80 height 13
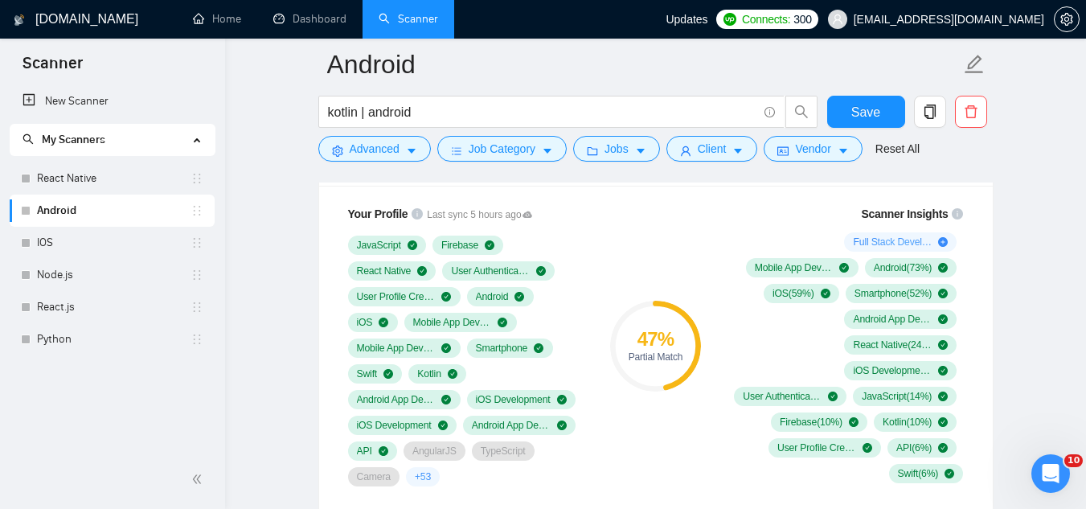
scroll to position [1045, 0]
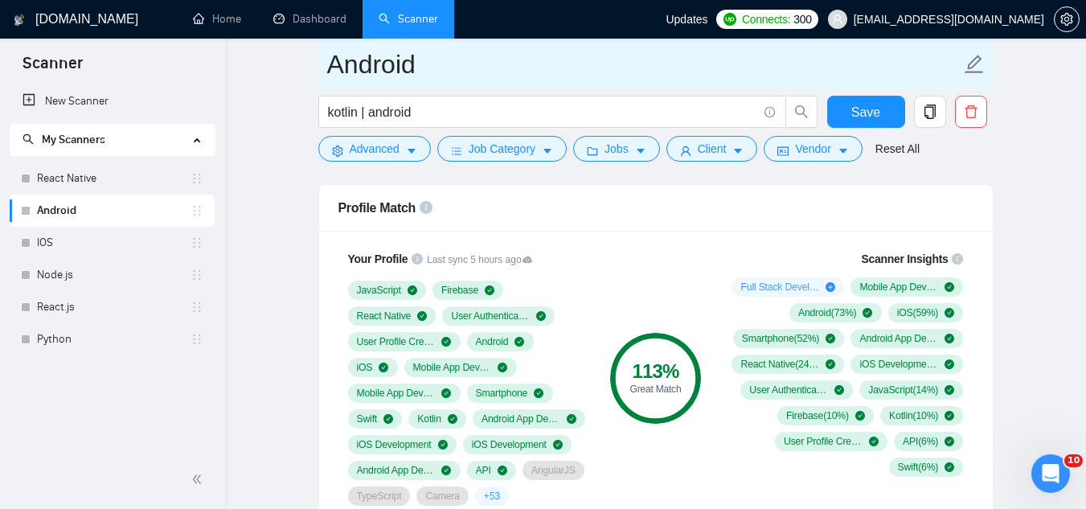
click at [935, 39] on span "Android" at bounding box center [655, 64] width 675 height 51
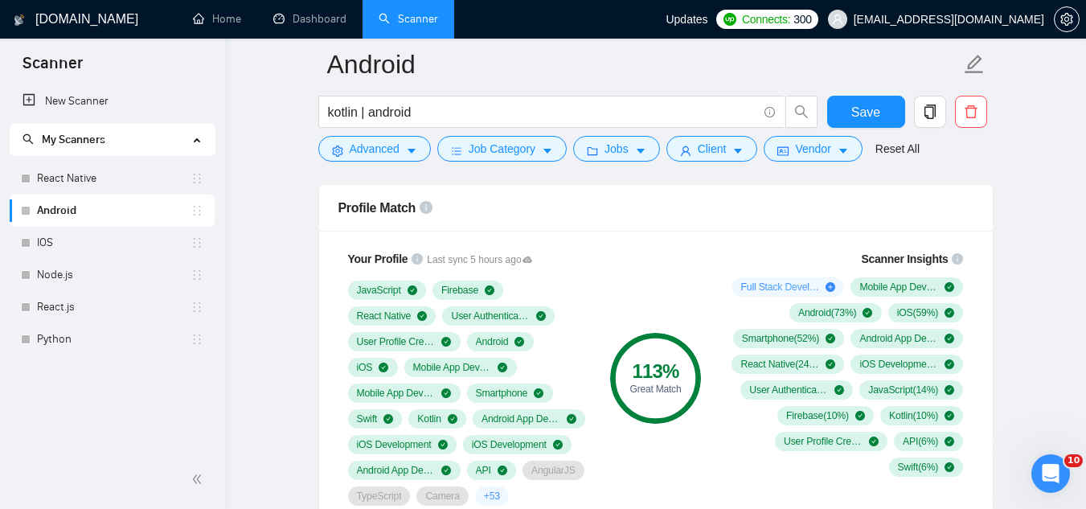
click at [939, 28] on span "[EMAIL_ADDRESS][DOMAIN_NAME]" at bounding box center [935, 19] width 235 height 51
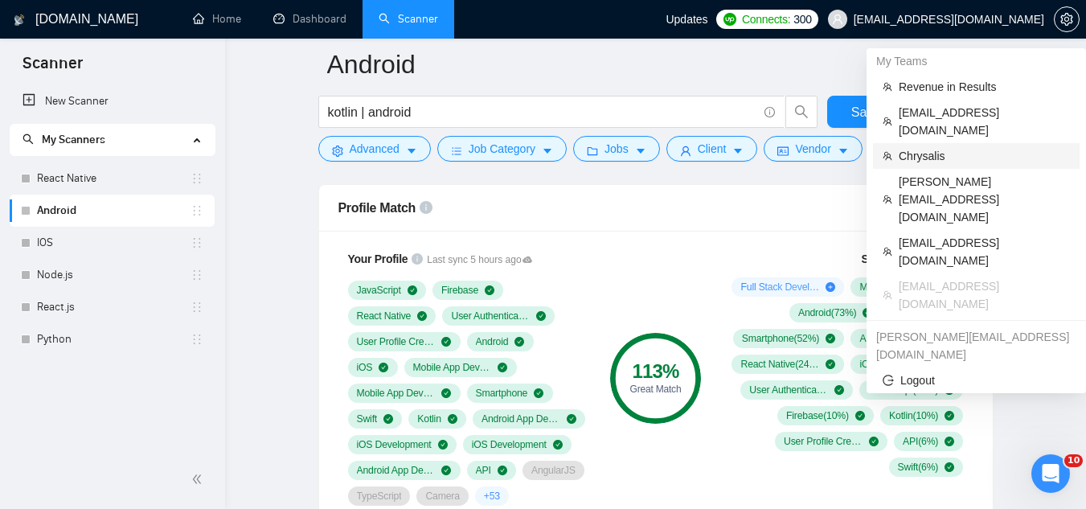
click at [961, 147] on span "Chrysalis" at bounding box center [983, 156] width 171 height 18
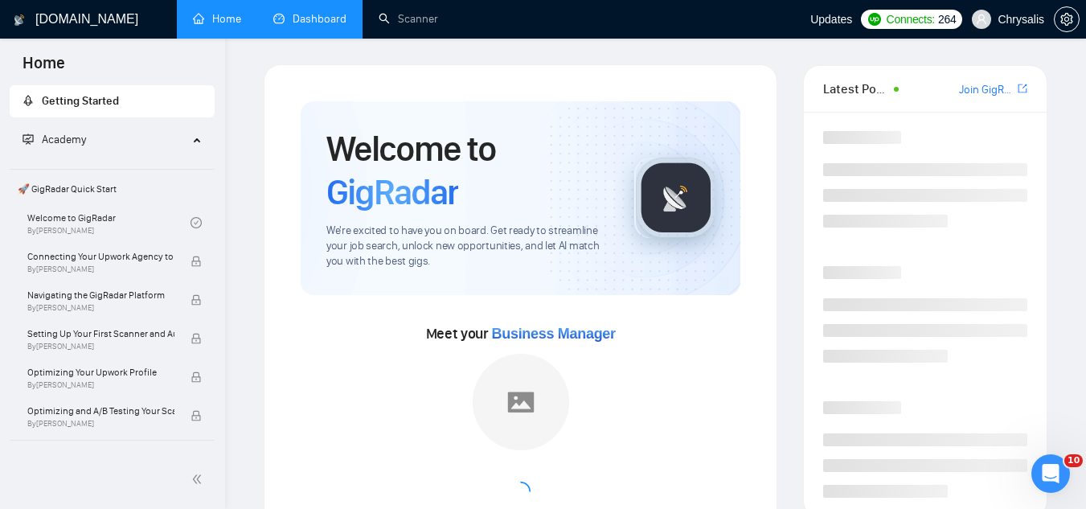
click at [323, 16] on link "Dashboard" at bounding box center [309, 19] width 73 height 14
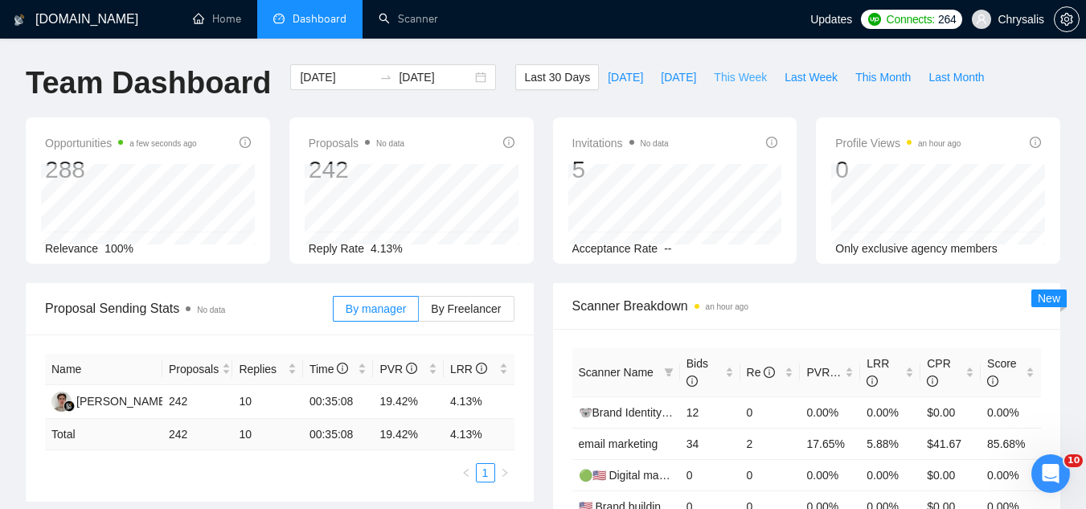
click at [716, 73] on span "This Week" at bounding box center [740, 77] width 53 height 18
type input "[DATE]"
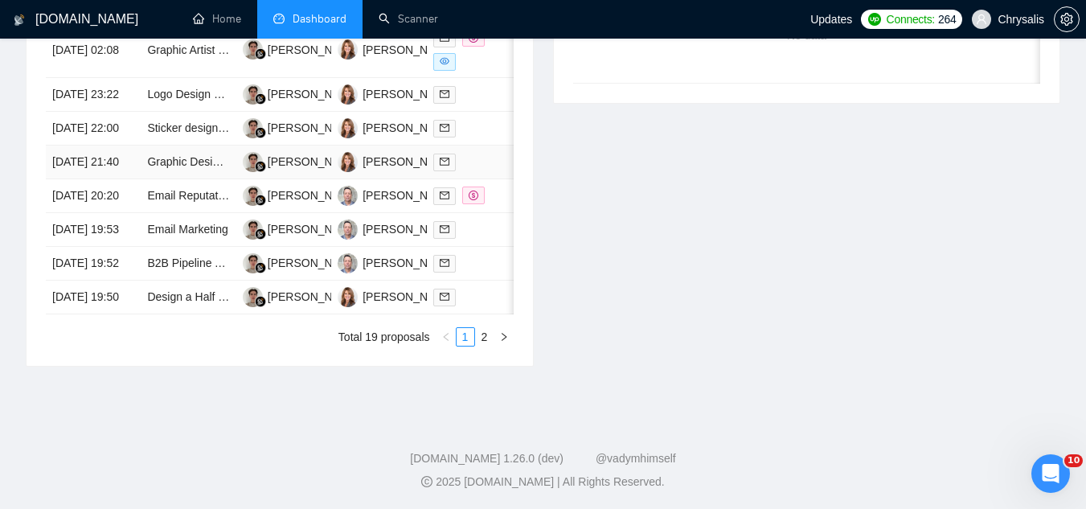
scroll to position [884, 0]
click at [487, 345] on link "2" at bounding box center [485, 336] width 18 height 18
